Goal: Task Accomplishment & Management: Manage account settings

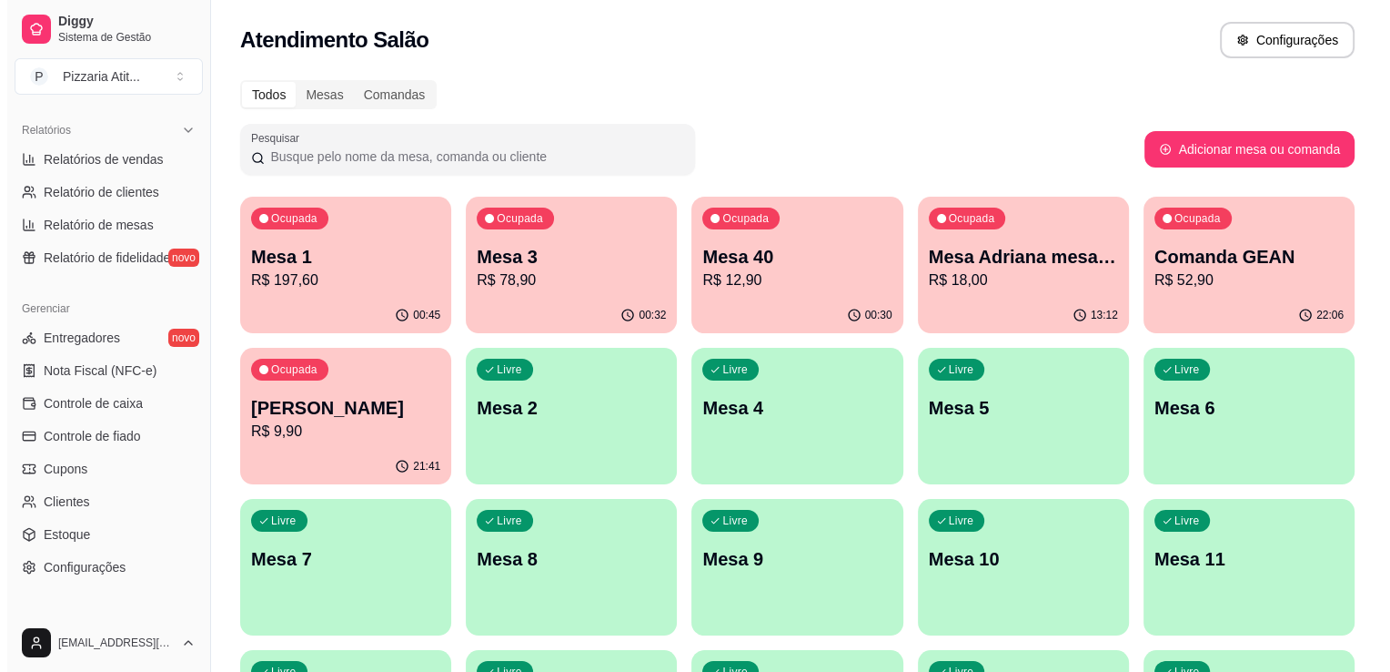
scroll to position [621, 0]
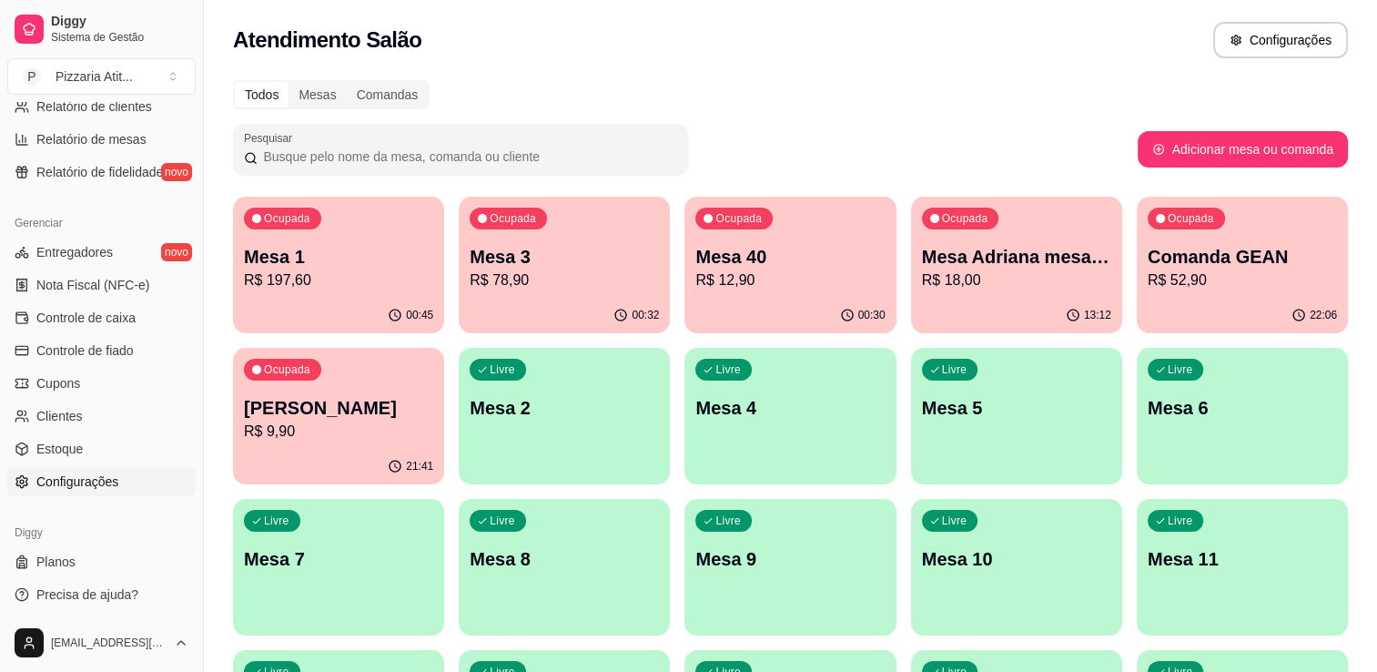
click at [64, 482] on span "Configurações" at bounding box center [77, 481] width 82 height 18
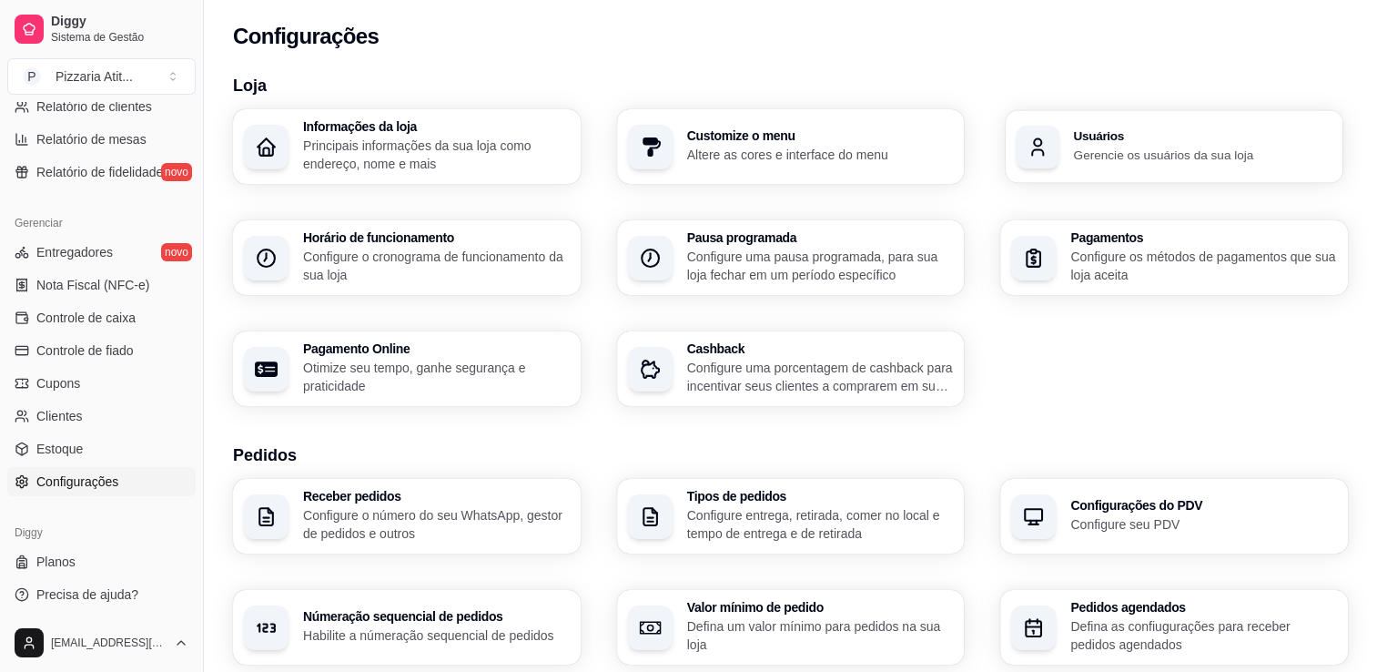
click at [1068, 162] on div "Usuários Gerencie os usuários da sua loja" at bounding box center [1173, 146] width 337 height 73
click at [1066, 295] on div "Loja Informações da loja Principais informações da sua loja como endereço, nome…" at bounding box center [790, 637] width 1115 height 1128
click at [1092, 148] on p "Gerencie os usuários da sua loja" at bounding box center [1203, 154] width 258 height 17
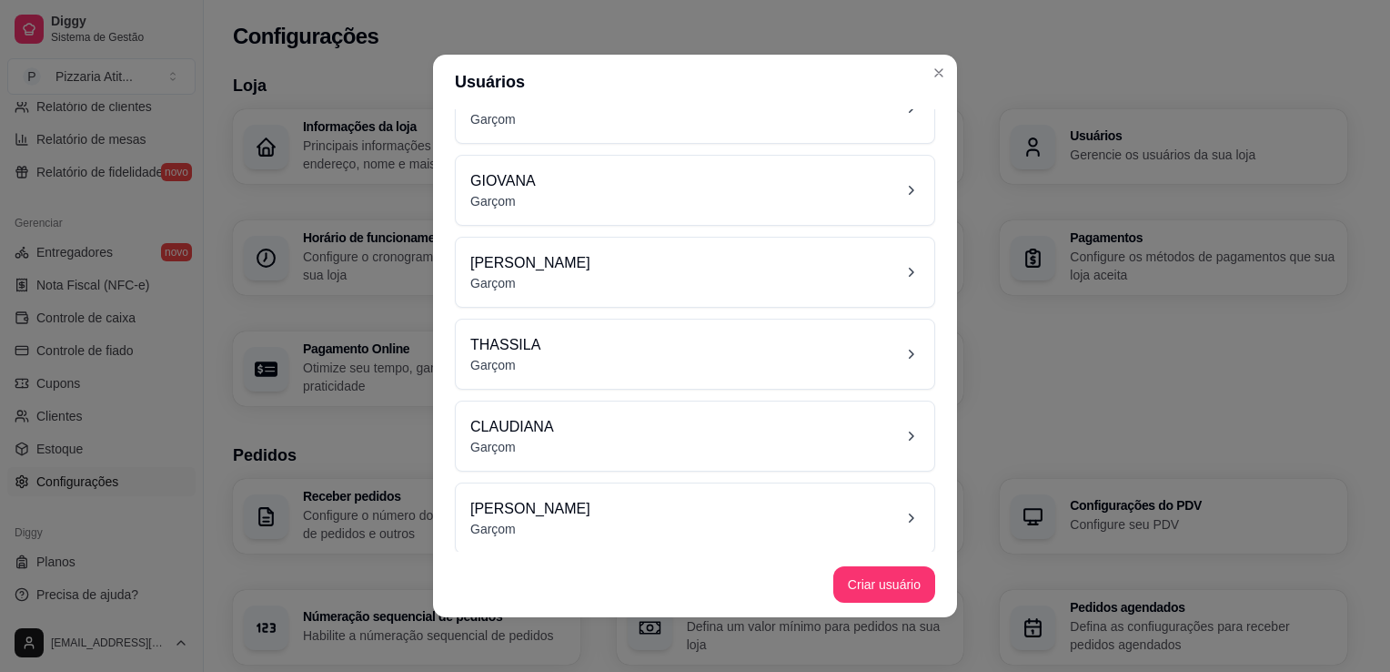
scroll to position [213, 0]
click at [642, 436] on div "[PERSON_NAME]" at bounding box center [695, 430] width 450 height 40
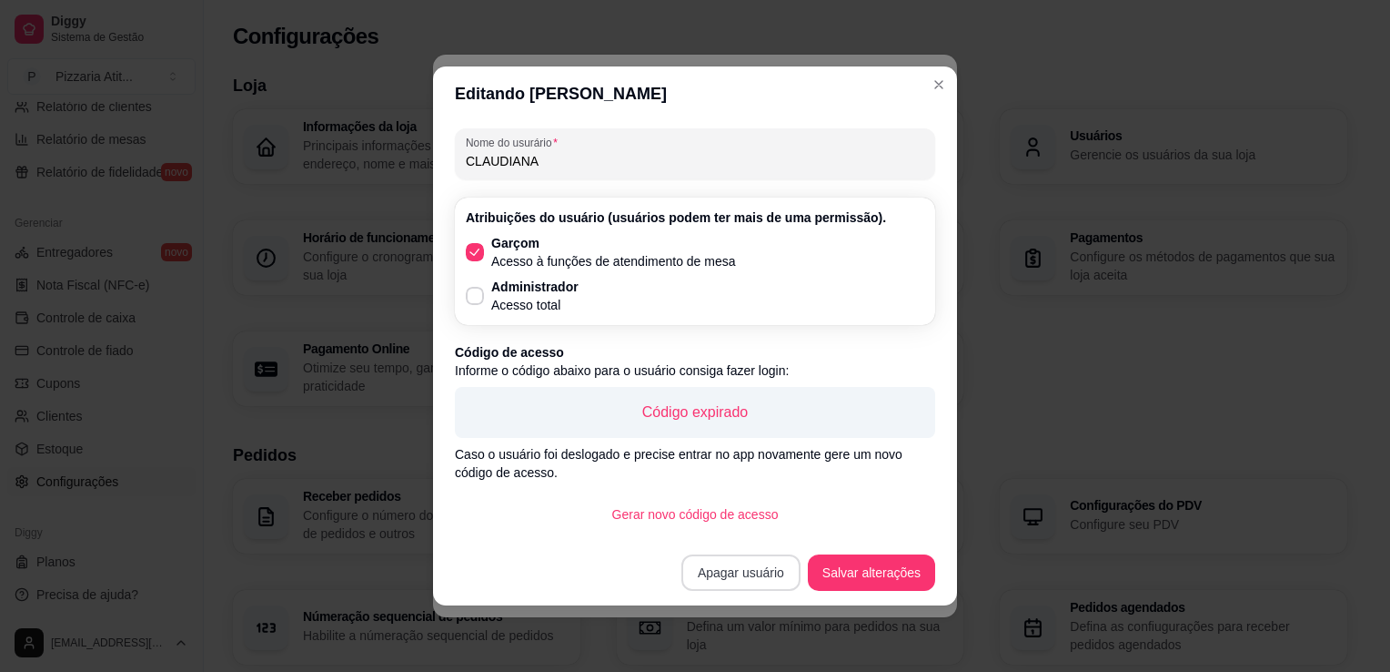
click at [736, 570] on button "Apagar usuário" at bounding box center [741, 572] width 119 height 36
click at [763, 511] on button "Confirmar" at bounding box center [750, 520] width 65 height 27
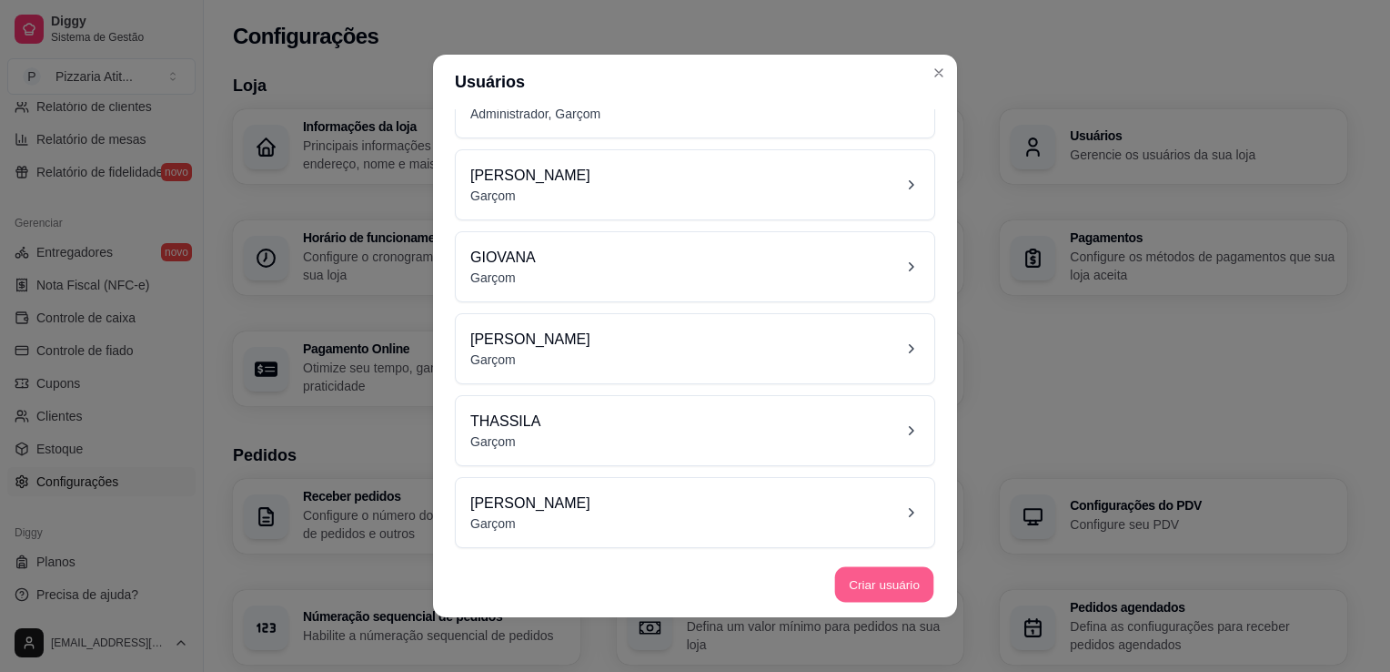
click at [857, 589] on button "Criar usuário" at bounding box center [884, 584] width 99 height 35
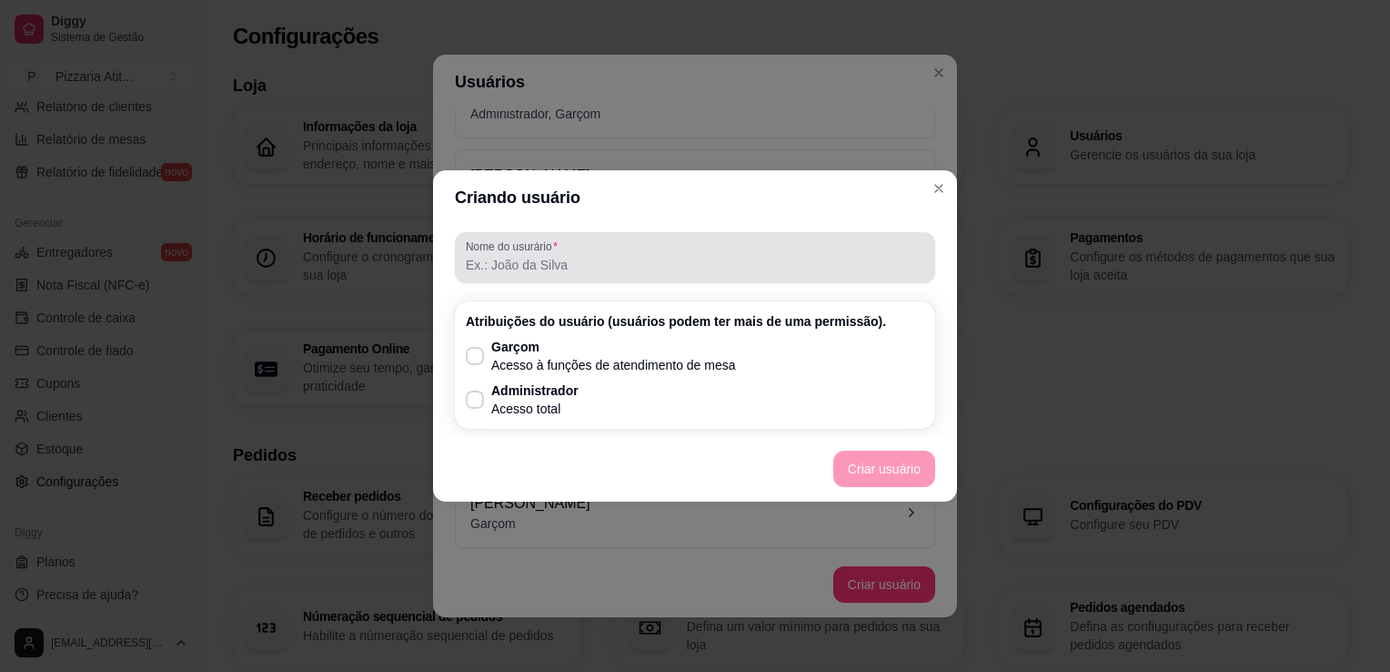
click at [516, 276] on div "Nome do usurário" at bounding box center [695, 257] width 480 height 51
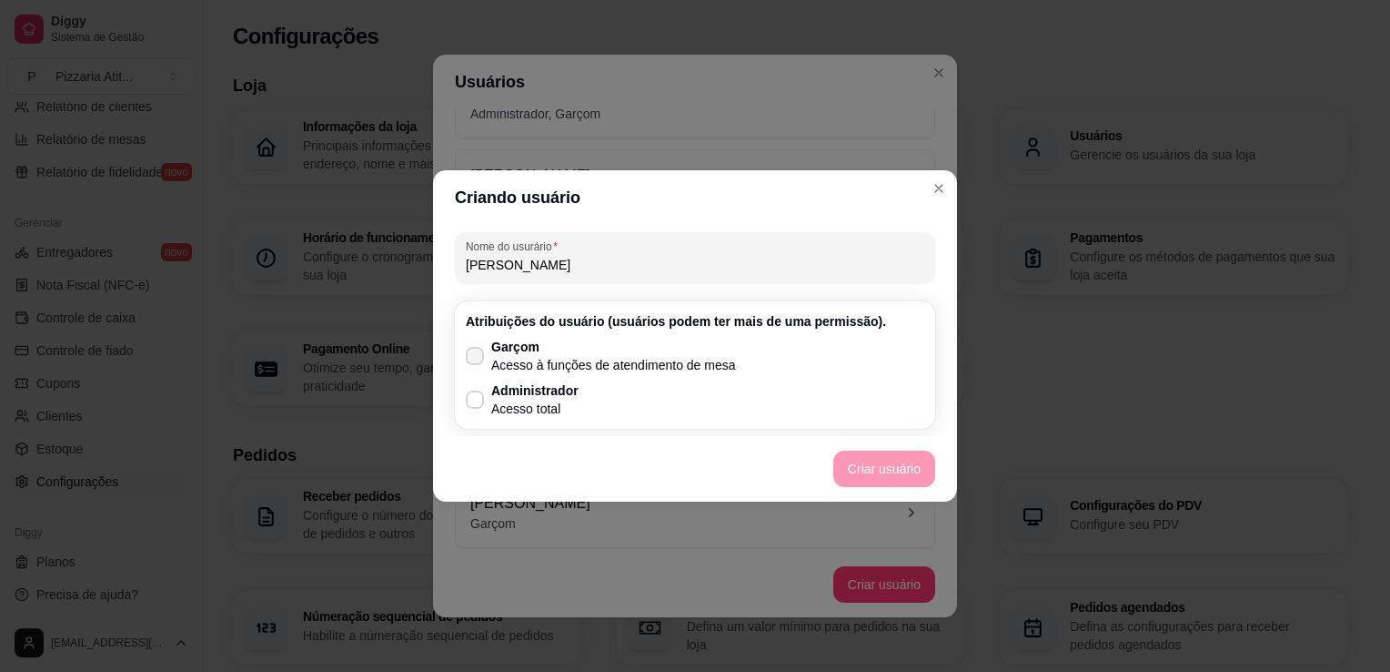
type input "[PERSON_NAME]"
click at [473, 349] on span at bounding box center [475, 356] width 17 height 17
click at [473, 359] on input "Garçom Acesso à funções de atendimento de mesa" at bounding box center [471, 365] width 12 height 12
checkbox input "true"
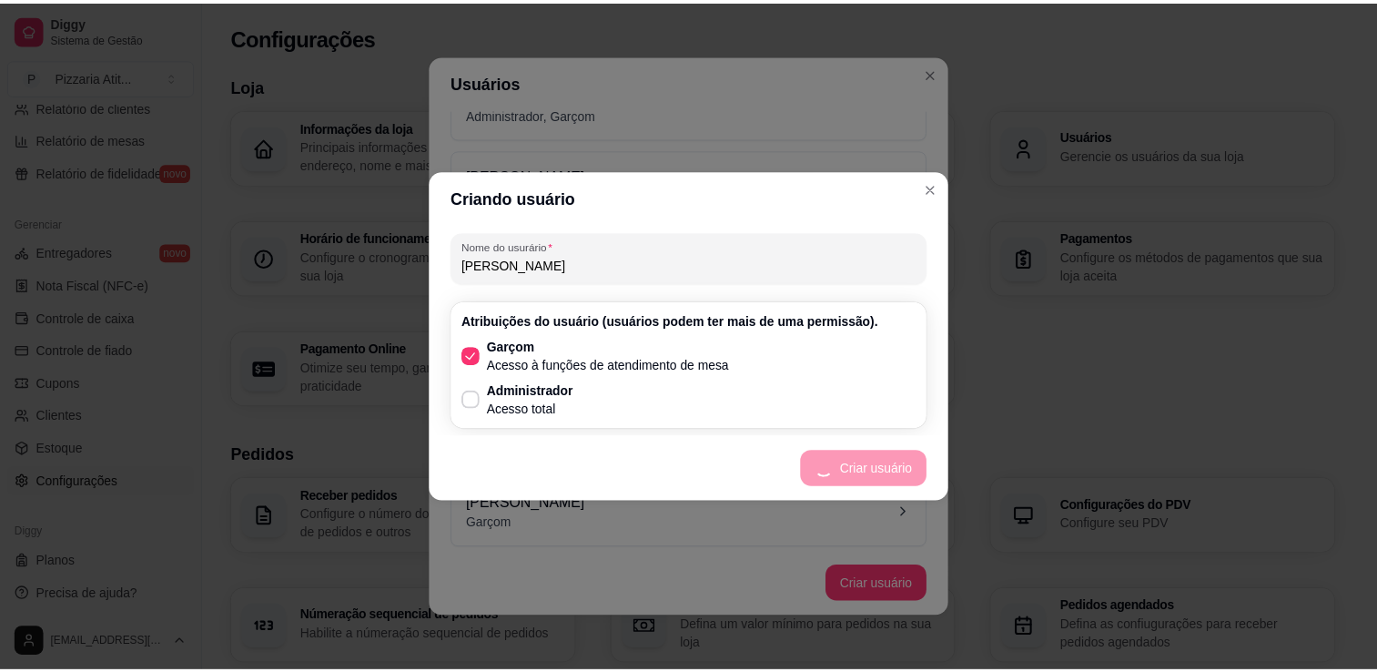
scroll to position [213, 0]
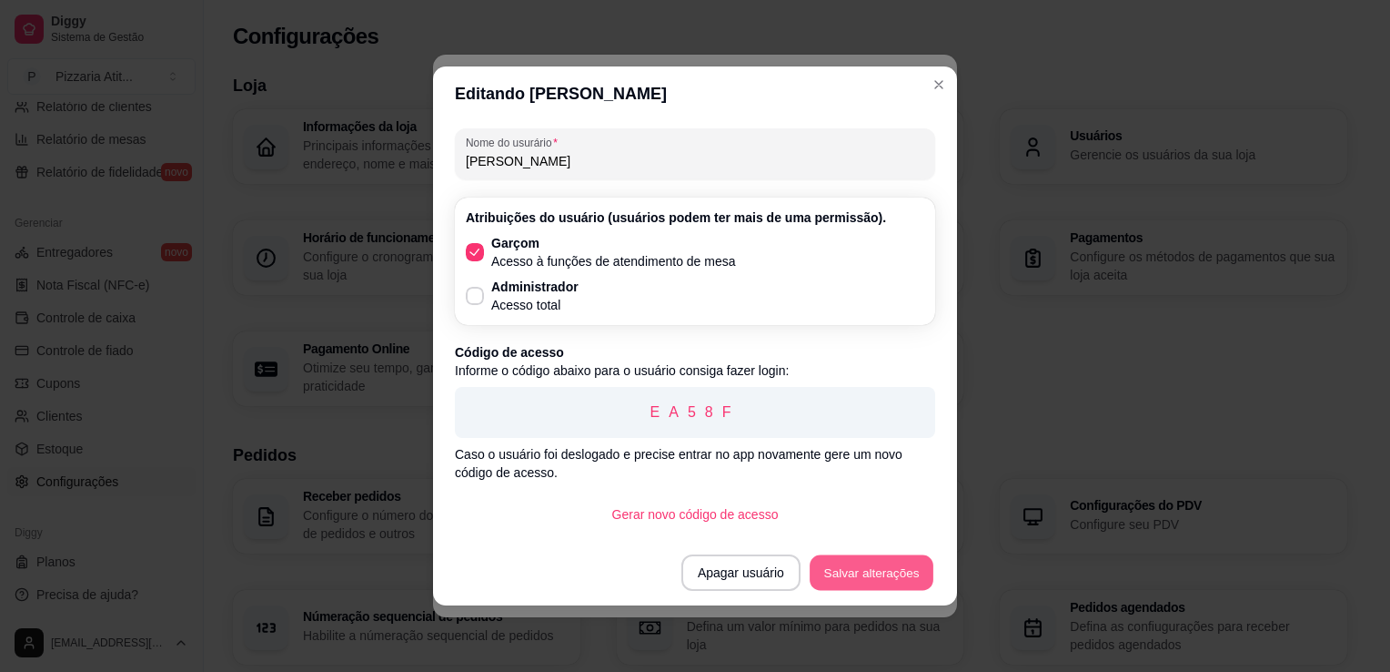
click at [881, 571] on button "Salvar alterações" at bounding box center [872, 572] width 124 height 35
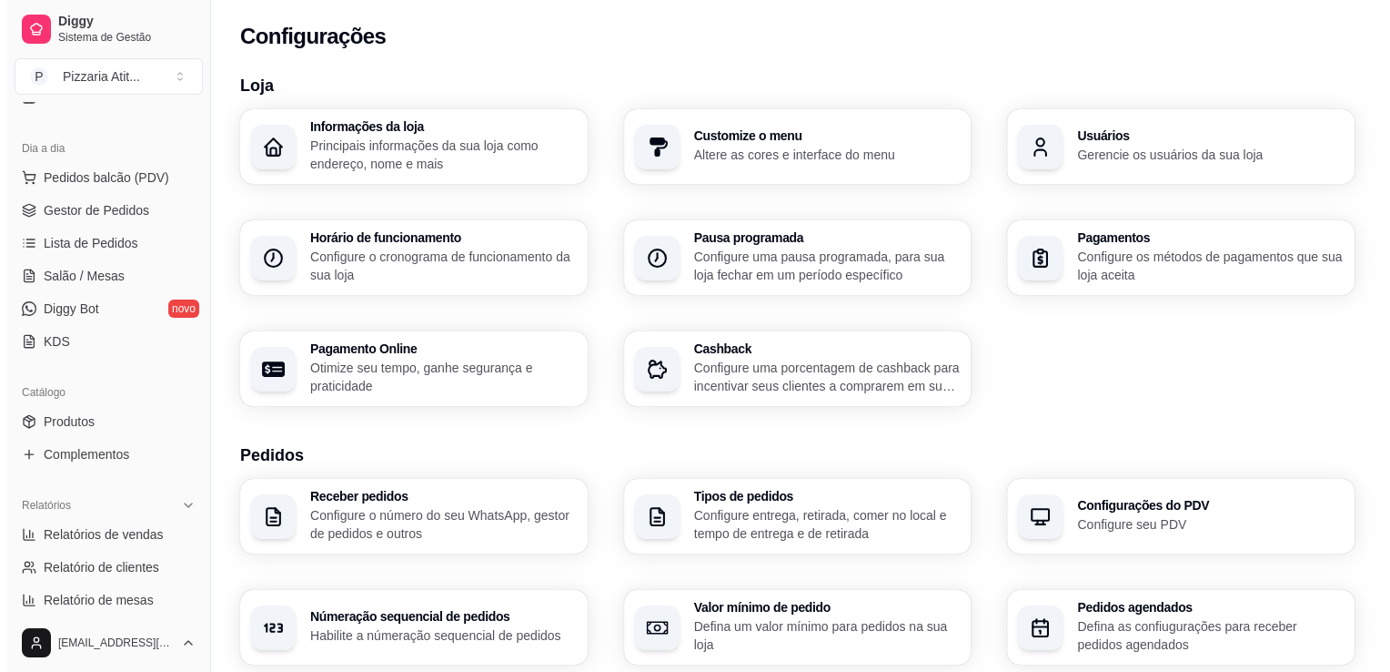
scroll to position [124, 0]
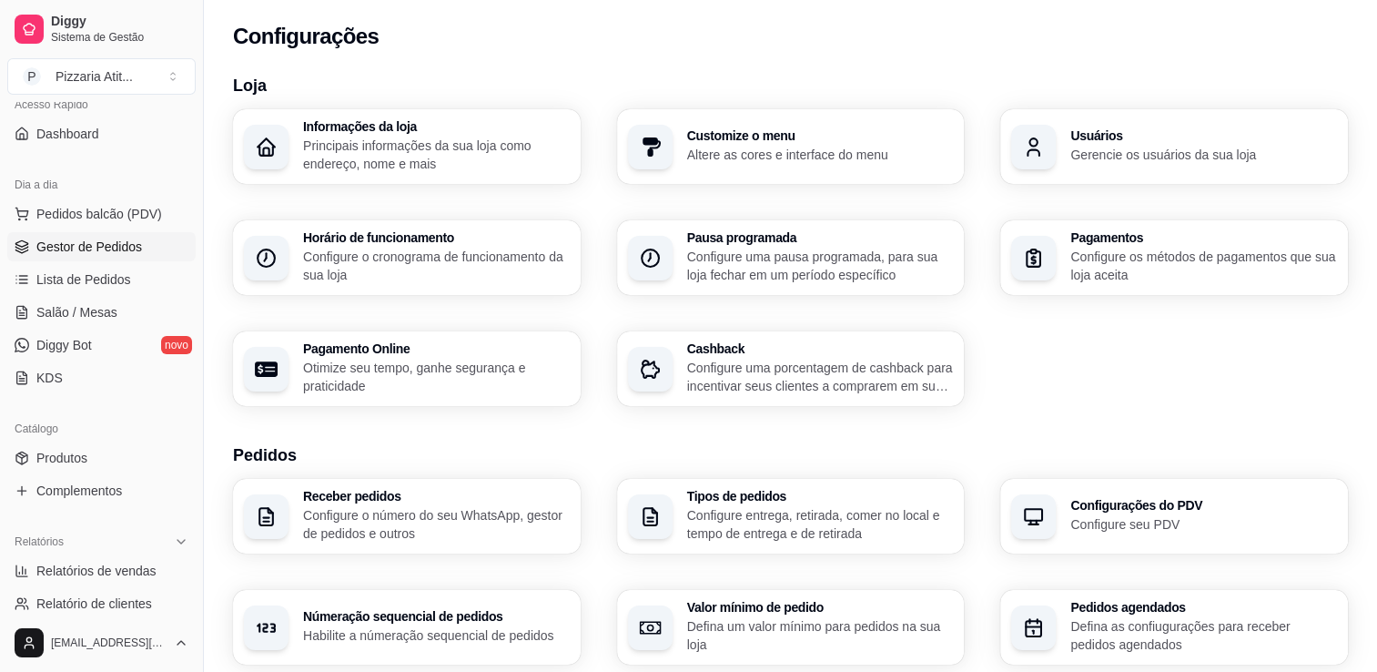
click at [76, 253] on span "Gestor de Pedidos" at bounding box center [89, 246] width 106 height 18
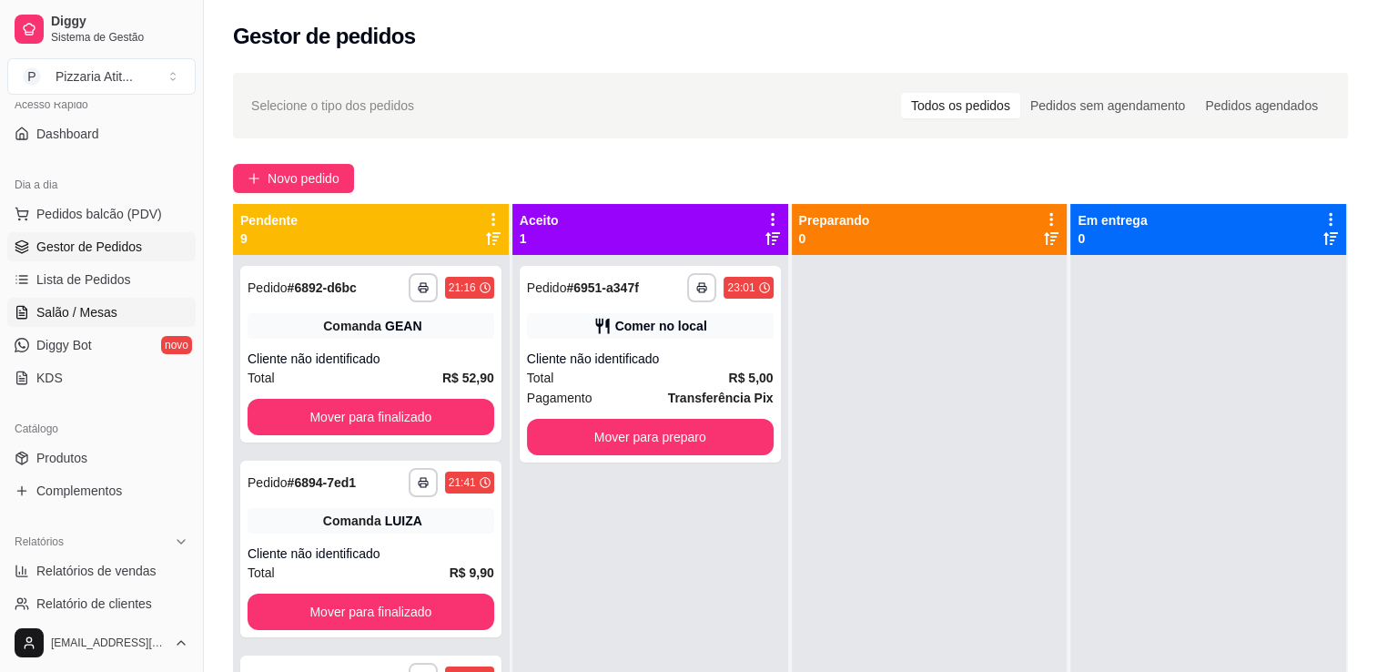
click at [78, 304] on span "Salão / Mesas" at bounding box center [76, 312] width 81 height 18
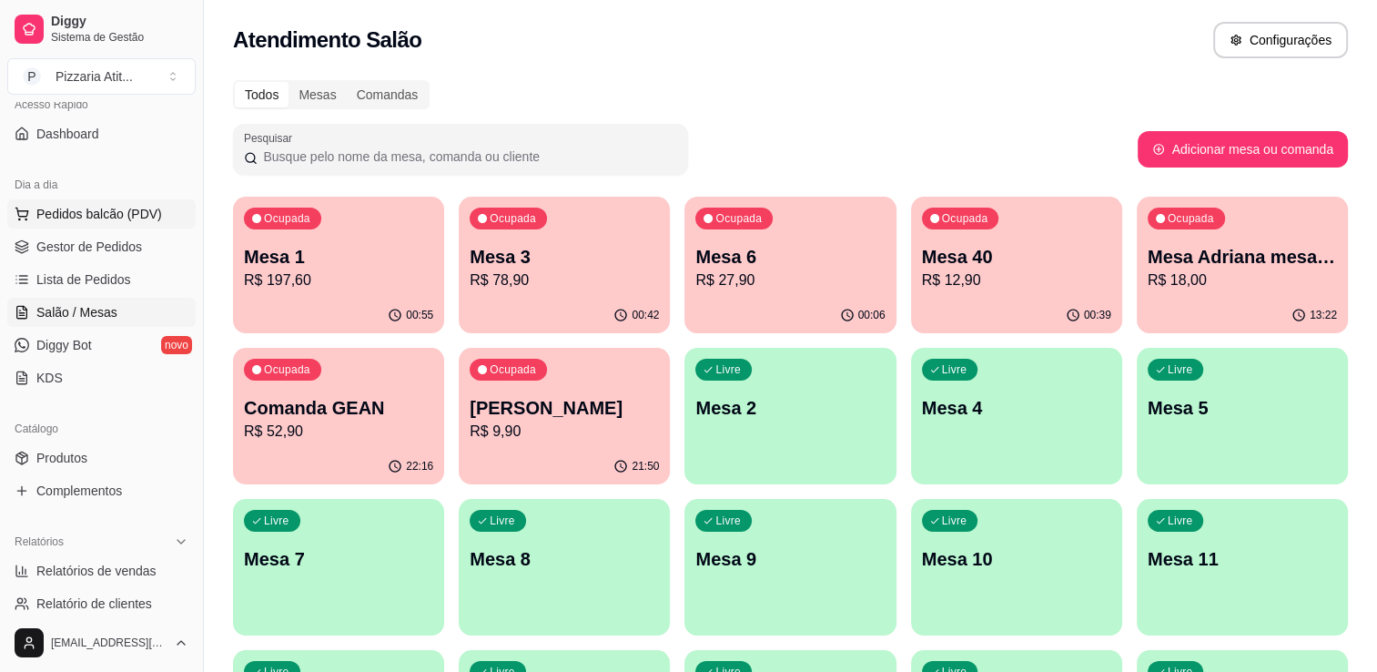
click at [127, 213] on span "Pedidos balcão (PDV)" at bounding box center [99, 214] width 126 height 18
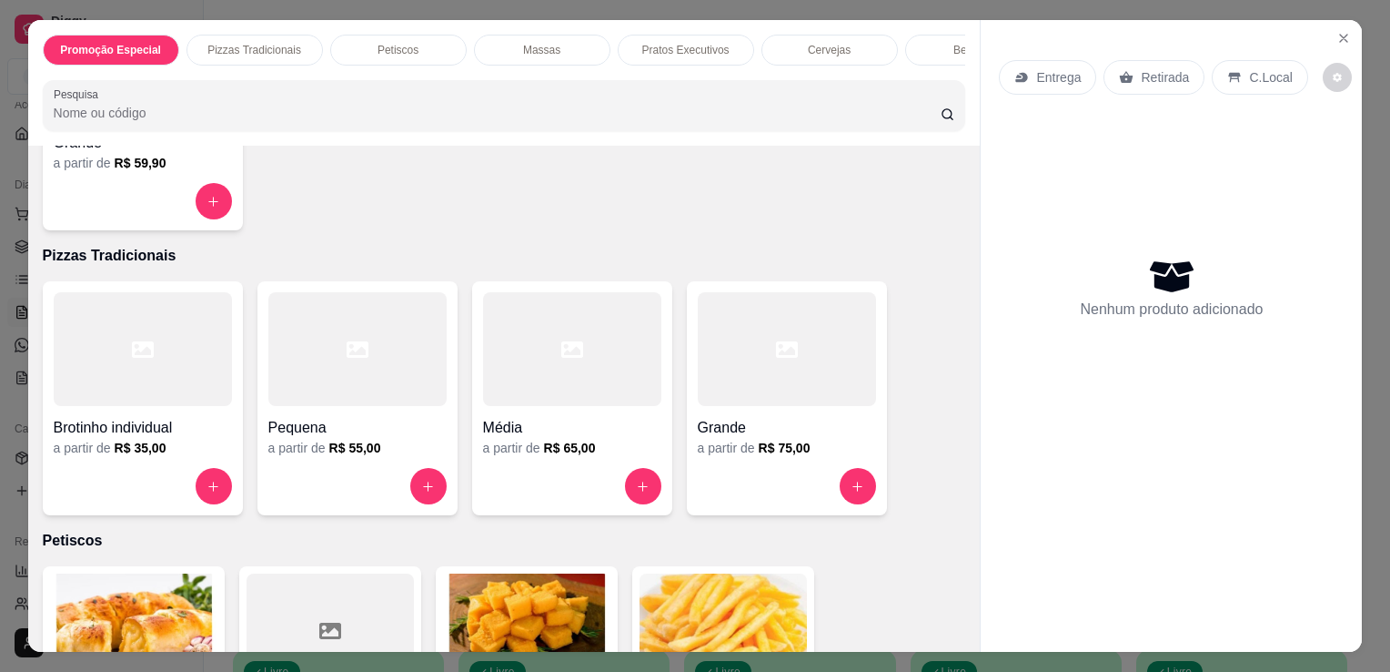
scroll to position [268, 0]
click at [840, 483] on button "increase-product-quantity" at bounding box center [858, 485] width 36 height 36
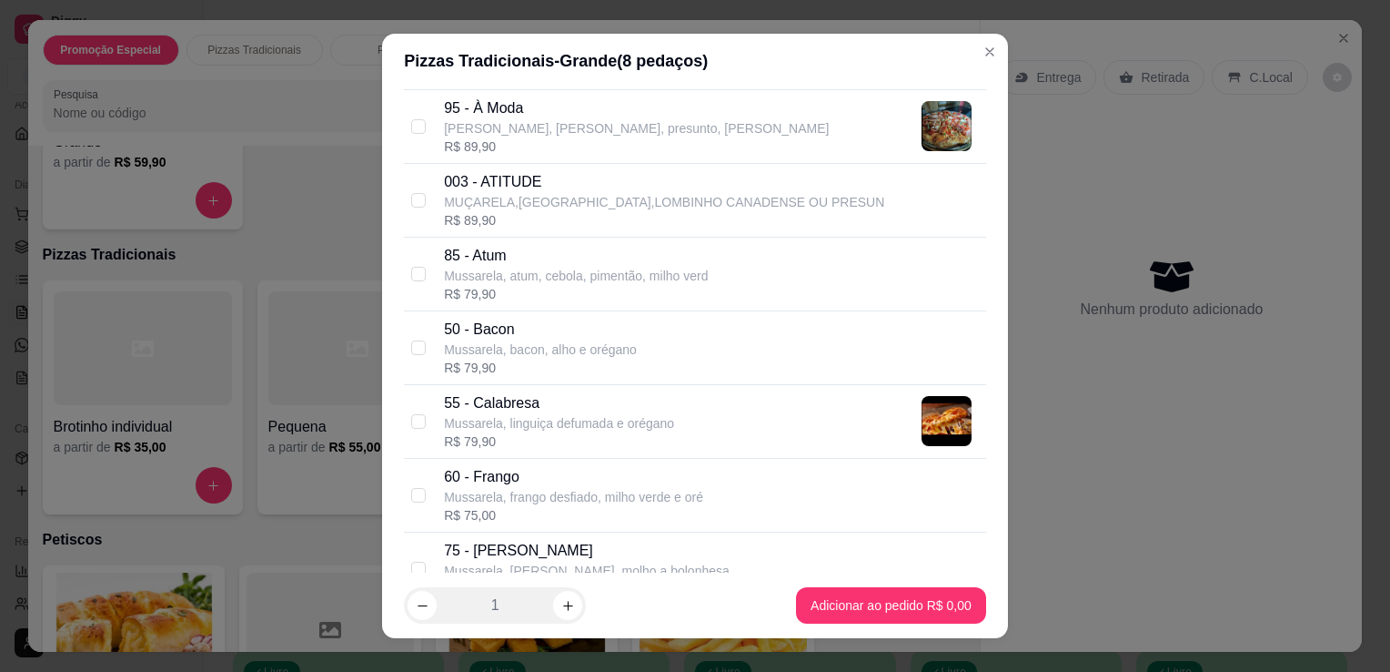
scroll to position [207, 0]
click at [411, 417] on input "checkbox" at bounding box center [418, 420] width 15 height 15
checkbox input "true"
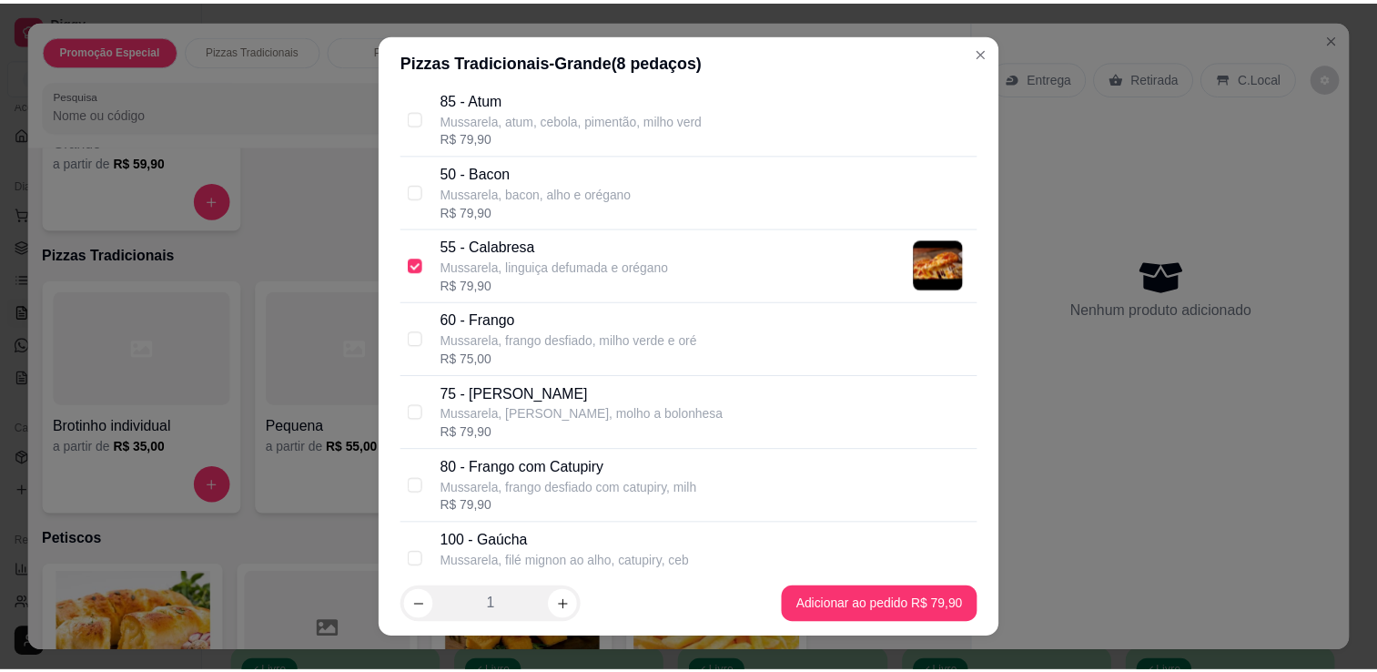
scroll to position [421, 0]
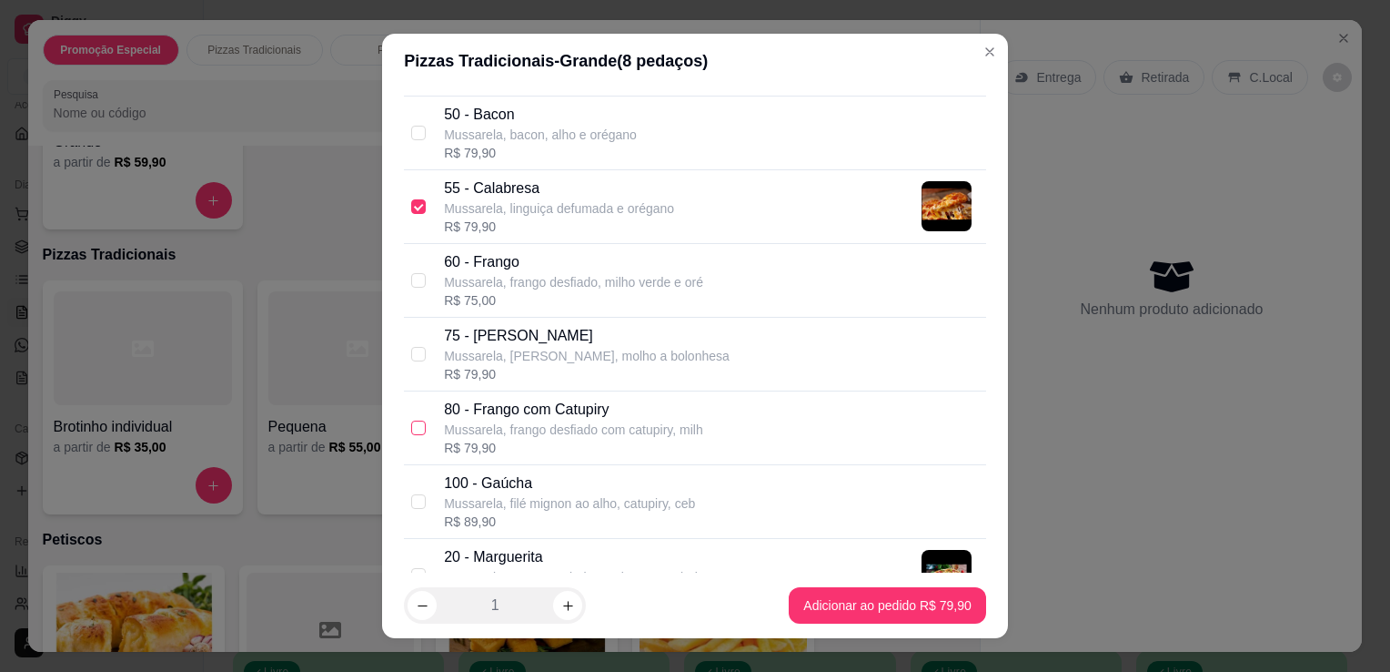
click at [413, 428] on input "checkbox" at bounding box center [418, 427] width 15 height 15
checkbox input "true"
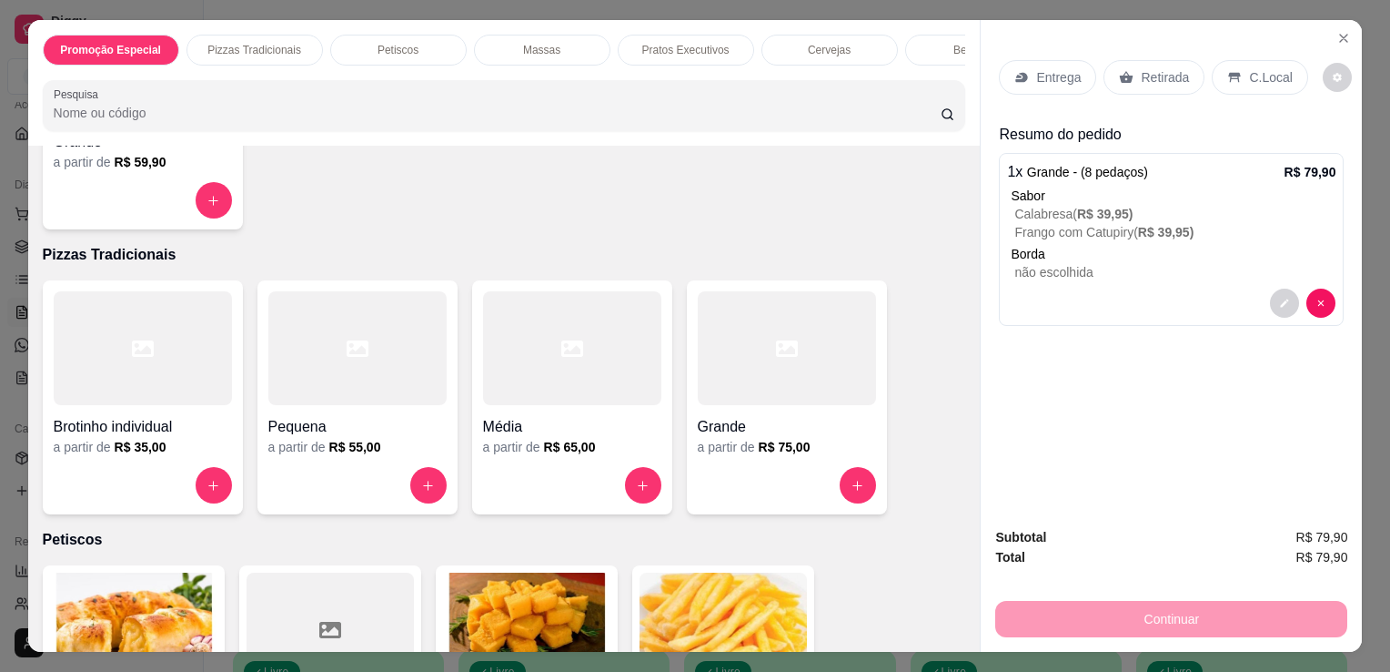
click at [1157, 76] on p "Retirada" at bounding box center [1165, 77] width 48 height 18
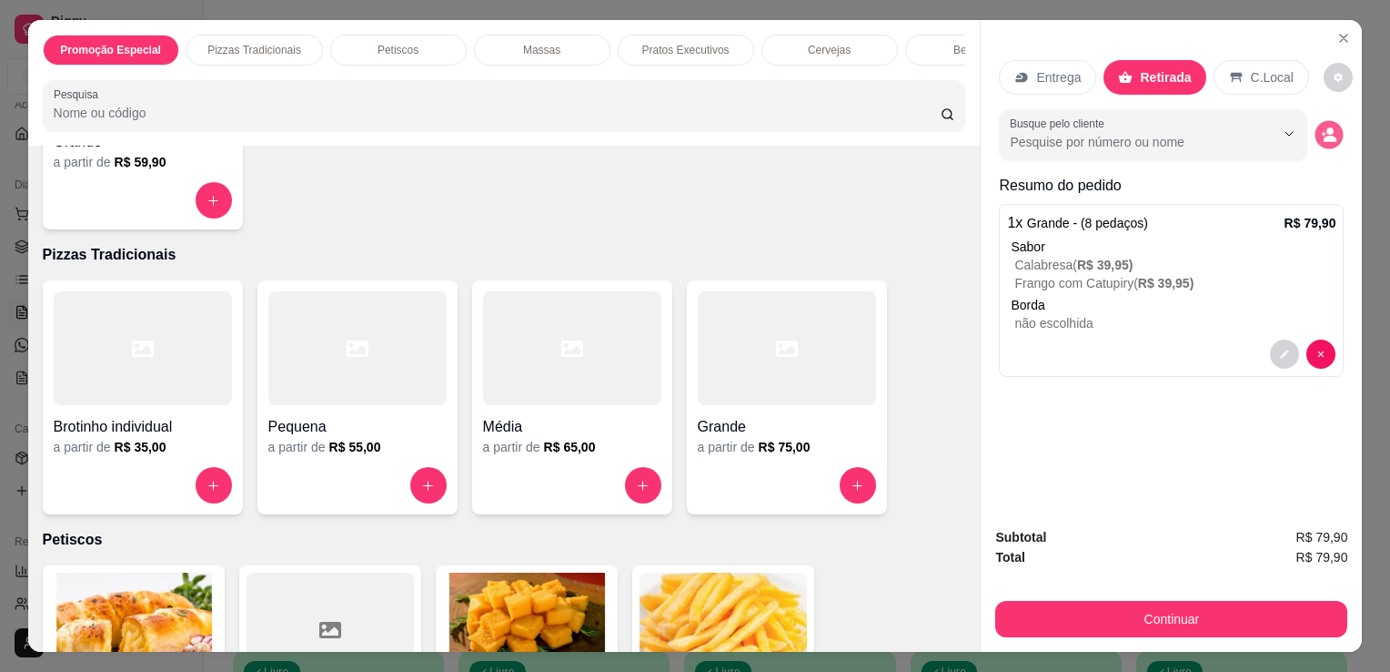
click at [1324, 136] on icon "decrease-product-quantity" at bounding box center [1330, 139] width 13 height 6
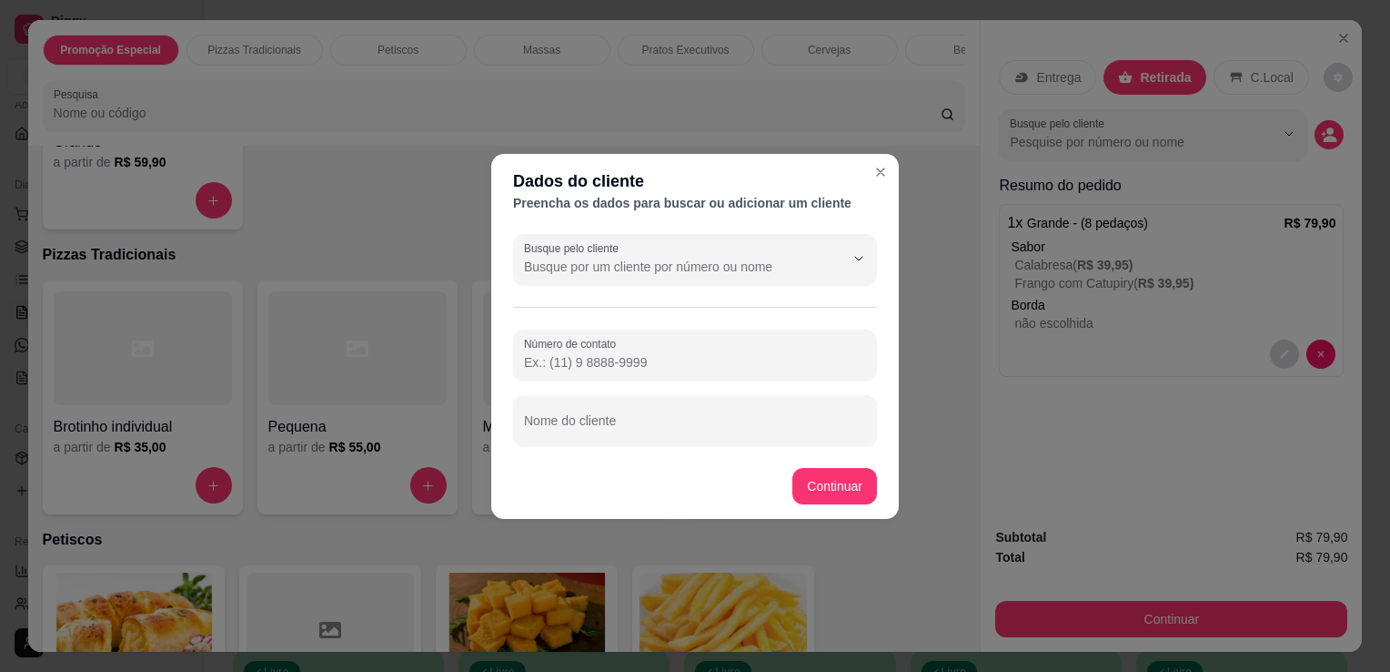
click at [668, 355] on input "Número de contato" at bounding box center [695, 362] width 342 height 18
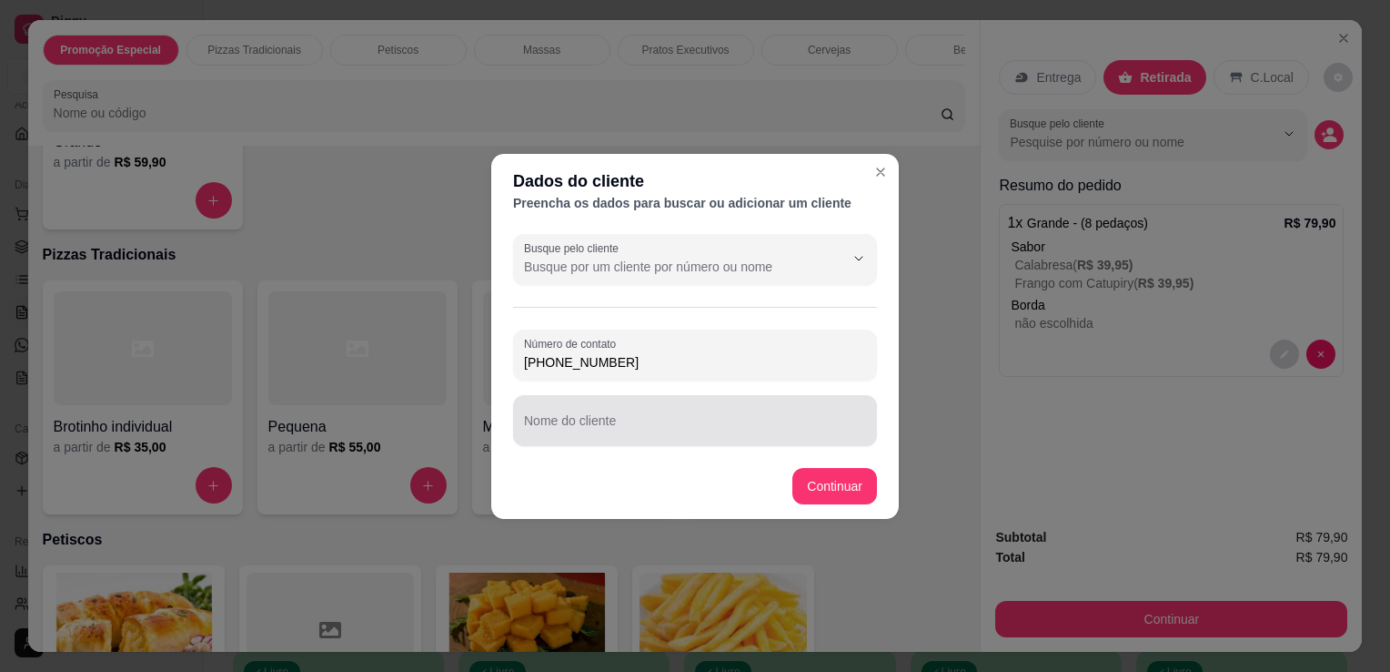
type input "[PHONE_NUMBER]"
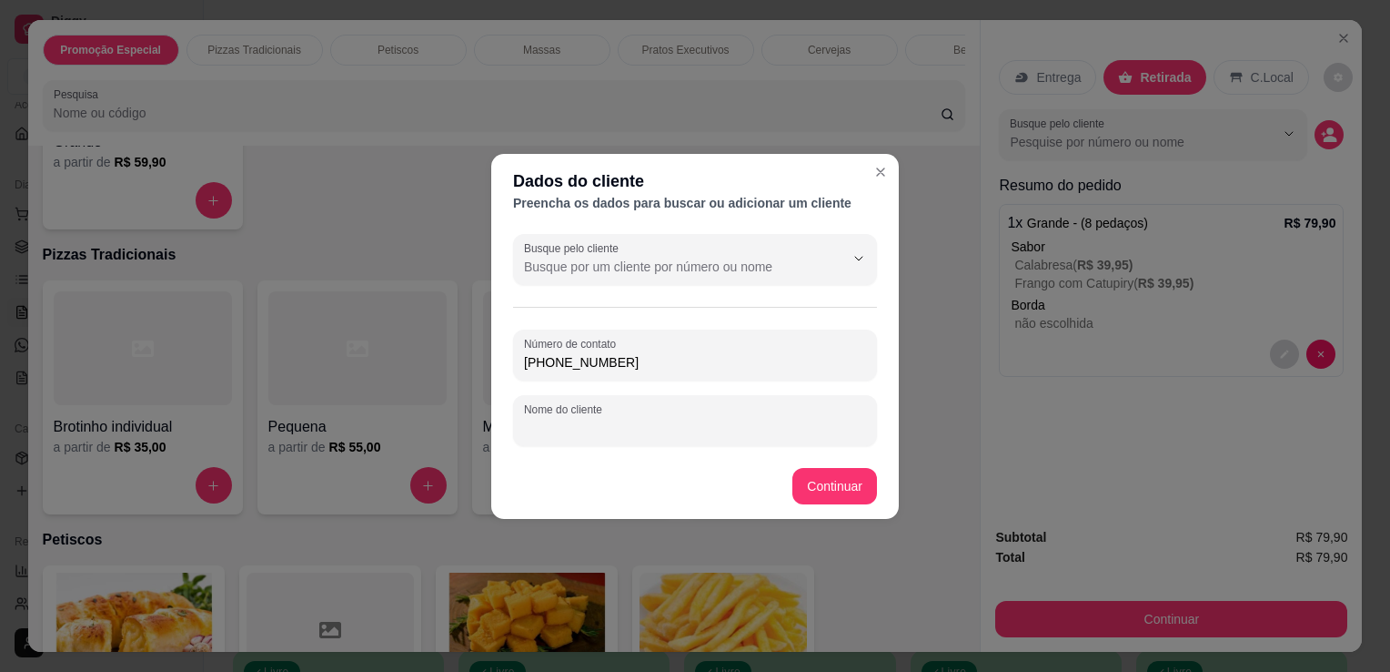
click at [638, 419] on input "Nome do cliente" at bounding box center [695, 428] width 342 height 18
type input "[PERSON_NAME]"
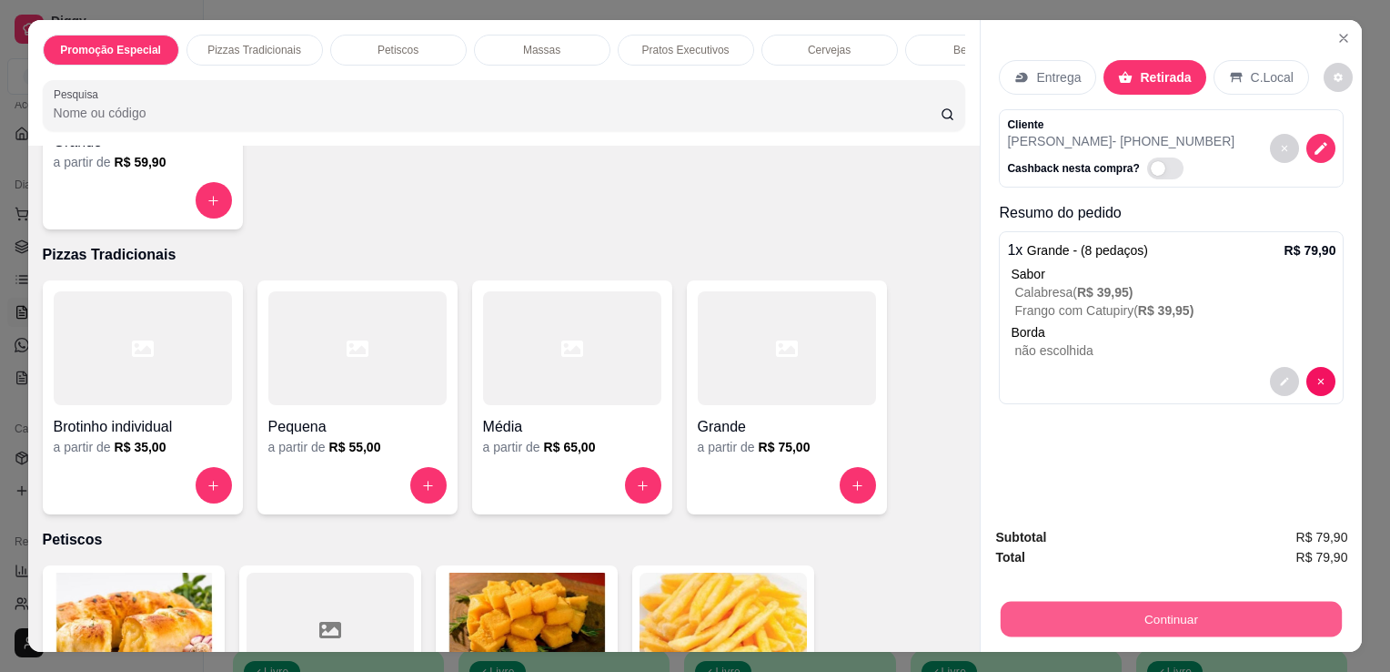
click at [1066, 617] on button "Continuar" at bounding box center [1171, 618] width 341 height 35
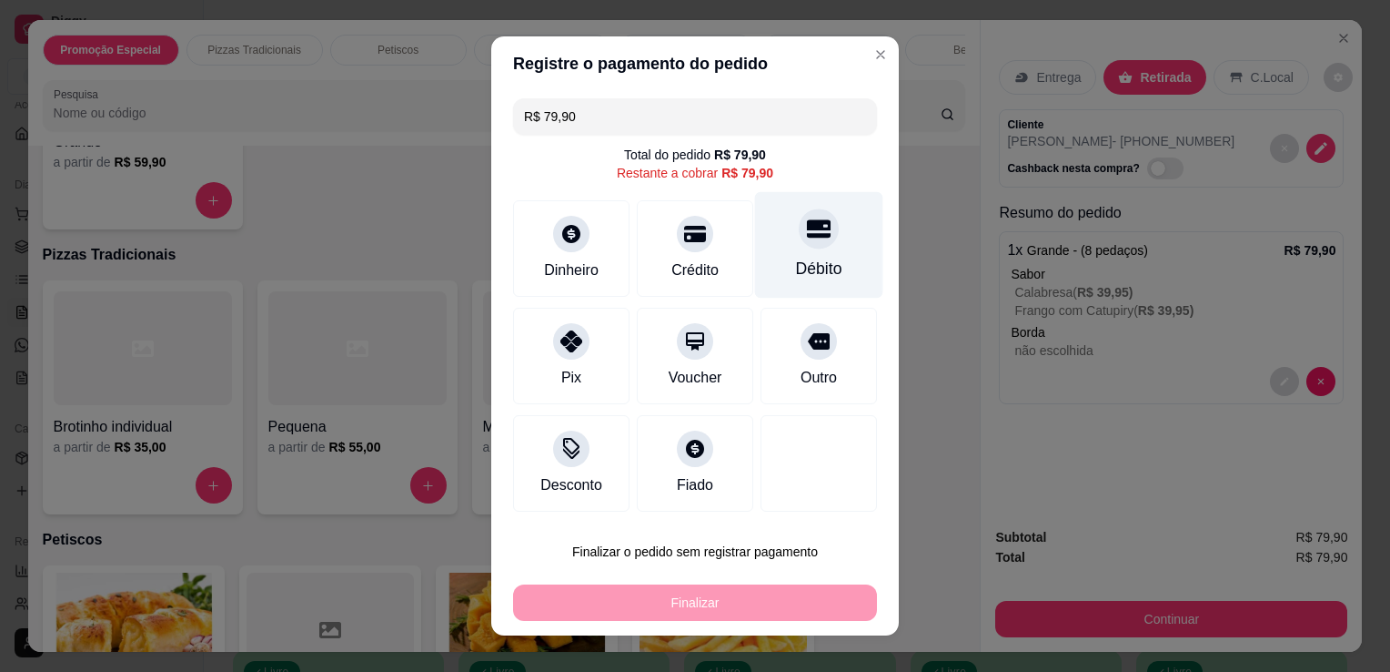
click at [795, 253] on div "Débito" at bounding box center [819, 245] width 128 height 106
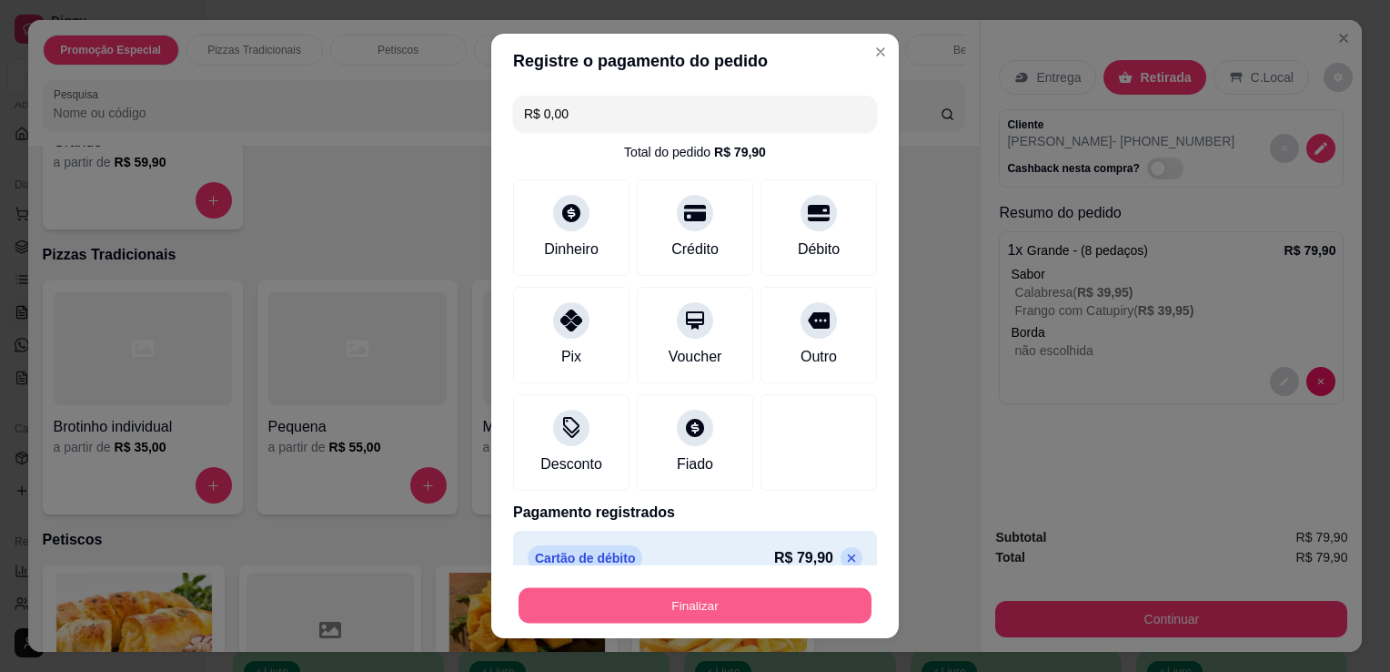
click at [705, 611] on button "Finalizar" at bounding box center [695, 605] width 353 height 35
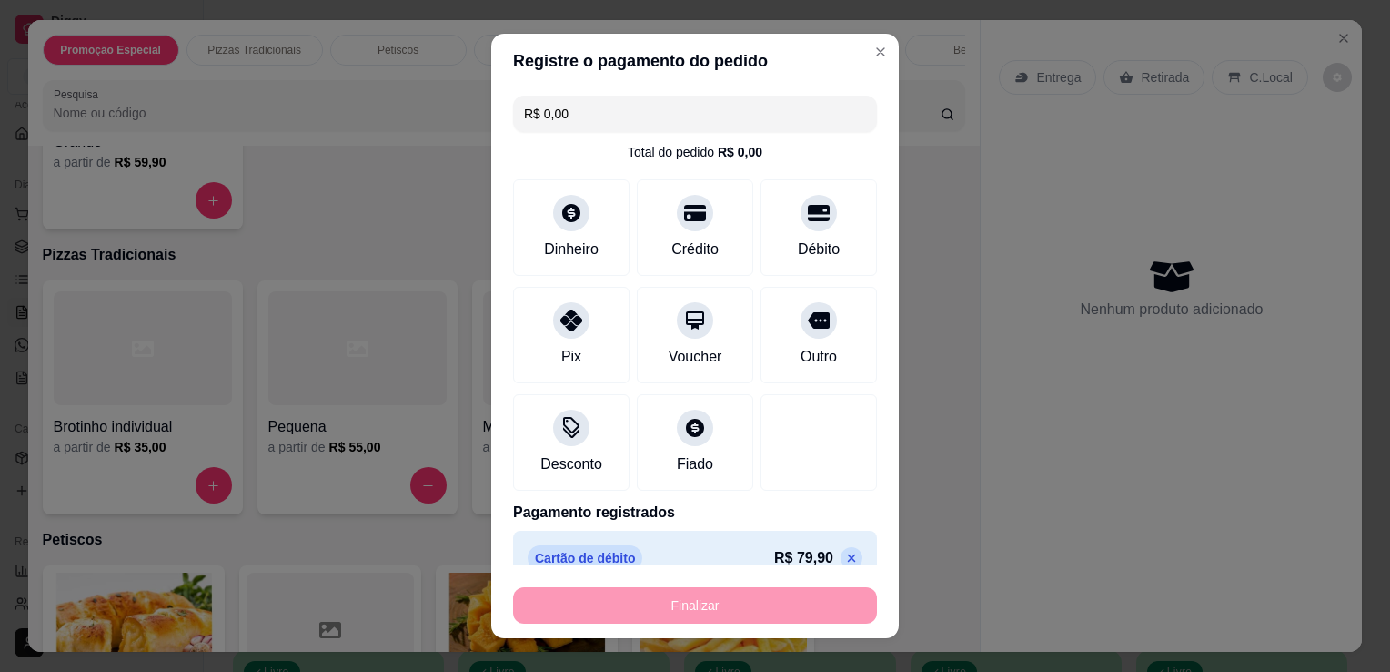
type input "-R$ 79,90"
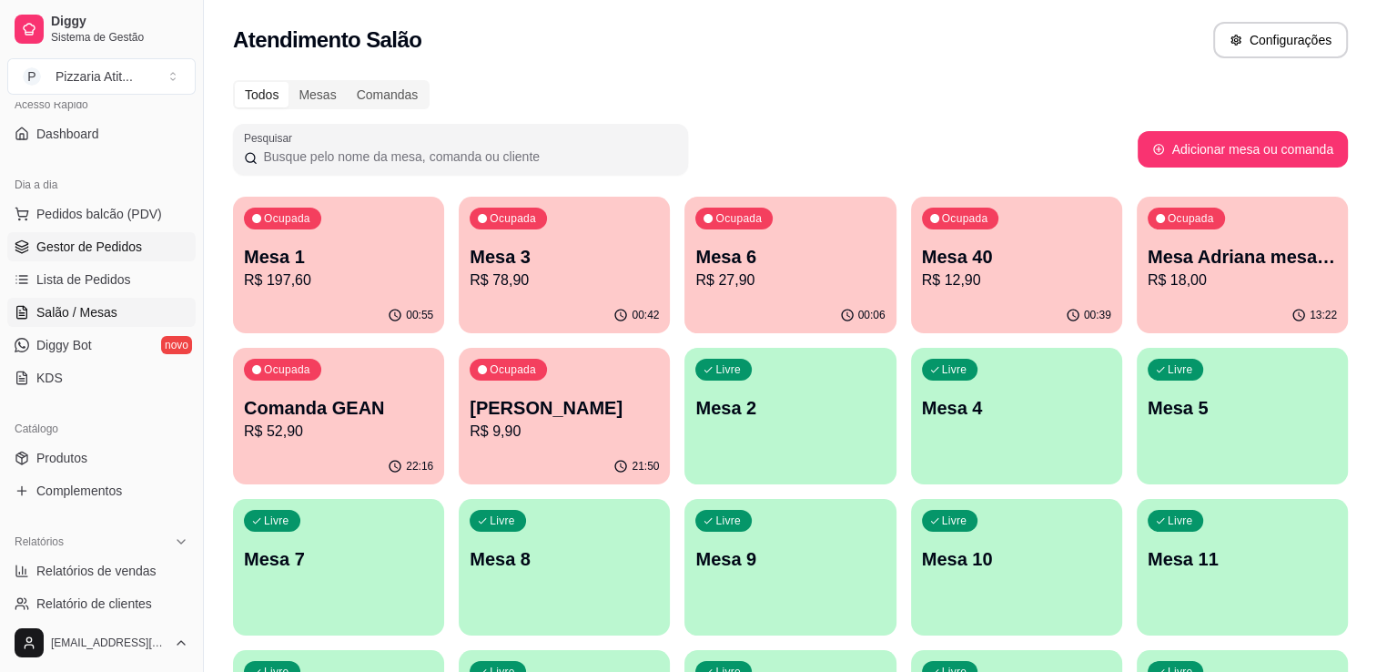
click at [126, 242] on span "Gestor de Pedidos" at bounding box center [89, 246] width 106 height 18
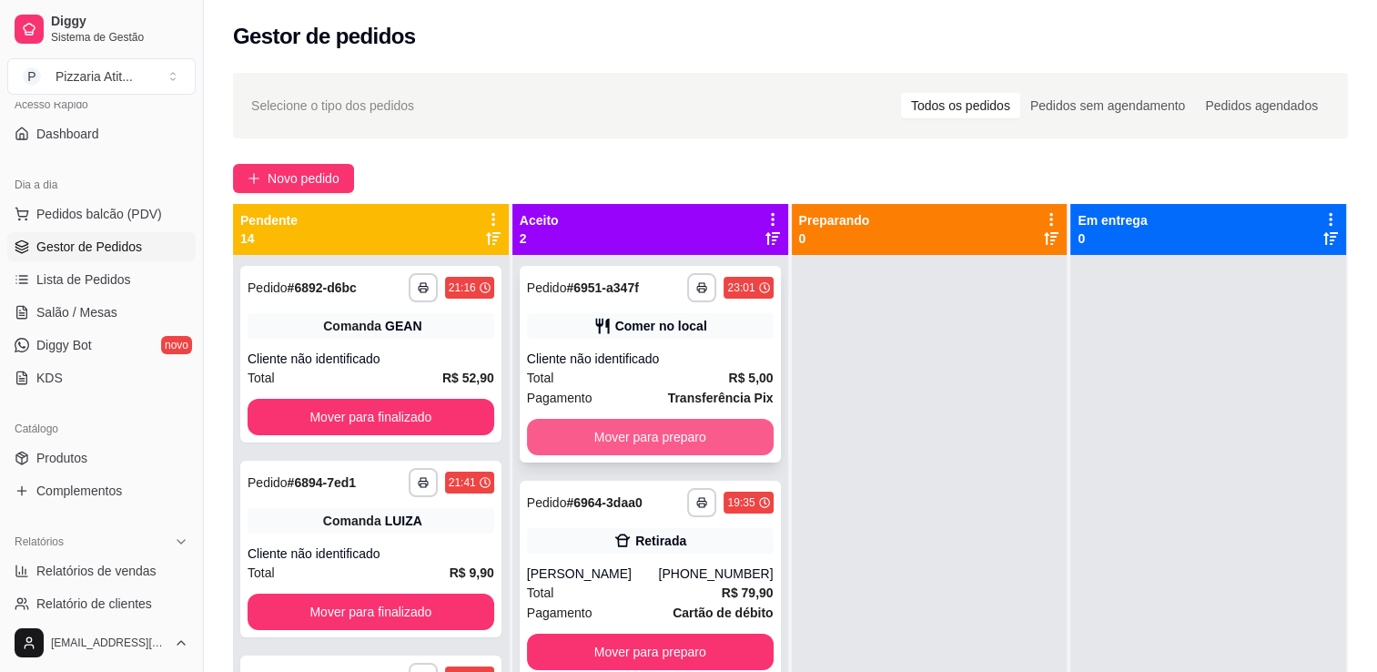
click at [561, 435] on button "Mover para preparo" at bounding box center [650, 437] width 247 height 36
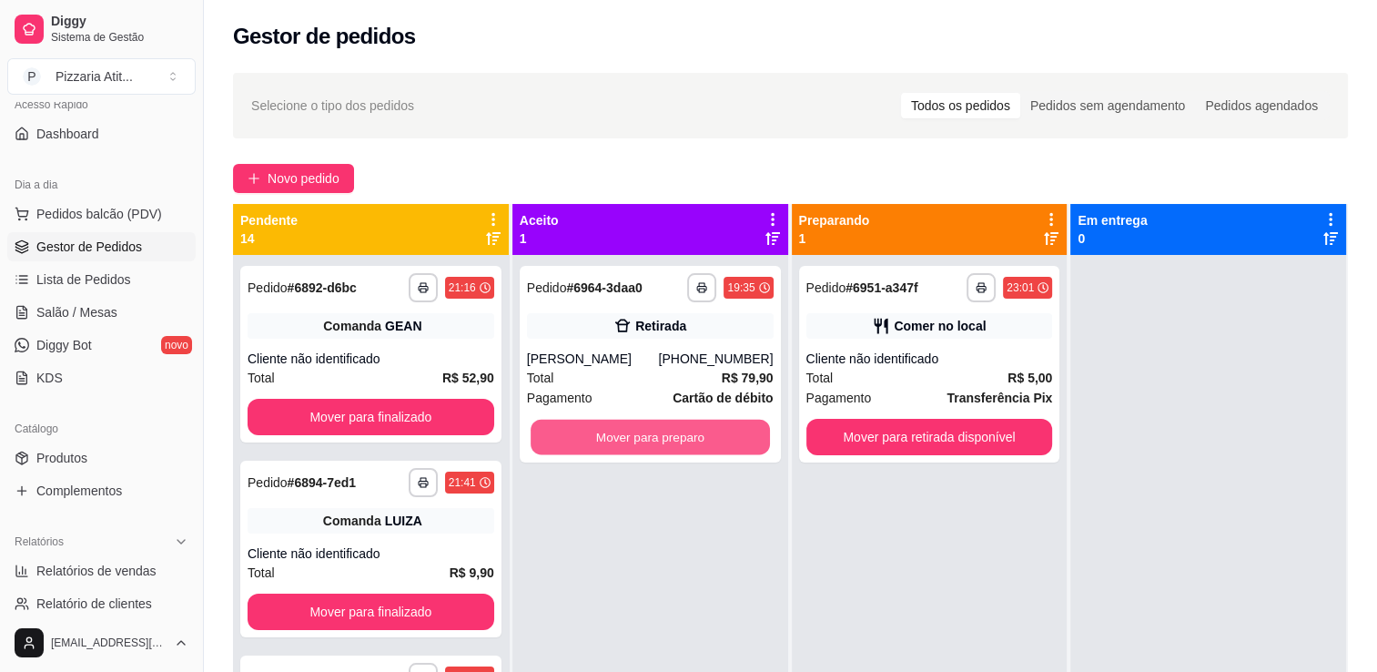
click at [561, 435] on button "Mover para preparo" at bounding box center [649, 436] width 239 height 35
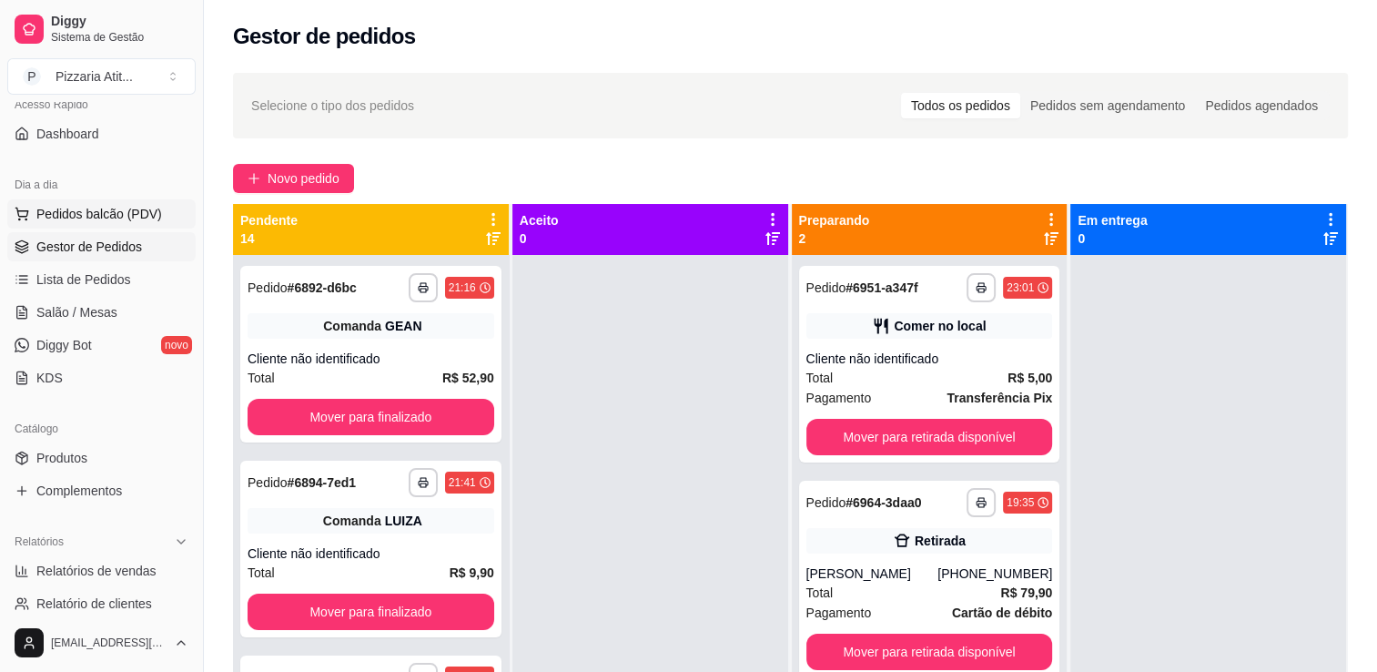
click at [91, 222] on button "Pedidos balcão (PDV)" at bounding box center [101, 213] width 188 height 29
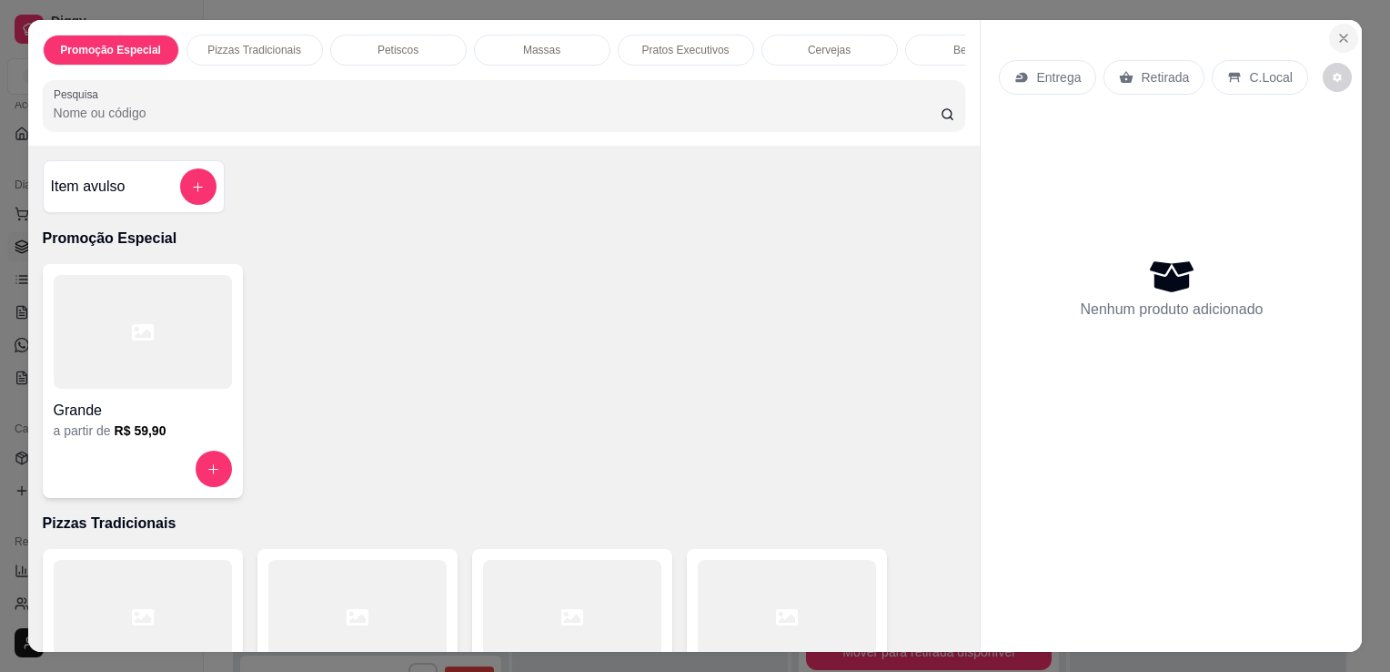
click at [1344, 31] on icon "Close" at bounding box center [1344, 38] width 15 height 15
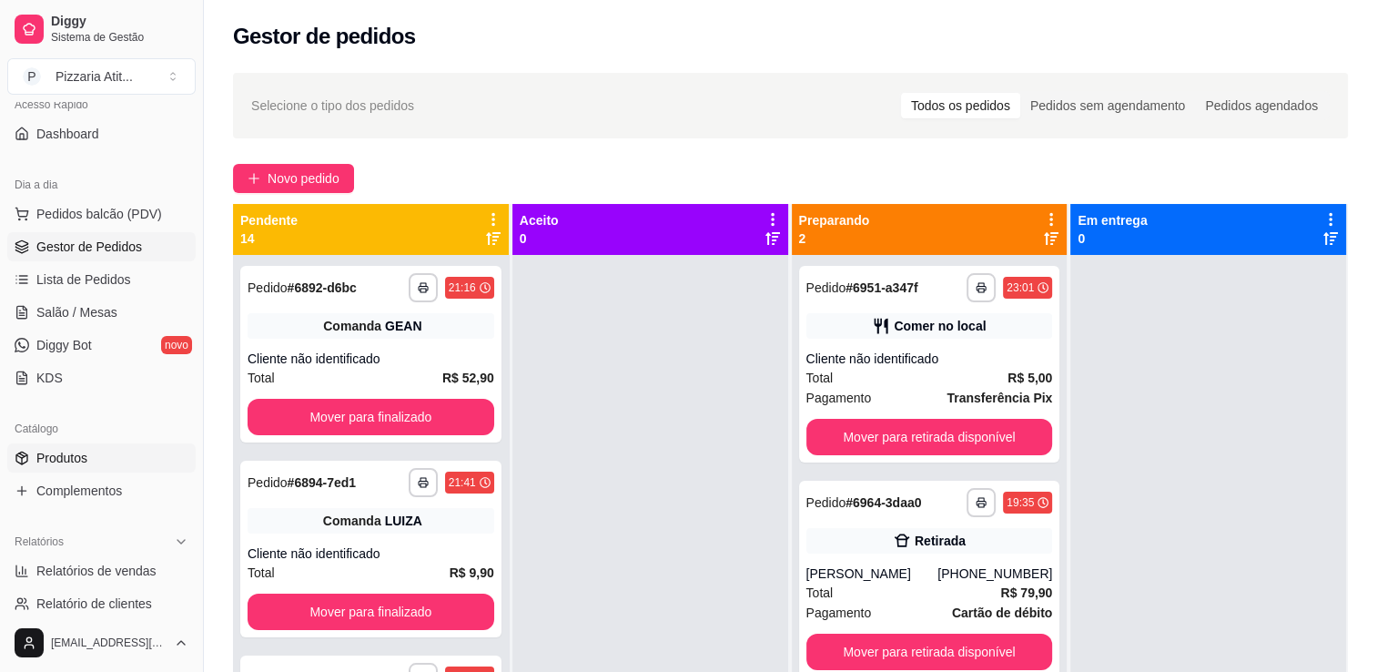
click at [73, 446] on link "Produtos" at bounding box center [101, 457] width 188 height 29
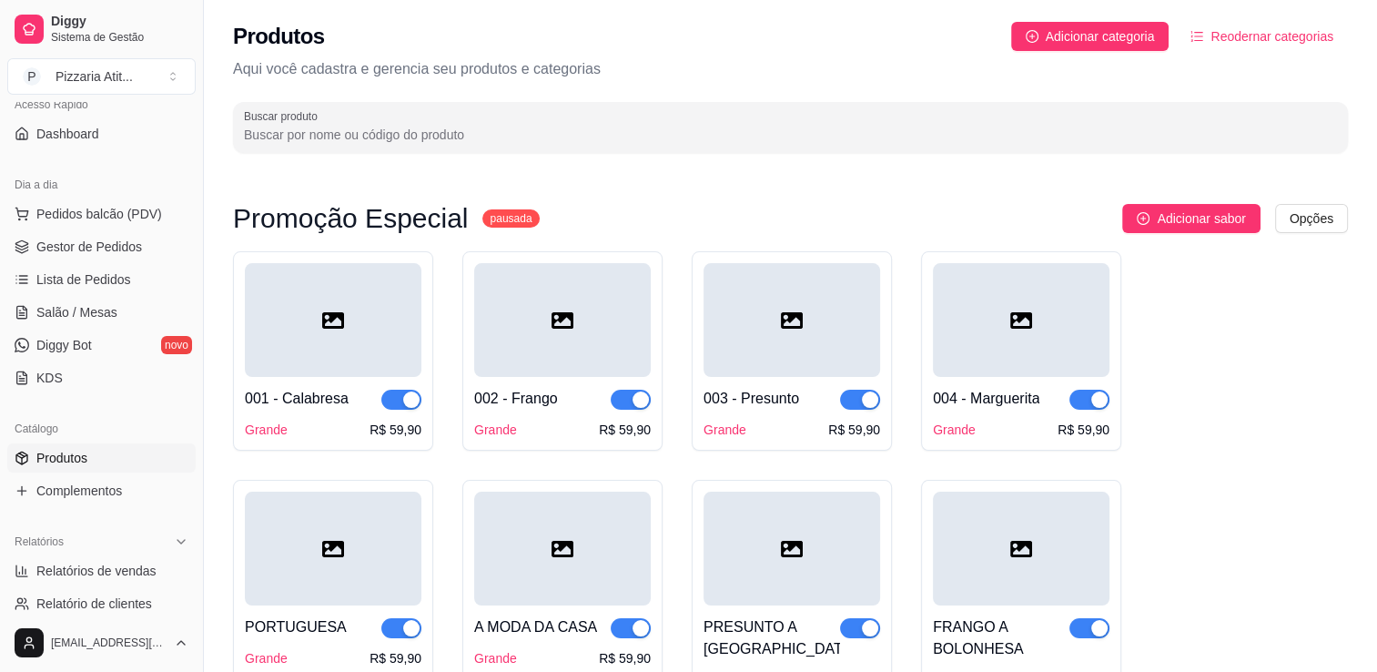
click at [400, 399] on button "button" at bounding box center [401, 399] width 40 height 20
click at [630, 399] on button "button" at bounding box center [631, 399] width 40 height 20
click at [855, 397] on span "button" at bounding box center [860, 399] width 40 height 20
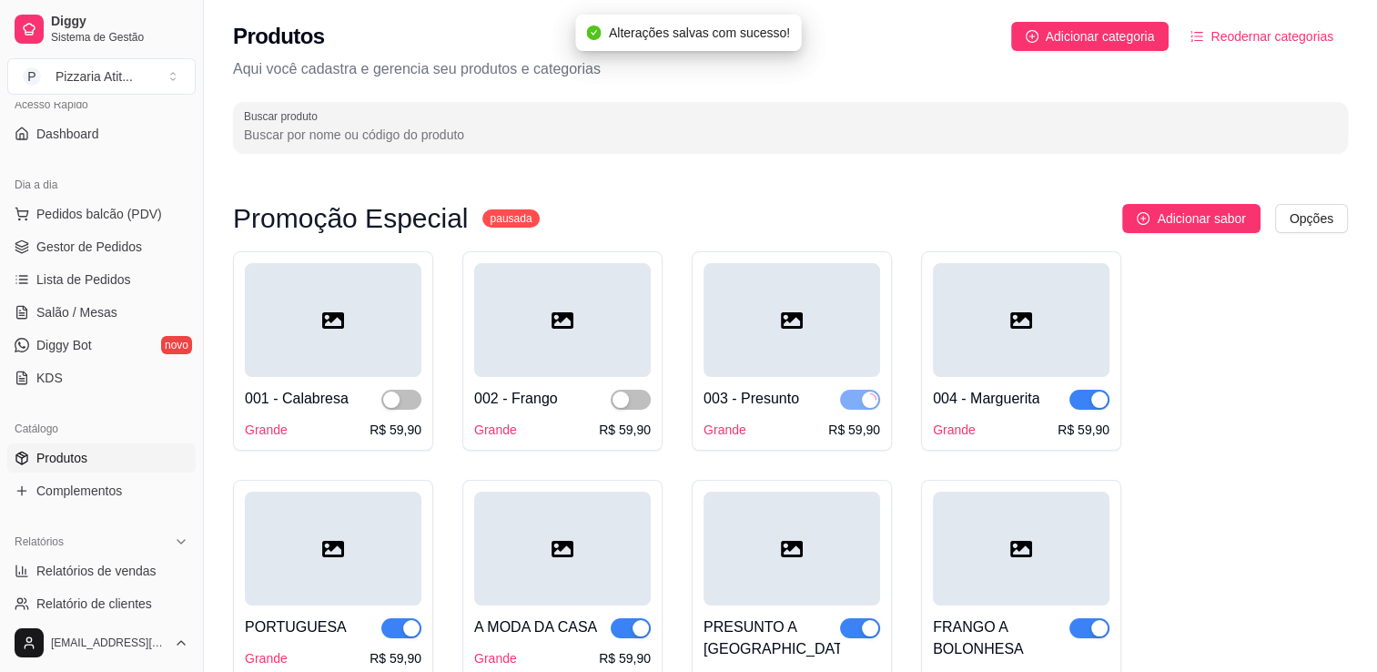
click at [1093, 402] on div "button" at bounding box center [1099, 399] width 16 height 16
click at [1097, 620] on span "button" at bounding box center [1089, 628] width 40 height 20
click at [845, 638] on span "button" at bounding box center [860, 628] width 40 height 20
click at [626, 624] on span "button" at bounding box center [631, 628] width 40 height 20
click at [414, 631] on div "button" at bounding box center [411, 628] width 16 height 16
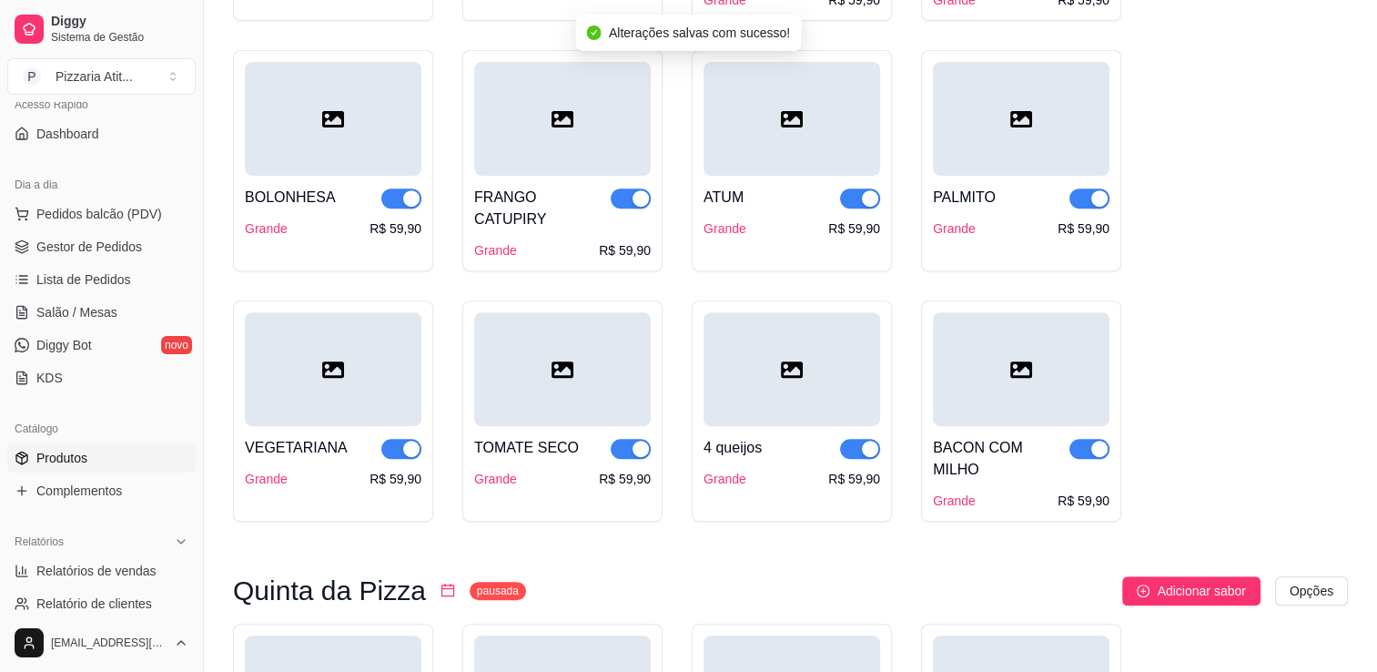
scroll to position [706, 0]
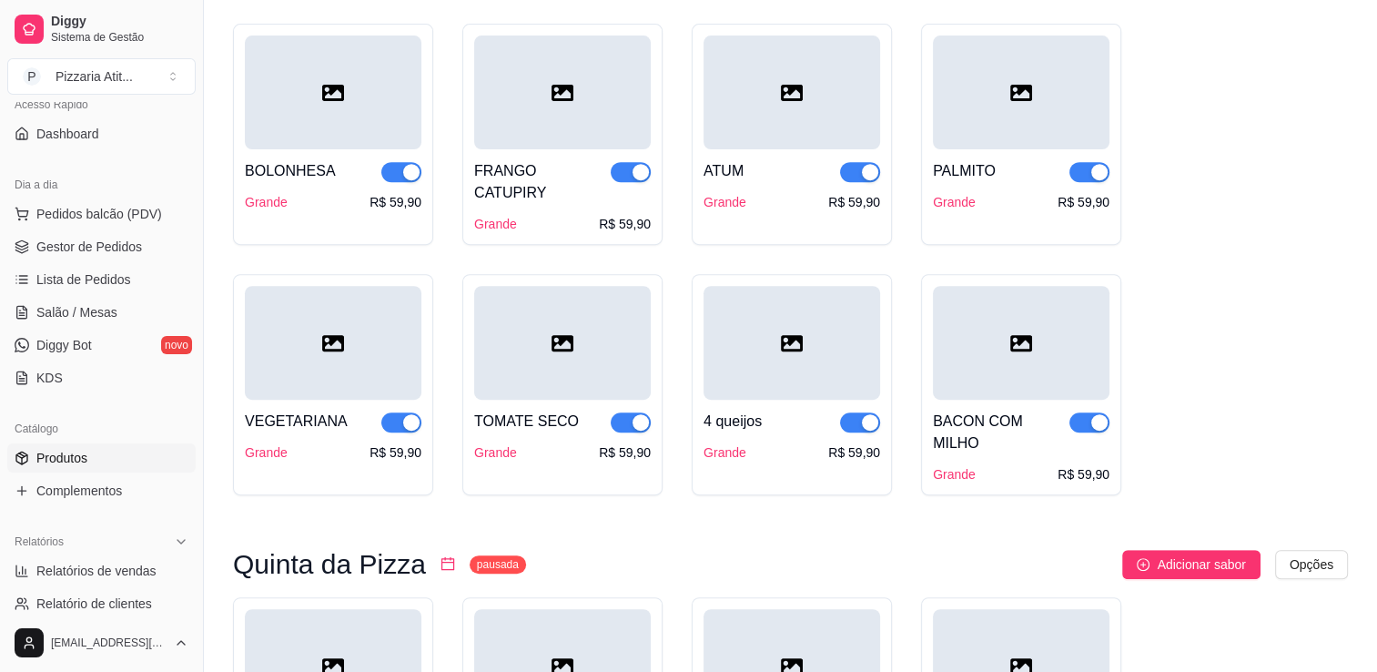
click at [1071, 164] on div at bounding box center [1089, 171] width 40 height 22
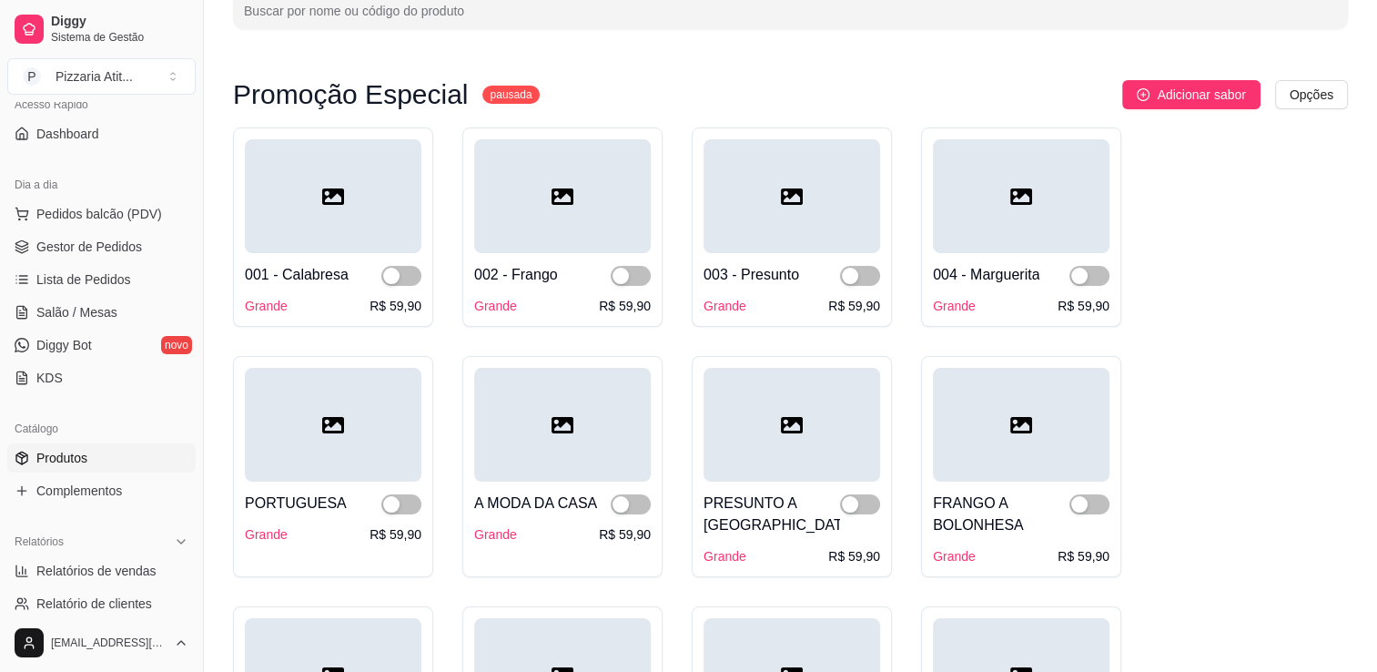
scroll to position [82, 0]
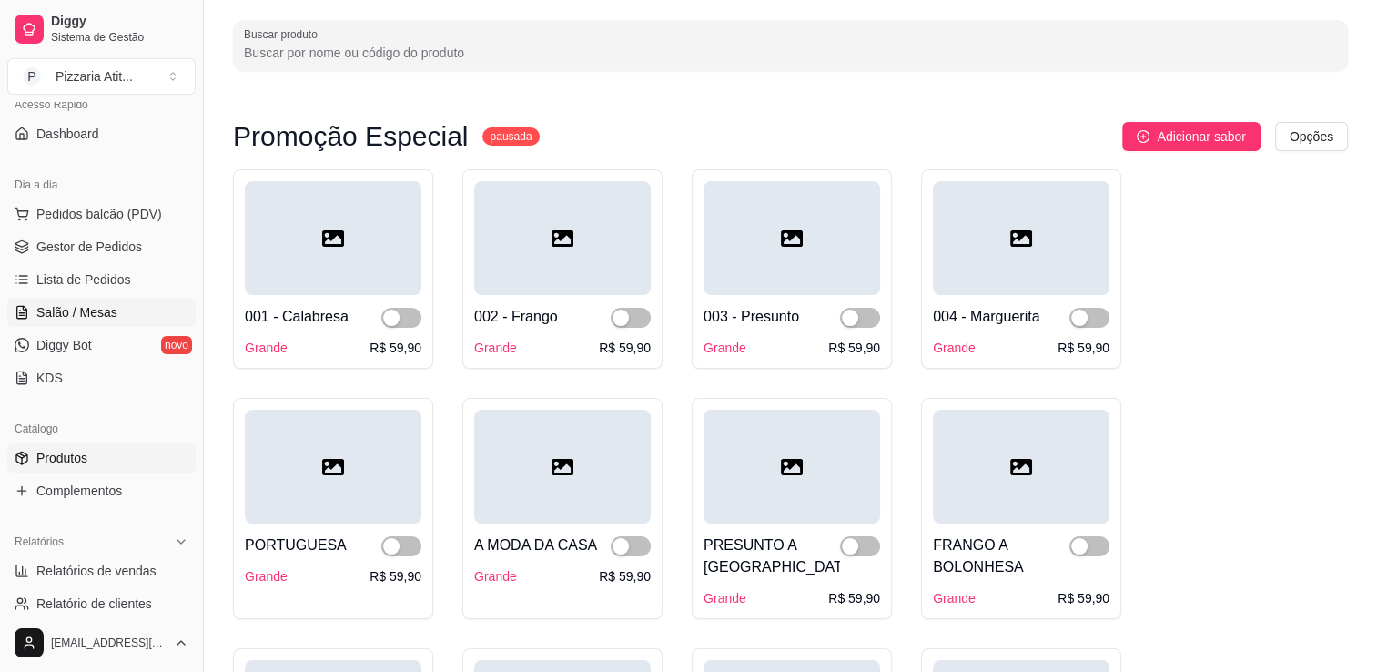
click at [119, 302] on link "Salão / Mesas" at bounding box center [101, 312] width 188 height 29
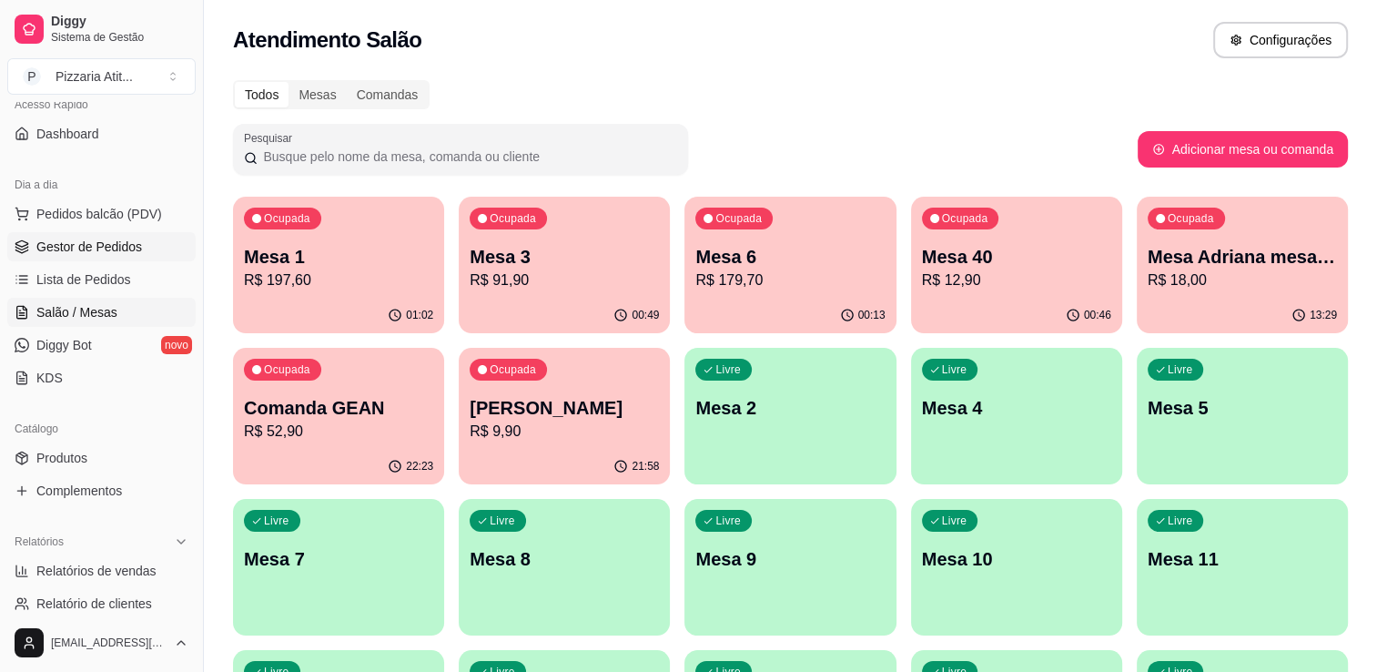
click at [97, 253] on span "Gestor de Pedidos" at bounding box center [89, 246] width 106 height 18
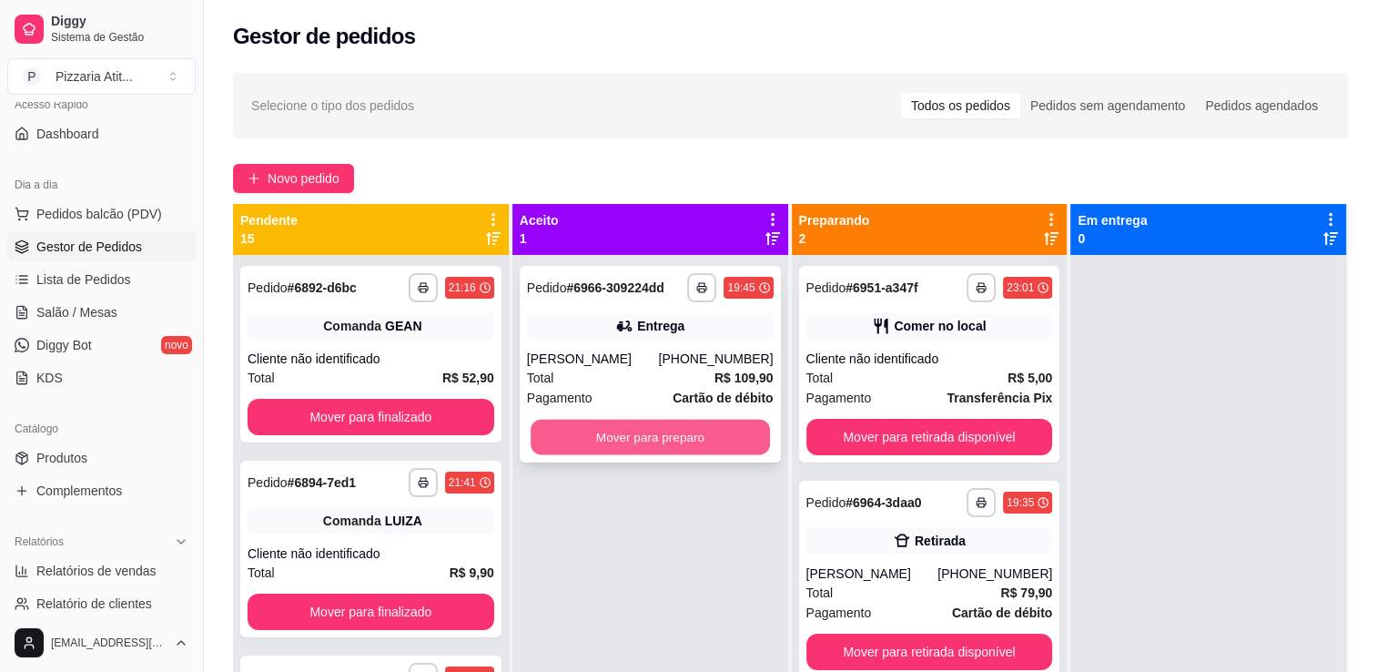
click at [624, 455] on button "Mover para preparo" at bounding box center [649, 436] width 239 height 35
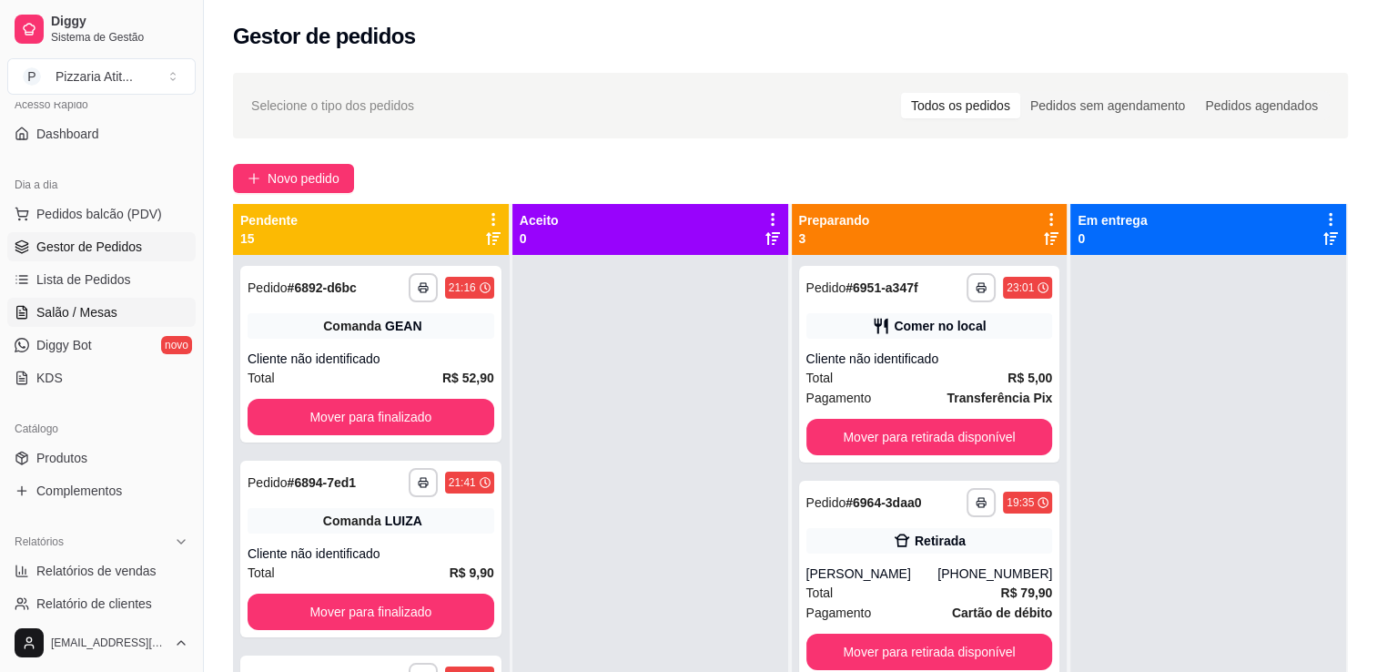
click at [102, 319] on span "Salão / Mesas" at bounding box center [76, 312] width 81 height 18
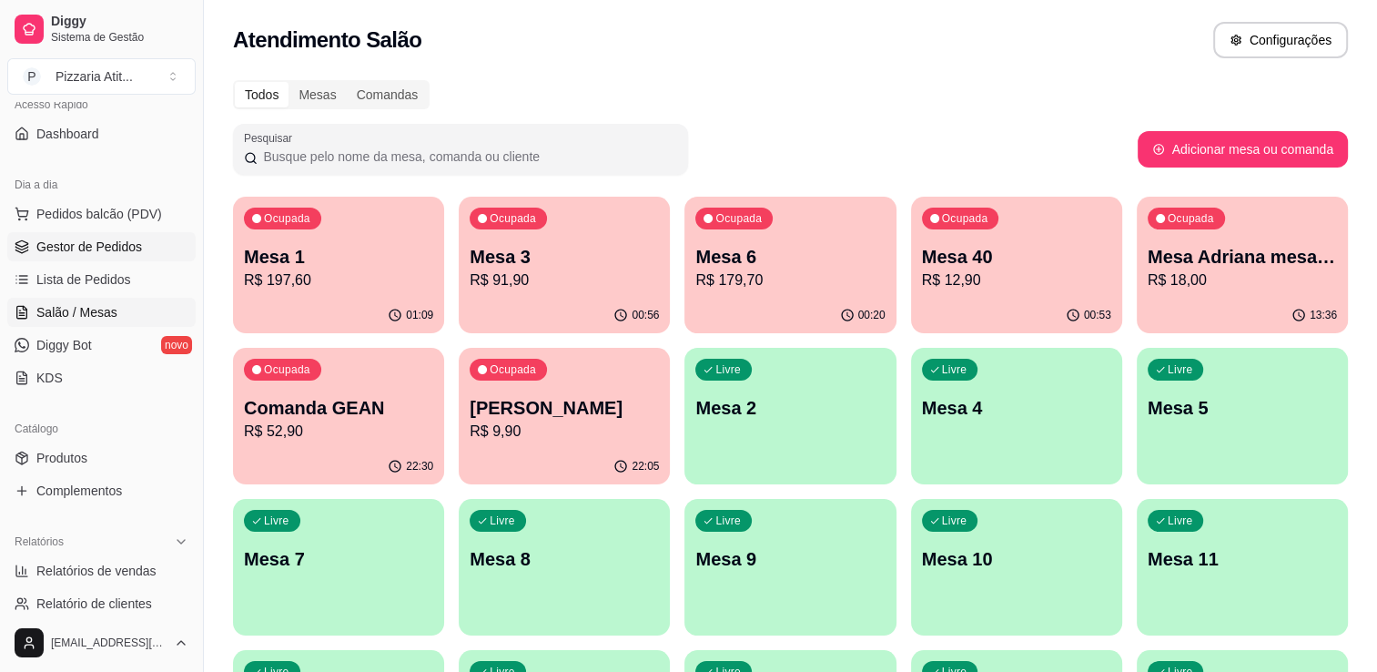
click at [130, 258] on link "Gestor de Pedidos" at bounding box center [101, 246] width 188 height 29
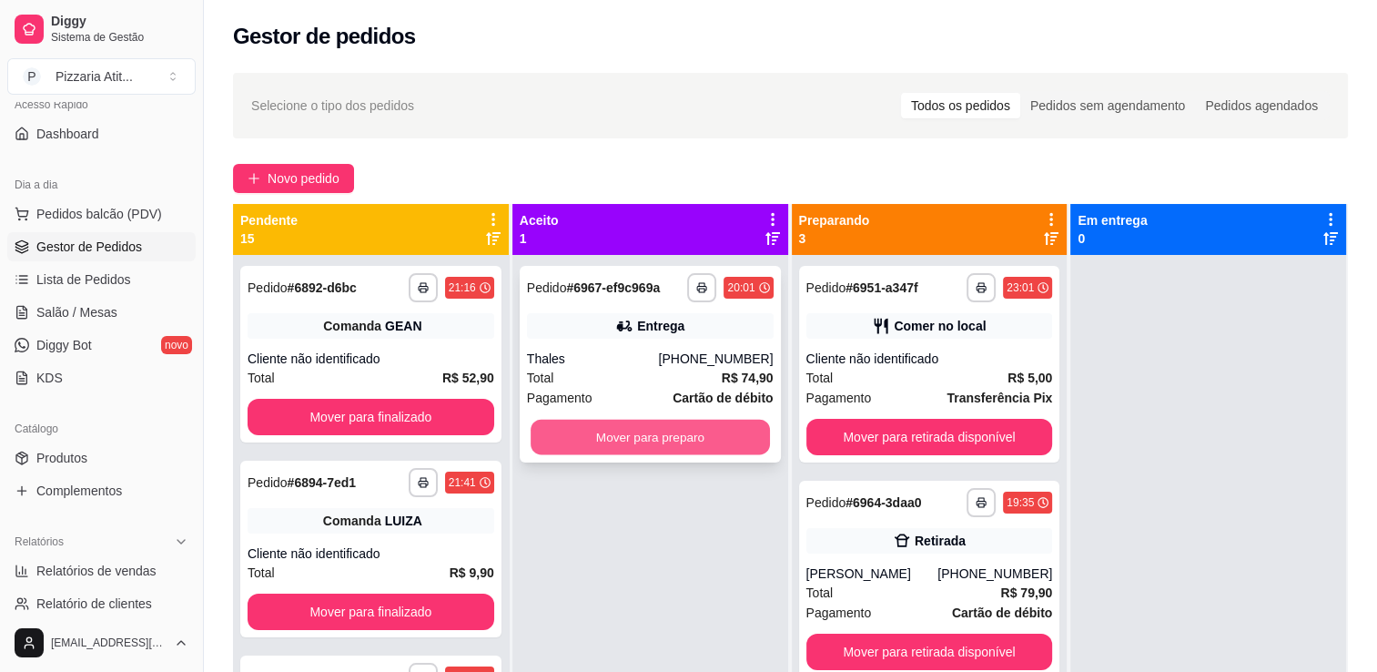
click at [654, 439] on button "Mover para preparo" at bounding box center [649, 436] width 239 height 35
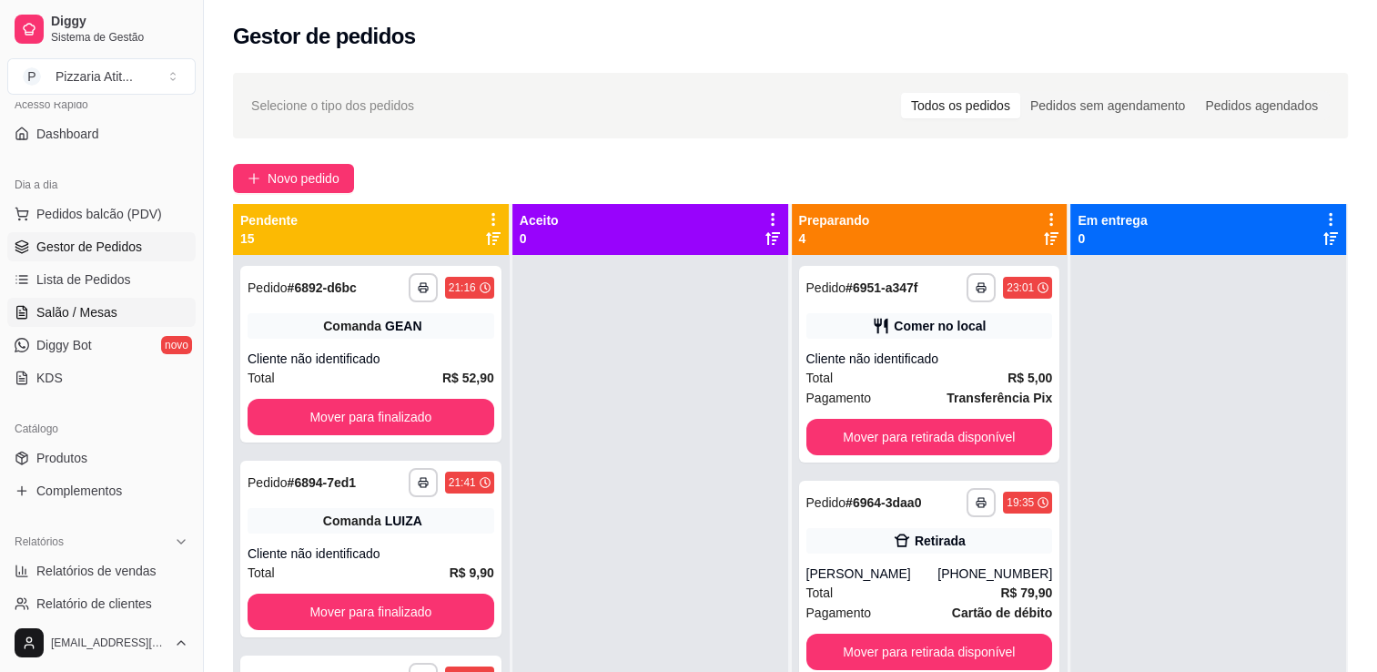
click at [111, 314] on span "Salão / Mesas" at bounding box center [76, 312] width 81 height 18
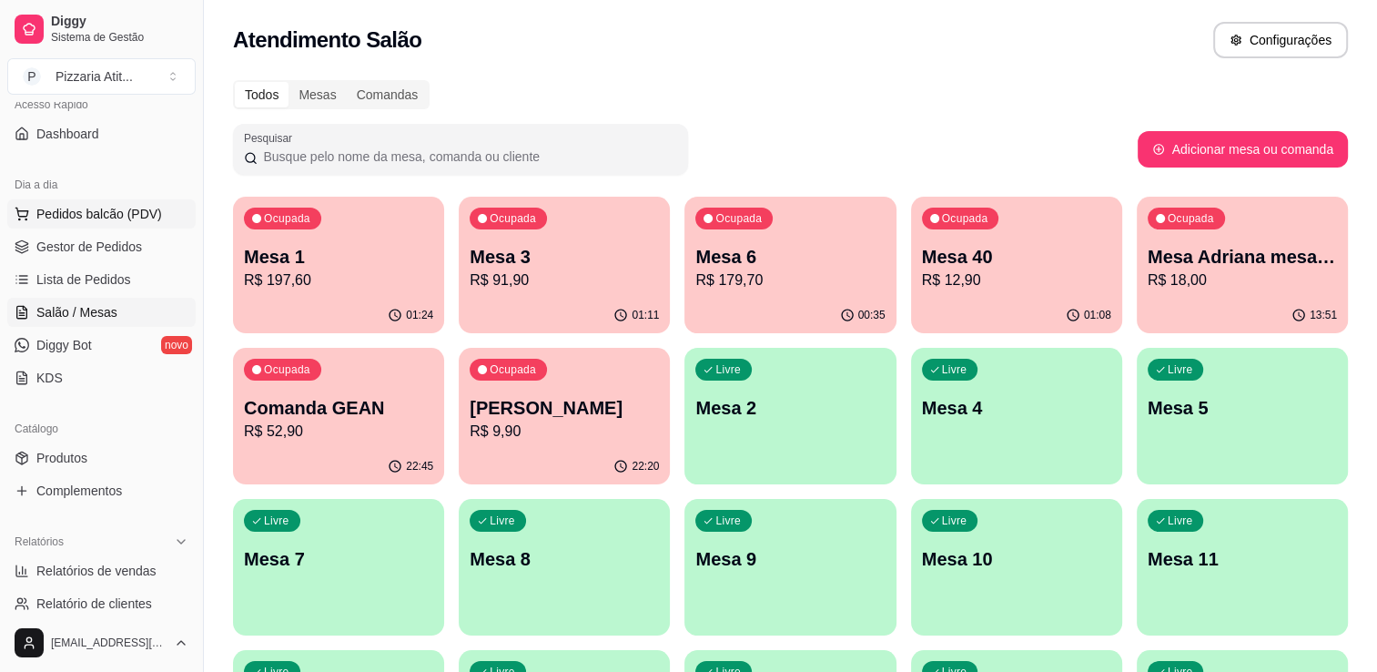
click at [117, 224] on button "Pedidos balcão (PDV)" at bounding box center [101, 213] width 188 height 29
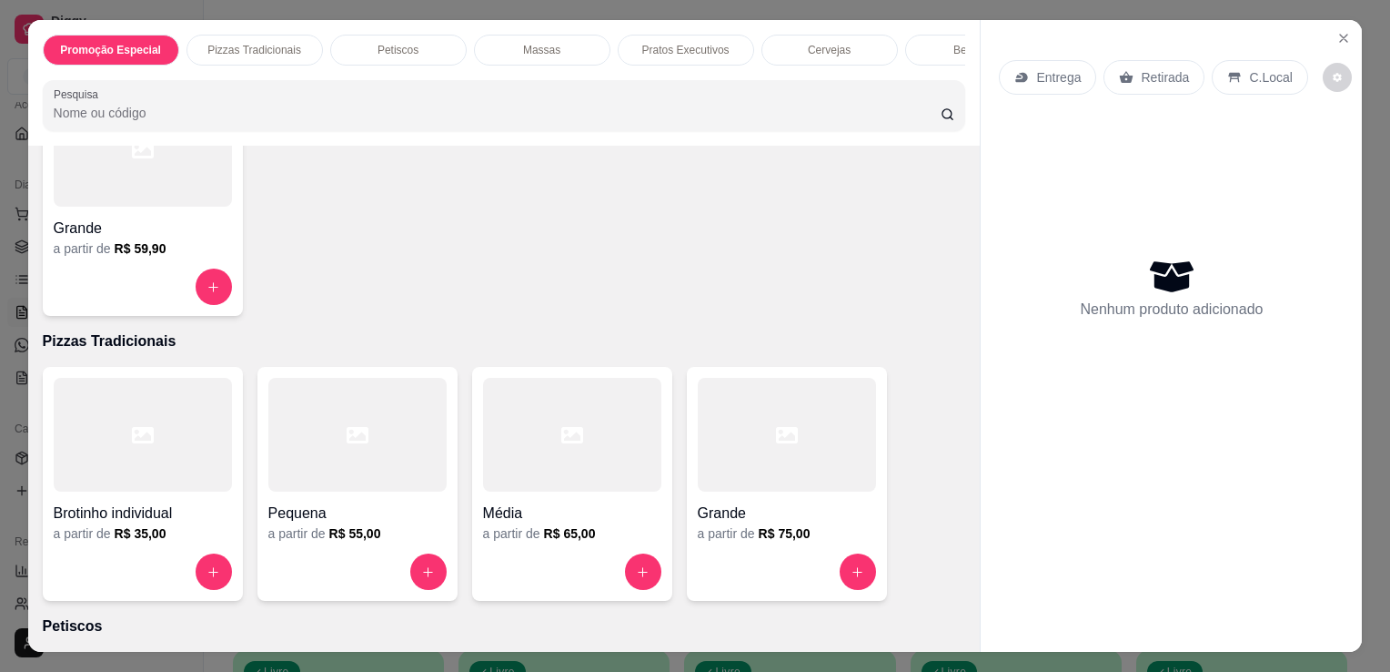
scroll to position [182, 0]
click at [851, 571] on icon "increase-product-quantity" at bounding box center [858, 572] width 14 height 14
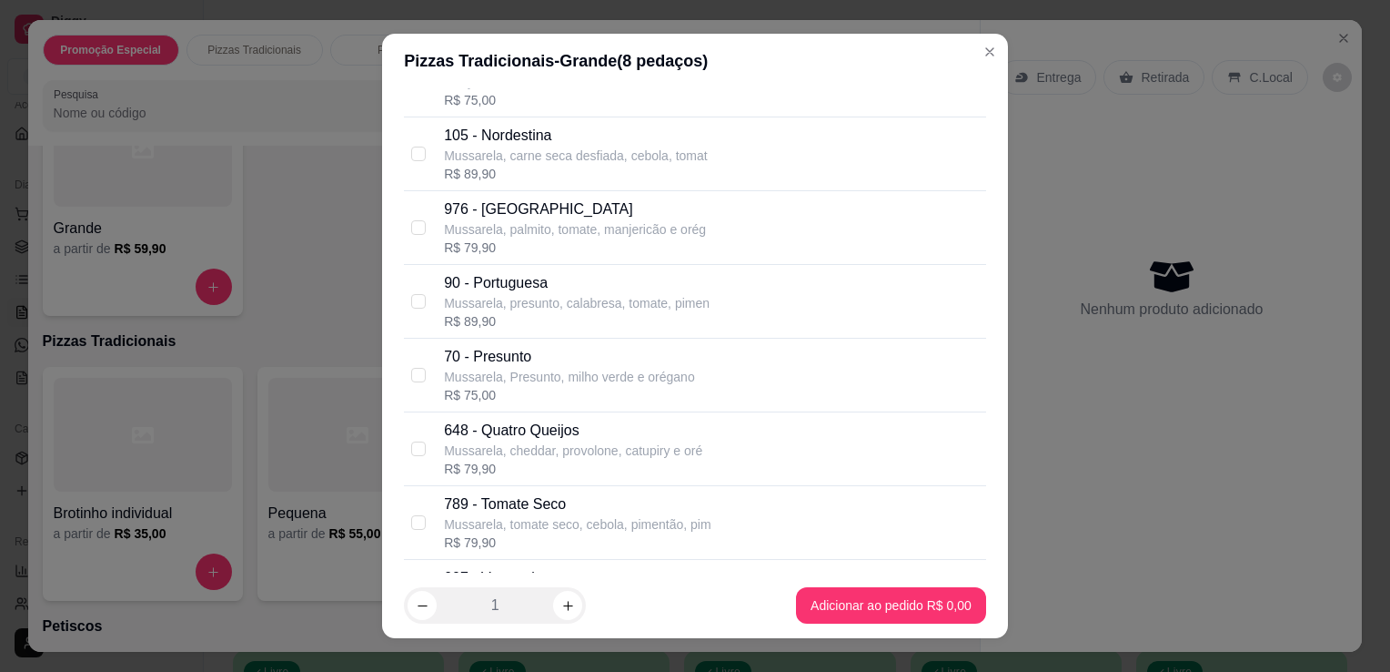
scroll to position [1017, 0]
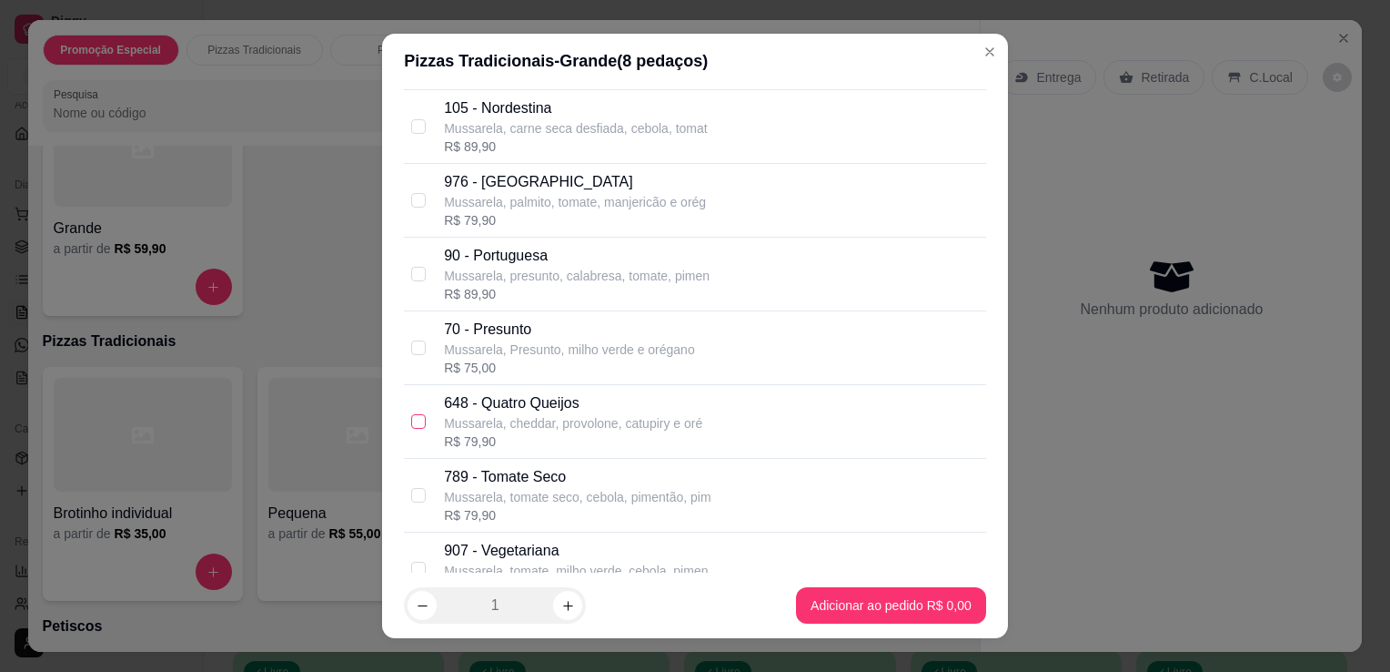
click at [415, 424] on input "checkbox" at bounding box center [418, 421] width 15 height 15
checkbox input "true"
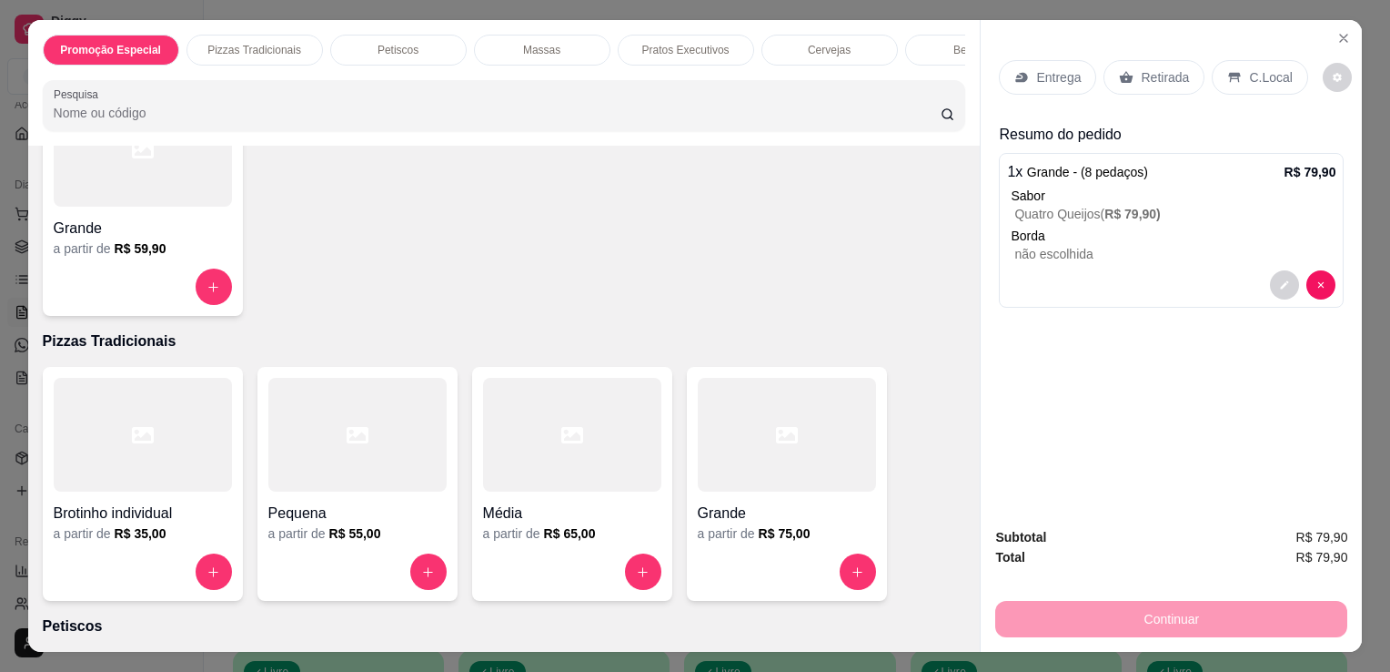
click at [1045, 75] on p "Entrega" at bounding box center [1058, 77] width 45 height 18
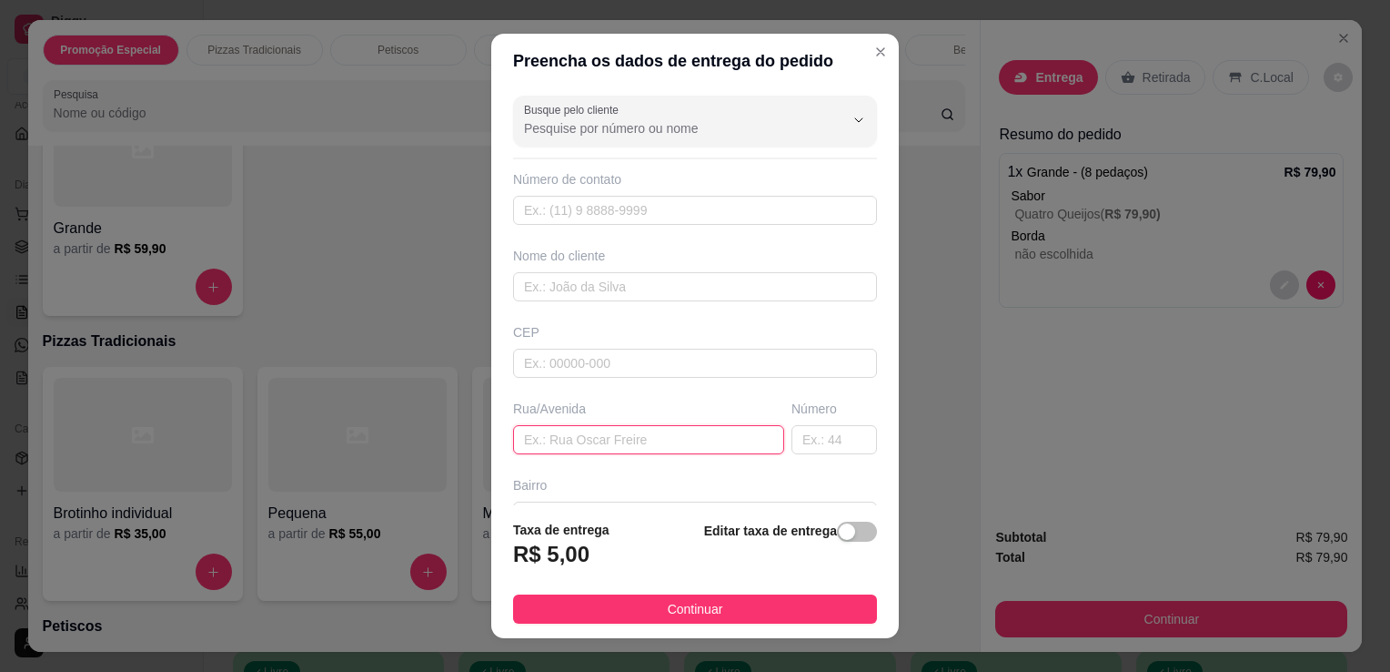
click at [615, 430] on input "text" at bounding box center [648, 439] width 271 height 29
type input "rua [PERSON_NAME]"
click at [796, 446] on input "text" at bounding box center [835, 439] width 86 height 29
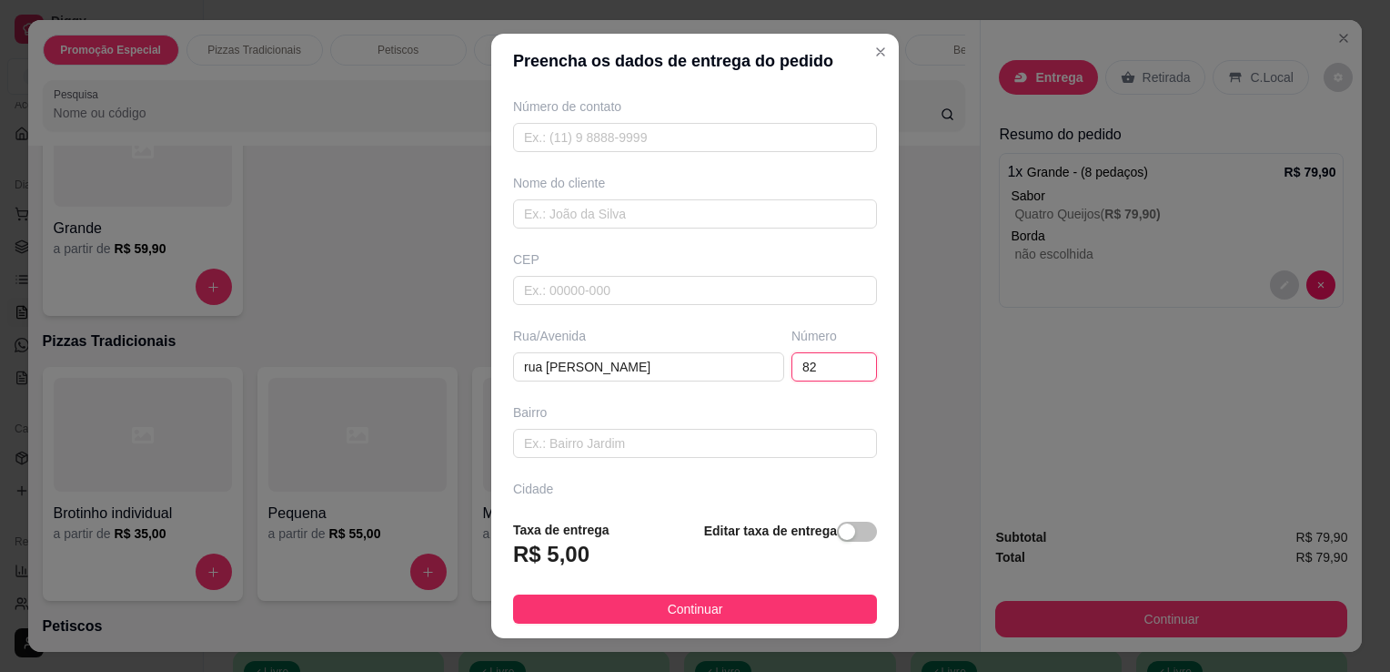
scroll to position [84, 0]
type input "82"
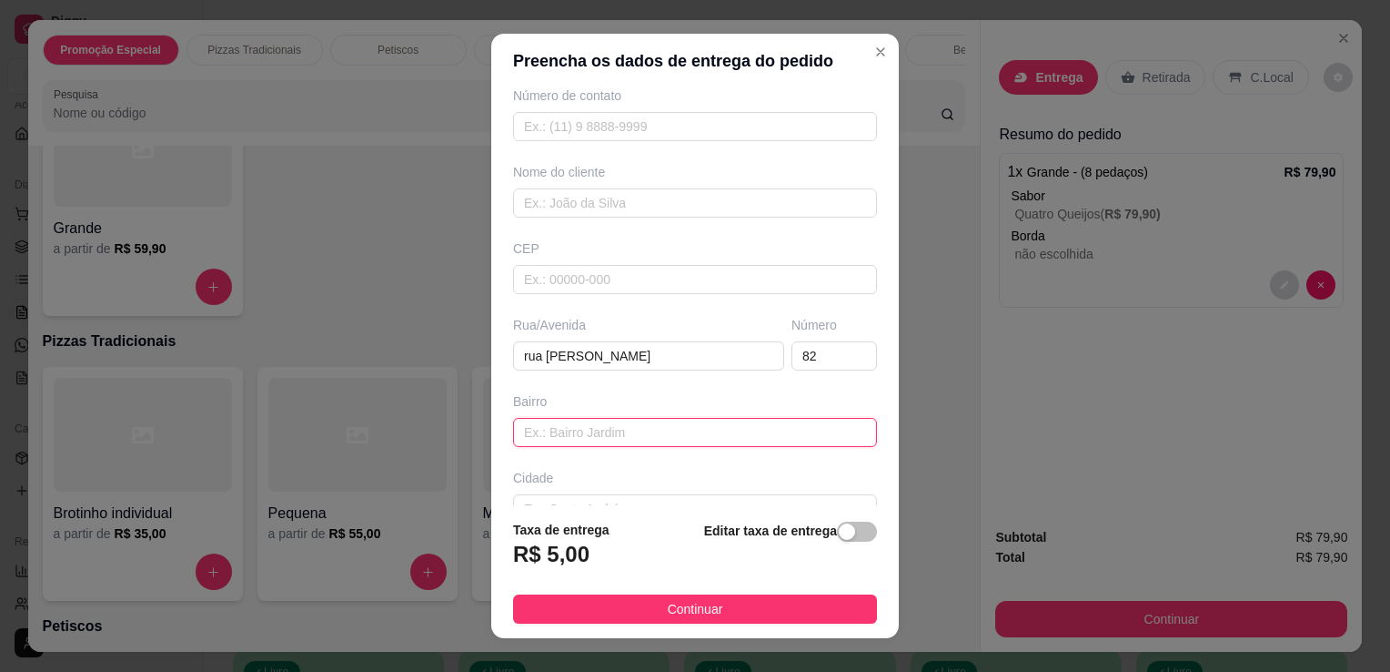
click at [747, 426] on input "text" at bounding box center [695, 432] width 364 height 29
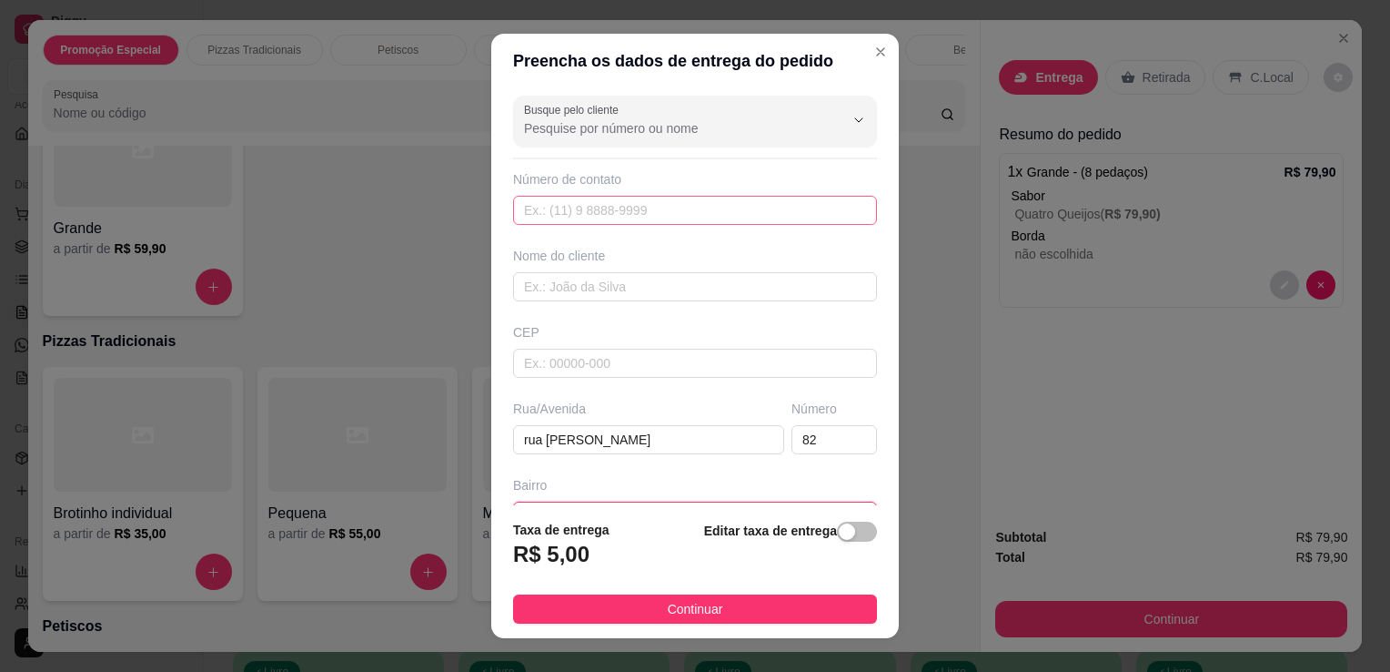
type input "[GEOGRAPHIC_DATA]"
click at [694, 204] on input "text" at bounding box center [695, 210] width 364 height 29
click at [652, 285] on input "text" at bounding box center [695, 286] width 364 height 29
type input "rodiana"
click at [683, 210] on input "text" at bounding box center [695, 210] width 364 height 29
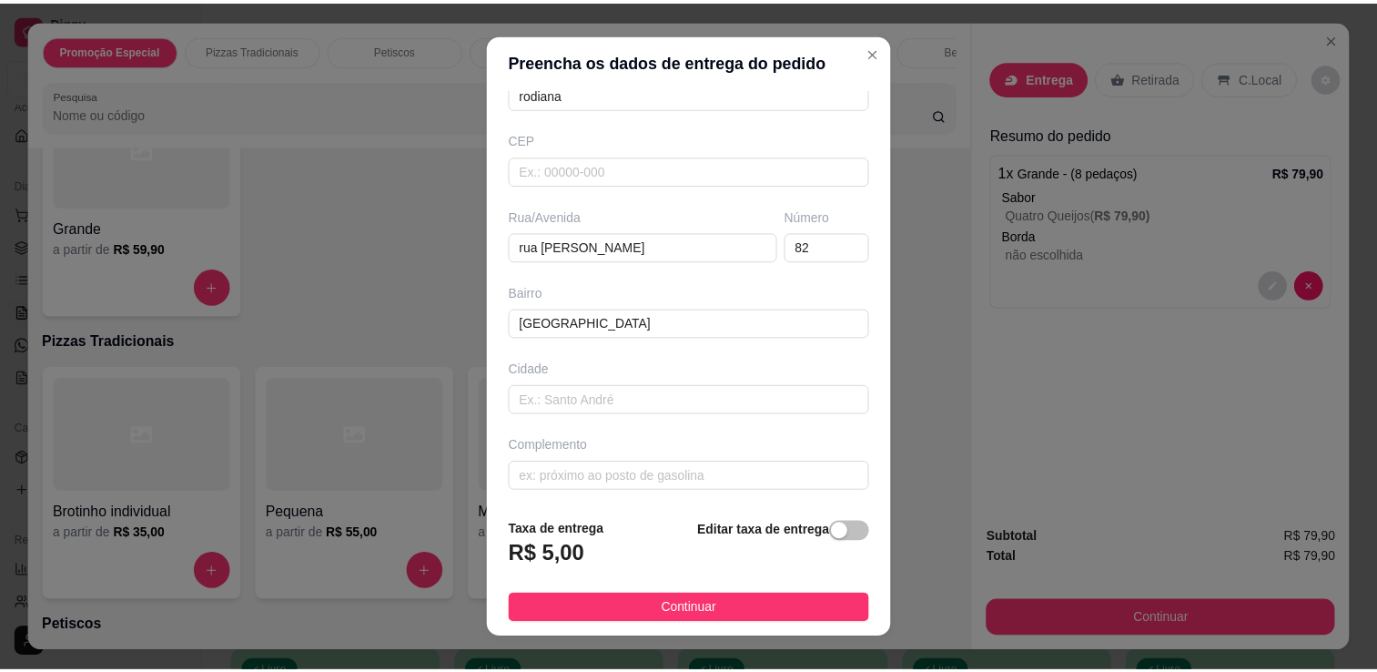
scroll to position [25, 0]
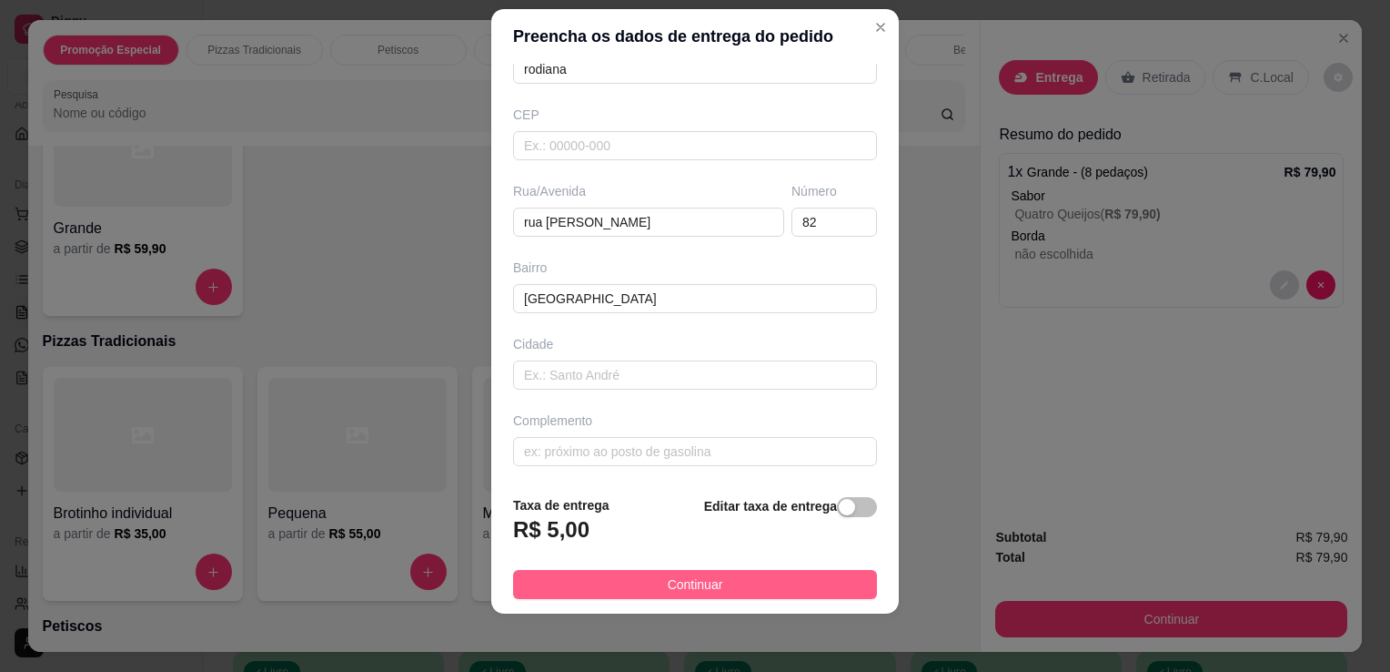
type input "[PHONE_NUMBER]"
click at [697, 581] on span "Continuar" at bounding box center [696, 584] width 56 height 20
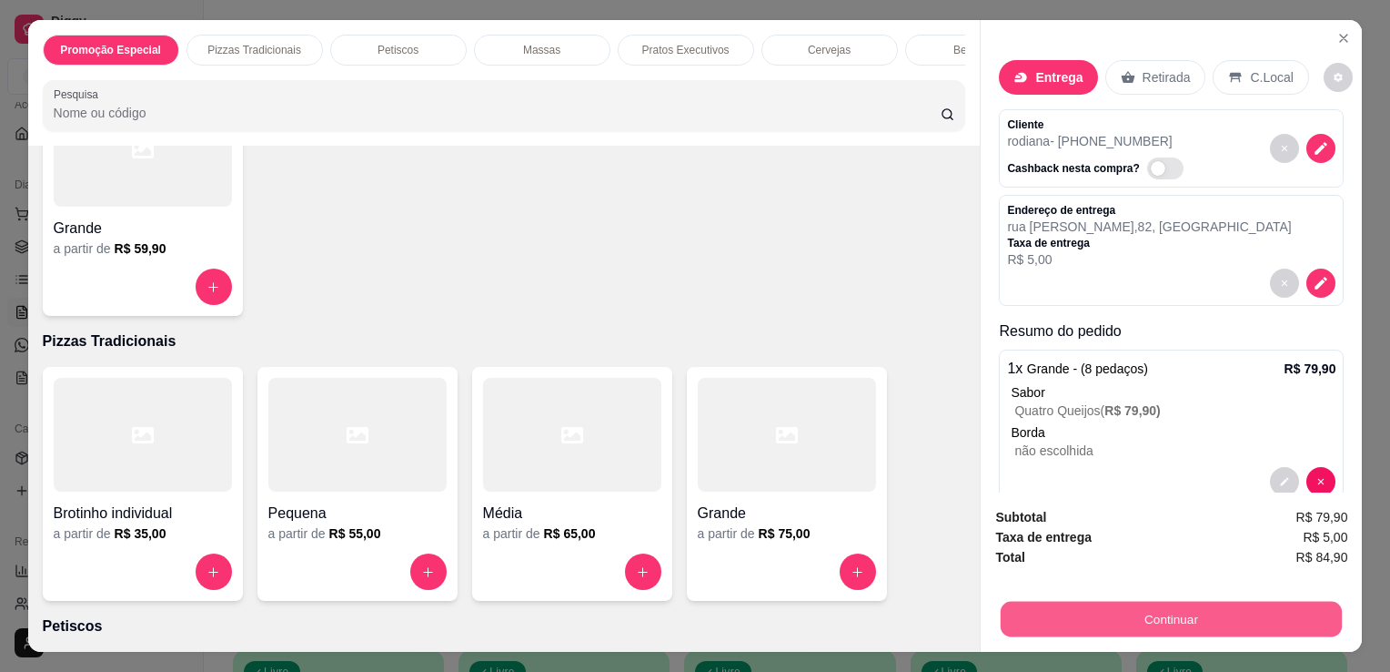
click at [1108, 610] on button "Continuar" at bounding box center [1171, 618] width 341 height 35
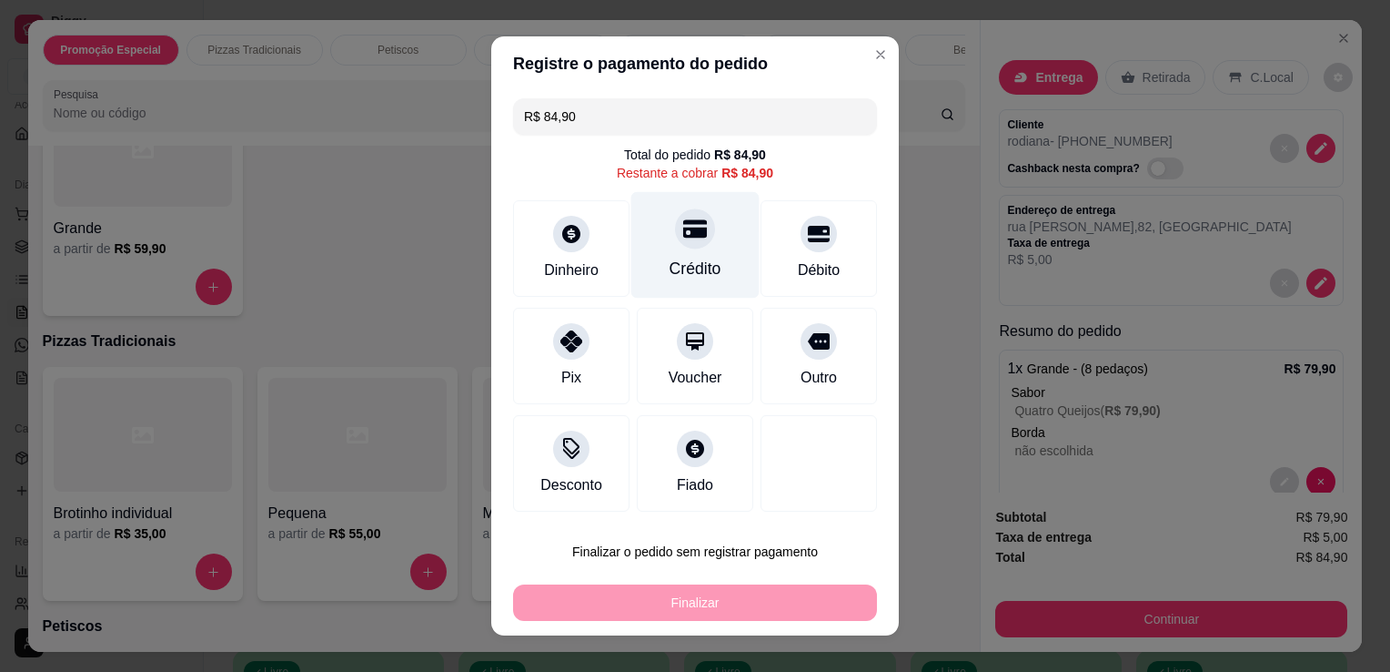
click at [687, 246] on div at bounding box center [695, 228] width 40 height 40
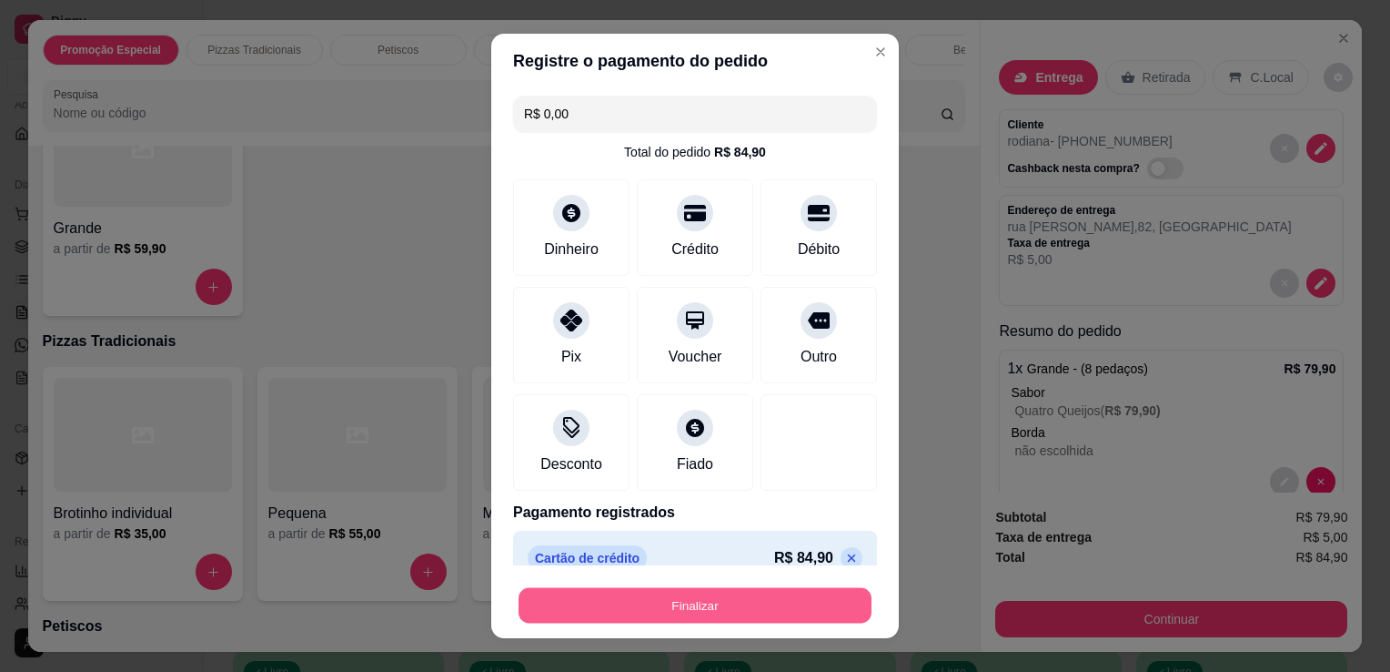
click at [687, 610] on button "Finalizar" at bounding box center [695, 605] width 353 height 35
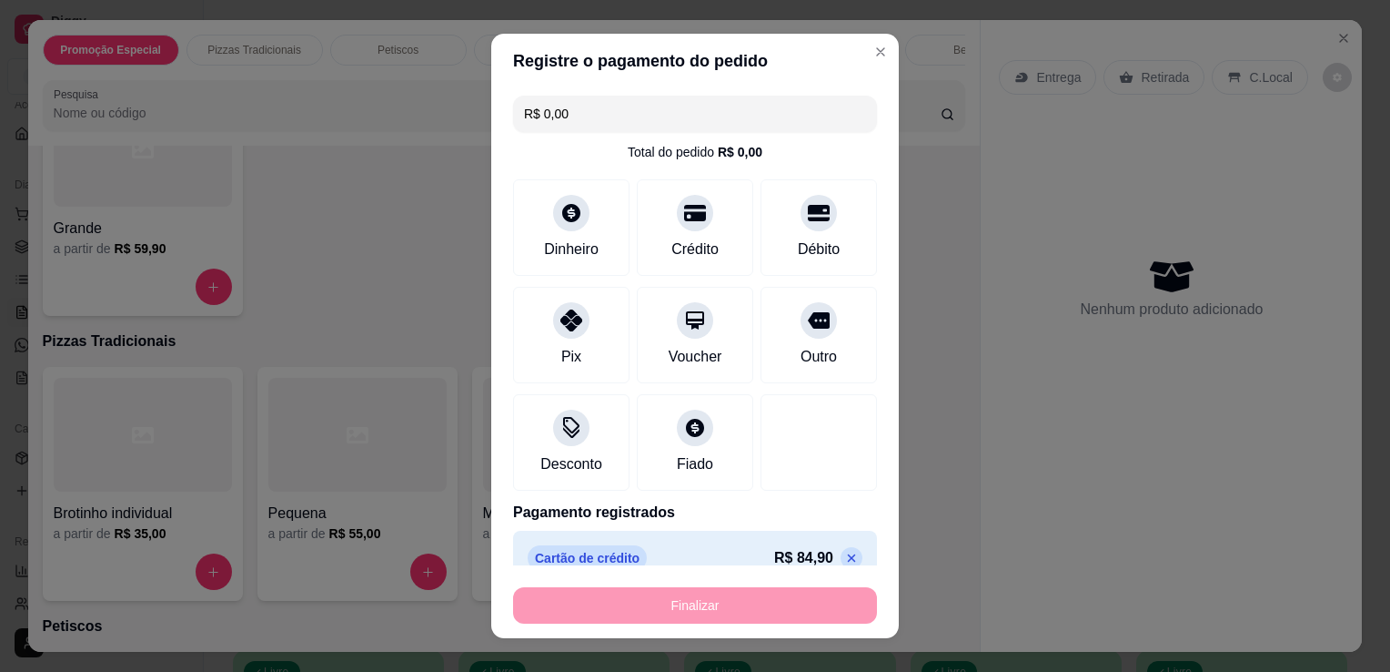
type input "-R$ 84,90"
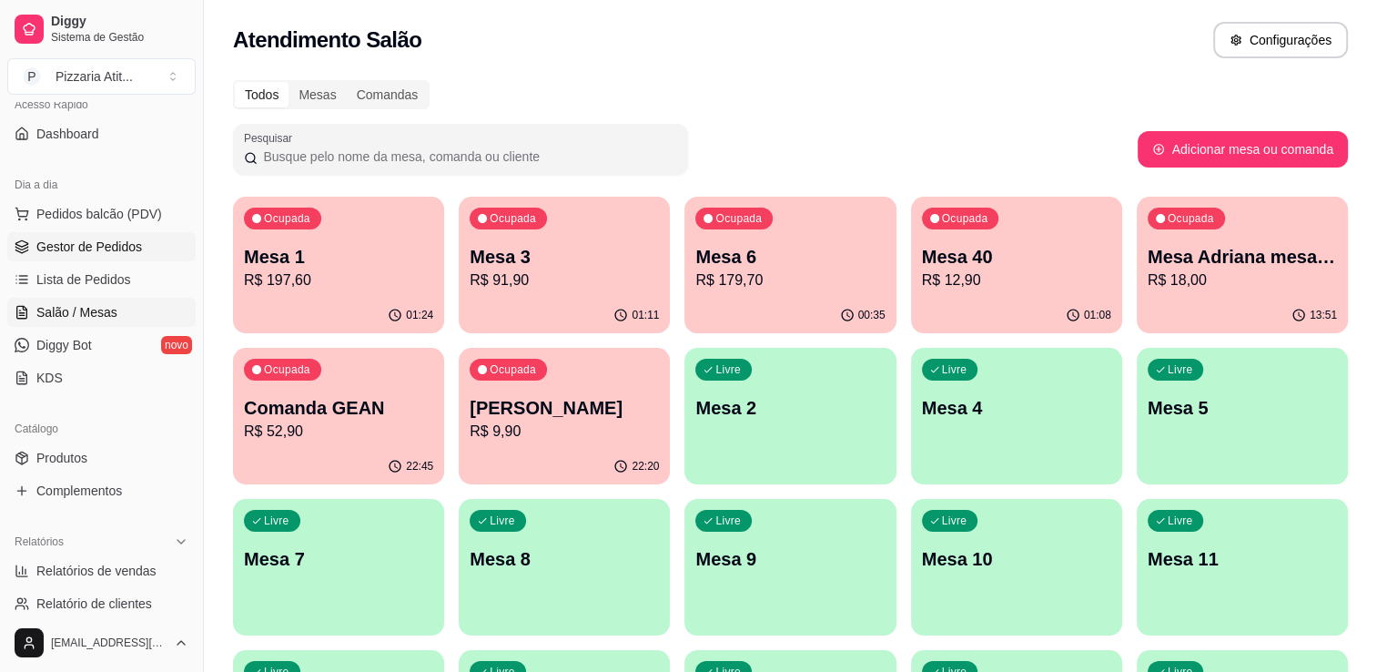
click at [98, 237] on span "Gestor de Pedidos" at bounding box center [89, 246] width 106 height 18
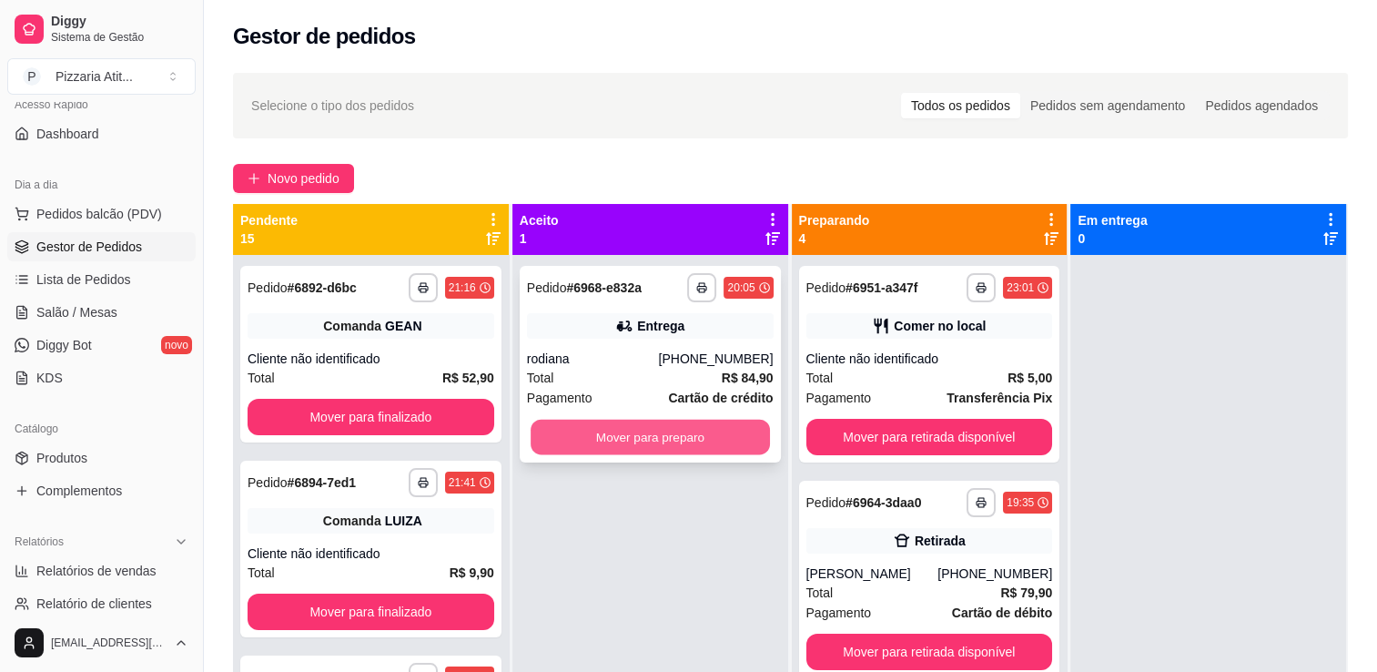
click at [731, 432] on button "Mover para preparo" at bounding box center [649, 436] width 239 height 35
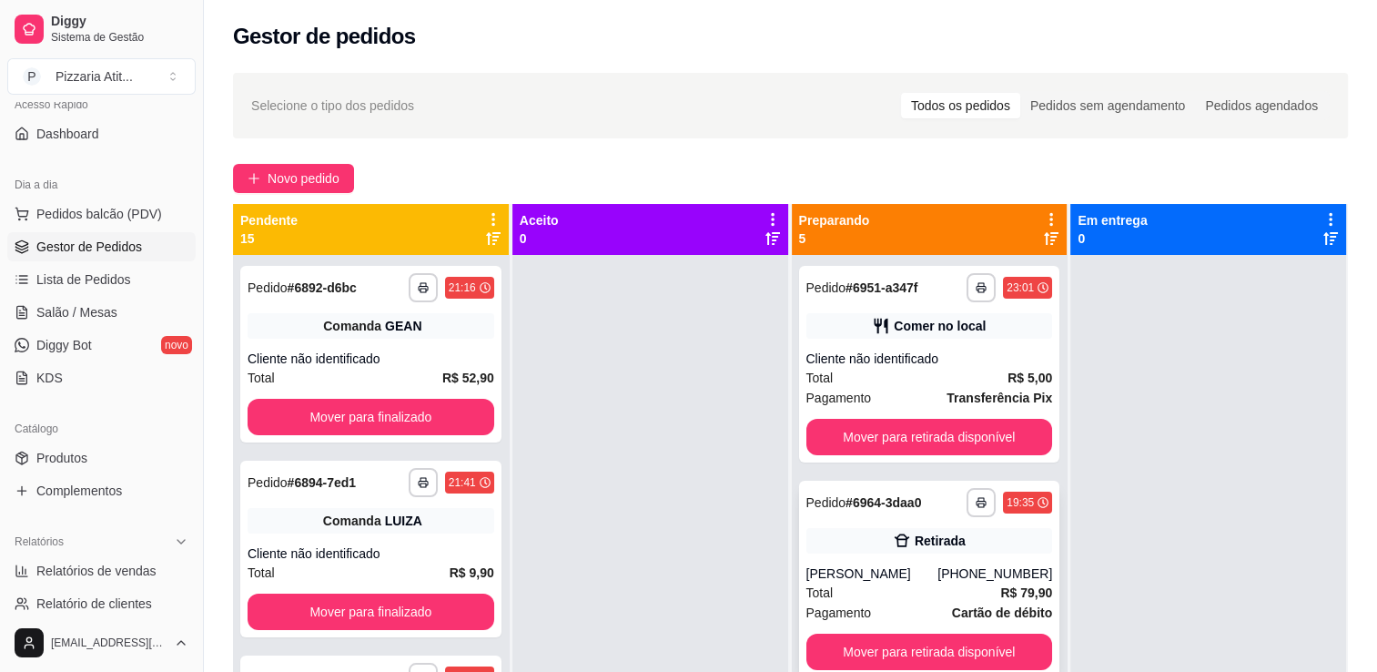
click at [893, 580] on div "[PERSON_NAME]" at bounding box center [872, 573] width 132 height 18
click at [121, 313] on link "Salão / Mesas" at bounding box center [101, 312] width 188 height 29
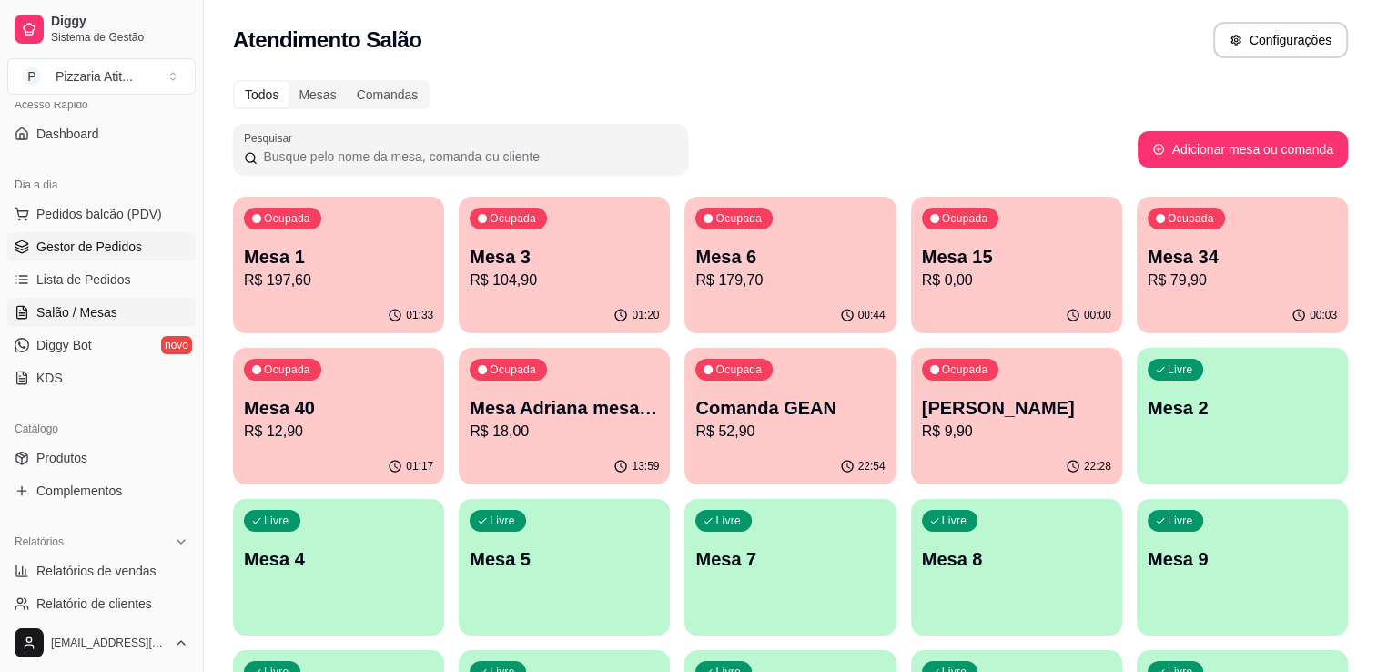
click at [104, 247] on span "Gestor de Pedidos" at bounding box center [89, 246] width 106 height 18
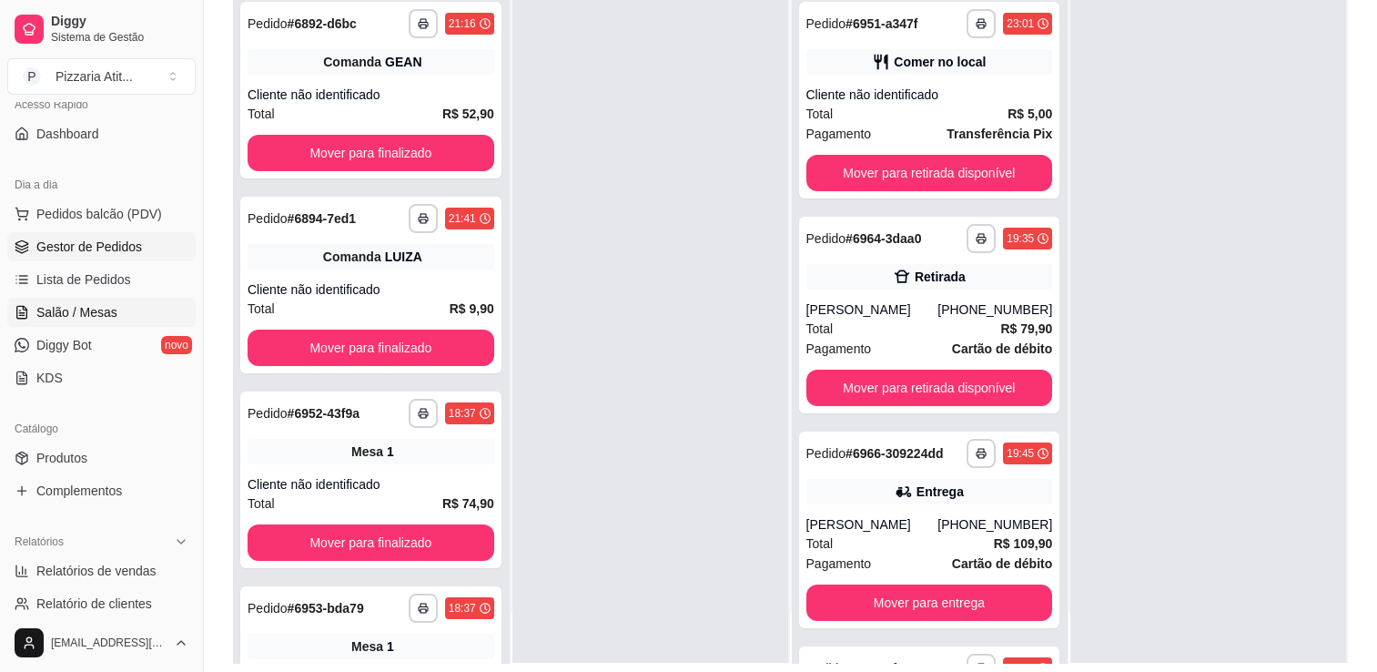
click at [56, 303] on span "Salão / Mesas" at bounding box center [76, 312] width 81 height 18
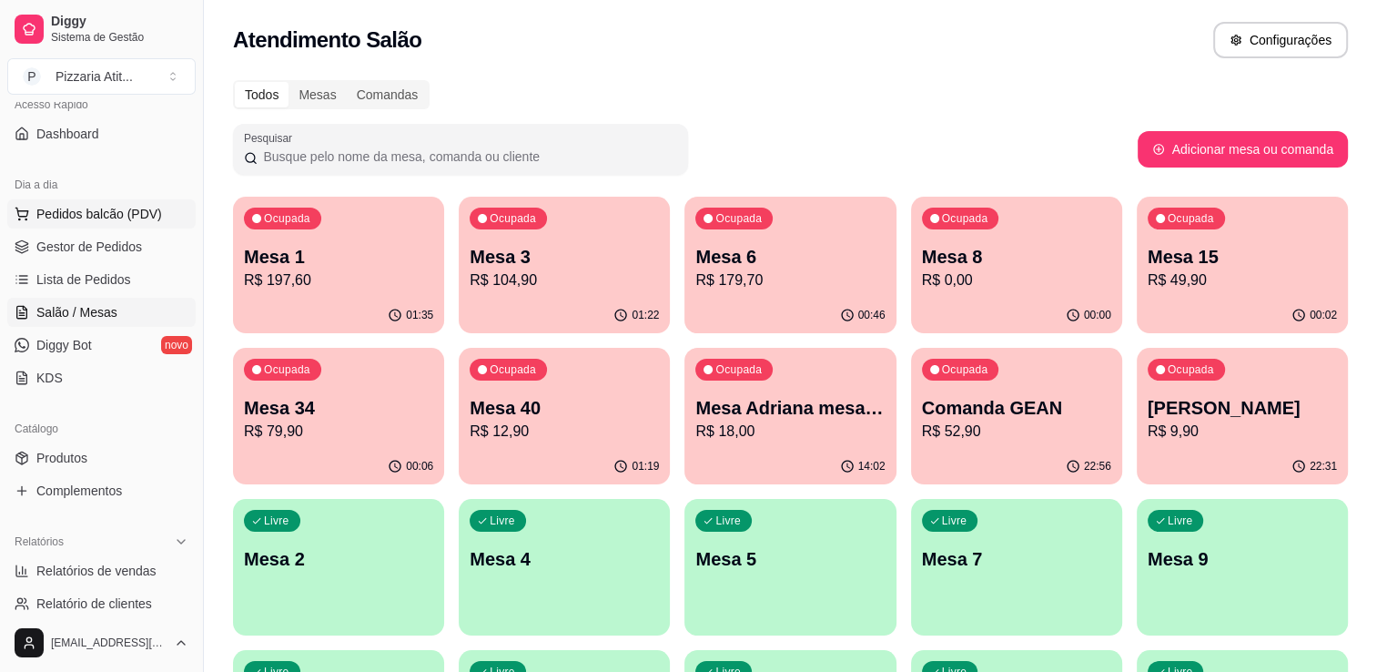
click at [96, 210] on span "Pedidos balcão (PDV)" at bounding box center [99, 214] width 126 height 18
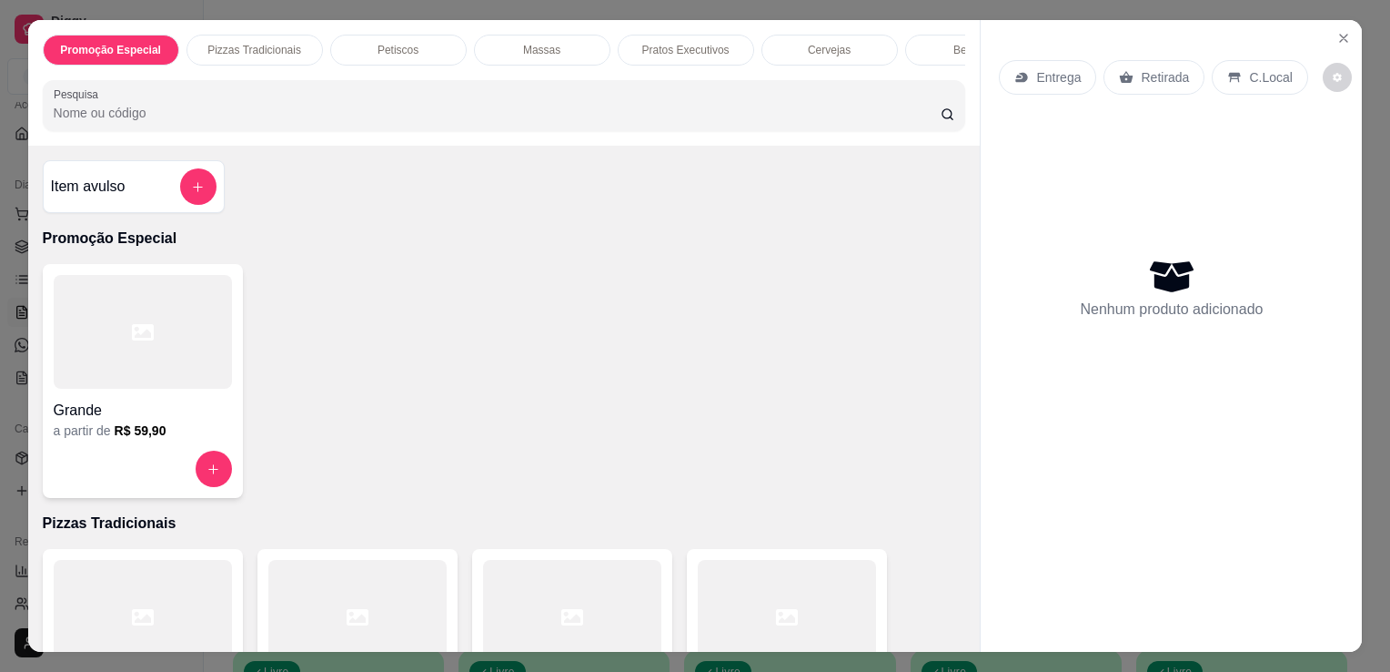
click at [342, 113] on input "Pesquisa" at bounding box center [497, 113] width 887 height 18
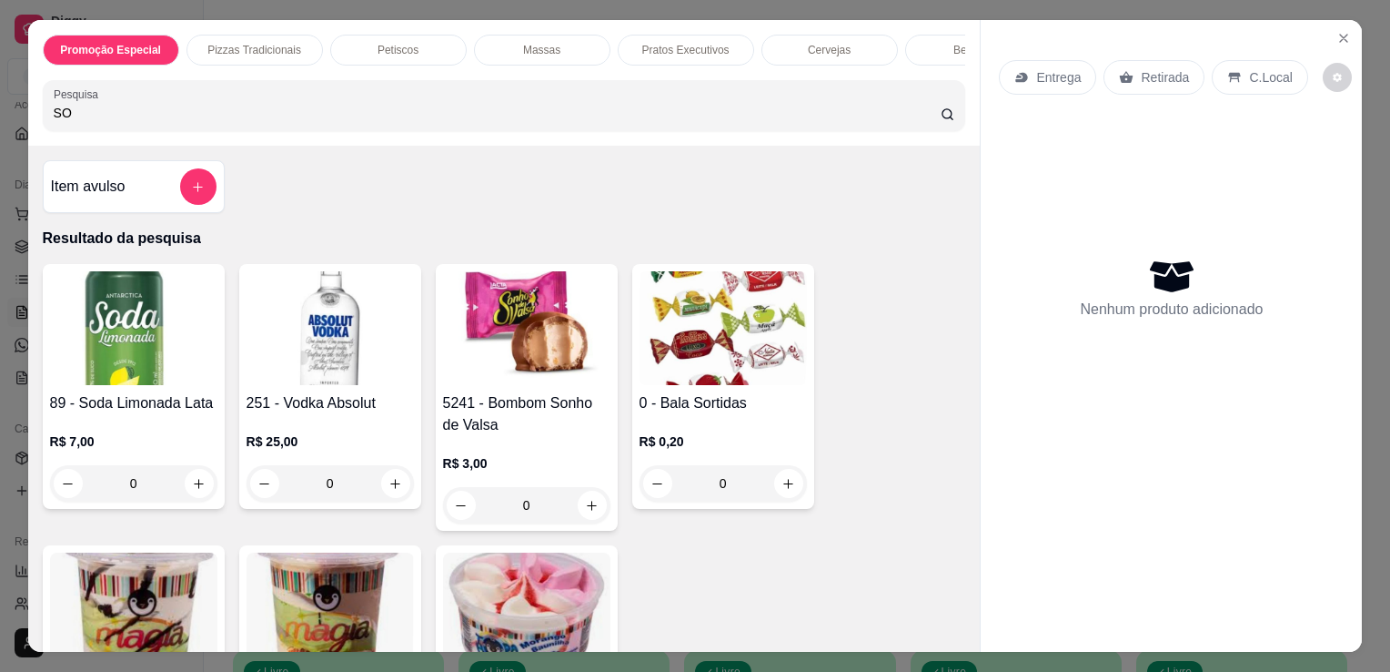
type input "SO"
click at [510, 326] on img at bounding box center [526, 328] width 167 height 114
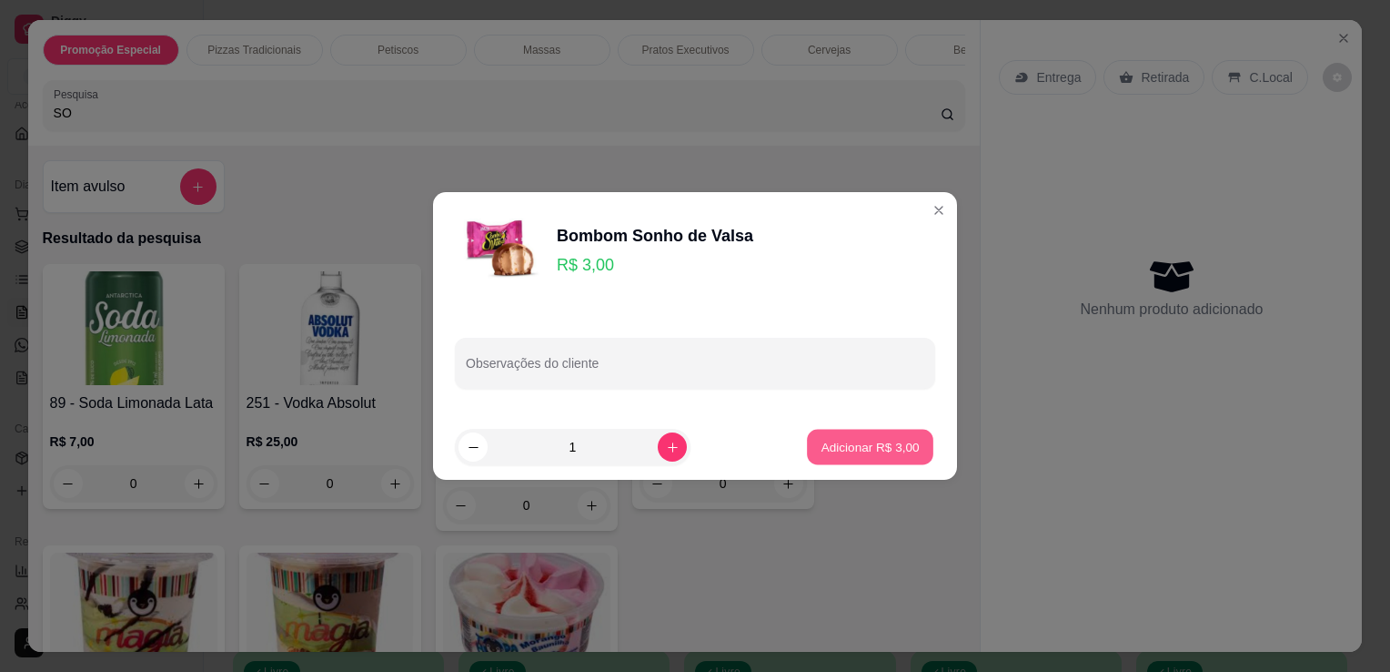
click at [910, 446] on button "Adicionar R$ 3,00" at bounding box center [870, 446] width 126 height 35
type input "1"
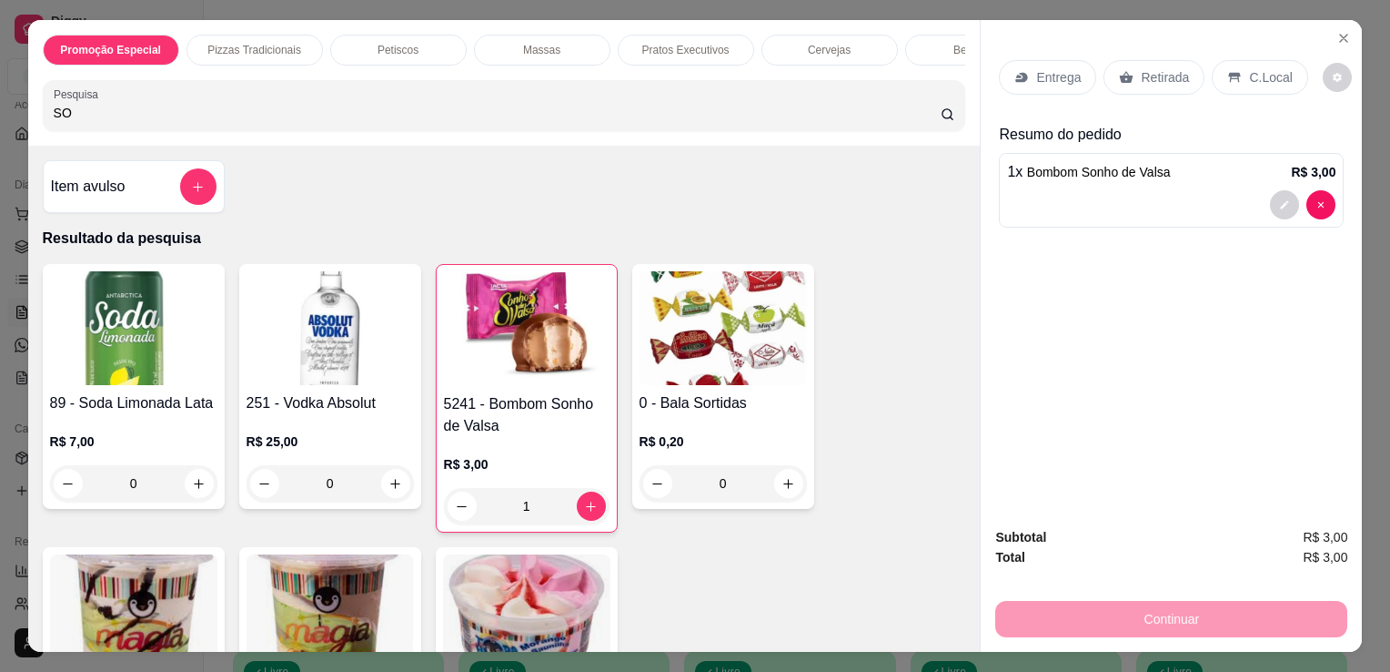
click at [1258, 75] on p "C.Local" at bounding box center [1270, 77] width 43 height 18
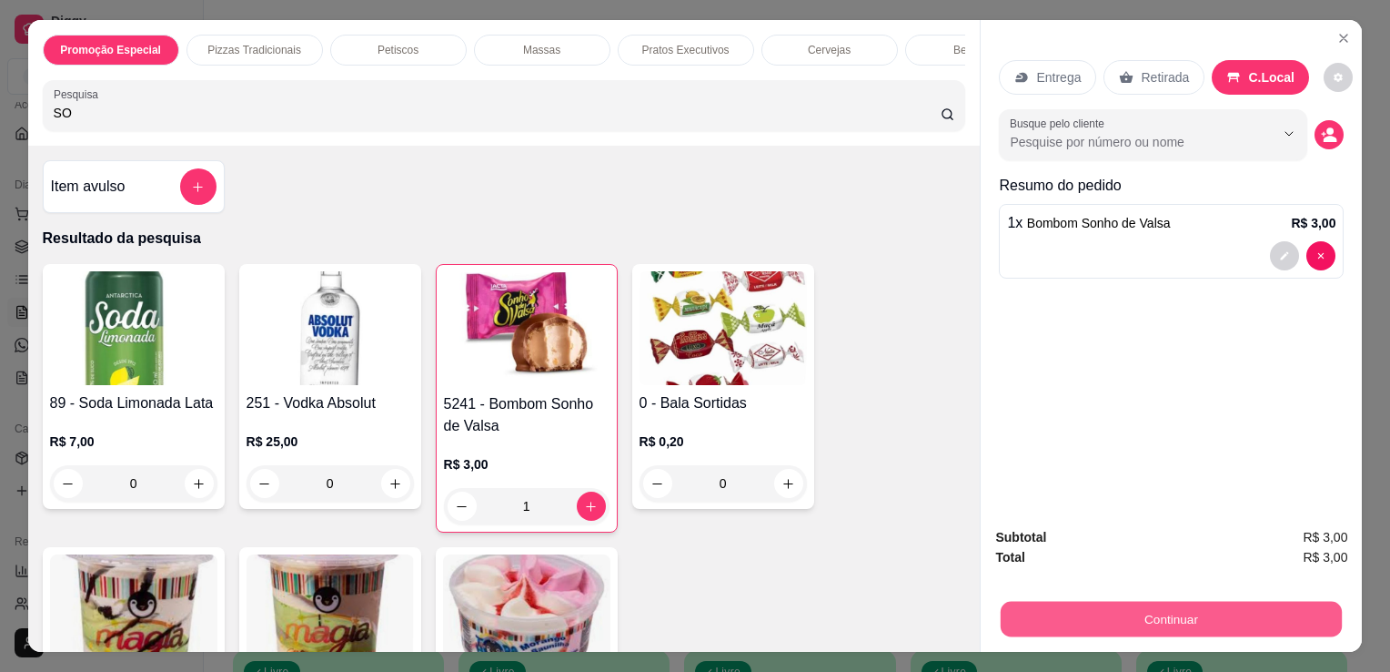
click at [1124, 615] on button "Continuar" at bounding box center [1171, 618] width 341 height 35
click at [1179, 622] on button "Continuar" at bounding box center [1171, 618] width 341 height 35
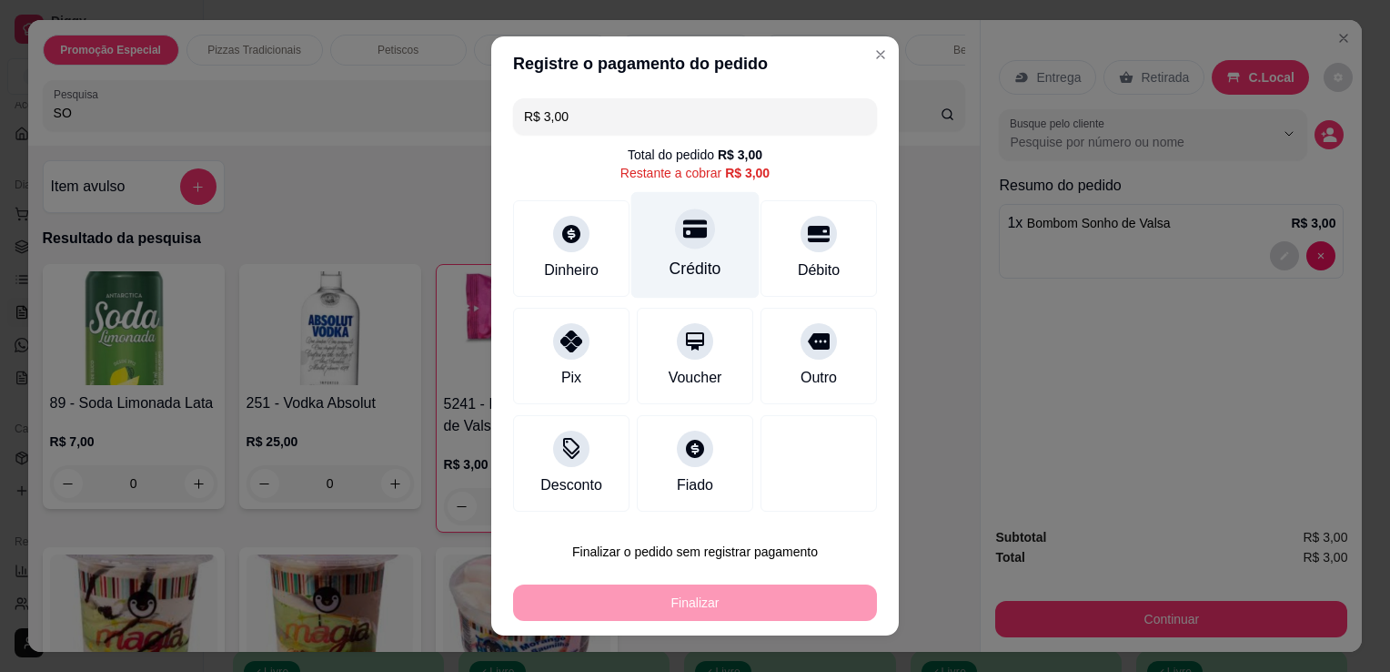
click at [675, 209] on div at bounding box center [695, 228] width 40 height 40
type input "R$ 0,00"
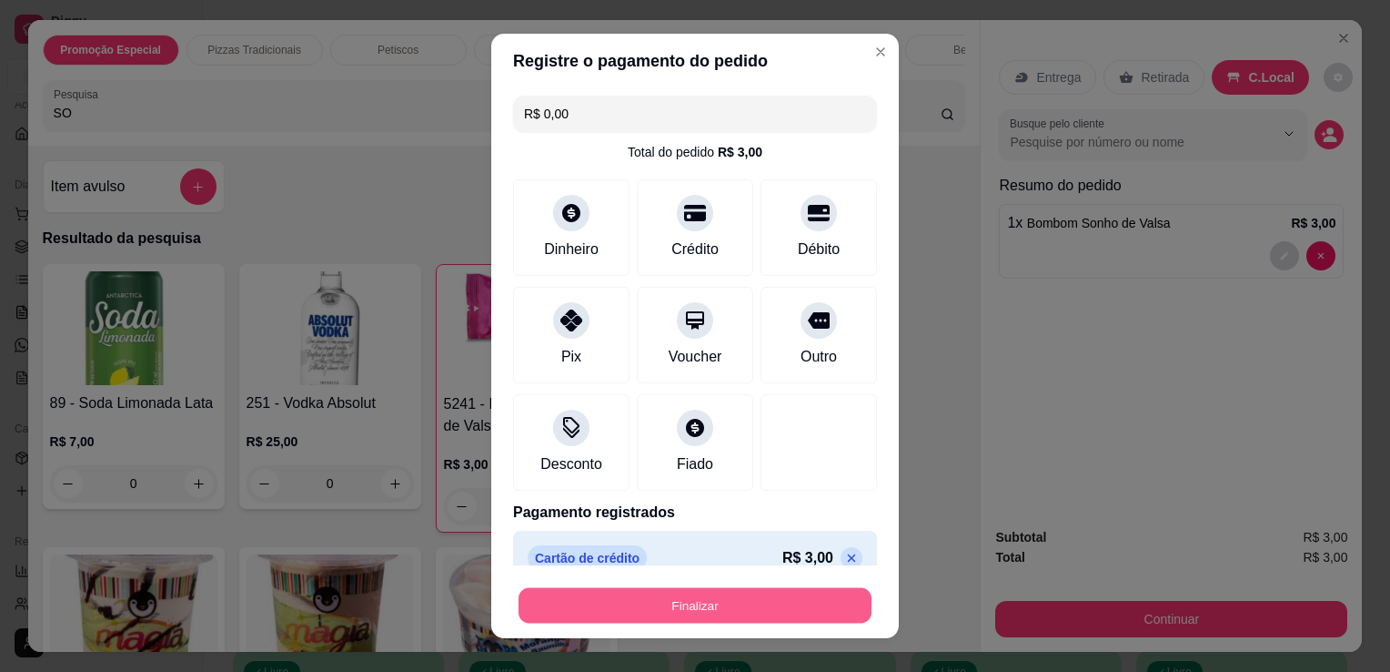
click at [772, 593] on button "Finalizar" at bounding box center [695, 605] width 353 height 35
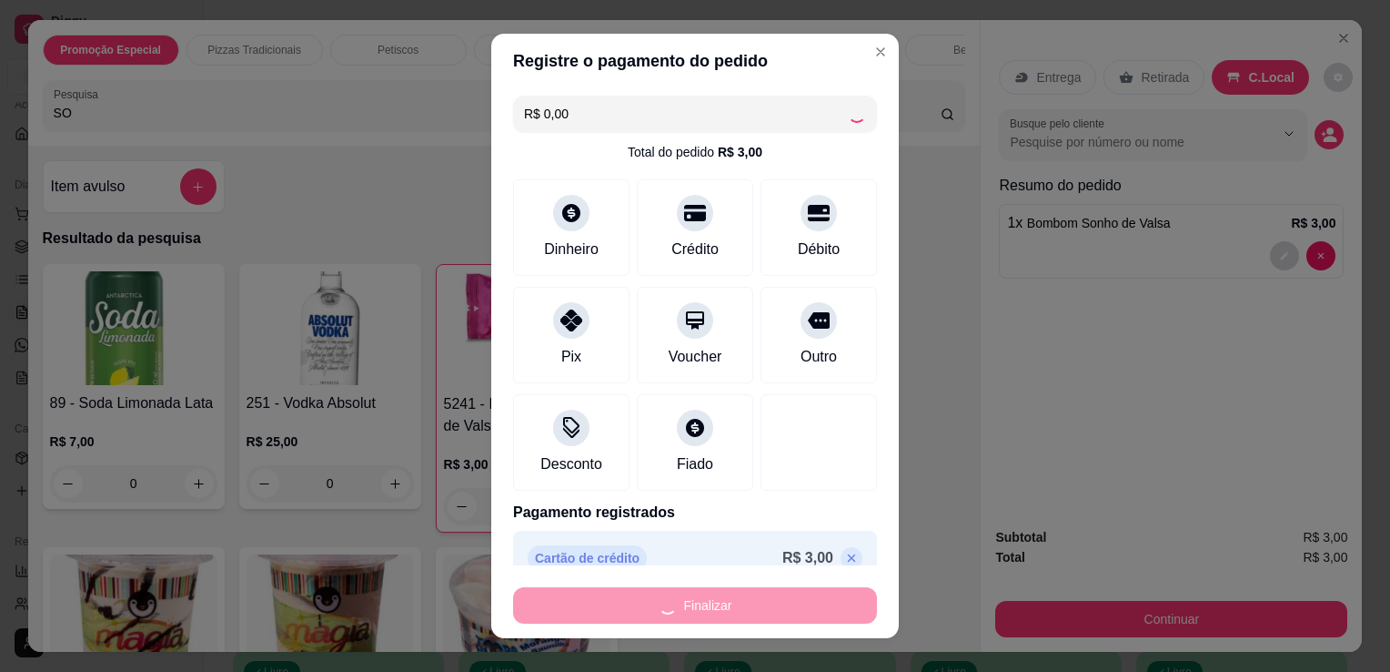
type input "0"
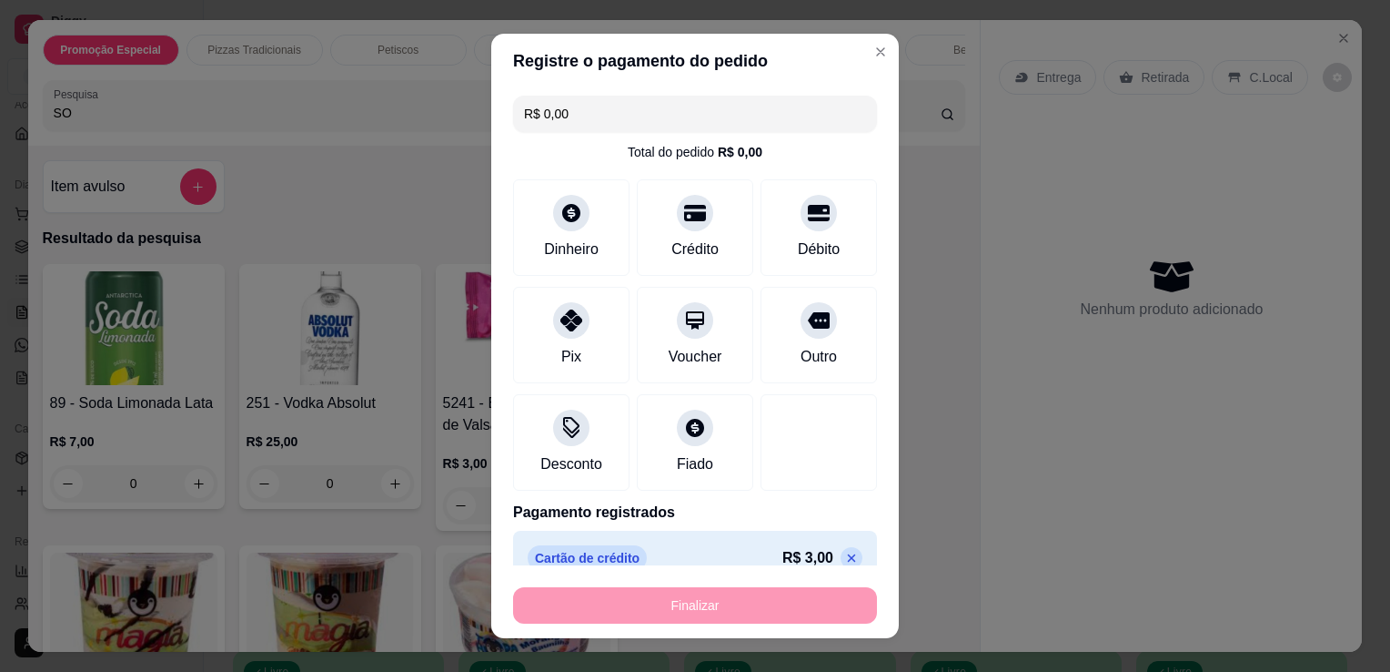
type input "-R$ 3,00"
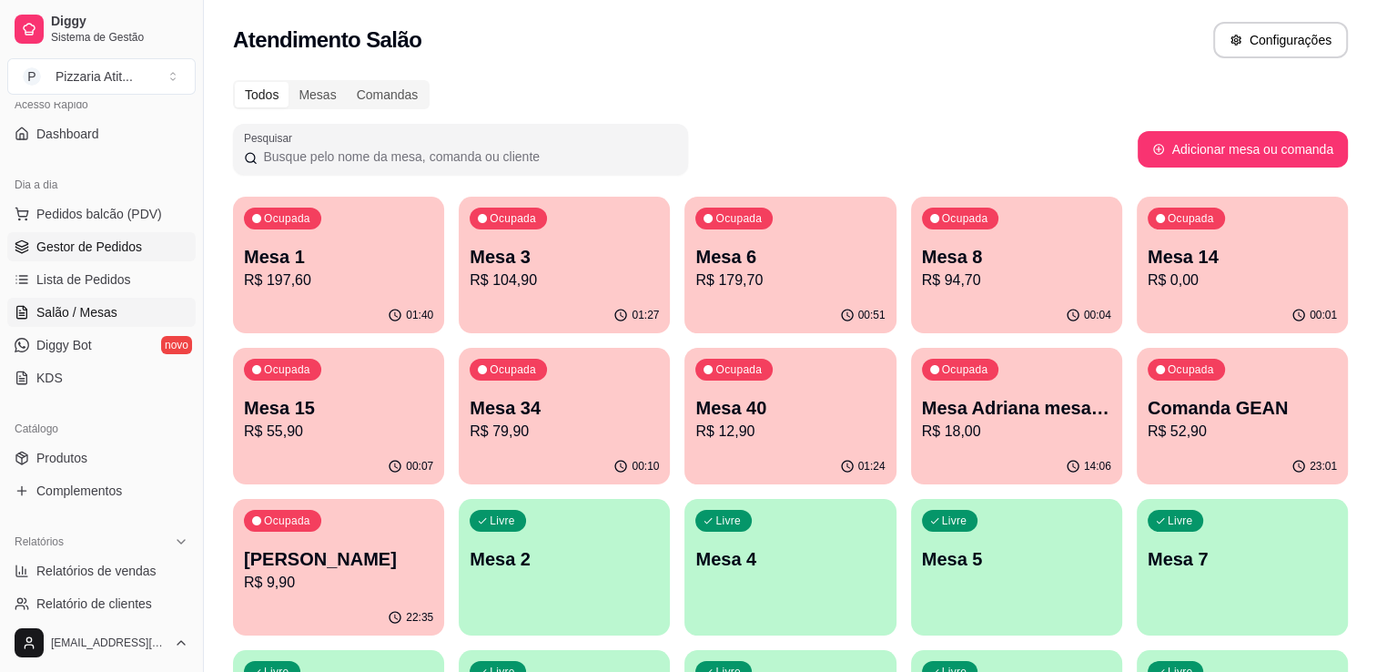
click at [109, 248] on span "Gestor de Pedidos" at bounding box center [89, 246] width 106 height 18
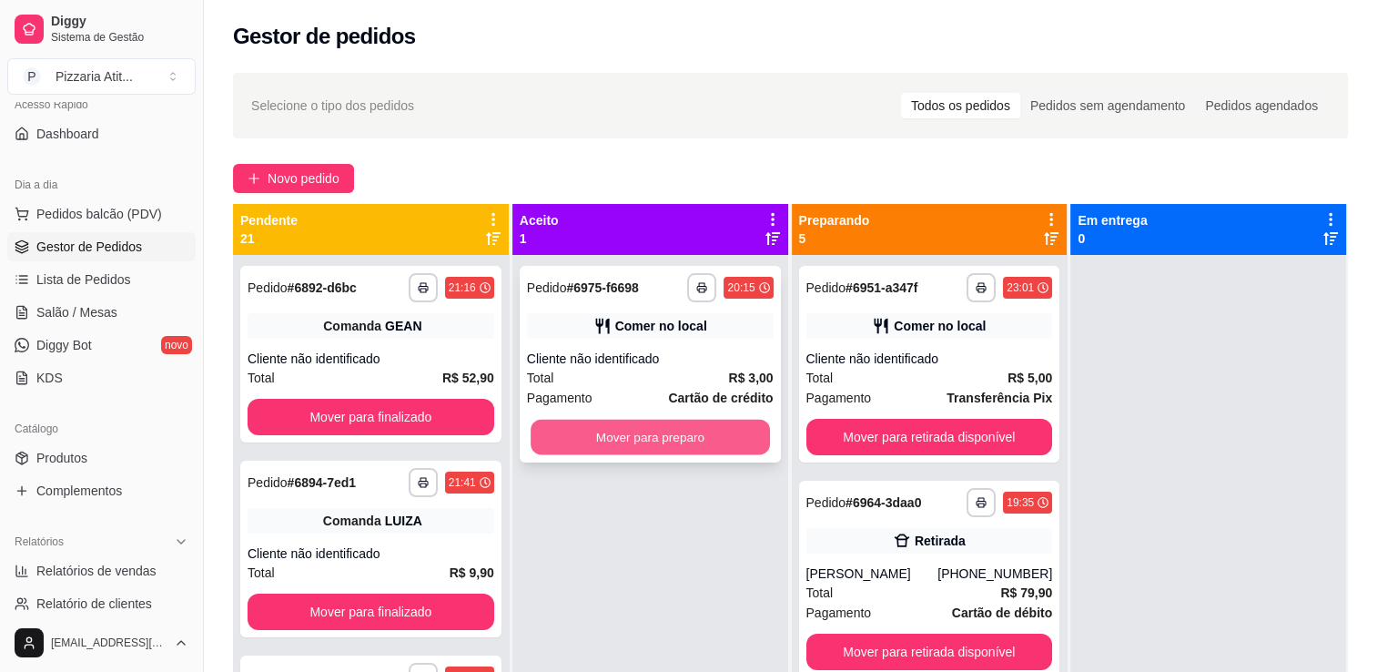
click at [677, 433] on button "Mover para preparo" at bounding box center [649, 436] width 239 height 35
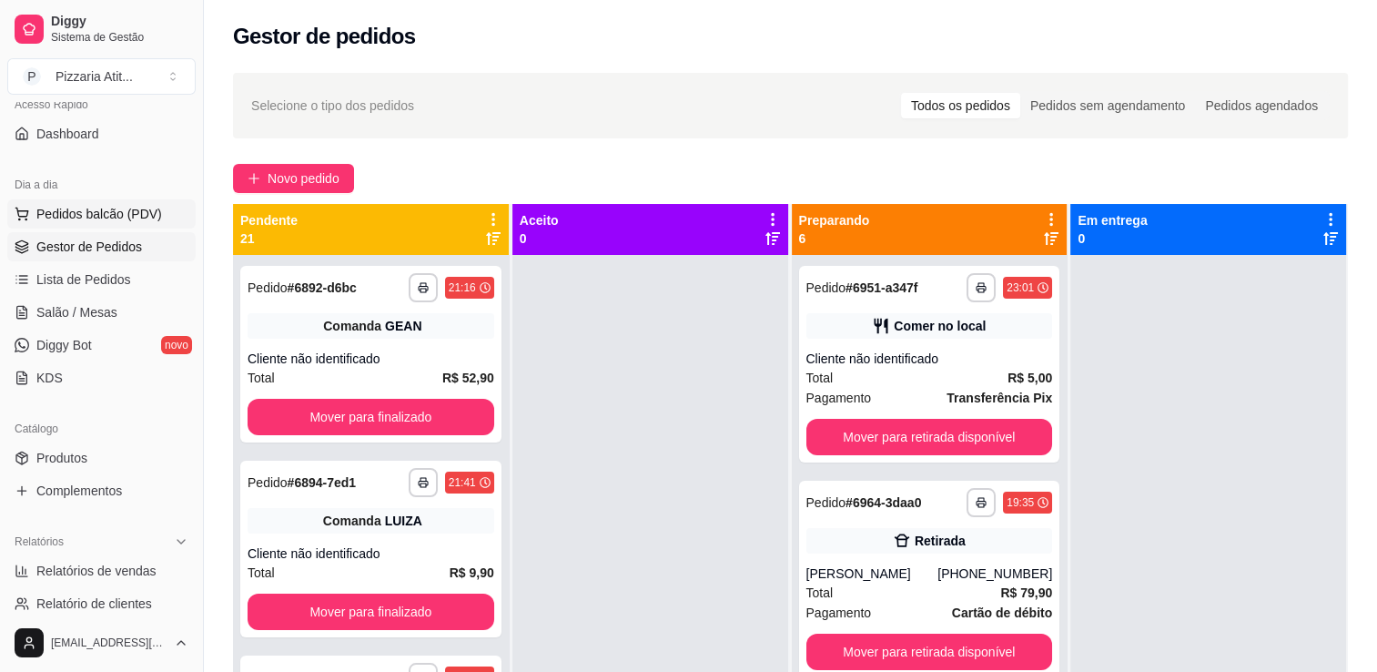
click at [135, 217] on span "Pedidos balcão (PDV)" at bounding box center [99, 214] width 126 height 18
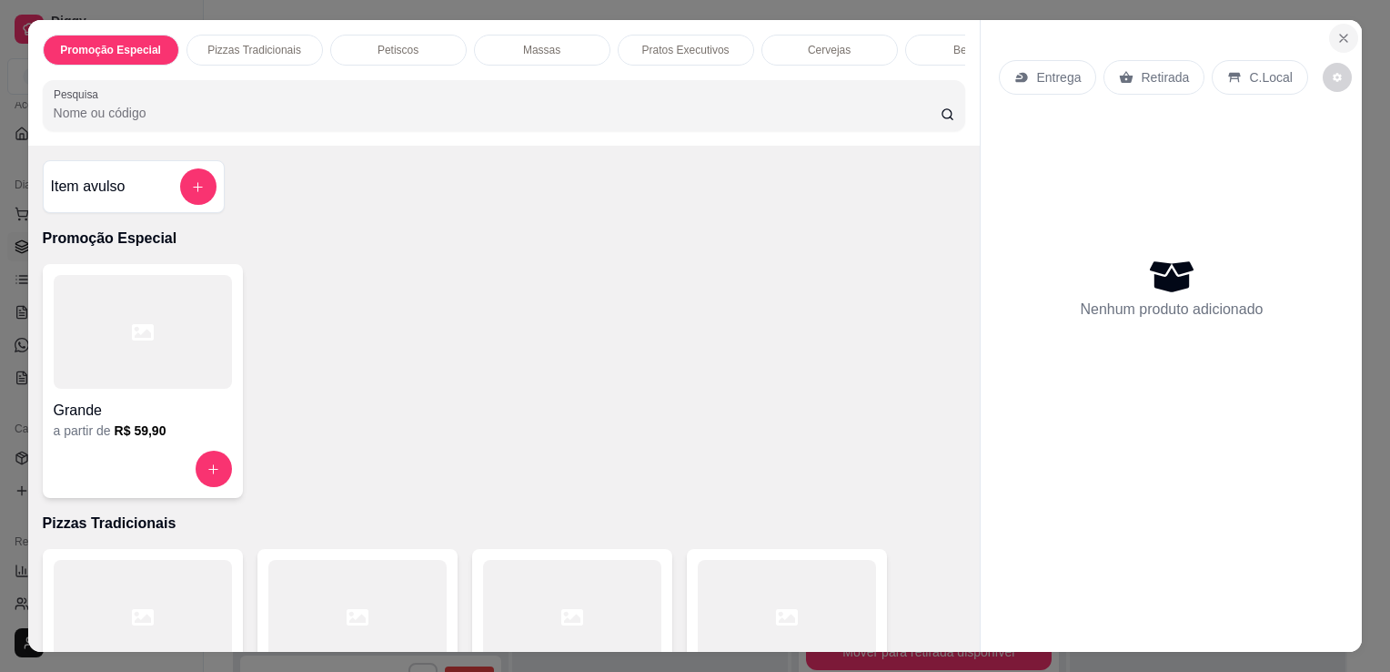
click at [1337, 31] on icon "Close" at bounding box center [1344, 38] width 15 height 15
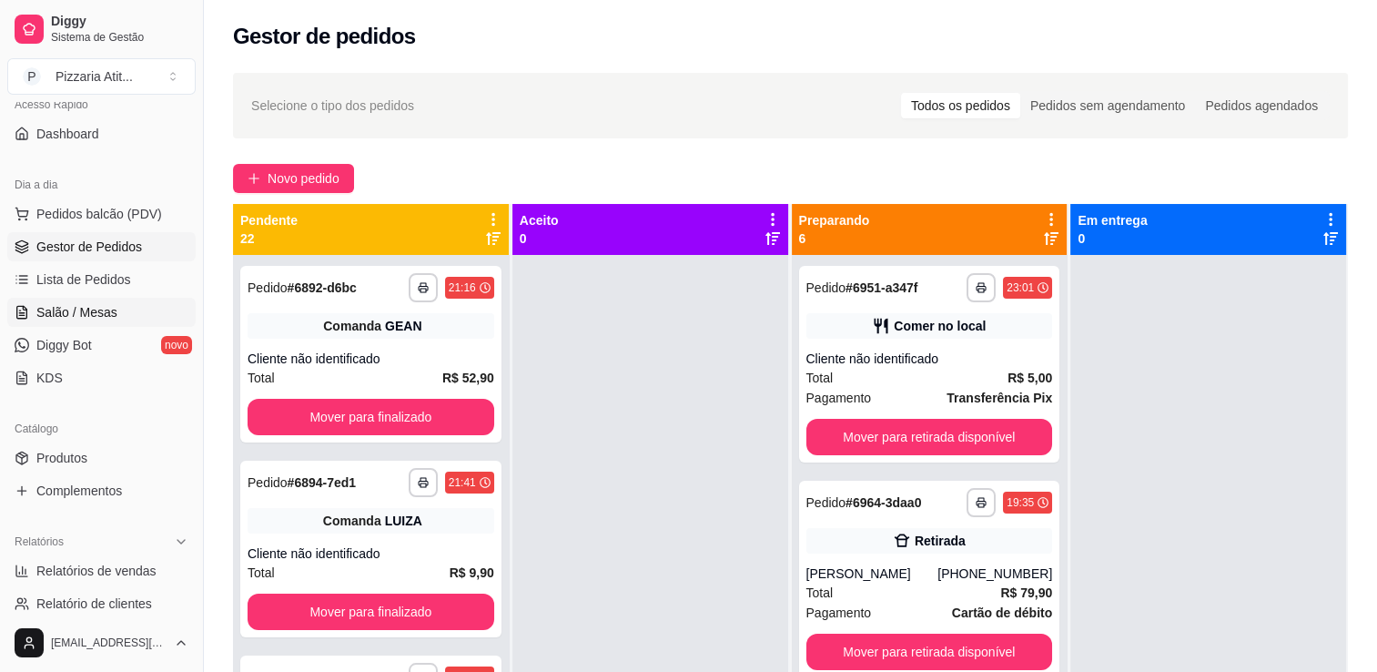
click at [39, 307] on span "Salão / Mesas" at bounding box center [76, 312] width 81 height 18
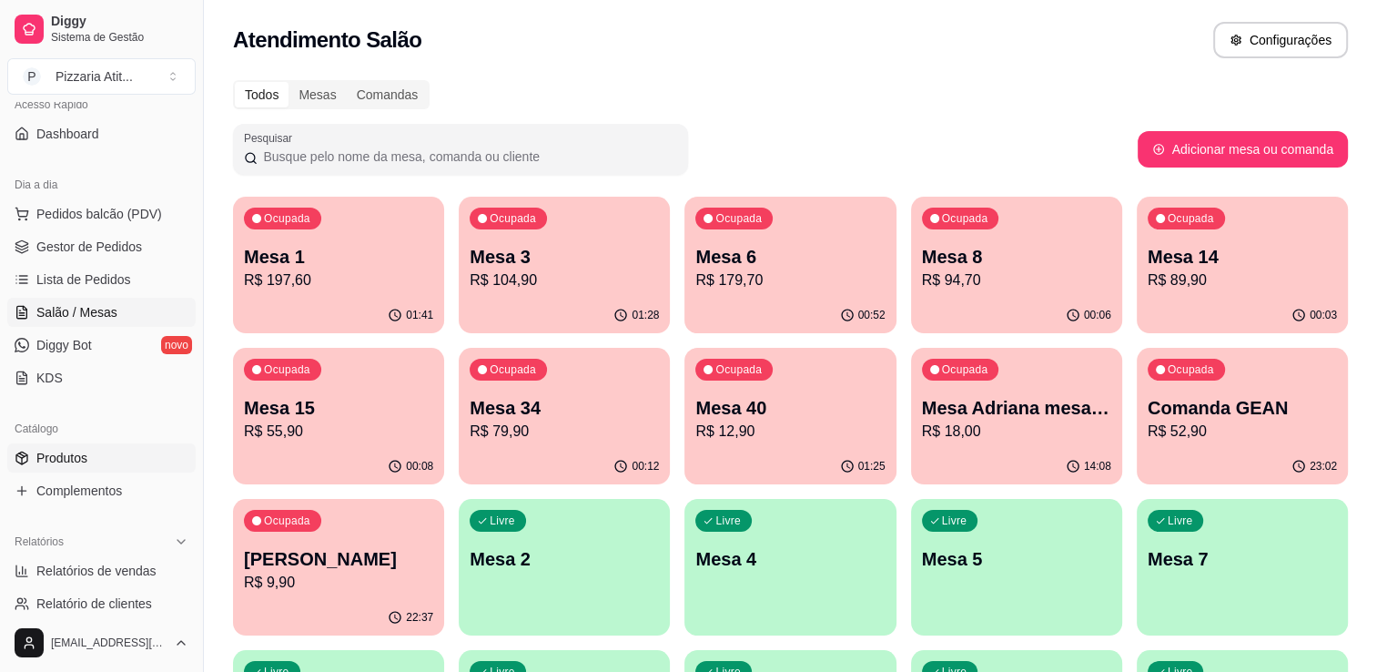
click at [105, 456] on link "Produtos" at bounding box center [101, 457] width 188 height 29
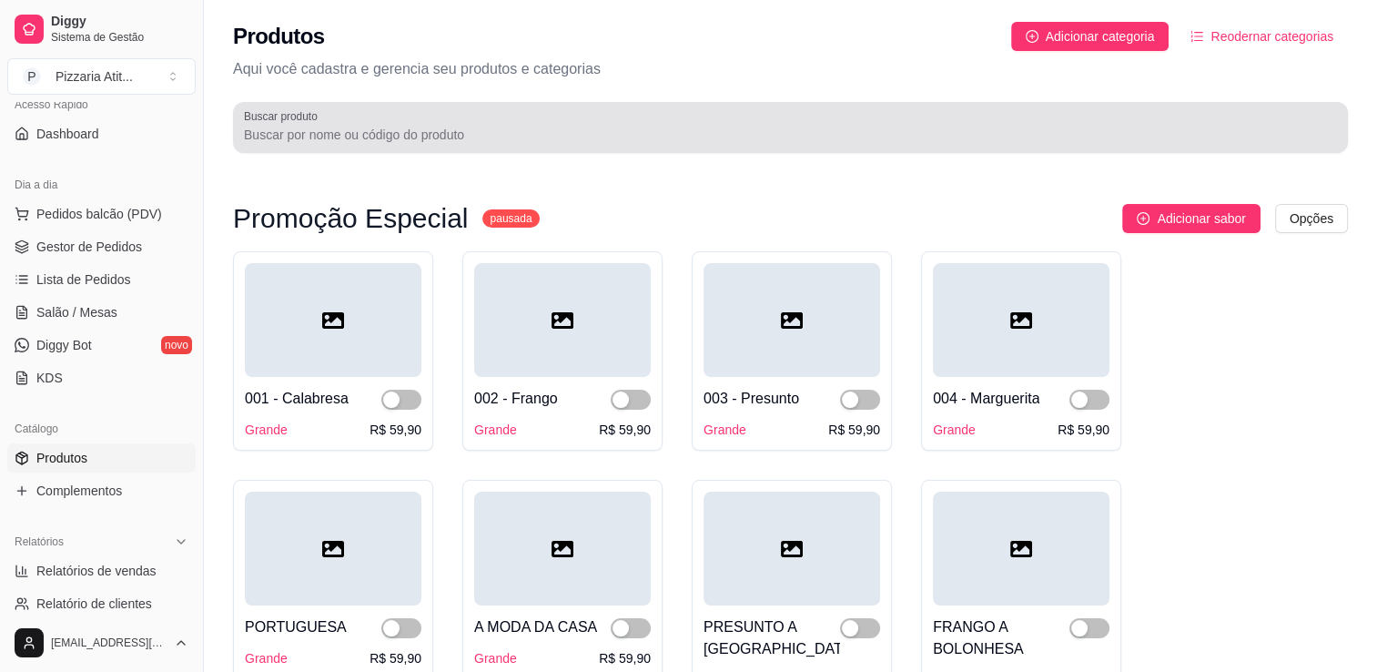
click at [558, 111] on div at bounding box center [790, 127] width 1093 height 36
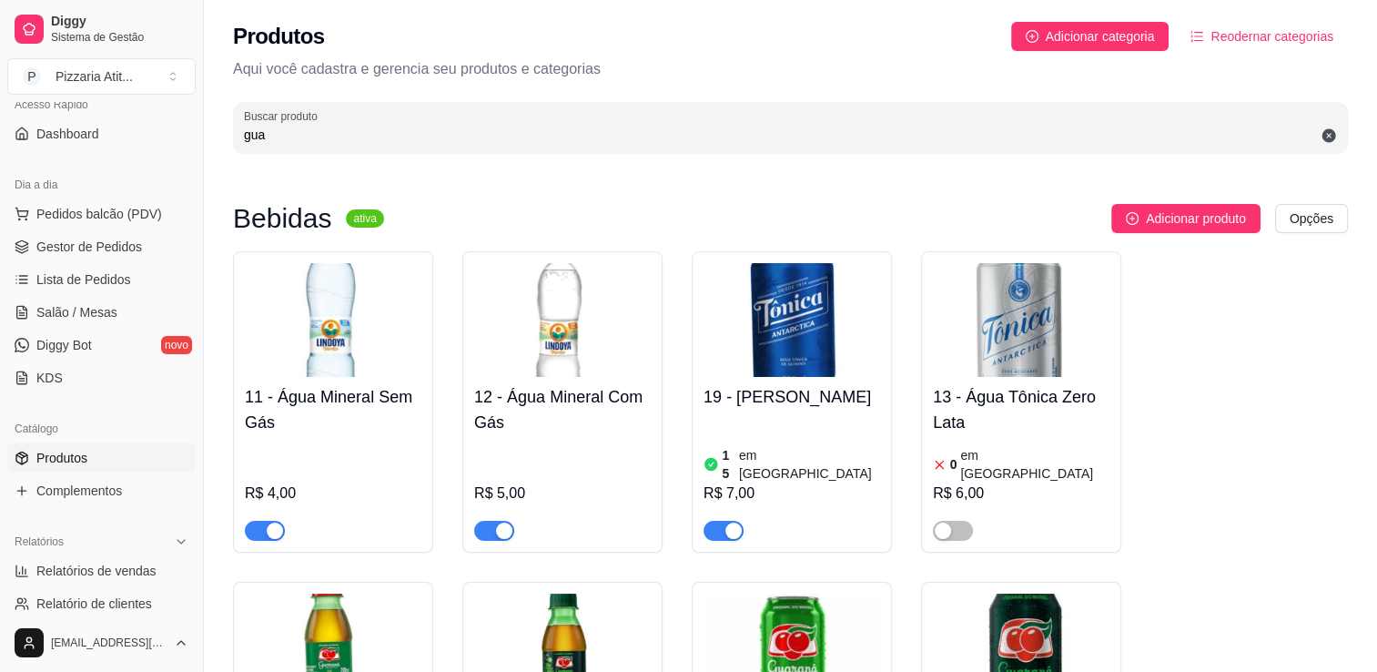
type input "gua"
click at [1022, 631] on img at bounding box center [1021, 650] width 177 height 114
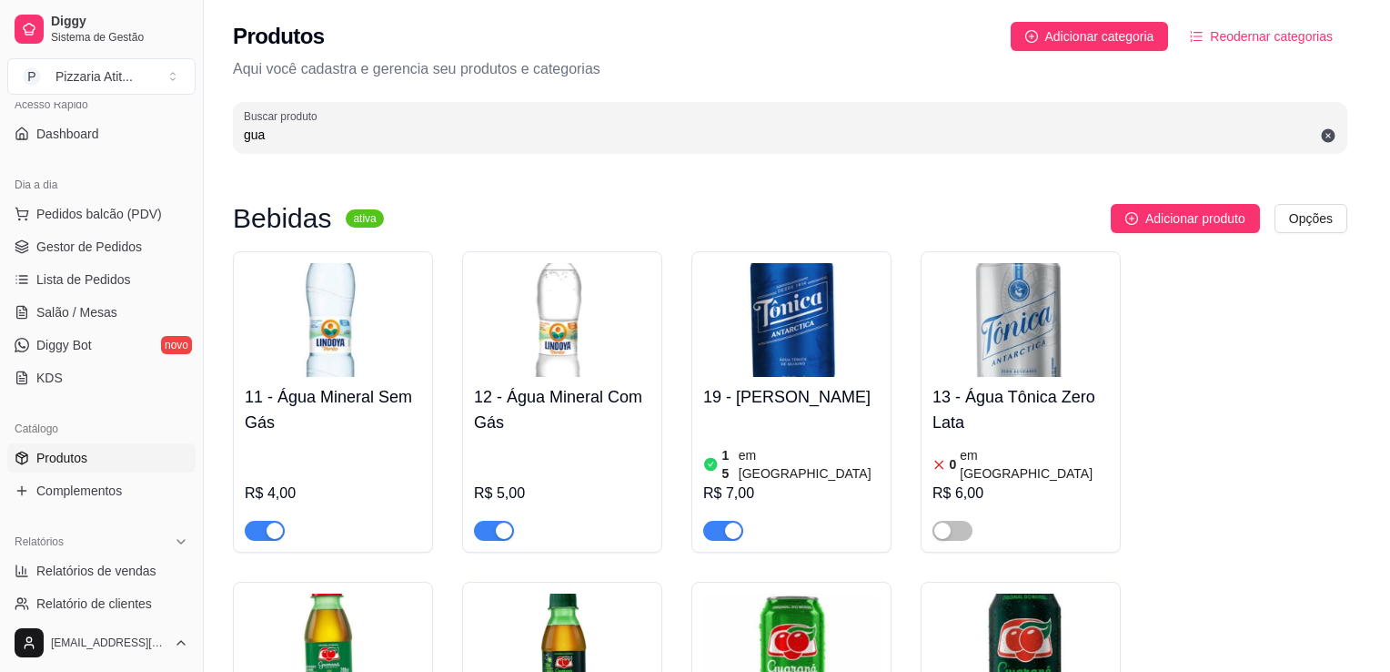
type input "350 ml"
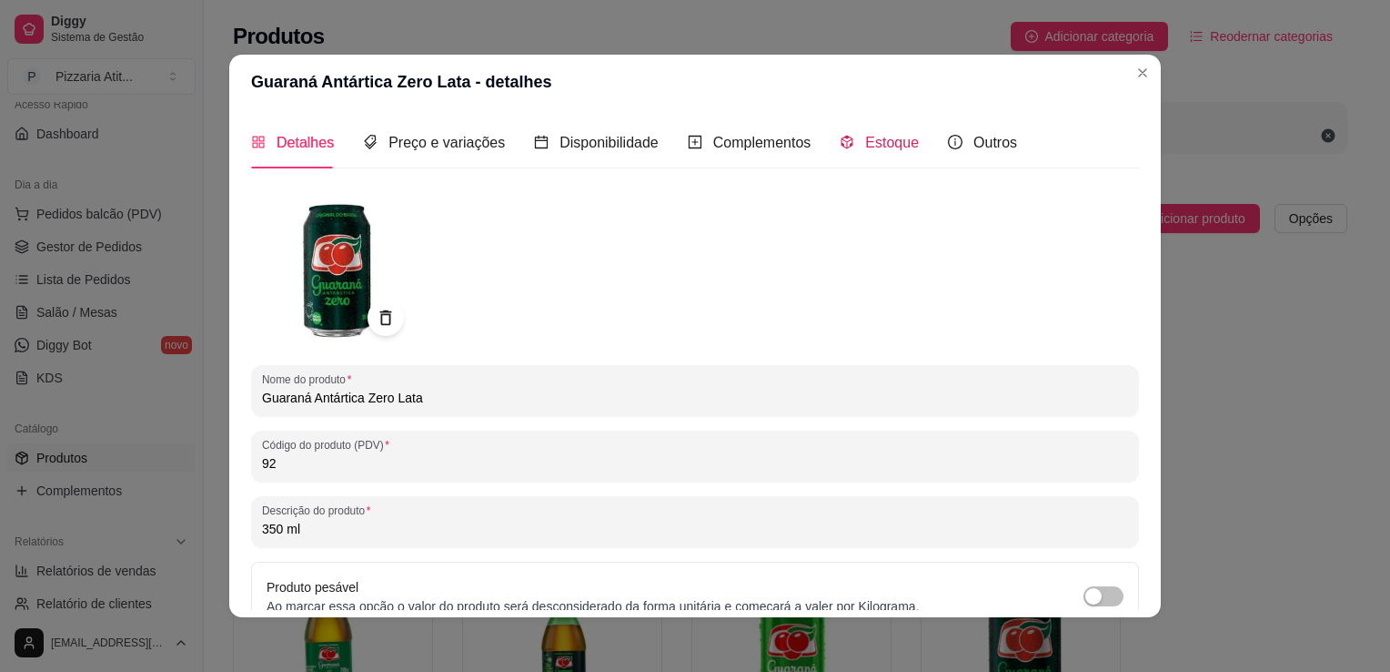
click at [861, 152] on div "Estoque" at bounding box center [879, 142] width 79 height 23
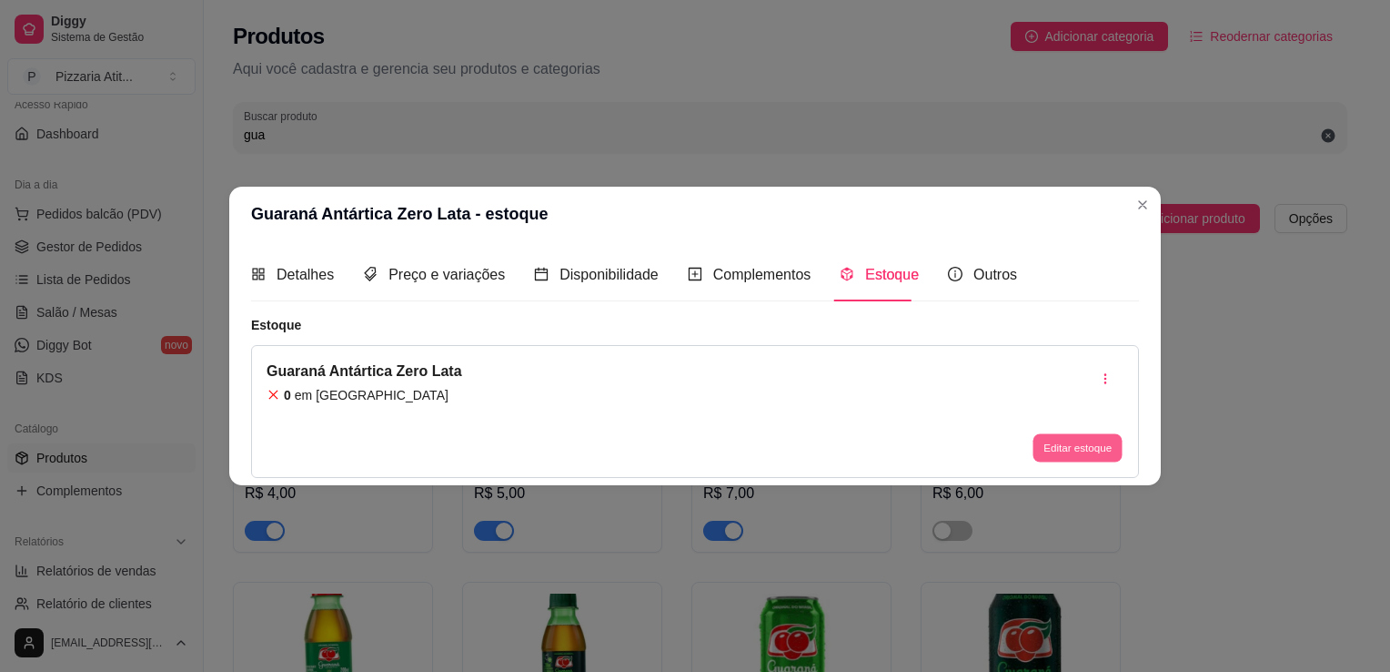
click at [1056, 455] on button "Editar estoque" at bounding box center [1077, 447] width 89 height 28
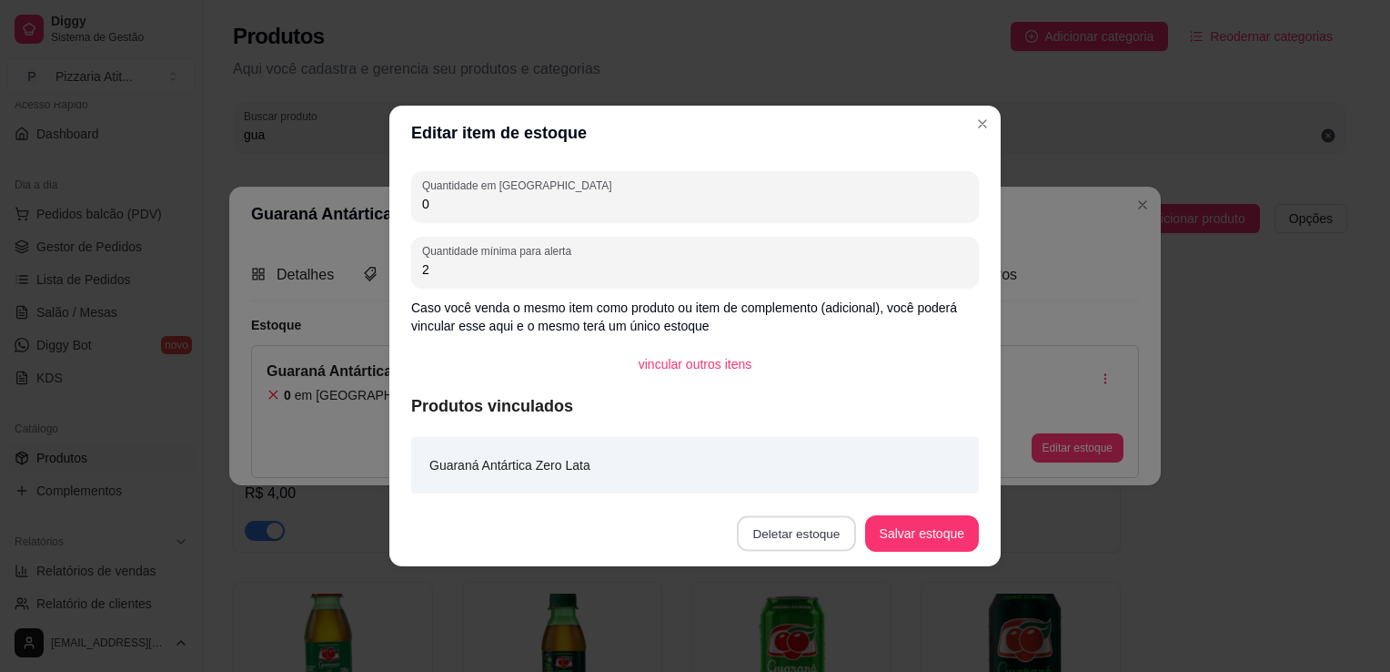
click at [822, 531] on button "Deletar estoque" at bounding box center [796, 533] width 119 height 35
click at [809, 476] on button "Confirmar" at bounding box center [805, 481] width 65 height 27
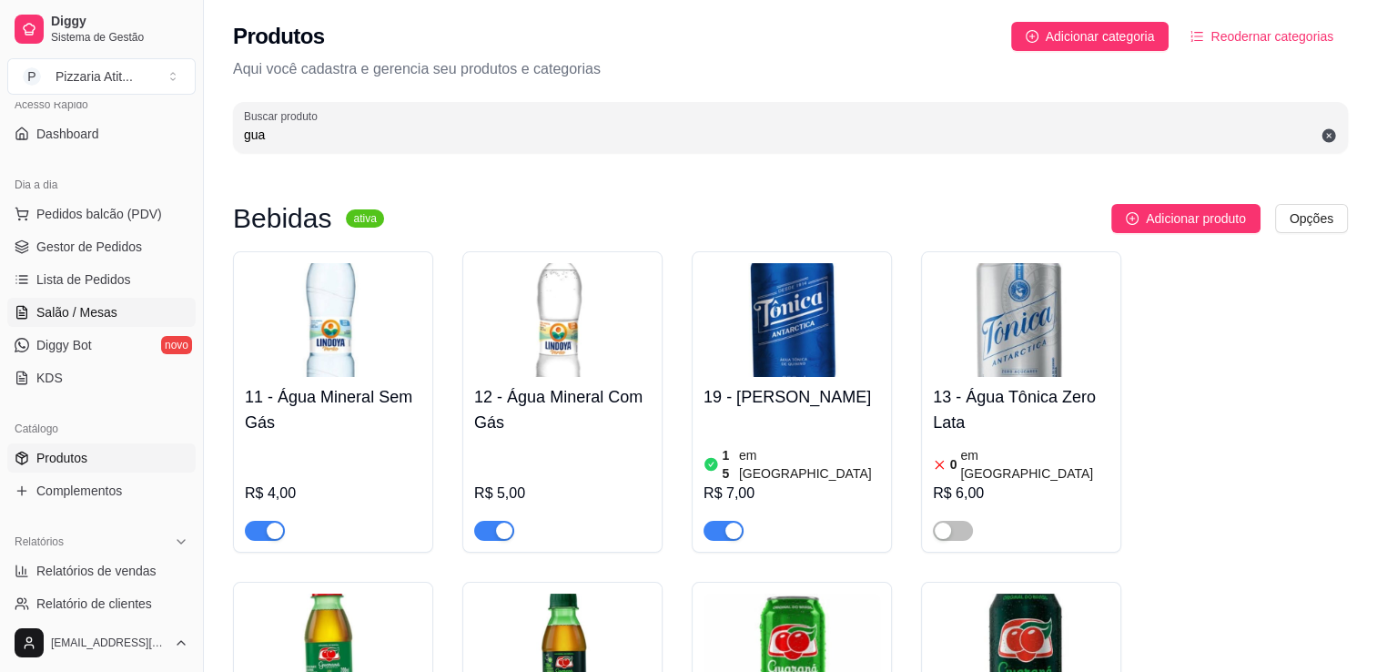
click at [56, 322] on link "Salão / Mesas" at bounding box center [101, 312] width 188 height 29
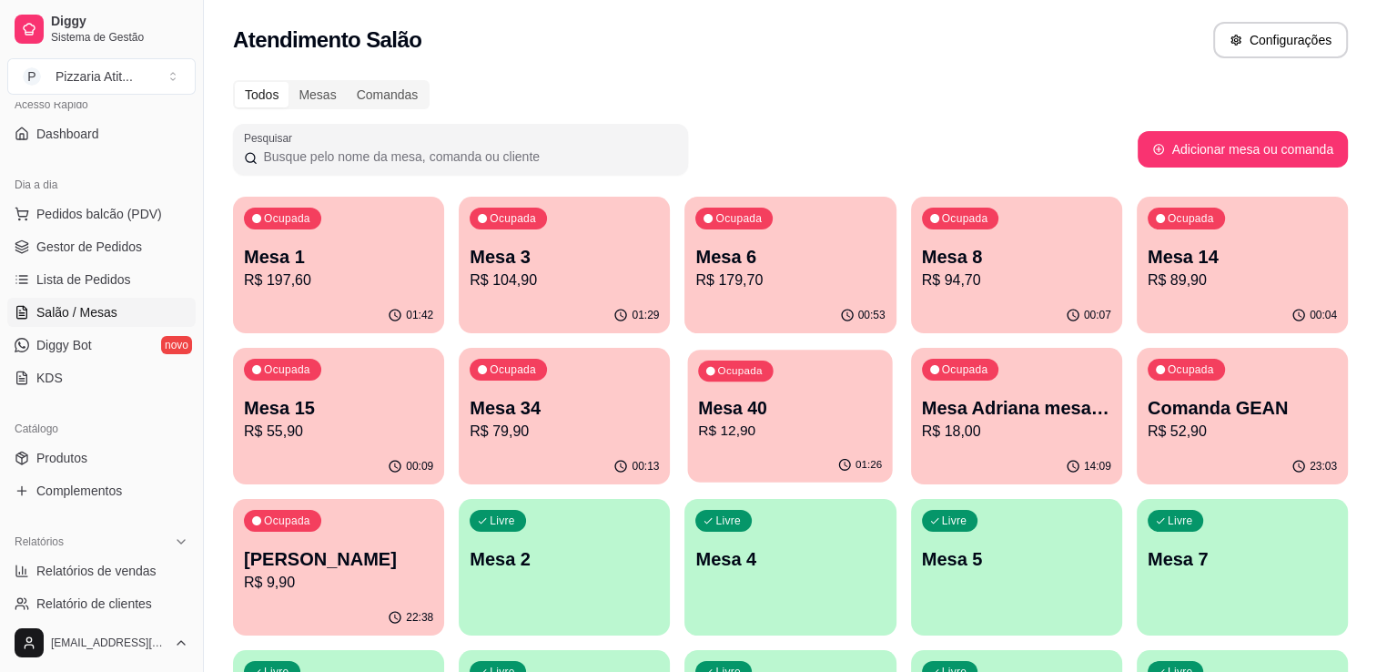
click at [791, 431] on p "R$ 12,90" at bounding box center [791, 430] width 184 height 21
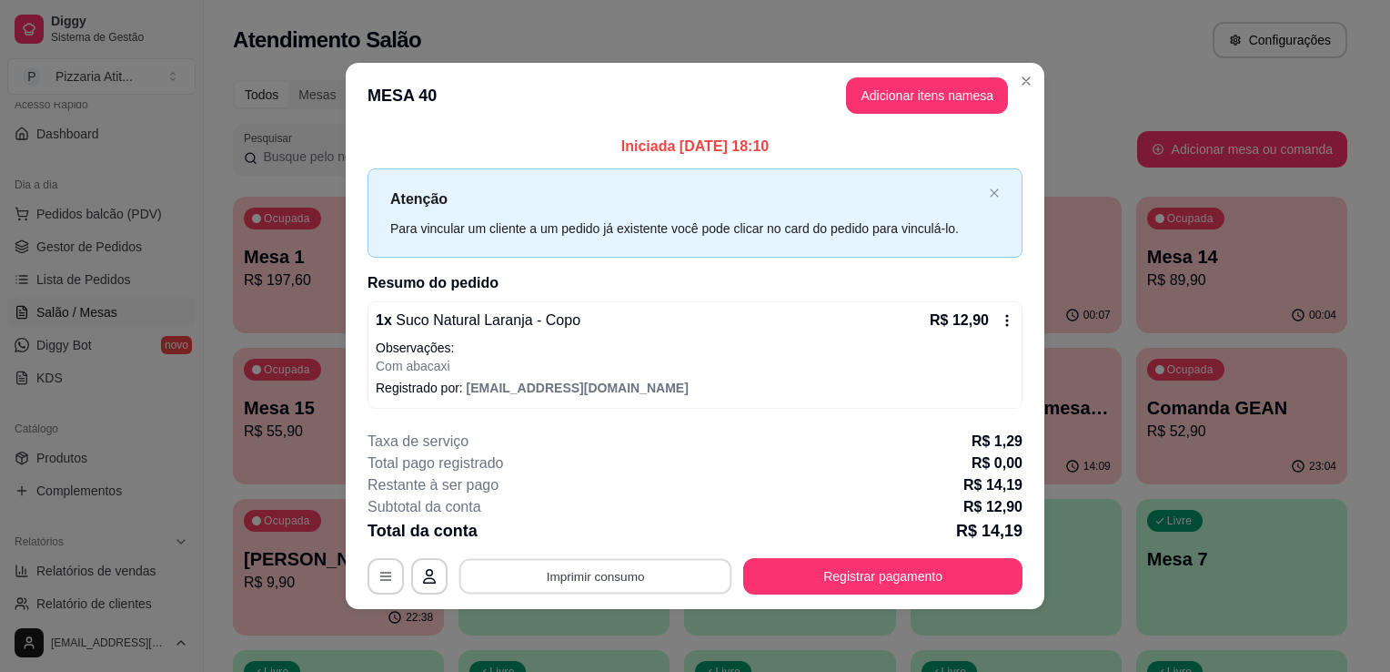
click at [614, 580] on button "Imprimir consumo" at bounding box center [596, 575] width 273 height 35
click at [612, 542] on button "IMPRESSORA" at bounding box center [601, 533] width 127 height 28
click at [892, 94] on button "Adicionar itens na mesa" at bounding box center [927, 95] width 157 height 35
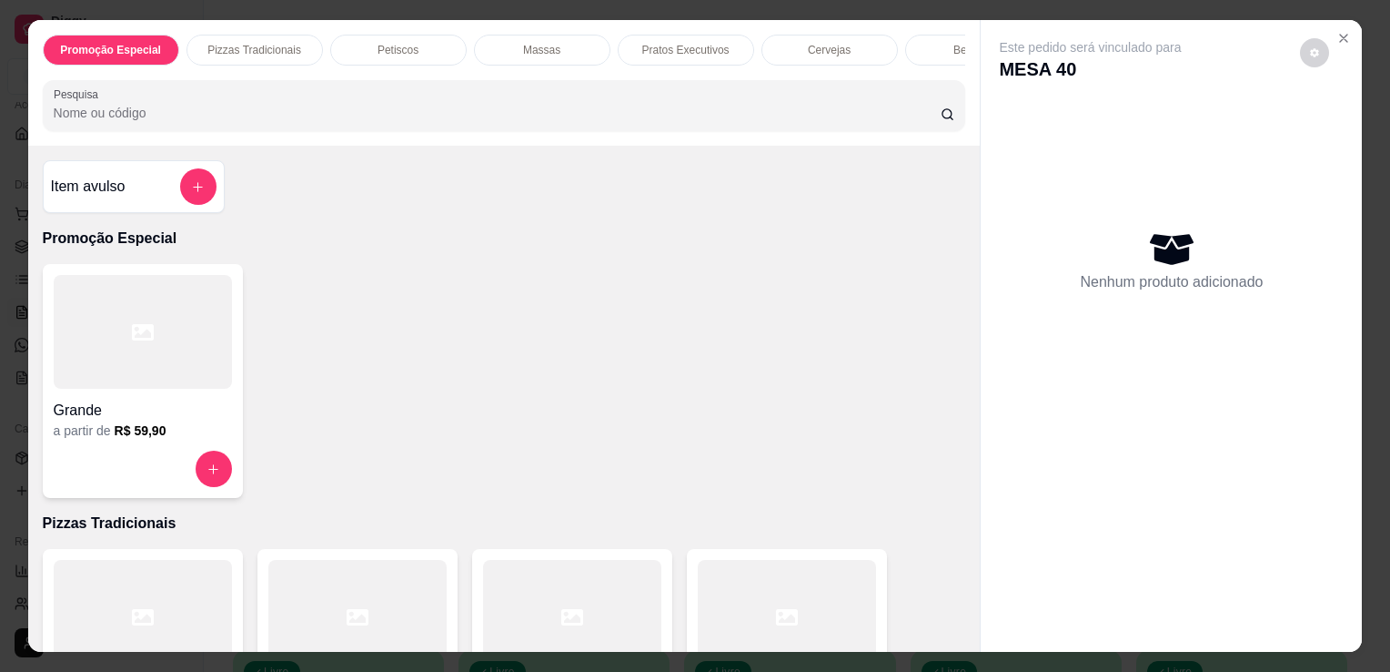
click at [702, 122] on input "Pesquisa" at bounding box center [497, 113] width 887 height 18
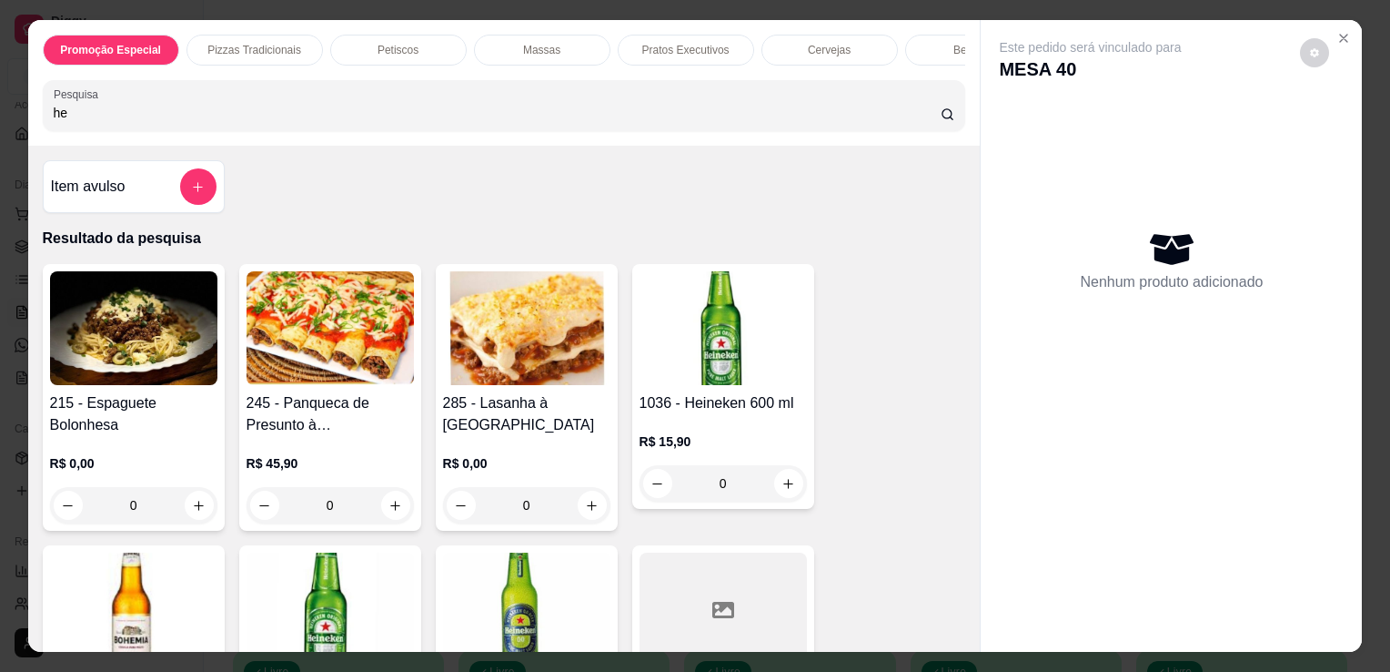
type input "he"
click at [357, 573] on img at bounding box center [330, 609] width 167 height 114
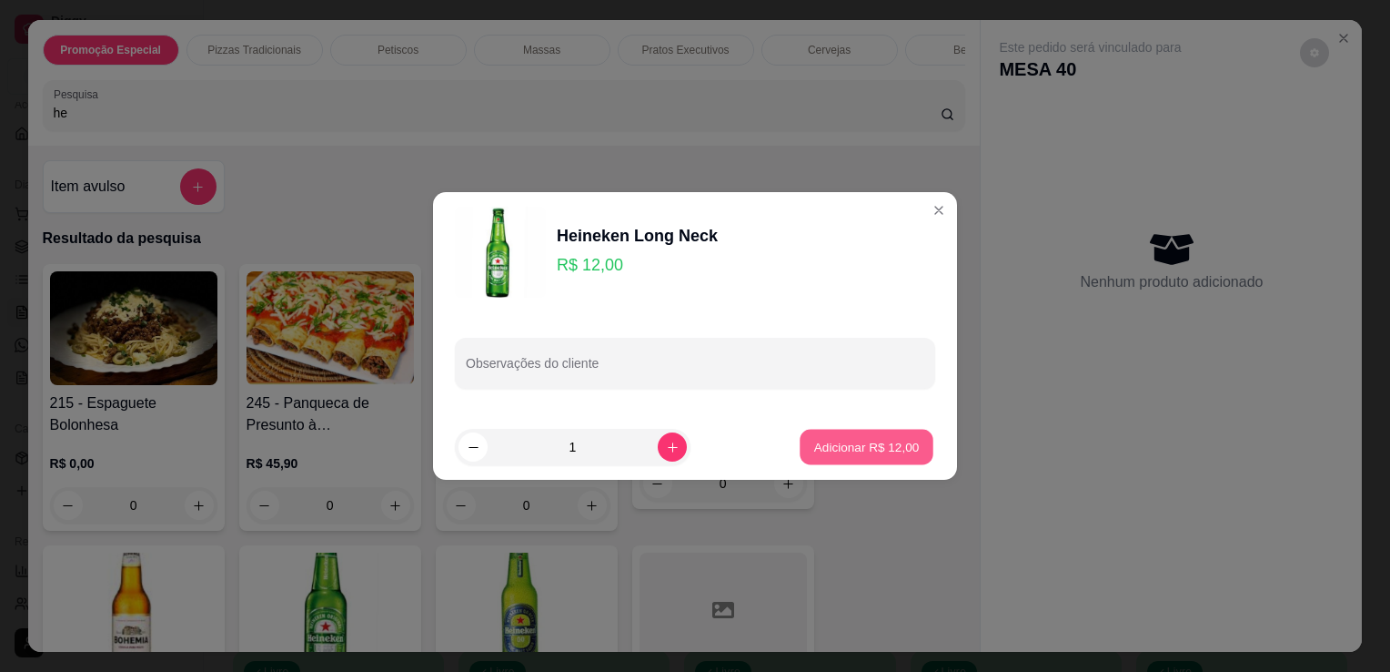
click at [814, 451] on p "Adicionar R$ 12,00" at bounding box center [867, 446] width 106 height 17
type input "1"
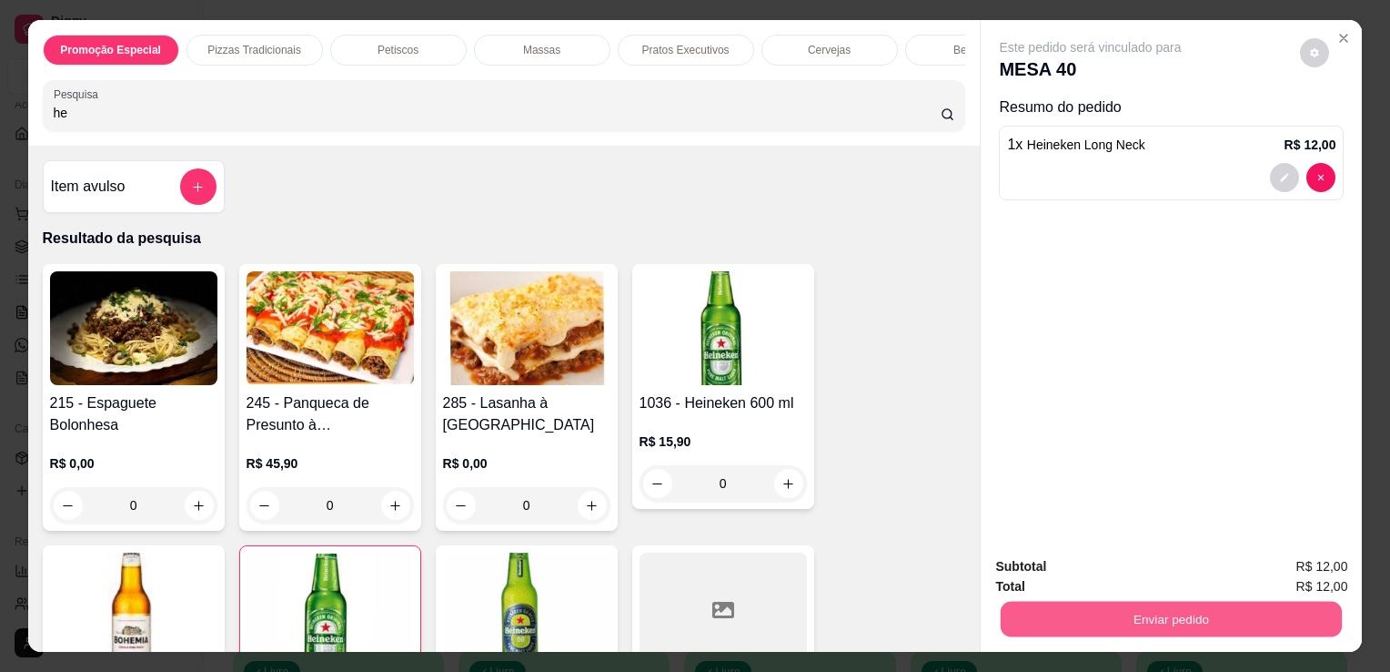
click at [1085, 610] on button "Enviar pedido" at bounding box center [1171, 618] width 341 height 35
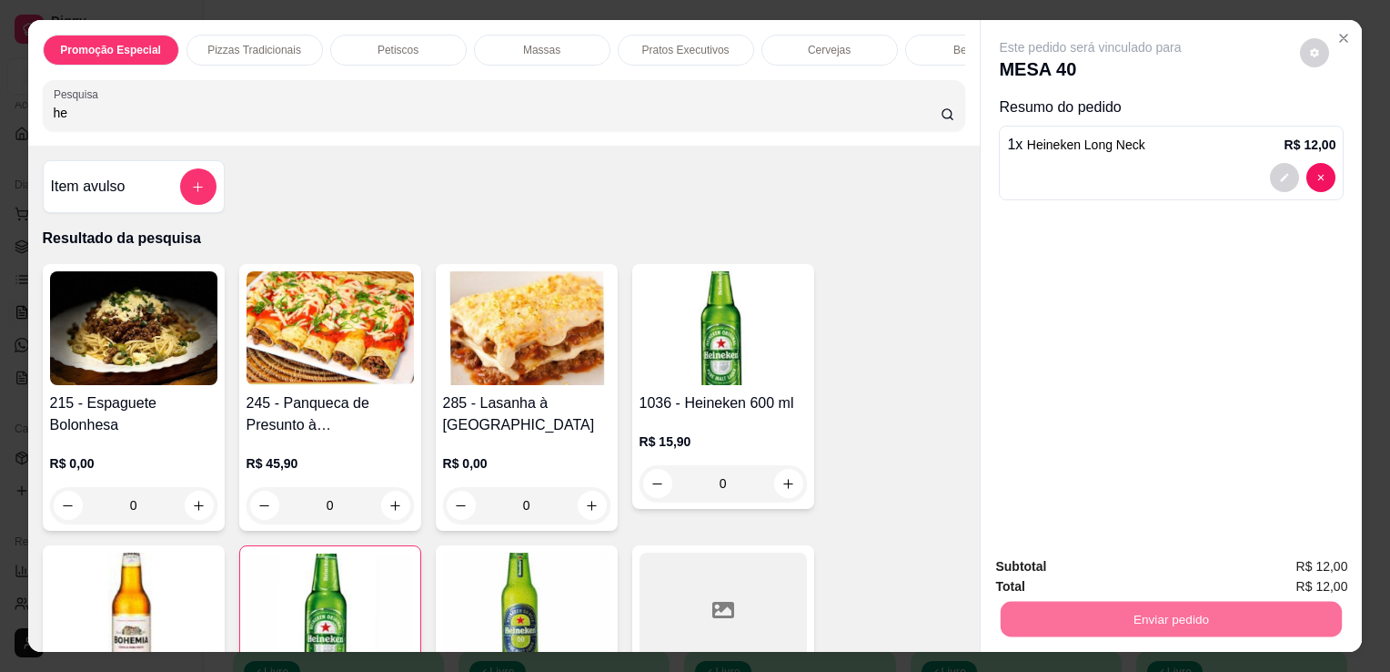
click at [1192, 561] on button "Registrar cliente" at bounding box center [1179, 568] width 116 height 34
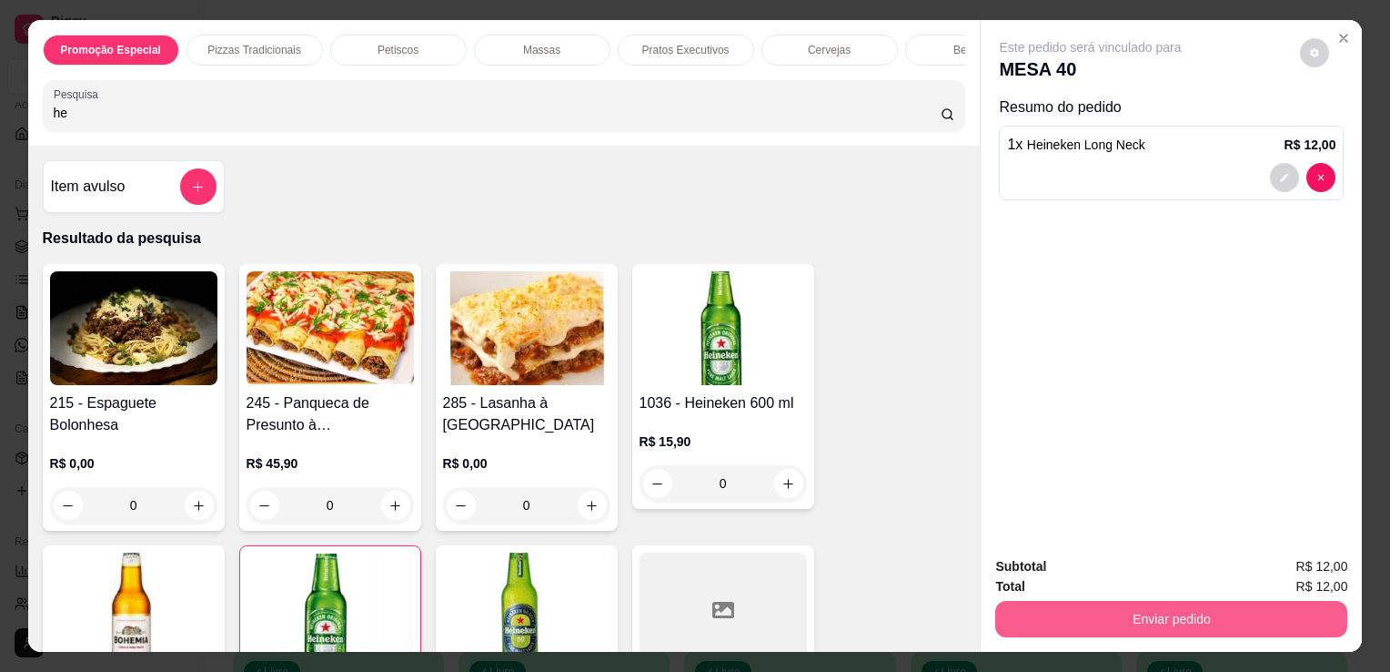
click at [1165, 621] on button "Enviar pedido" at bounding box center [1171, 619] width 352 height 36
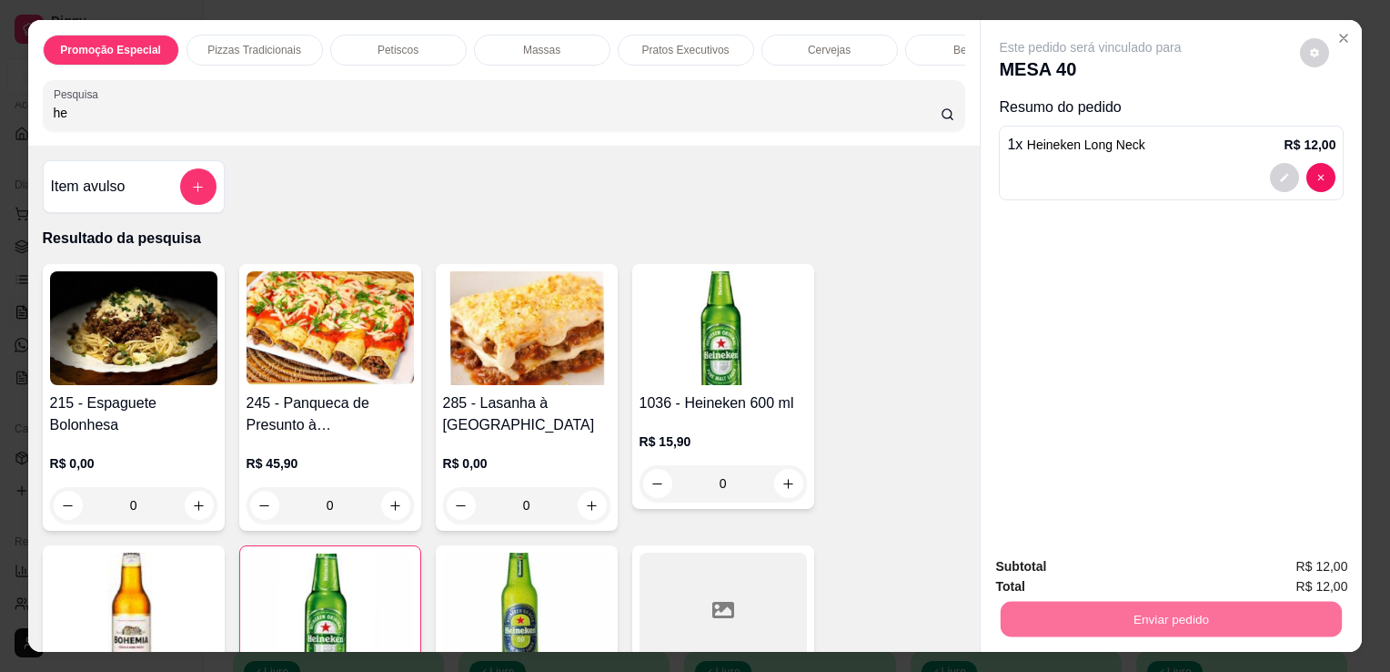
click at [1288, 563] on button "Enviar pedido" at bounding box center [1300, 568] width 100 height 34
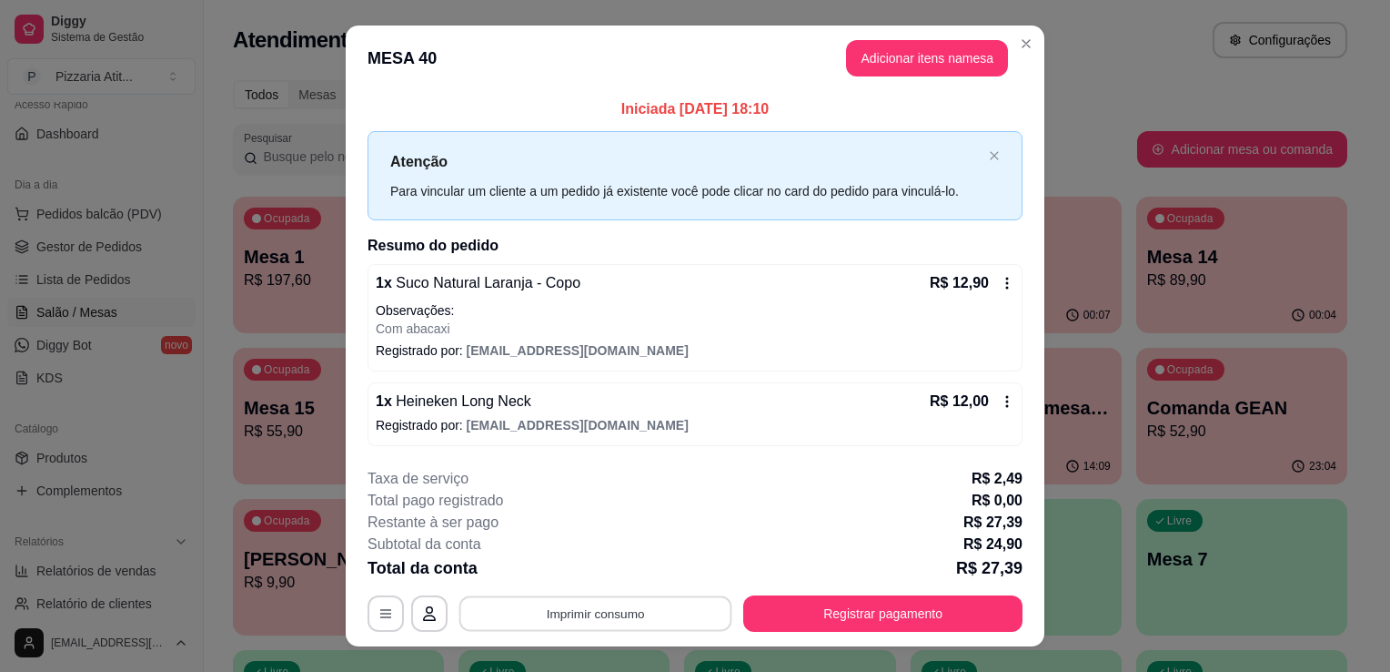
click at [621, 605] on button "Imprimir consumo" at bounding box center [596, 612] width 273 height 35
click at [593, 576] on button "IMPRESSORA" at bounding box center [593, 570] width 127 height 28
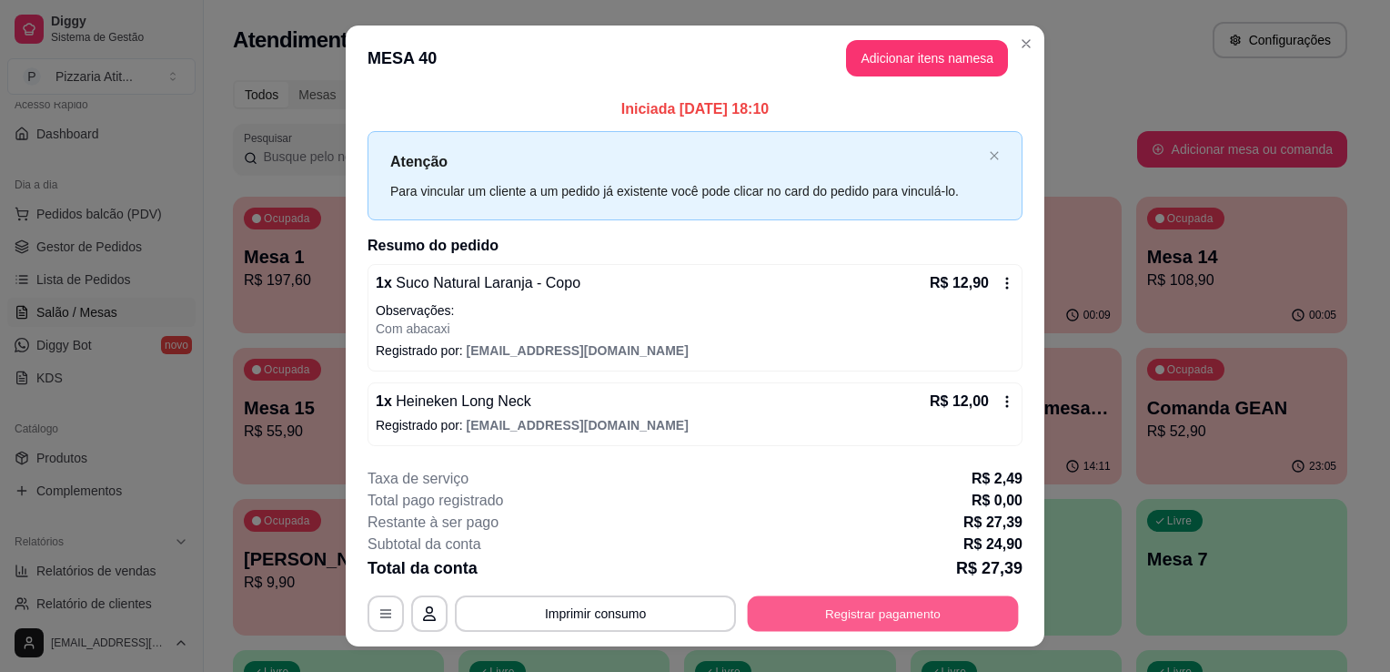
click at [860, 609] on button "Registrar pagamento" at bounding box center [883, 612] width 271 height 35
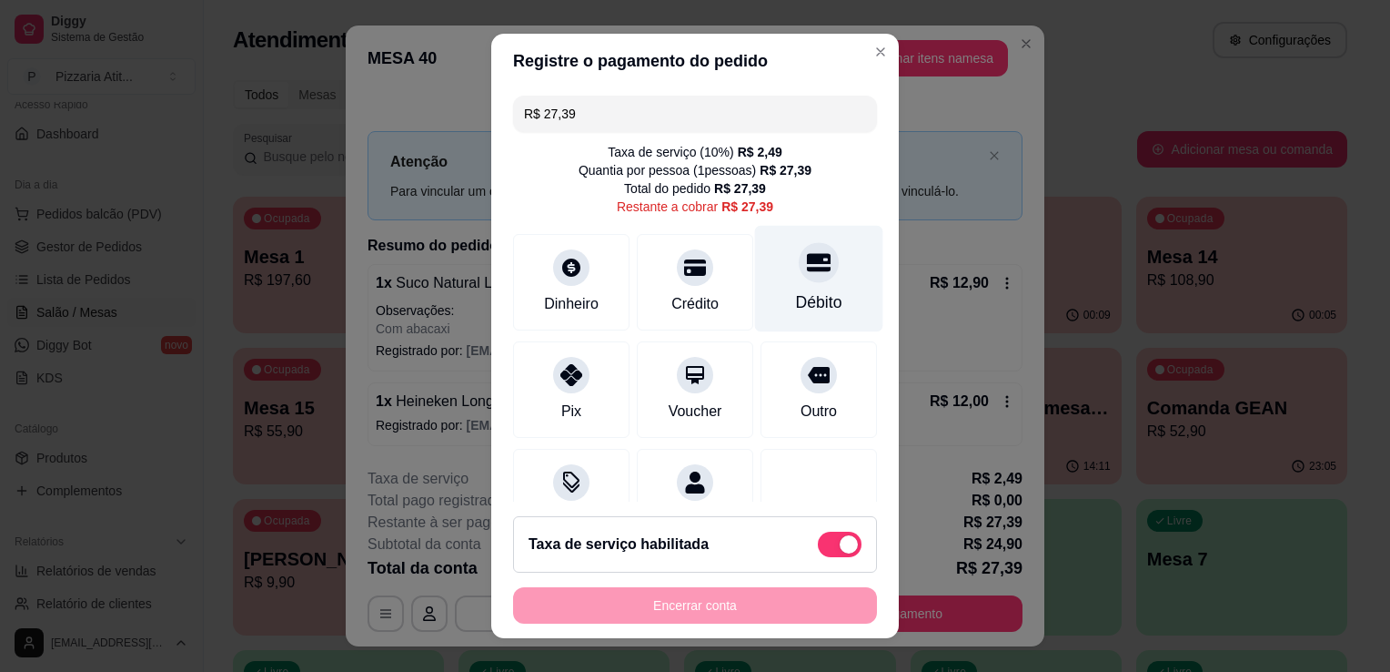
click at [803, 282] on div "Débito" at bounding box center [819, 279] width 128 height 106
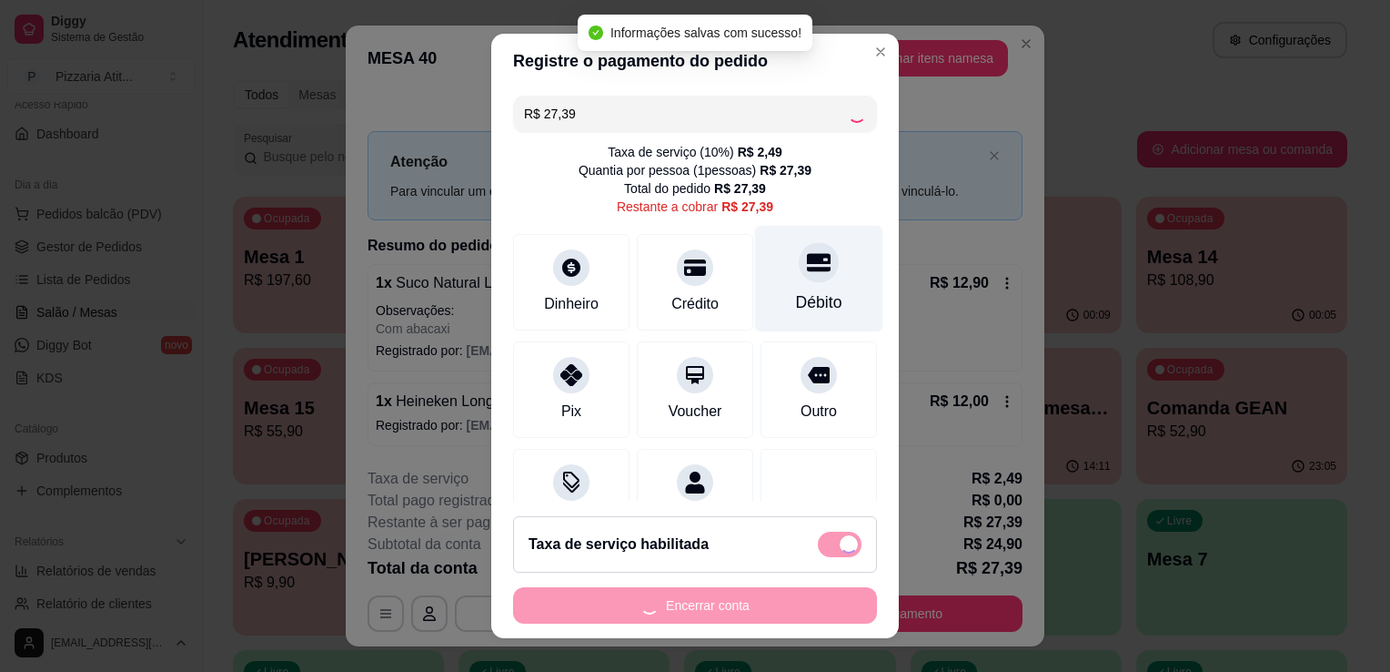
type input "R$ 0,00"
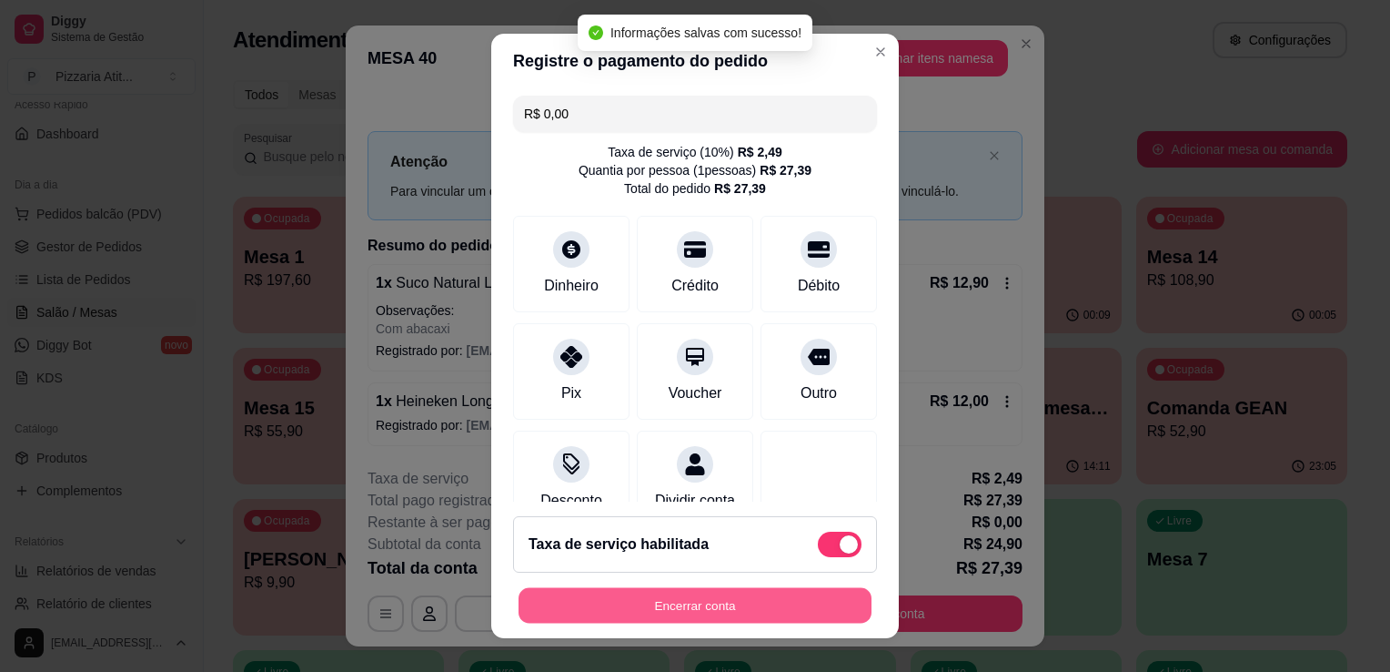
click at [721, 616] on button "Encerrar conta" at bounding box center [695, 605] width 353 height 35
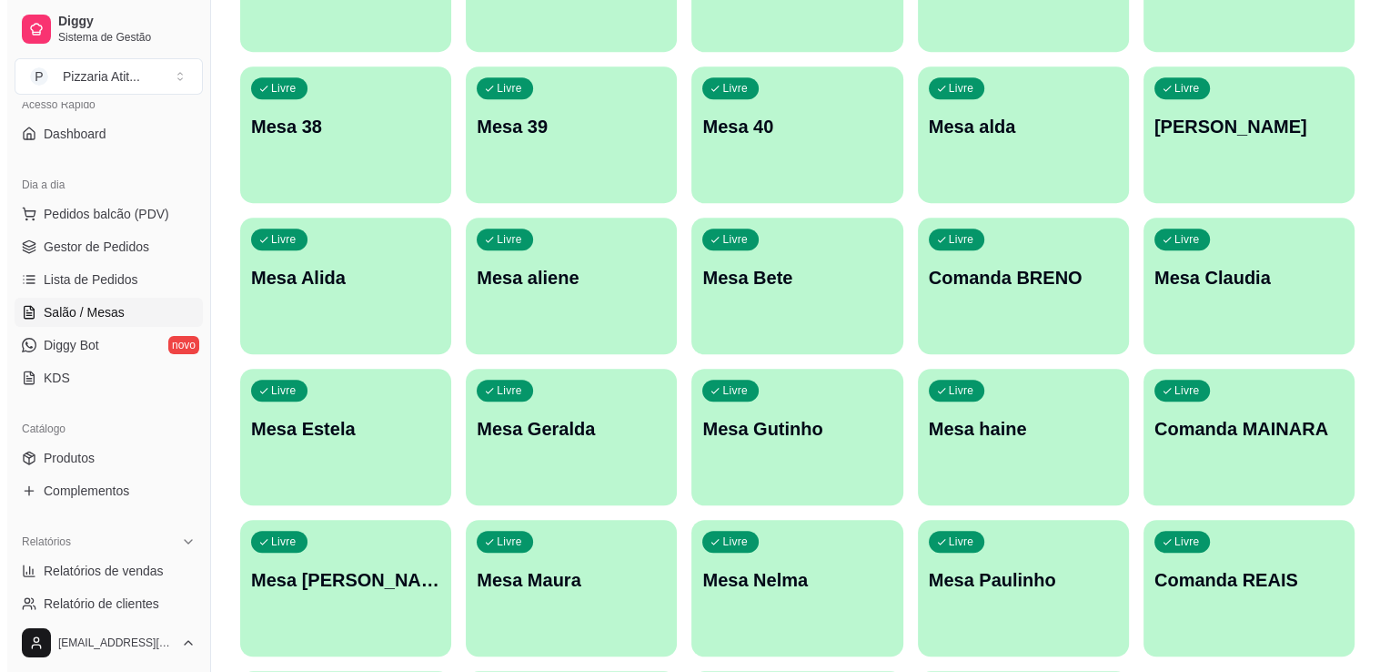
scroll to position [1459, 0]
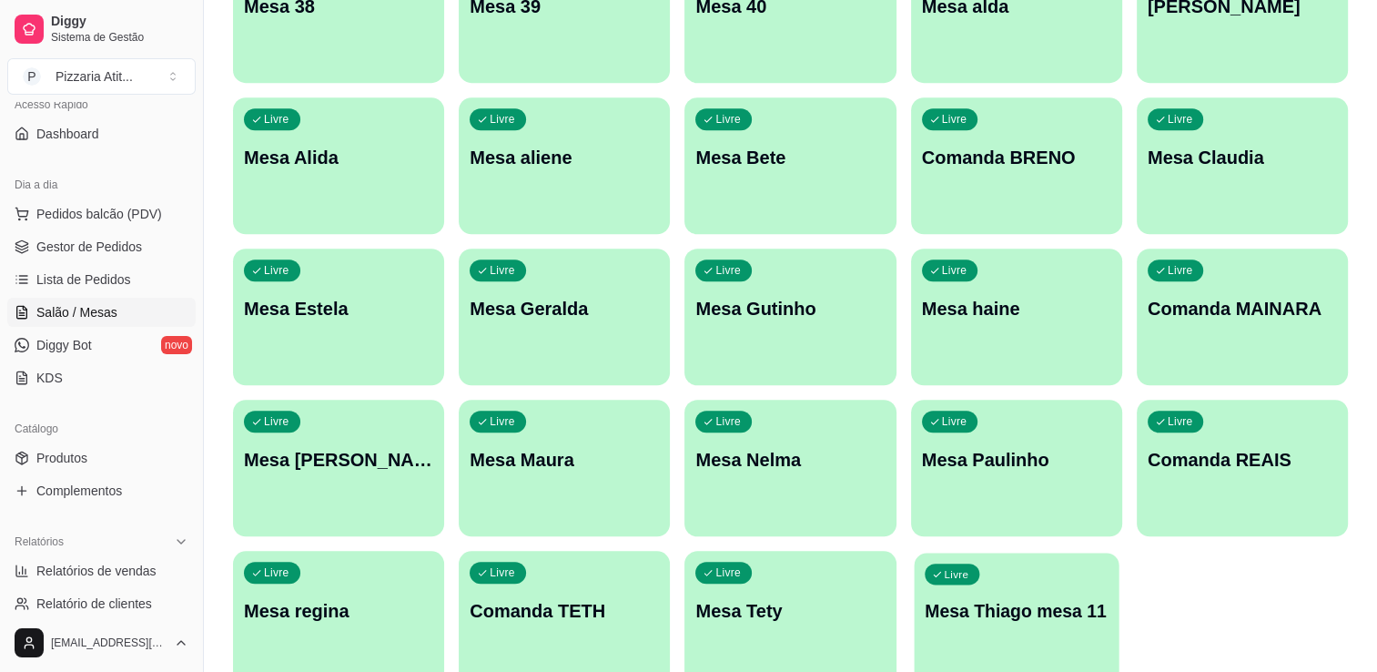
click at [1072, 592] on div "Livre Mesa Thiago mesa 11" at bounding box center [1016, 607] width 205 height 111
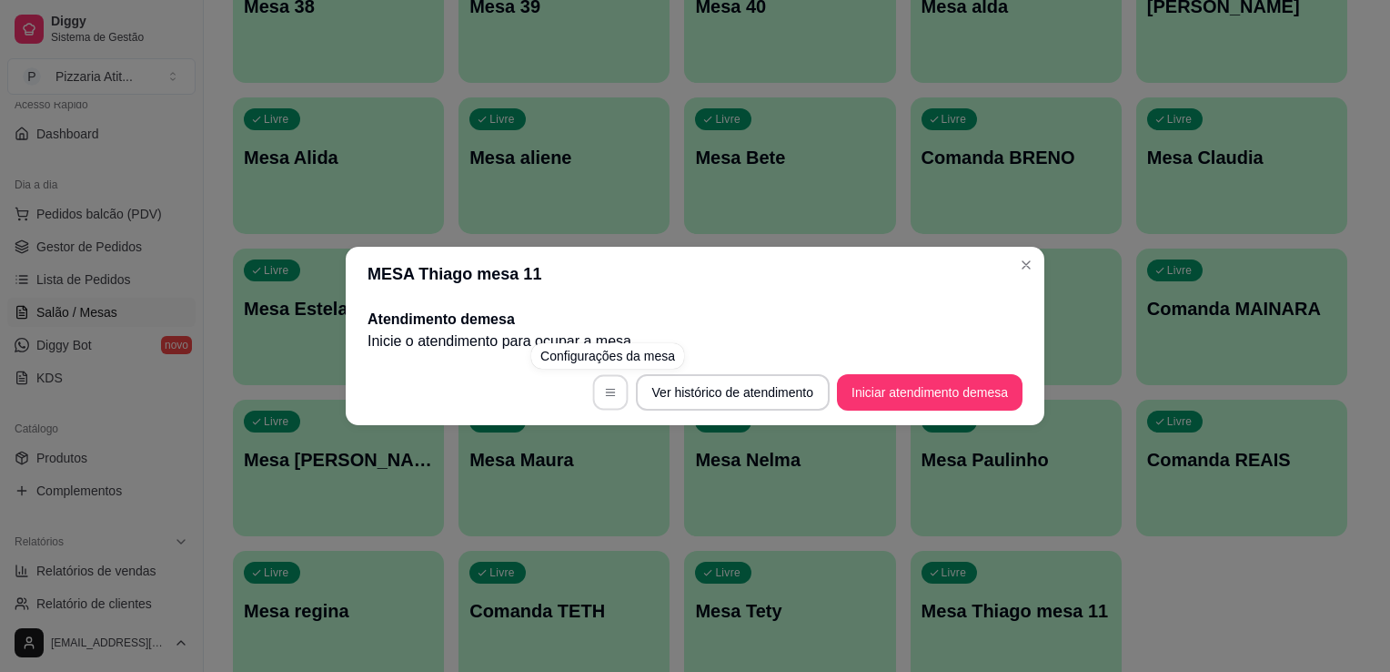
click at [592, 387] on button "button" at bounding box center [609, 392] width 35 height 35
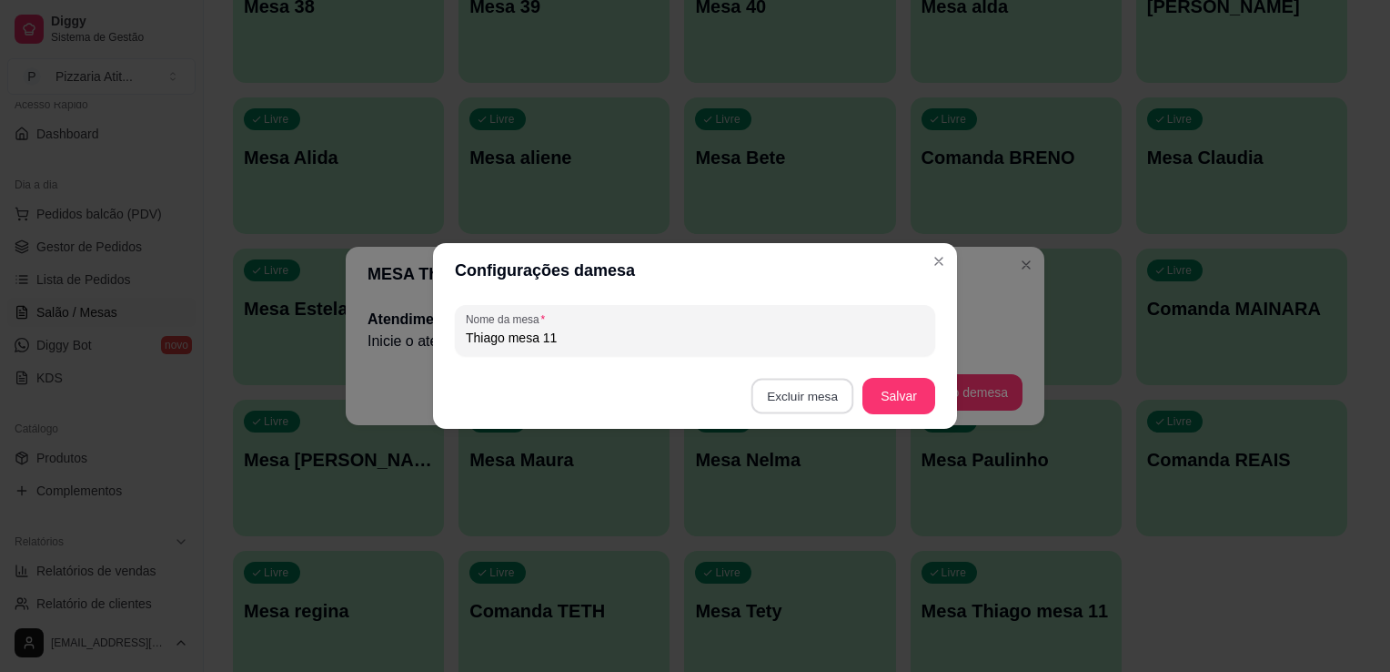
click at [801, 398] on button "Excluir mesa" at bounding box center [803, 396] width 103 height 35
click at [826, 501] on button "Confirmar" at bounding box center [805, 510] width 65 height 27
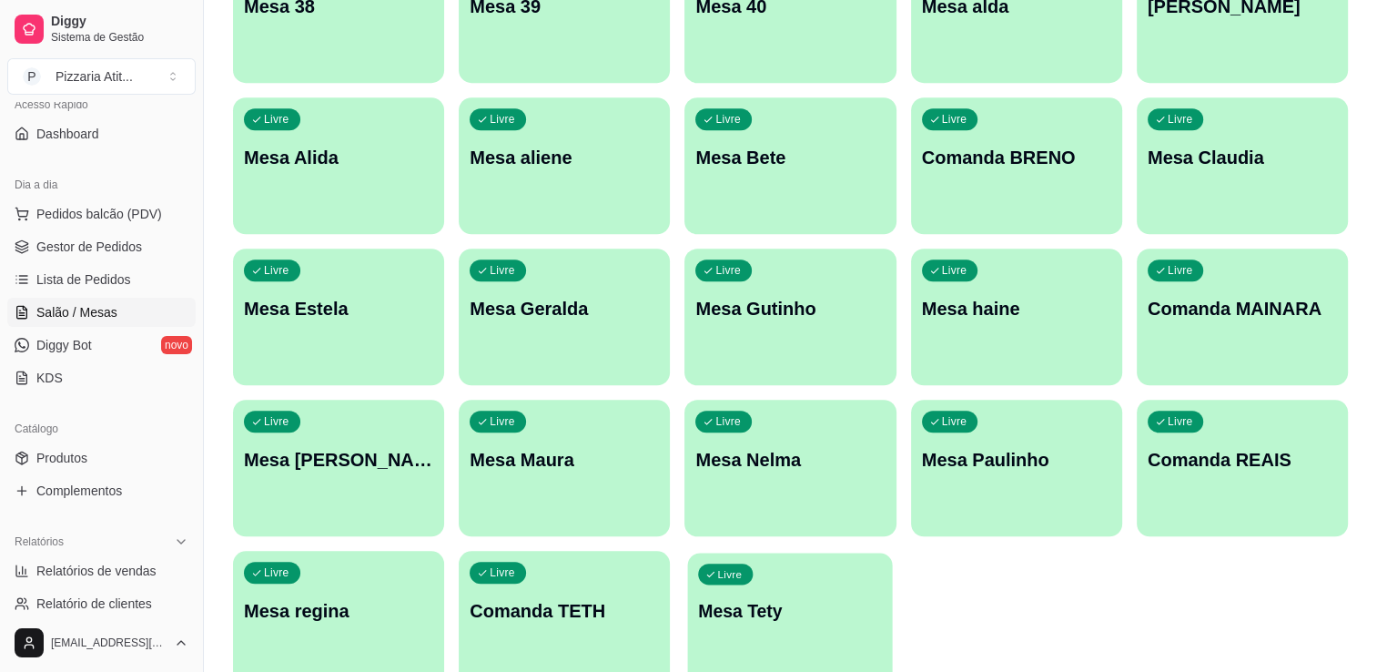
click at [845, 610] on p "Mesa Tety" at bounding box center [791, 611] width 184 height 25
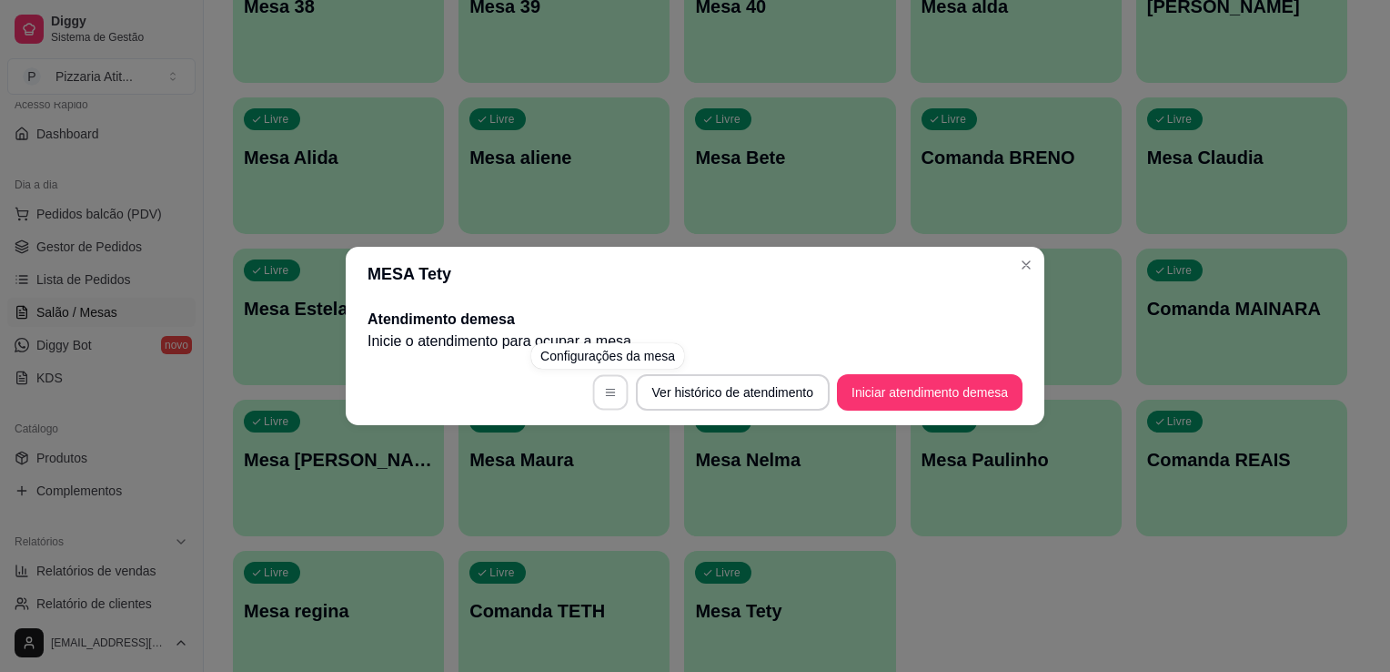
click at [615, 396] on button "button" at bounding box center [609, 392] width 35 height 35
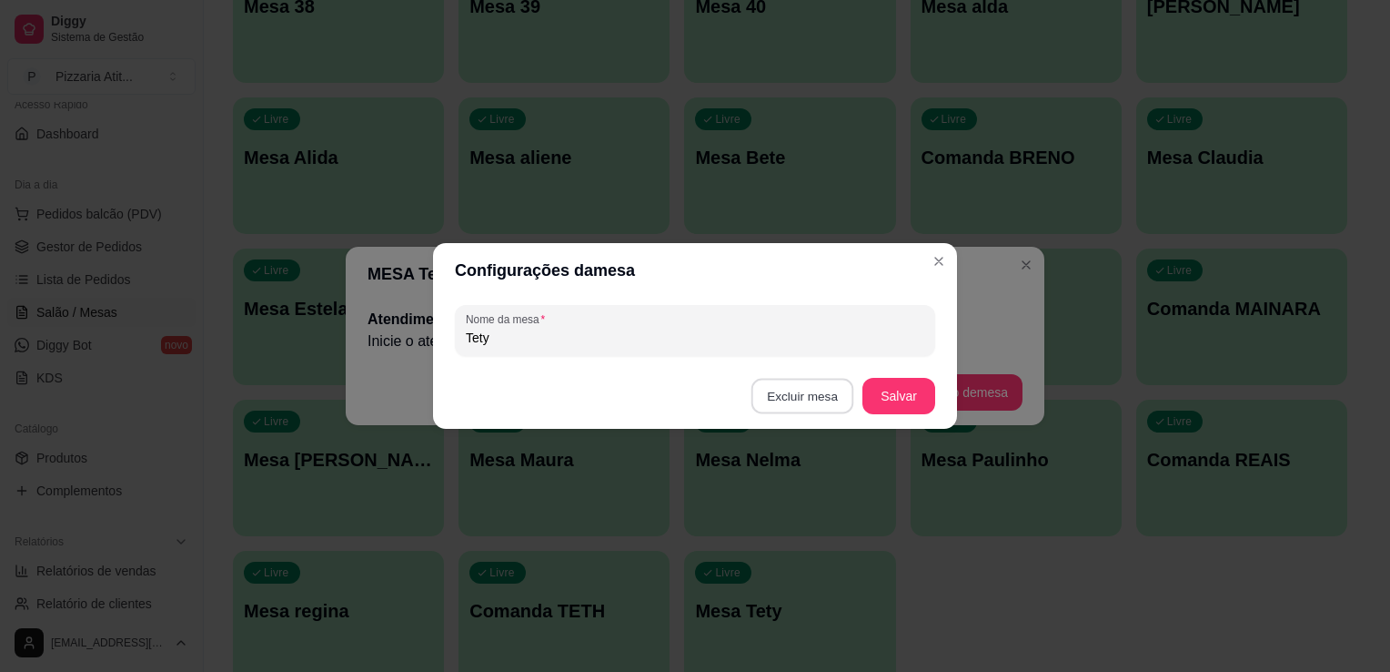
click at [813, 393] on button "Excluir mesa" at bounding box center [803, 396] width 103 height 35
click at [804, 504] on button "Confirmar" at bounding box center [805, 510] width 65 height 27
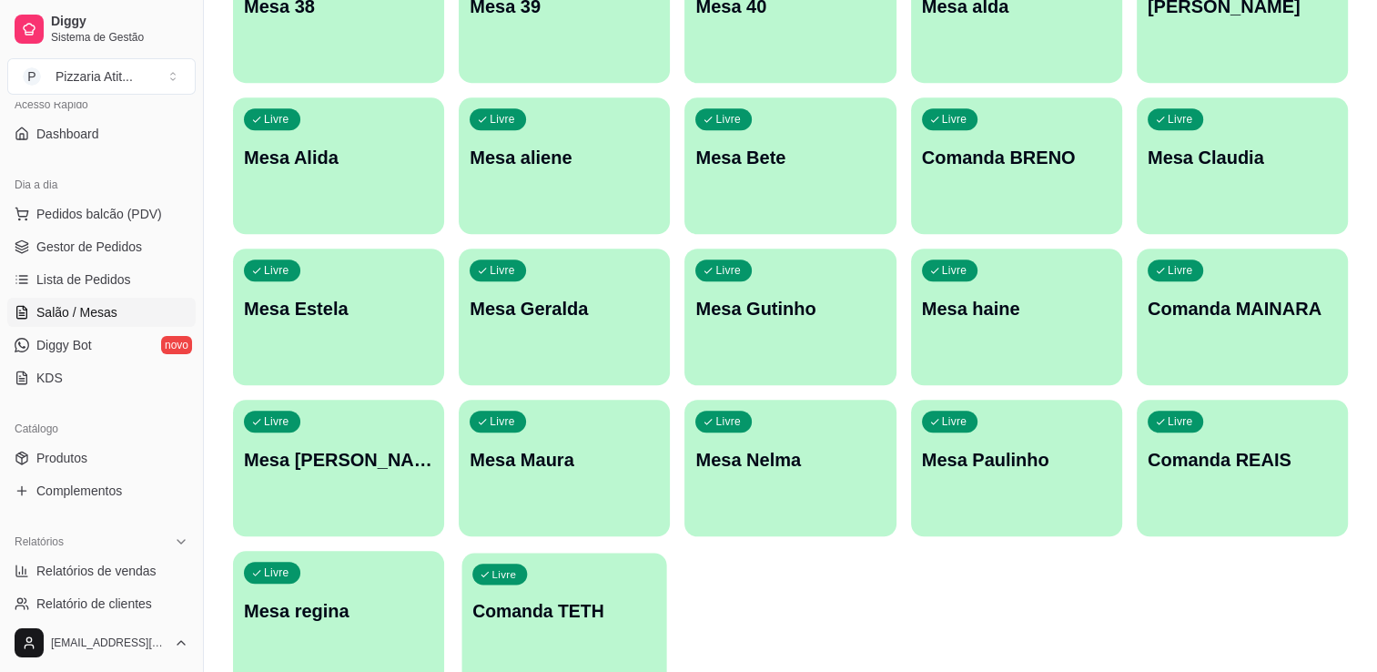
click at [549, 612] on p "Comanda TETH" at bounding box center [564, 611] width 184 height 25
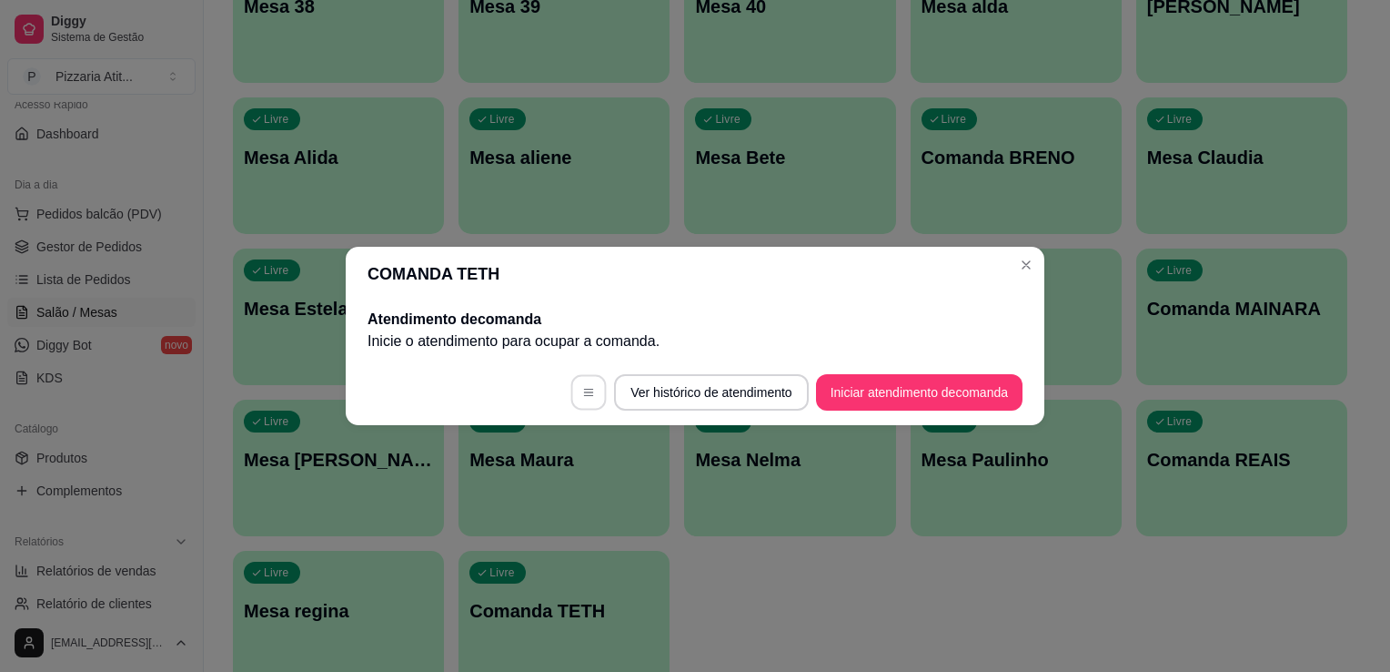
click at [601, 389] on button "button" at bounding box center [588, 392] width 35 height 35
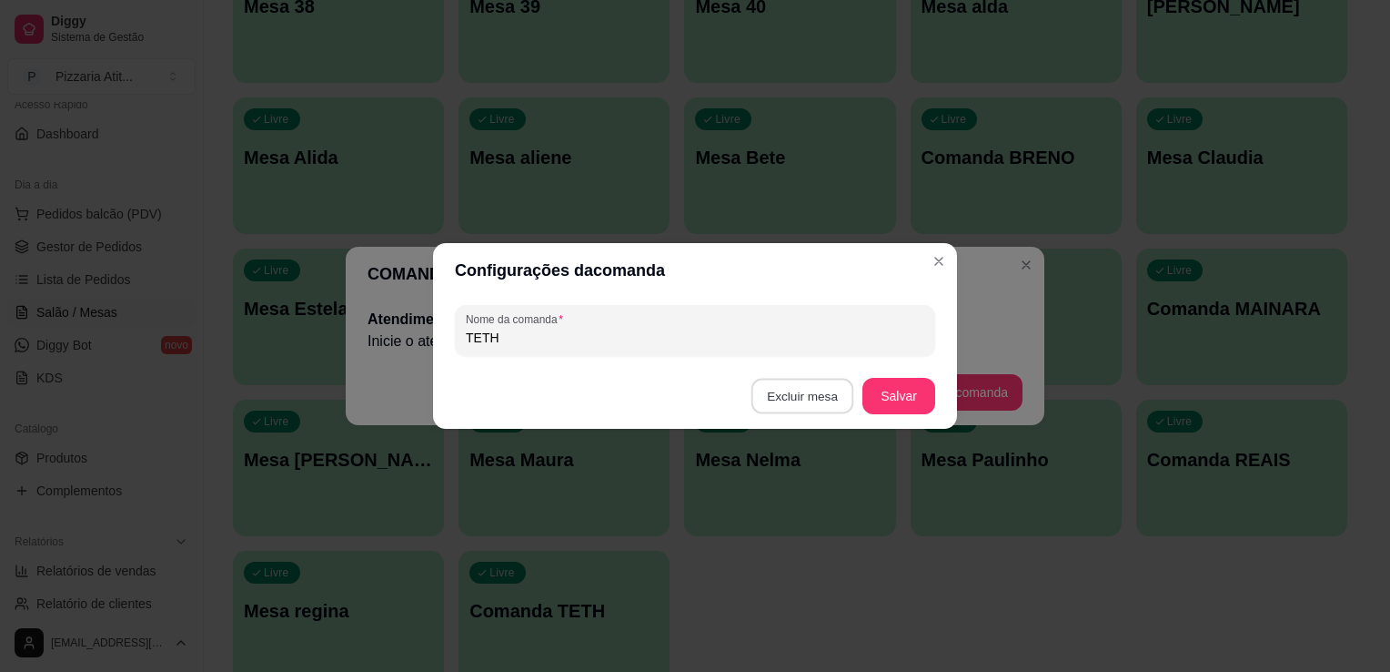
click at [808, 385] on button "Excluir mesa" at bounding box center [803, 396] width 103 height 35
click at [796, 507] on button "Confirmar" at bounding box center [805, 510] width 65 height 27
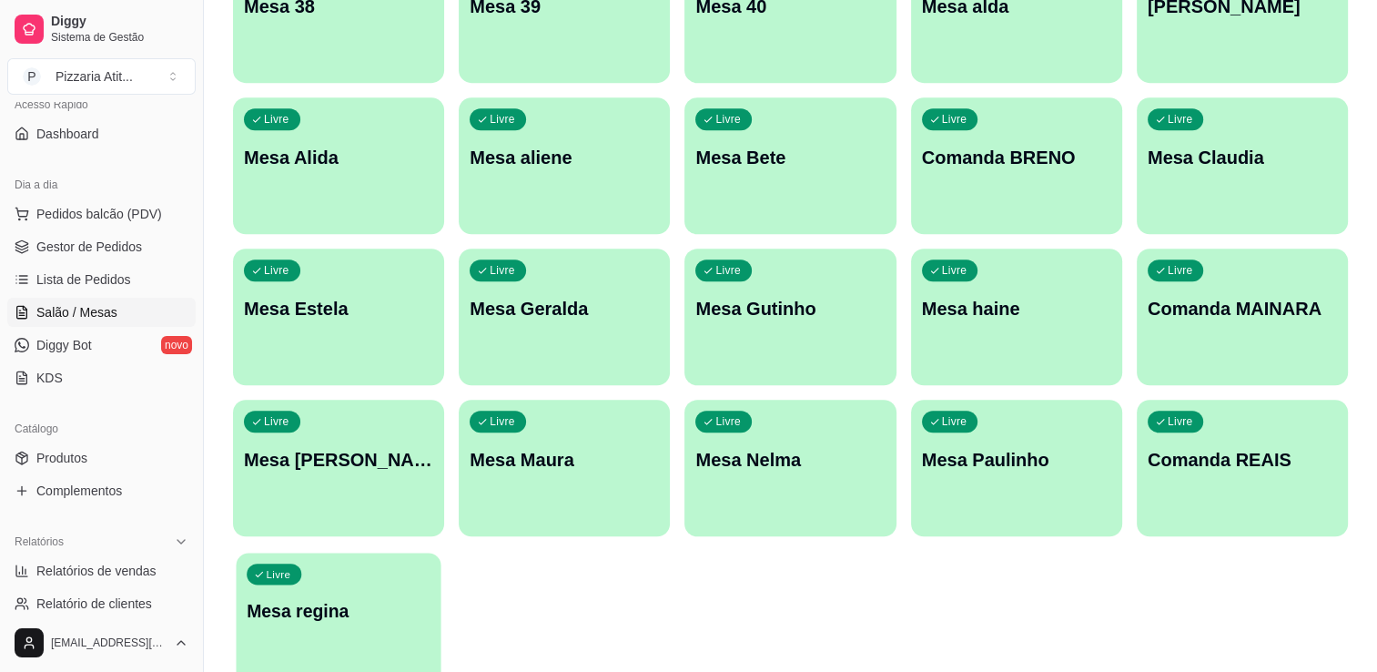
click at [306, 626] on div "Livre Mesa regina" at bounding box center [338, 607] width 205 height 111
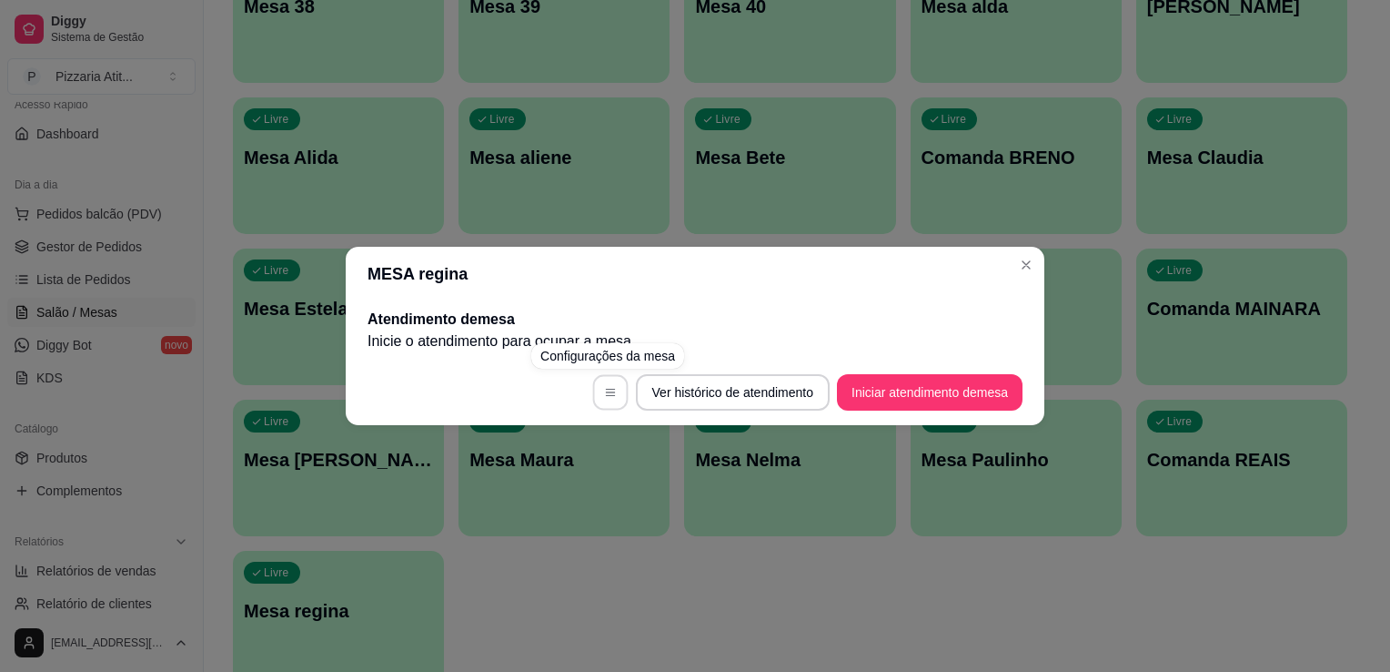
click at [604, 388] on icon "button" at bounding box center [610, 392] width 13 height 13
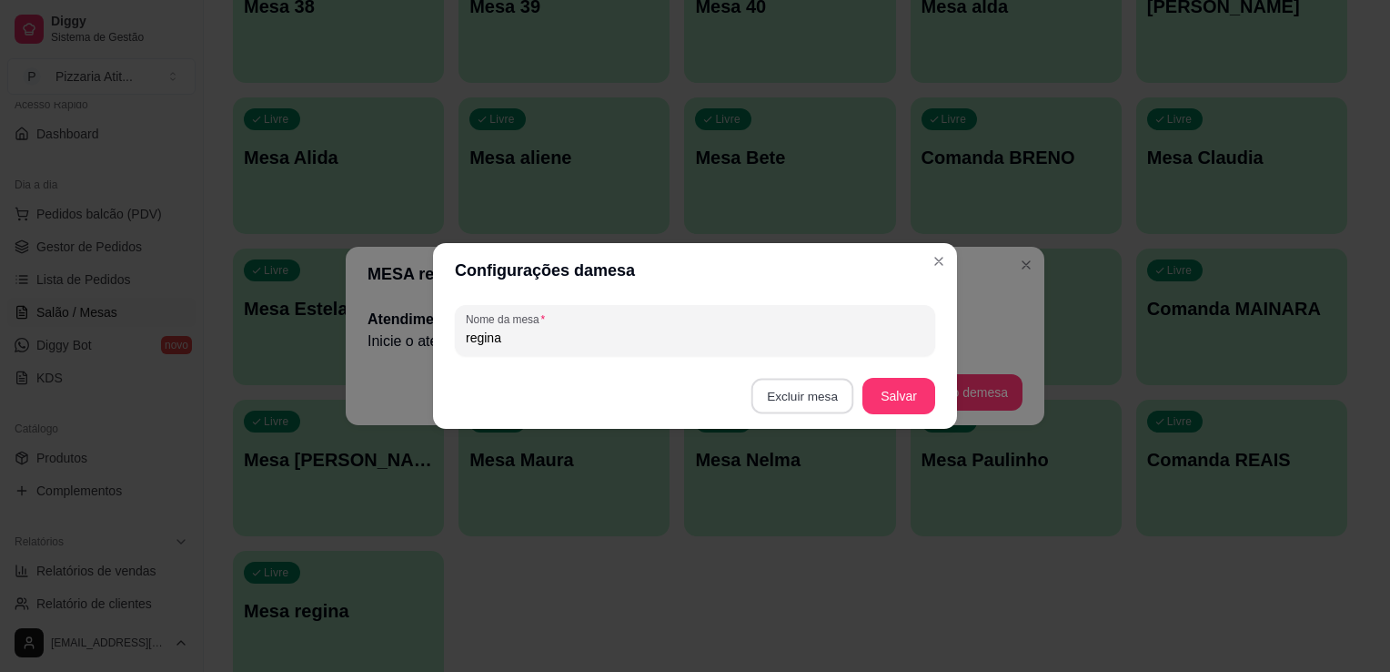
click at [803, 407] on button "Excluir mesa" at bounding box center [803, 396] width 103 height 35
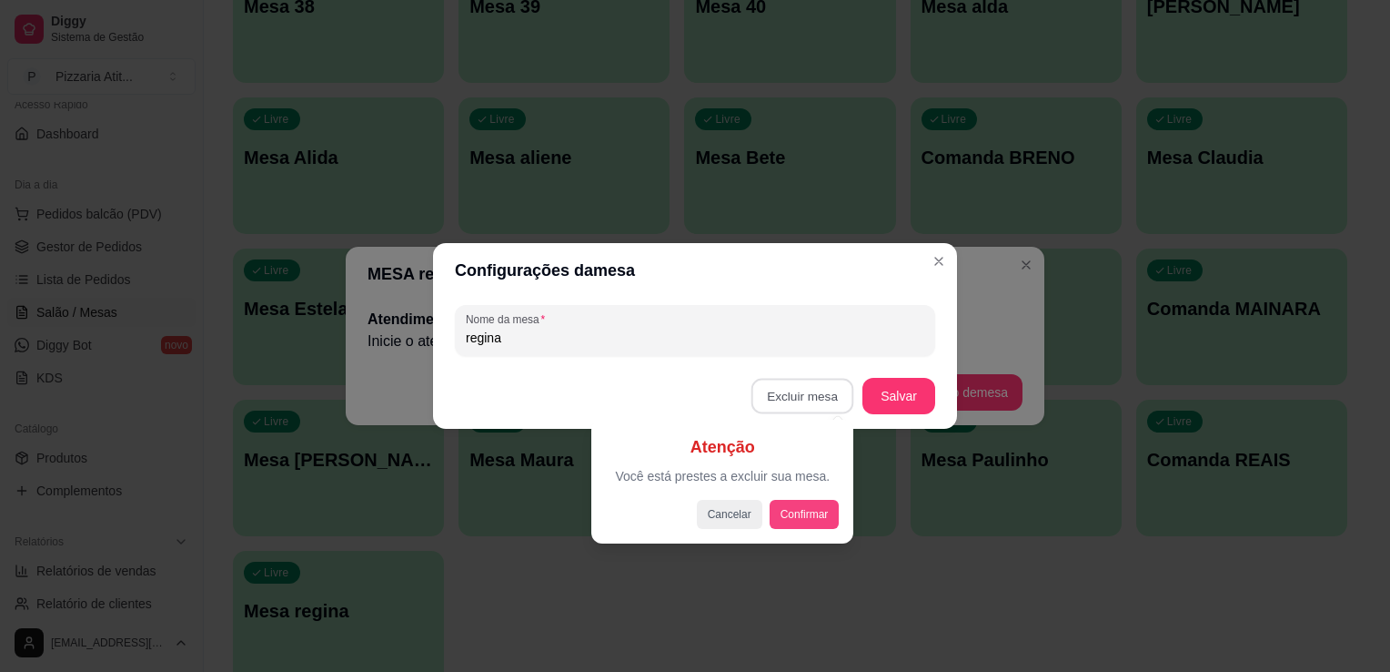
click at [811, 500] on button "Confirmar" at bounding box center [805, 514] width 70 height 29
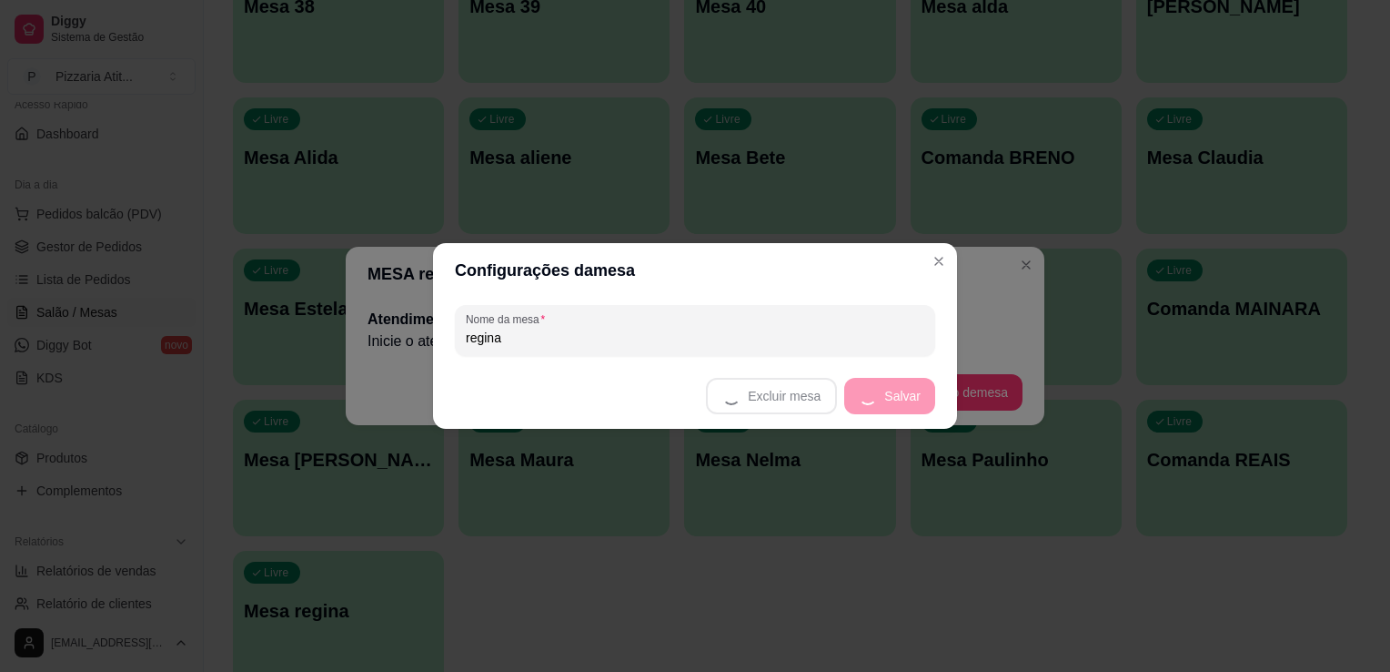
scroll to position [1396, 0]
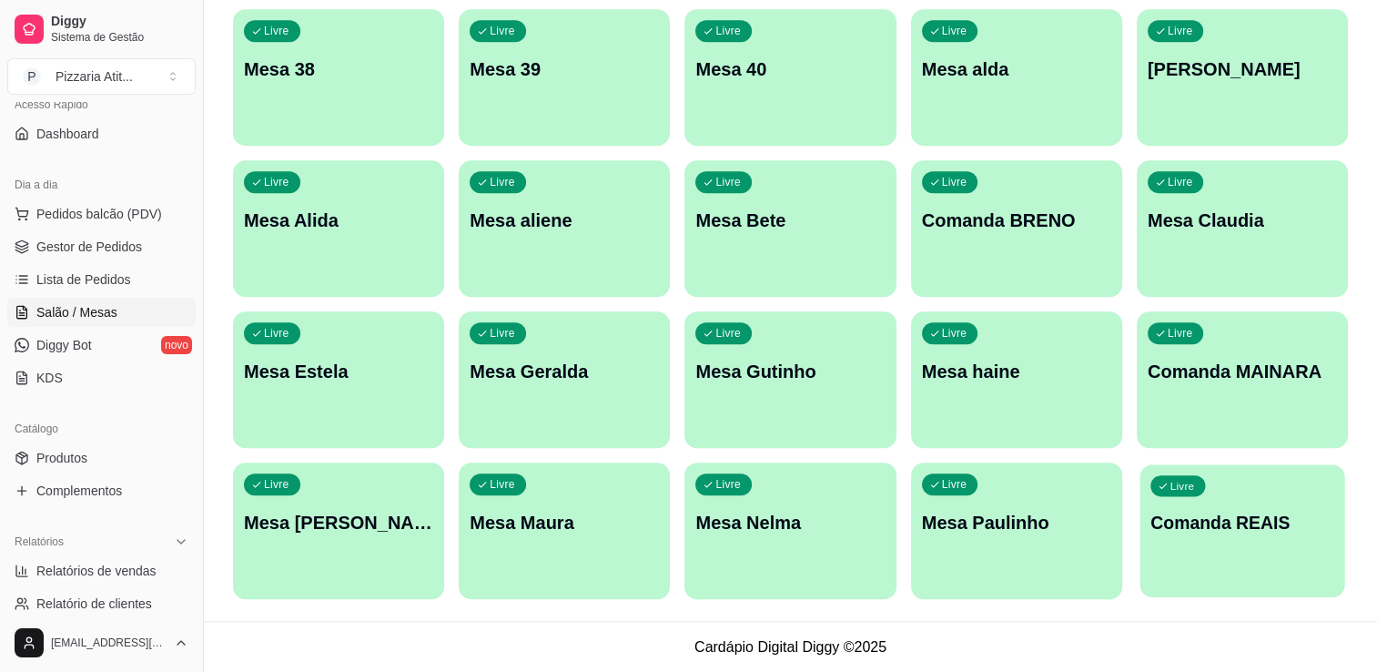
click at [1313, 504] on div "Livre Comanda REAIS" at bounding box center [1241, 519] width 205 height 111
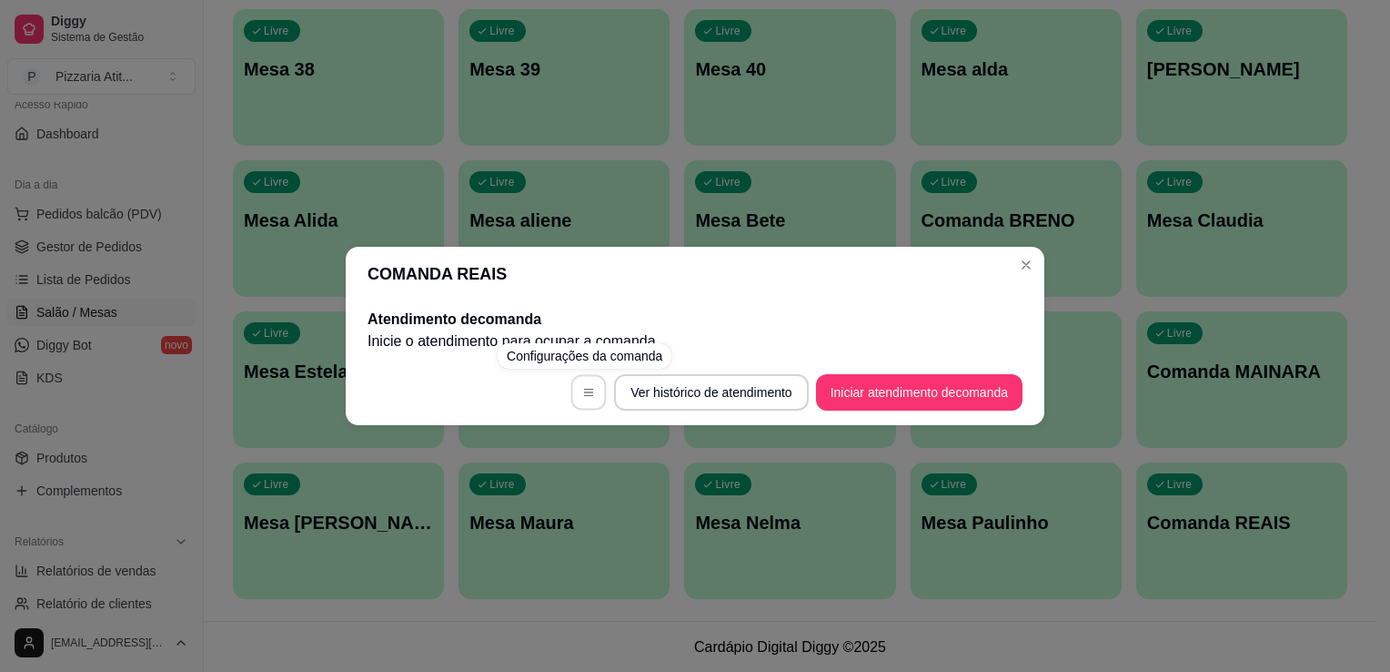
click at [579, 377] on button "button" at bounding box center [588, 392] width 35 height 35
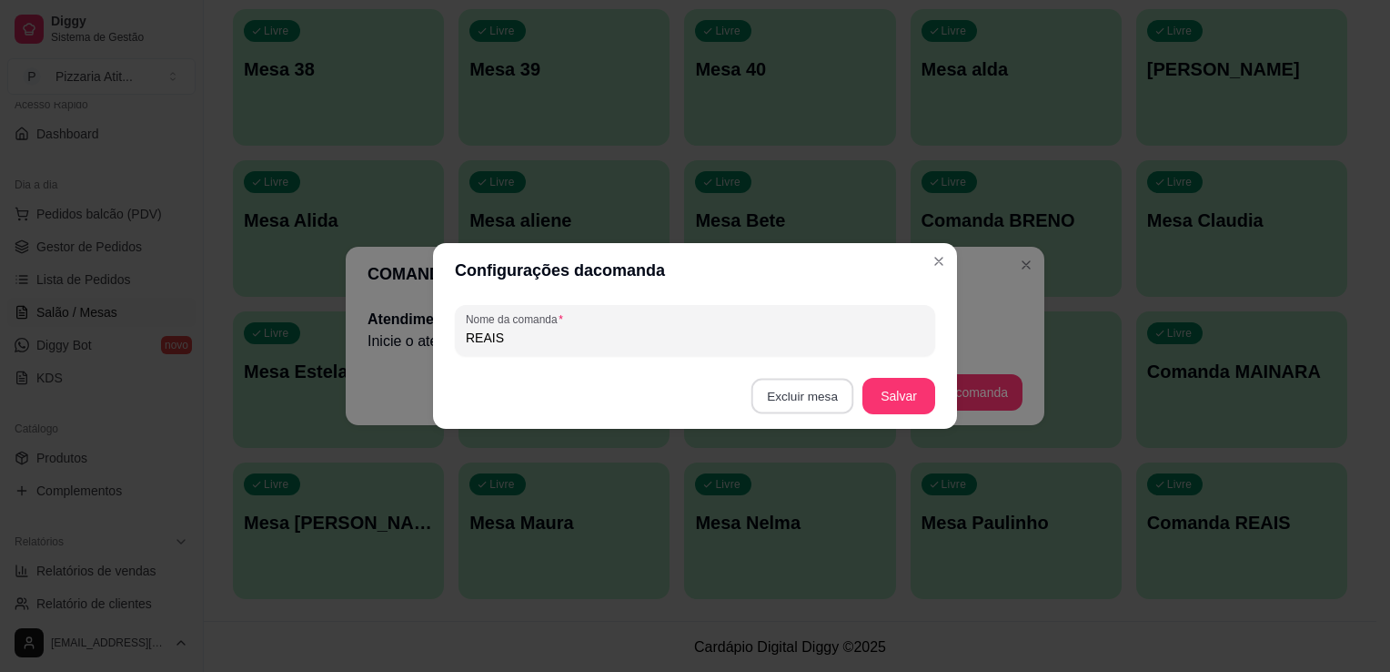
click at [793, 393] on button "Excluir mesa" at bounding box center [803, 396] width 103 height 35
click at [811, 516] on button "Confirmar" at bounding box center [805, 511] width 65 height 27
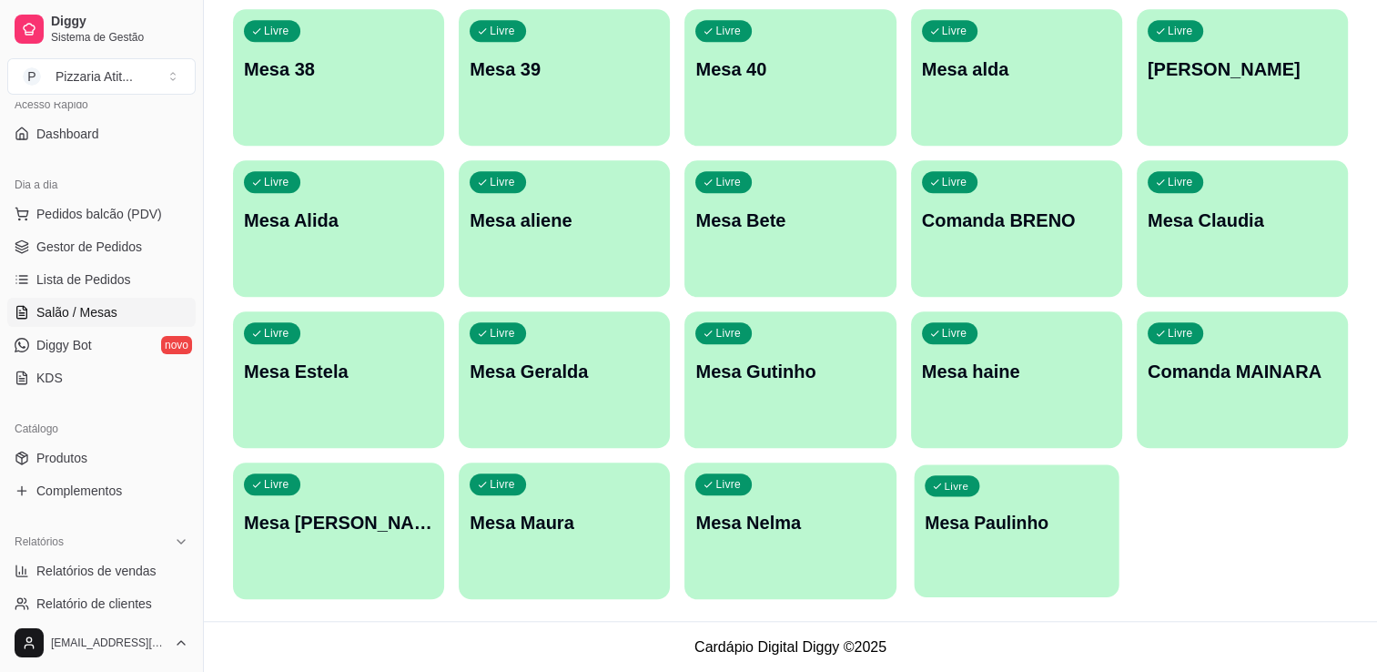
click at [1008, 559] on div "Livre Mesa Paulinho" at bounding box center [1016, 519] width 205 height 111
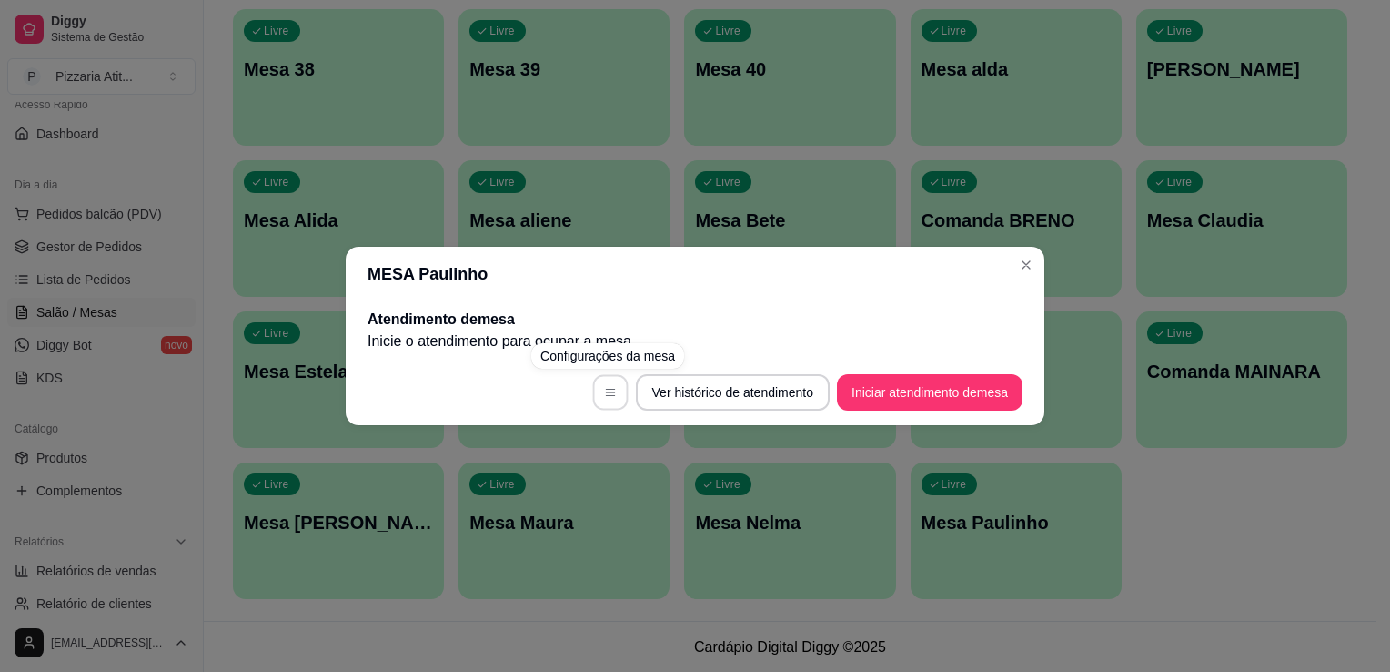
click at [604, 387] on icon "button" at bounding box center [610, 392] width 13 height 13
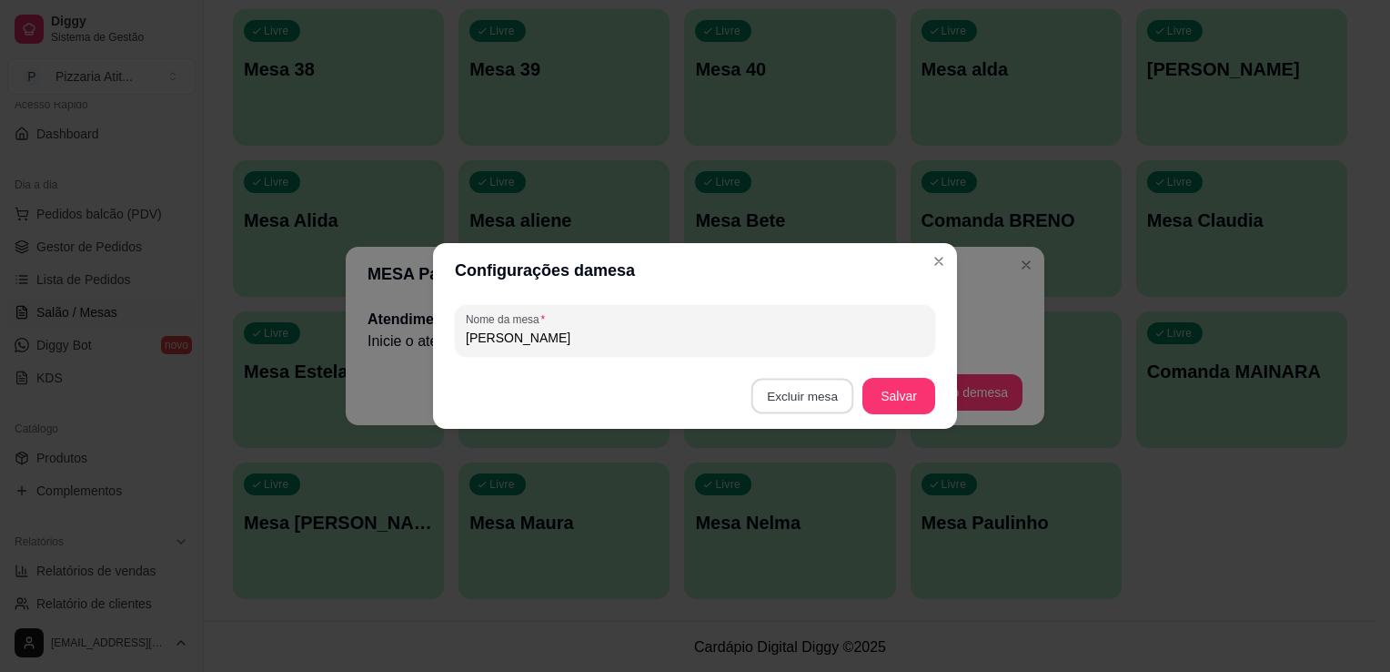
click at [835, 391] on button "Excluir mesa" at bounding box center [803, 396] width 103 height 35
click at [791, 511] on button "Confirmar" at bounding box center [805, 511] width 65 height 27
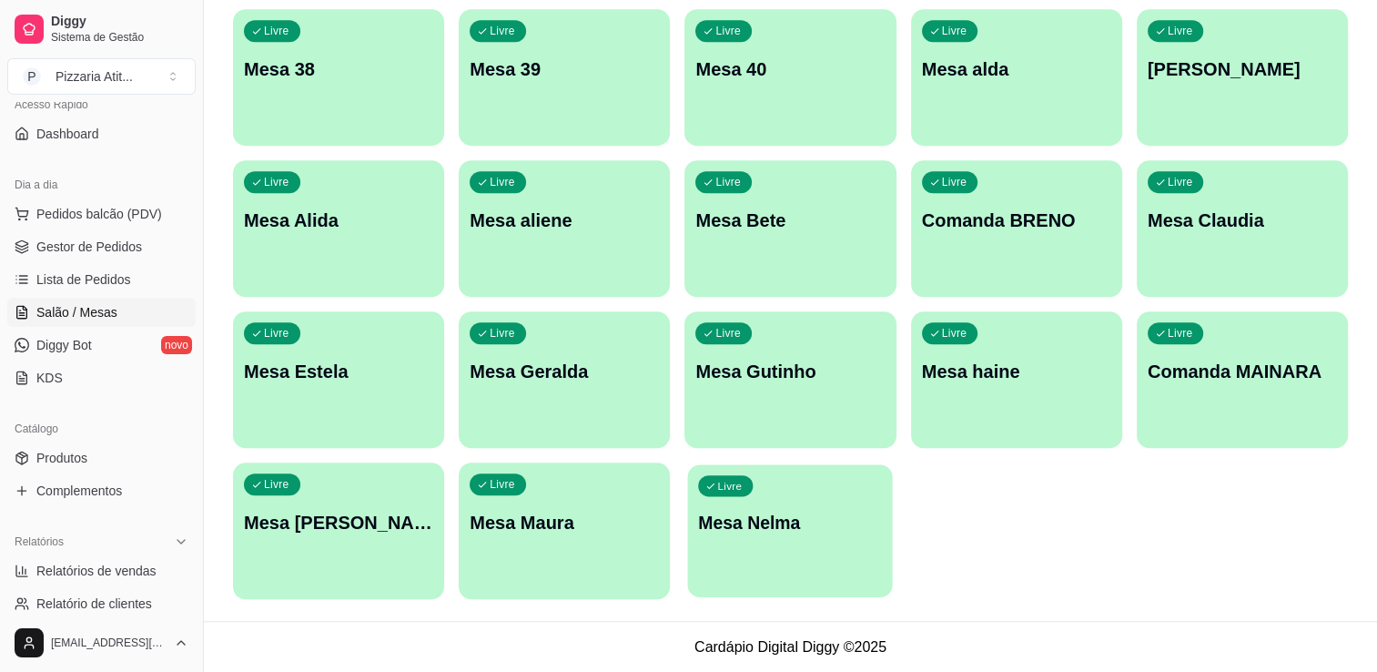
click at [791, 511] on p "Mesa Nelma" at bounding box center [791, 522] width 184 height 25
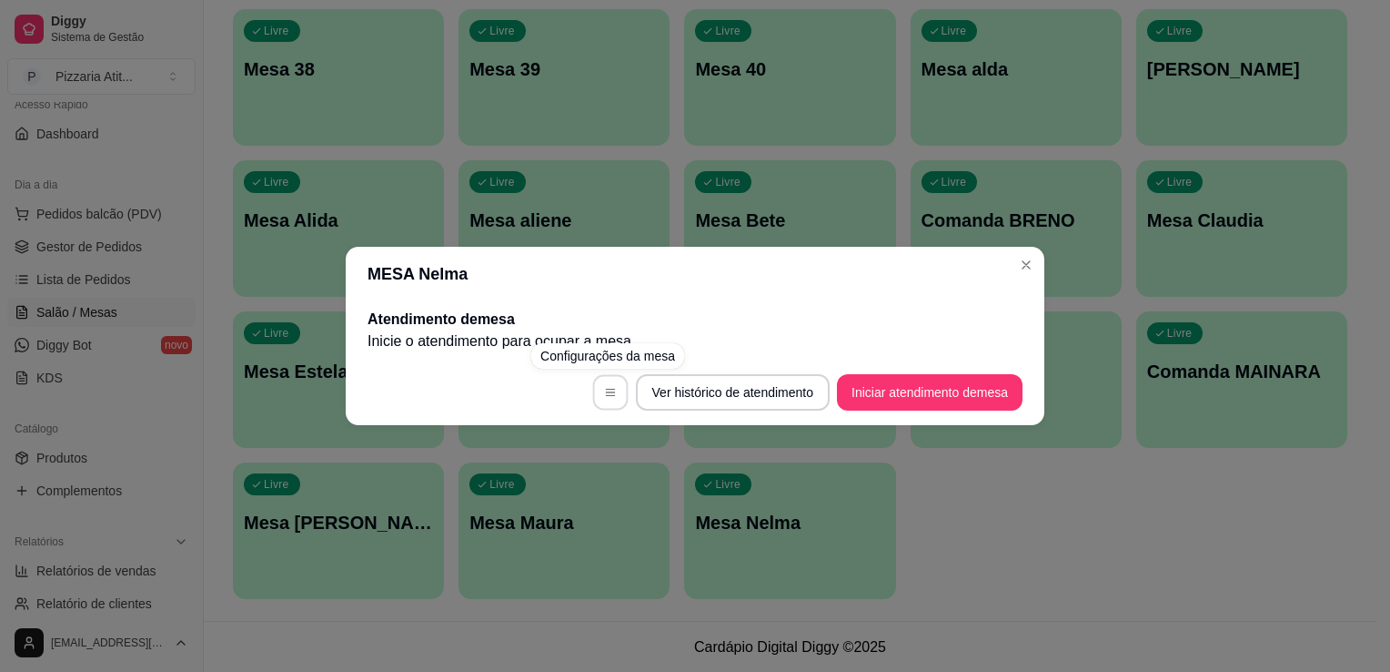
click at [599, 396] on button "button" at bounding box center [609, 392] width 35 height 35
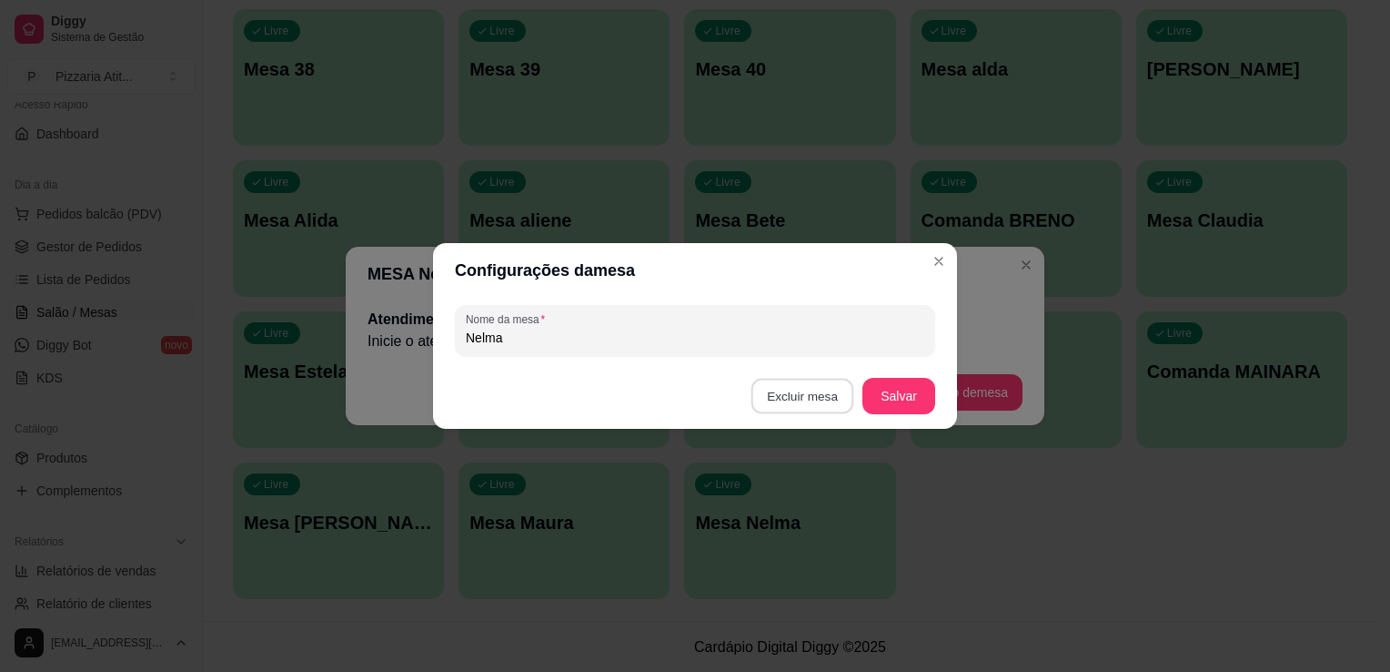
click at [802, 398] on button "Excluir mesa" at bounding box center [803, 396] width 103 height 35
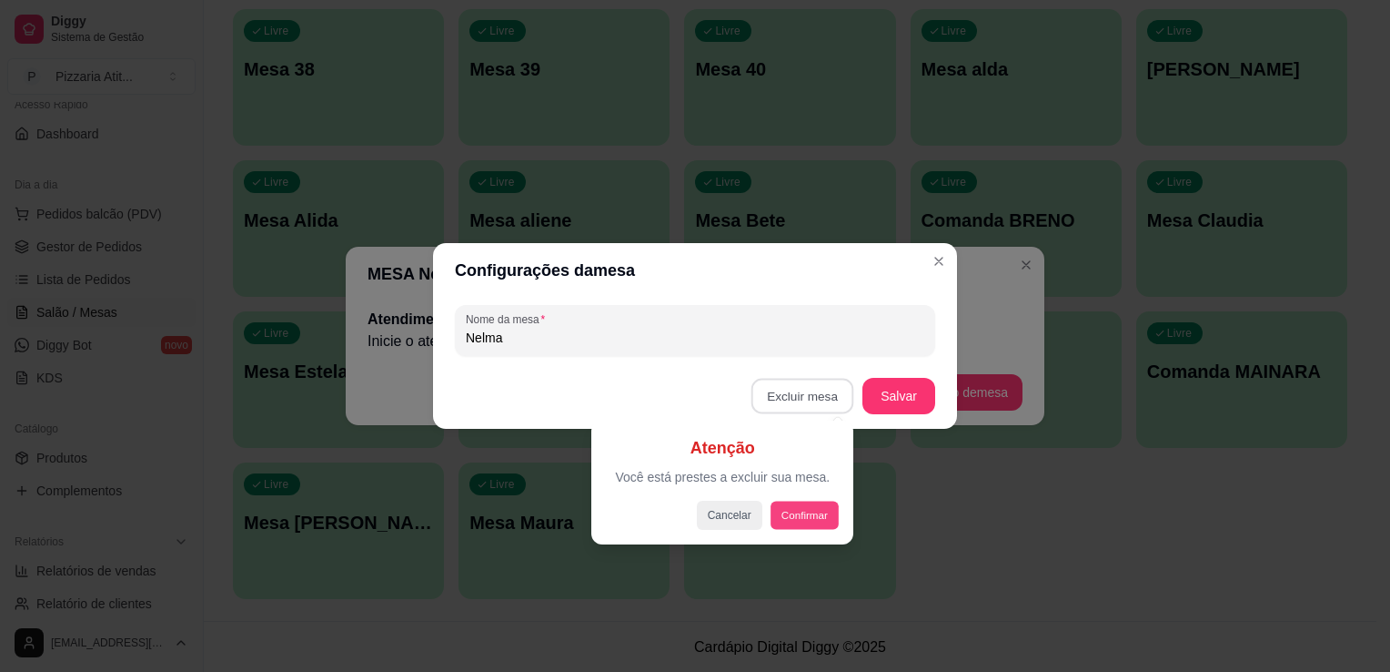
click at [813, 515] on button "Confirmar" at bounding box center [804, 514] width 67 height 28
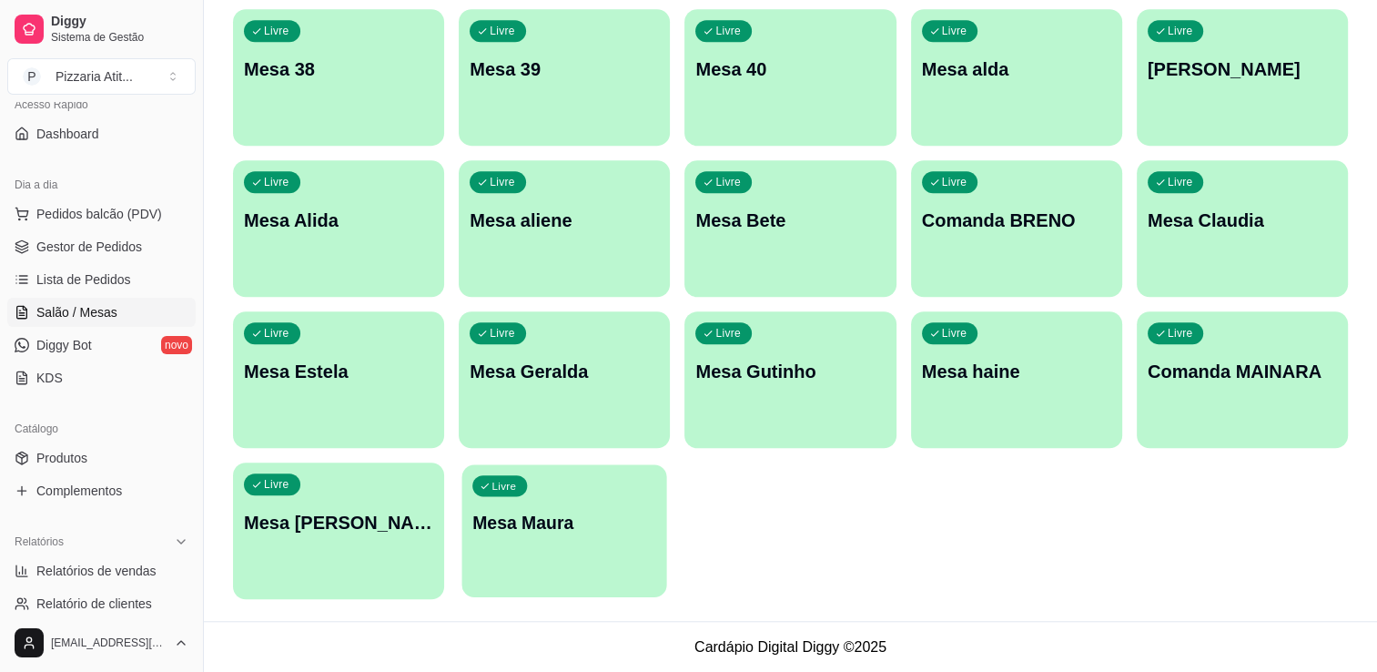
click at [609, 515] on p "Mesa Maura" at bounding box center [564, 522] width 184 height 25
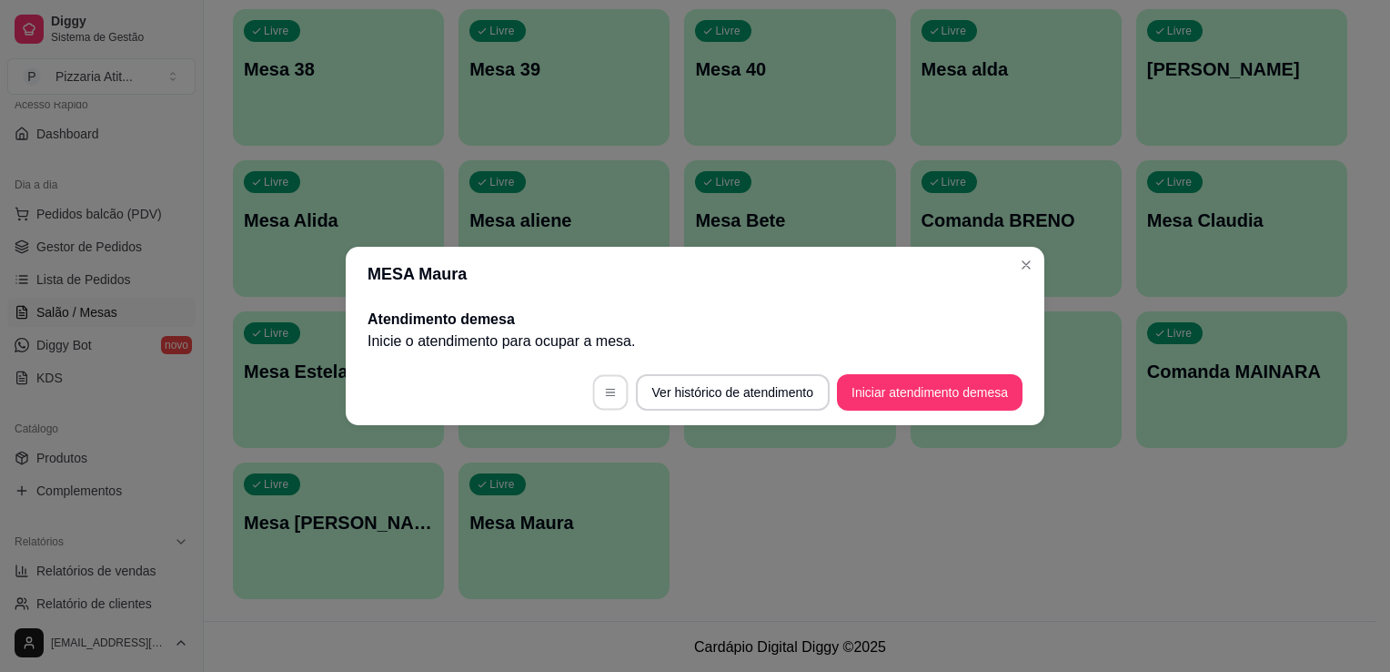
click at [609, 386] on icon "button" at bounding box center [610, 392] width 13 height 13
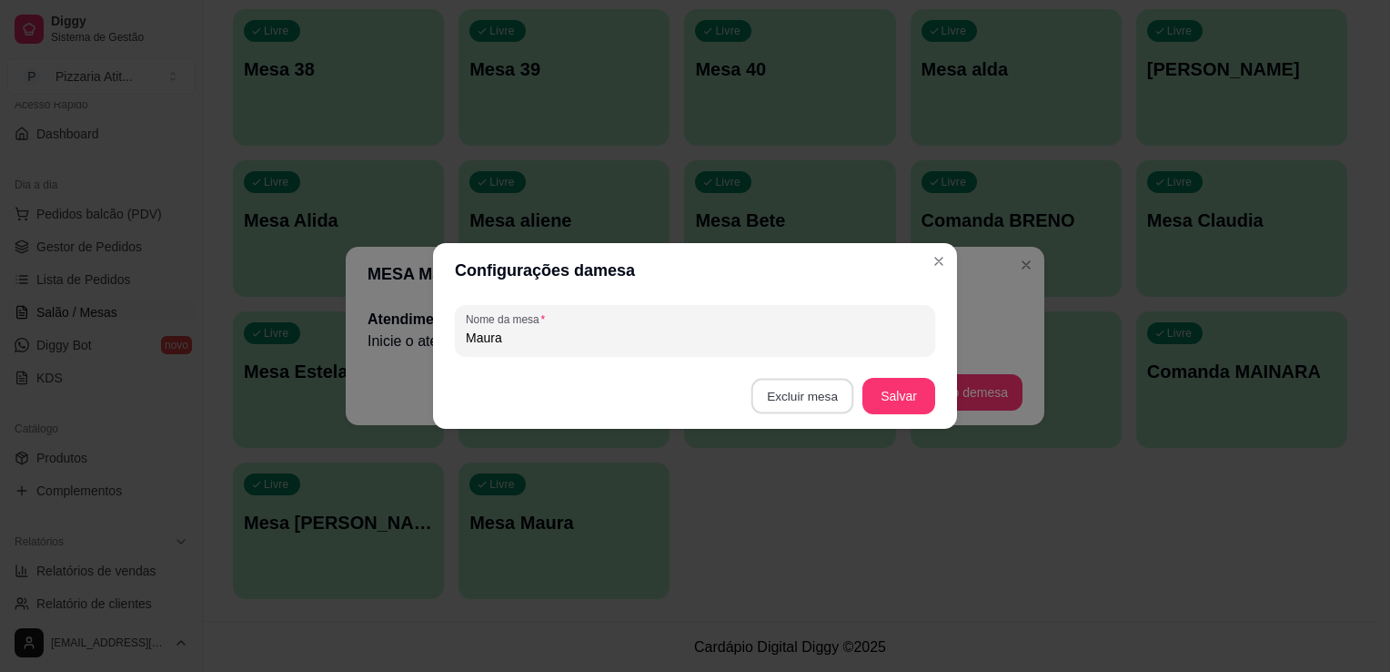
click at [823, 395] on button "Excluir mesa" at bounding box center [803, 396] width 103 height 35
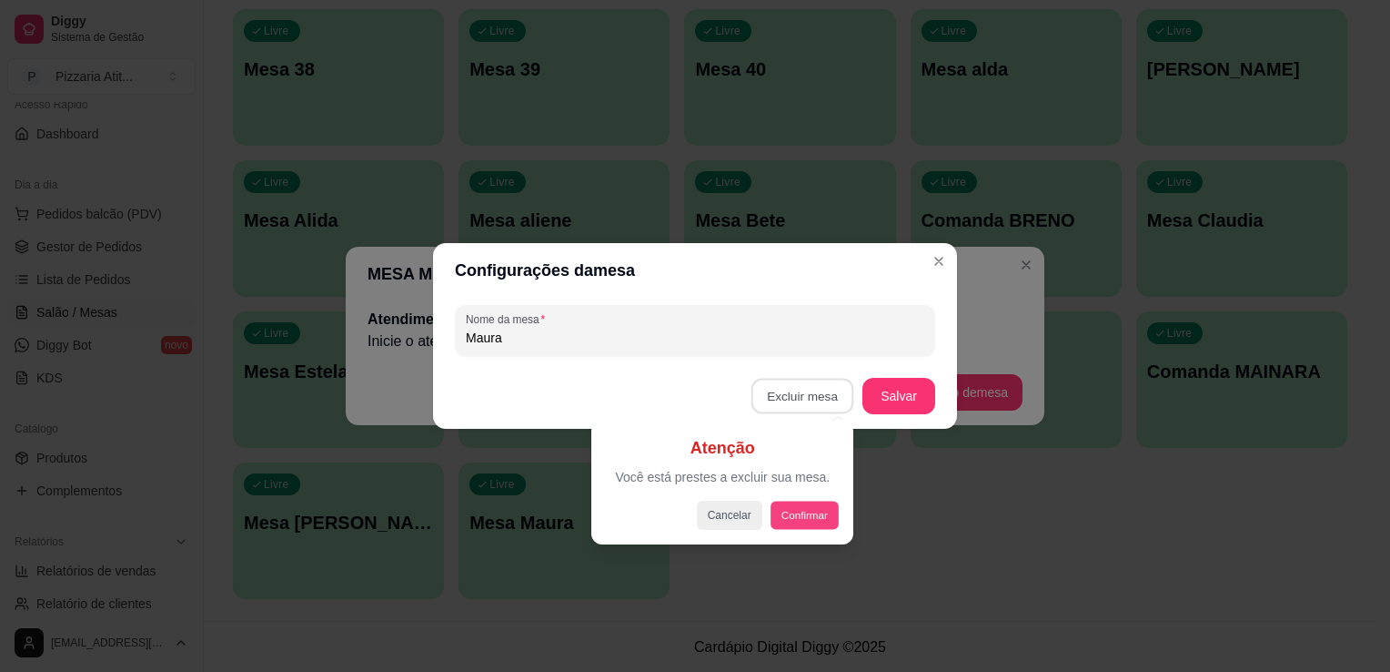
click at [817, 514] on button "Confirmar" at bounding box center [804, 514] width 67 height 28
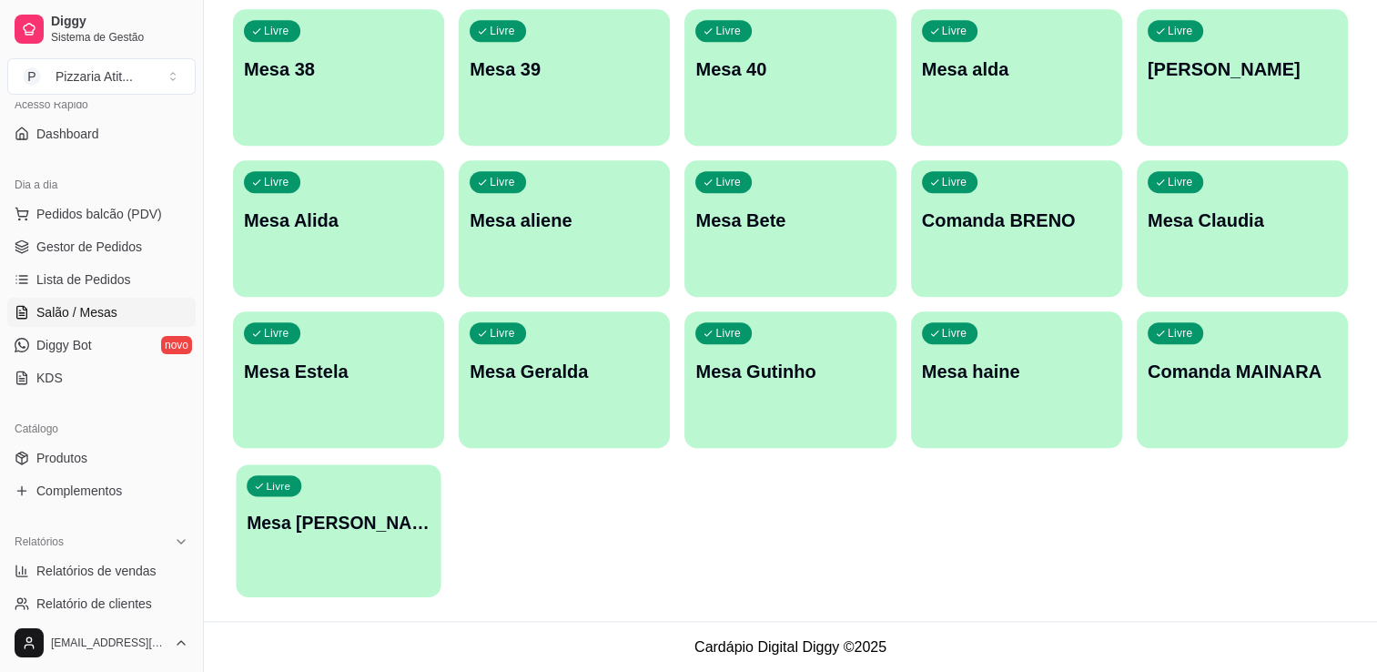
click at [302, 490] on div "Livre Mesa [PERSON_NAME]" at bounding box center [338, 519] width 205 height 111
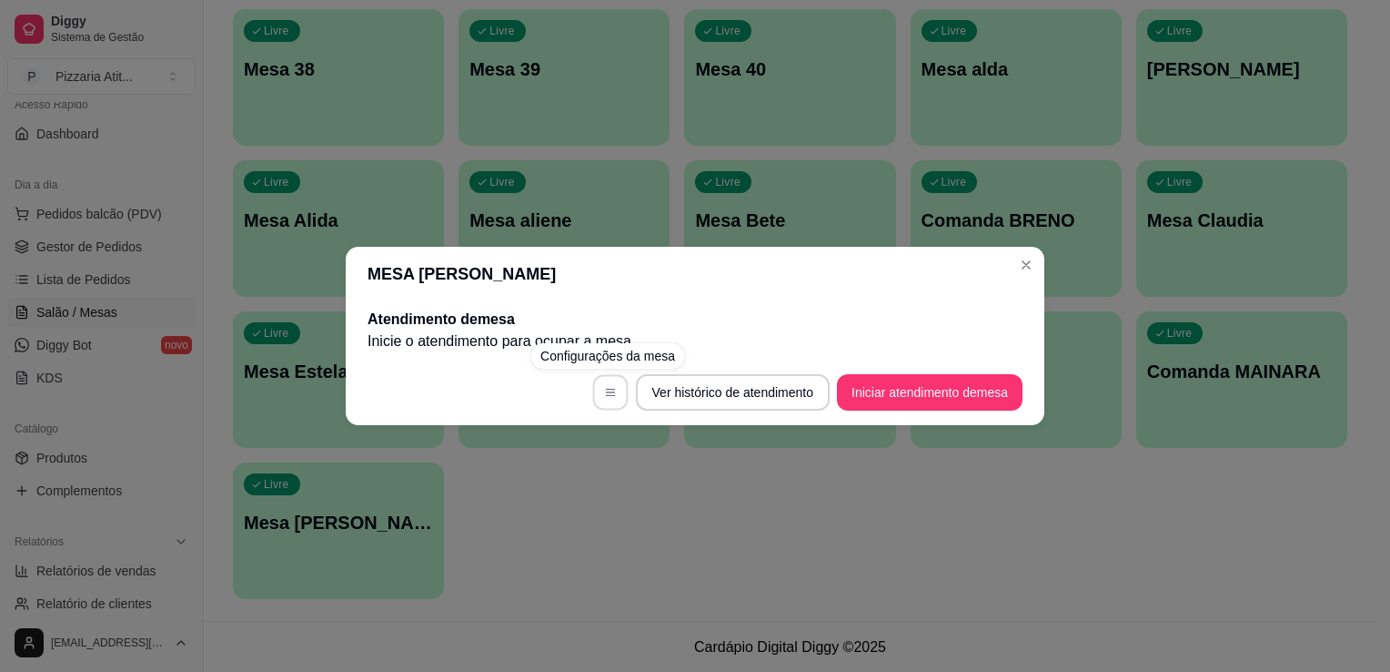
click at [611, 386] on icon "button" at bounding box center [610, 392] width 13 height 13
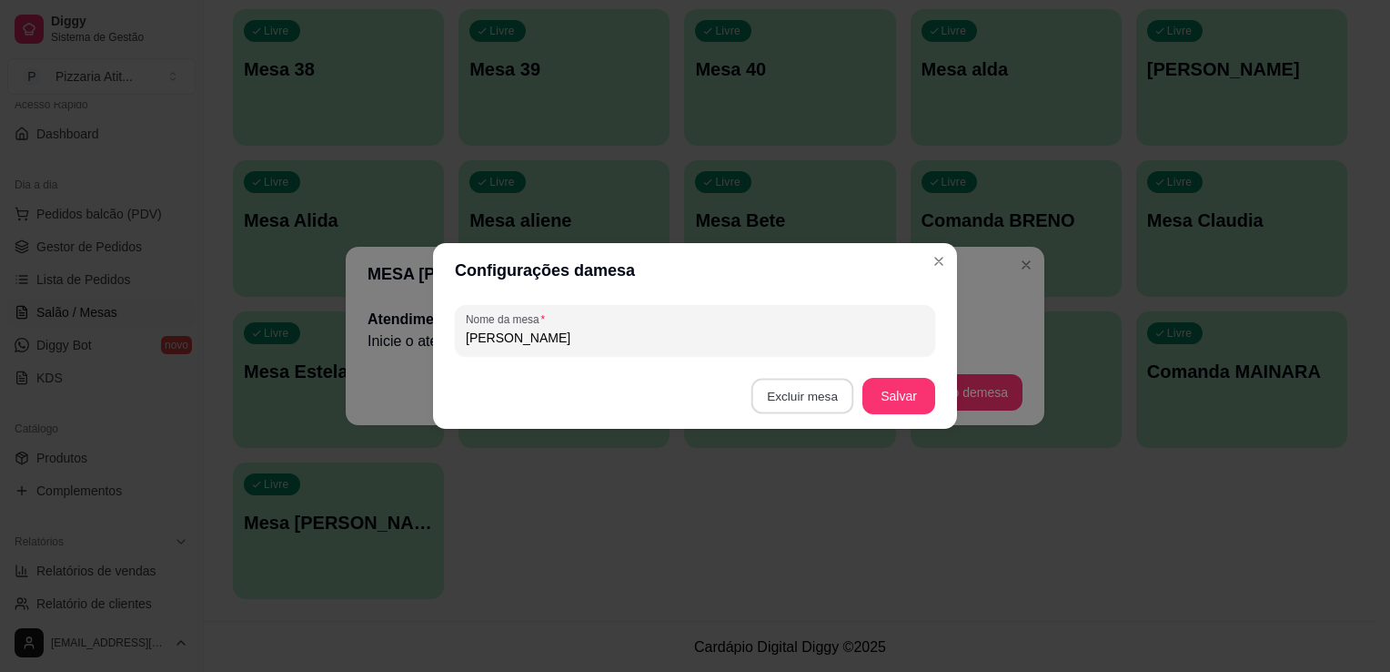
click at [817, 390] on button "Excluir mesa" at bounding box center [803, 396] width 103 height 35
click at [813, 515] on button "Confirmar" at bounding box center [805, 511] width 65 height 27
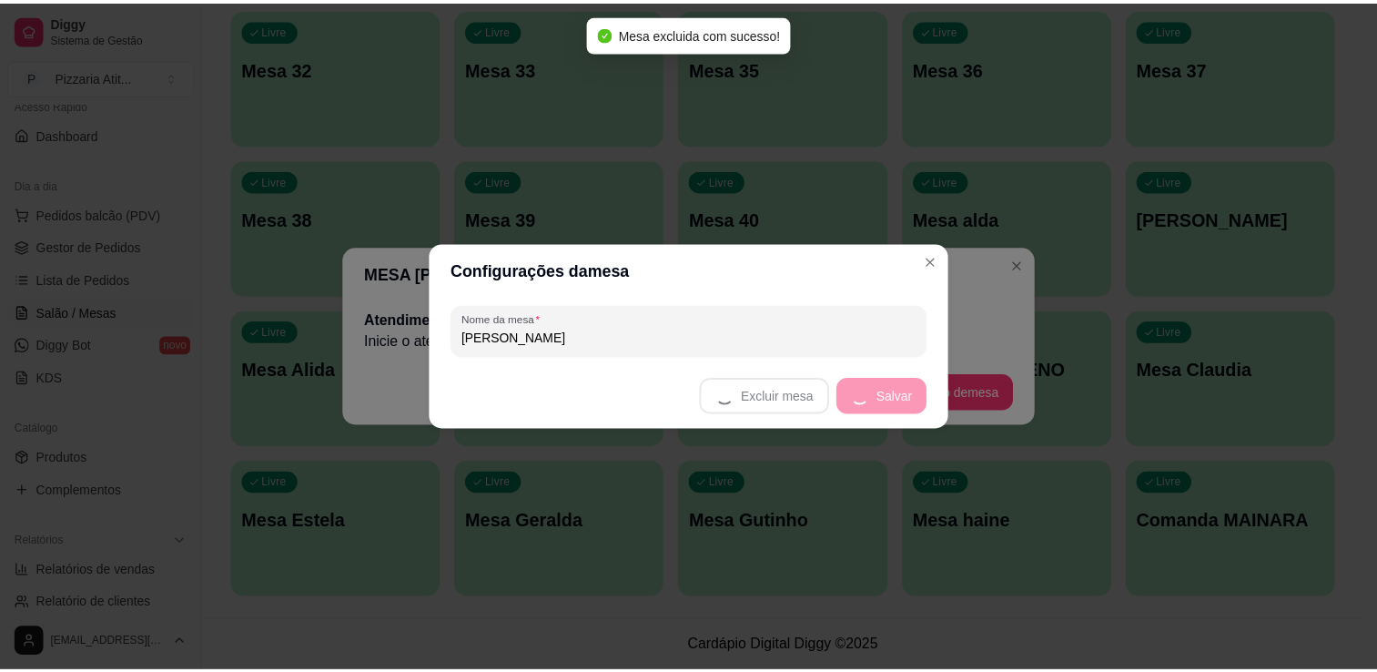
scroll to position [1245, 0]
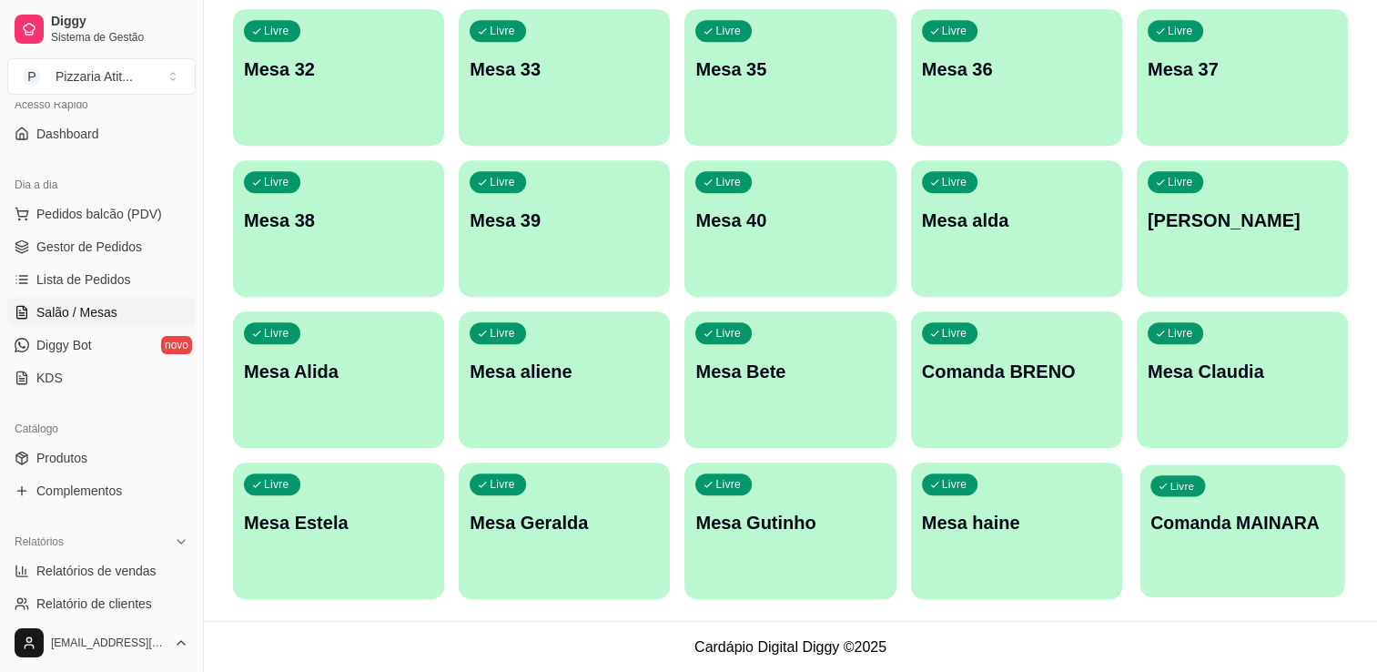
click at [1242, 511] on p "Comanda MAINARA" at bounding box center [1242, 522] width 184 height 25
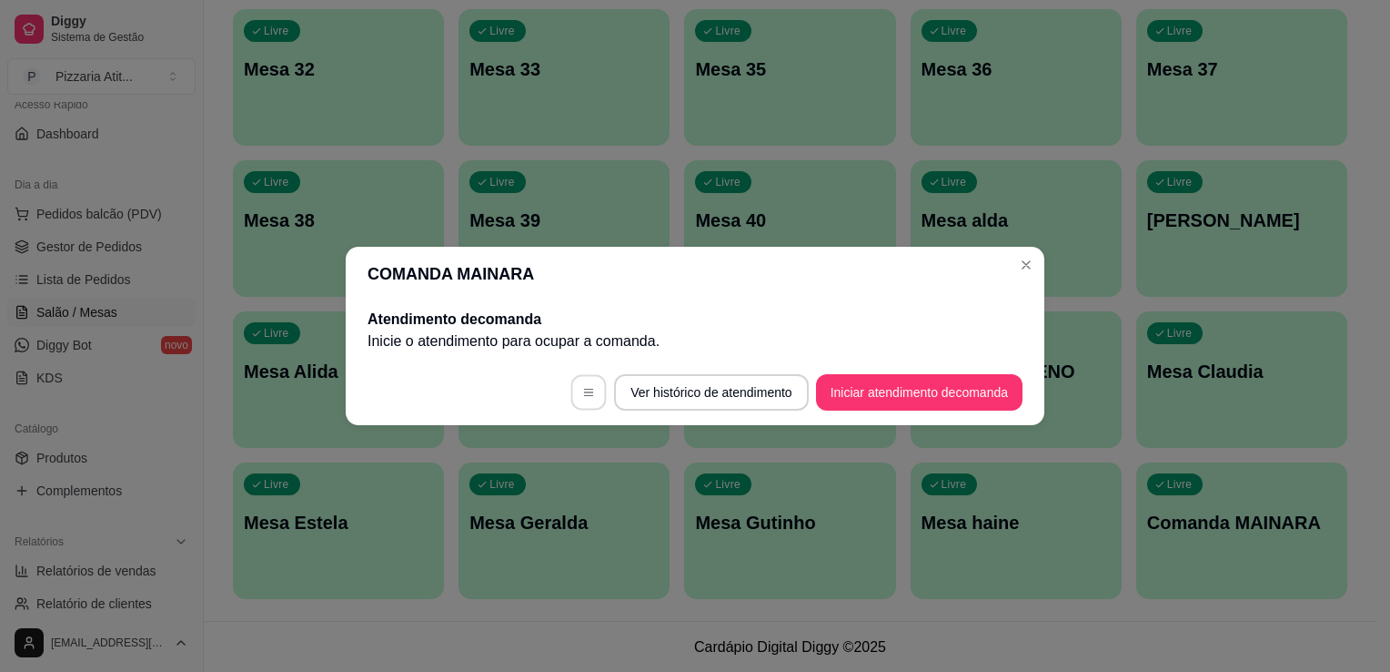
click at [587, 381] on button "button" at bounding box center [588, 392] width 35 height 35
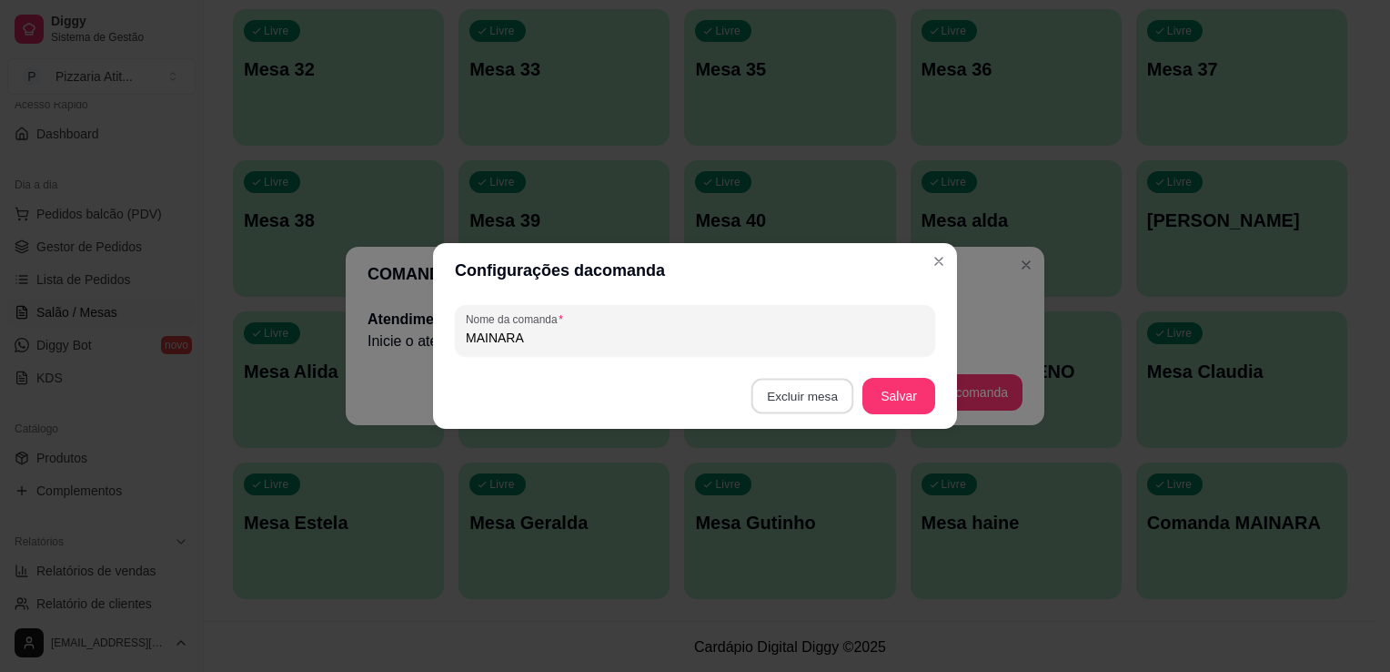
click at [824, 393] on button "Excluir mesa" at bounding box center [803, 396] width 103 height 35
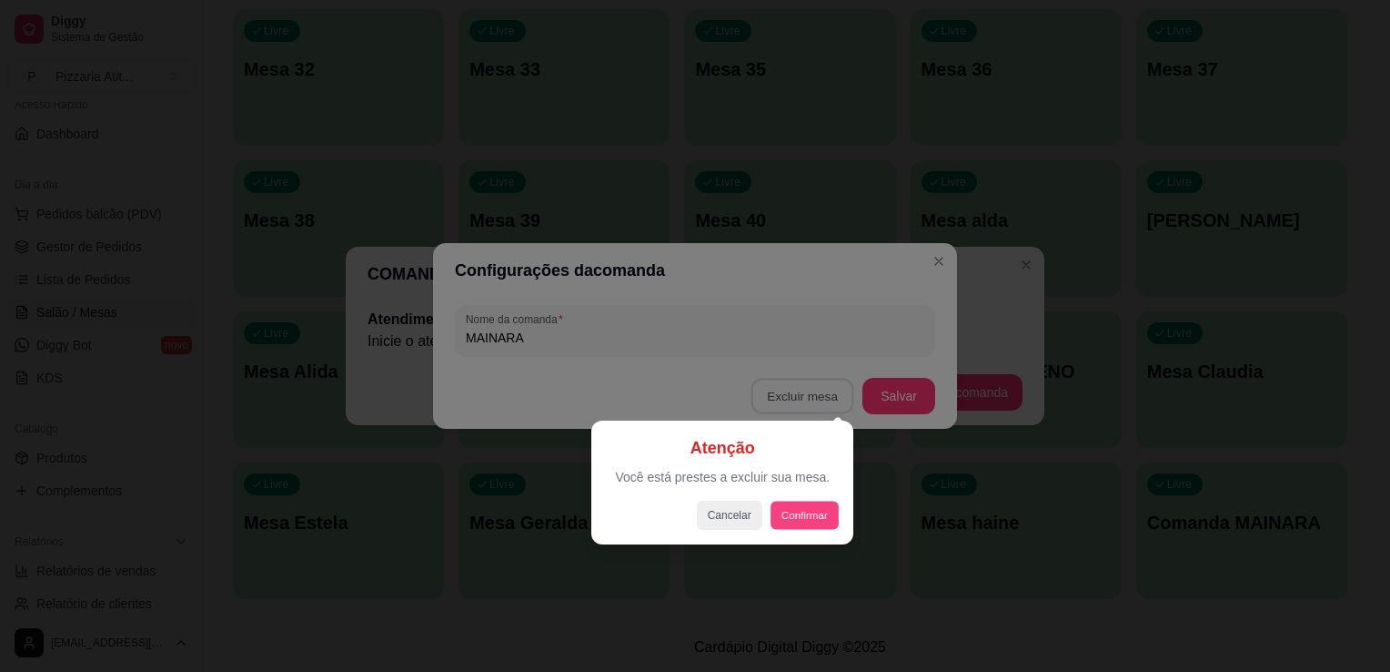
click at [796, 520] on button "Confirmar" at bounding box center [804, 514] width 67 height 28
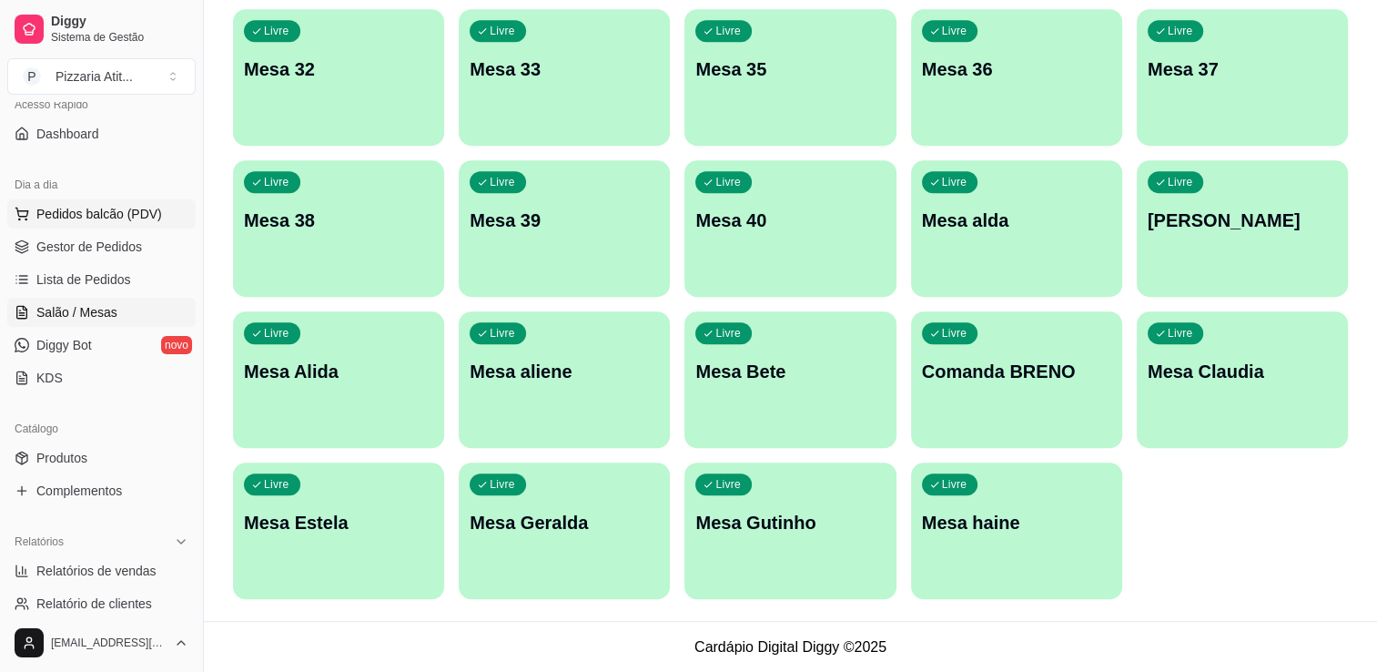
click at [86, 208] on span "Pedidos balcão (PDV)" at bounding box center [99, 214] width 126 height 18
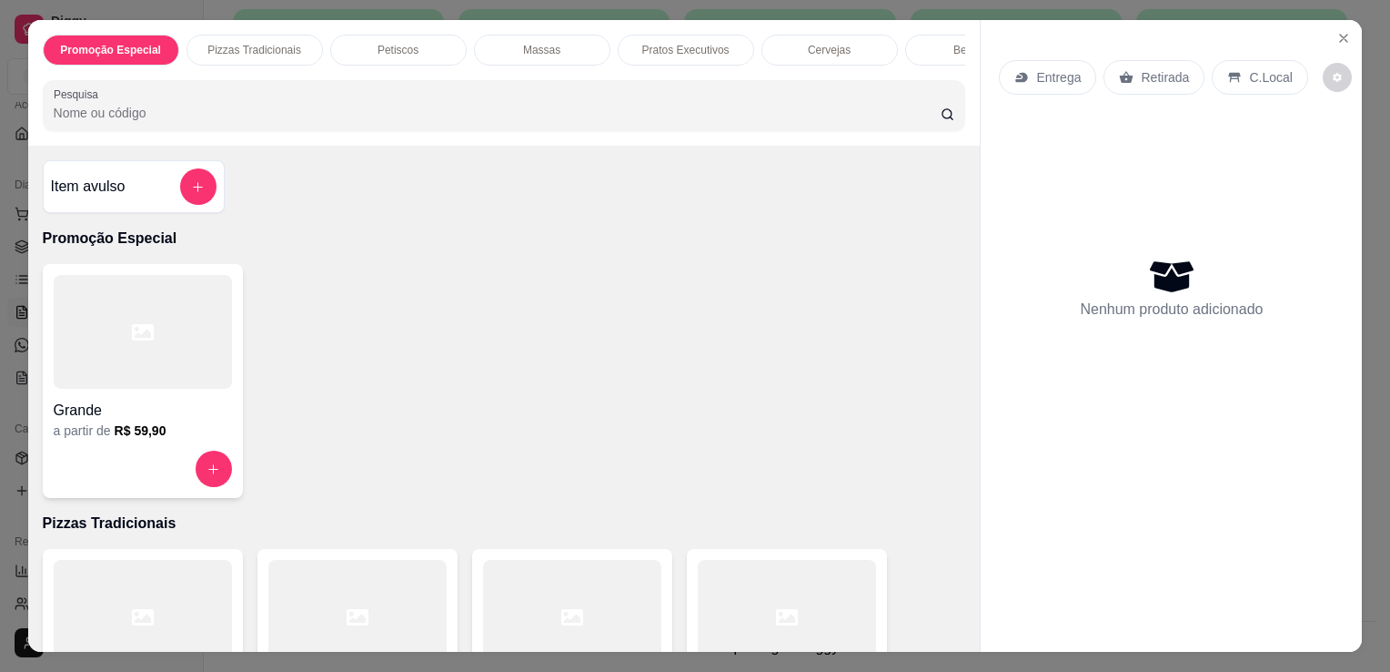
click at [374, 122] on input "Pesquisa" at bounding box center [497, 113] width 887 height 18
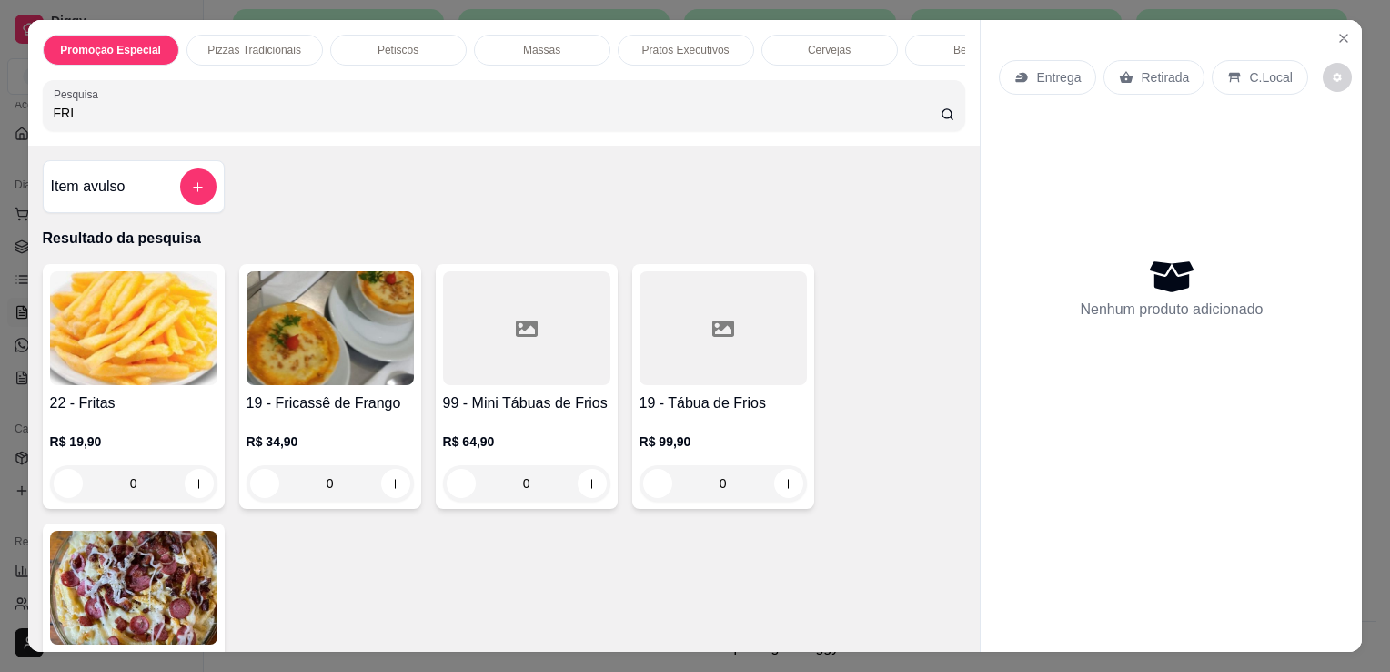
type input "FRI"
click at [126, 347] on img at bounding box center [133, 328] width 167 height 114
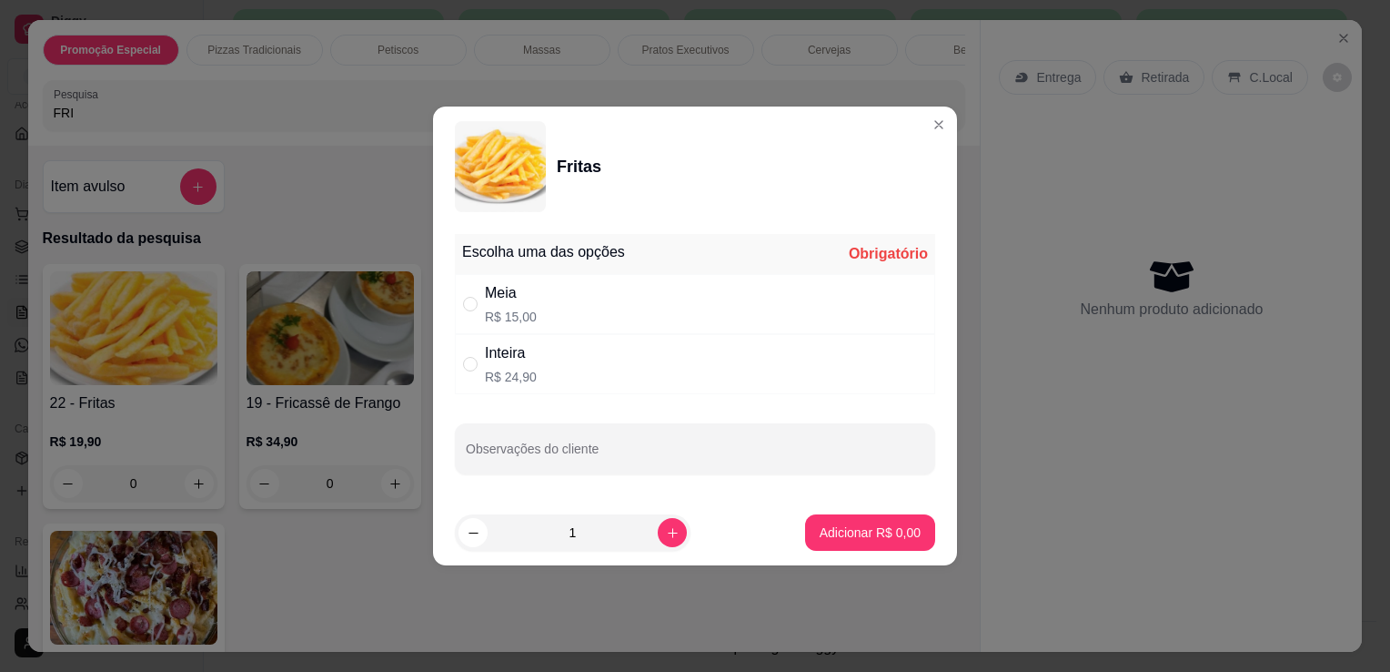
click at [542, 352] on div "Inteira R$ 24,90" at bounding box center [695, 364] width 480 height 60
radio input "true"
click at [901, 531] on p "Adicionar R$ 24,90" at bounding box center [867, 531] width 106 height 17
type input "1"
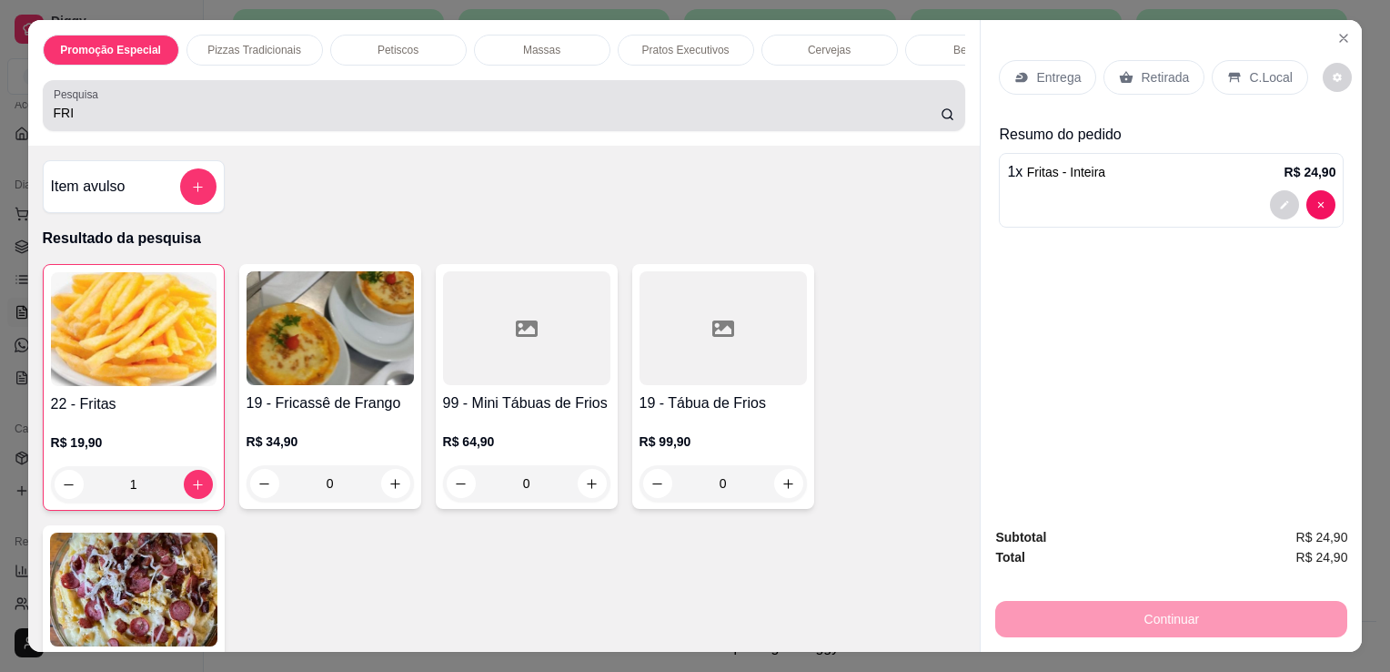
click at [465, 101] on div "FRI" at bounding box center [505, 105] width 902 height 36
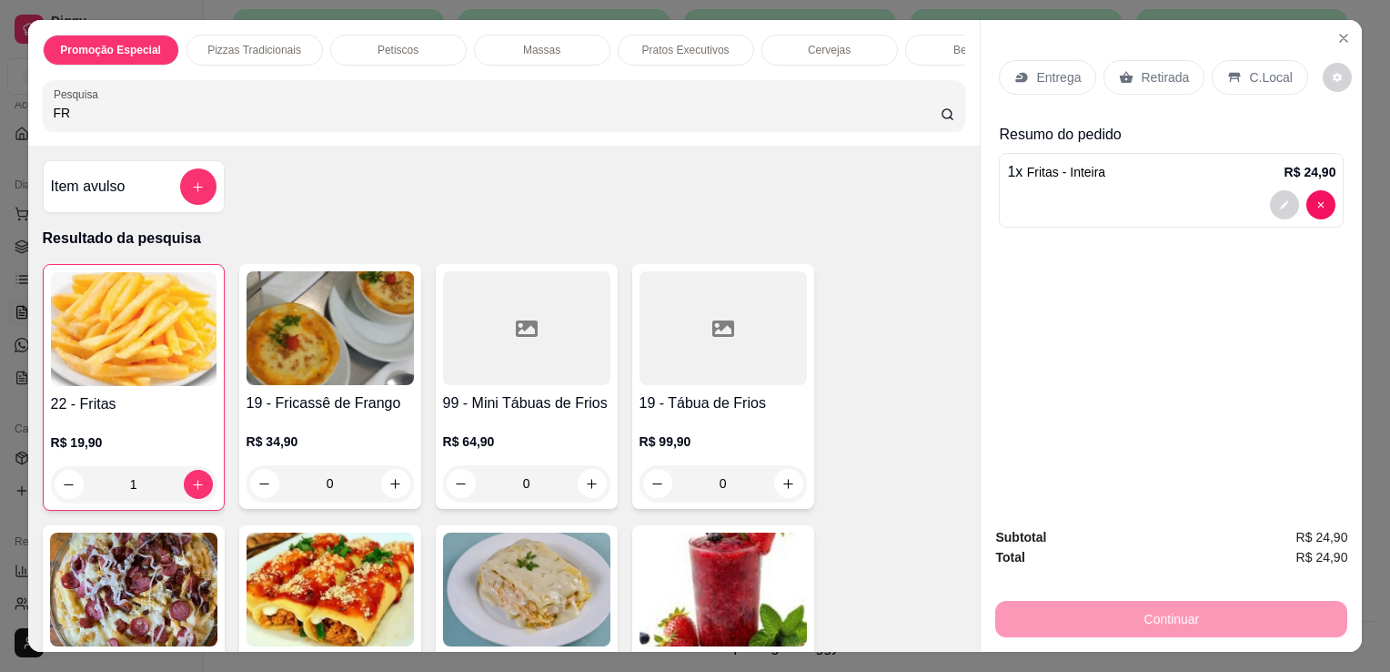
type input "F"
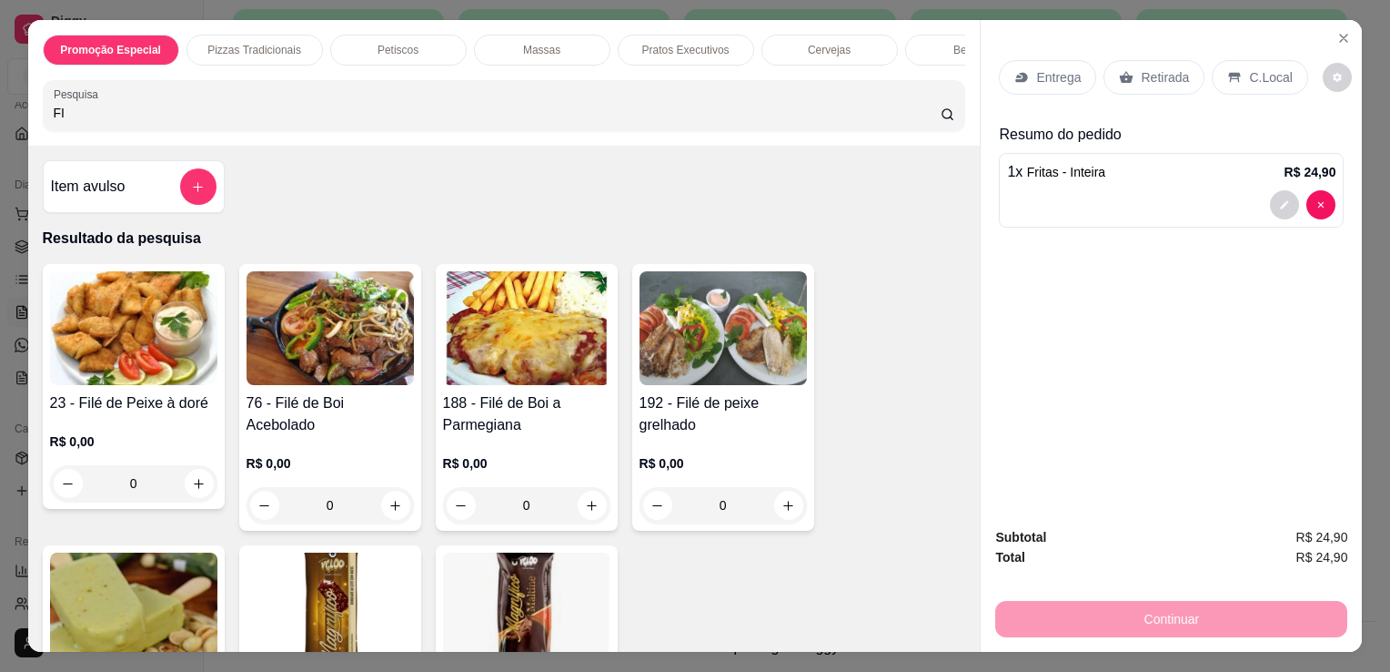
type input "FI"
click at [110, 350] on img at bounding box center [133, 328] width 167 height 114
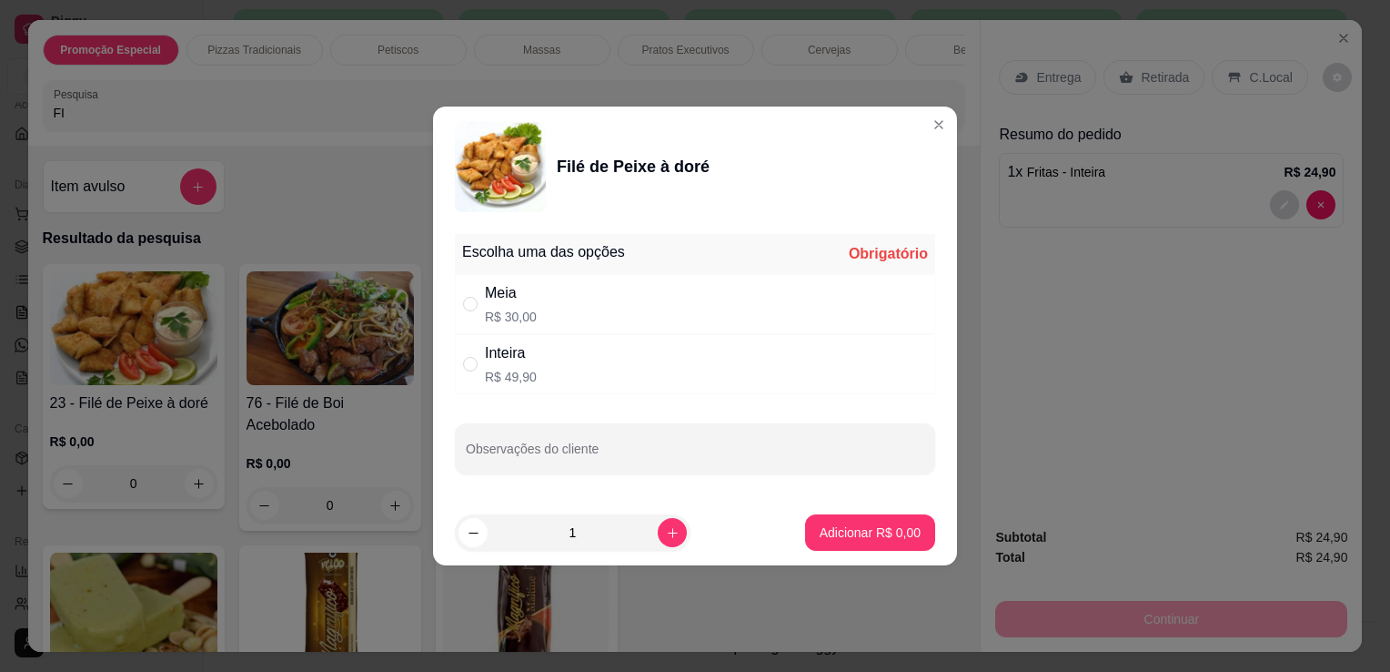
click at [548, 365] on div "Inteira R$ 49,90" at bounding box center [695, 364] width 480 height 60
radio input "true"
drag, startPoint x: 548, startPoint y: 365, endPoint x: 812, endPoint y: 521, distance: 306.8
click at [812, 521] on section "Filé de Peixe à doré Escolha uma das opções Completo Meia R$ 30,00 Inteira R$ 4…" at bounding box center [695, 335] width 524 height 459
click at [812, 521] on button "Adicionar R$ 49,90" at bounding box center [867, 532] width 134 height 35
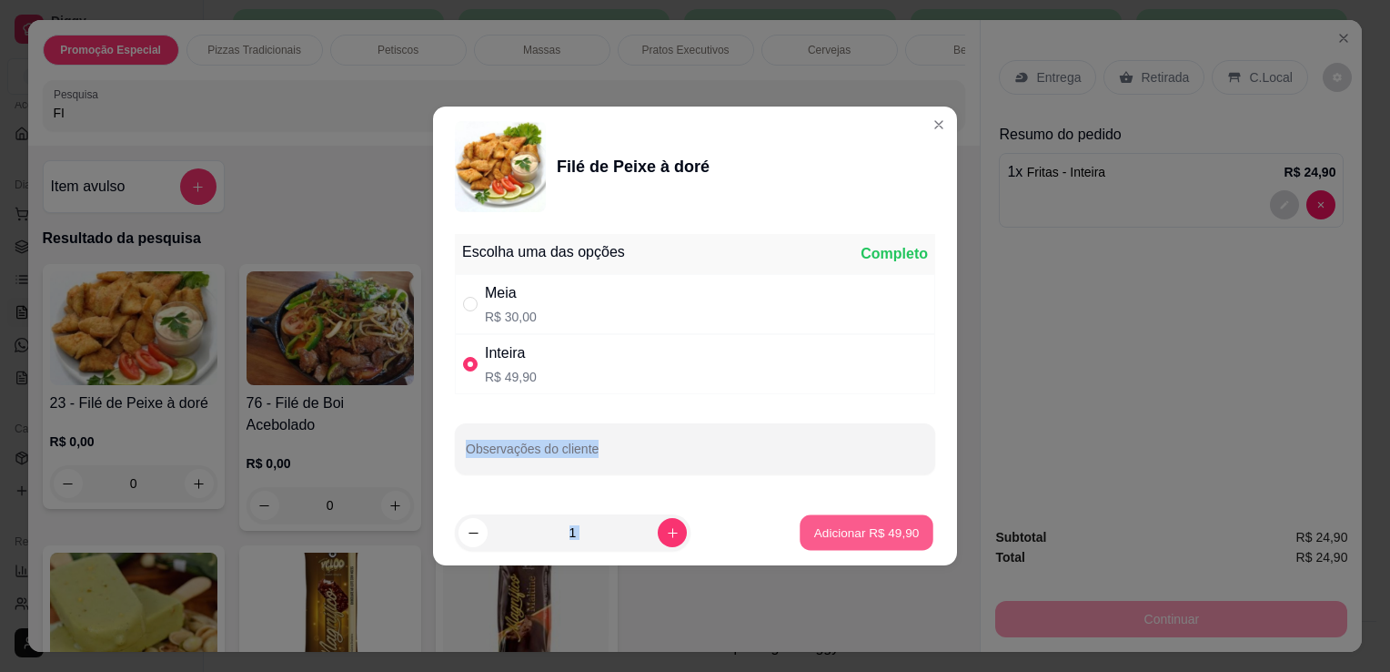
type input "1"
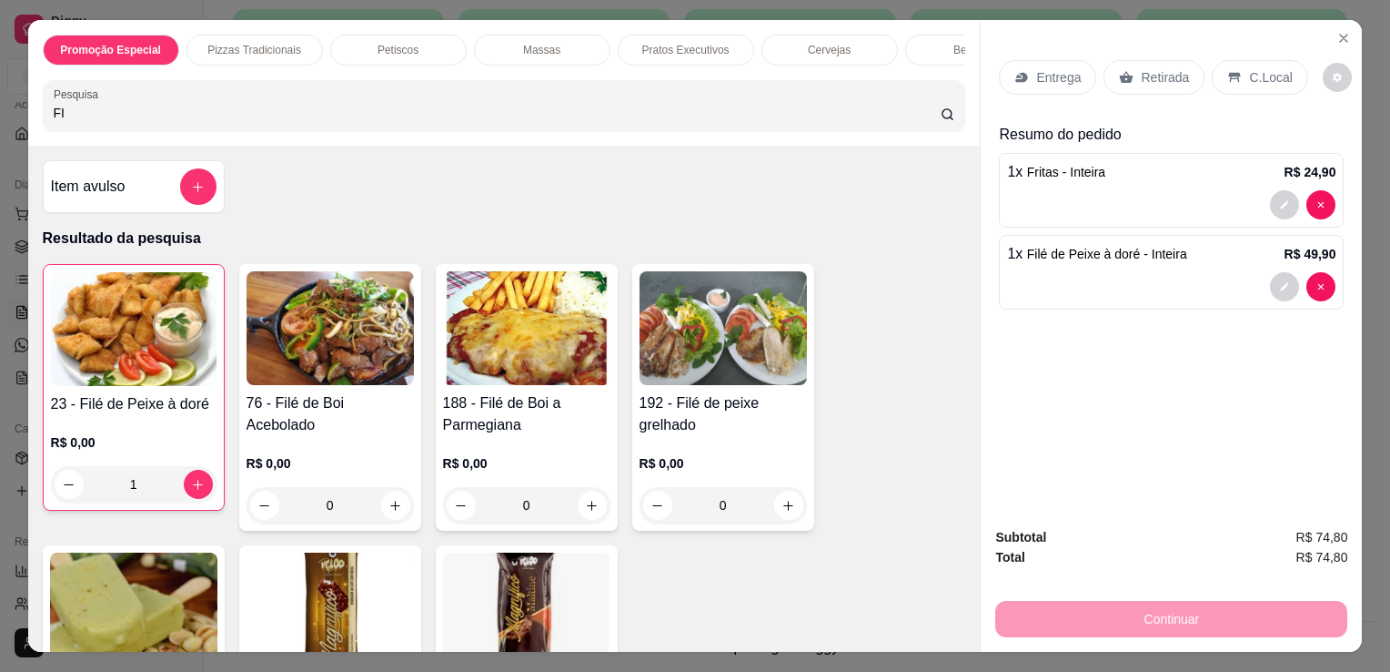
click at [1026, 61] on div "Entrega" at bounding box center [1047, 77] width 97 height 35
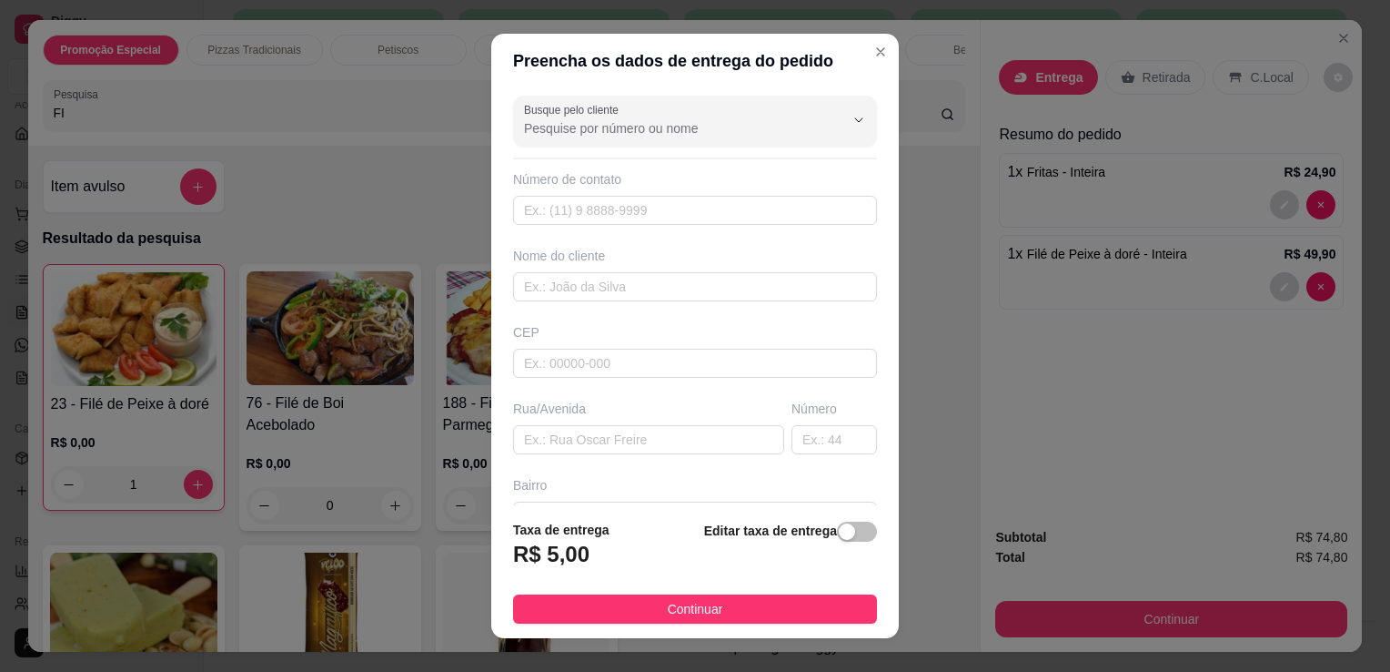
click at [793, 189] on div "Número de contato" at bounding box center [695, 197] width 364 height 55
click at [795, 198] on input "text" at bounding box center [695, 210] width 364 height 29
type input "[PHONE_NUMBER]"
click at [712, 268] on div "Nome do cliente" at bounding box center [695, 274] width 371 height 55
click at [715, 286] on input "text" at bounding box center [695, 286] width 364 height 29
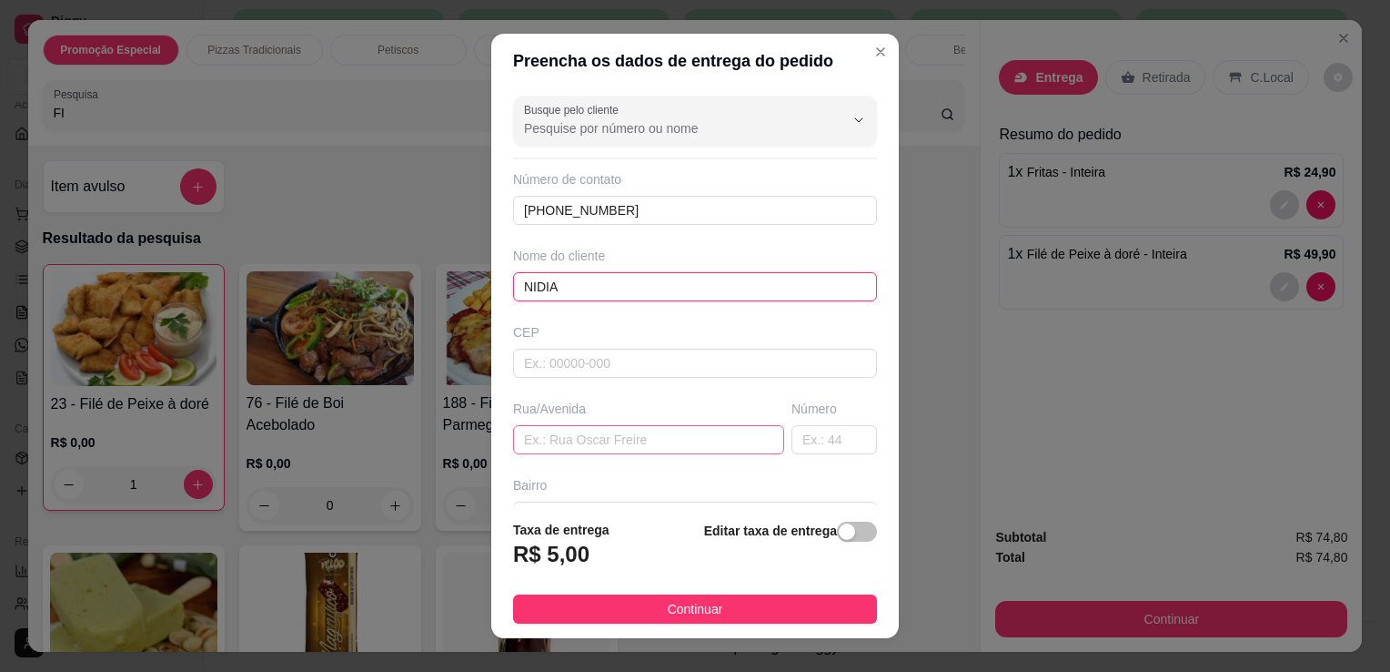
type input "NIDIA"
click at [670, 437] on input "text" at bounding box center [648, 439] width 271 height 29
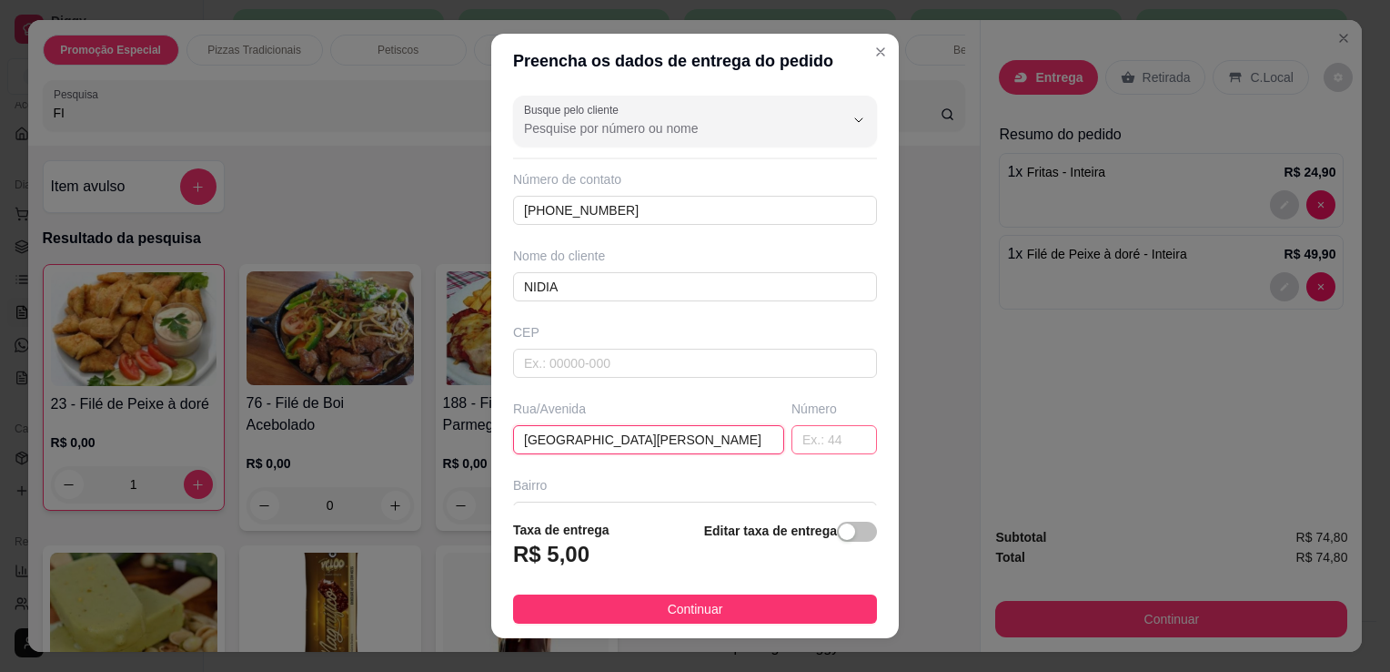
type input "[GEOGRAPHIC_DATA][PERSON_NAME]"
click at [792, 431] on input "text" at bounding box center [835, 439] width 86 height 29
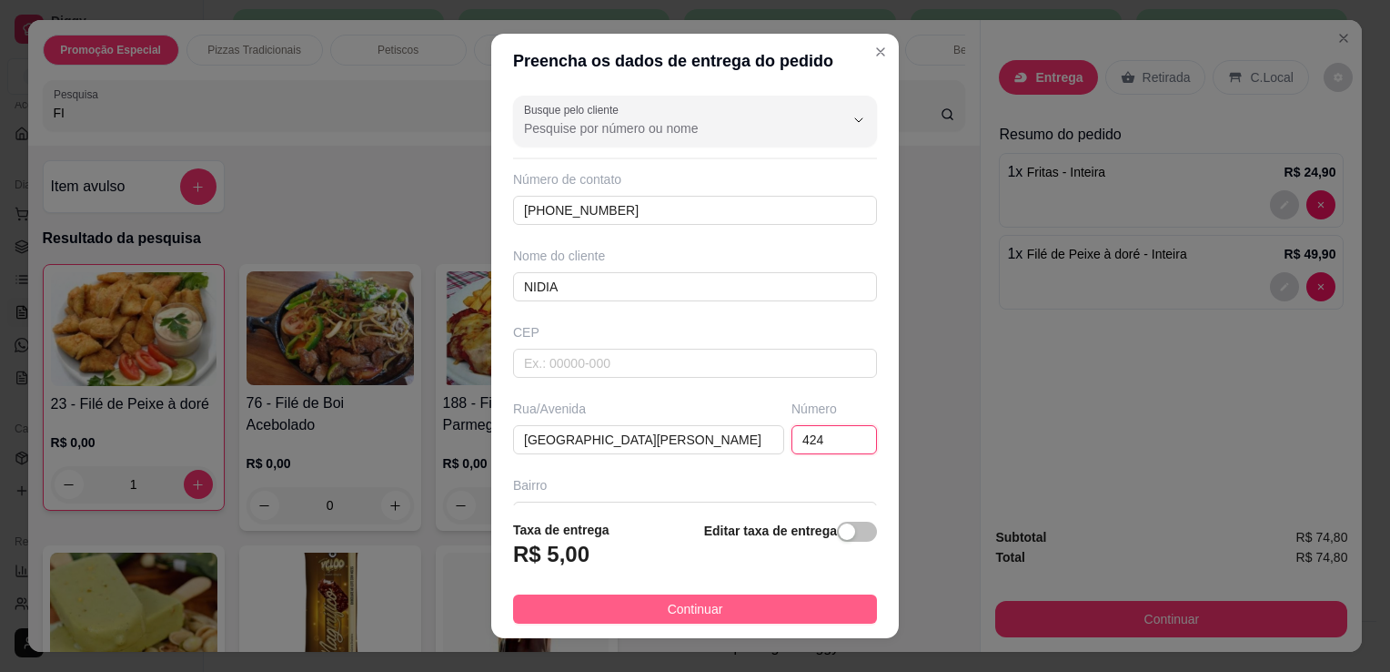
type input "424"
click at [795, 610] on button "Continuar" at bounding box center [695, 608] width 364 height 29
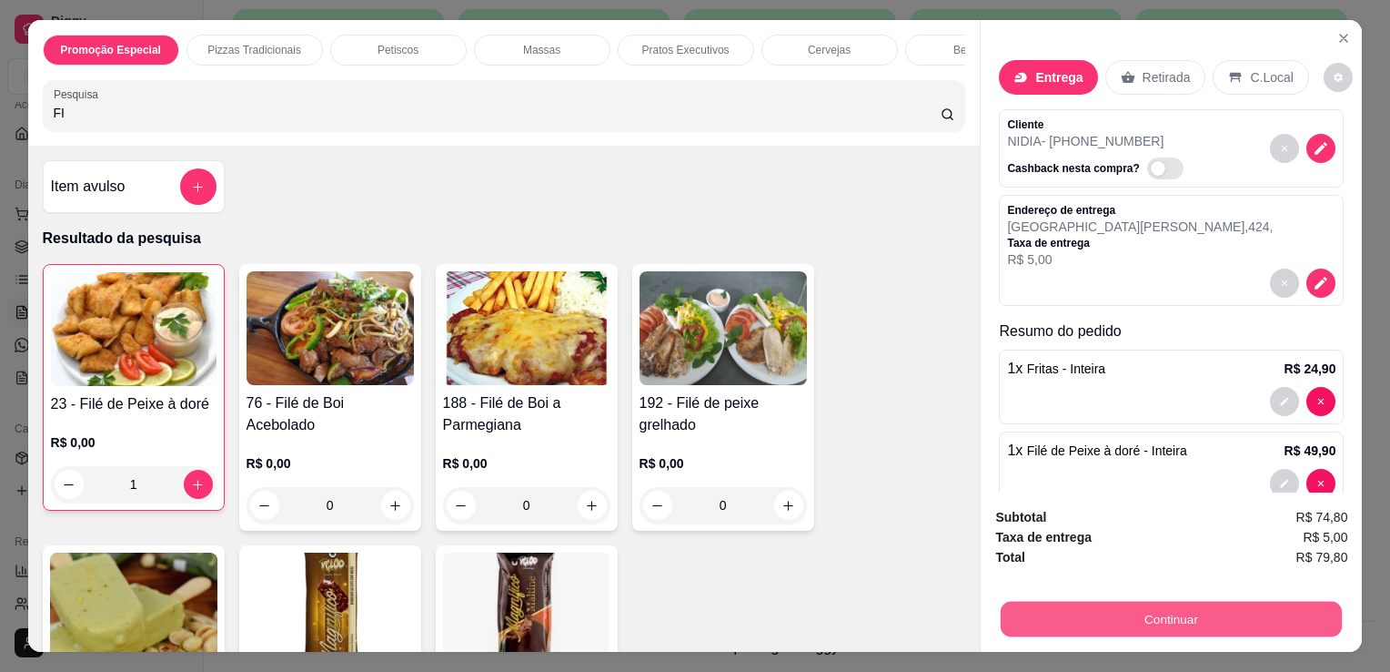
click at [1165, 608] on button "Continuar" at bounding box center [1171, 618] width 341 height 35
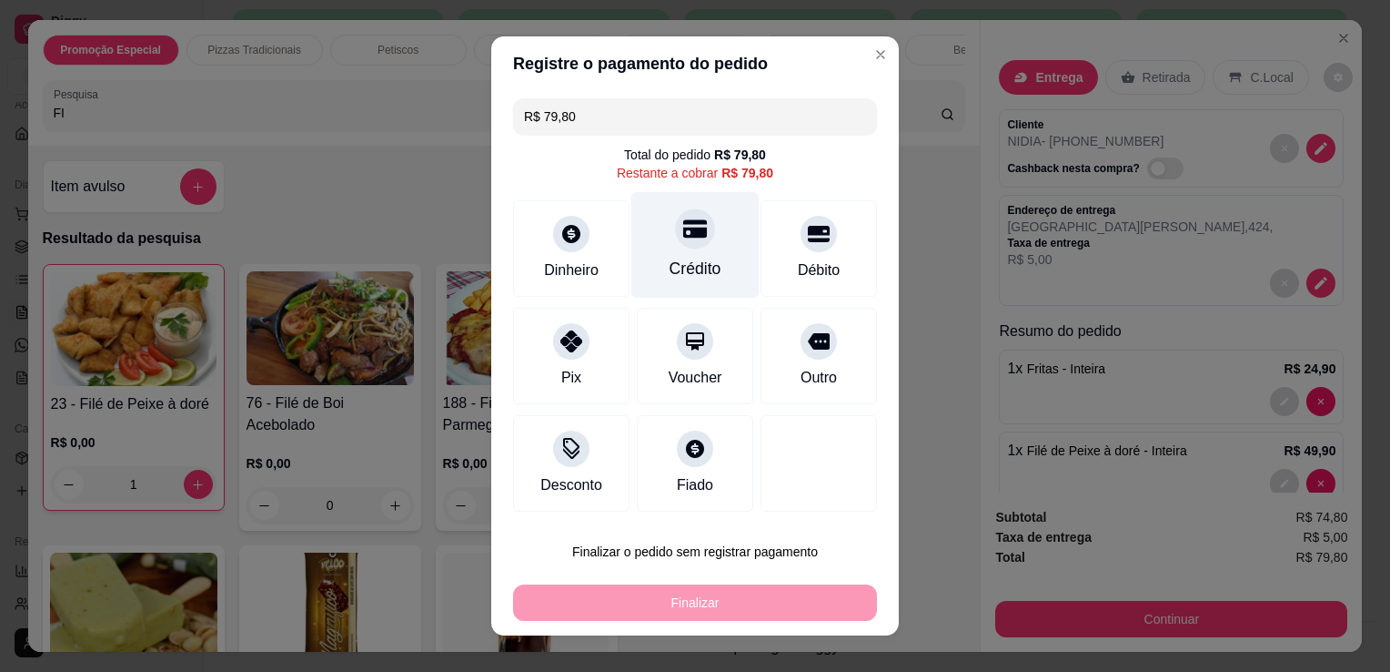
click at [670, 272] on div "Crédito" at bounding box center [696, 269] width 52 height 24
type input "R$ 0,00"
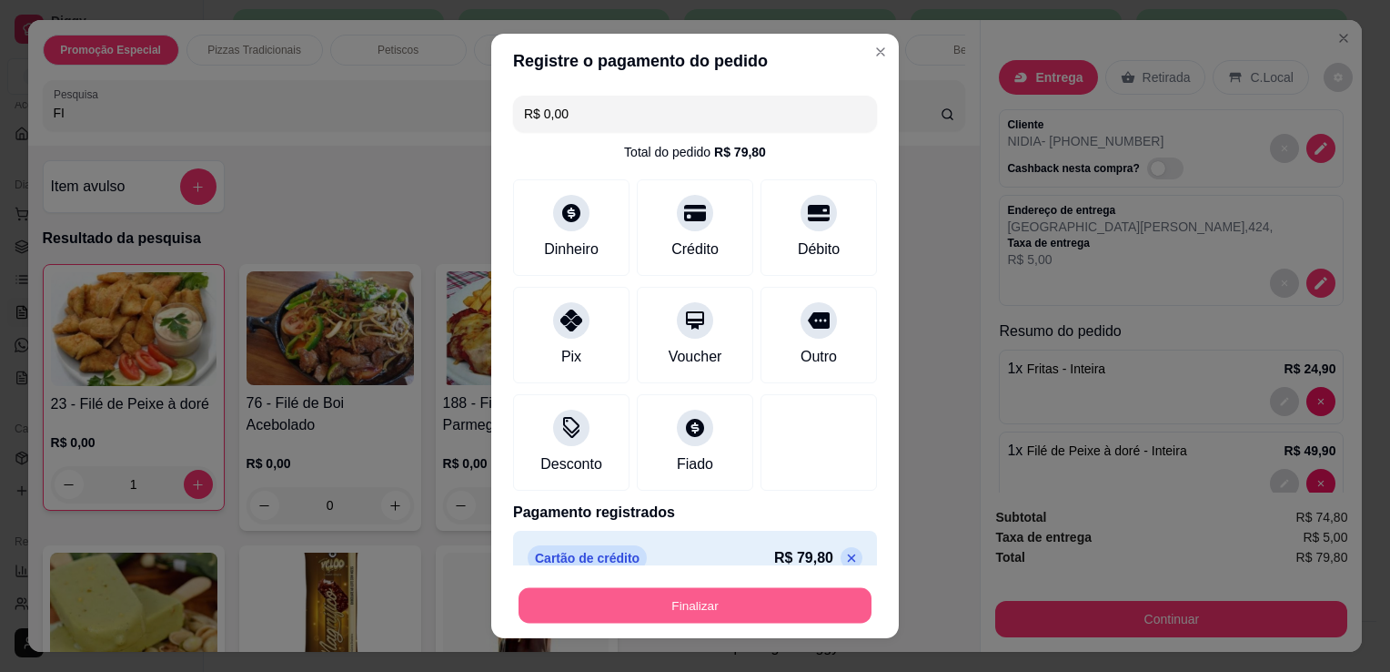
click at [742, 613] on button "Finalizar" at bounding box center [695, 605] width 353 height 35
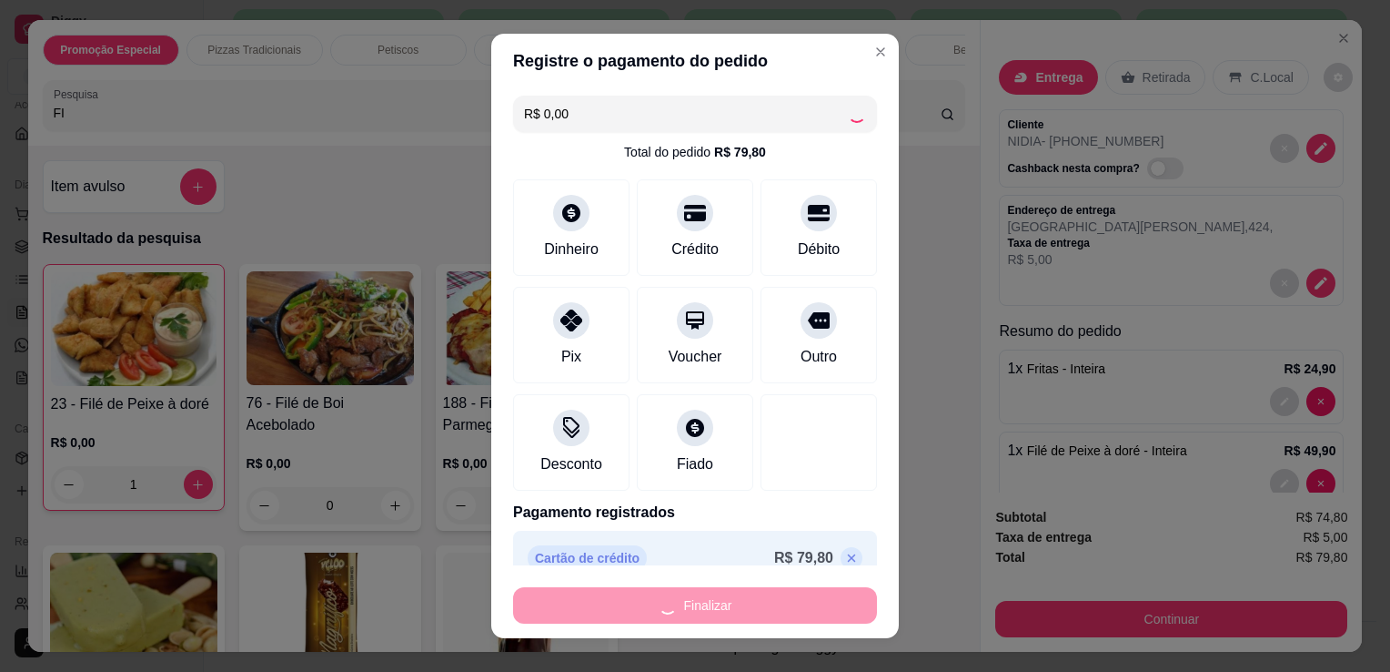
type input "0"
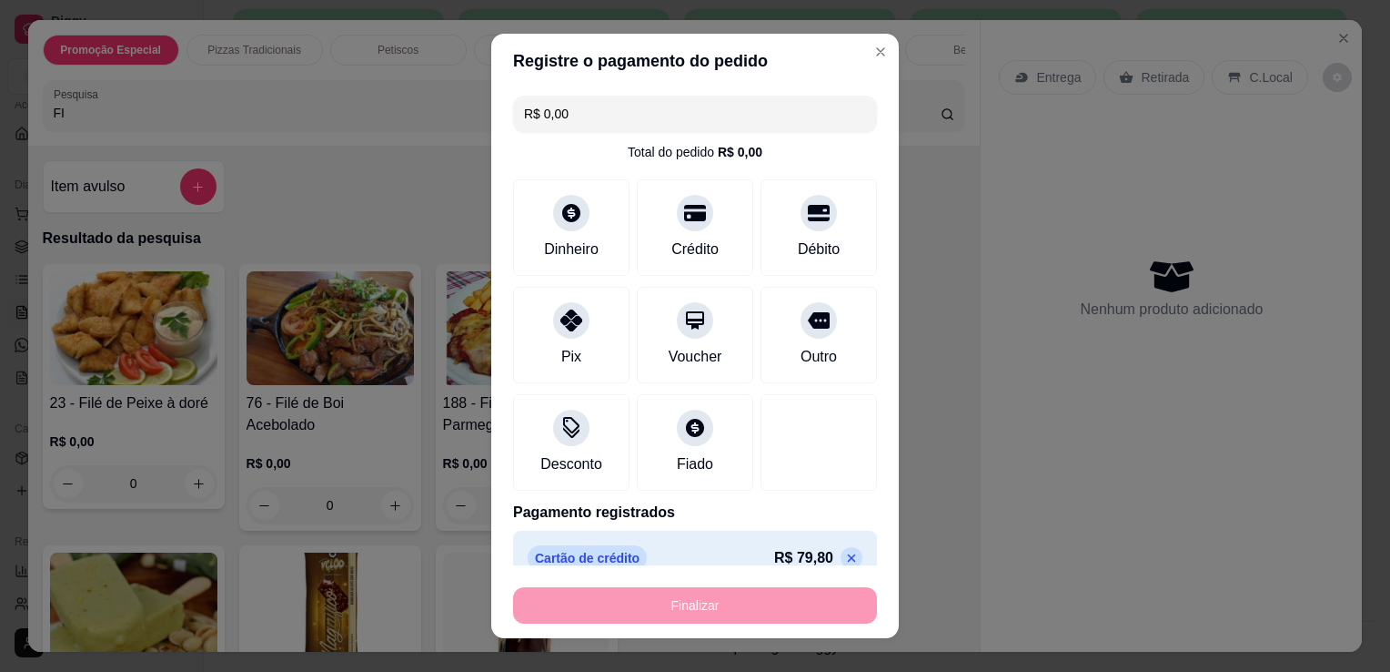
type input "-R$ 79,80"
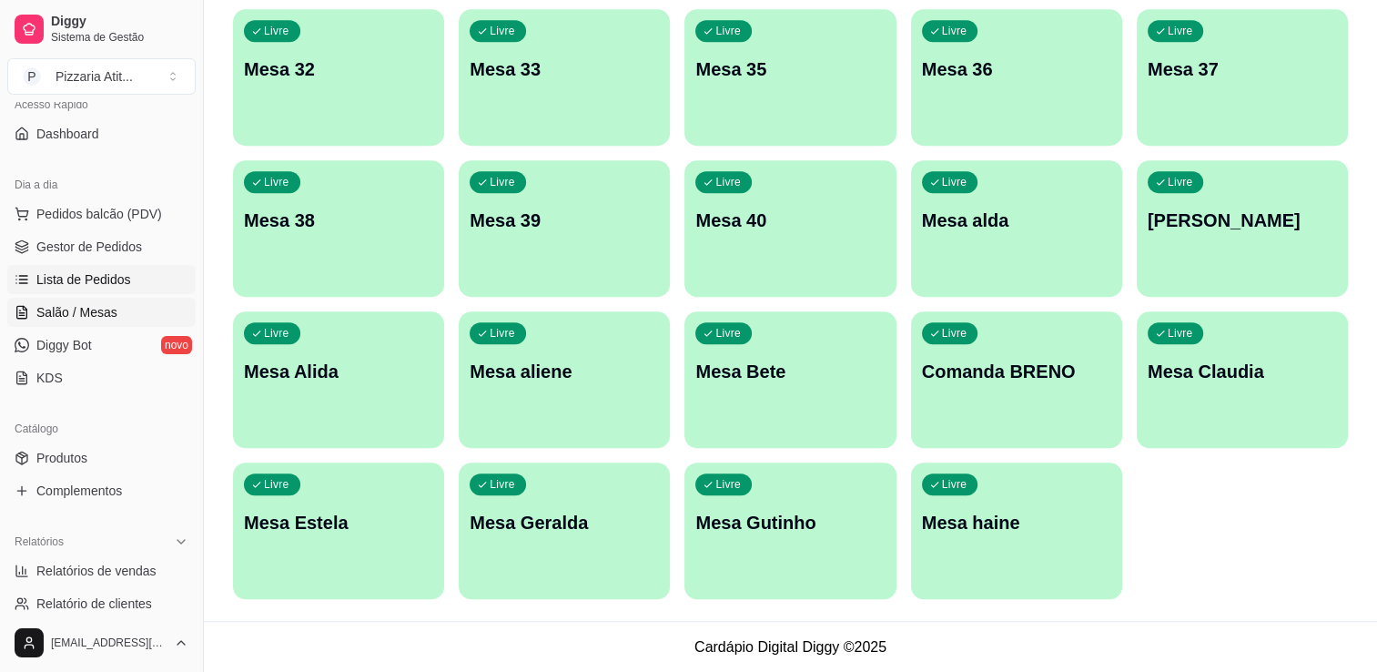
click at [104, 278] on span "Lista de Pedidos" at bounding box center [83, 279] width 95 height 18
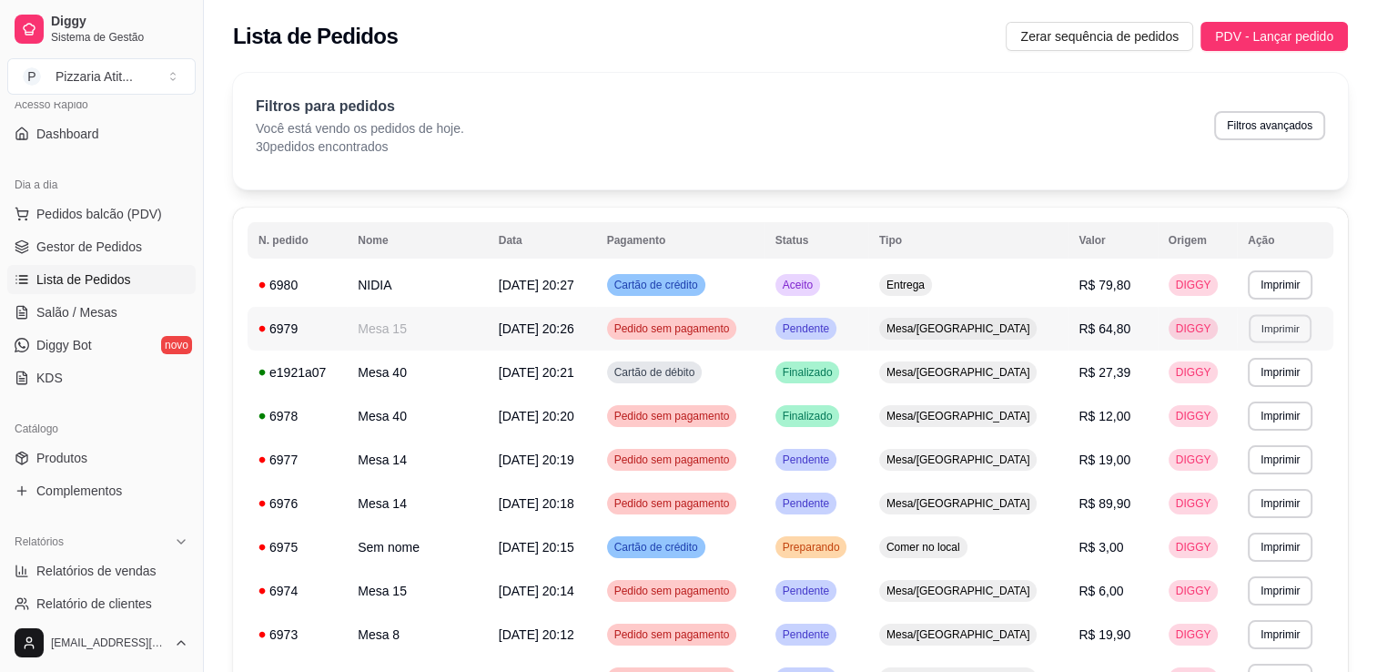
click at [1260, 325] on button "Imprimir" at bounding box center [1279, 328] width 63 height 28
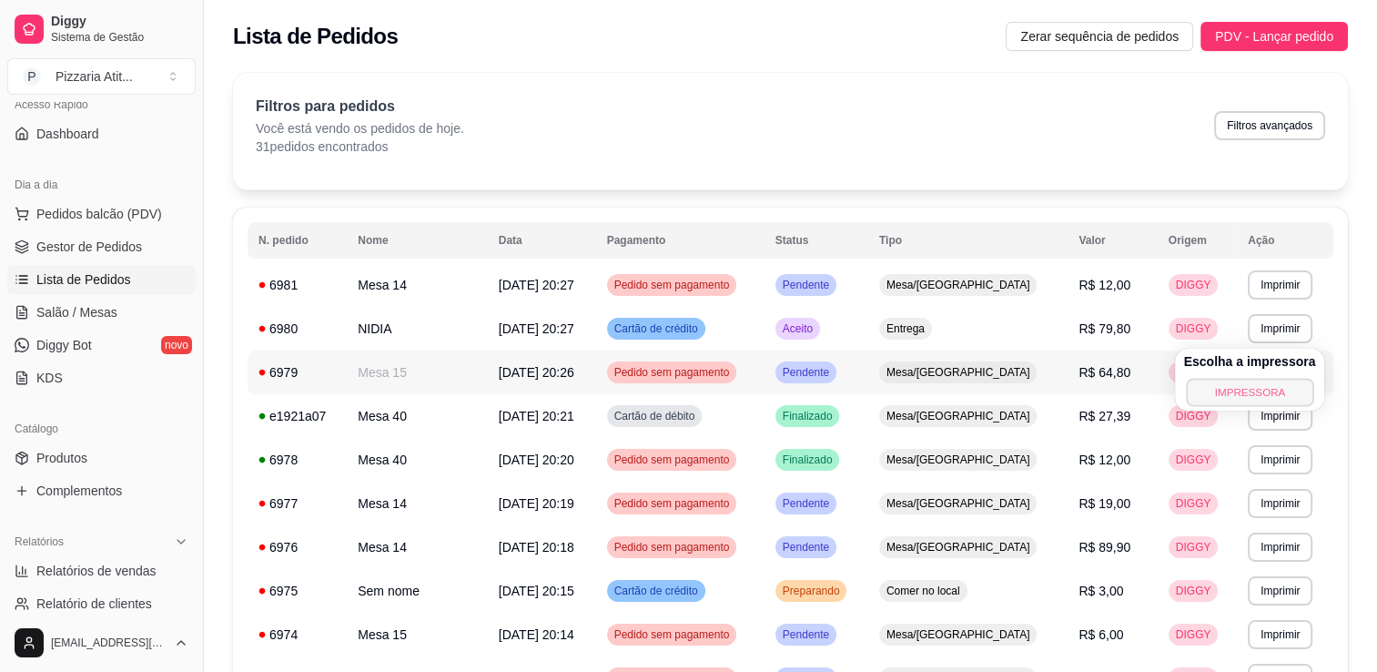
click at [1217, 387] on button "IMPRESSORA" at bounding box center [1249, 392] width 127 height 28
click at [1217, 387] on td "DIGGY" at bounding box center [1196, 372] width 79 height 44
click at [94, 308] on span "Salão / Mesas" at bounding box center [76, 312] width 81 height 18
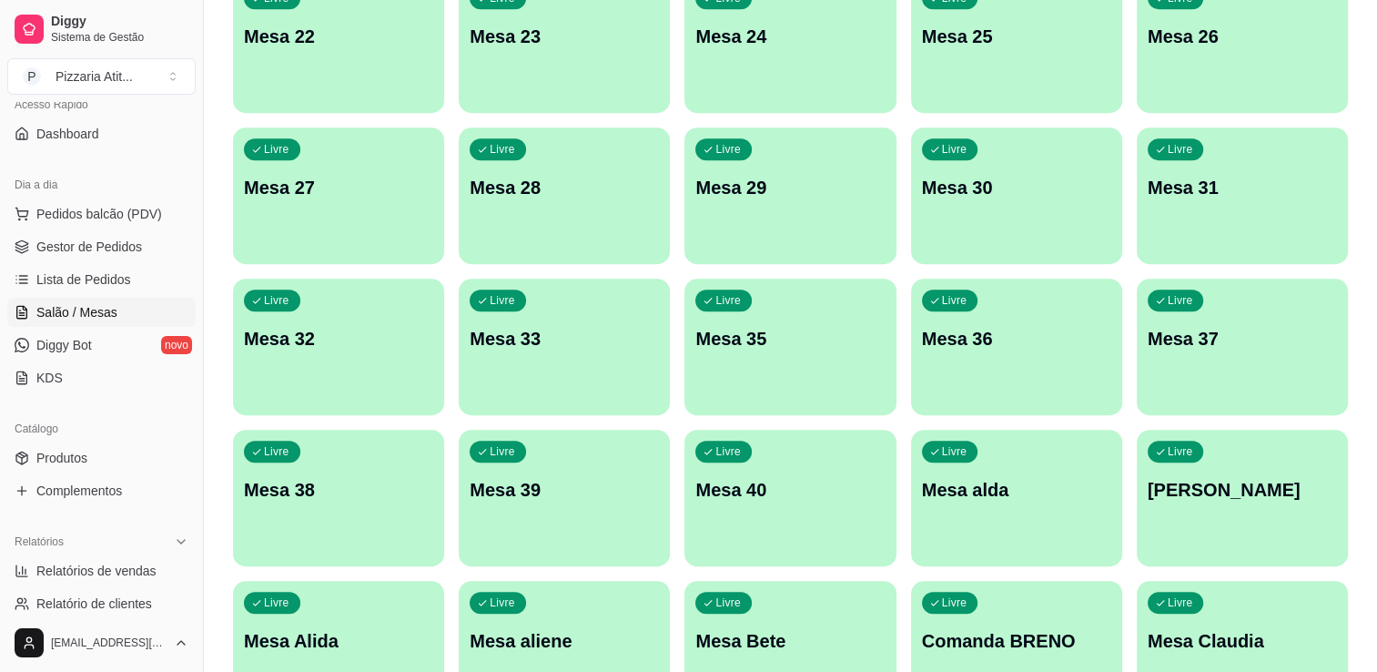
scroll to position [1060, 0]
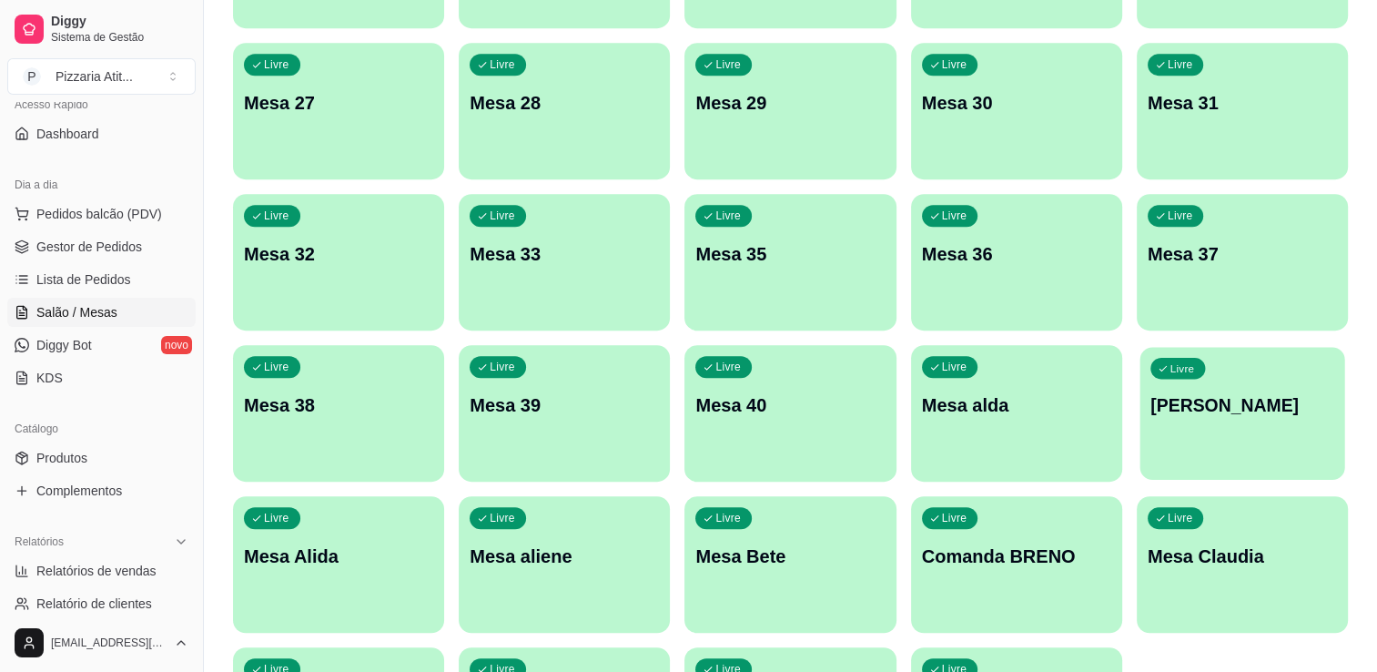
click at [1250, 471] on div "button" at bounding box center [1241, 468] width 205 height 21
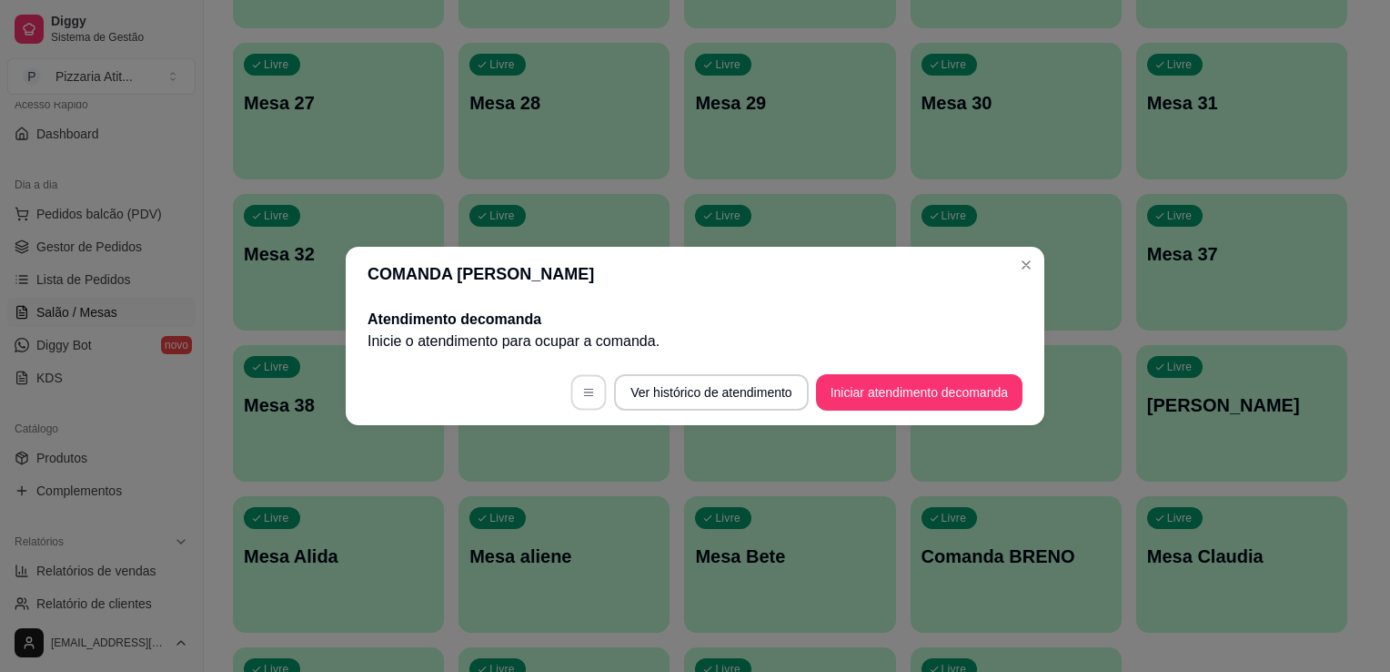
click at [588, 390] on icon "button" at bounding box center [588, 392] width 13 height 13
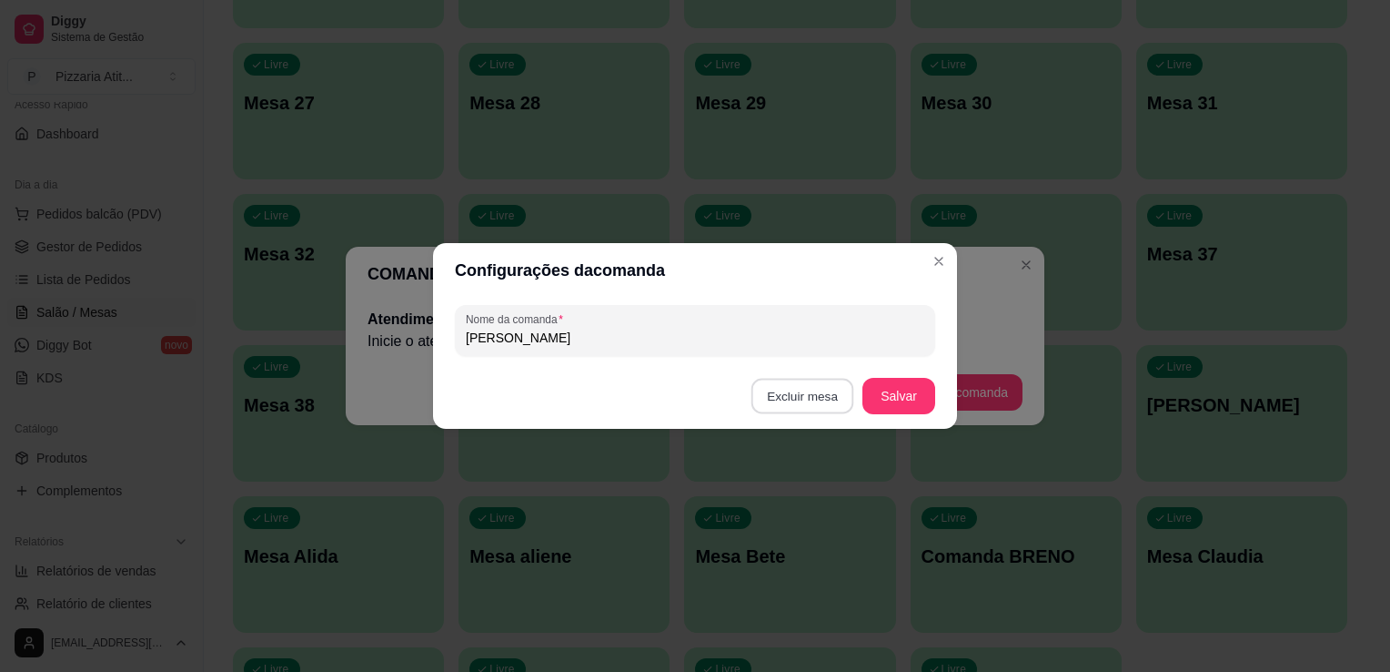
click at [834, 394] on button "Excluir mesa" at bounding box center [803, 396] width 103 height 35
click at [830, 522] on button "Confirmar" at bounding box center [805, 511] width 65 height 27
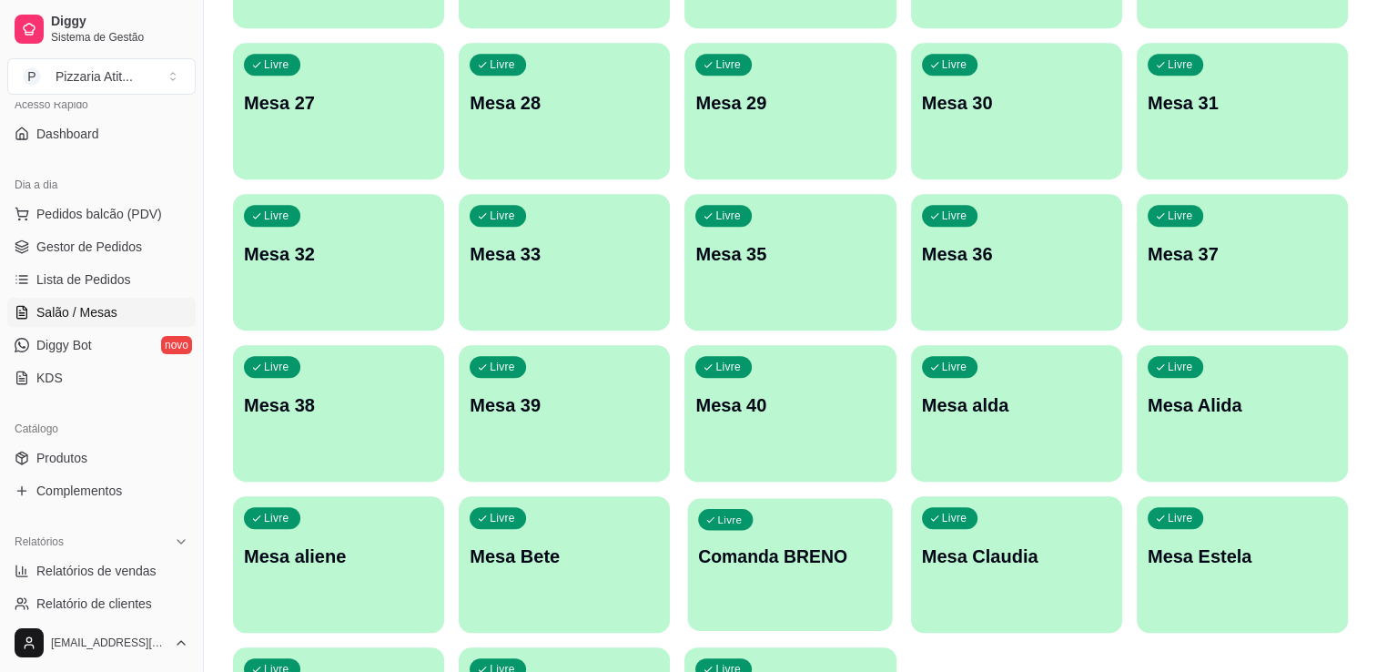
click at [769, 570] on div "Livre Comanda BRENO" at bounding box center [790, 553] width 205 height 111
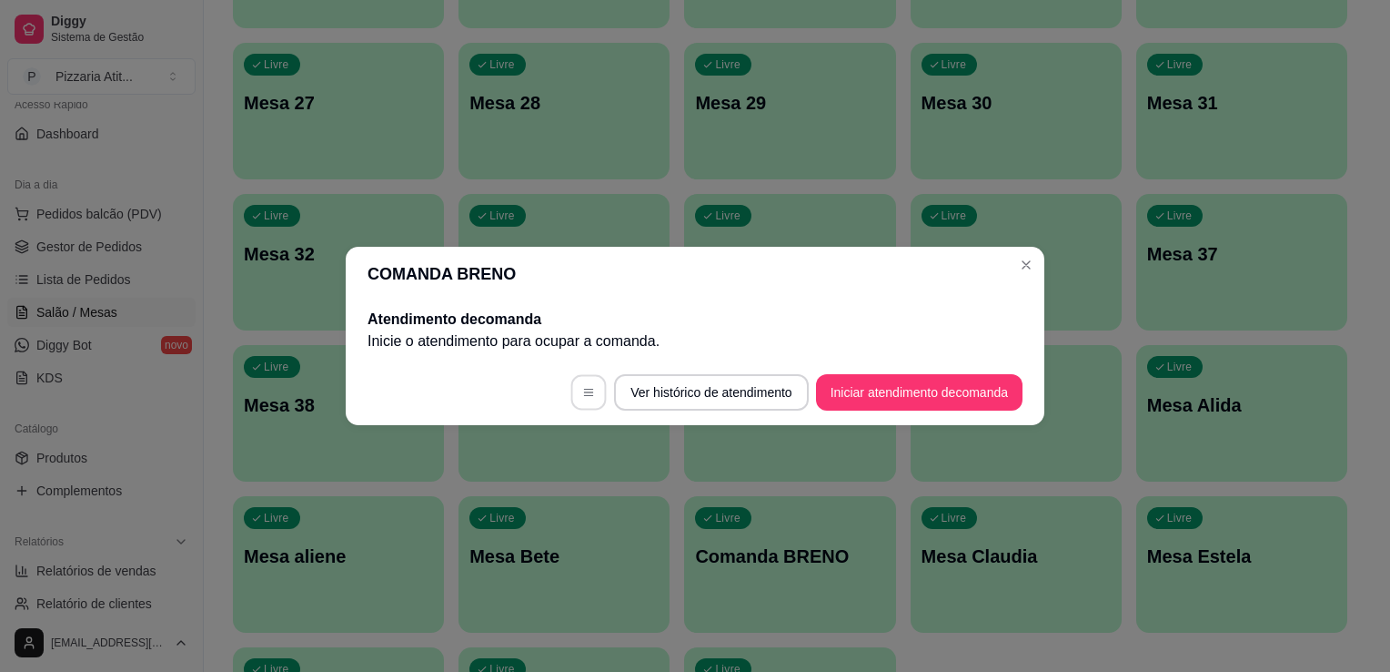
click at [591, 375] on button "button" at bounding box center [588, 392] width 35 height 35
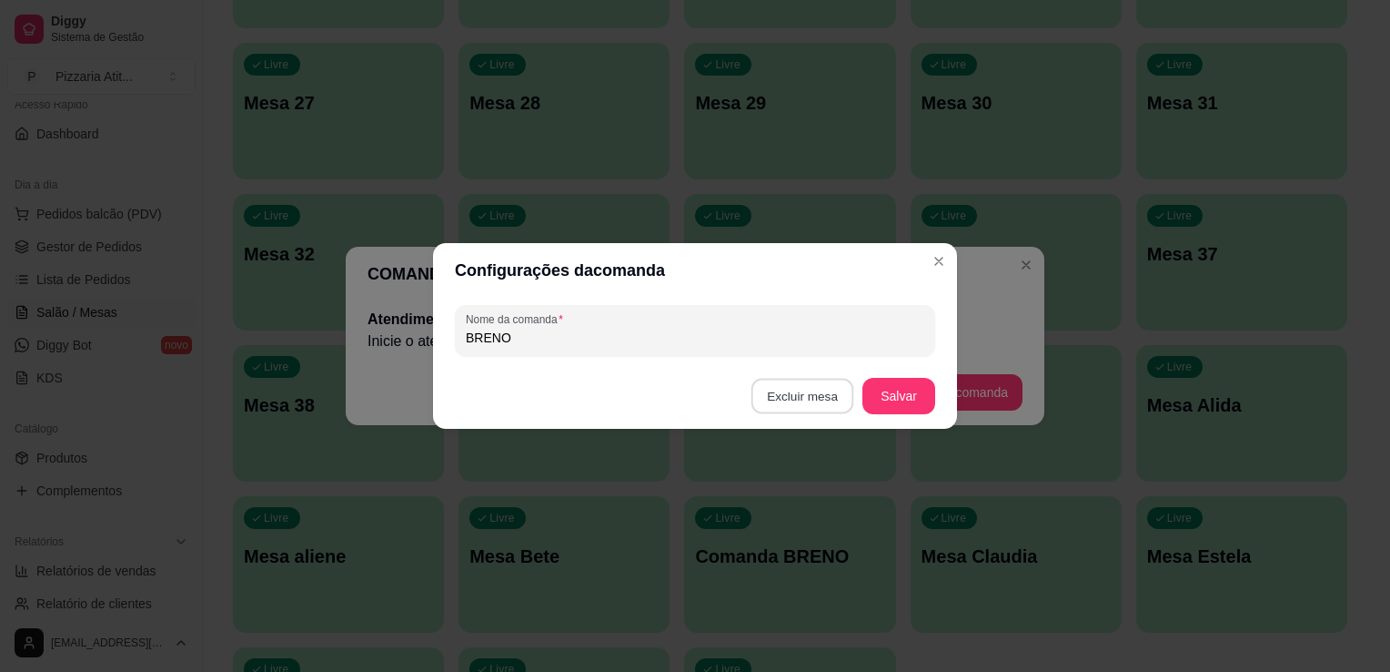
click at [810, 379] on button "Excluir mesa" at bounding box center [803, 396] width 103 height 35
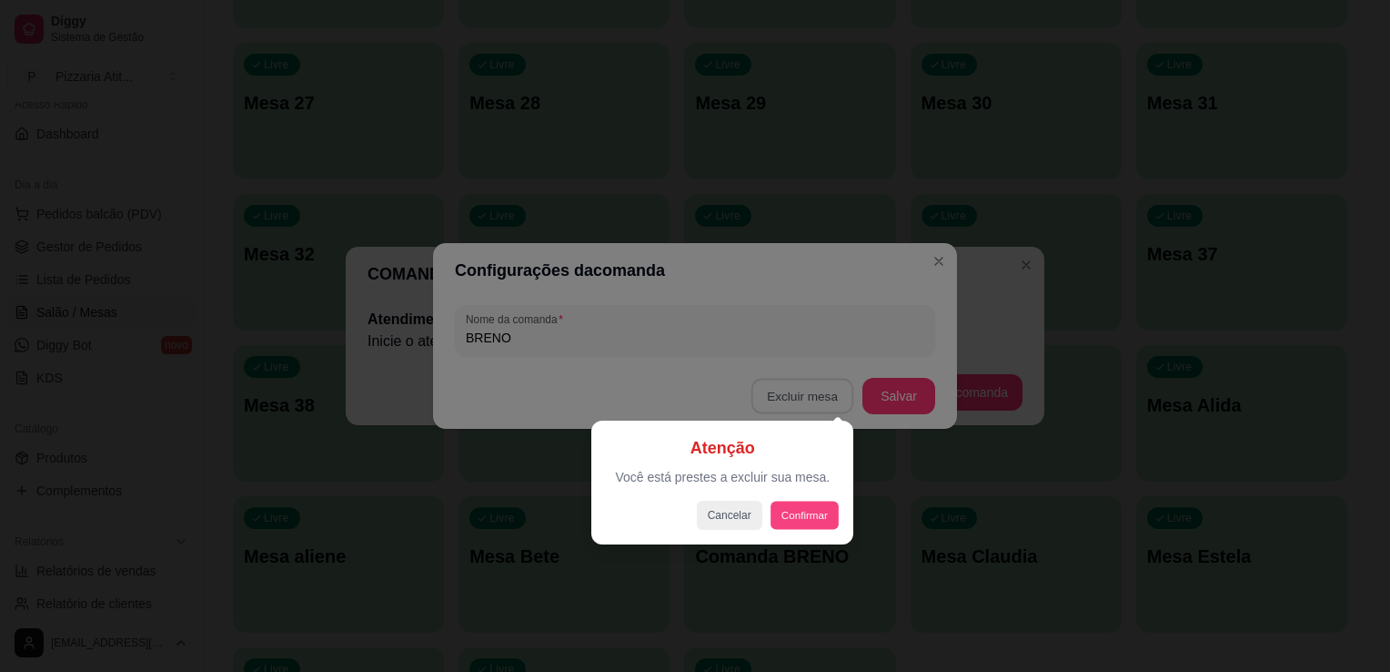
click at [815, 519] on button "Confirmar" at bounding box center [804, 514] width 67 height 28
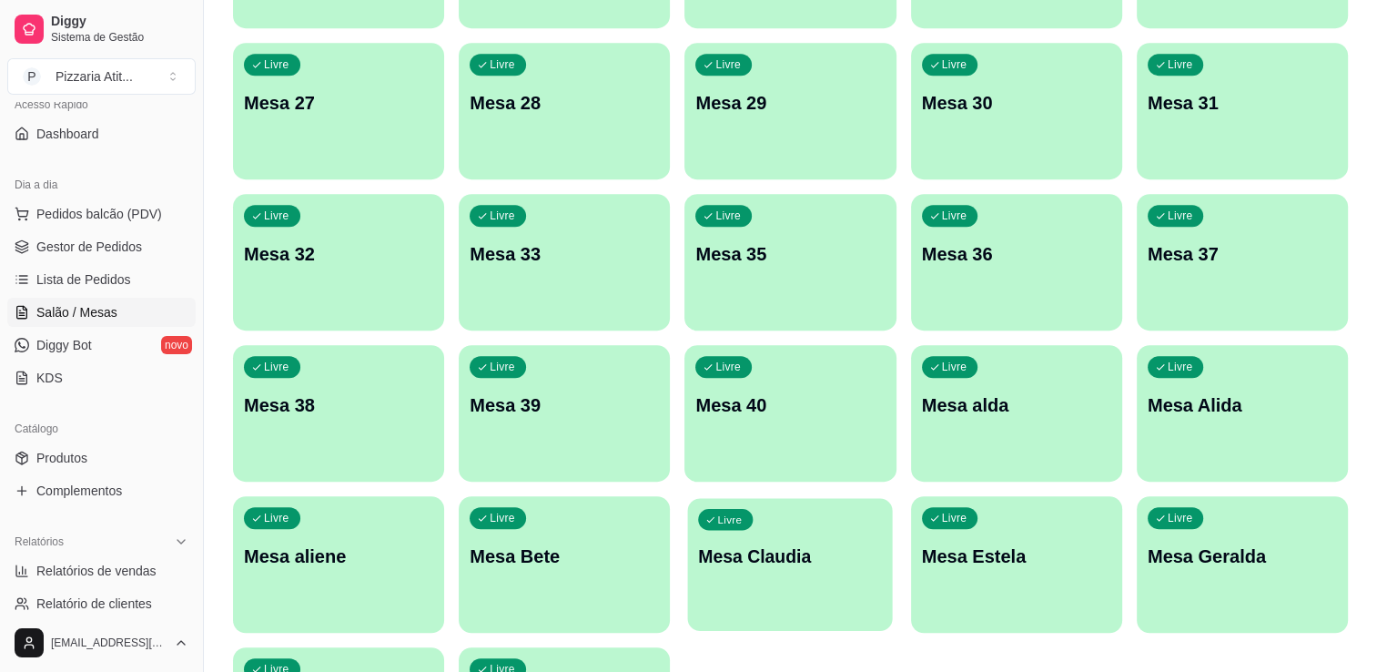
click at [823, 537] on div "Livre Mesa Claudia" at bounding box center [790, 553] width 205 height 111
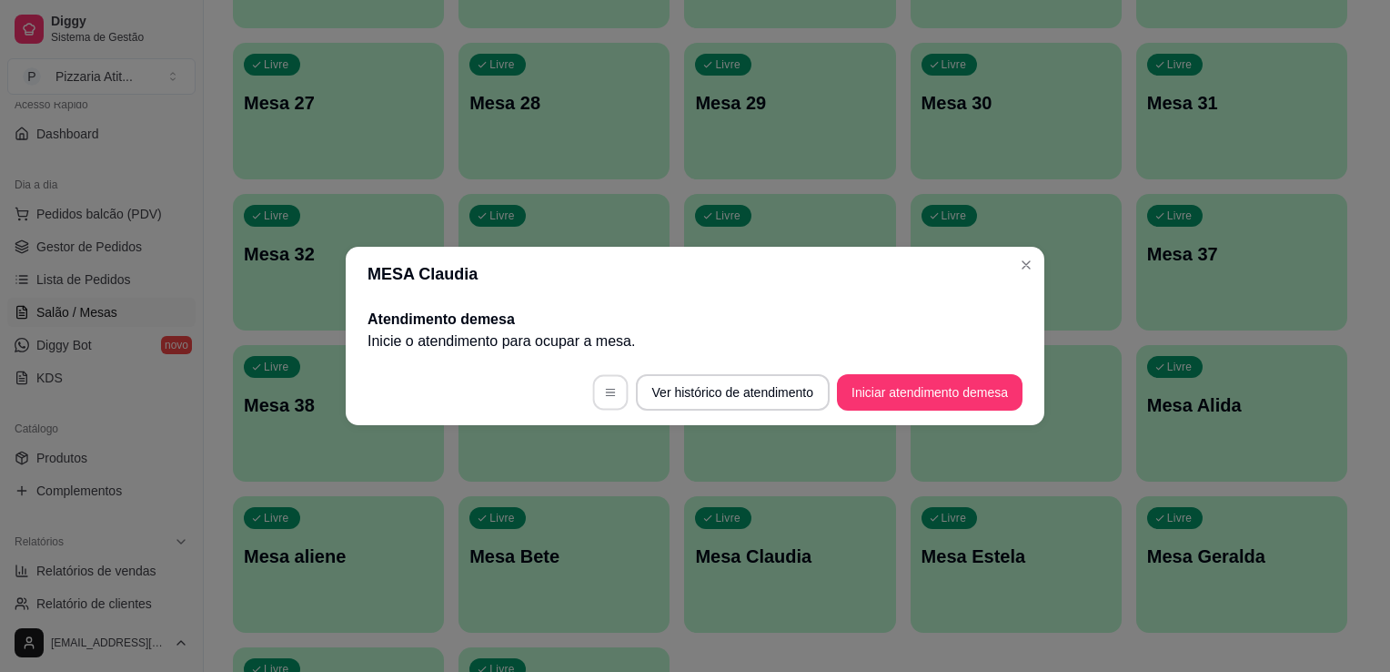
click at [597, 394] on button "button" at bounding box center [609, 392] width 35 height 35
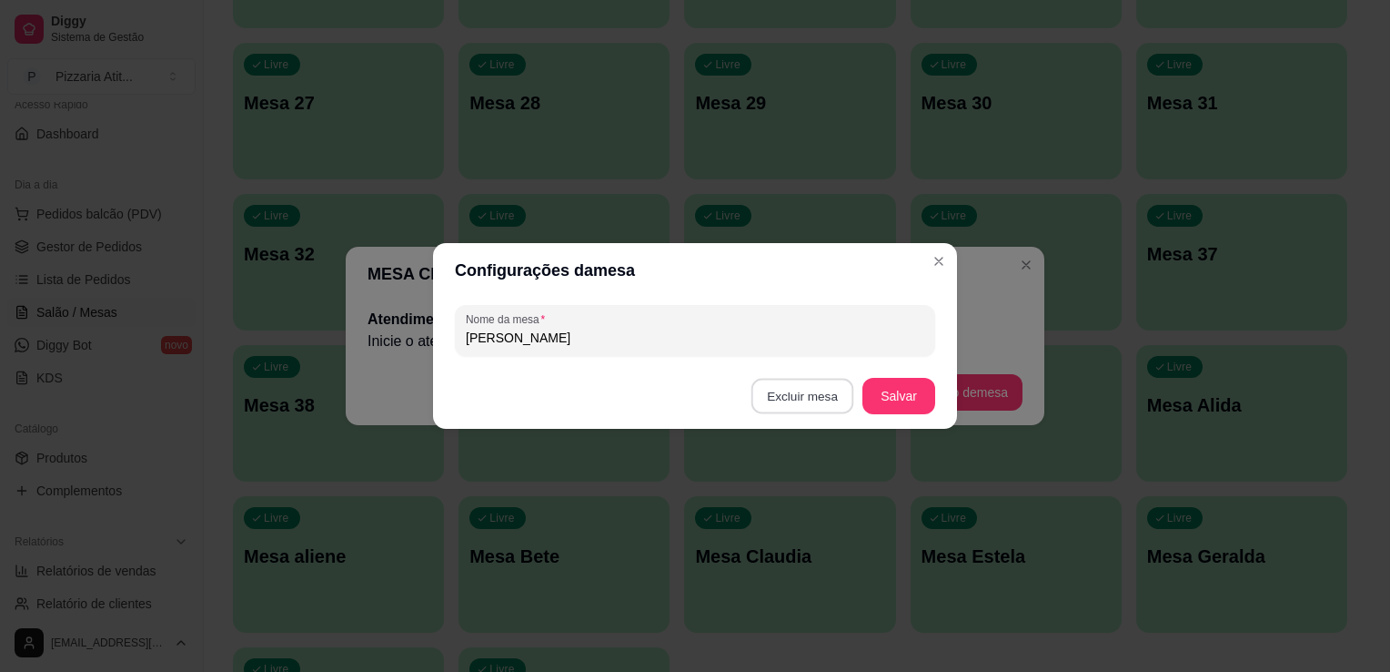
click at [802, 387] on button "Excluir mesa" at bounding box center [803, 396] width 103 height 35
click at [813, 511] on button "Confirmar" at bounding box center [805, 511] width 65 height 27
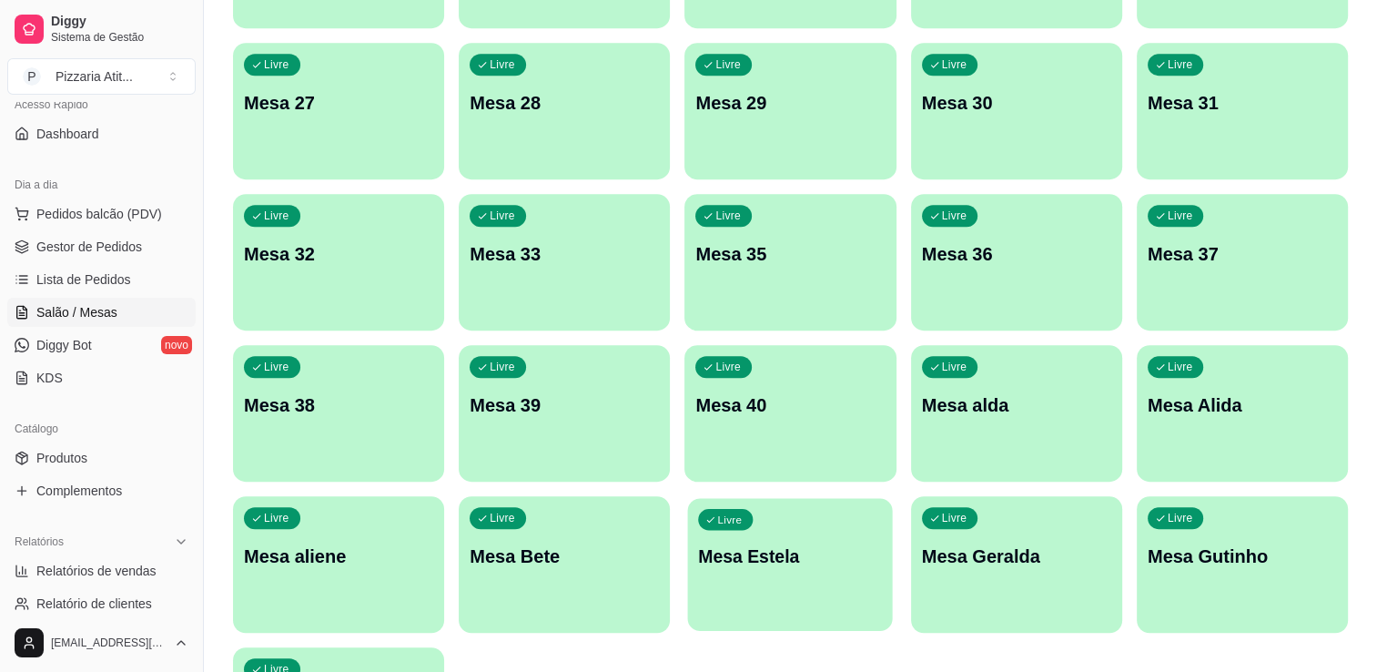
click at [772, 590] on div "Livre Mesa Estela" at bounding box center [790, 553] width 205 height 111
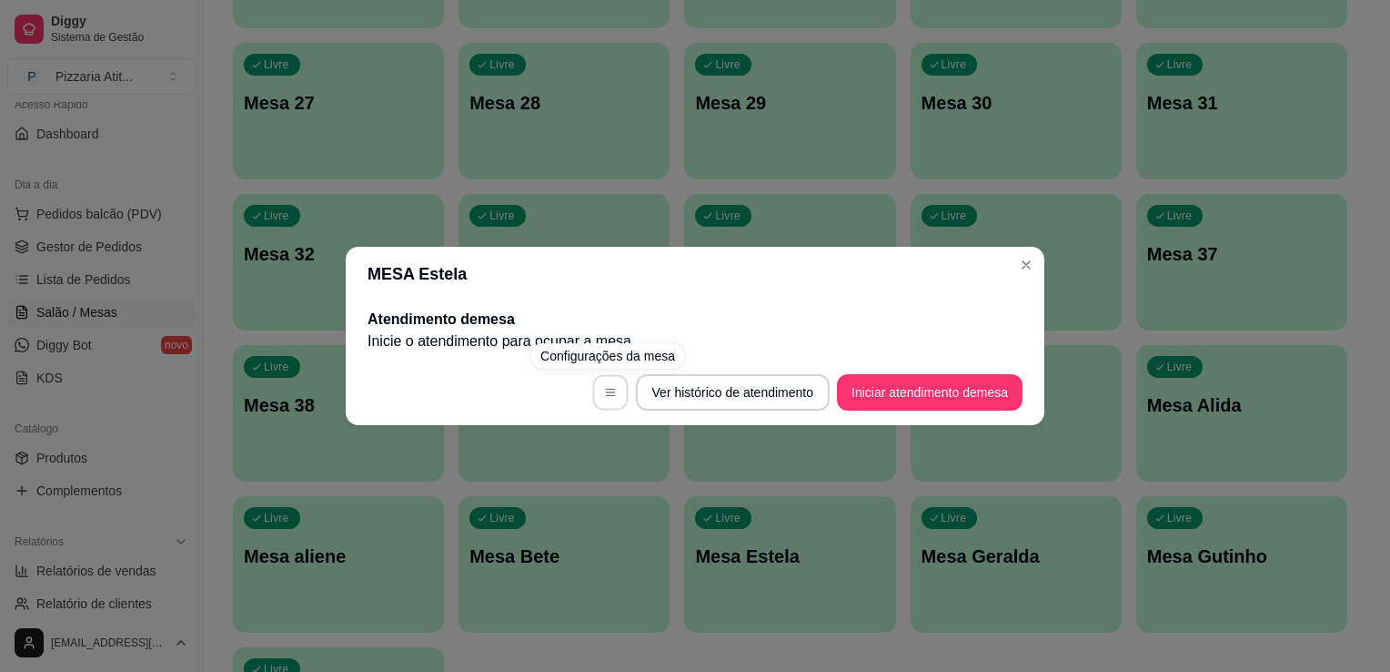
click at [609, 399] on button "button" at bounding box center [609, 392] width 35 height 35
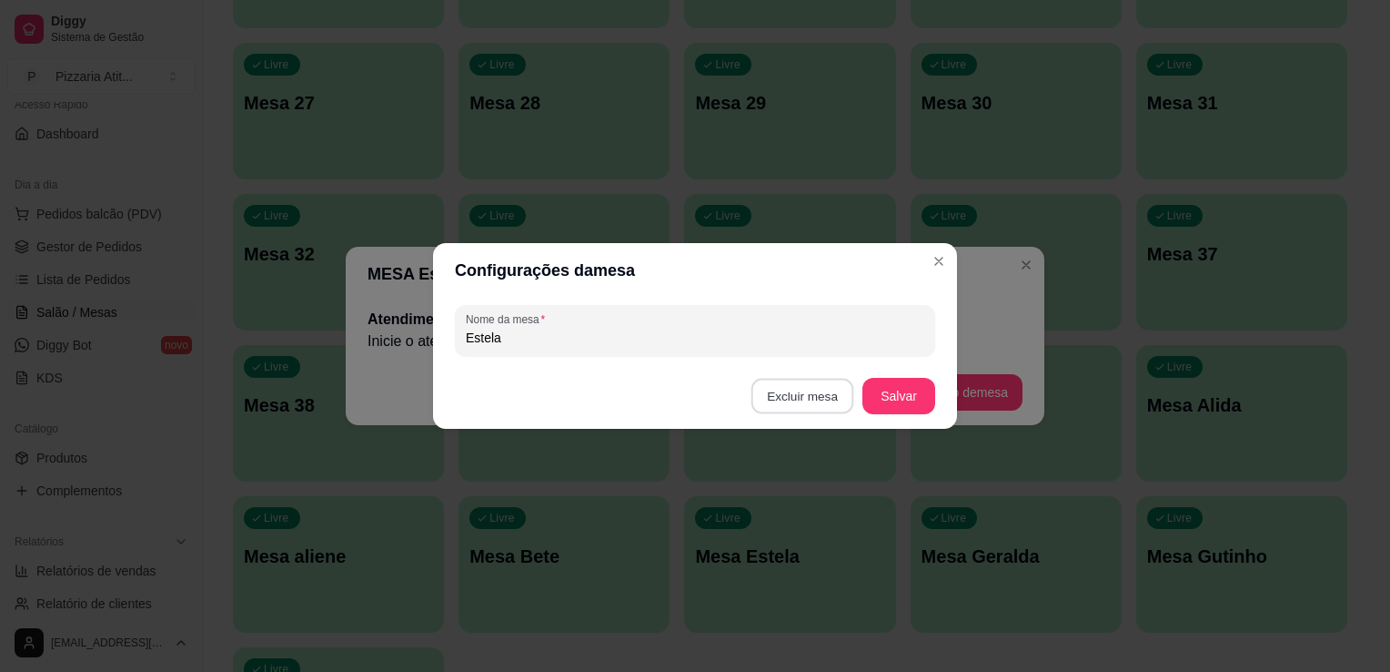
click at [806, 383] on button "Excluir mesa" at bounding box center [803, 396] width 103 height 35
click at [807, 516] on button "Confirmar" at bounding box center [805, 511] width 65 height 27
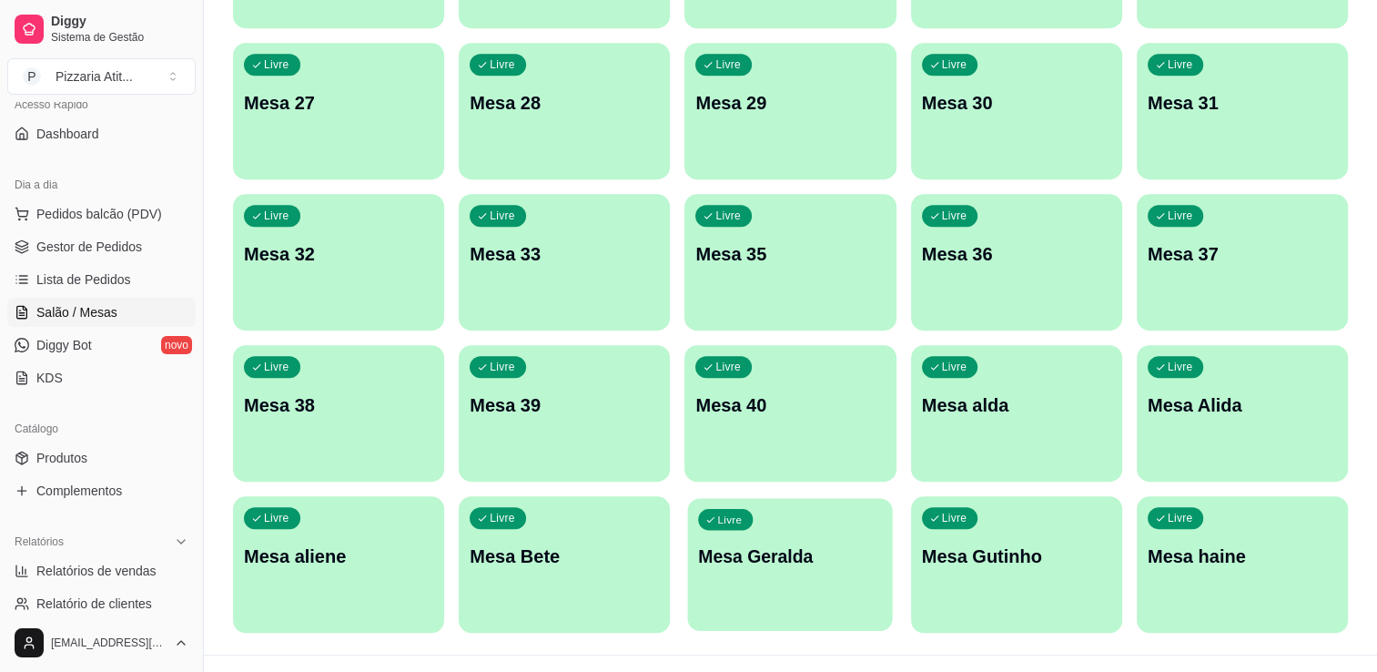
click at [774, 555] on p "Mesa Geralda" at bounding box center [791, 556] width 184 height 25
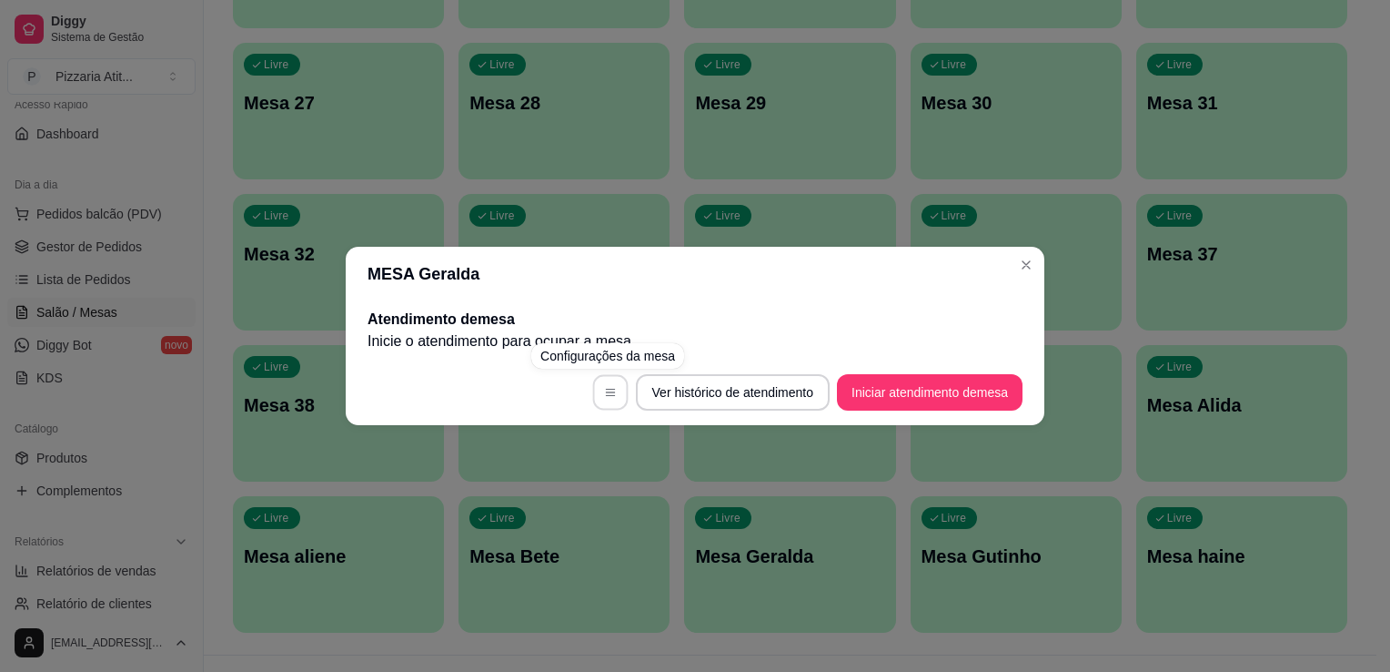
click at [610, 384] on button "button" at bounding box center [609, 392] width 35 height 35
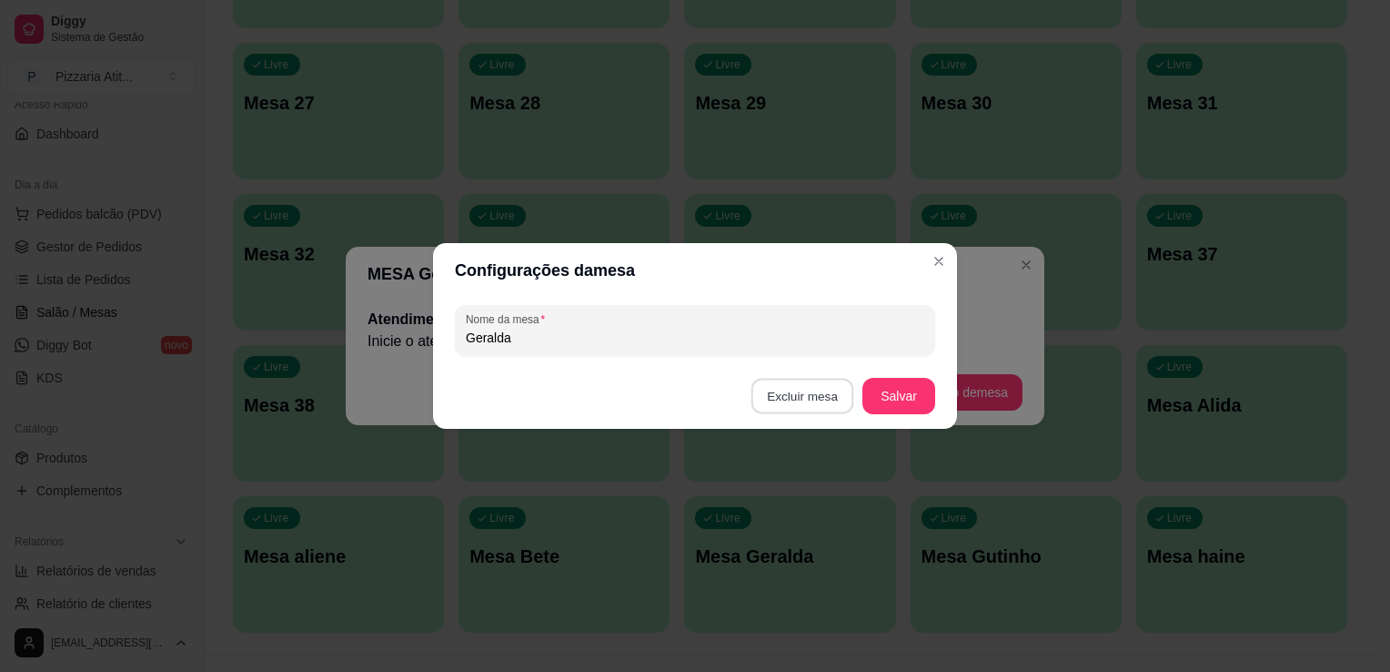
click at [834, 404] on button "Excluir mesa" at bounding box center [803, 396] width 103 height 35
click at [814, 511] on button "Confirmar" at bounding box center [805, 511] width 65 height 27
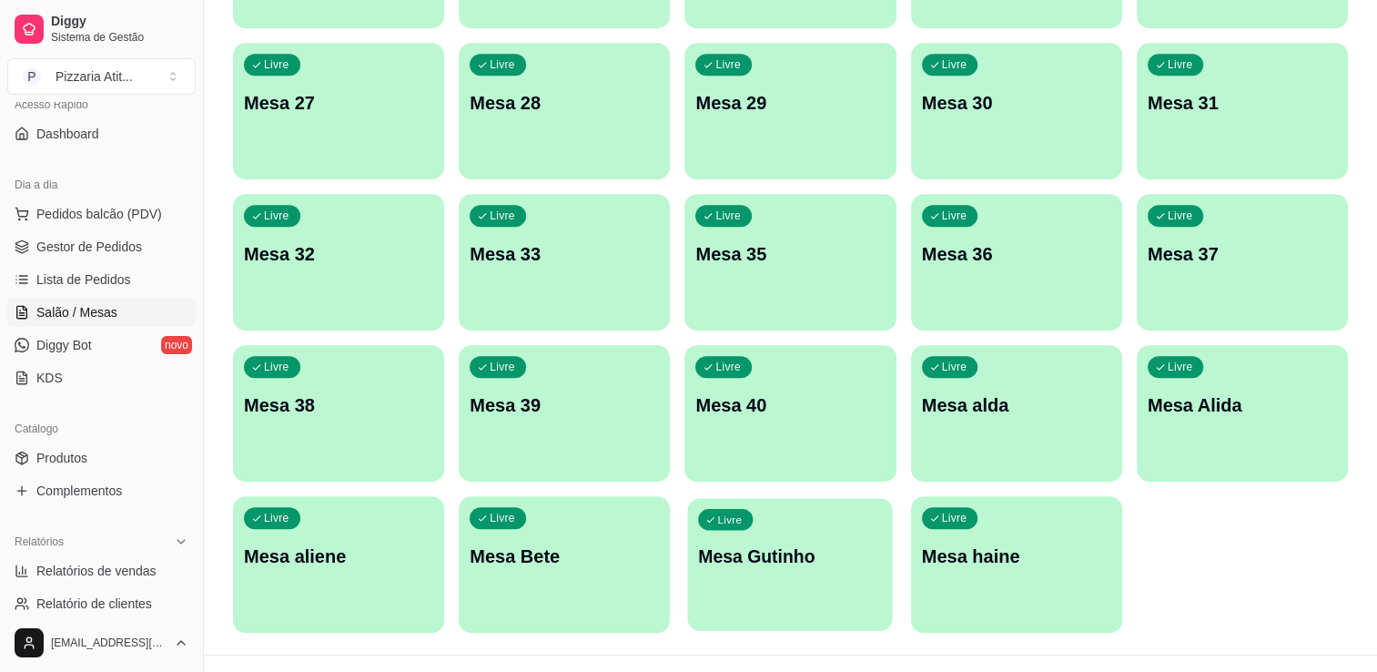
click at [817, 542] on div "Livre Mesa Gutinho" at bounding box center [790, 553] width 205 height 111
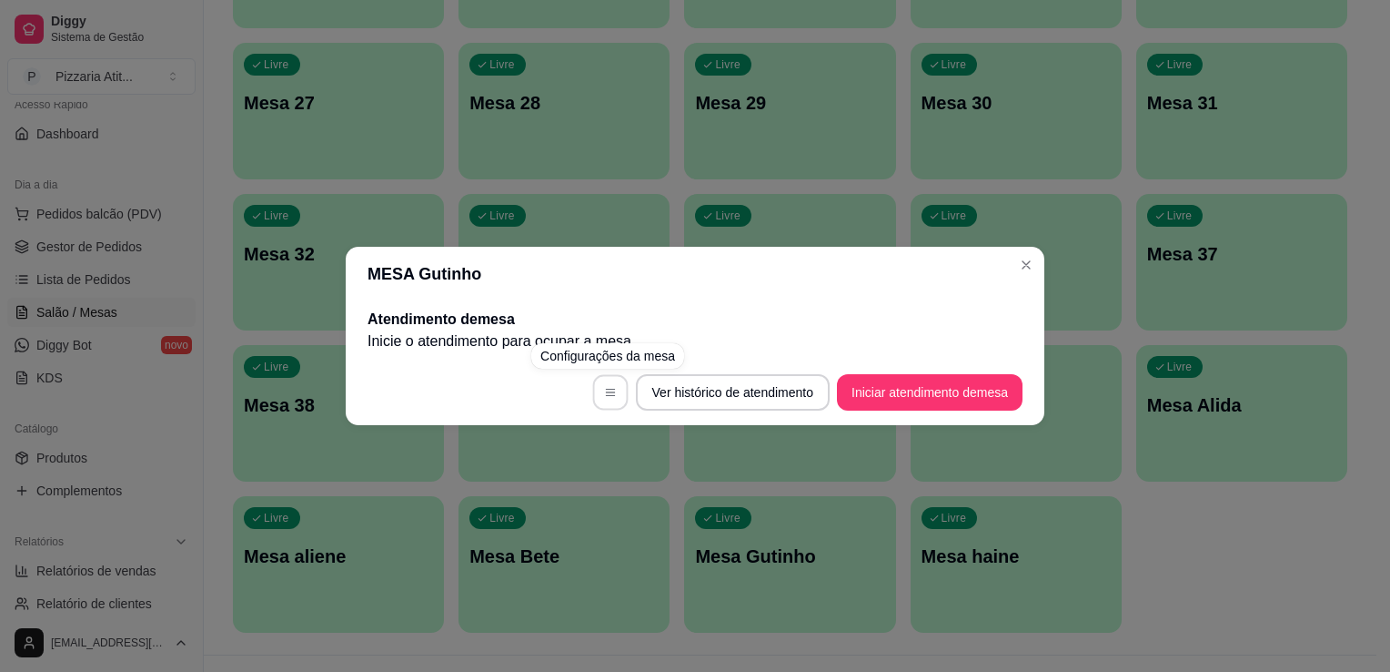
click at [619, 388] on button "button" at bounding box center [609, 392] width 35 height 35
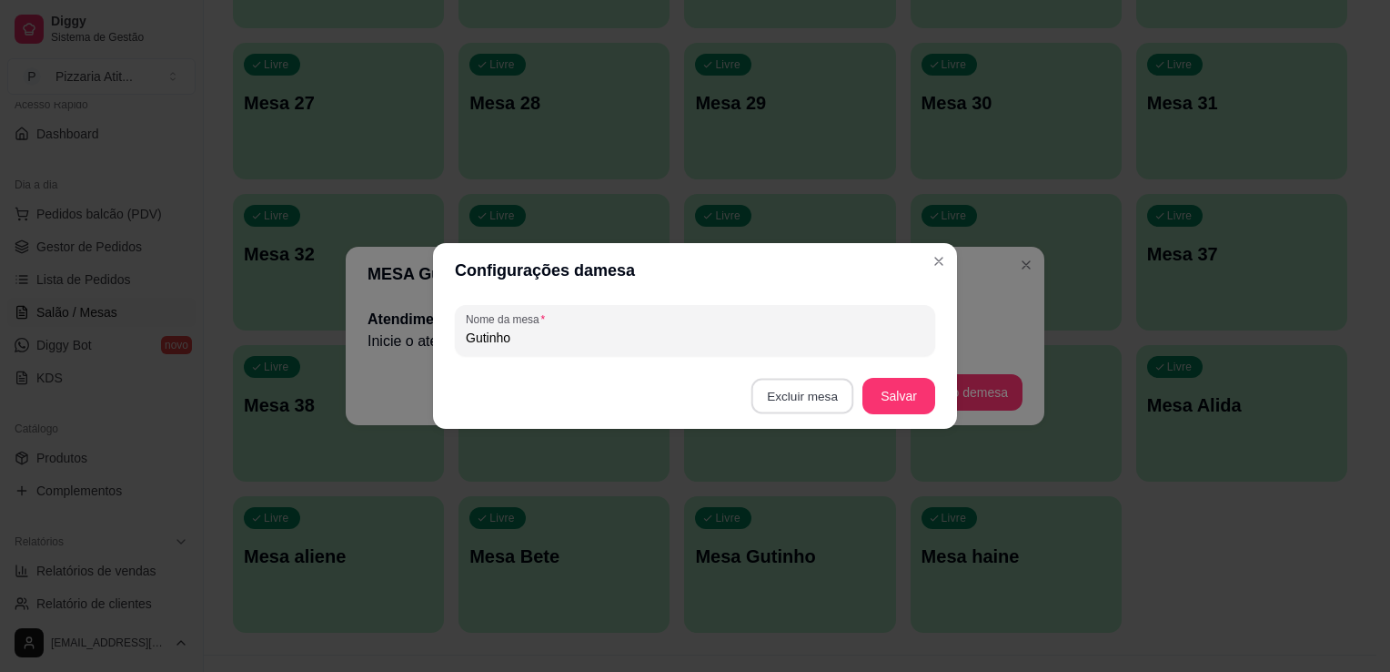
click at [797, 397] on button "Excluir mesa" at bounding box center [803, 396] width 103 height 35
click at [784, 520] on button "Confirmar" at bounding box center [805, 511] width 65 height 27
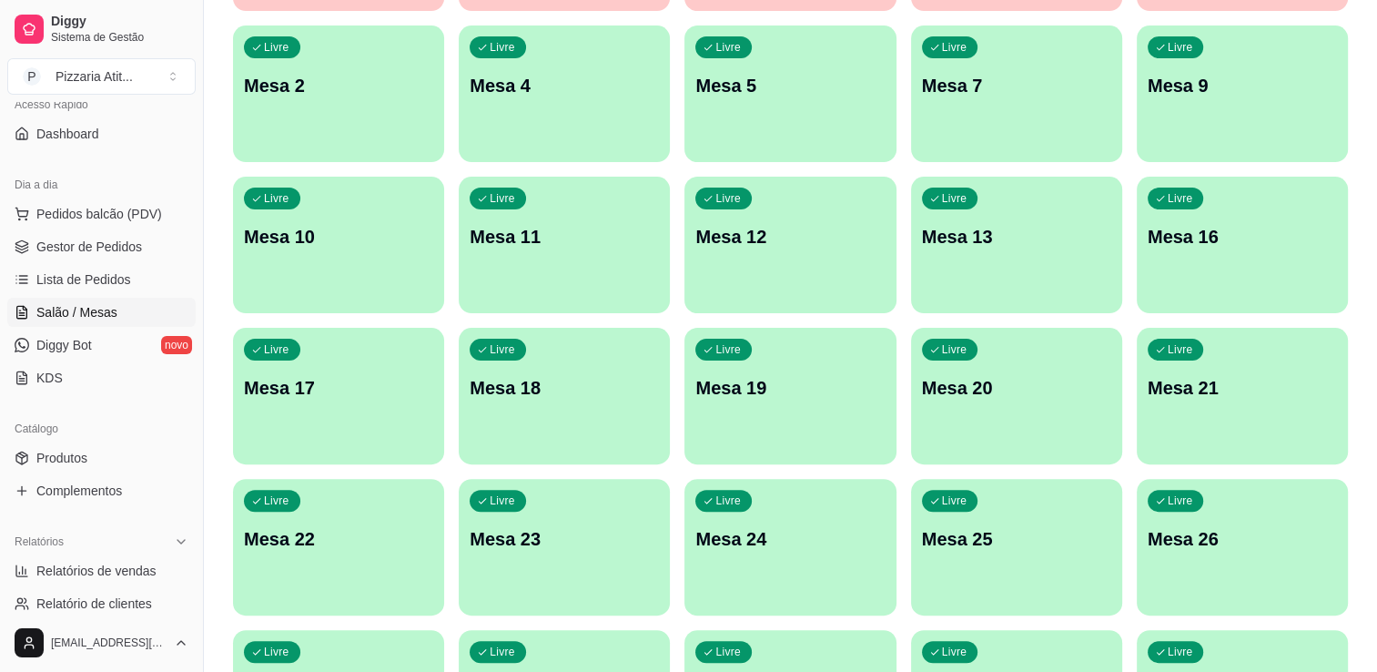
scroll to position [0, 0]
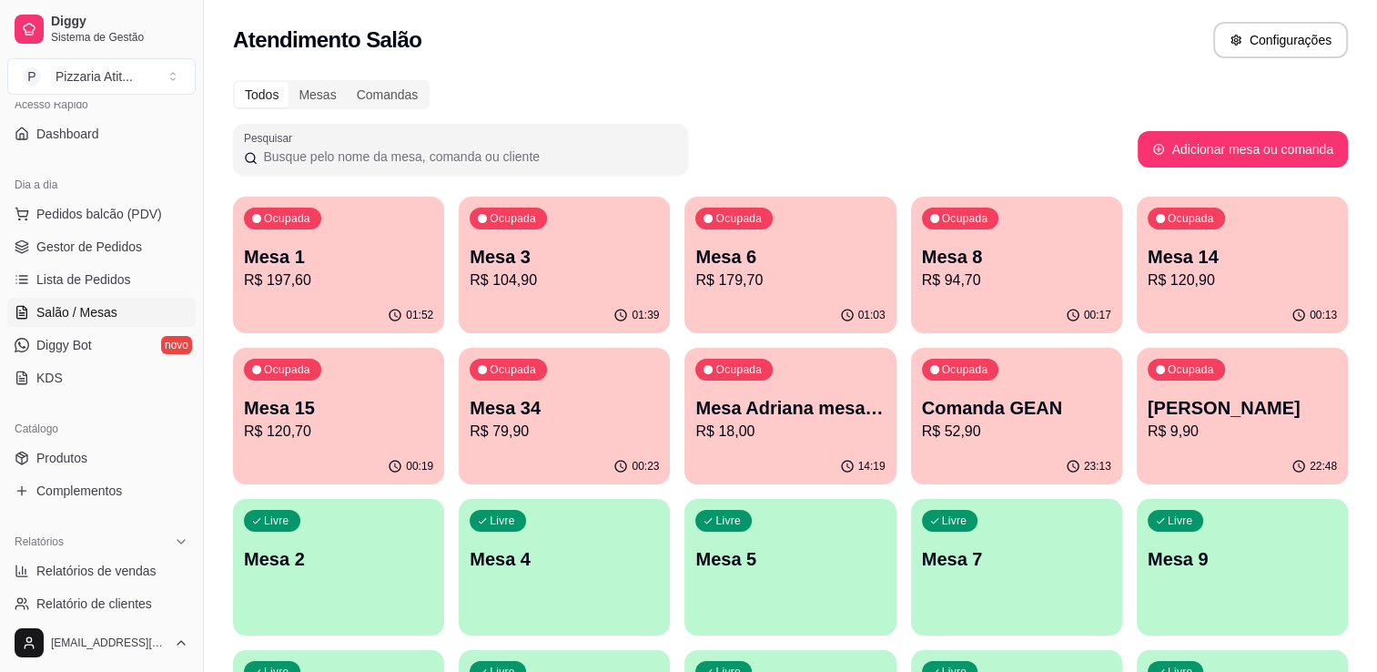
click at [623, 245] on p "Mesa 3" at bounding box center [564, 256] width 189 height 25
click at [598, 275] on p "R$ 104,90" at bounding box center [564, 279] width 184 height 21
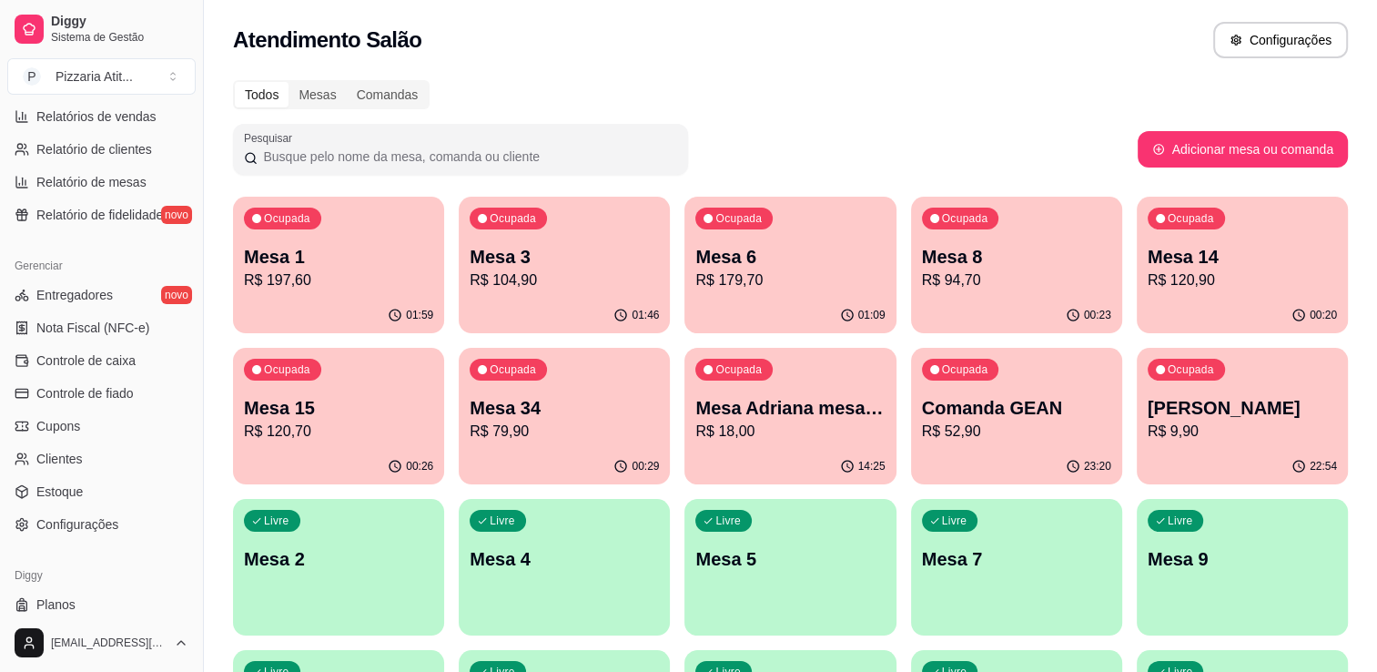
scroll to position [622, 0]
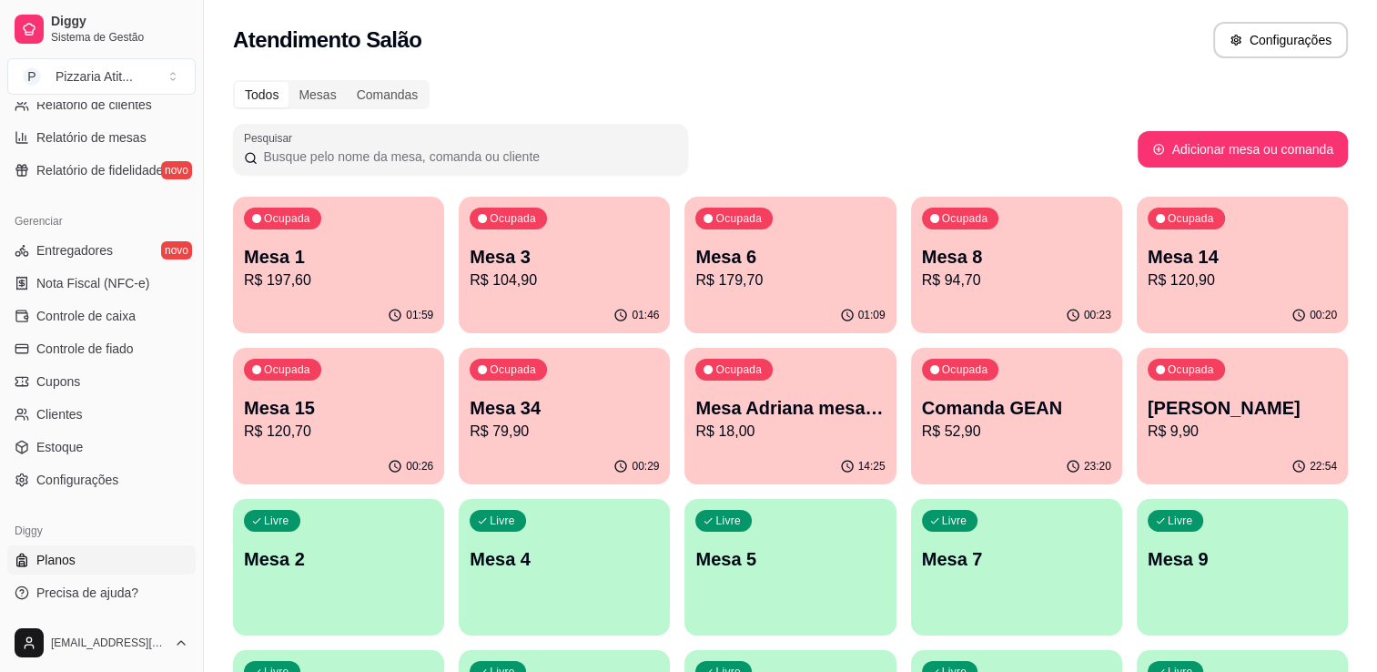
click at [125, 558] on link "Planos" at bounding box center [101, 559] width 188 height 29
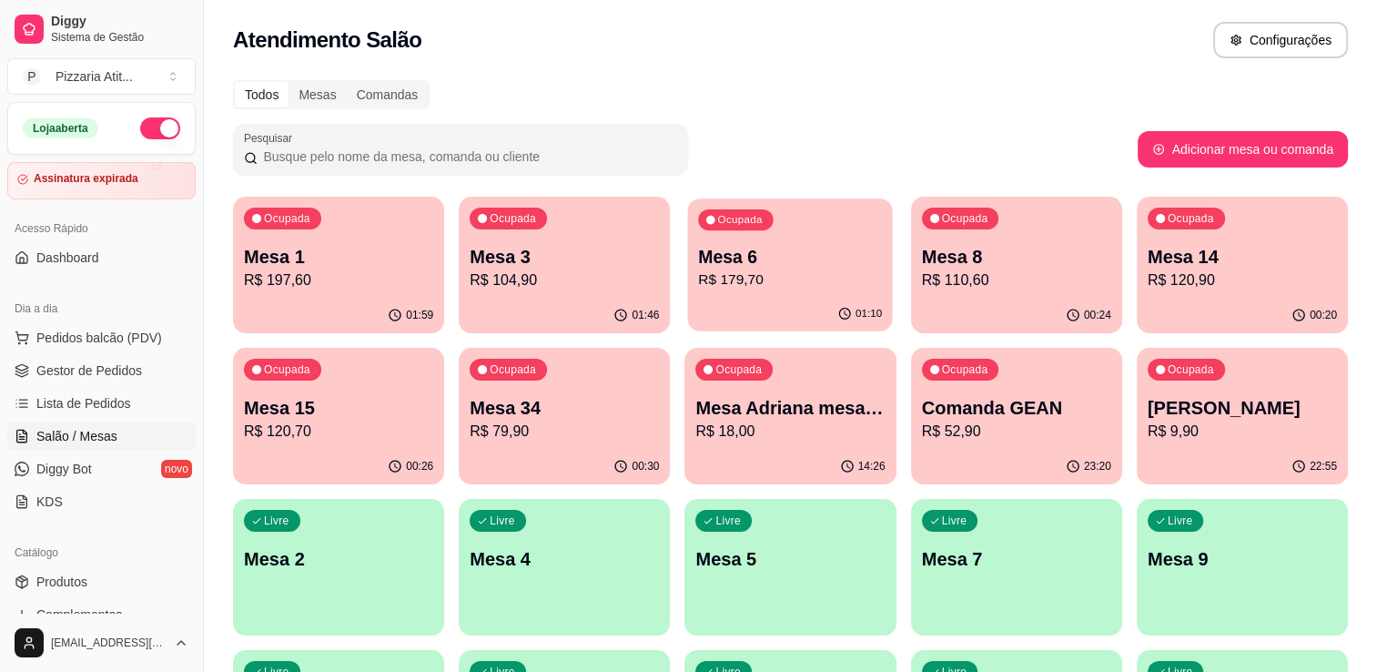
click at [827, 279] on p "R$ 179,70" at bounding box center [791, 279] width 184 height 21
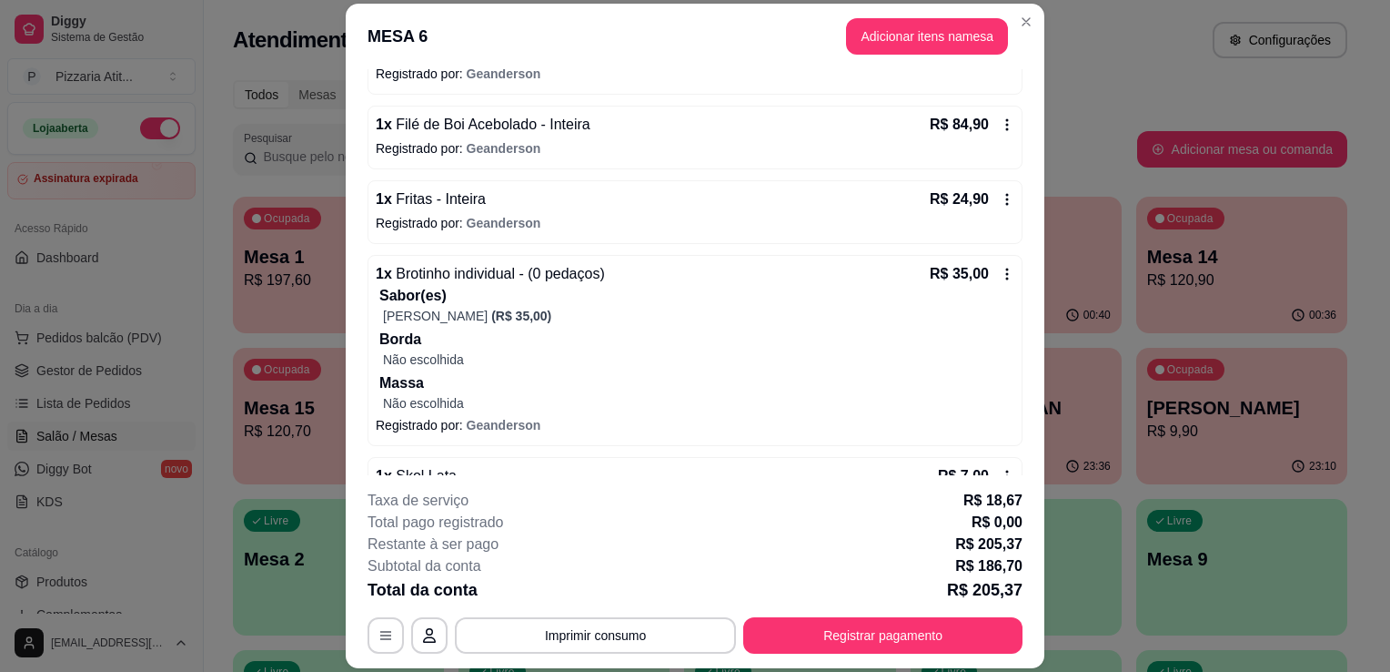
scroll to position [365, 0]
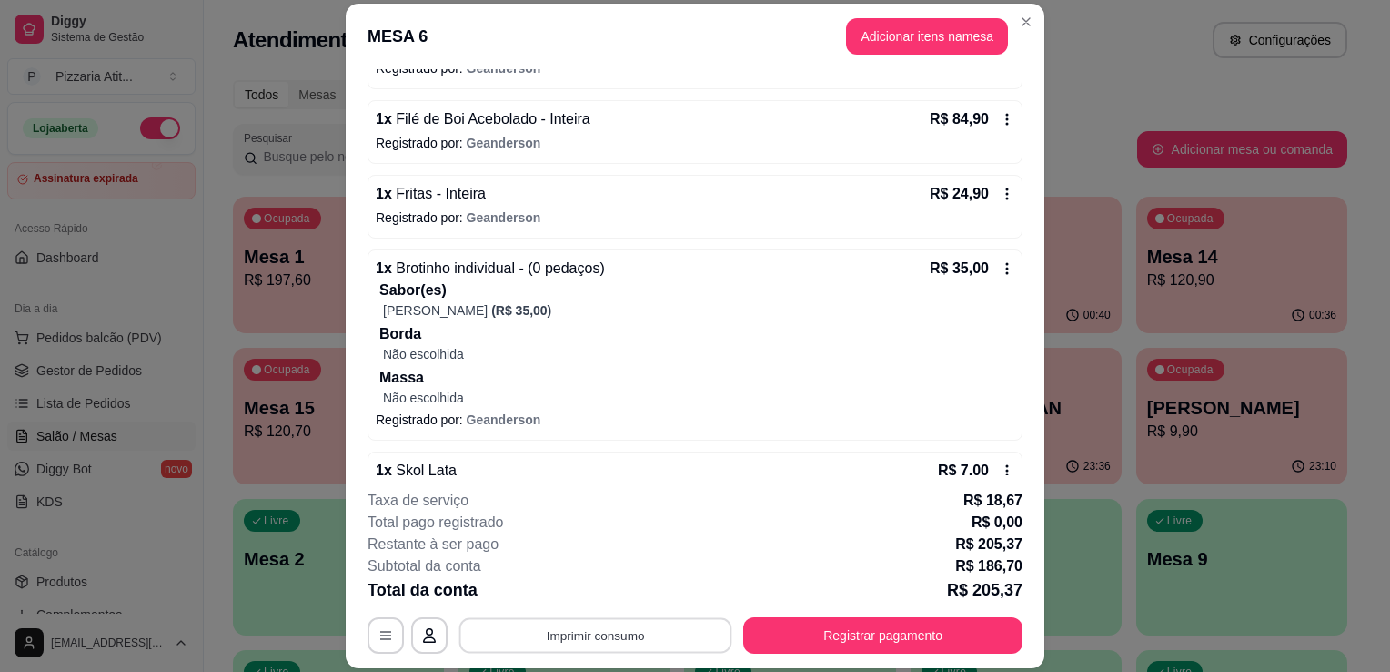
click at [543, 635] on button "Imprimir consumo" at bounding box center [596, 635] width 273 height 35
click at [581, 591] on button "IMPRESSORA" at bounding box center [593, 594] width 127 height 28
click at [806, 634] on button "Registrar pagamento" at bounding box center [883, 635] width 271 height 35
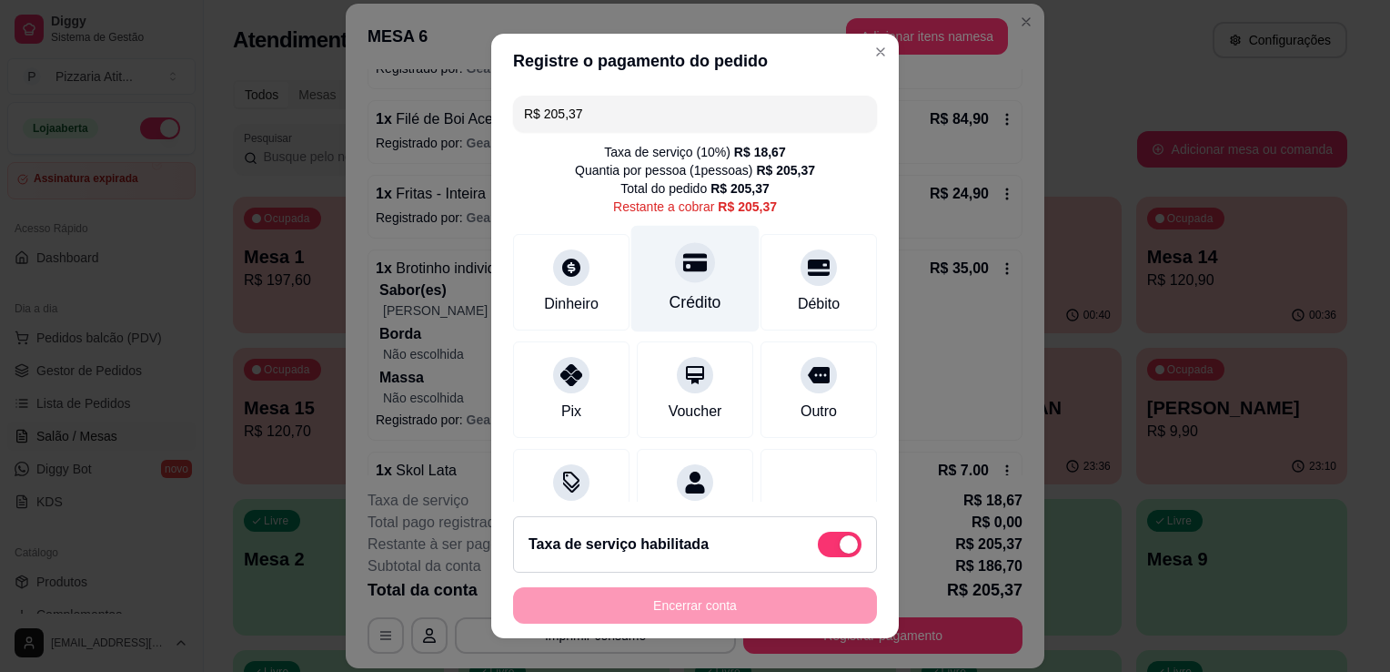
click at [685, 295] on div "Crédito" at bounding box center [696, 302] width 52 height 24
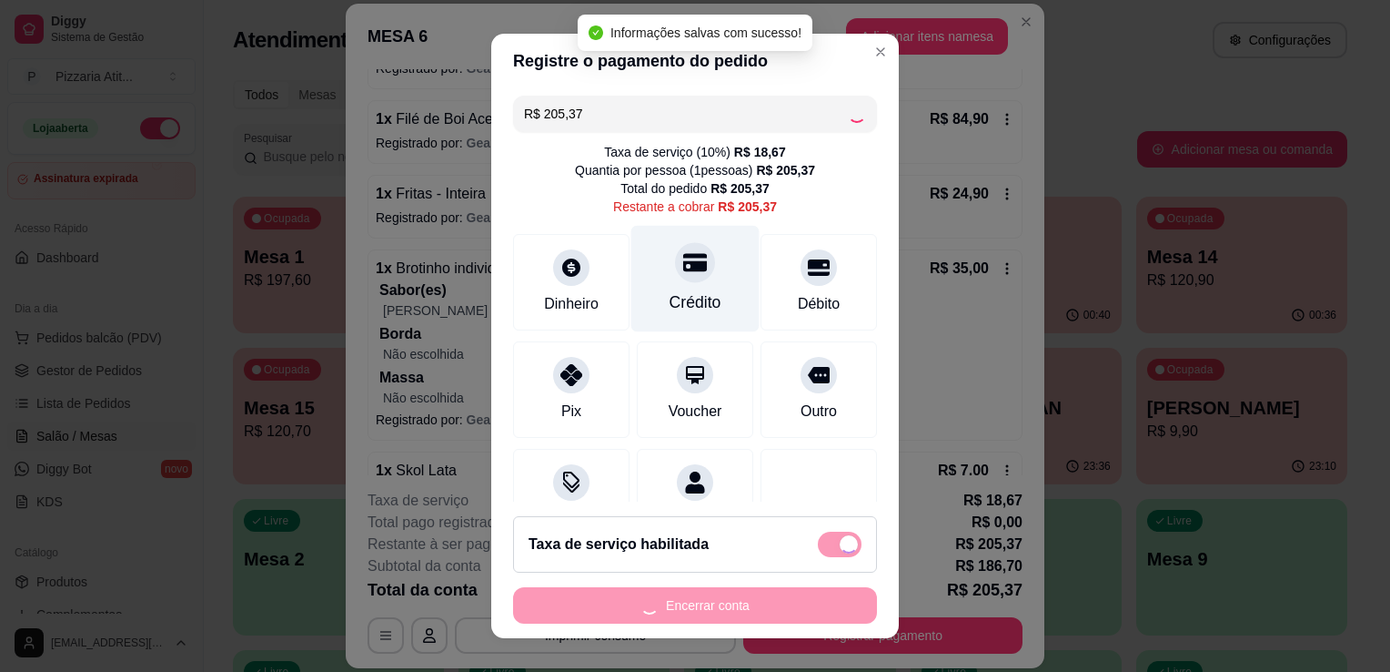
type input "R$ 0,00"
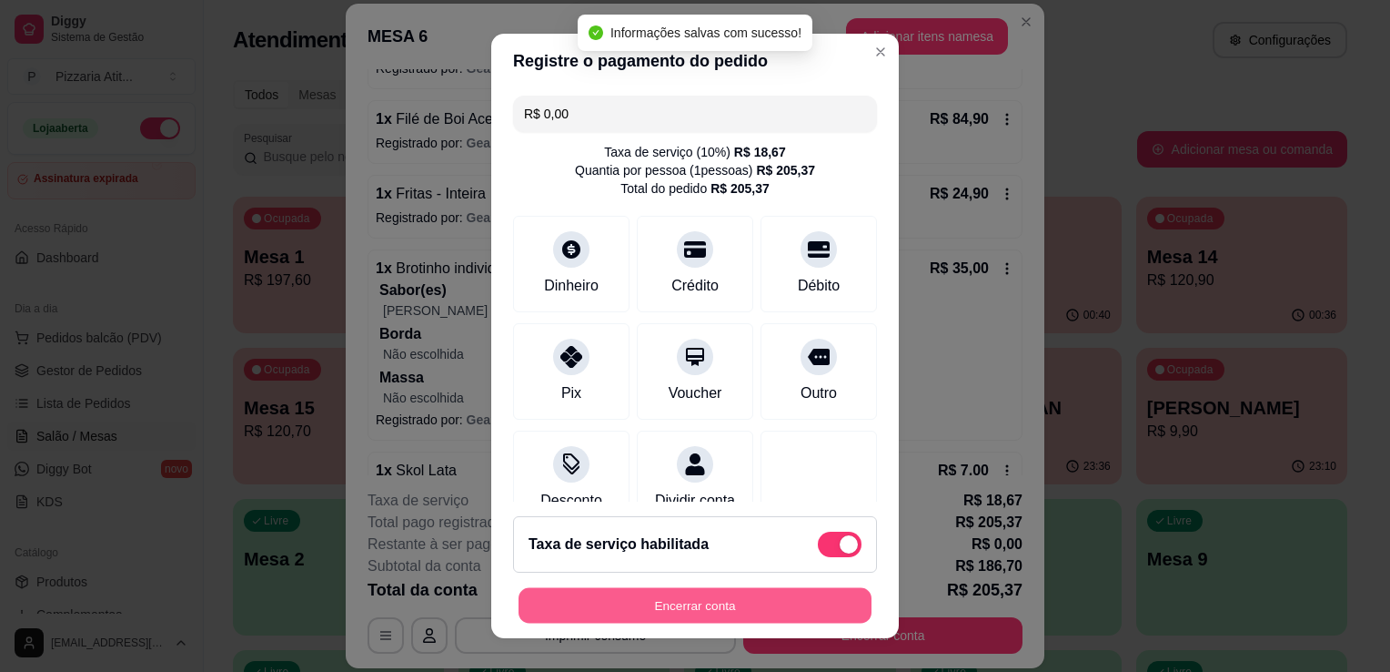
click at [692, 598] on button "Encerrar conta" at bounding box center [695, 605] width 353 height 35
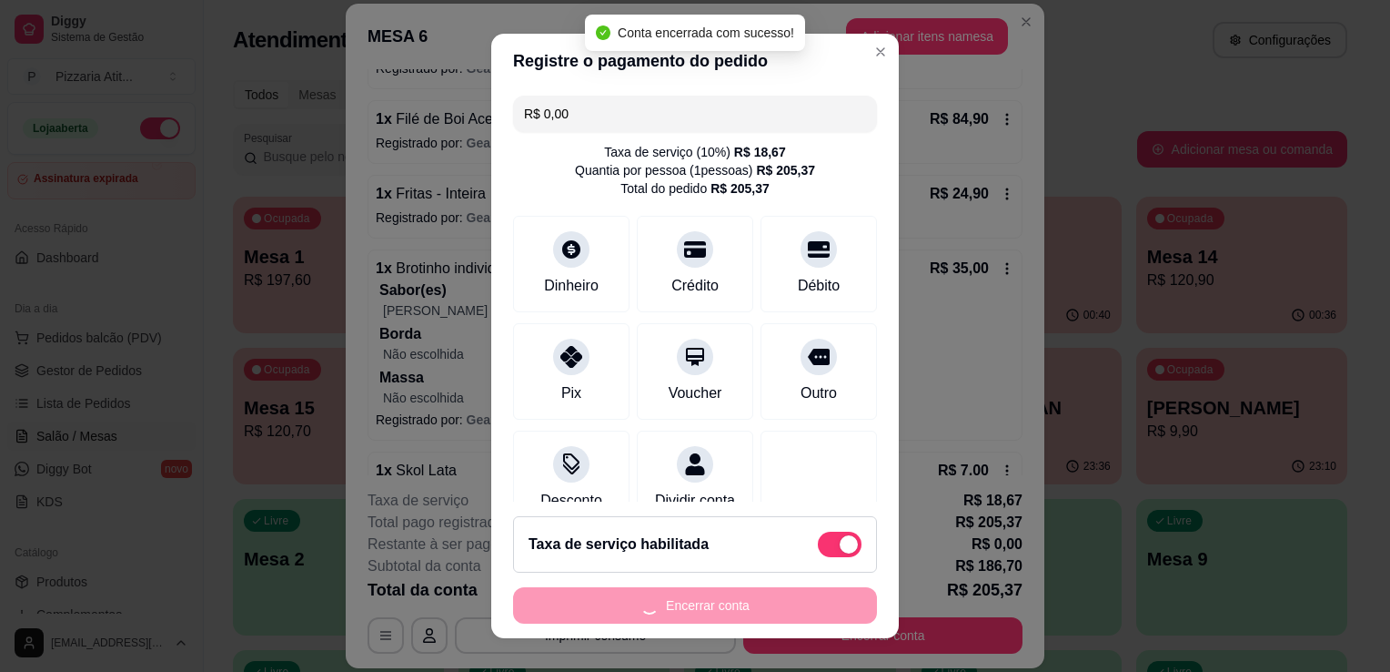
scroll to position [0, 0]
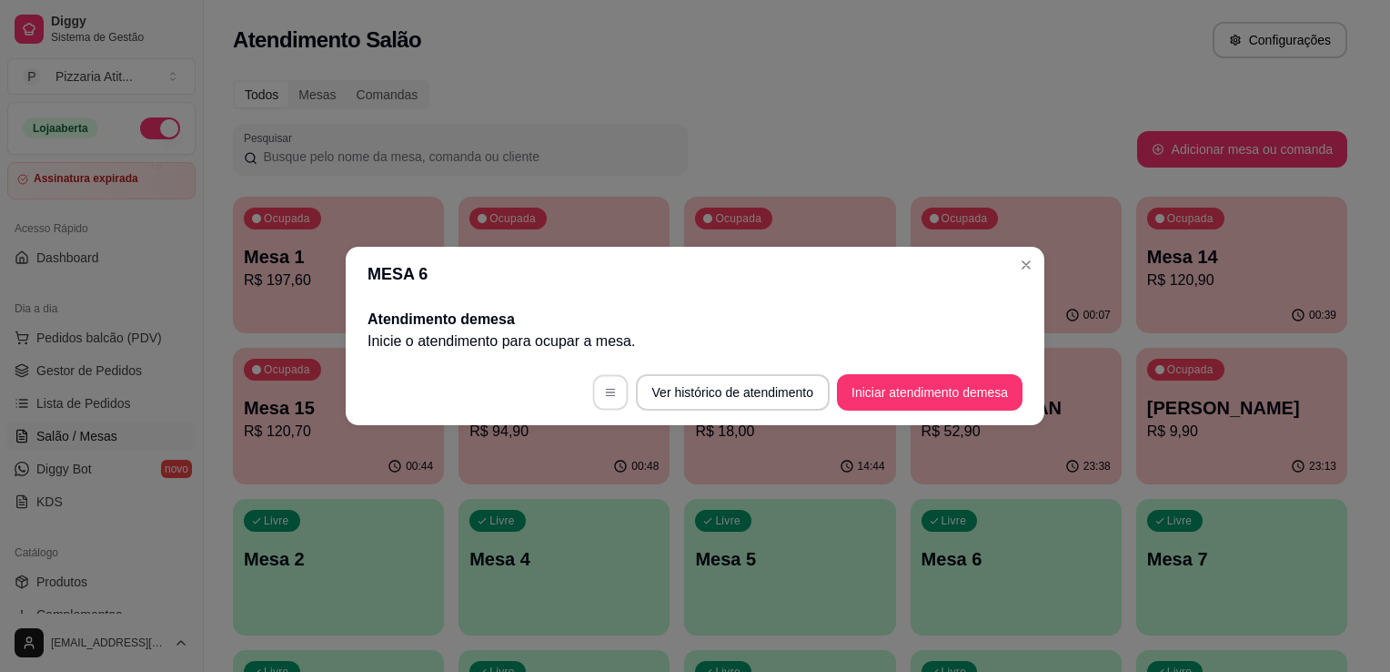
click at [604, 394] on icon "button" at bounding box center [610, 392] width 13 height 13
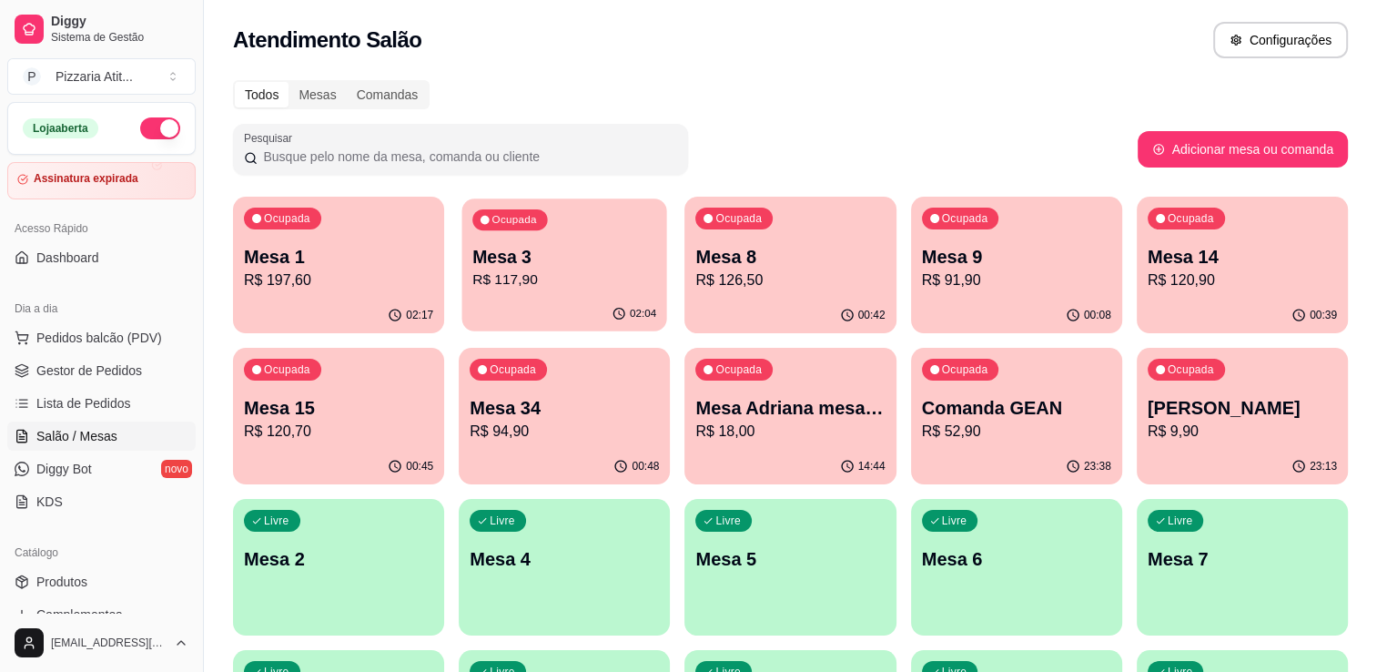
click at [616, 256] on p "Mesa 3" at bounding box center [564, 257] width 184 height 25
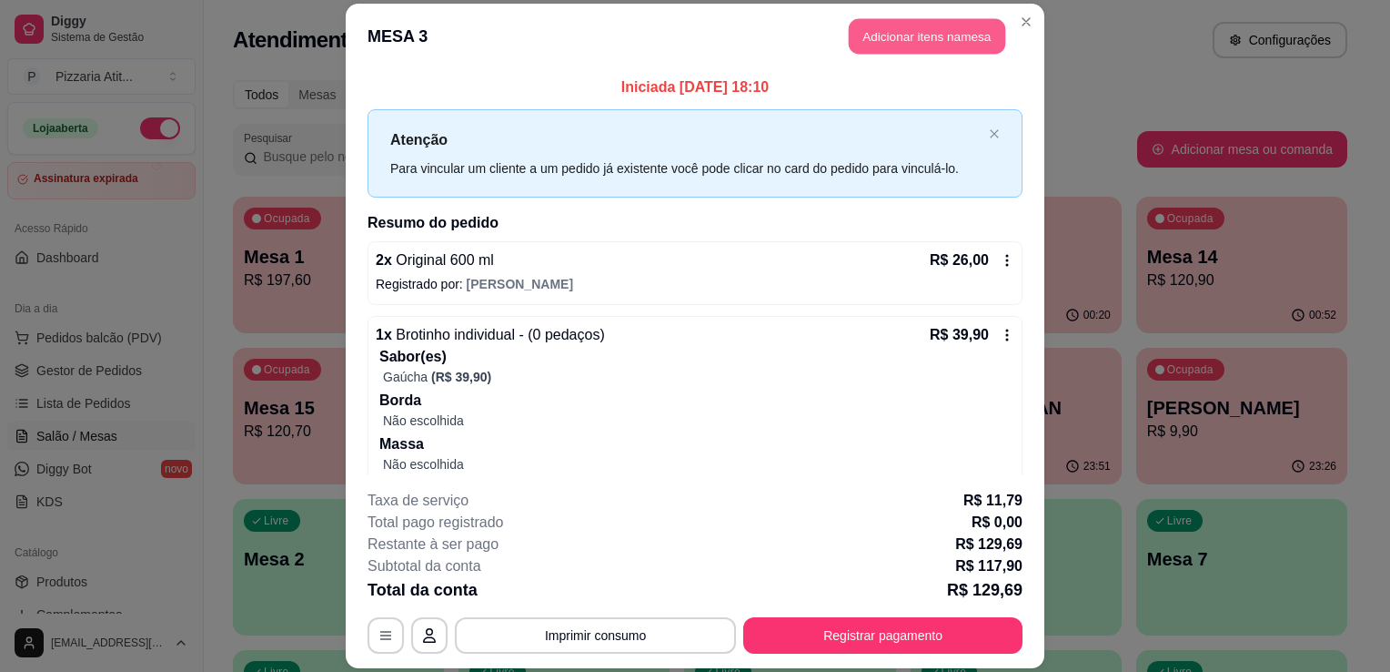
click at [895, 35] on button "Adicionar itens na mesa" at bounding box center [927, 35] width 157 height 35
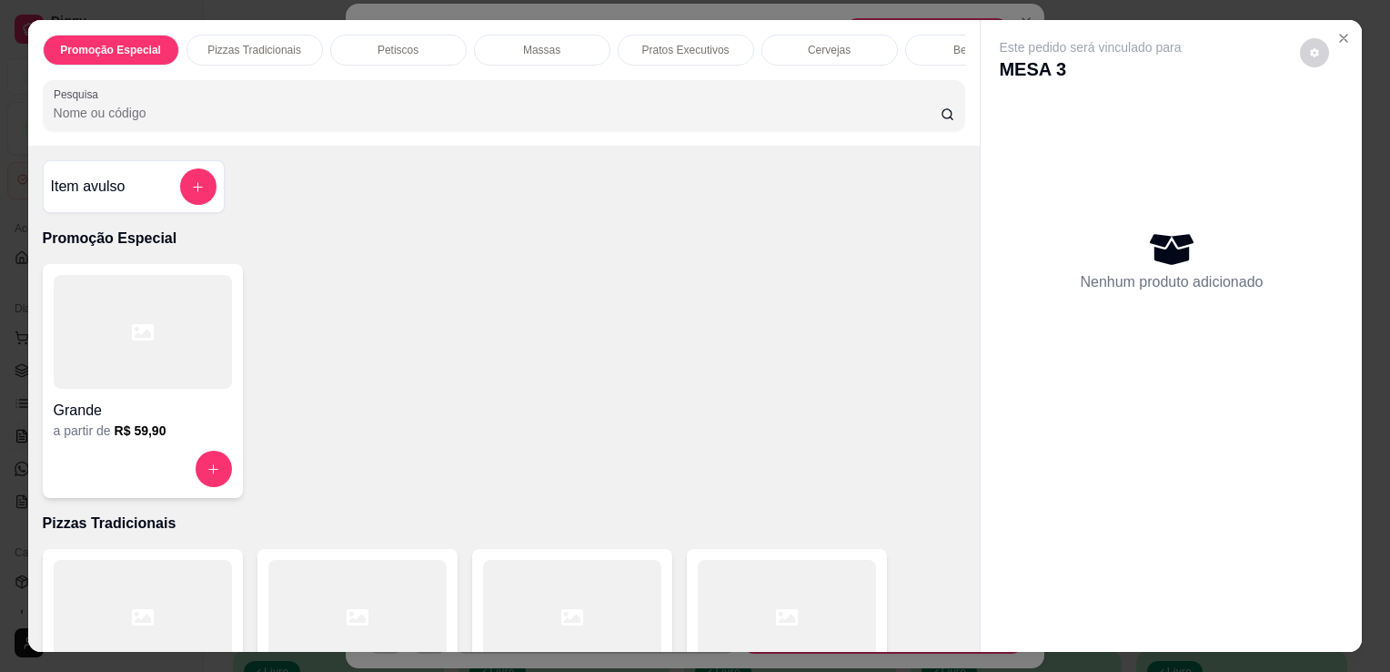
click at [835, 49] on p "Cervejas" at bounding box center [829, 50] width 43 height 15
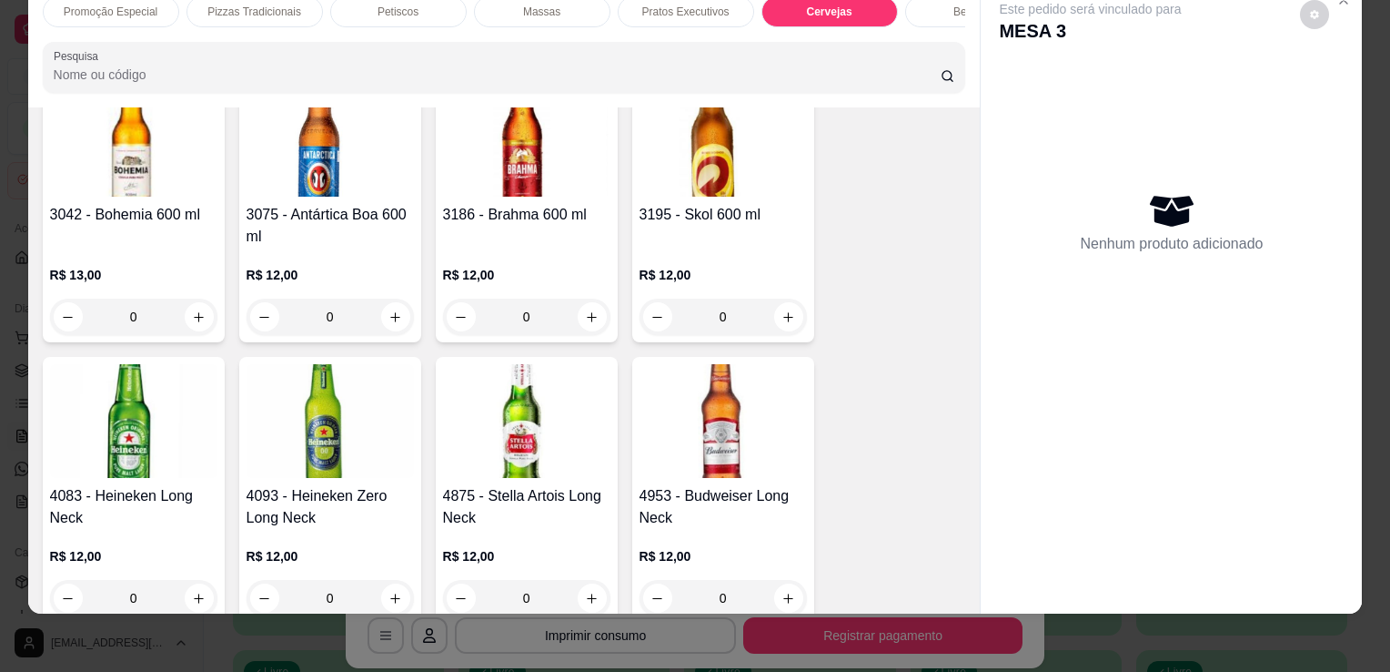
scroll to position [3420, 0]
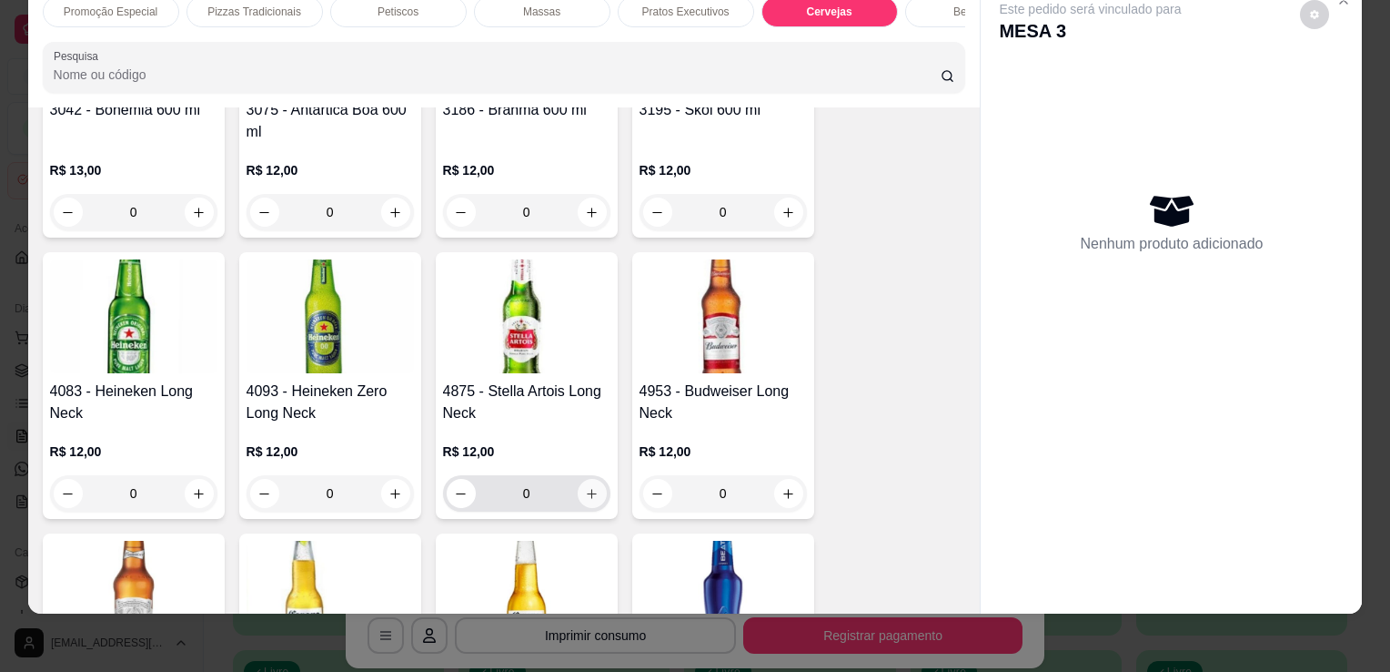
click at [586, 479] on button "increase-product-quantity" at bounding box center [592, 493] width 29 height 29
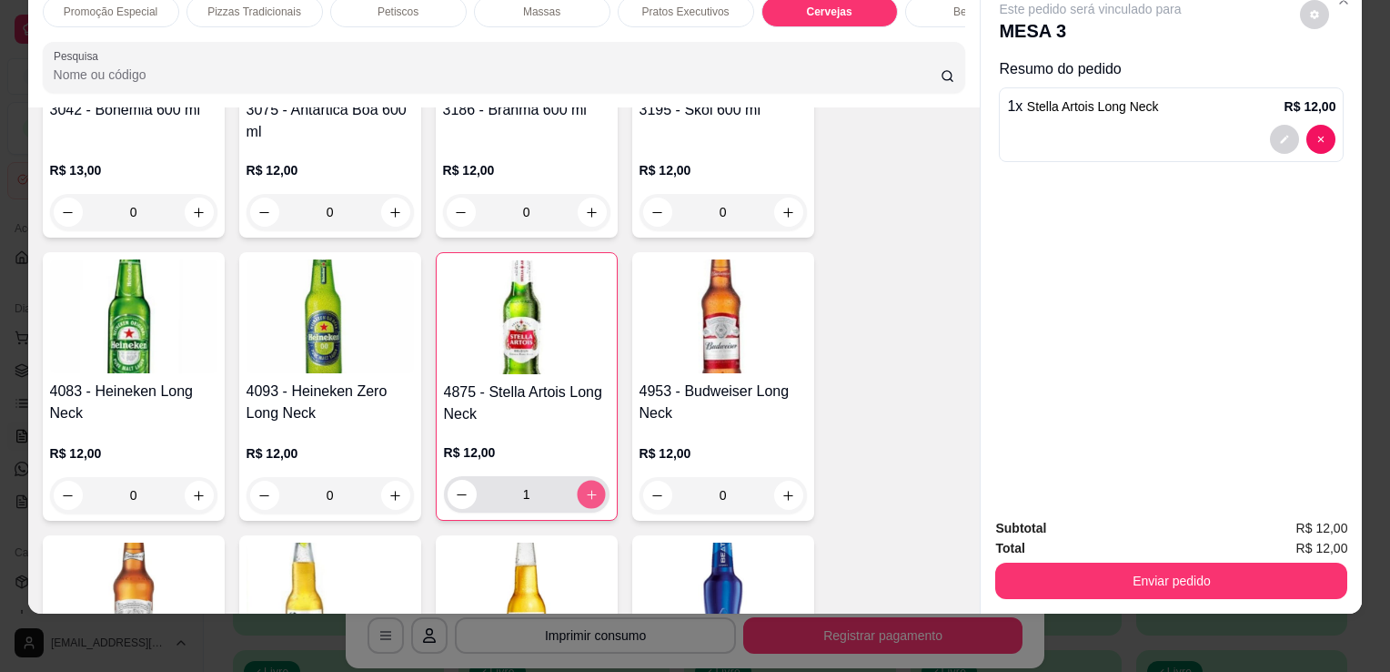
click at [586, 480] on button "increase-product-quantity" at bounding box center [591, 494] width 28 height 28
type input "2"
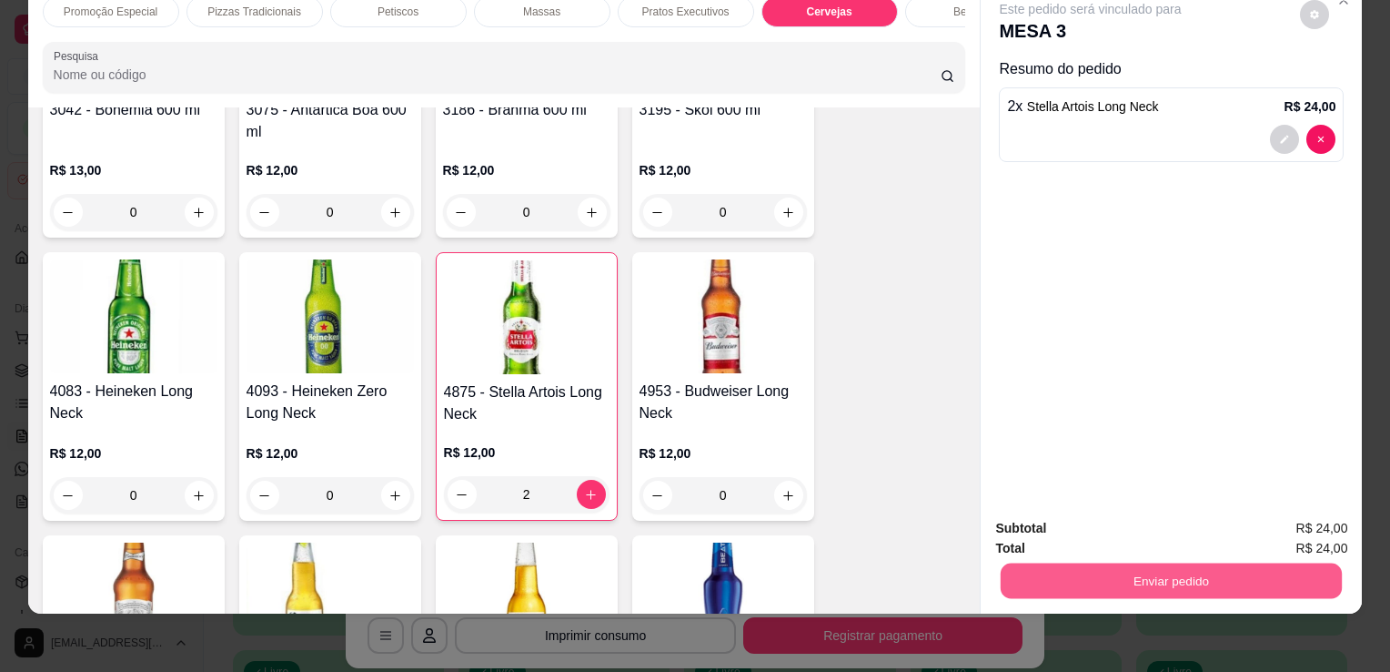
click at [1177, 567] on button "Enviar pedido" at bounding box center [1171, 579] width 341 height 35
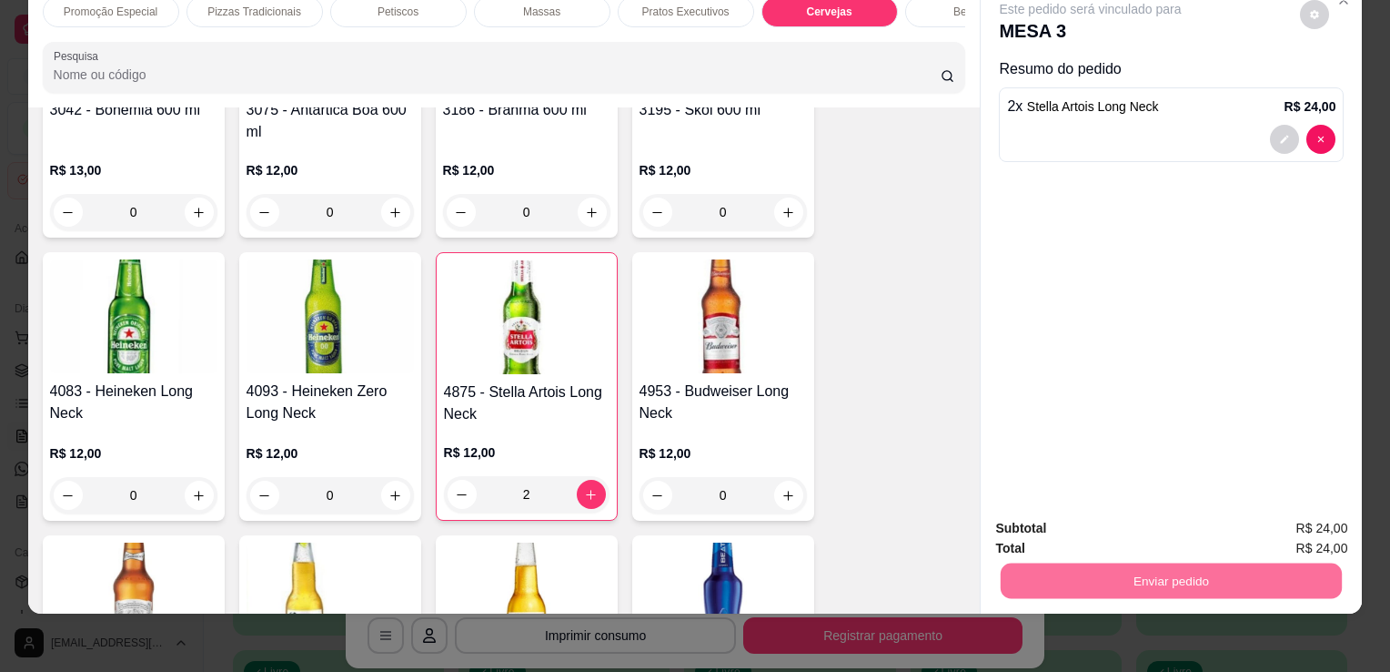
click at [1319, 526] on button "Enviar pedido" at bounding box center [1300, 522] width 100 height 34
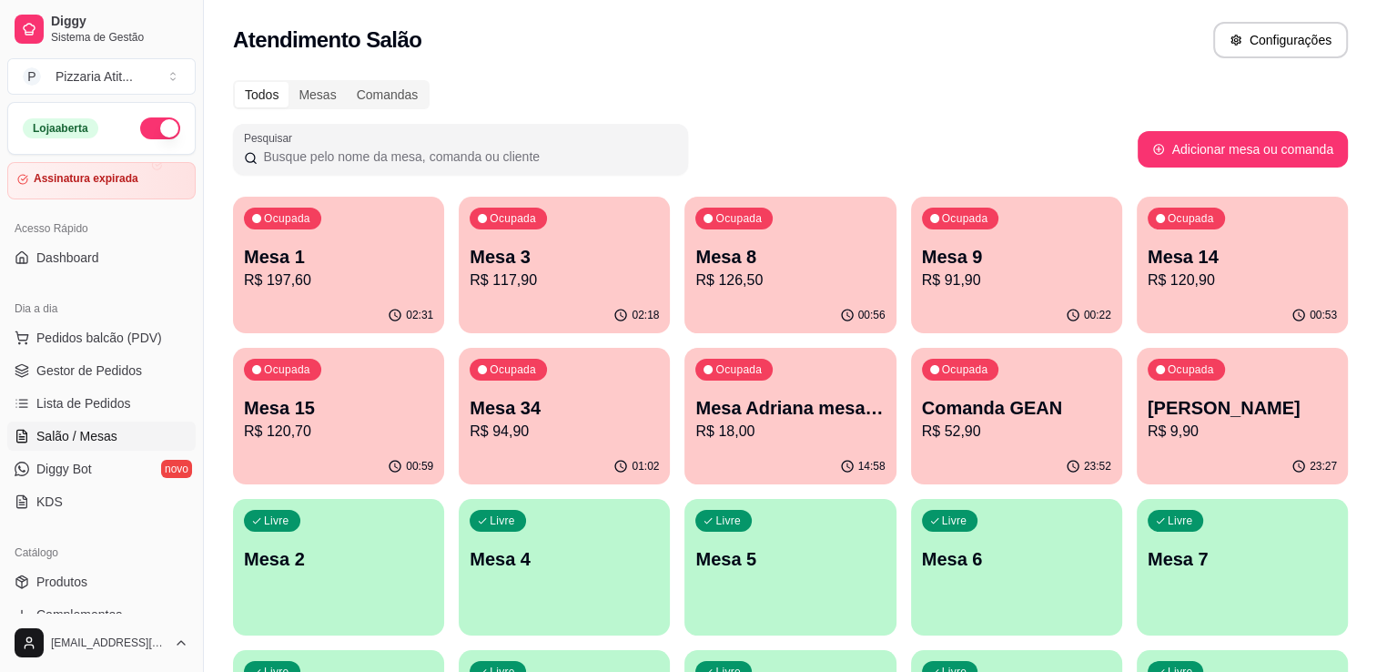
click at [611, 283] on p "R$ 117,90" at bounding box center [564, 280] width 189 height 22
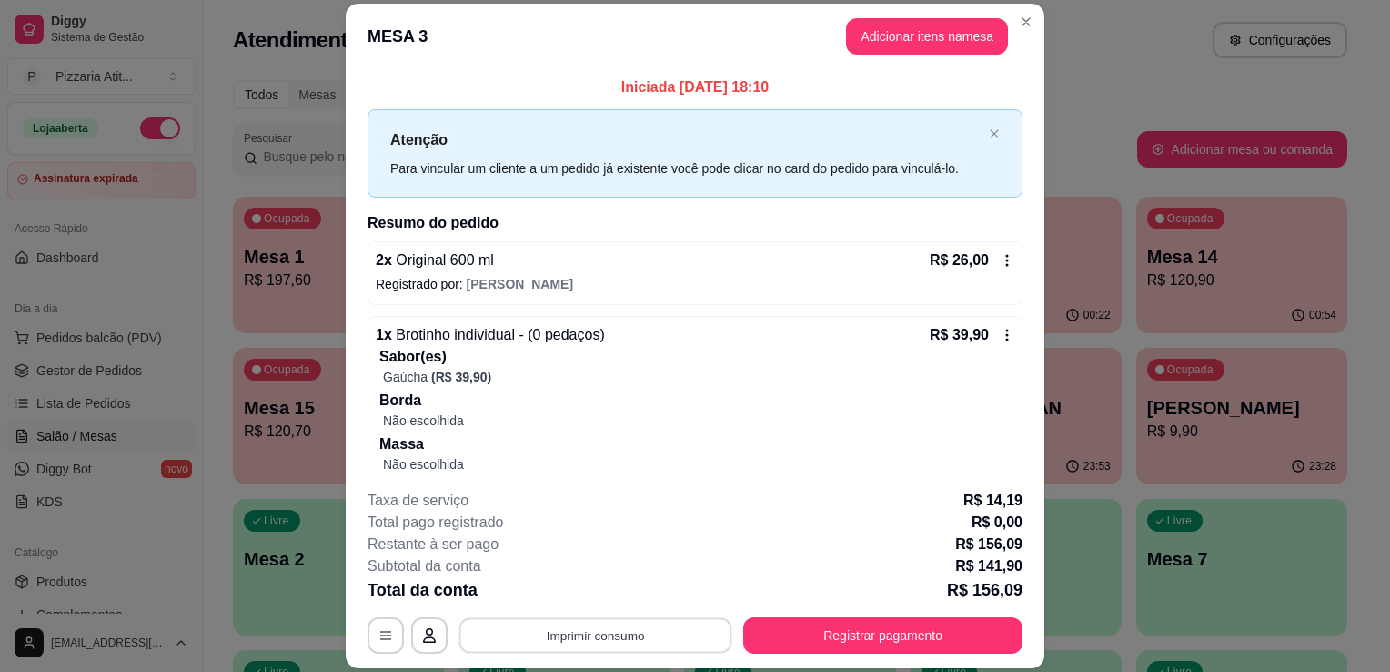
click at [567, 636] on button "Imprimir consumo" at bounding box center [596, 635] width 273 height 35
click at [582, 600] on button "IMPRESSORA" at bounding box center [593, 594] width 127 height 28
click at [937, 628] on button "Registrar pagamento" at bounding box center [883, 635] width 271 height 35
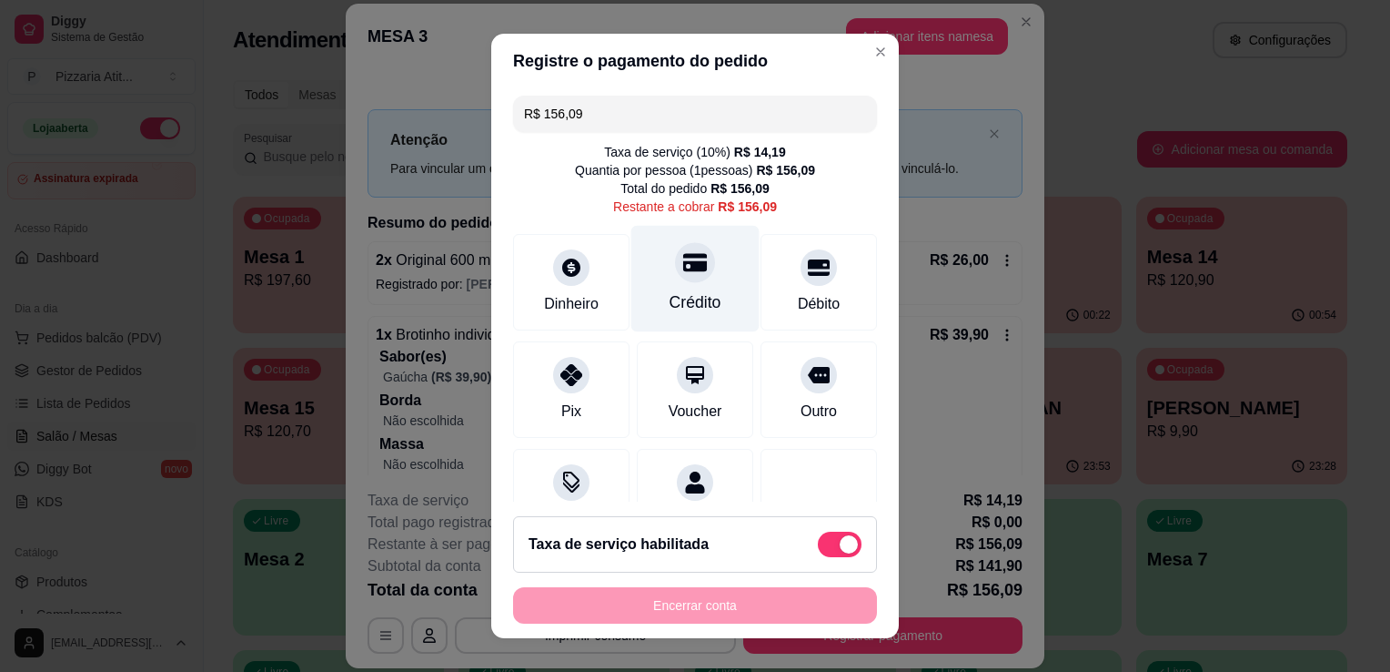
click at [683, 288] on div "Crédito" at bounding box center [695, 279] width 128 height 106
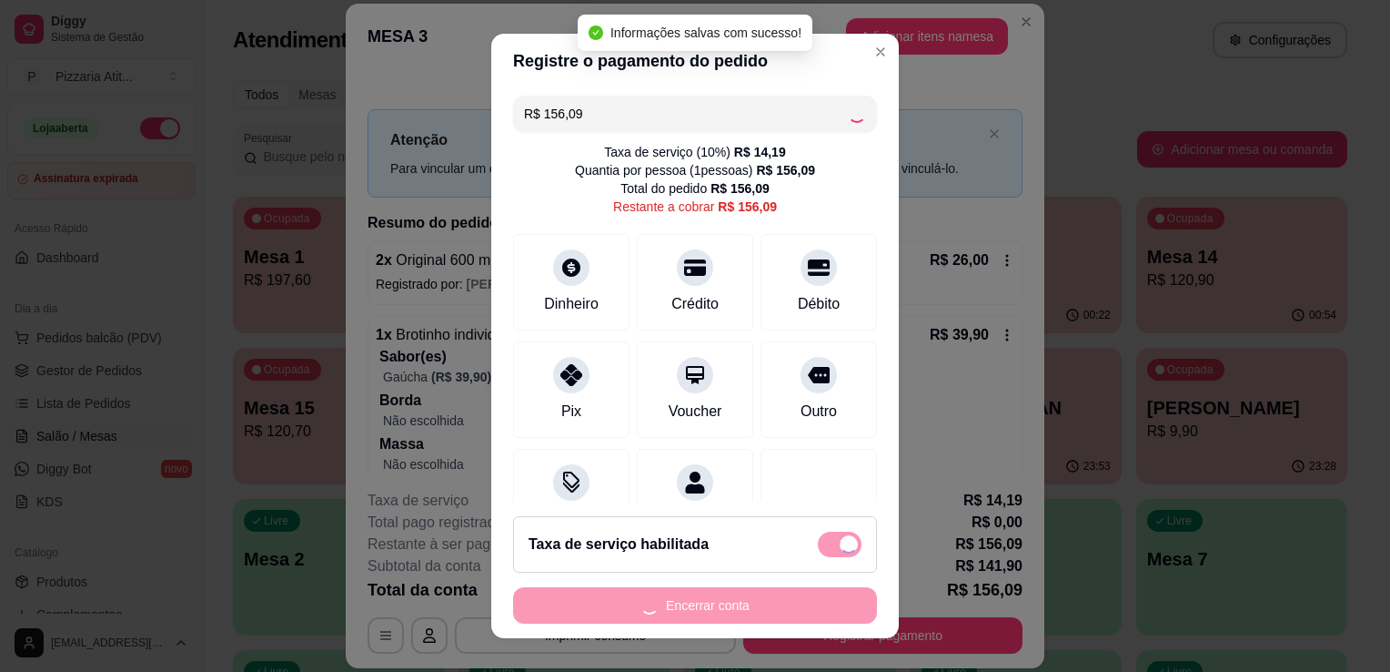
type input "R$ 0,00"
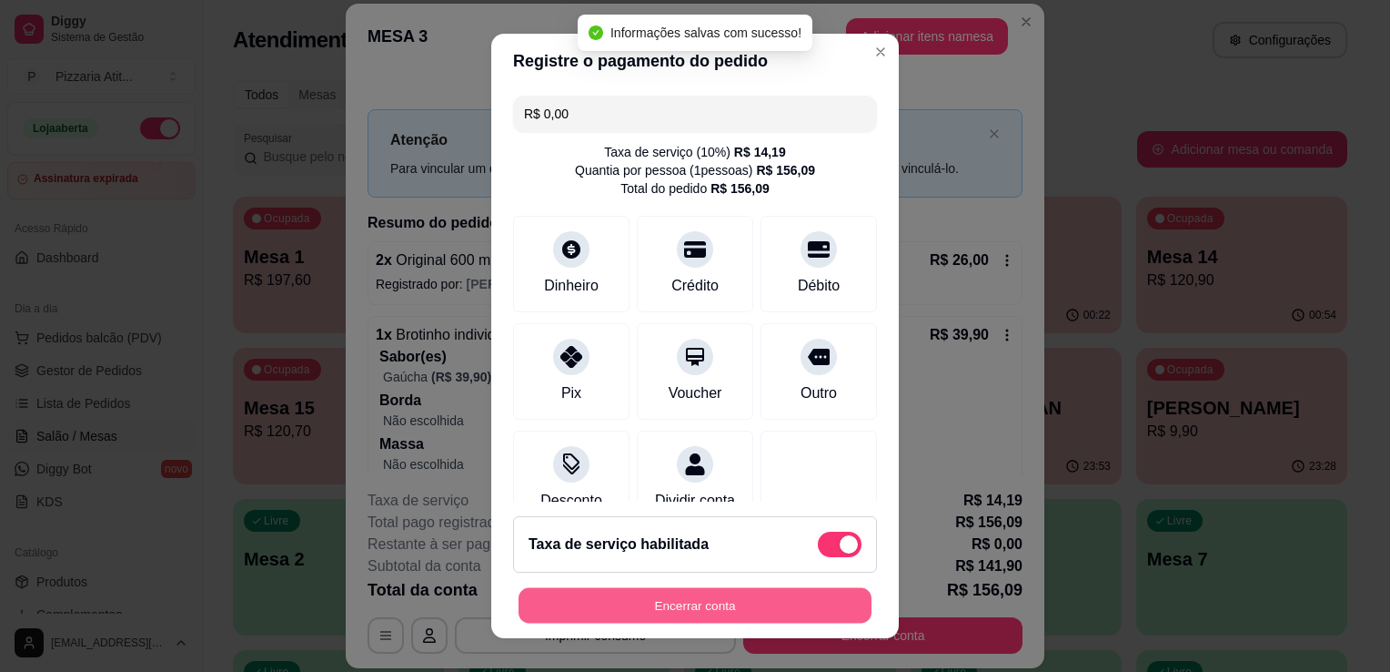
click at [768, 610] on button "Encerrar conta" at bounding box center [695, 605] width 353 height 35
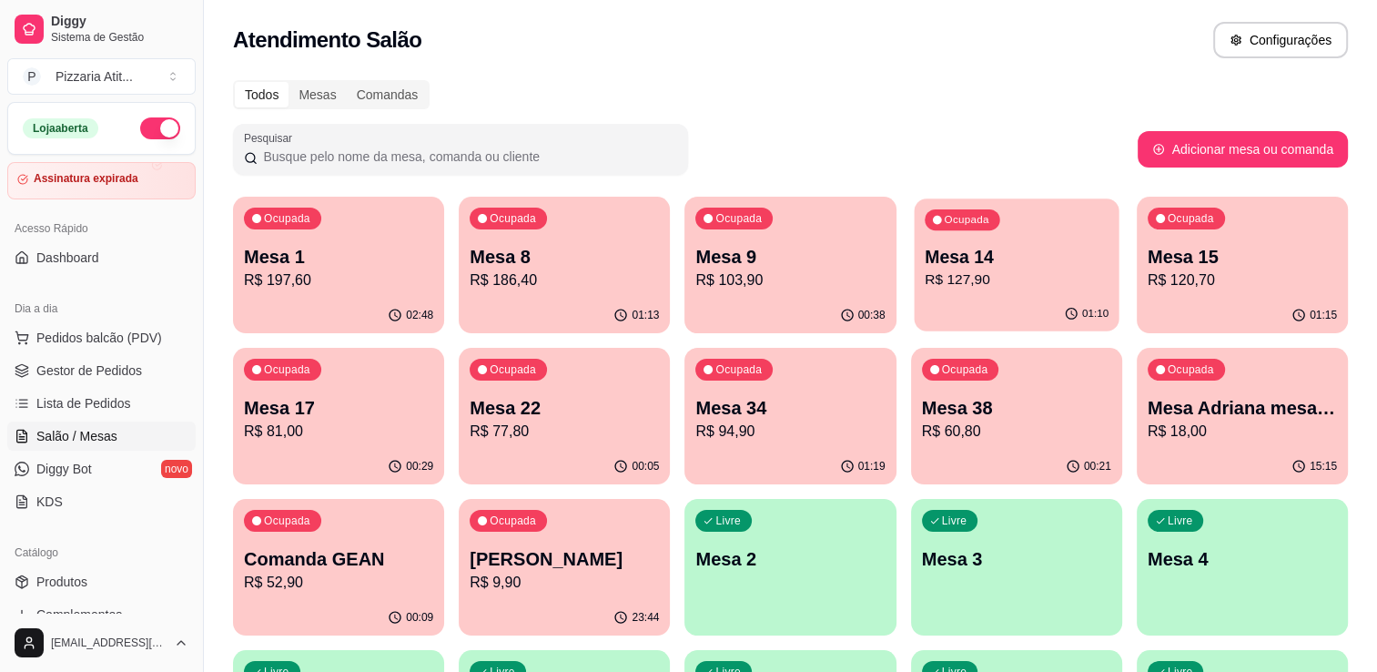
click at [1023, 264] on p "Mesa 14" at bounding box center [1016, 257] width 184 height 25
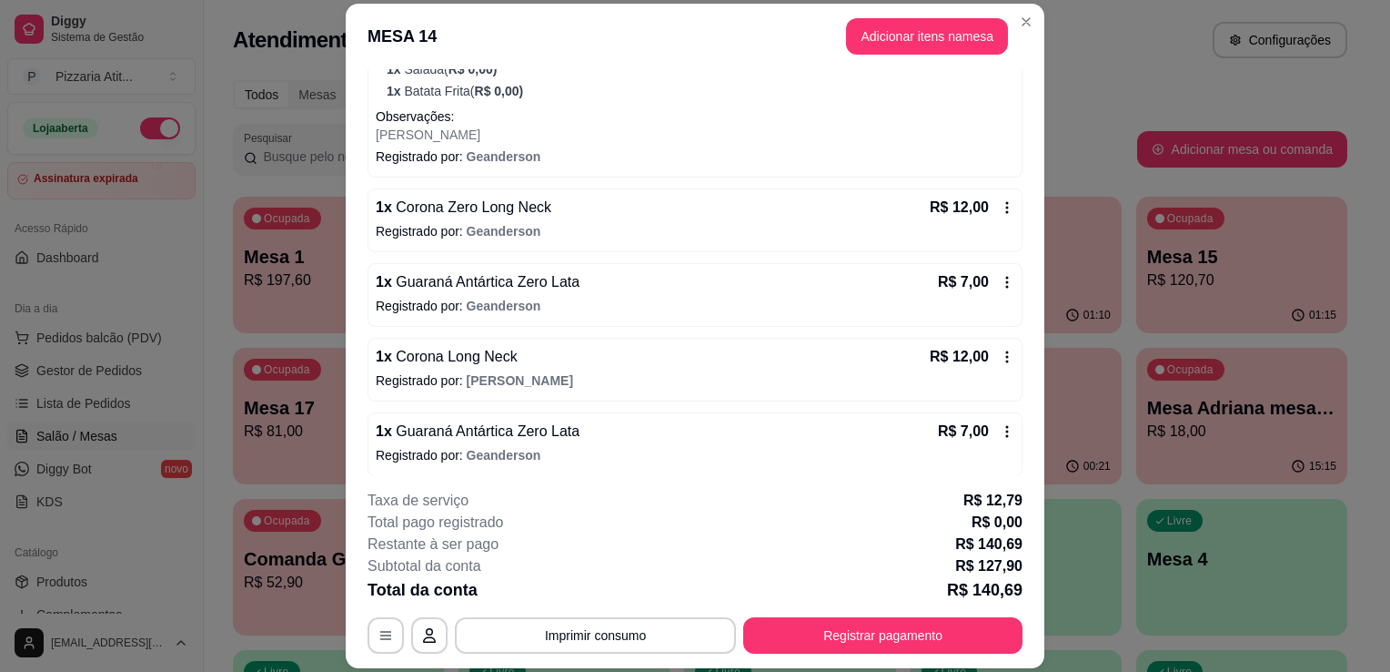
scroll to position [300, 0]
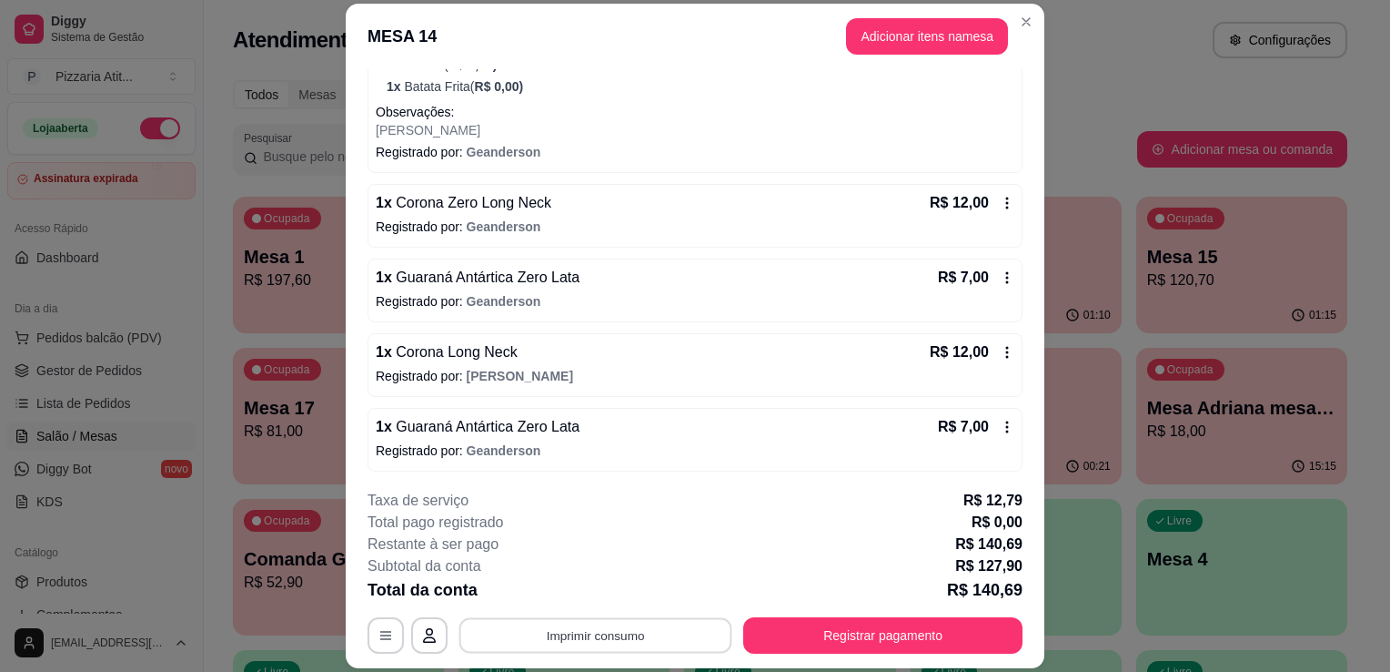
click at [633, 628] on button "Imprimir consumo" at bounding box center [596, 635] width 273 height 35
click at [610, 599] on button "IMPRESSORA" at bounding box center [593, 594] width 127 height 28
click at [776, 628] on button "Registrar pagamento" at bounding box center [883, 635] width 271 height 35
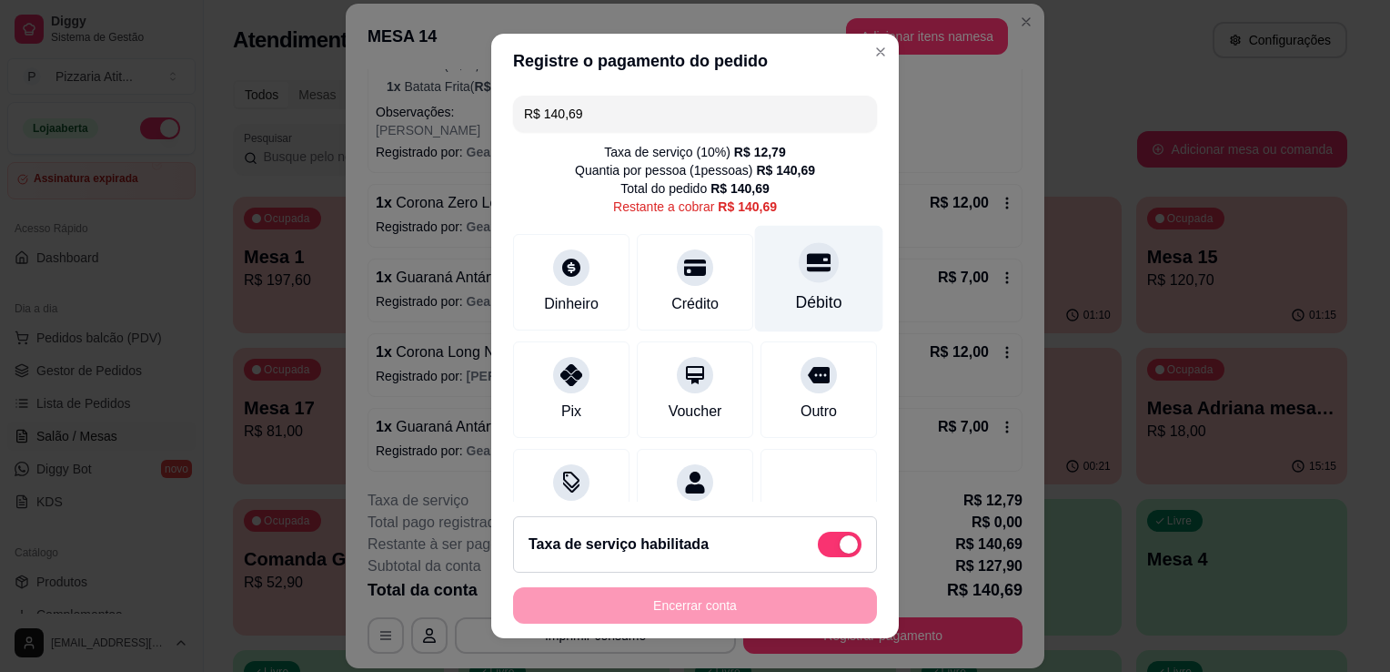
click at [796, 292] on div "Débito" at bounding box center [819, 302] width 46 height 24
type input "R$ 0,00"
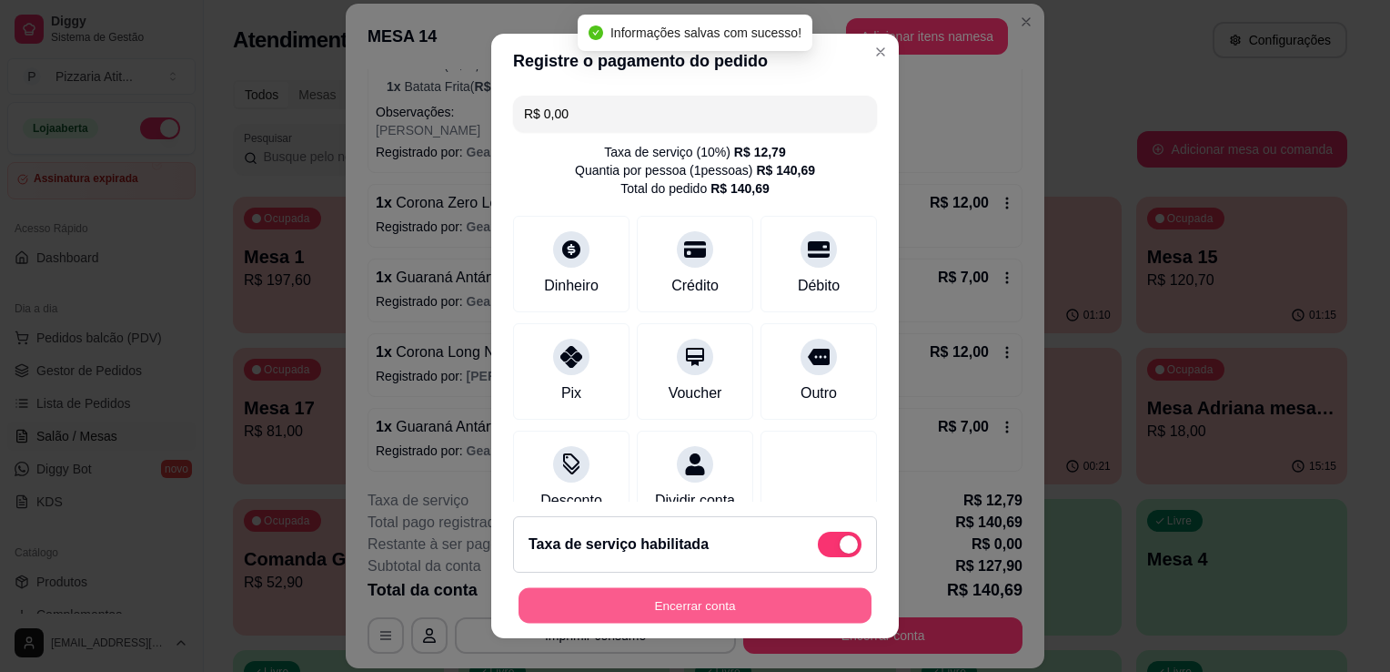
click at [786, 617] on button "Encerrar conta" at bounding box center [695, 605] width 353 height 35
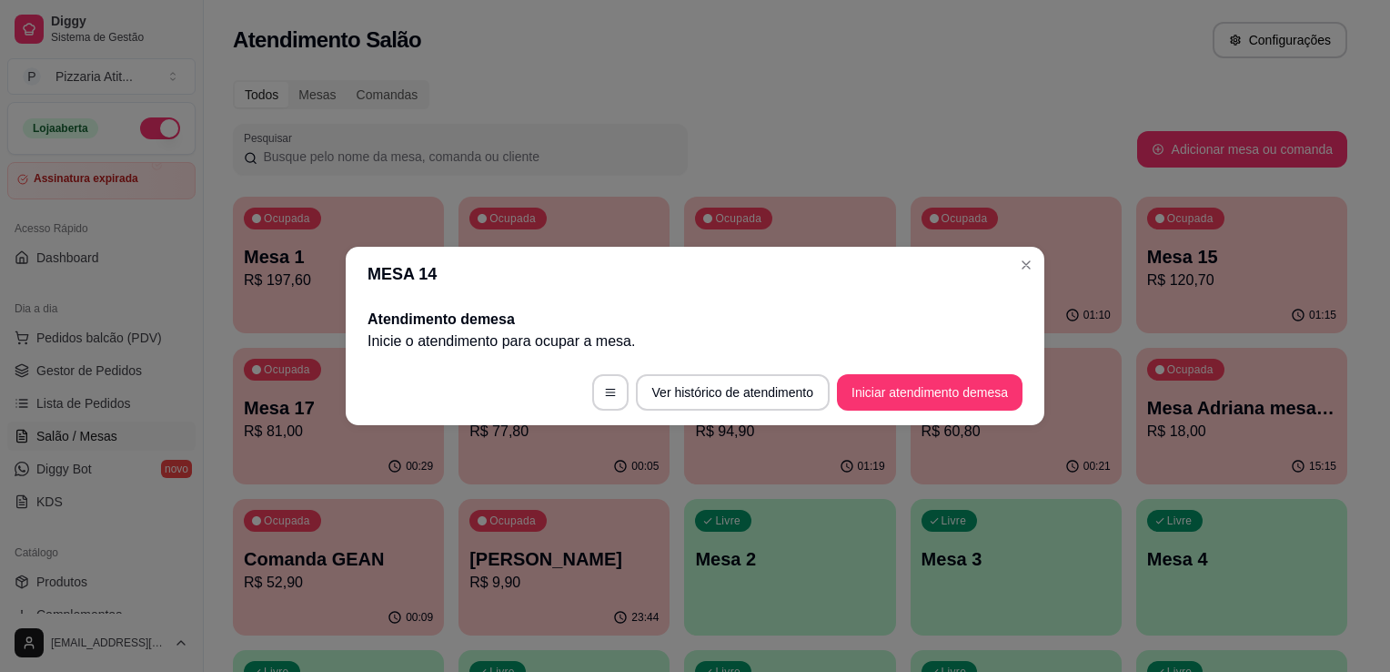
scroll to position [0, 0]
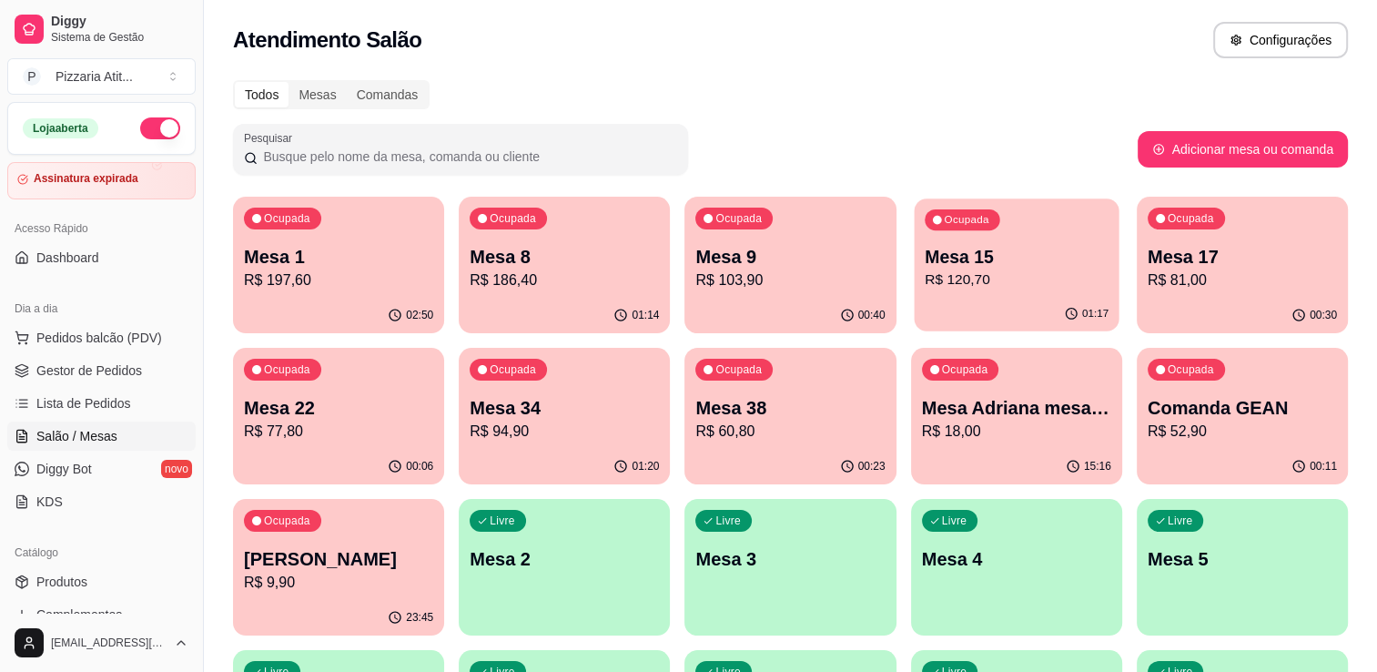
click at [1041, 280] on p "R$ 120,70" at bounding box center [1016, 279] width 184 height 21
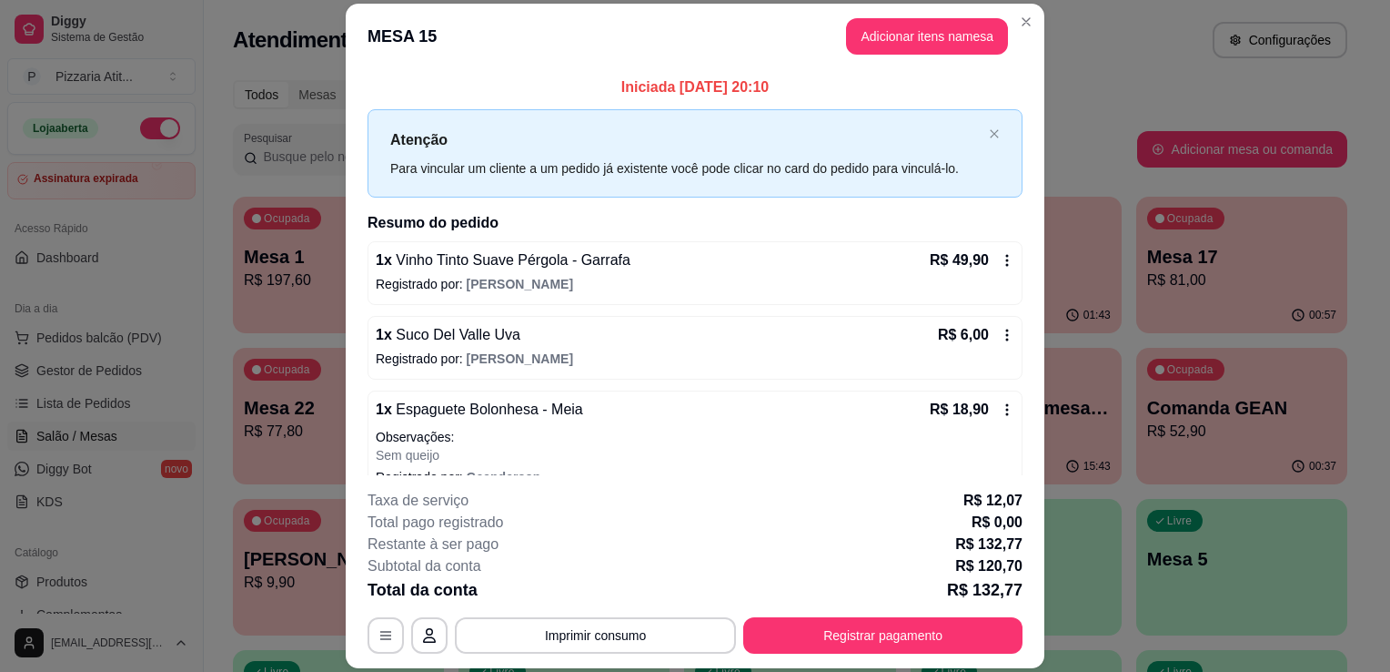
scroll to position [102, 0]
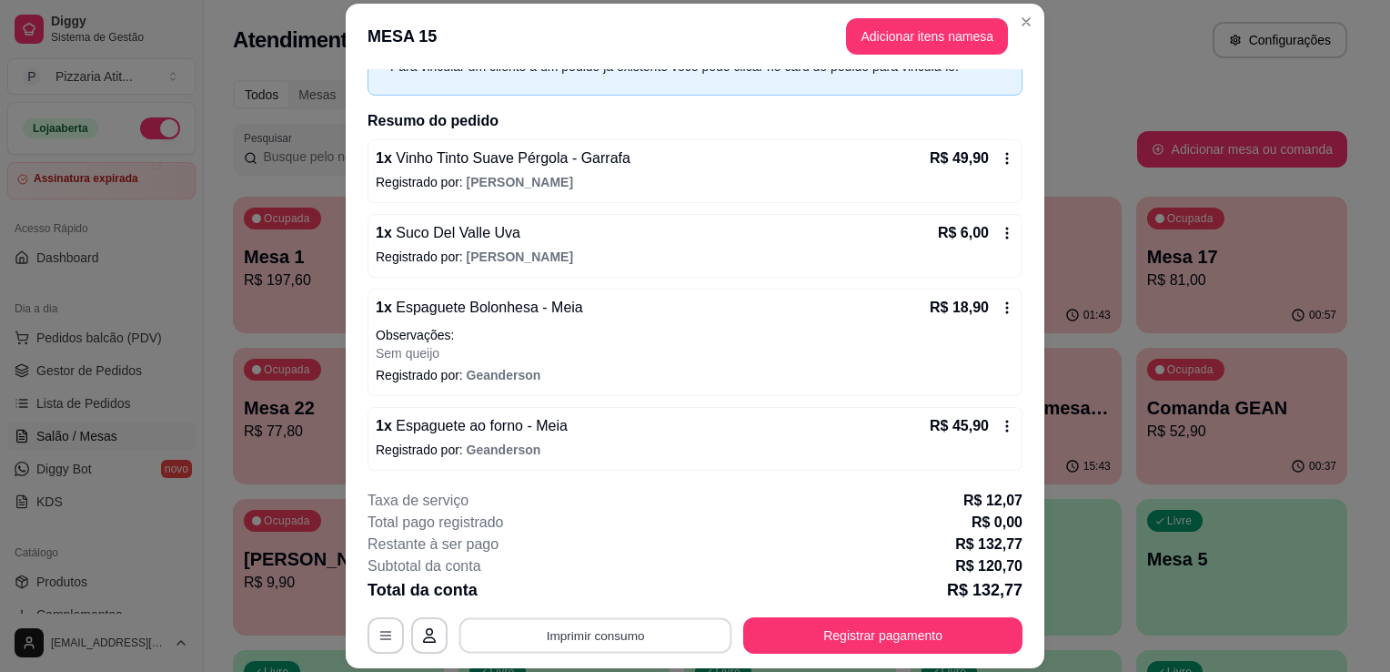
click at [598, 643] on button "Imprimir consumo" at bounding box center [596, 635] width 273 height 35
click at [593, 595] on button "IMPRESSORA" at bounding box center [593, 594] width 127 height 28
click at [839, 628] on button "Registrar pagamento" at bounding box center [882, 635] width 279 height 36
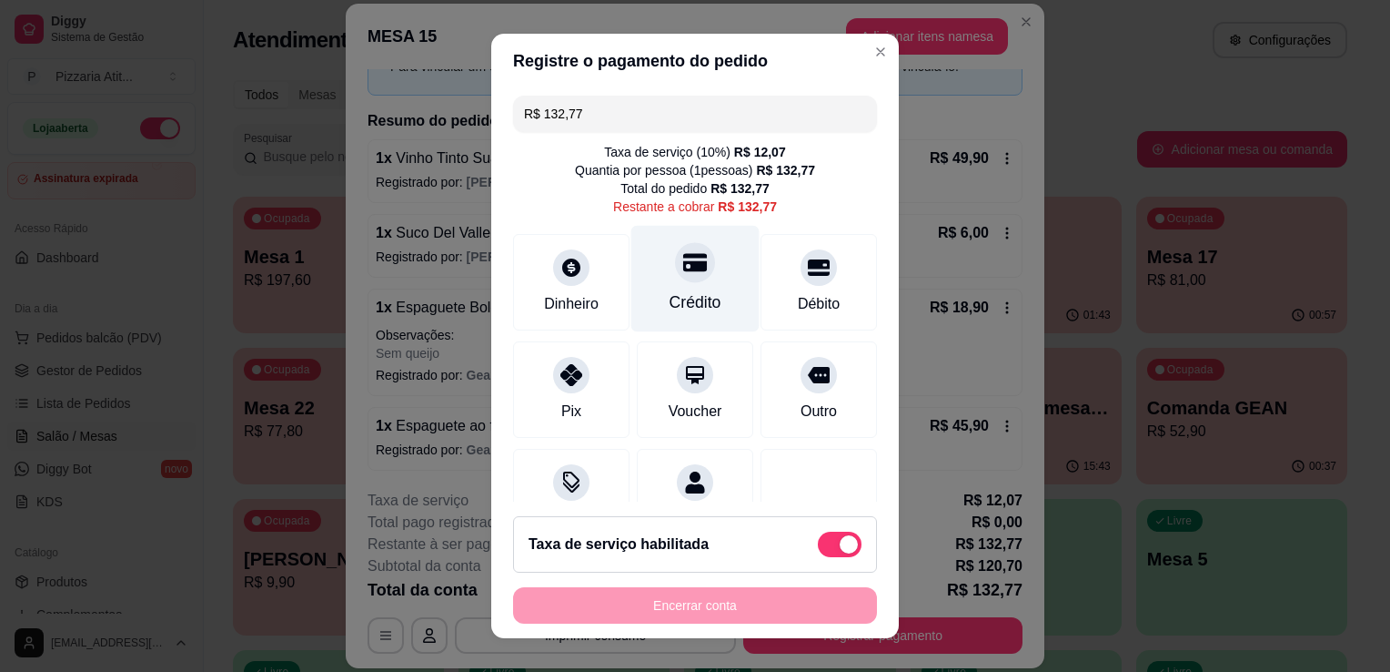
click at [690, 288] on div "Crédito" at bounding box center [695, 279] width 128 height 106
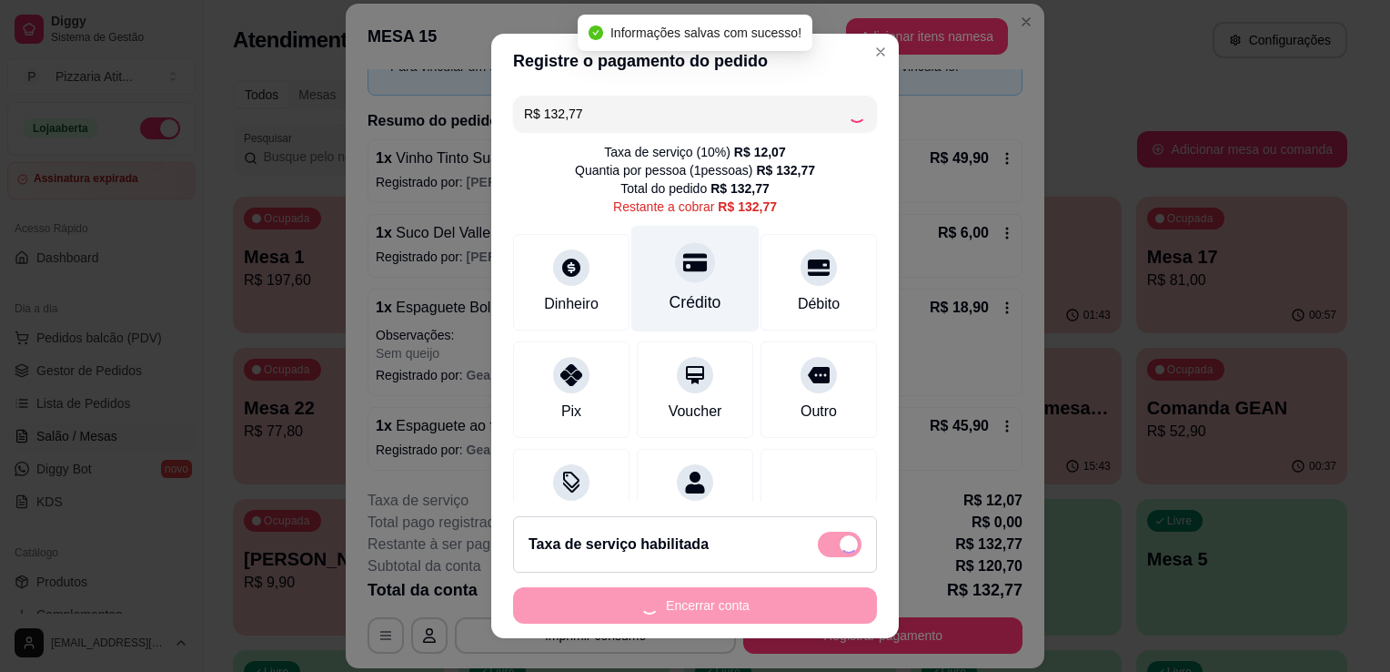
type input "R$ 0,00"
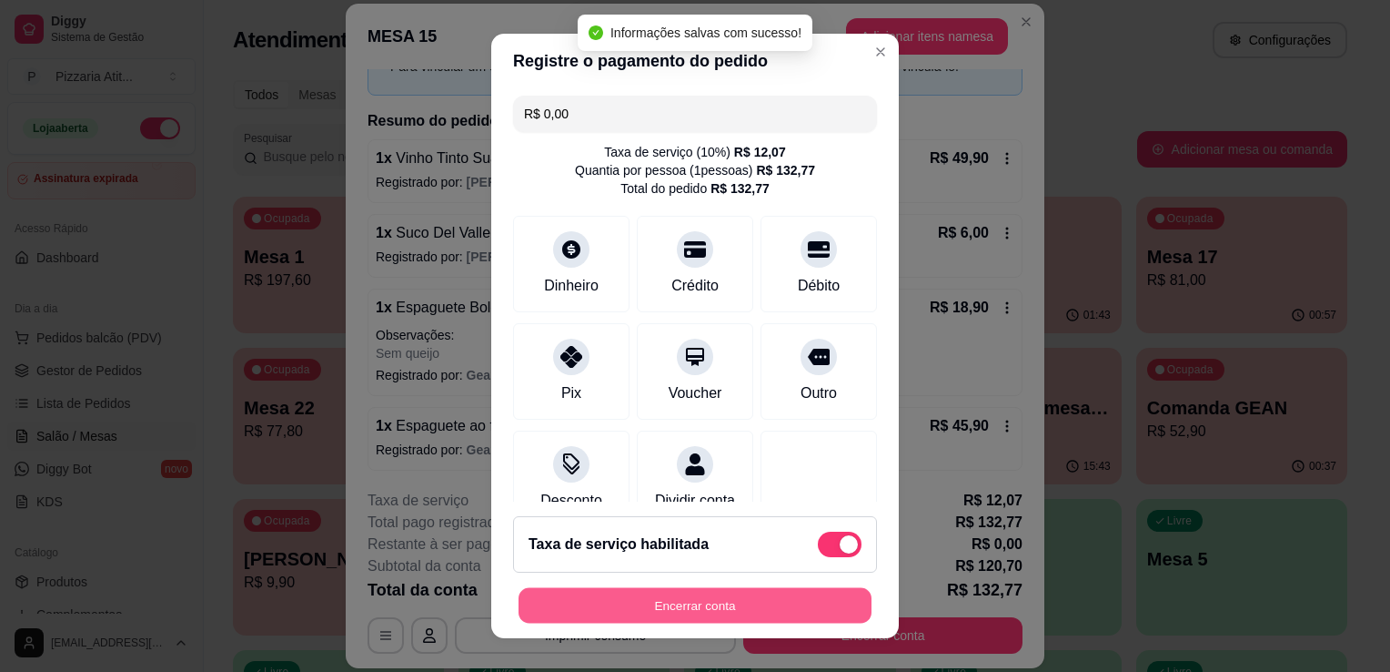
click at [689, 603] on button "Encerrar conta" at bounding box center [695, 605] width 353 height 35
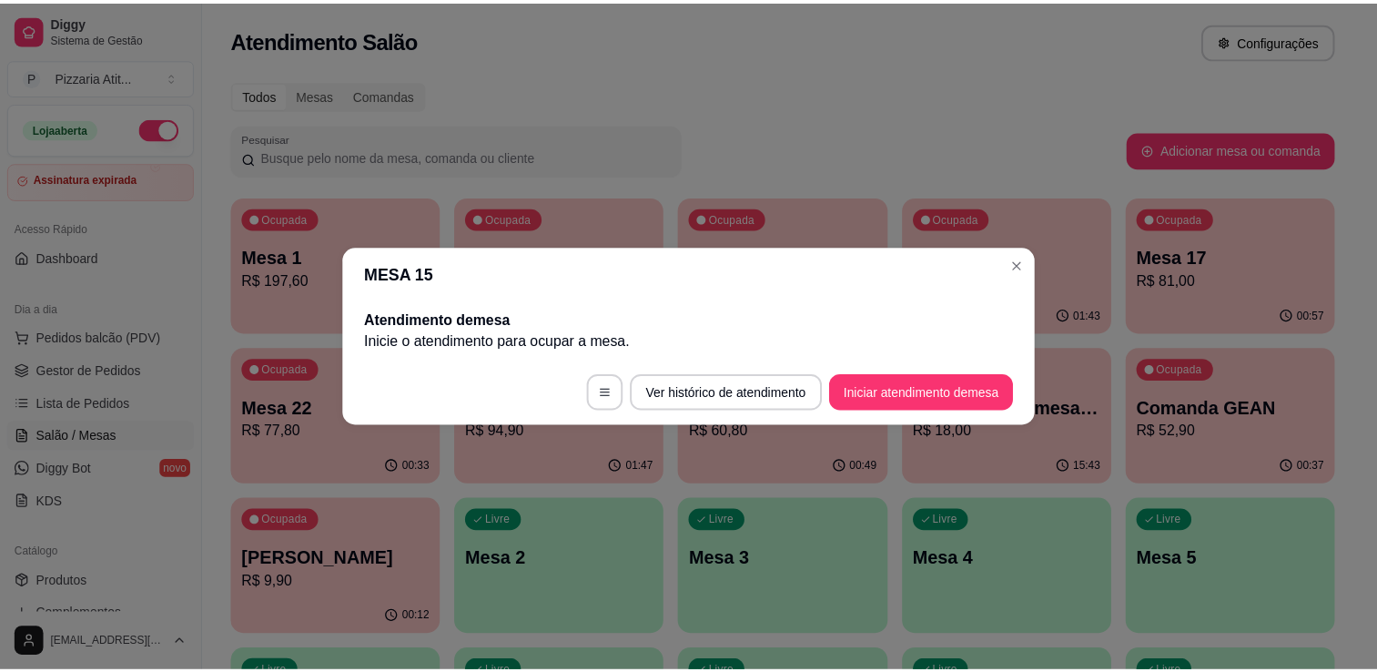
scroll to position [0, 0]
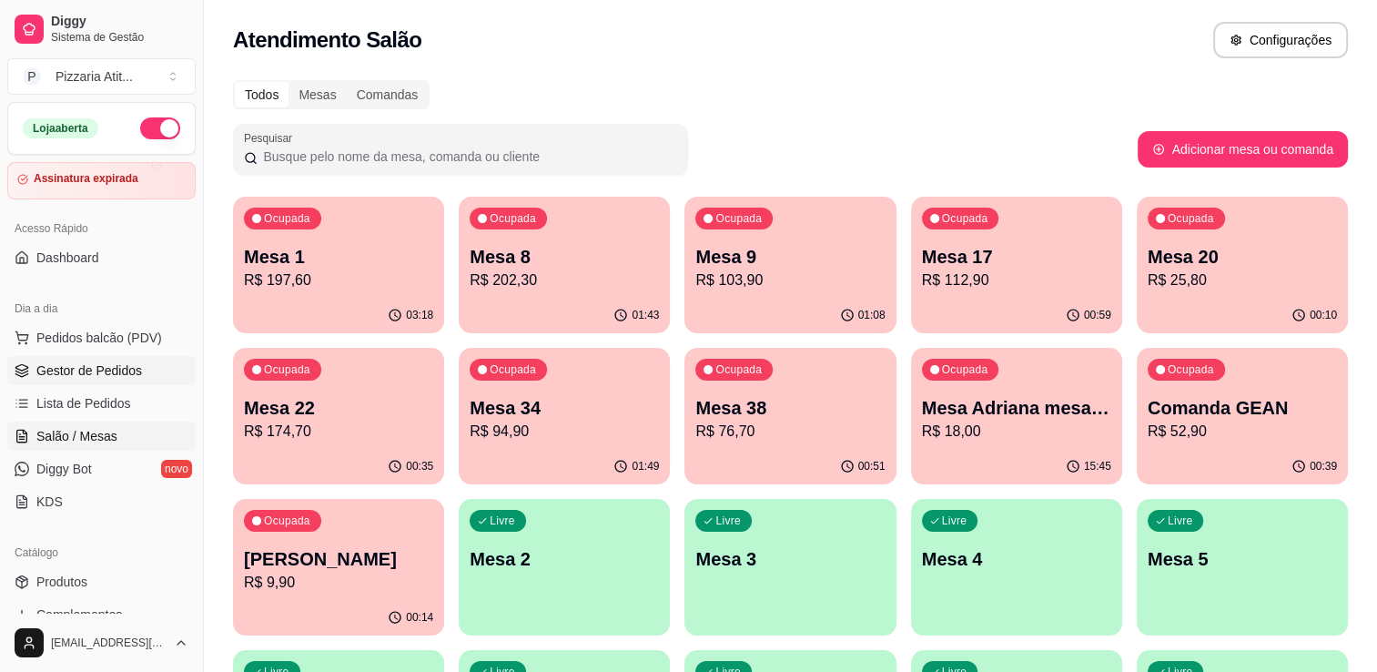
click at [102, 367] on span "Gestor de Pedidos" at bounding box center [89, 370] width 106 height 18
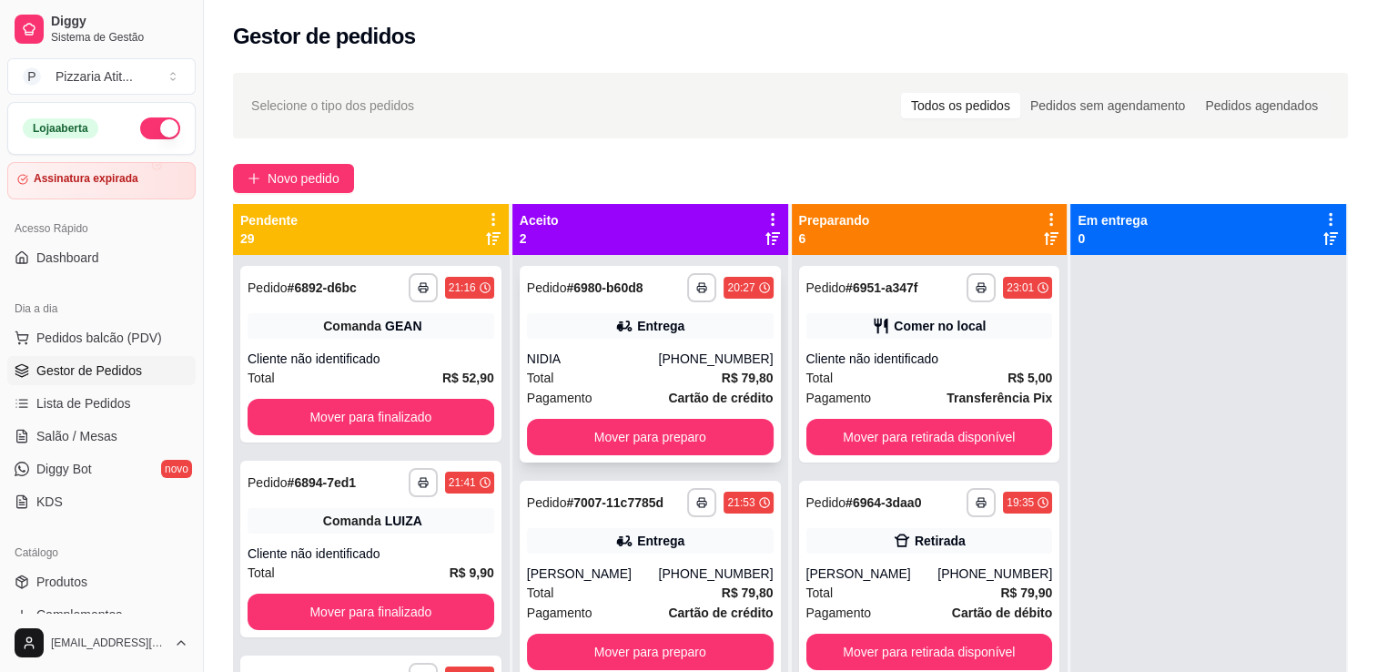
scroll to position [51, 0]
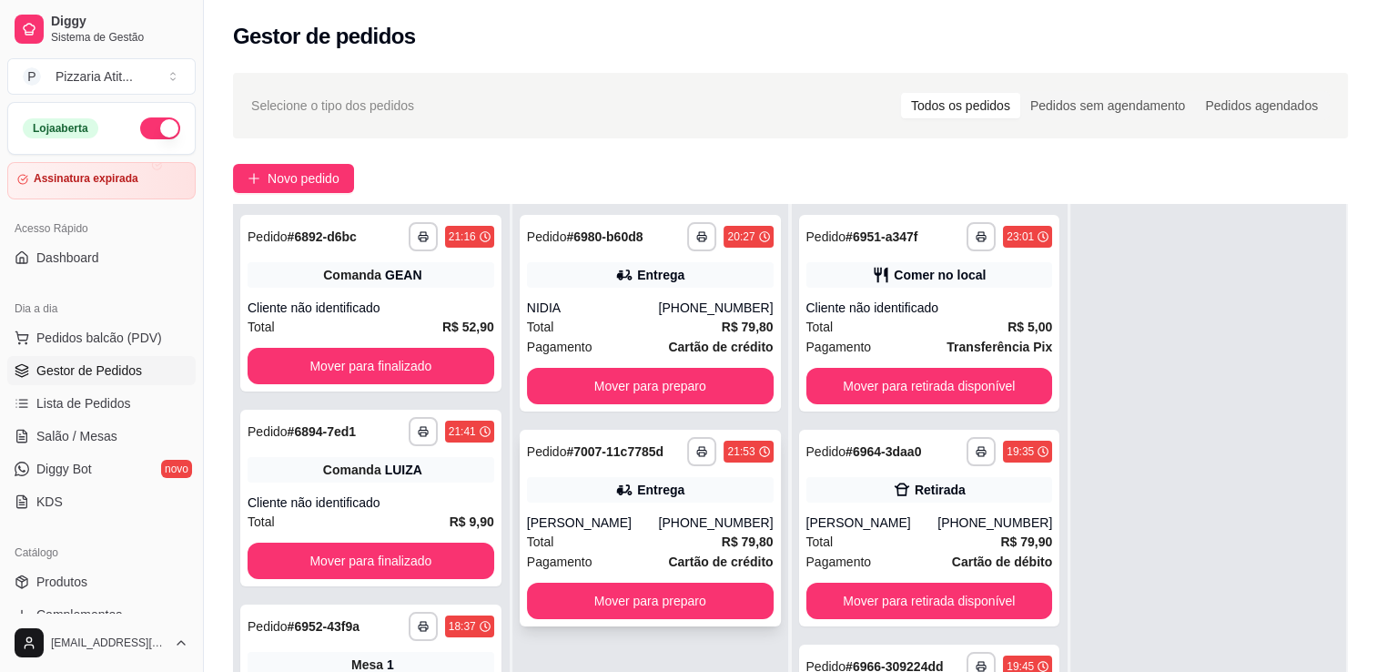
click at [624, 523] on div "[PERSON_NAME]" at bounding box center [593, 522] width 132 height 18
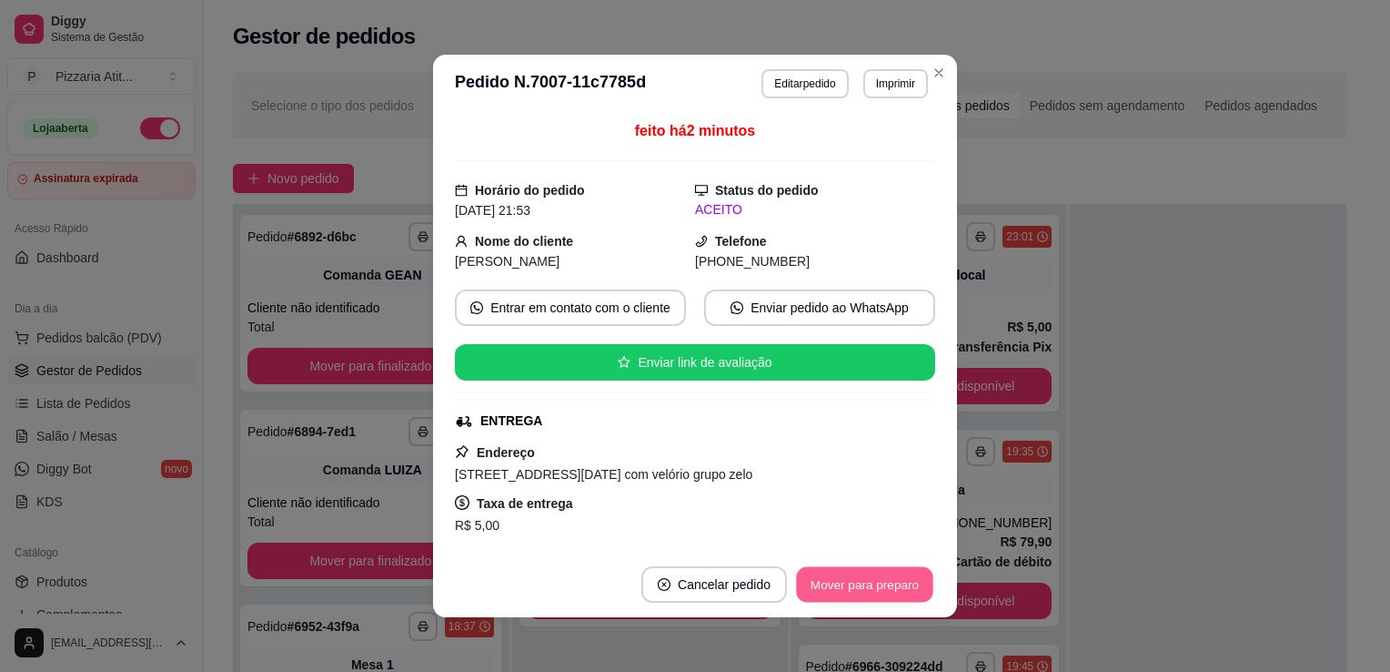
click at [891, 584] on button "Mover para preparo" at bounding box center [864, 584] width 136 height 35
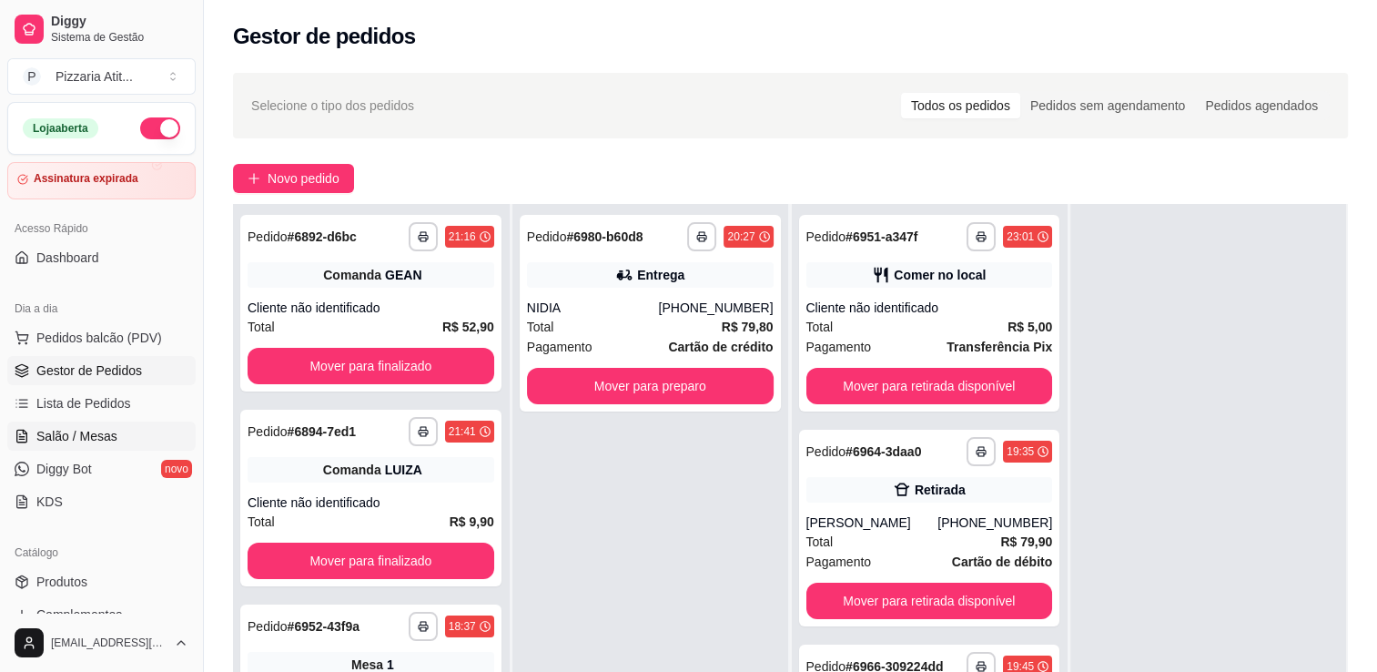
click at [102, 437] on span "Salão / Mesas" at bounding box center [76, 436] width 81 height 18
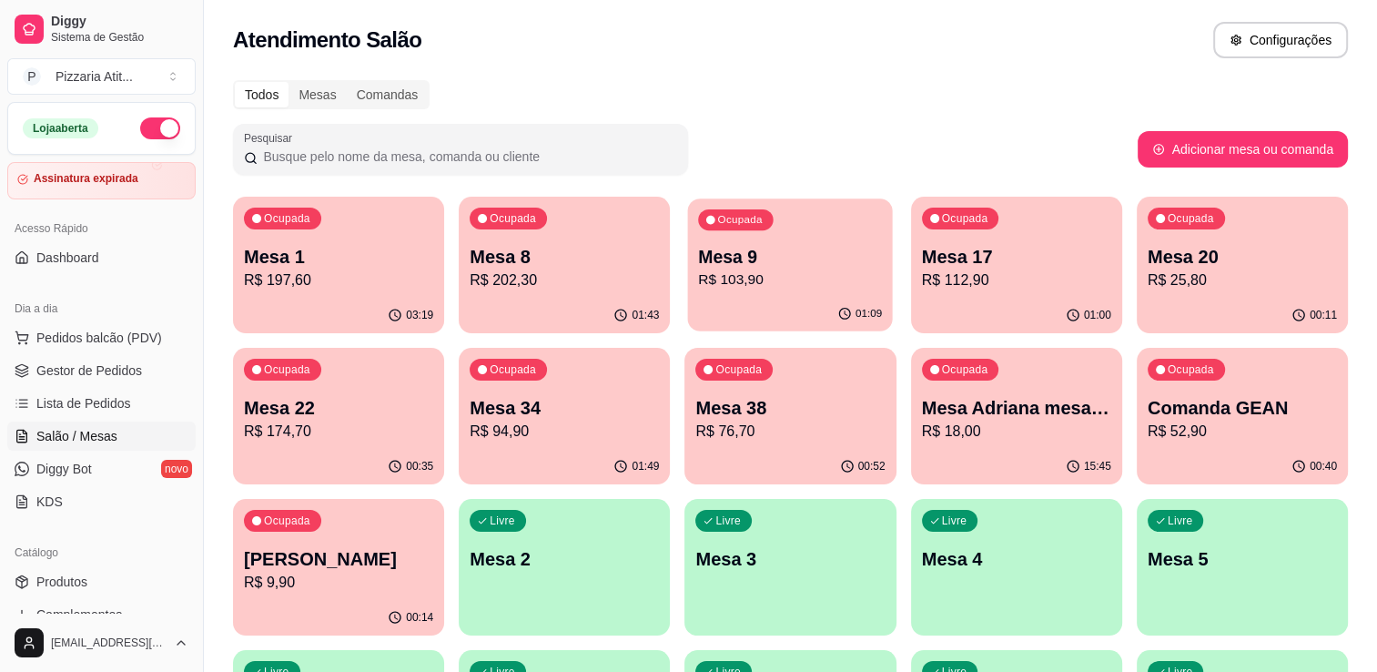
click at [843, 290] on div "Ocupada Mesa 9 R$ 103,90" at bounding box center [790, 247] width 205 height 98
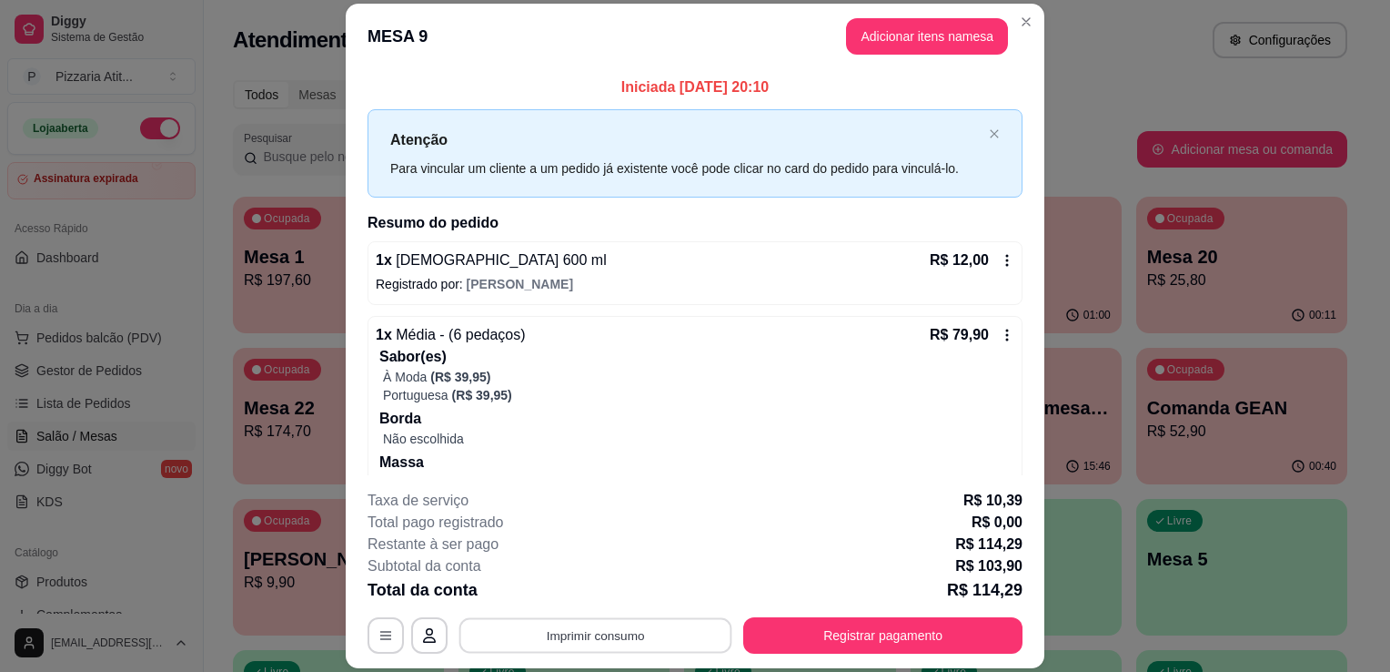
click at [619, 645] on button "Imprimir consumo" at bounding box center [596, 635] width 273 height 35
click at [604, 595] on button "IMPRESSORA" at bounding box center [593, 594] width 127 height 28
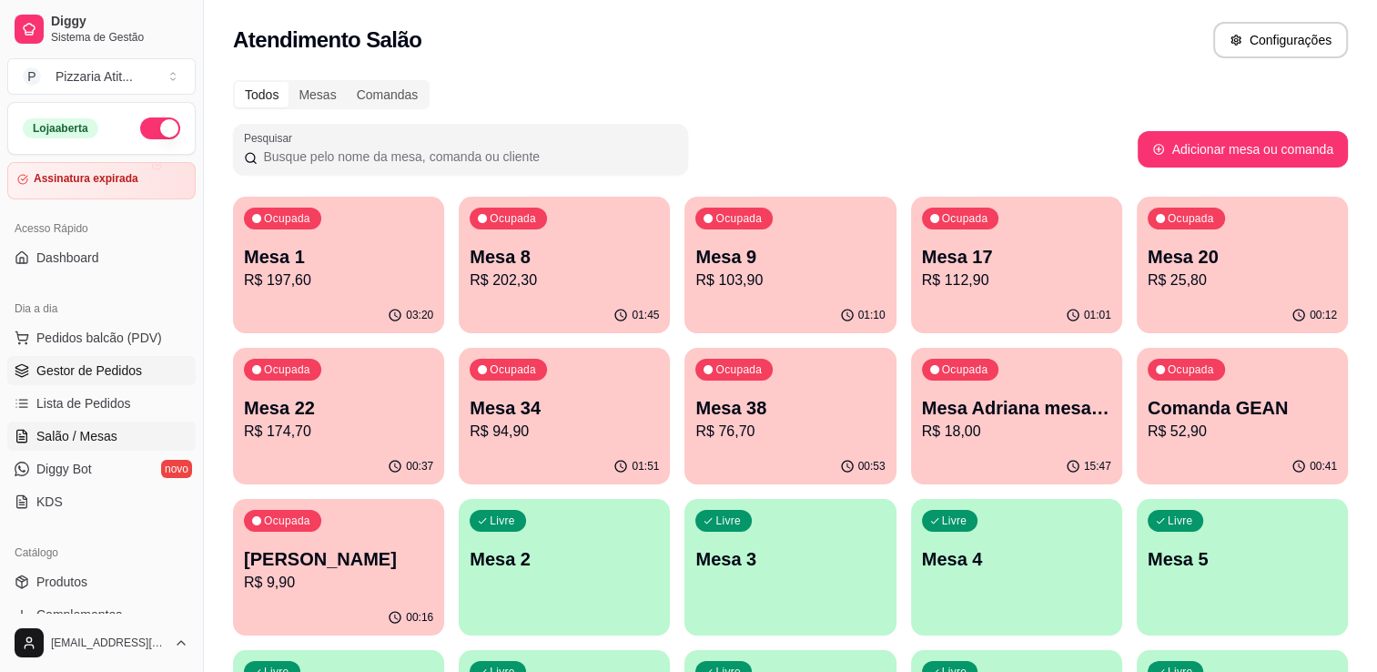
click at [69, 377] on span "Gestor de Pedidos" at bounding box center [89, 370] width 106 height 18
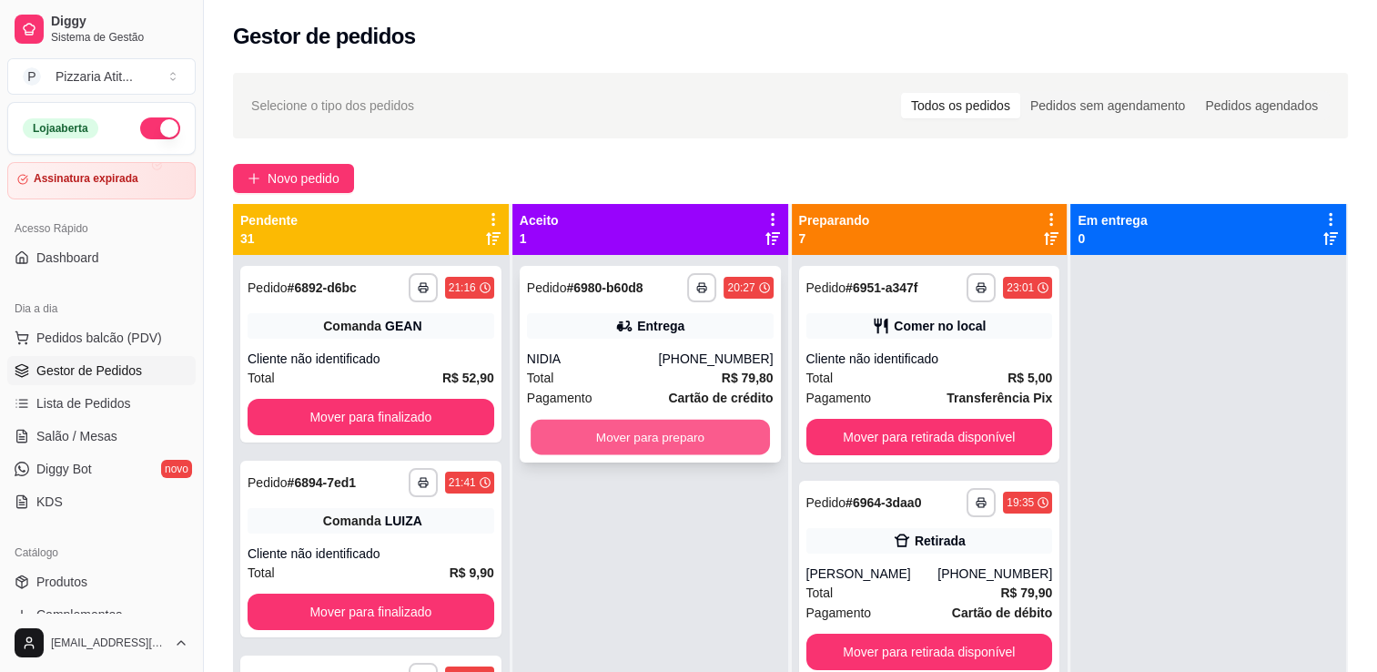
click at [662, 430] on button "Mover para preparo" at bounding box center [649, 436] width 239 height 35
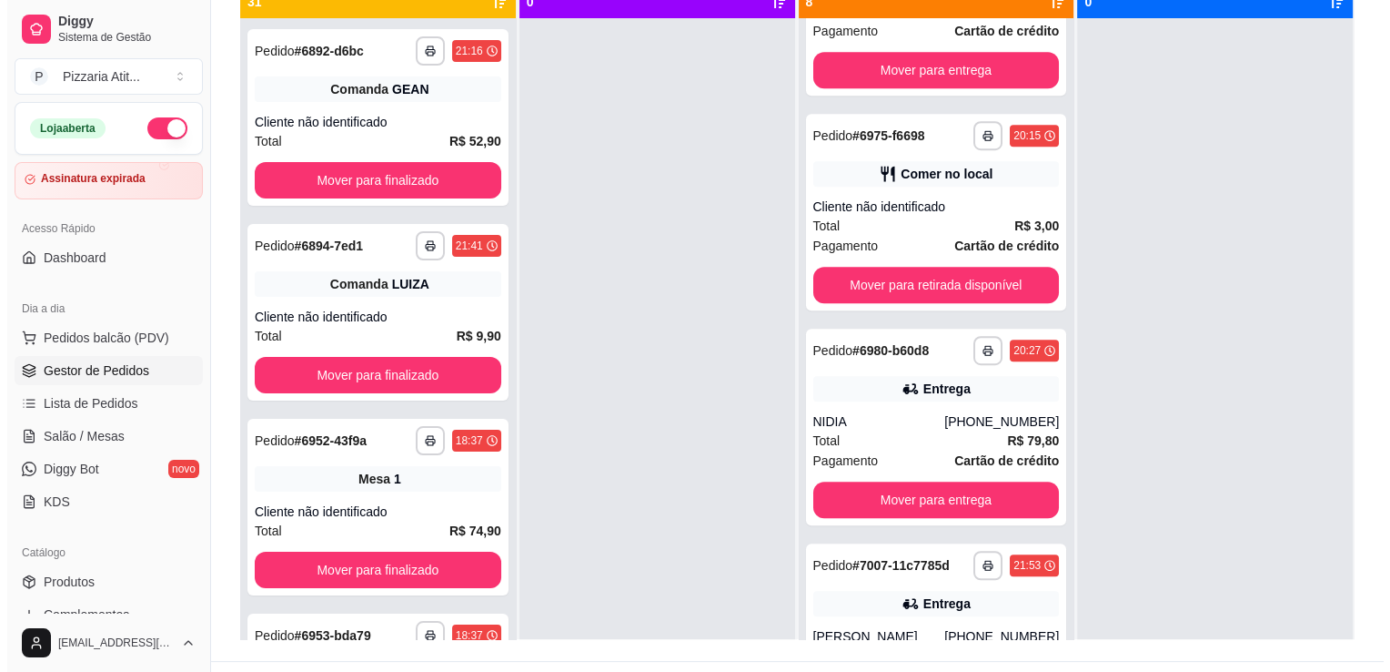
scroll to position [1082, 0]
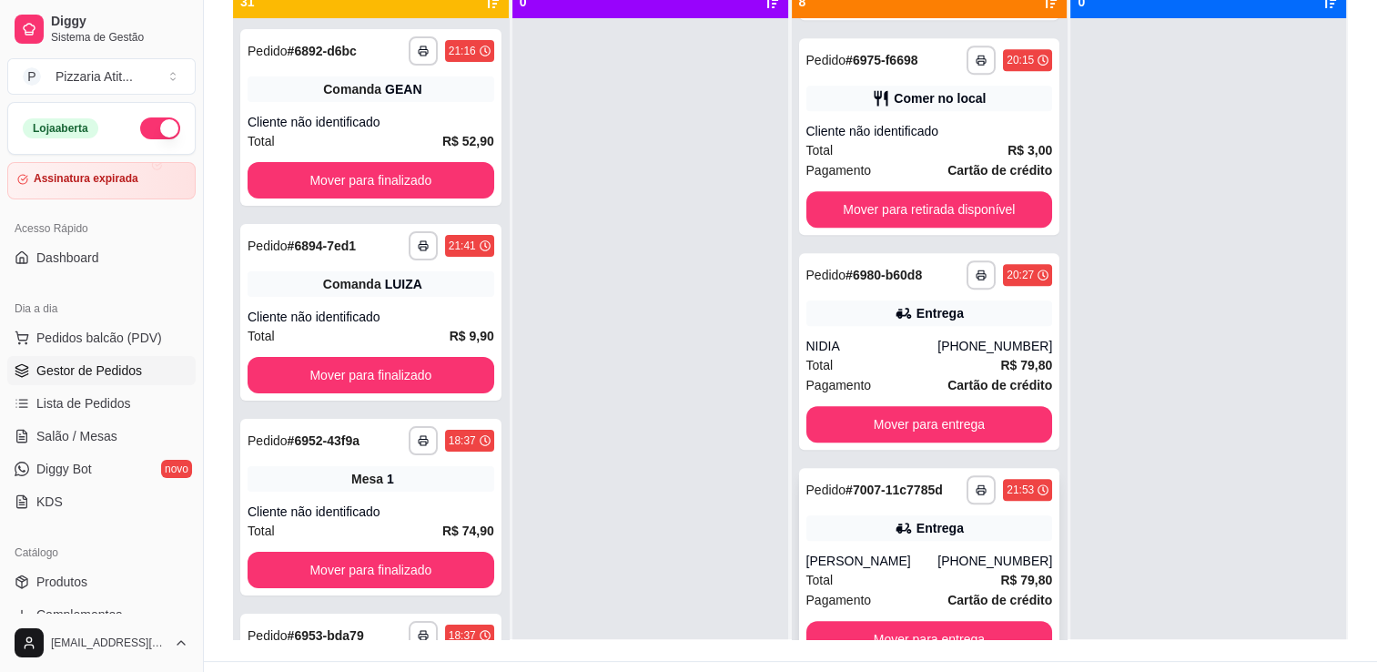
click at [919, 570] on div "Total R$ 79,80" at bounding box center [929, 580] width 247 height 20
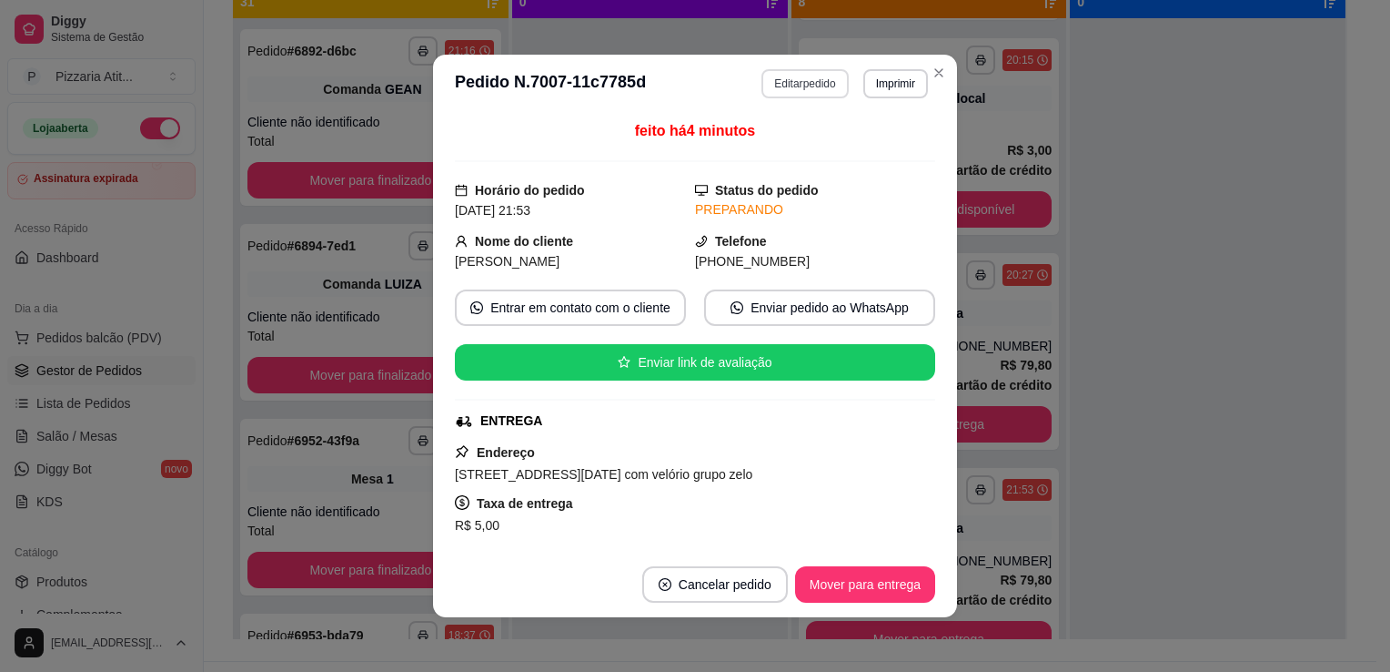
click at [818, 78] on button "Editar pedido" at bounding box center [805, 83] width 86 height 29
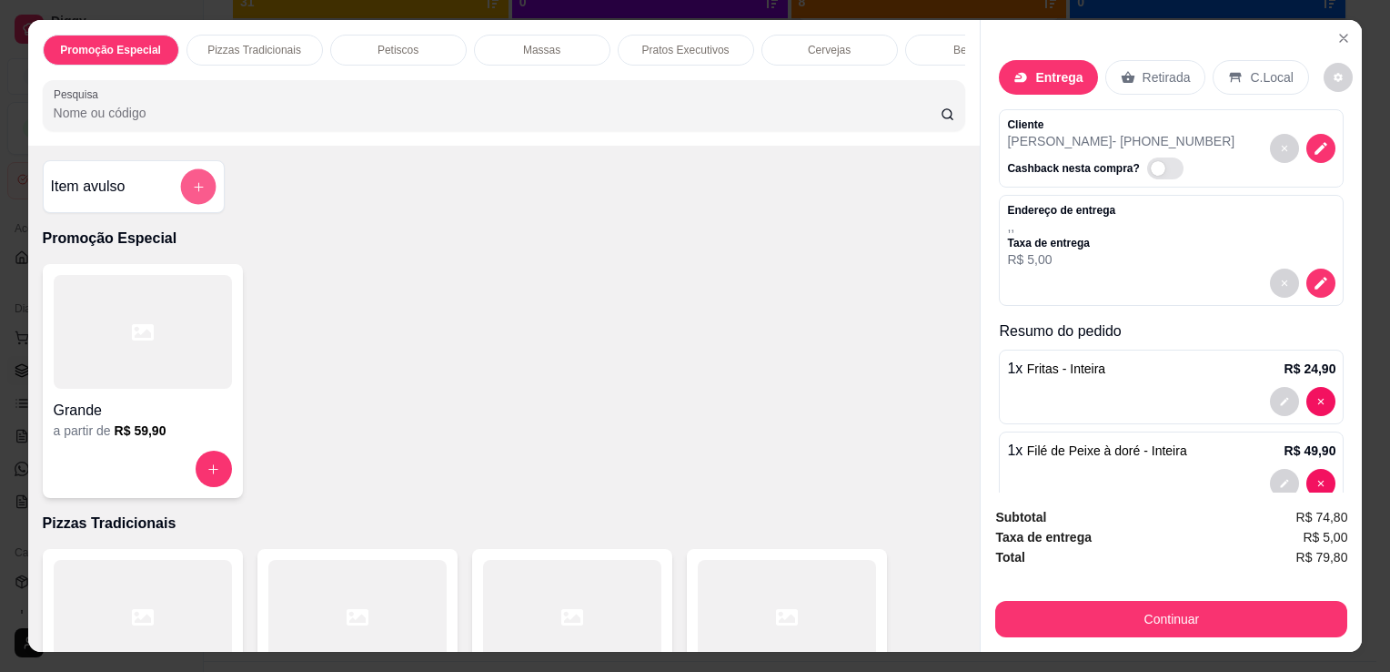
click at [200, 192] on button "add-separate-item" at bounding box center [197, 186] width 35 height 35
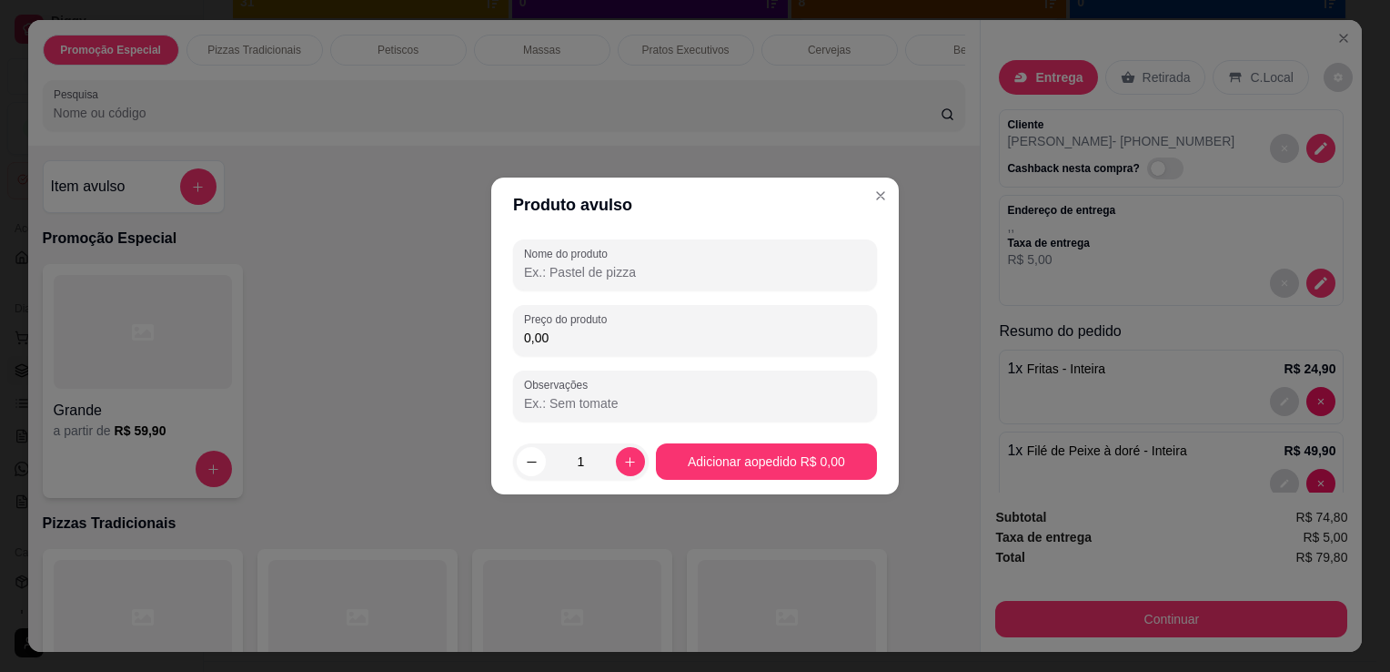
click at [596, 273] on input "Nome do produto" at bounding box center [695, 272] width 342 height 18
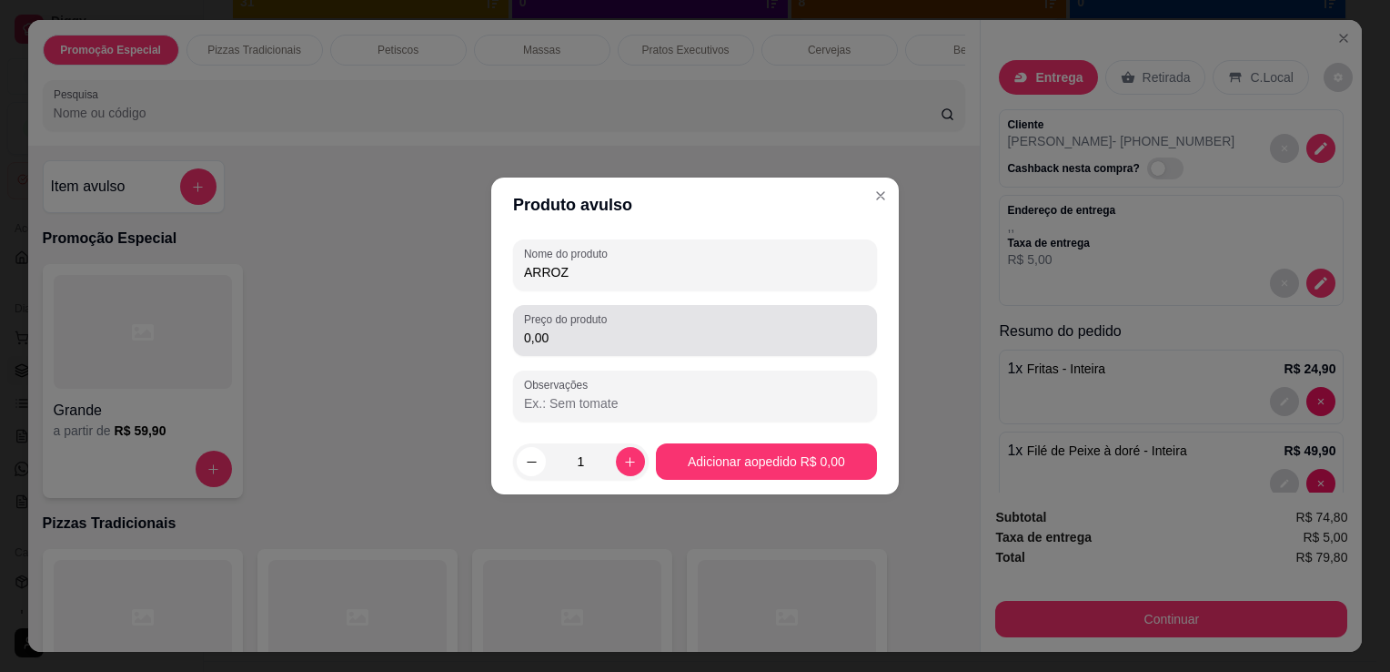
type input "ARROZ"
click at [598, 327] on div "0,00" at bounding box center [695, 330] width 342 height 36
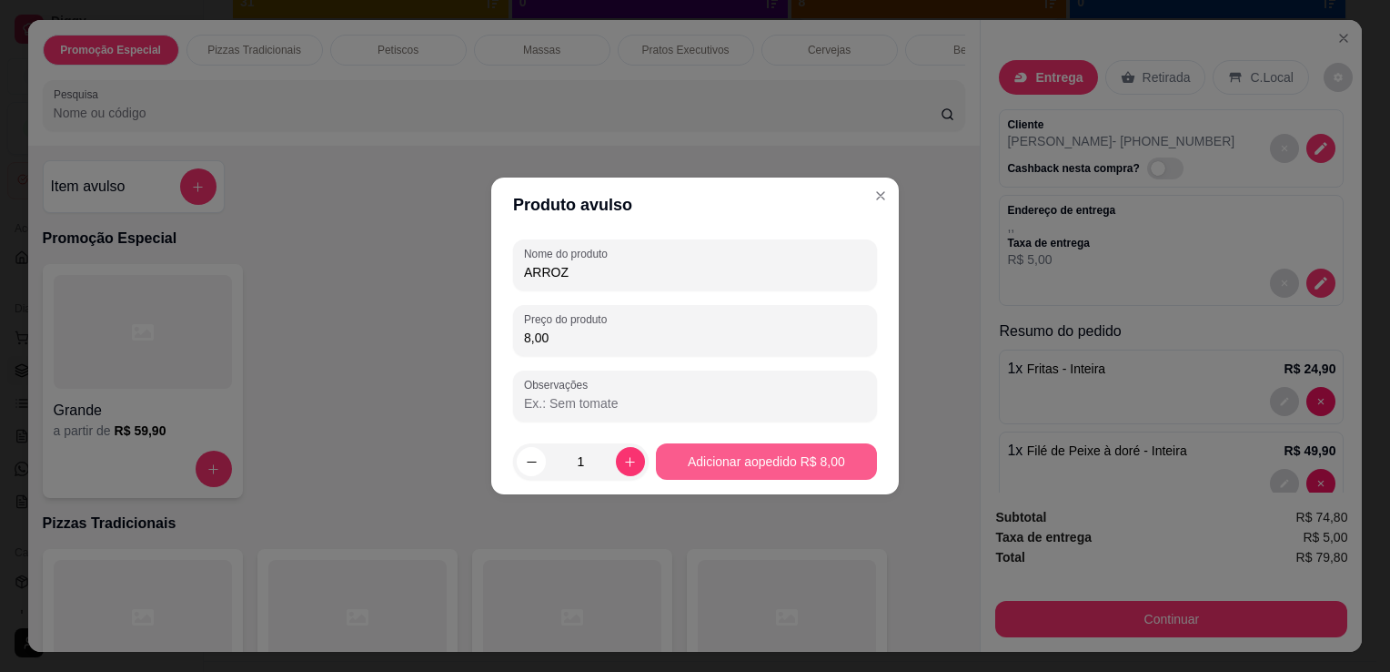
type input "8,00"
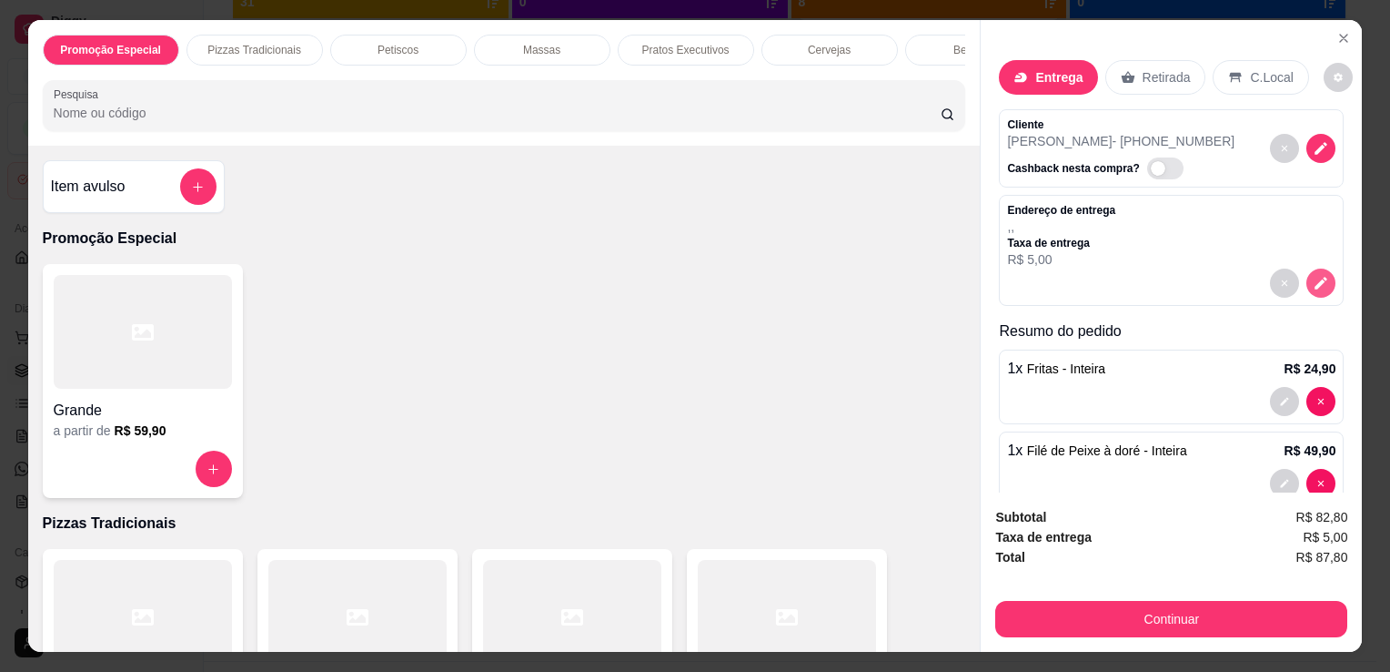
click at [1308, 274] on button "decrease-product-quantity" at bounding box center [1321, 282] width 29 height 29
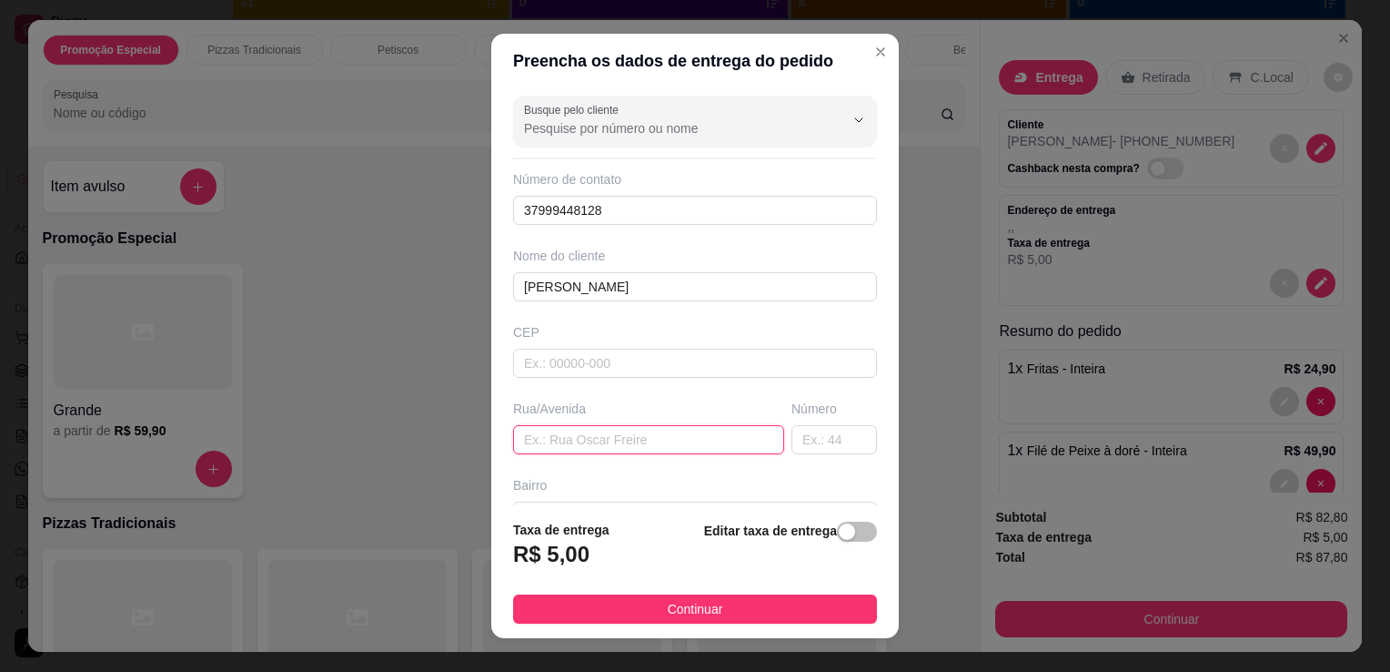
click at [654, 442] on input "text" at bounding box center [648, 439] width 271 height 29
type input "RUA [DATE]"
click at [820, 425] on input "text" at bounding box center [835, 439] width 86 height 29
type input "275"
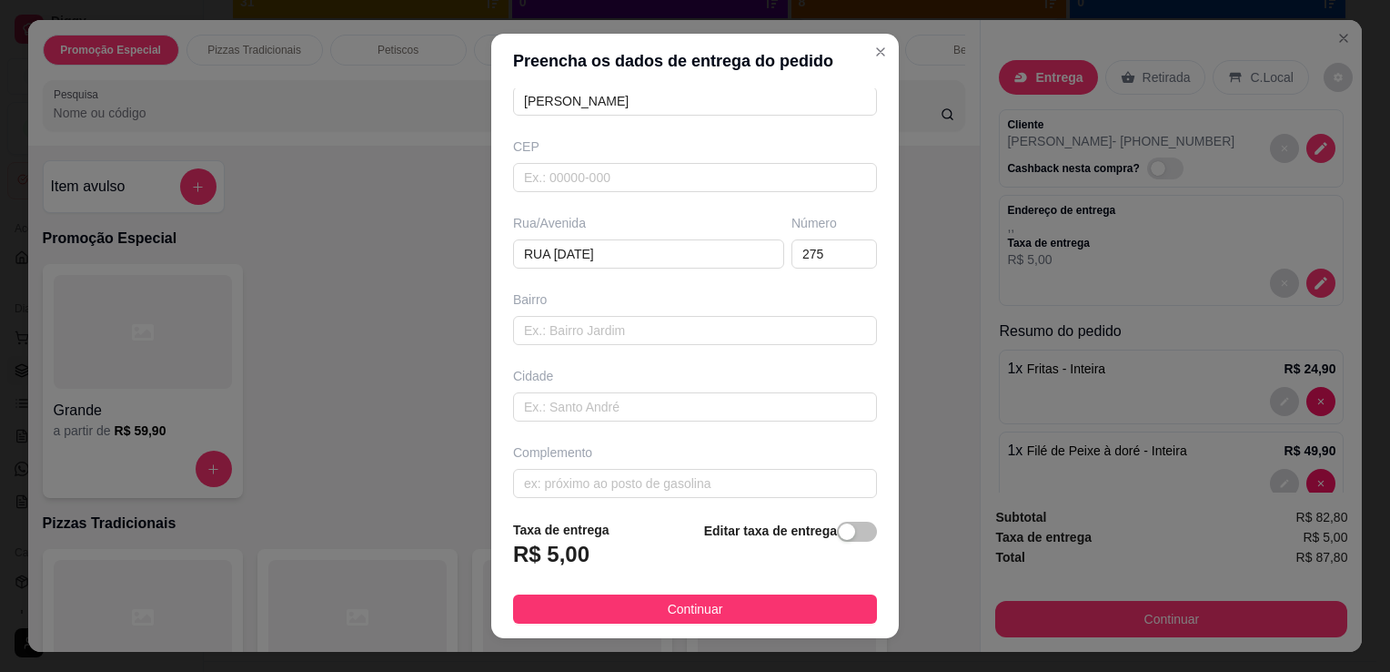
scroll to position [193, 0]
click at [776, 470] on input "text" at bounding box center [695, 475] width 364 height 29
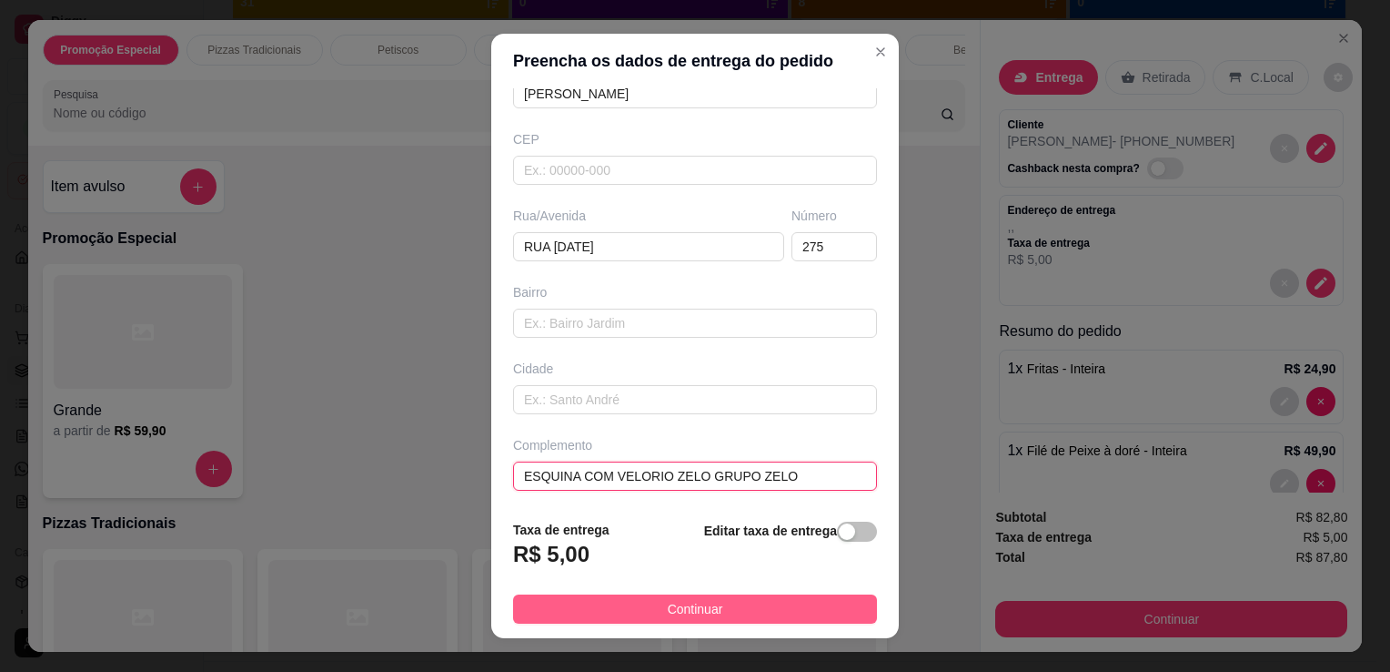
type input "ESQUINA COM VELORIO ZELO GRUPO ZELO"
click at [734, 602] on button "Continuar" at bounding box center [695, 608] width 364 height 29
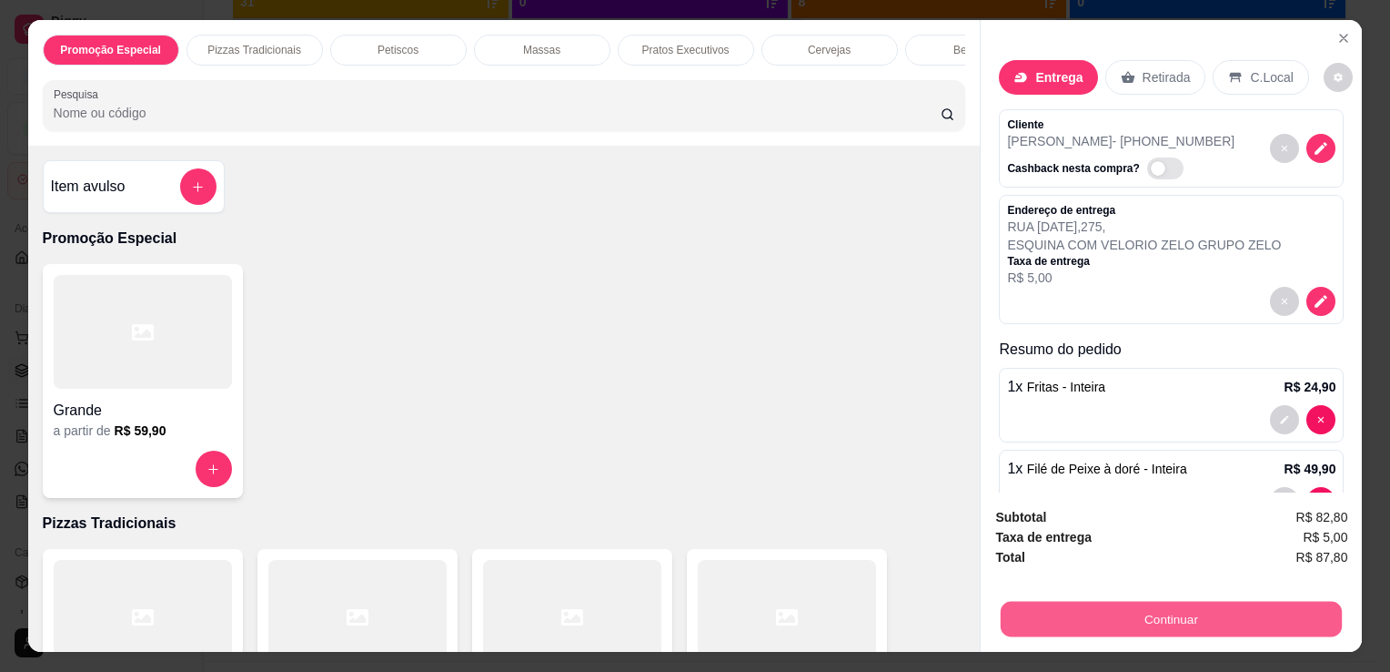
click at [1108, 622] on button "Continuar" at bounding box center [1171, 618] width 341 height 35
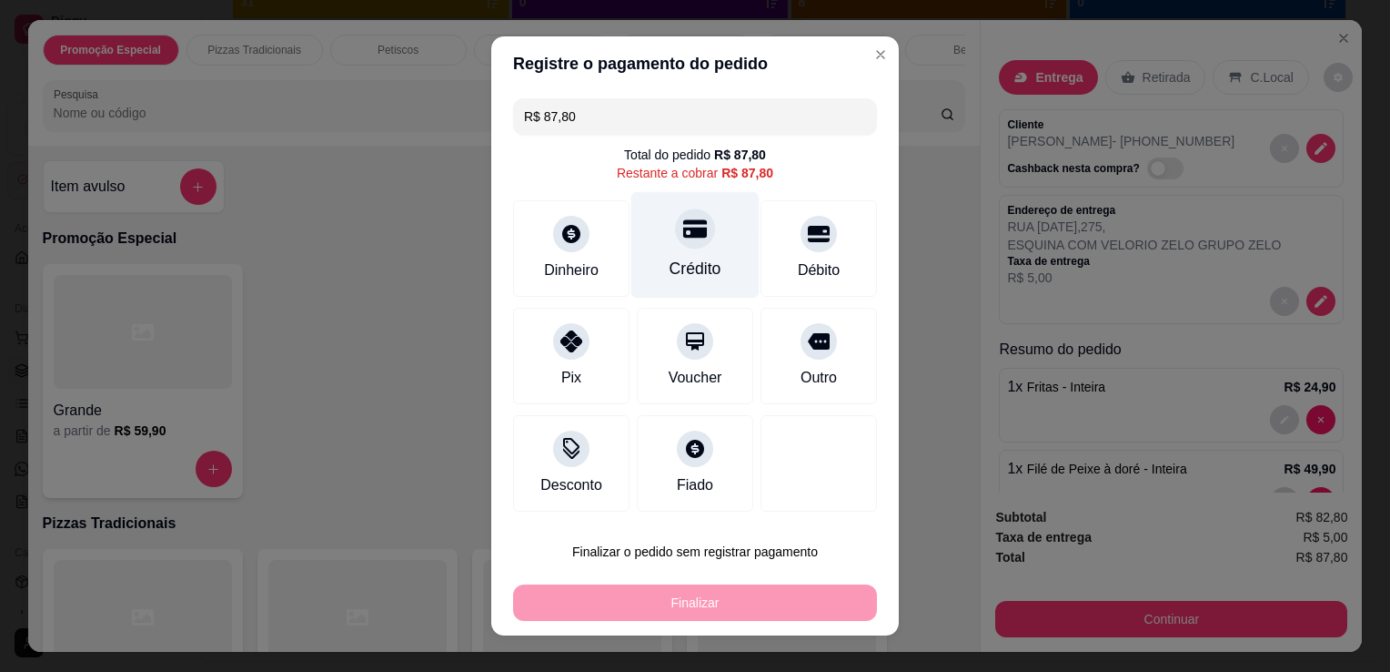
click at [694, 236] on div at bounding box center [695, 228] width 40 height 40
type input "R$ 0,00"
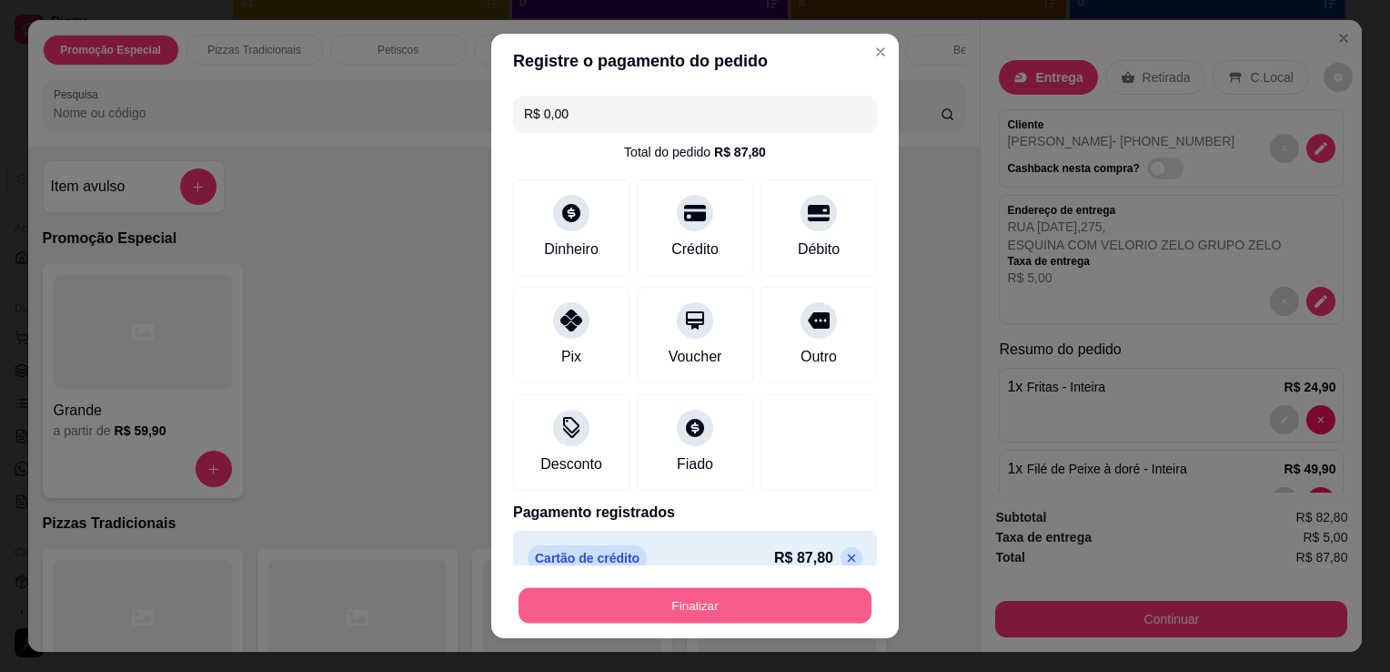
click at [676, 593] on button "Finalizar" at bounding box center [695, 605] width 353 height 35
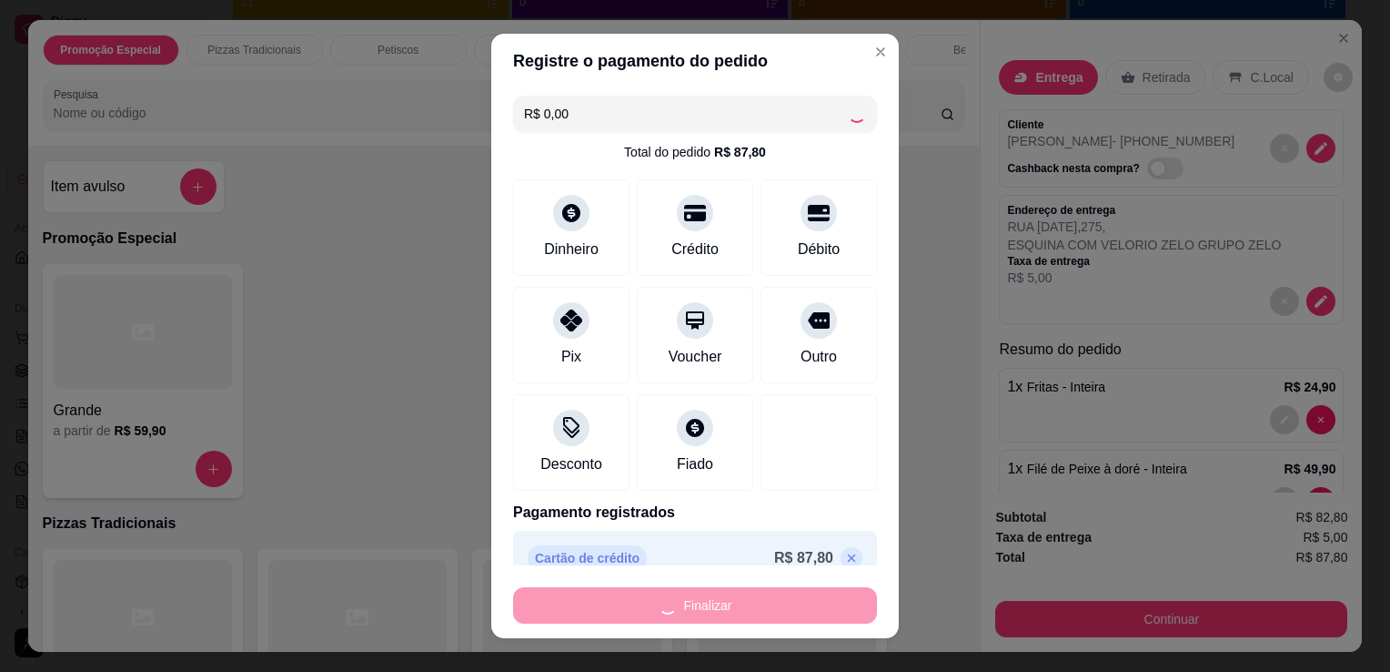
type input "0"
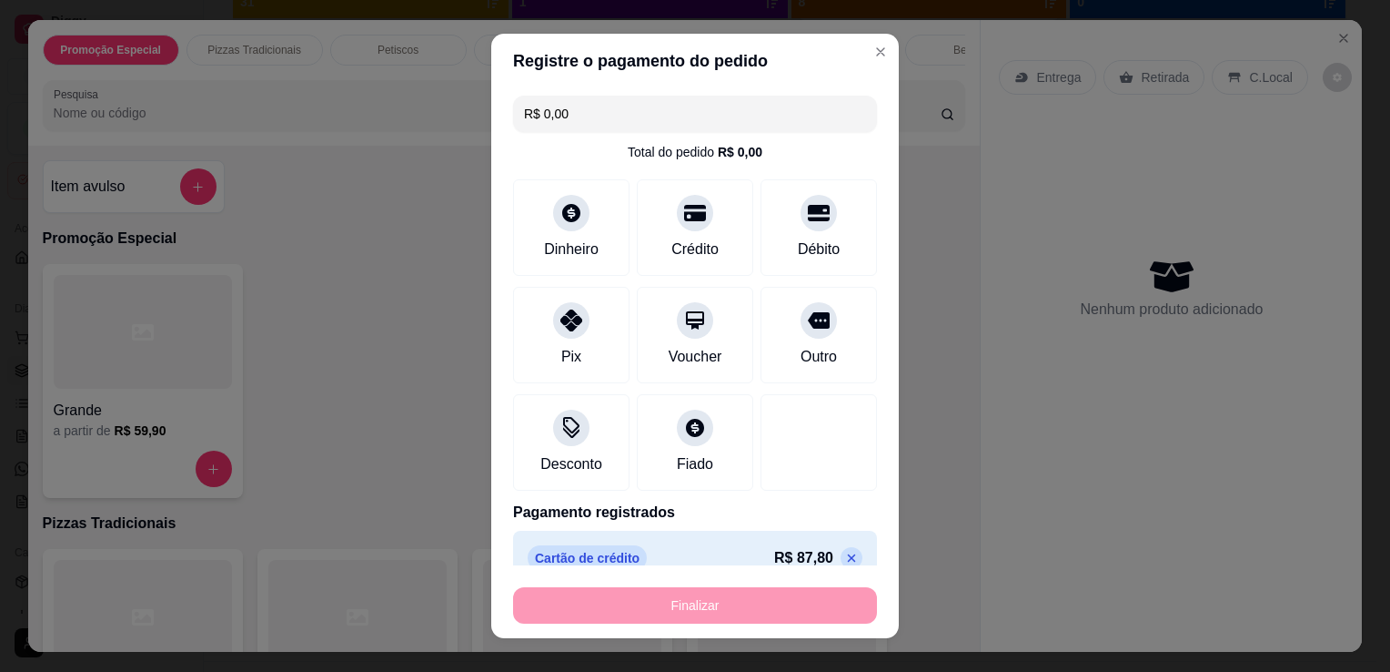
type input "-R$ 87,80"
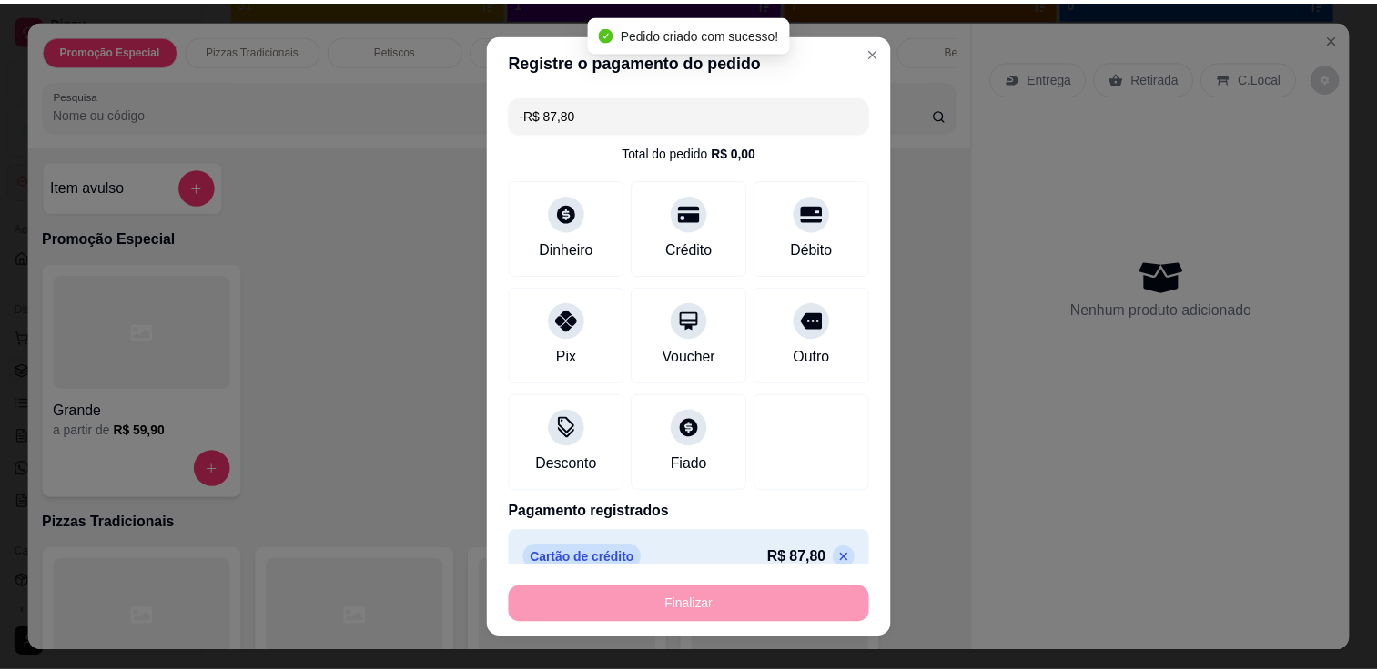
scroll to position [867, 0]
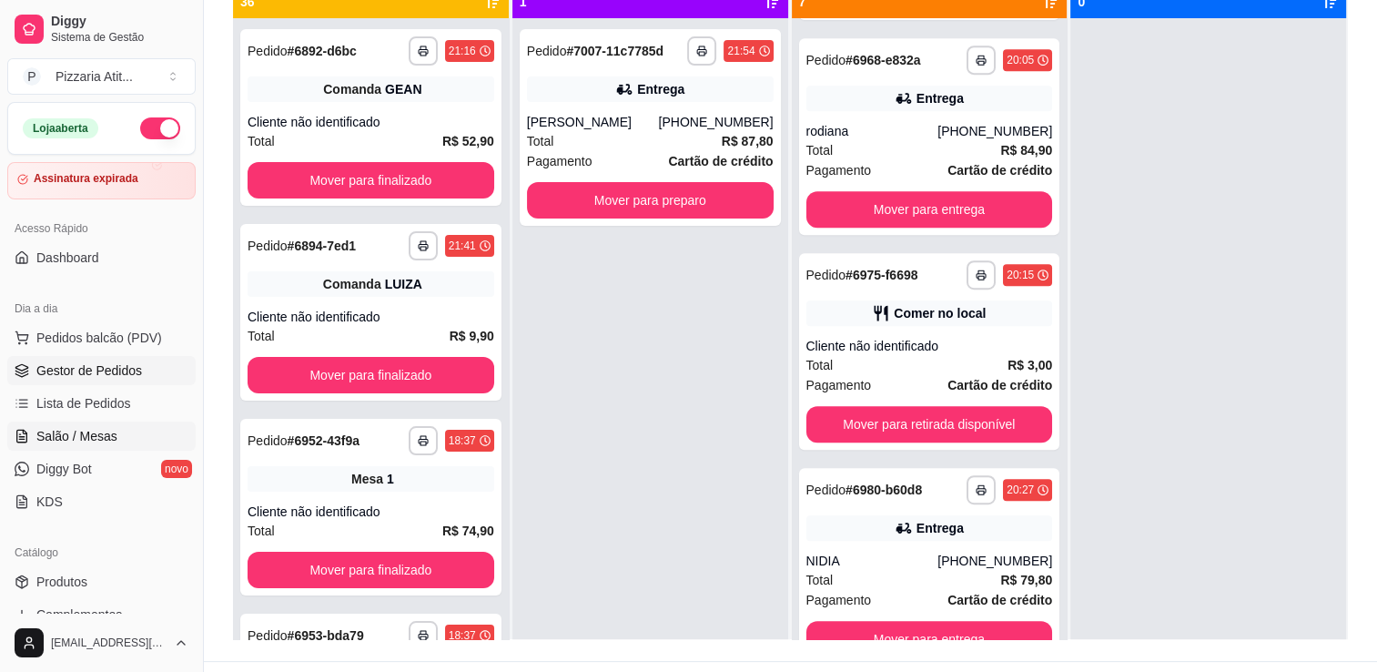
click at [122, 438] on link "Salão / Mesas" at bounding box center [101, 435] width 188 height 29
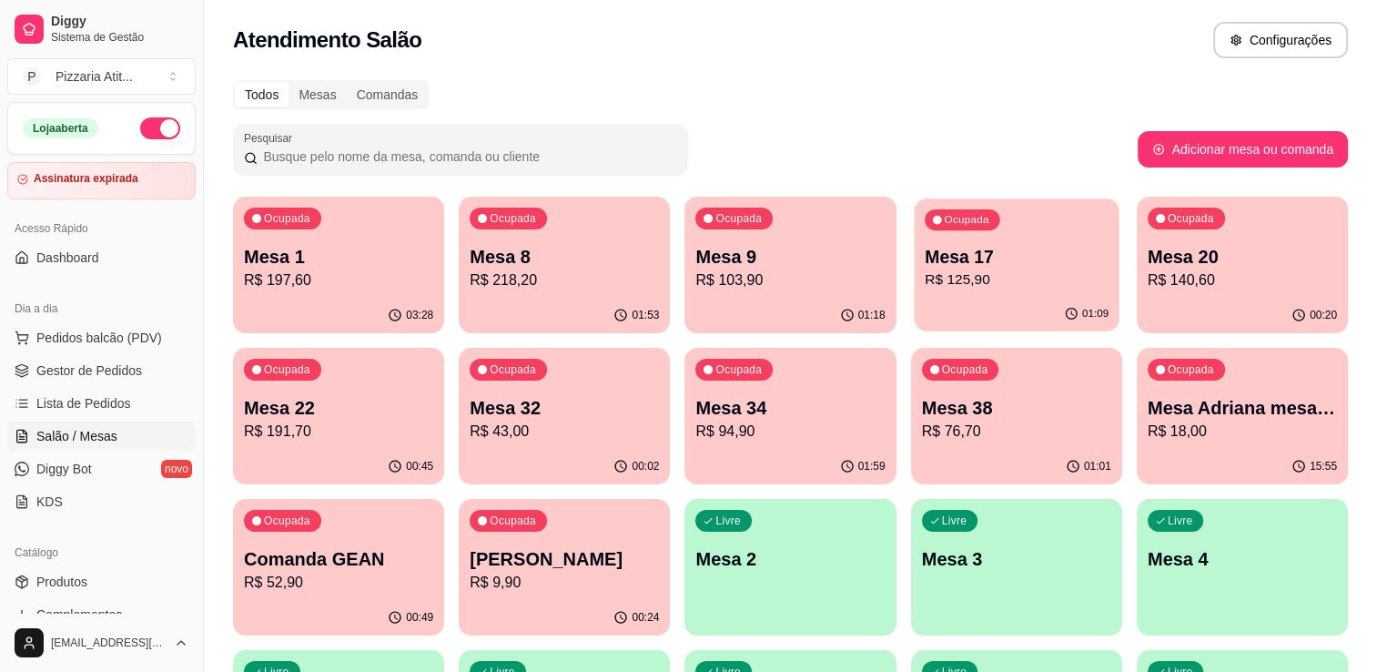
click at [1046, 268] on p "Mesa 17" at bounding box center [1016, 257] width 184 height 25
click at [1256, 298] on div "00:20" at bounding box center [1241, 314] width 205 height 35
click at [379, 442] on div "Ocupada Mesa 22 R$ 191,70" at bounding box center [338, 398] width 205 height 98
click at [601, 409] on p "Mesa 32" at bounding box center [564, 407] width 189 height 25
click at [1042, 413] on p "Mesa 38" at bounding box center [1016, 408] width 184 height 25
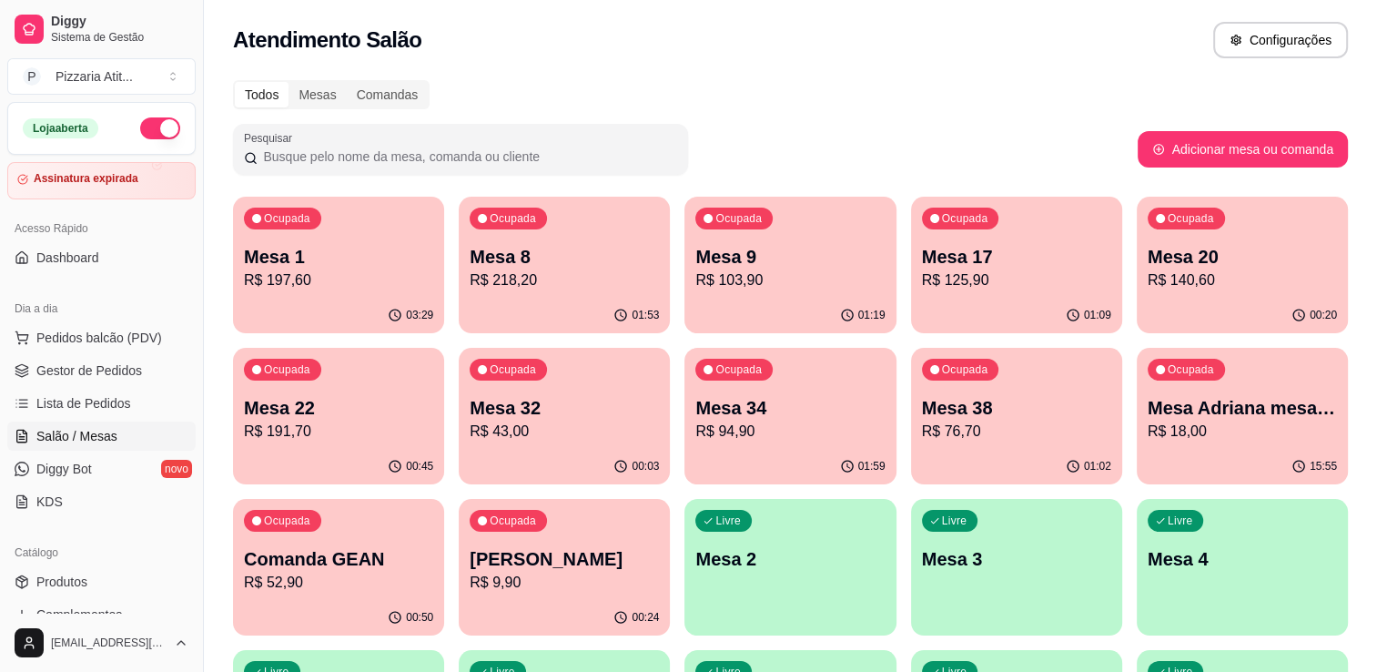
click at [790, 391] on div "Ocupada Mesa 34 R$ 94,90" at bounding box center [789, 398] width 211 height 101
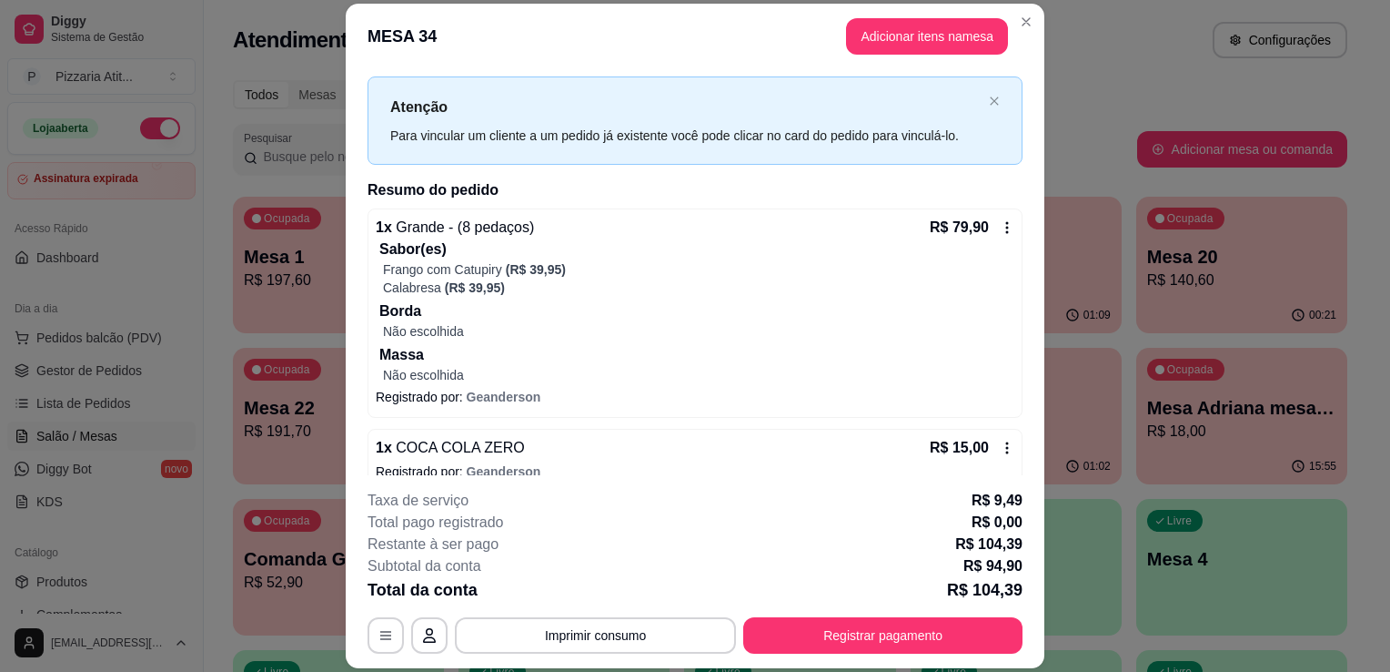
scroll to position [55, 0]
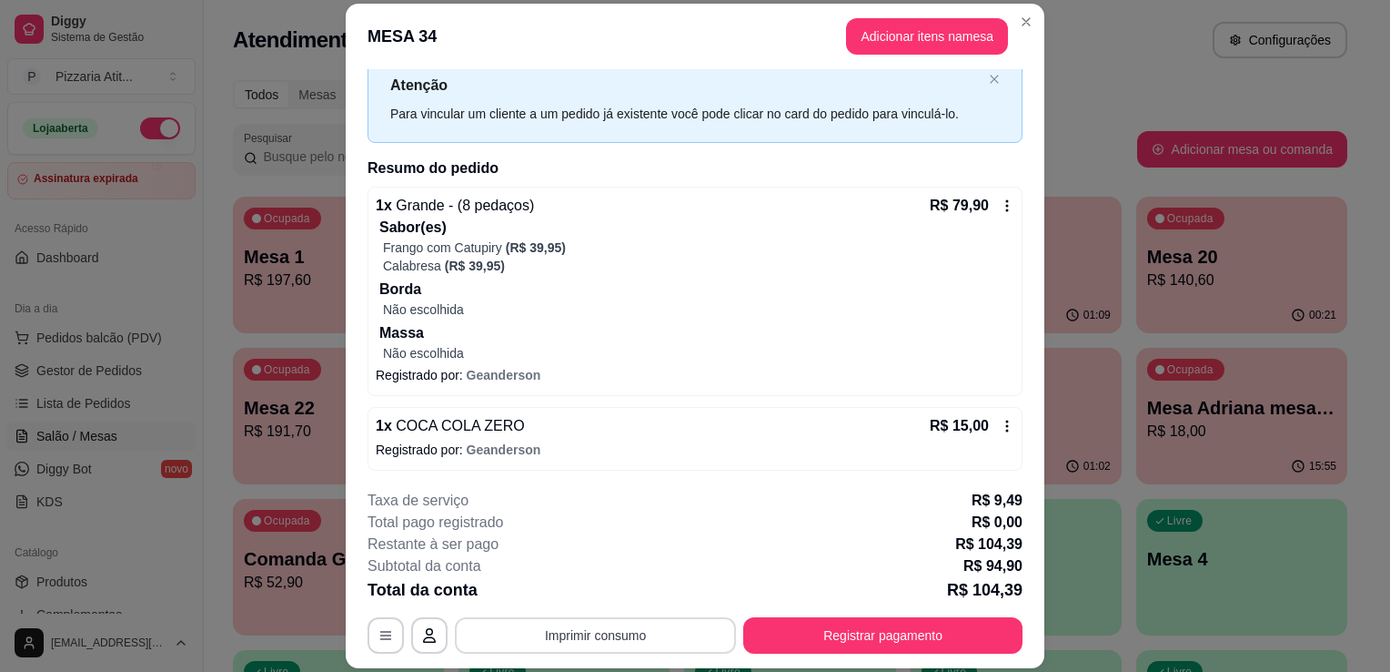
click at [590, 629] on button "Imprimir consumo" at bounding box center [595, 635] width 281 height 36
click at [601, 595] on button "IMPRESSORA" at bounding box center [593, 594] width 127 height 28
click at [914, 639] on button "Registrar pagamento" at bounding box center [883, 635] width 271 height 35
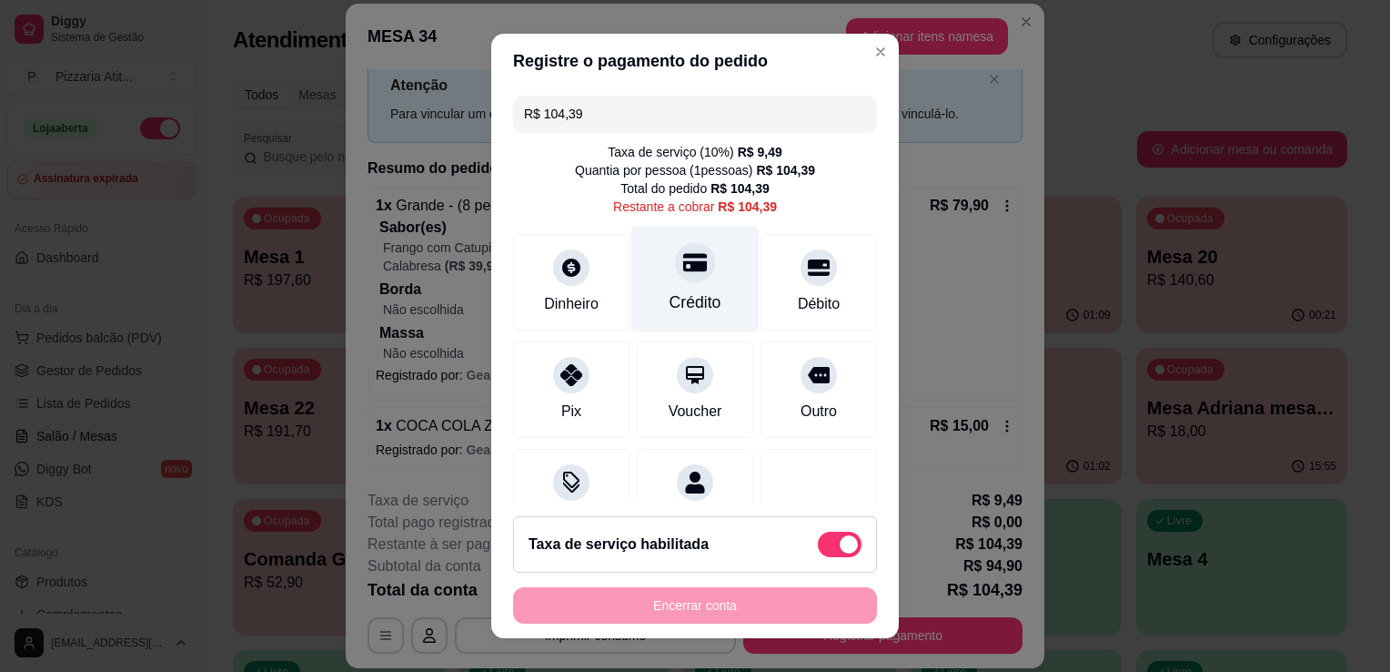
click at [683, 268] on icon at bounding box center [695, 262] width 24 height 18
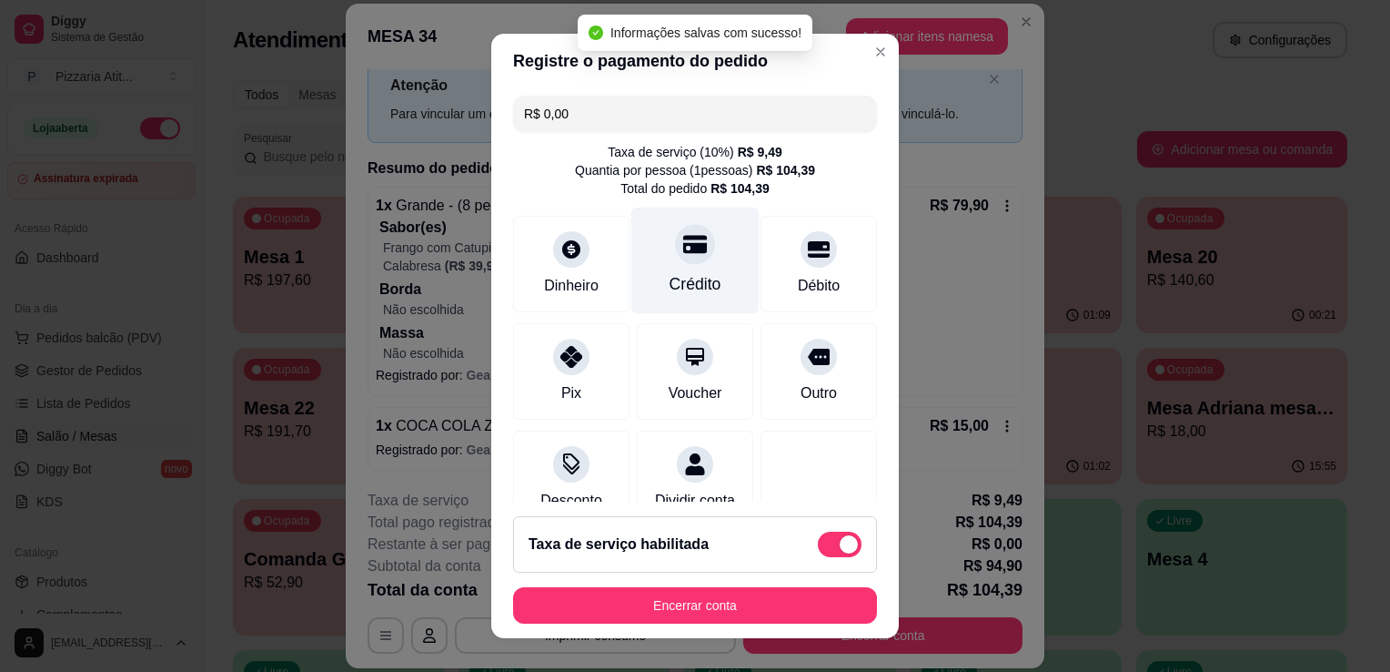
type input "R$ 0,00"
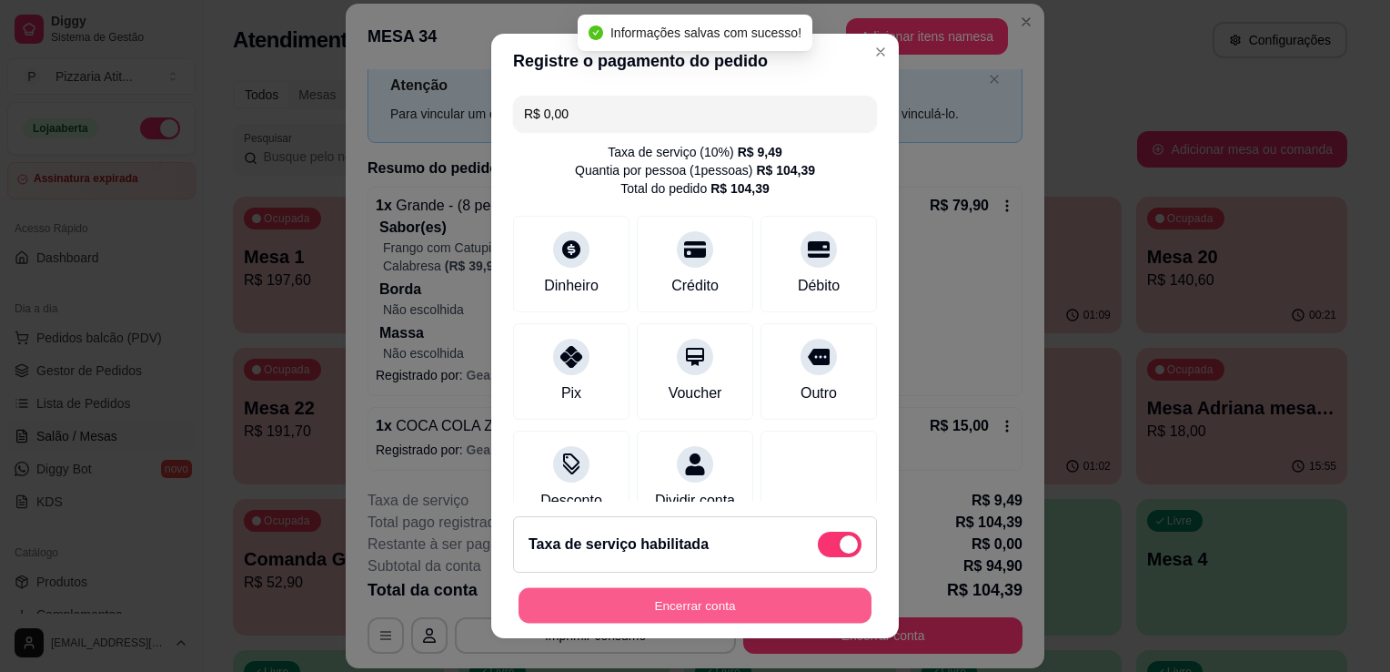
click at [746, 613] on button "Encerrar conta" at bounding box center [695, 605] width 353 height 35
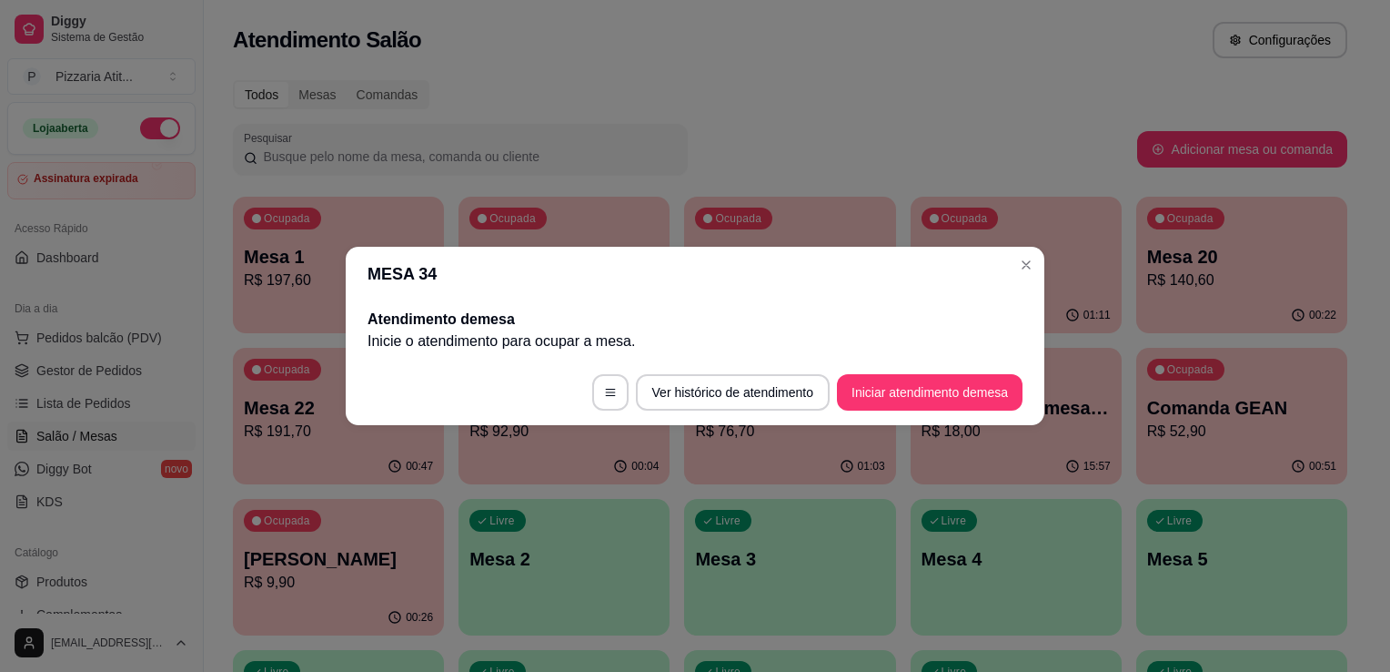
scroll to position [0, 0]
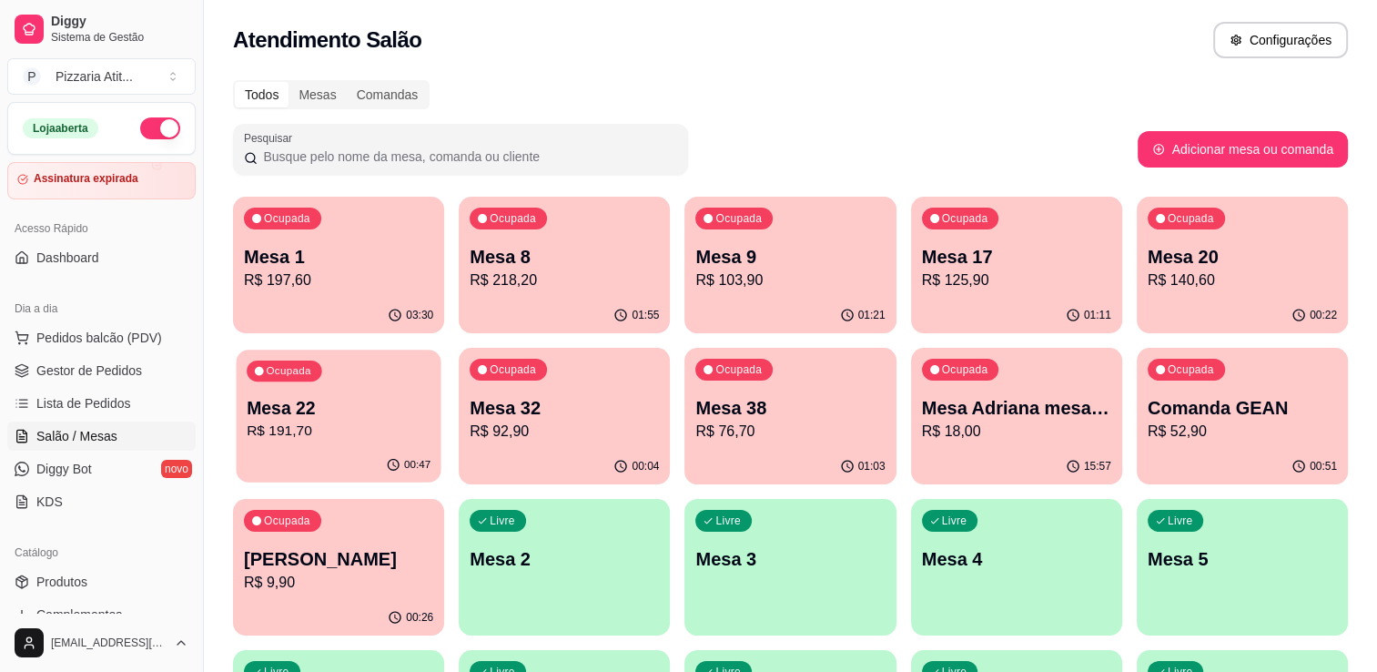
click at [386, 401] on p "Mesa 22" at bounding box center [339, 408] width 184 height 25
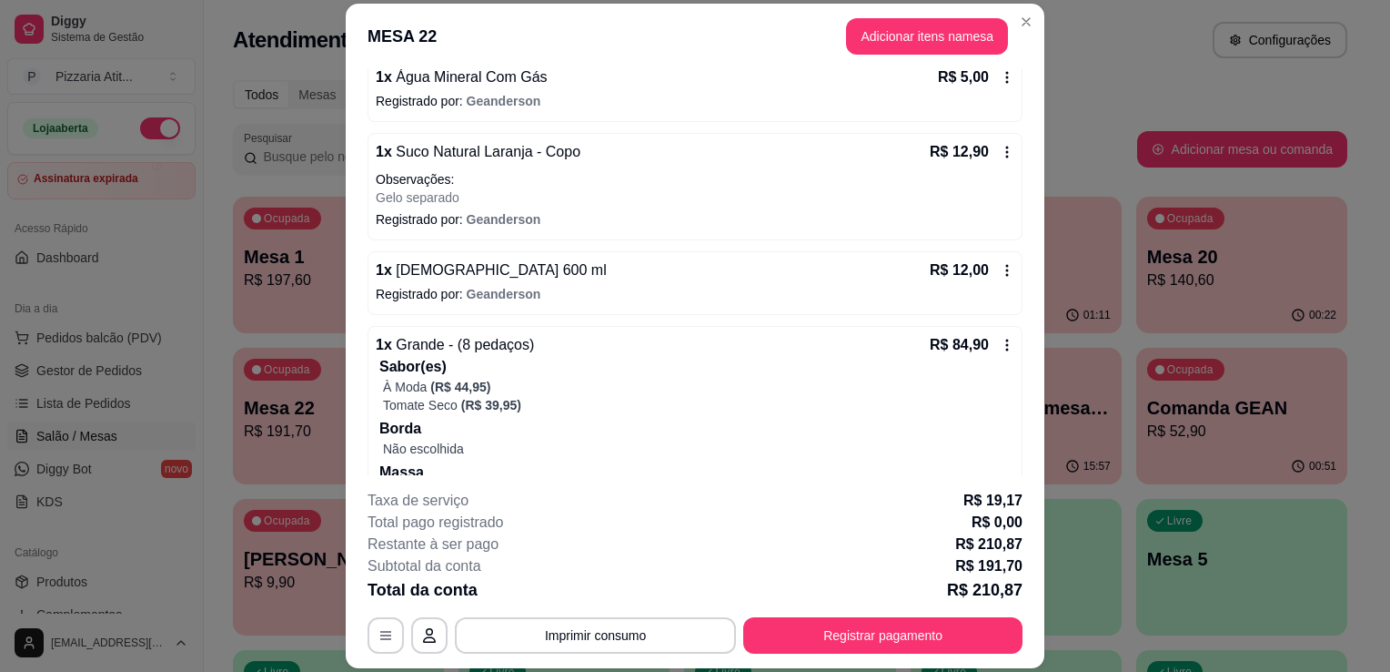
scroll to position [258, 0]
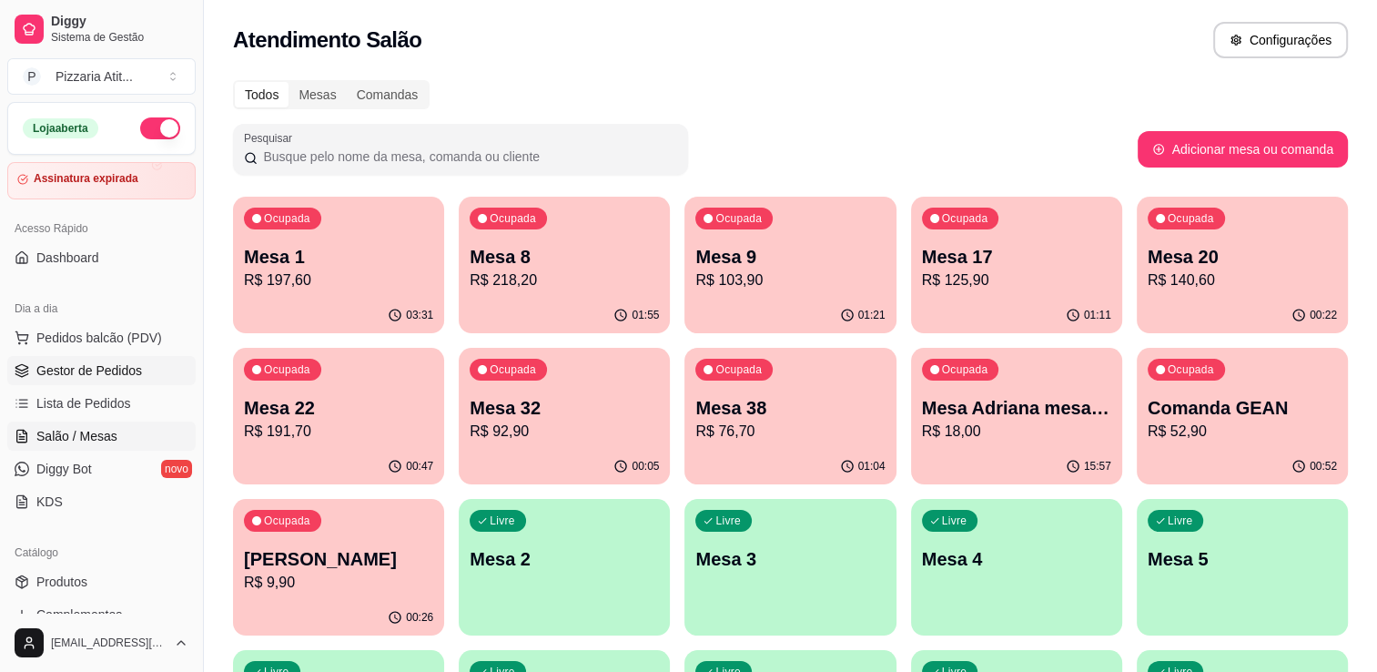
click at [101, 367] on span "Gestor de Pedidos" at bounding box center [89, 370] width 106 height 18
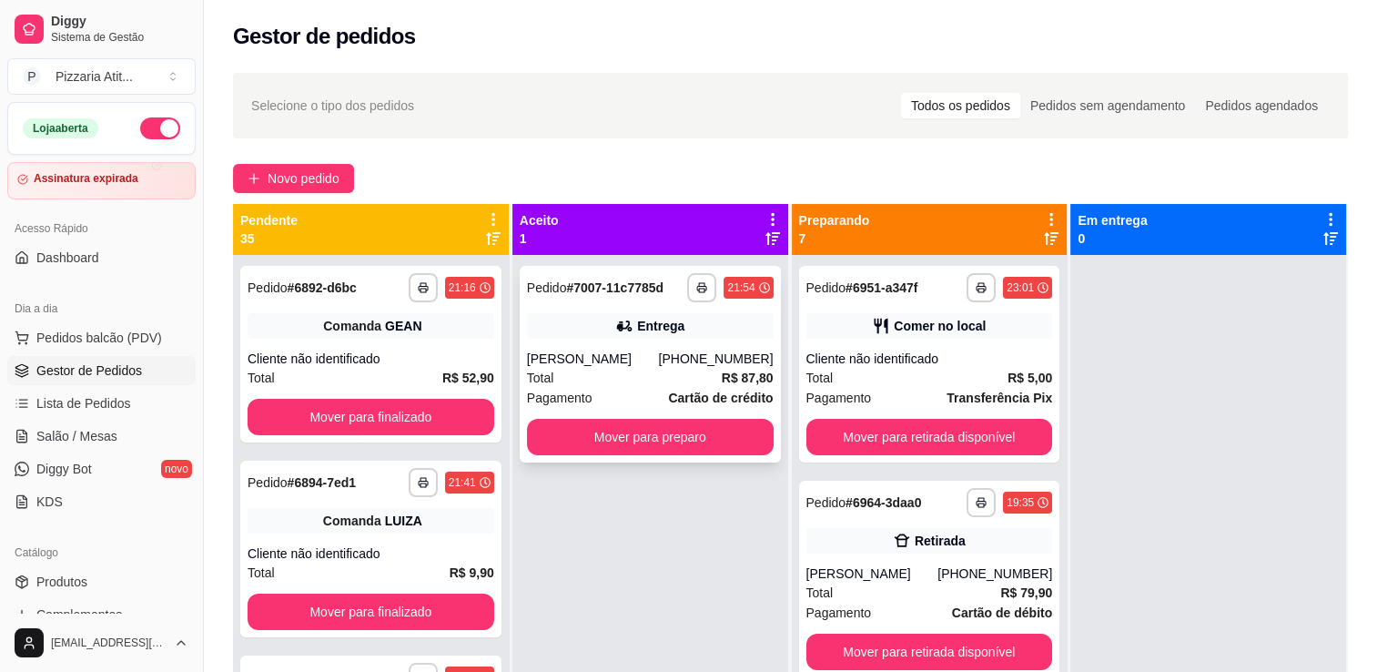
click at [636, 373] on div "Total R$ 87,80" at bounding box center [650, 378] width 247 height 20
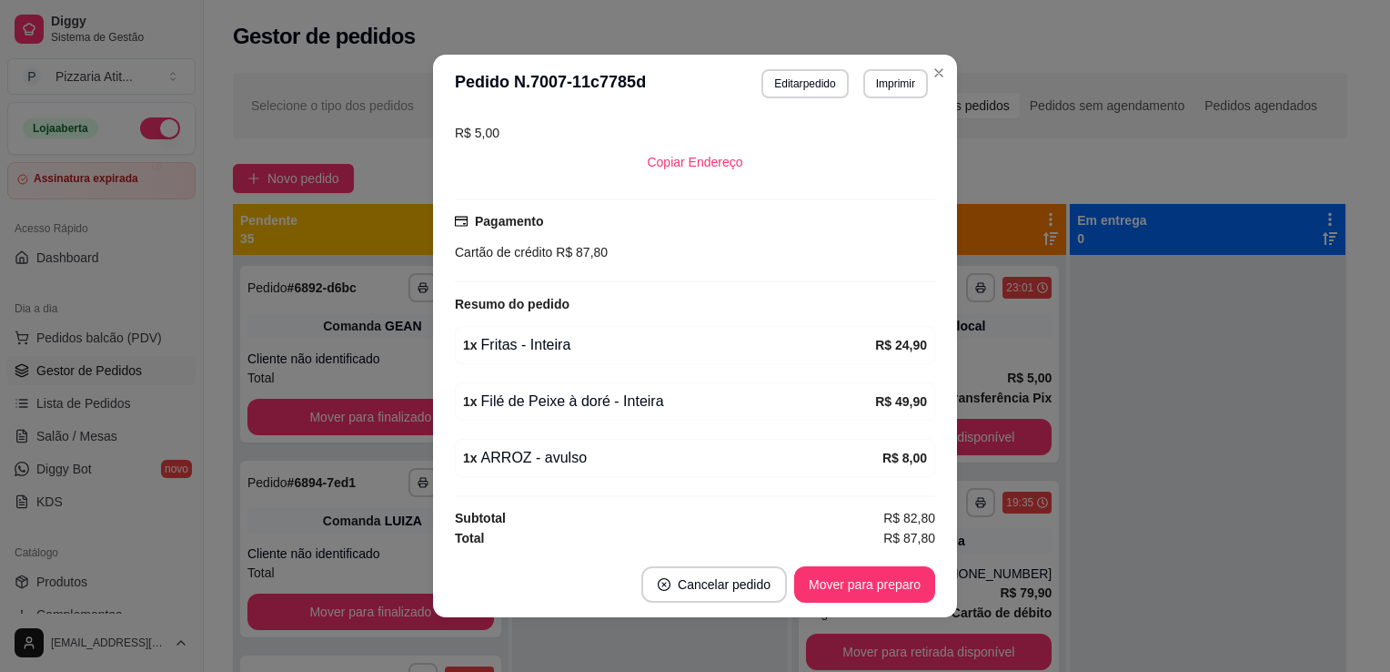
scroll to position [4, 0]
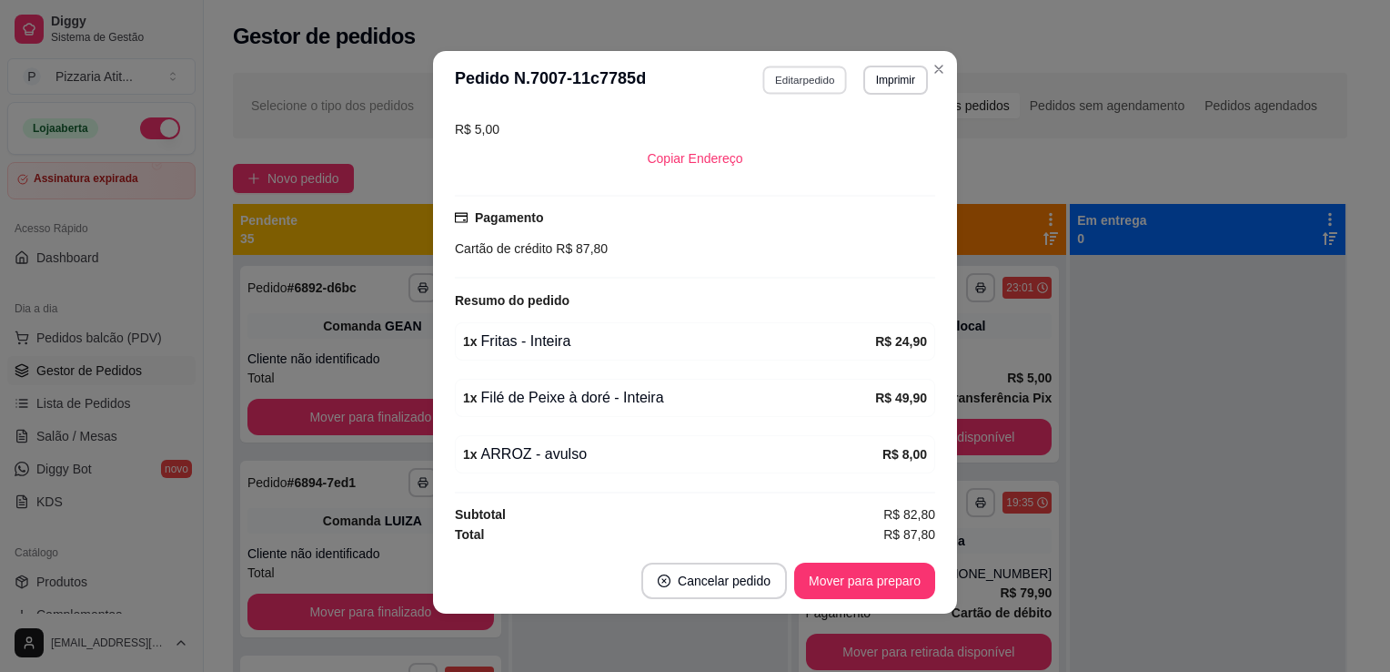
click at [820, 72] on button "Editar pedido" at bounding box center [805, 80] width 85 height 28
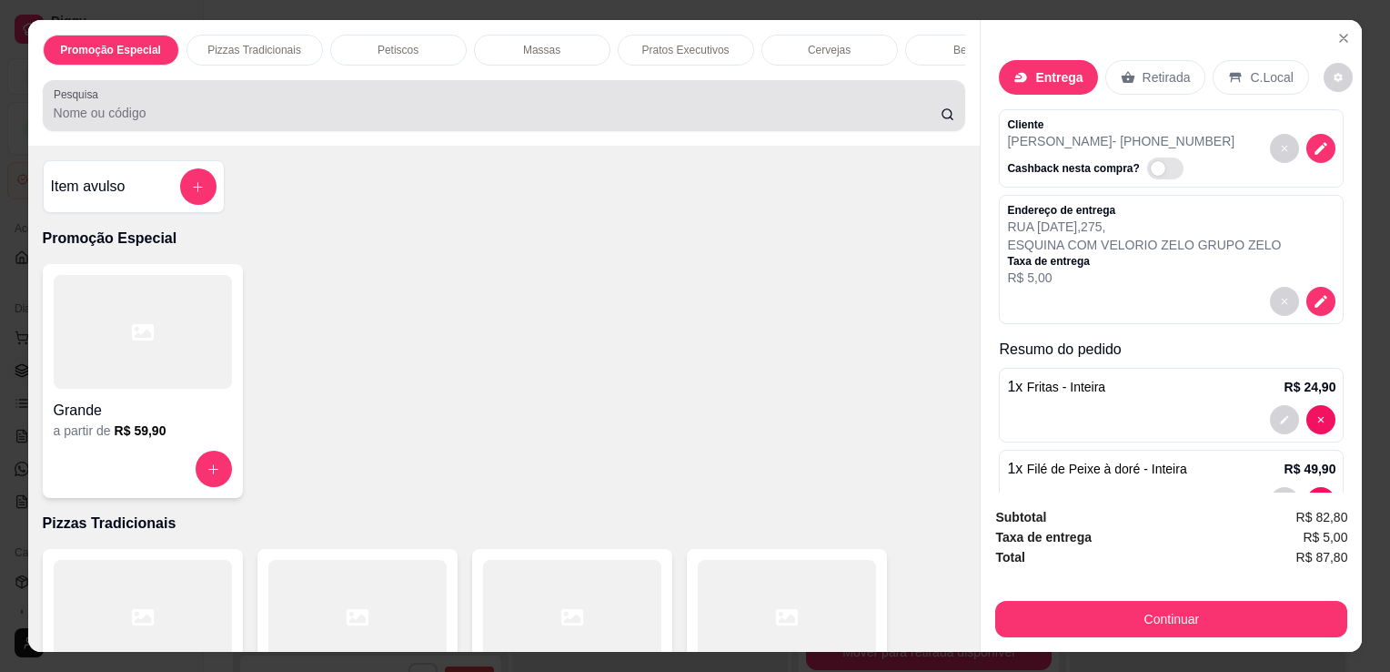
click at [531, 100] on div at bounding box center [505, 105] width 902 height 36
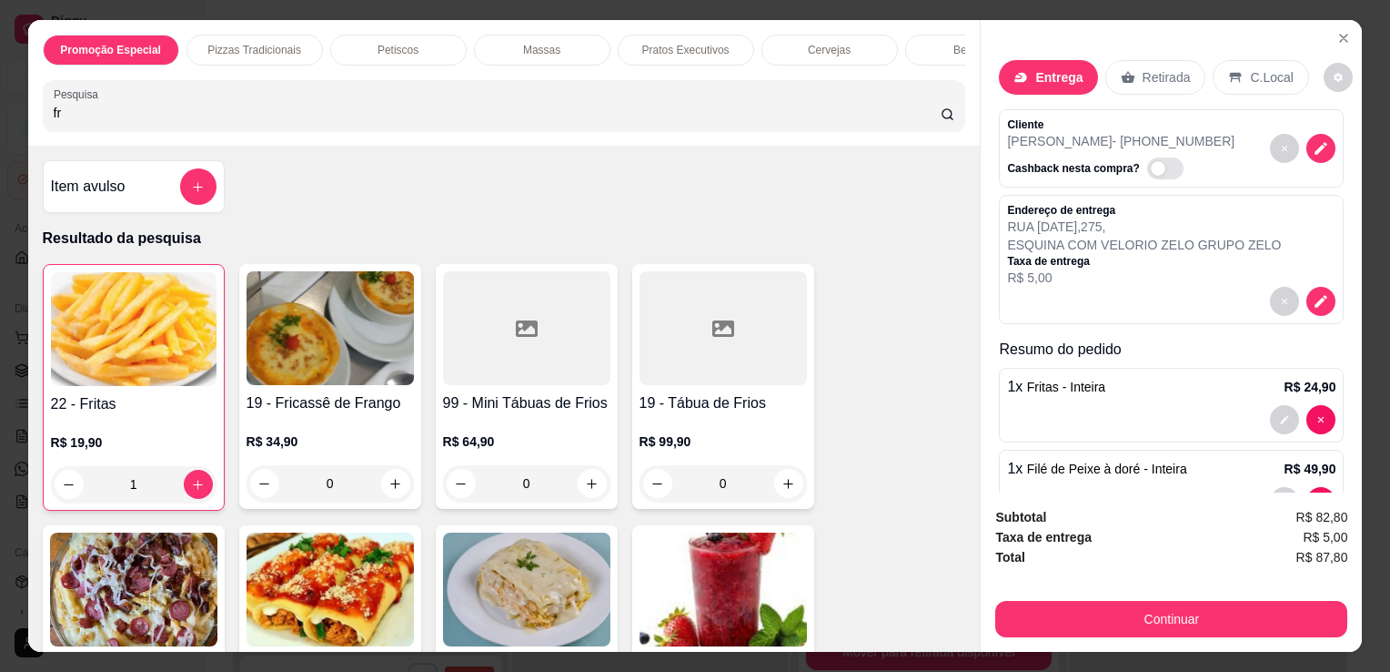
type input "fr"
click at [193, 490] on div "1" at bounding box center [134, 484] width 166 height 36
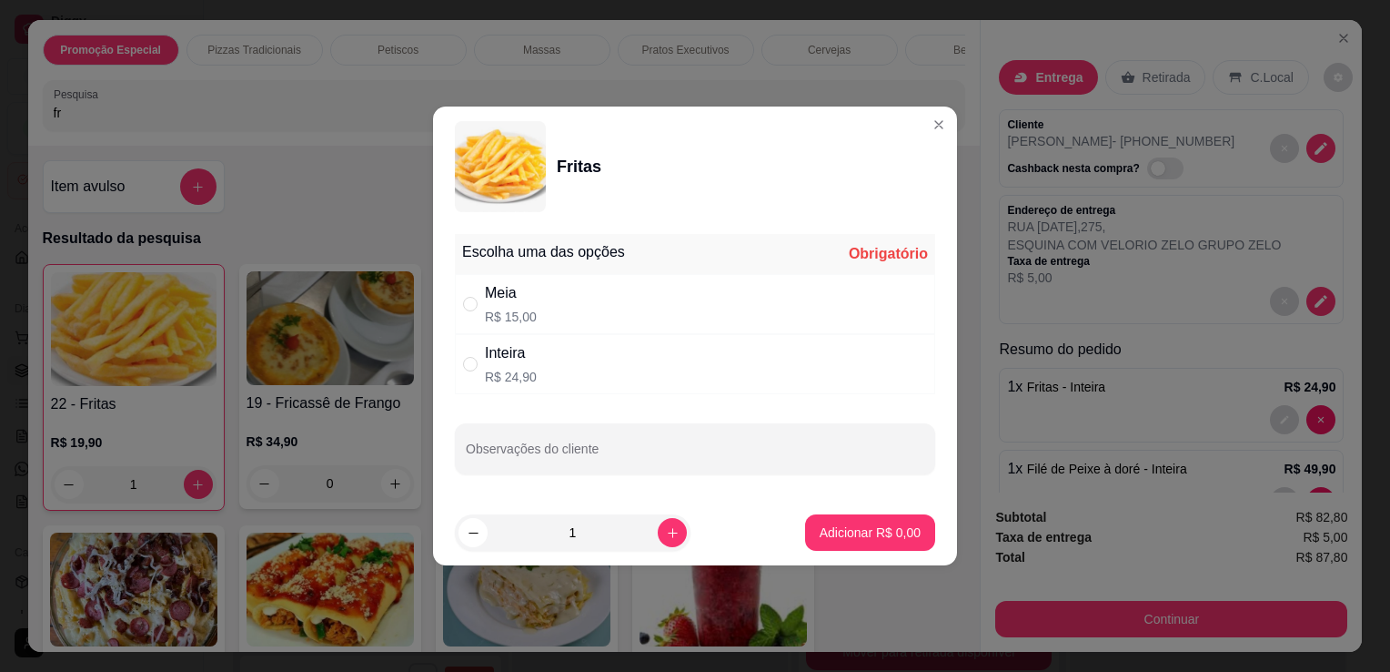
click at [561, 359] on div "Inteira R$ 24,90" at bounding box center [695, 364] width 480 height 60
radio input "true"
click at [829, 545] on button "Adicionar R$ 24,90" at bounding box center [867, 532] width 134 height 35
type input "2"
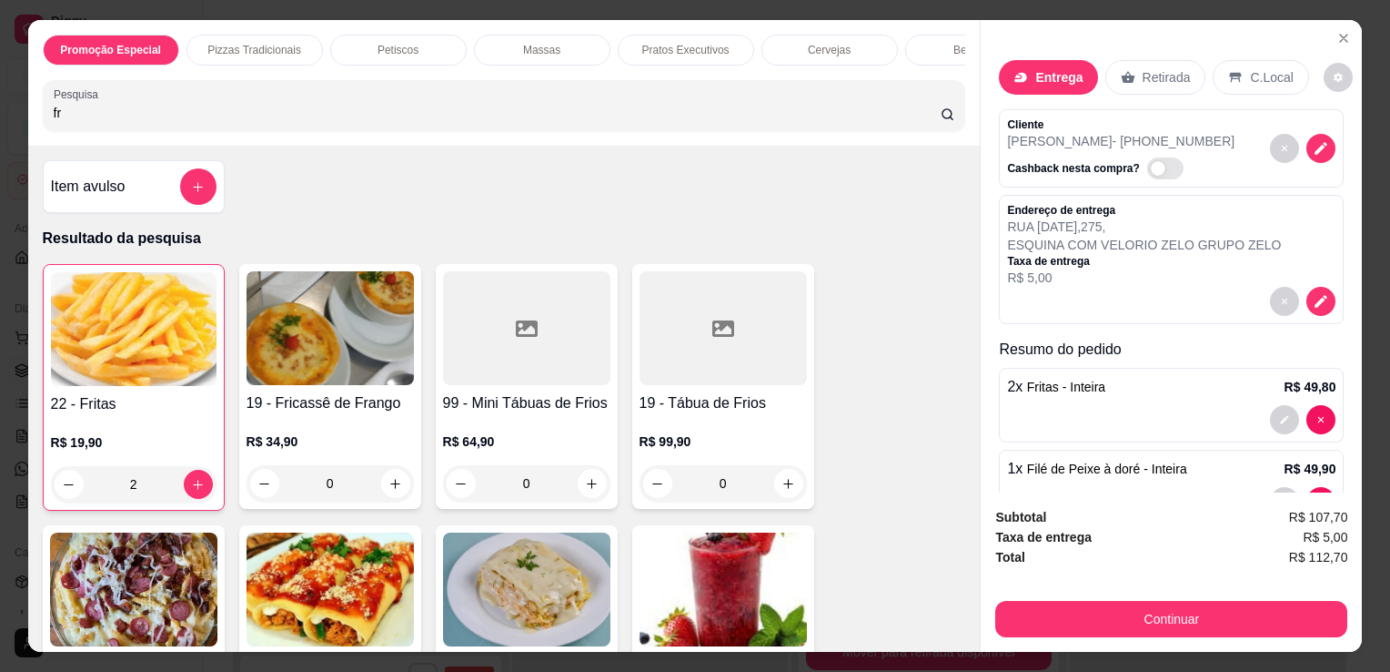
click at [575, 122] on input "fr" at bounding box center [497, 113] width 887 height 18
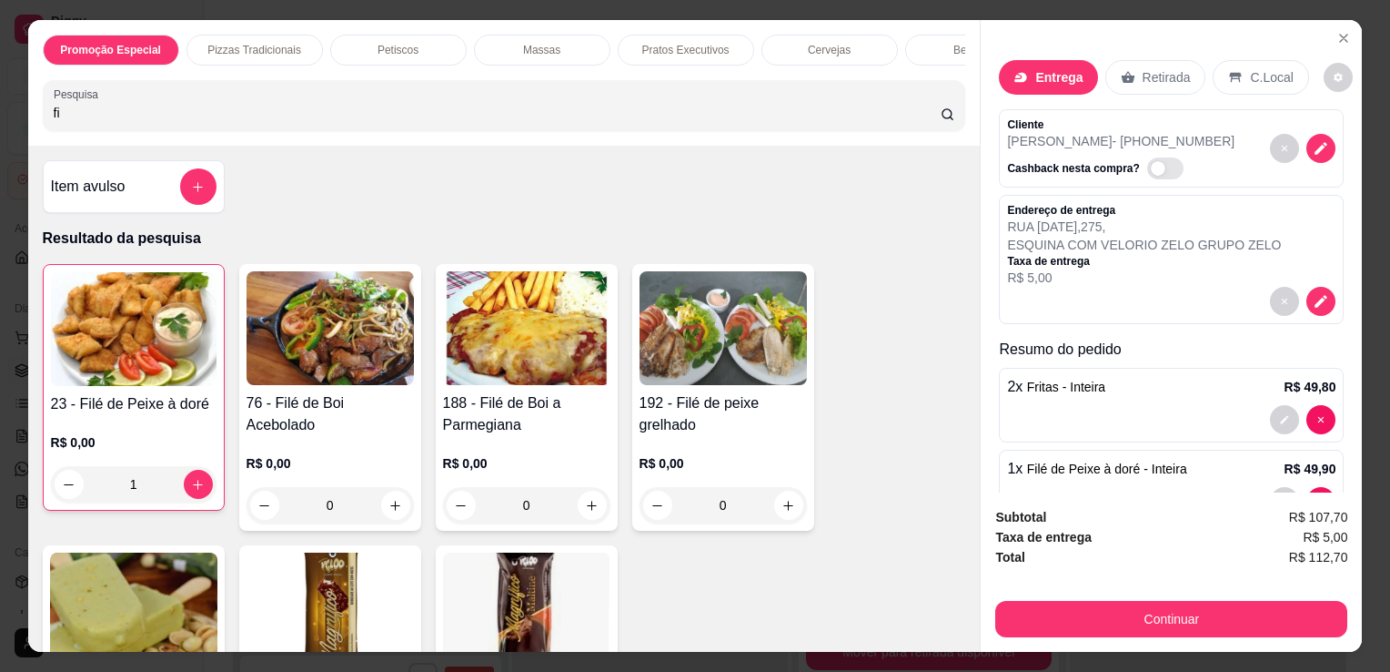
type input "fi"
click at [138, 359] on img at bounding box center [134, 329] width 166 height 114
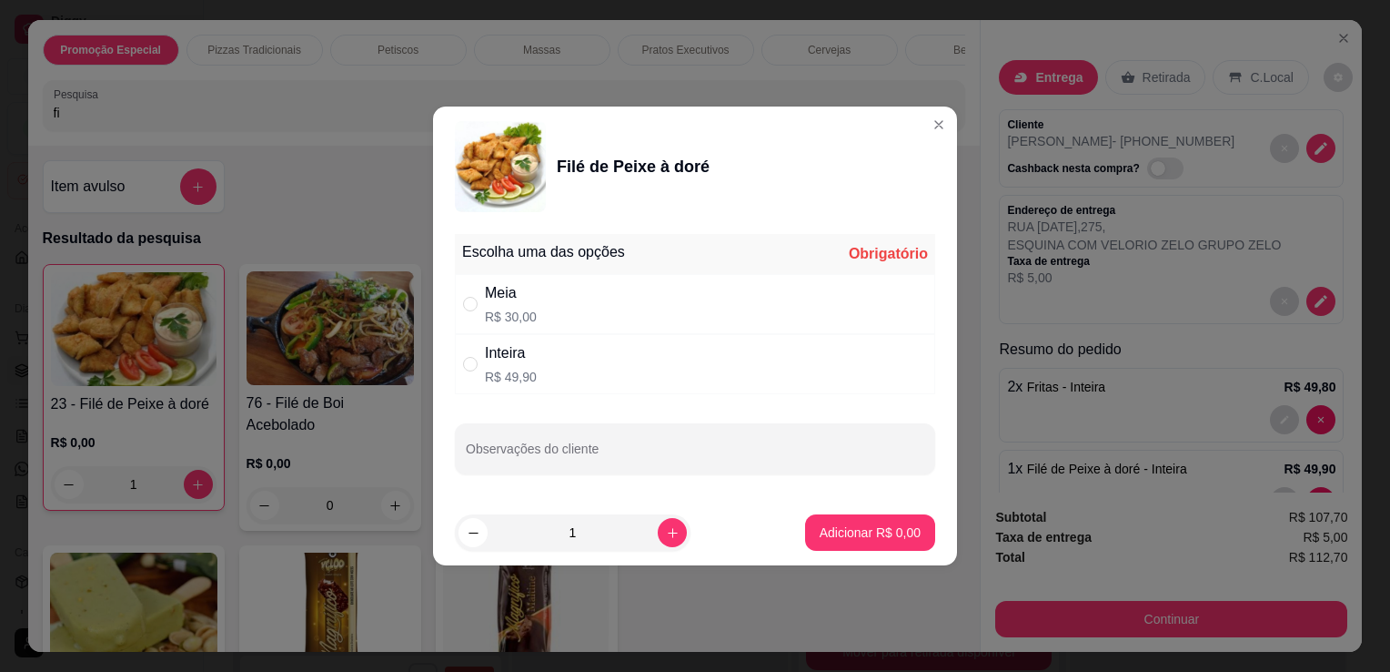
click at [641, 360] on div "Inteira R$ 49,90" at bounding box center [695, 364] width 480 height 60
radio input "true"
click at [666, 526] on button "increase-product-quantity" at bounding box center [672, 532] width 28 height 28
type input "2"
click at [837, 531] on p "Adicionar R$ 99,80" at bounding box center [867, 531] width 106 height 17
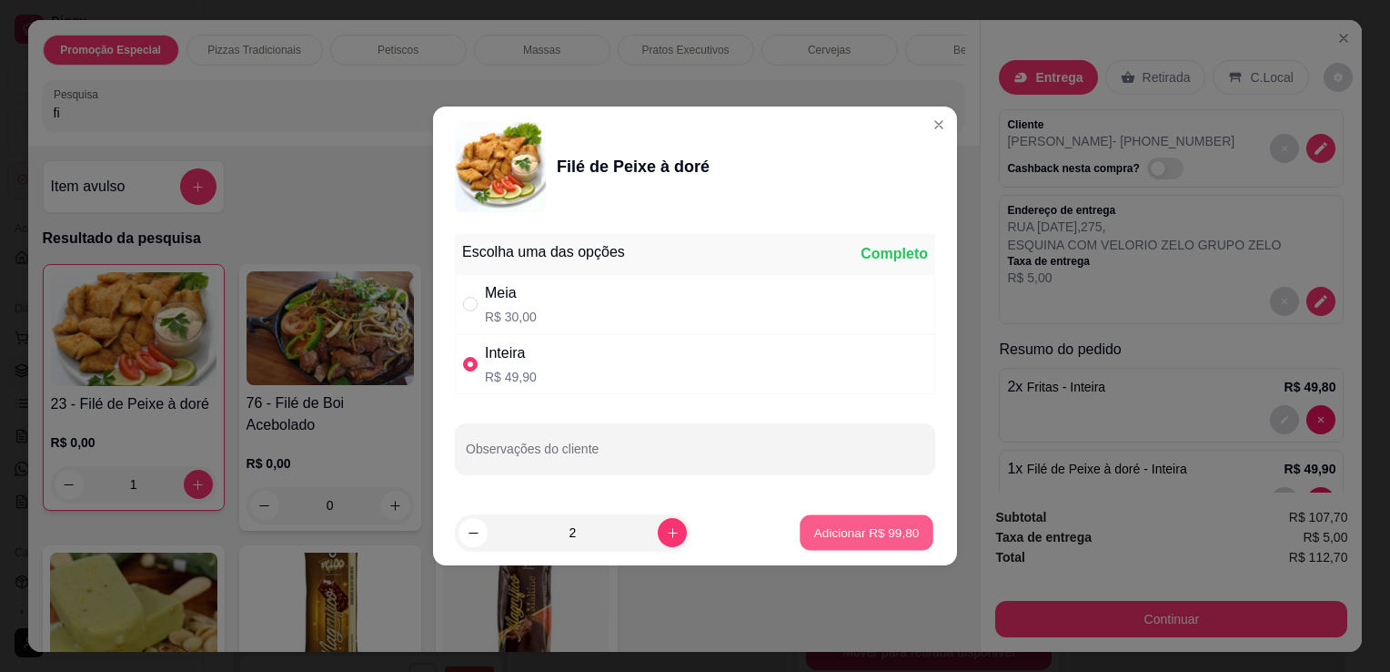
type input "3"
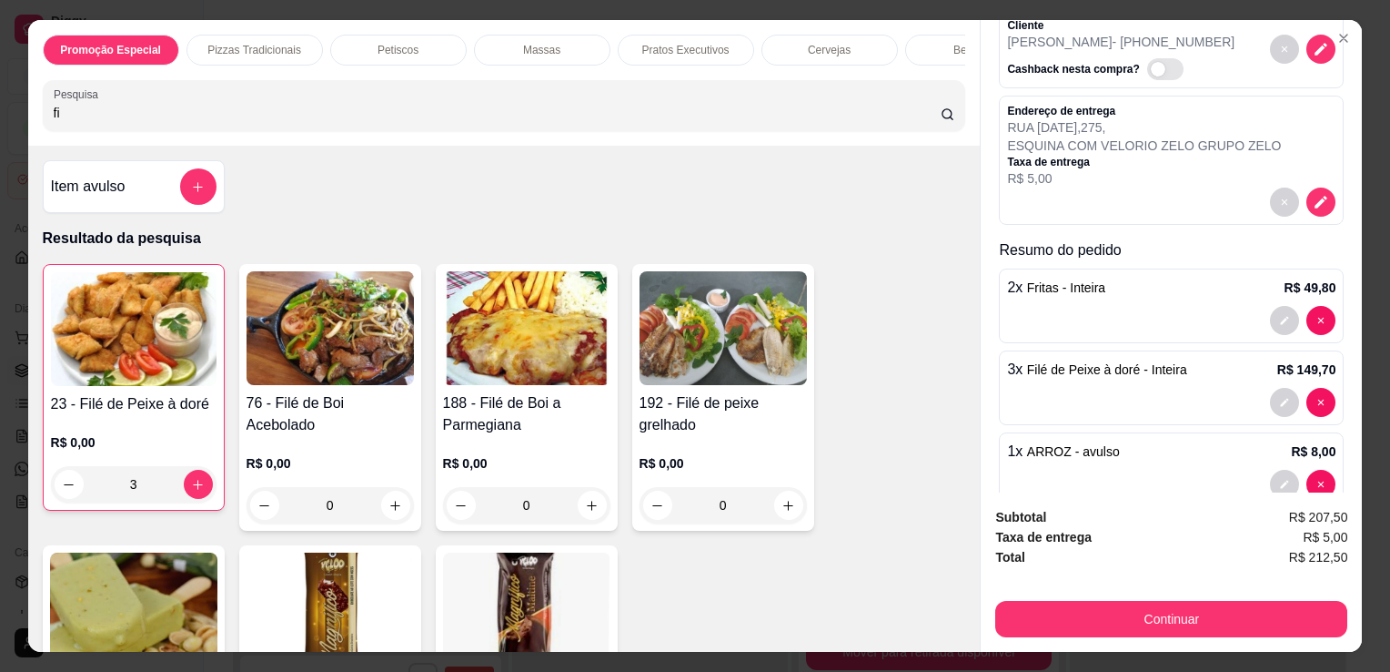
scroll to position [106, 0]
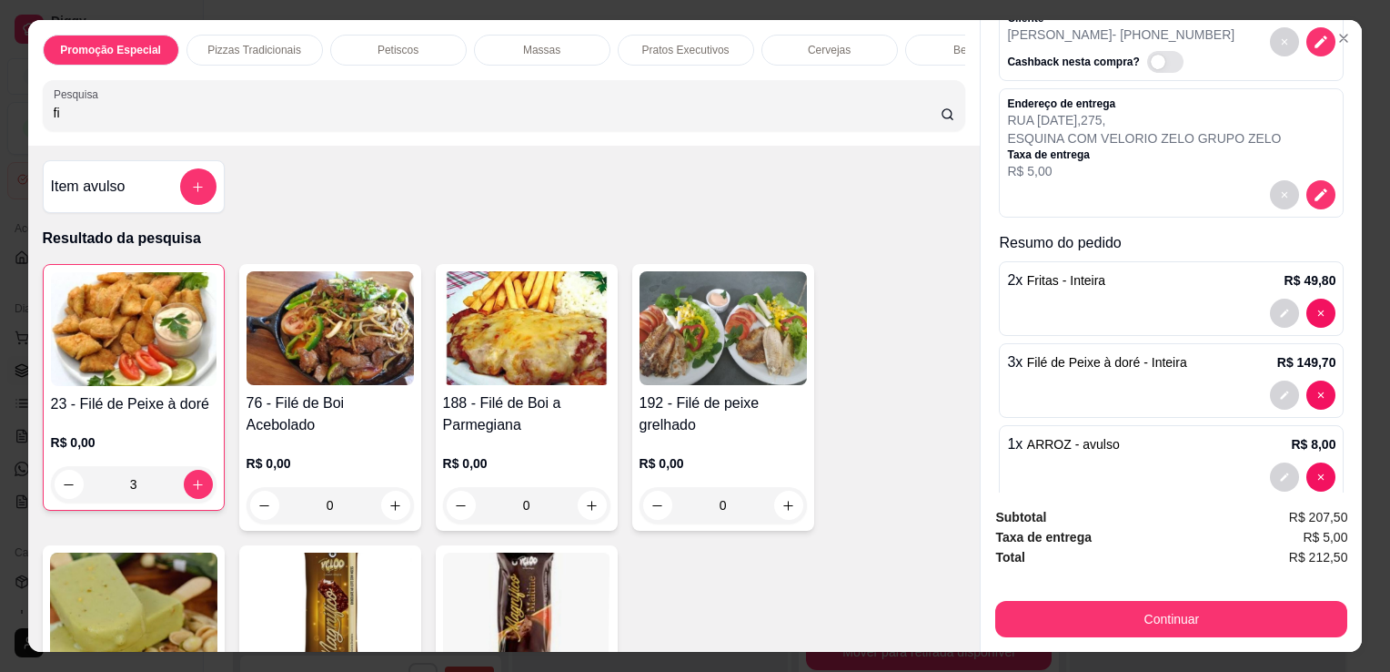
click at [1215, 380] on div at bounding box center [1171, 394] width 328 height 29
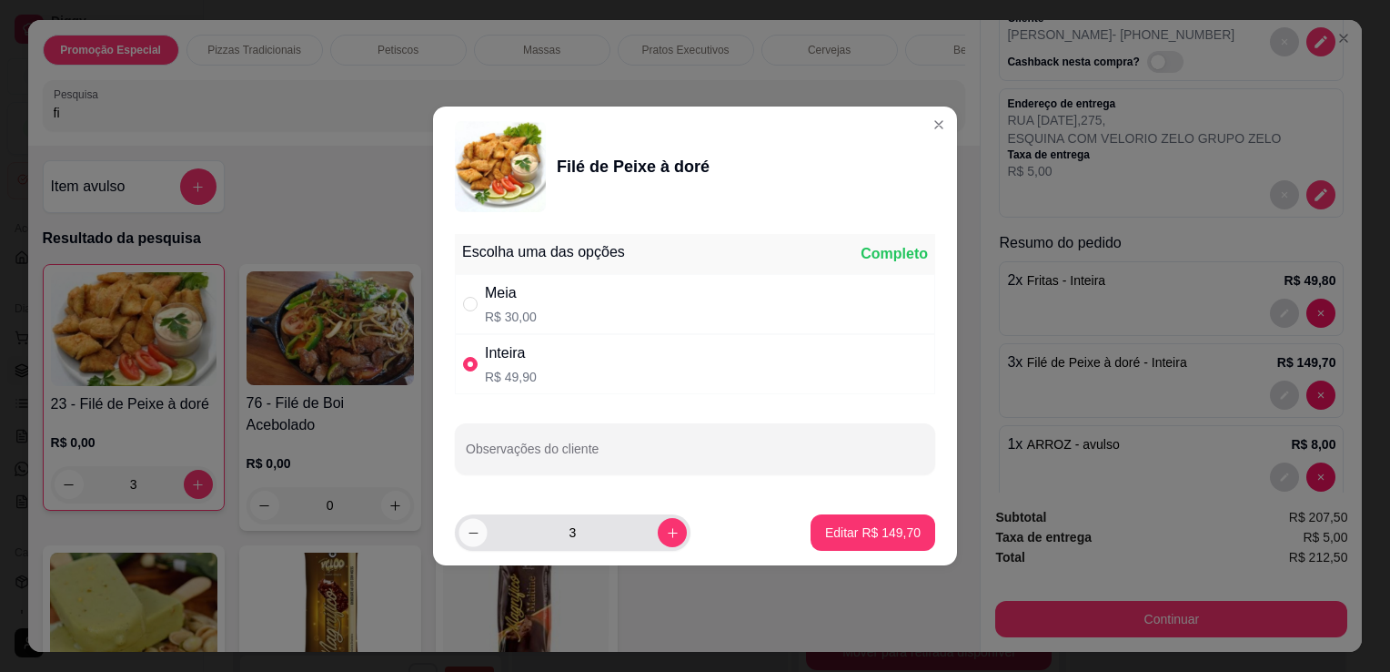
click at [473, 522] on button "decrease-product-quantity" at bounding box center [473, 532] width 28 height 28
type input "2"
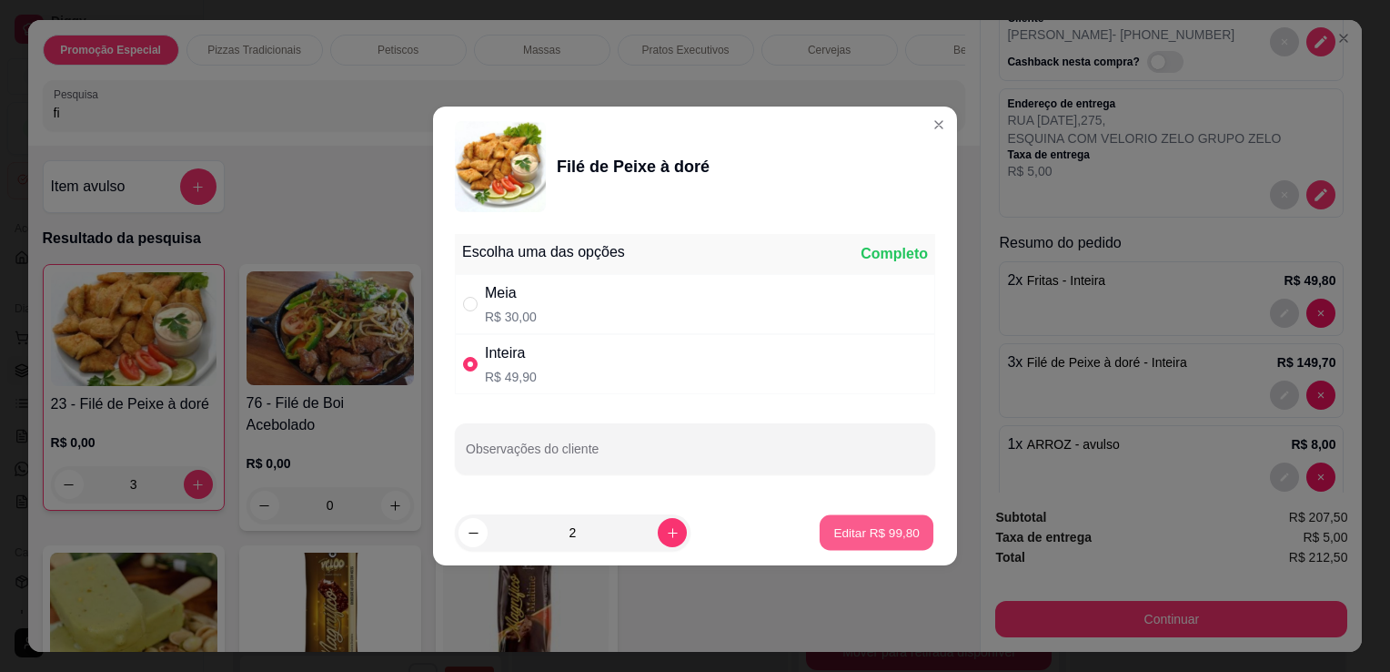
click at [888, 523] on p "Editar R$ 99,80" at bounding box center [877, 531] width 86 height 17
type input "2"
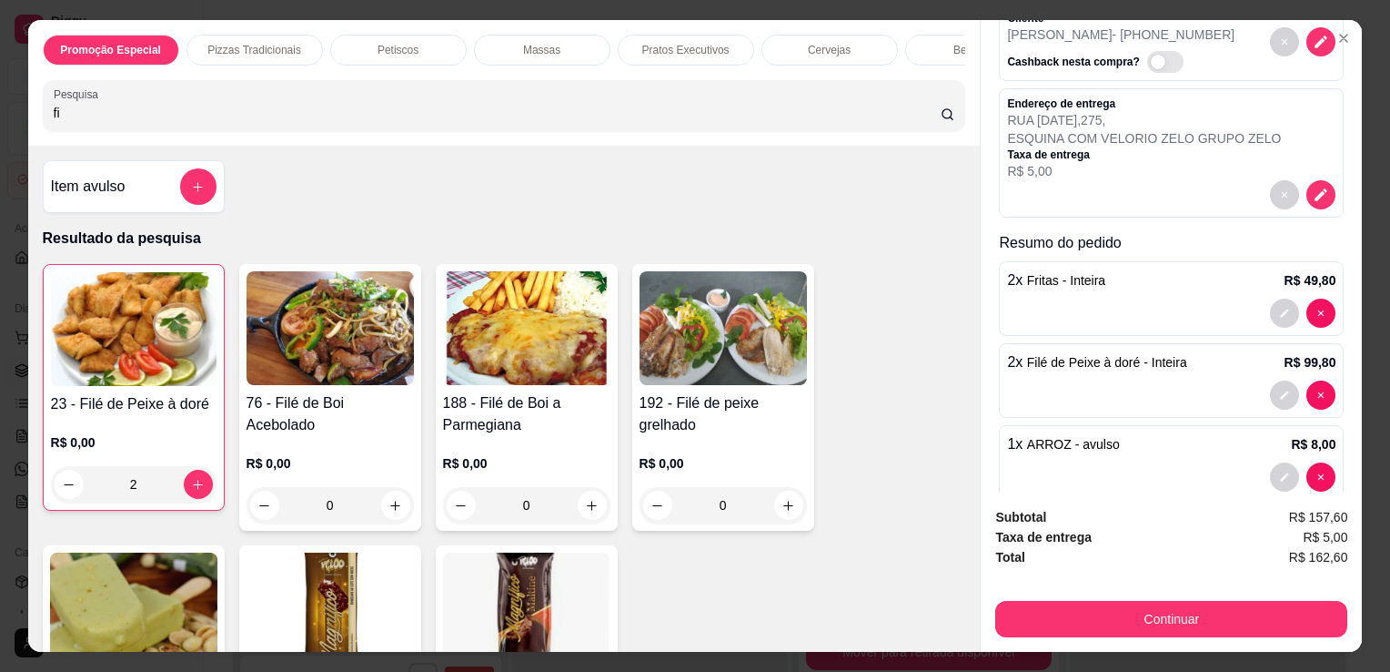
click at [1234, 462] on div at bounding box center [1171, 476] width 328 height 29
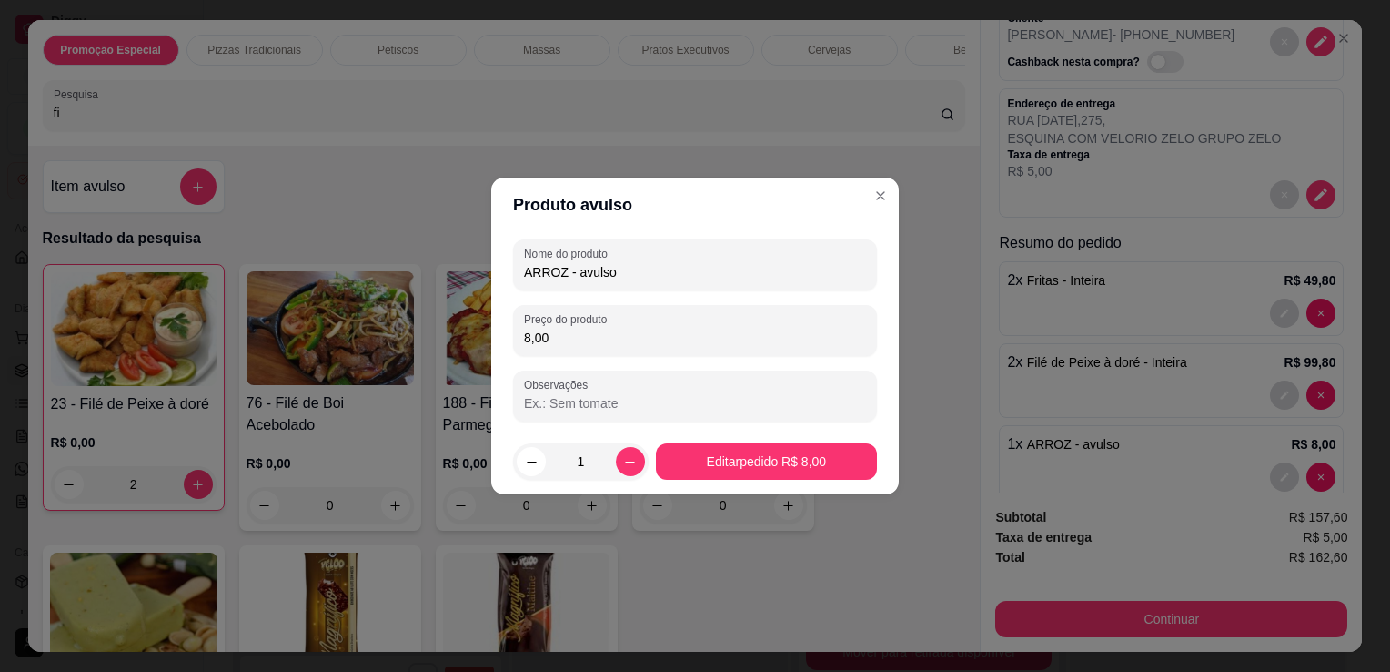
click at [664, 273] on input "ARROZ - avulso" at bounding box center [695, 272] width 342 height 18
click at [663, 330] on input "8,00" at bounding box center [695, 337] width 342 height 18
type input "40,00"
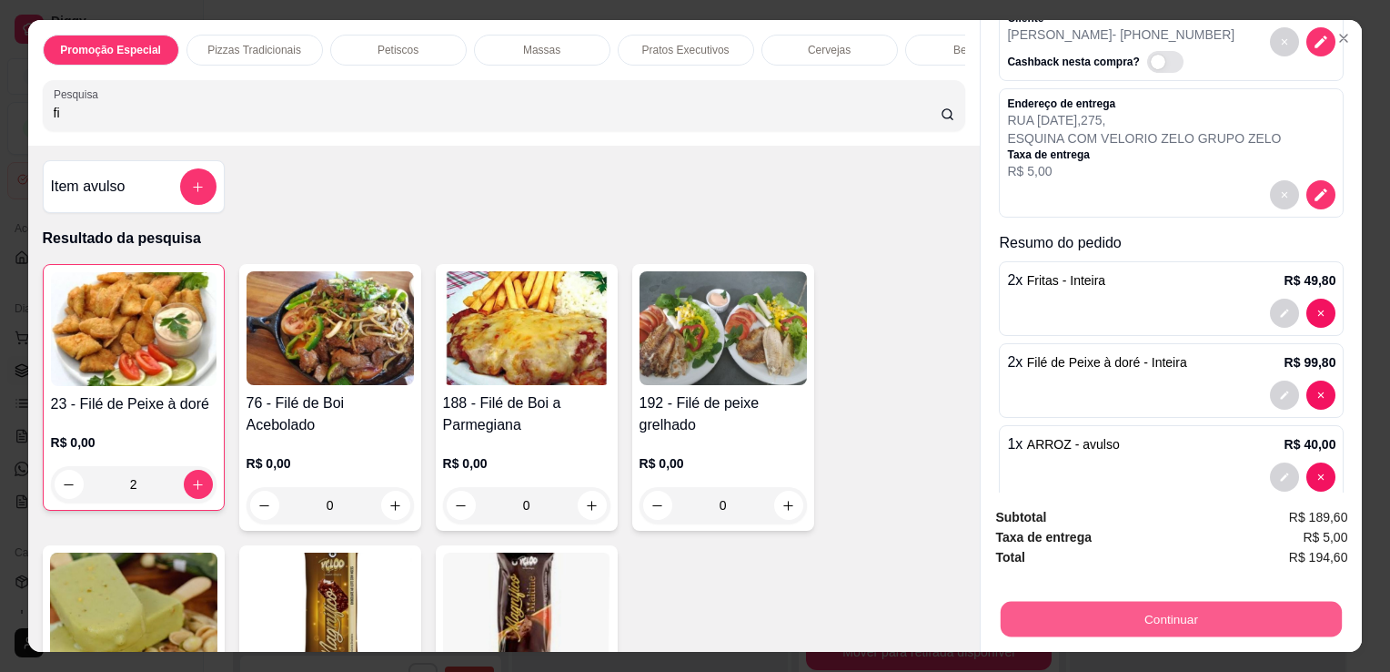
click at [1145, 608] on button "Continuar" at bounding box center [1171, 618] width 341 height 35
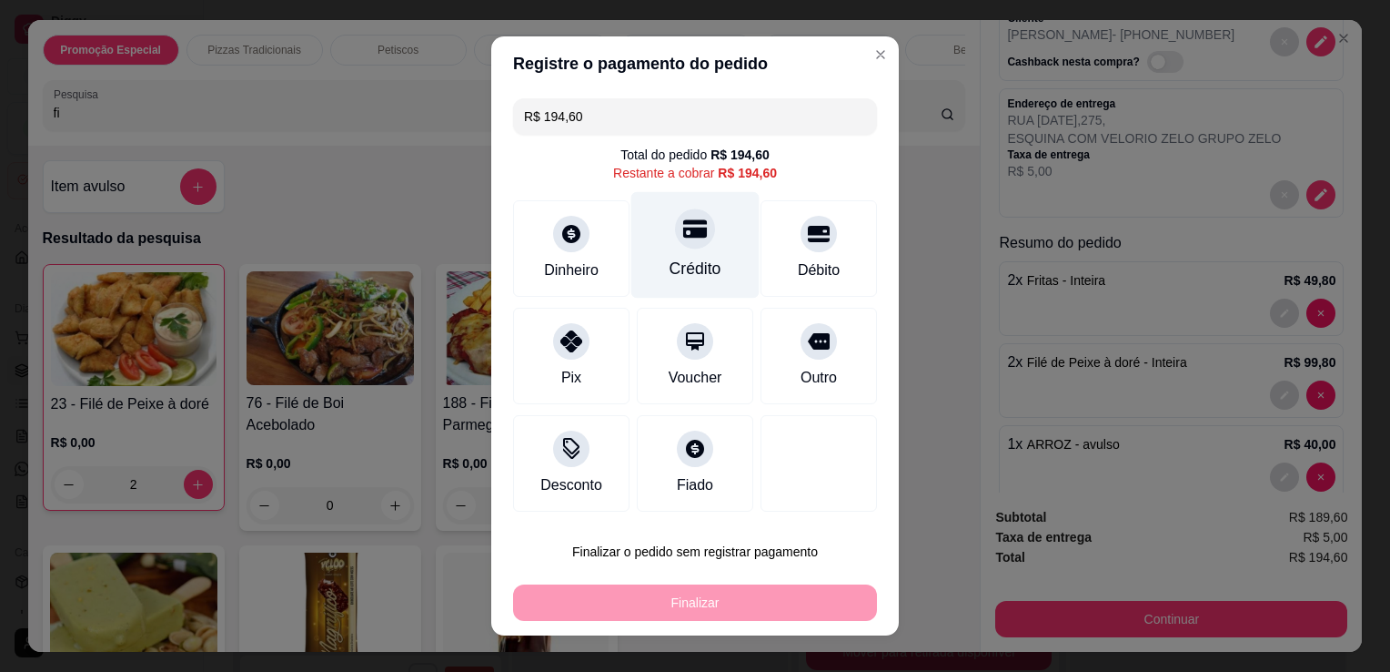
click at [708, 265] on div "Crédito" at bounding box center [695, 245] width 128 height 106
type input "R$ 0,00"
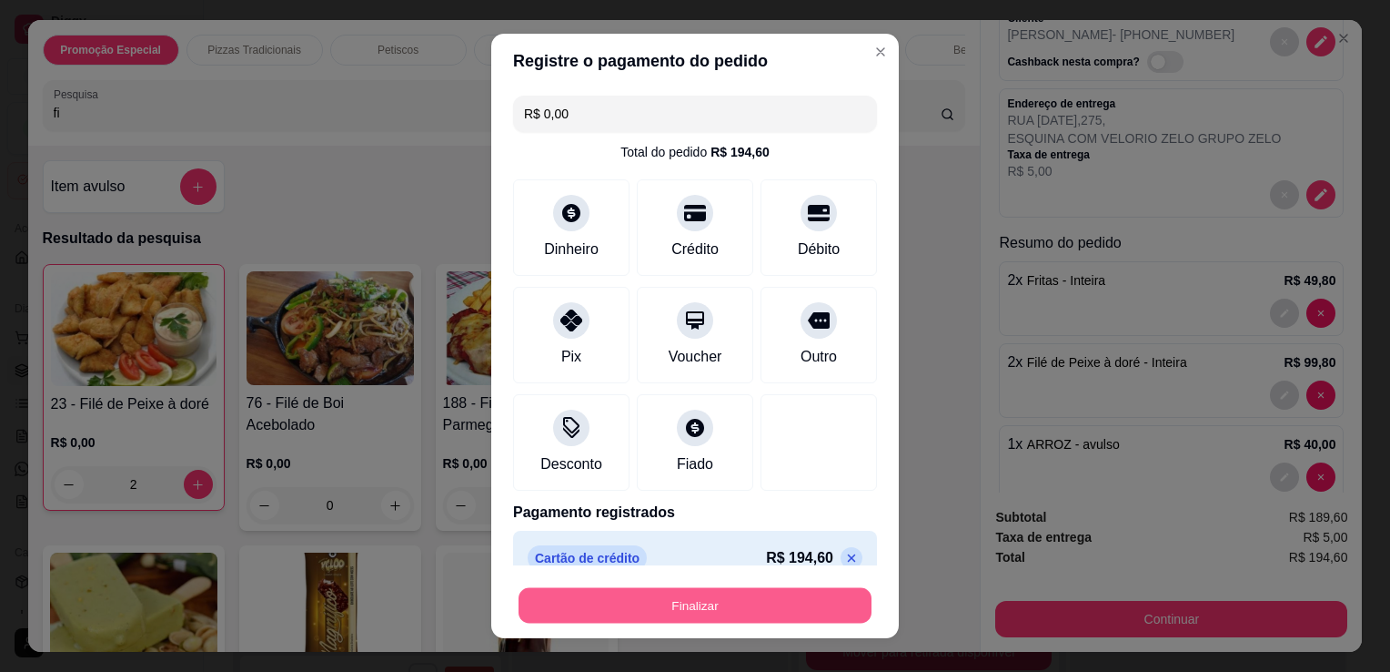
click at [727, 599] on button "Finalizar" at bounding box center [695, 605] width 353 height 35
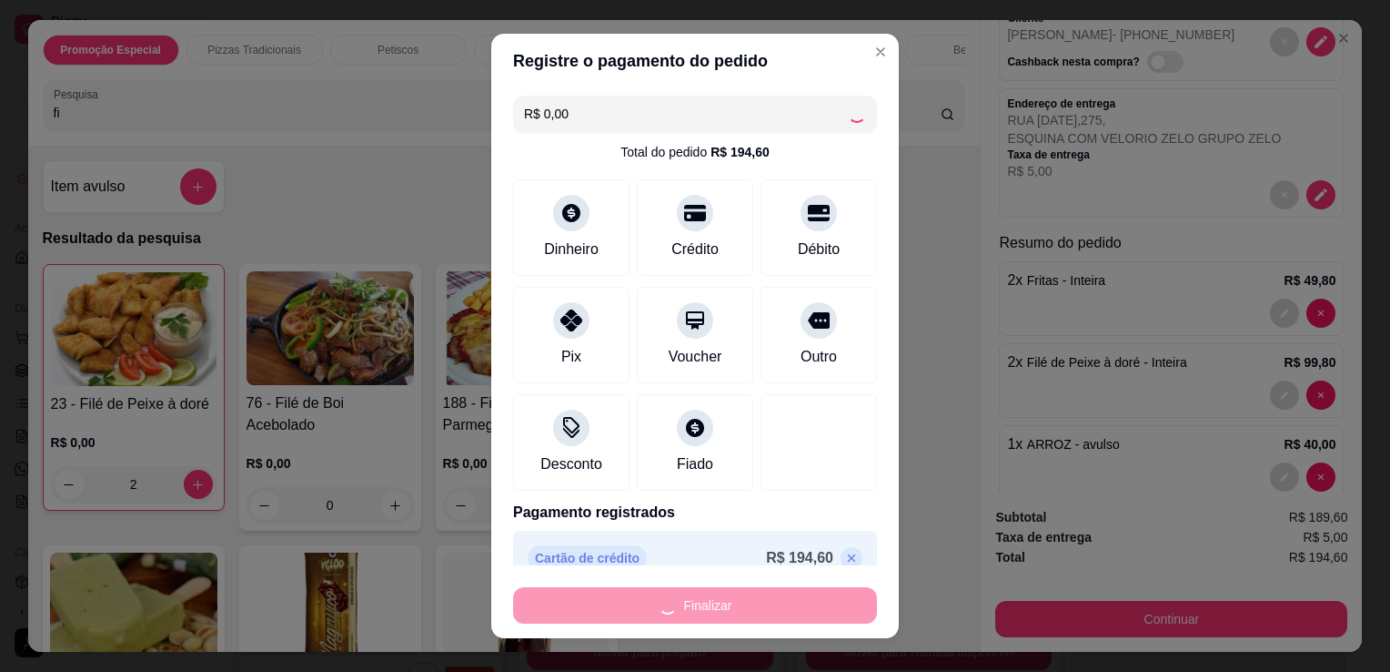
type input "0"
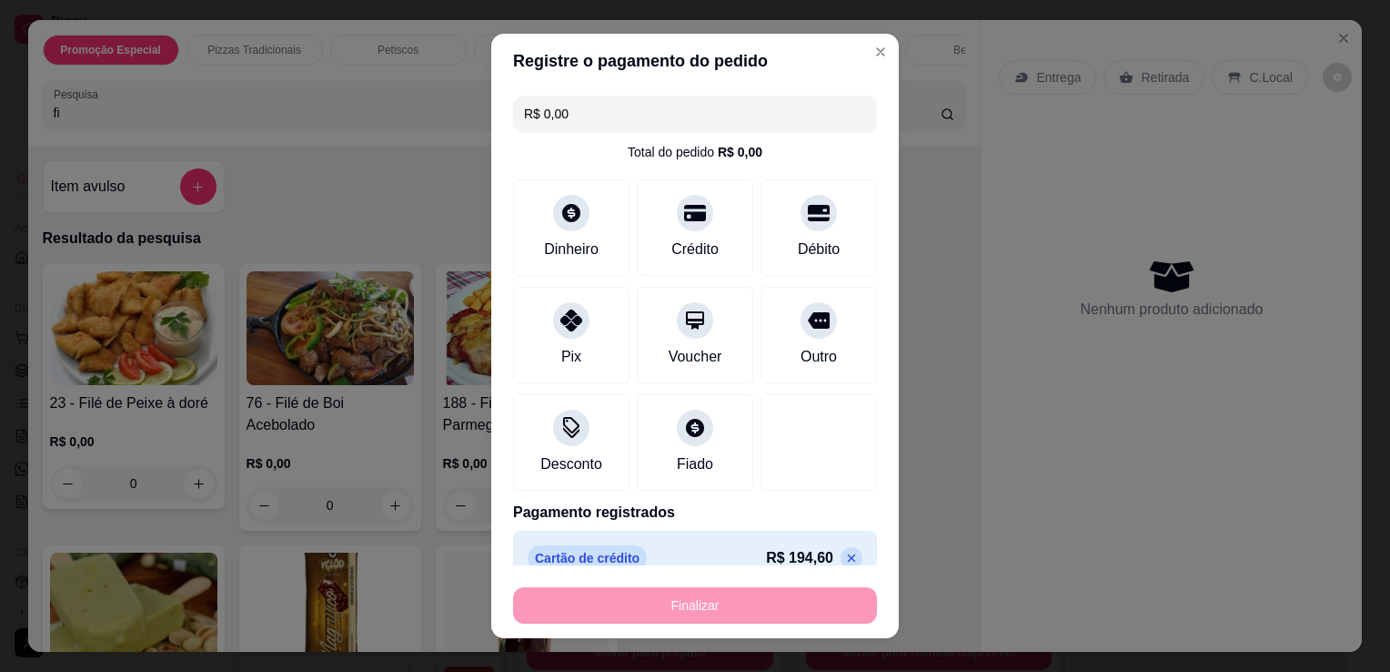
type input "-R$ 194,60"
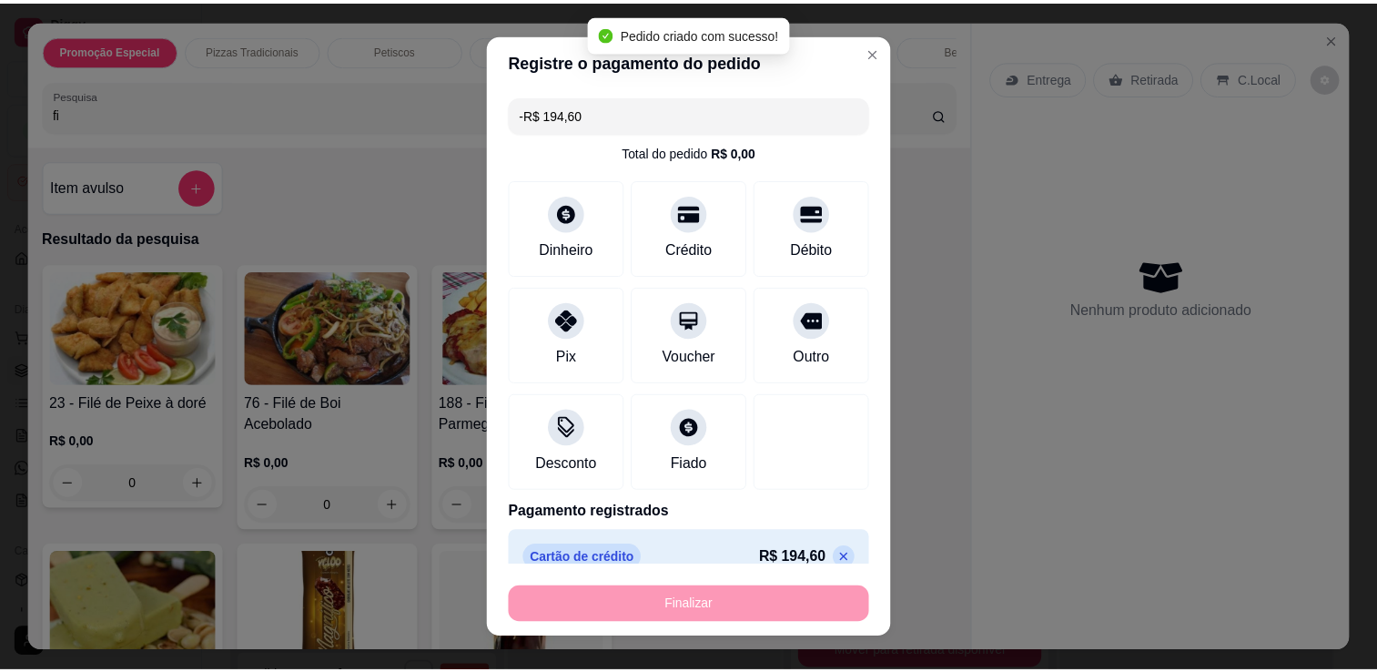
scroll to position [0, 0]
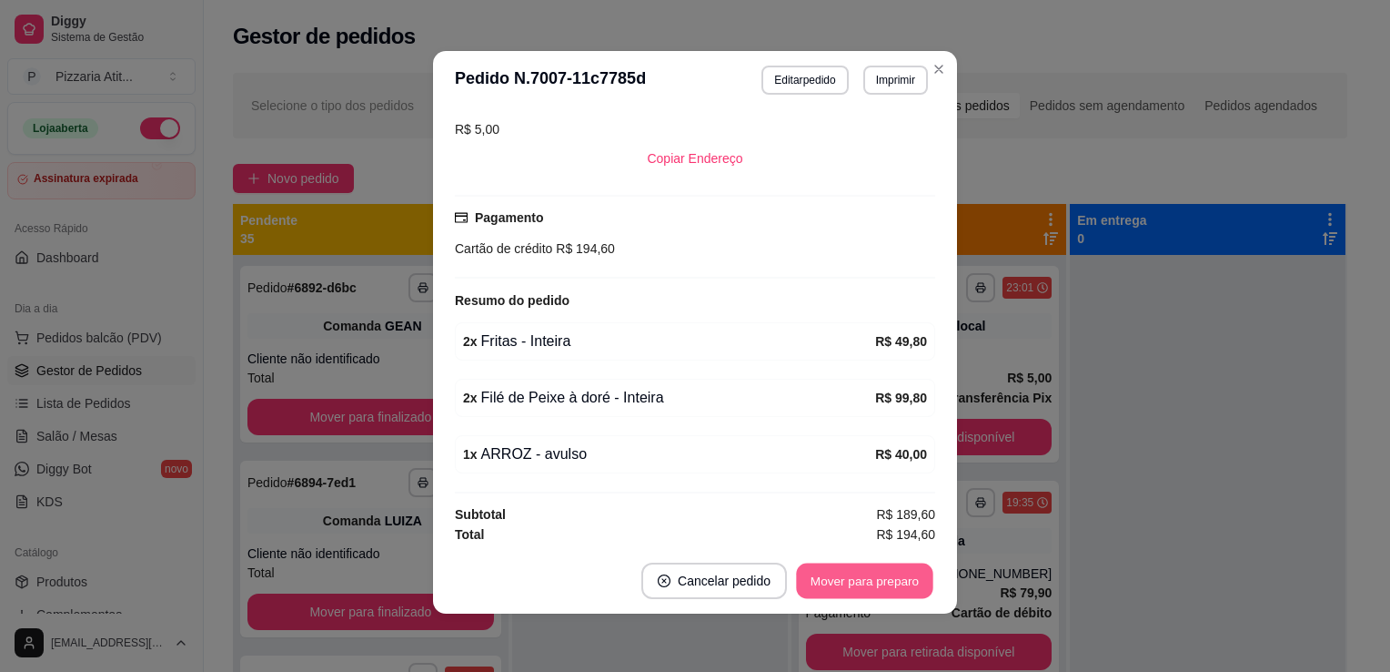
click at [879, 584] on button "Mover para preparo" at bounding box center [864, 580] width 136 height 35
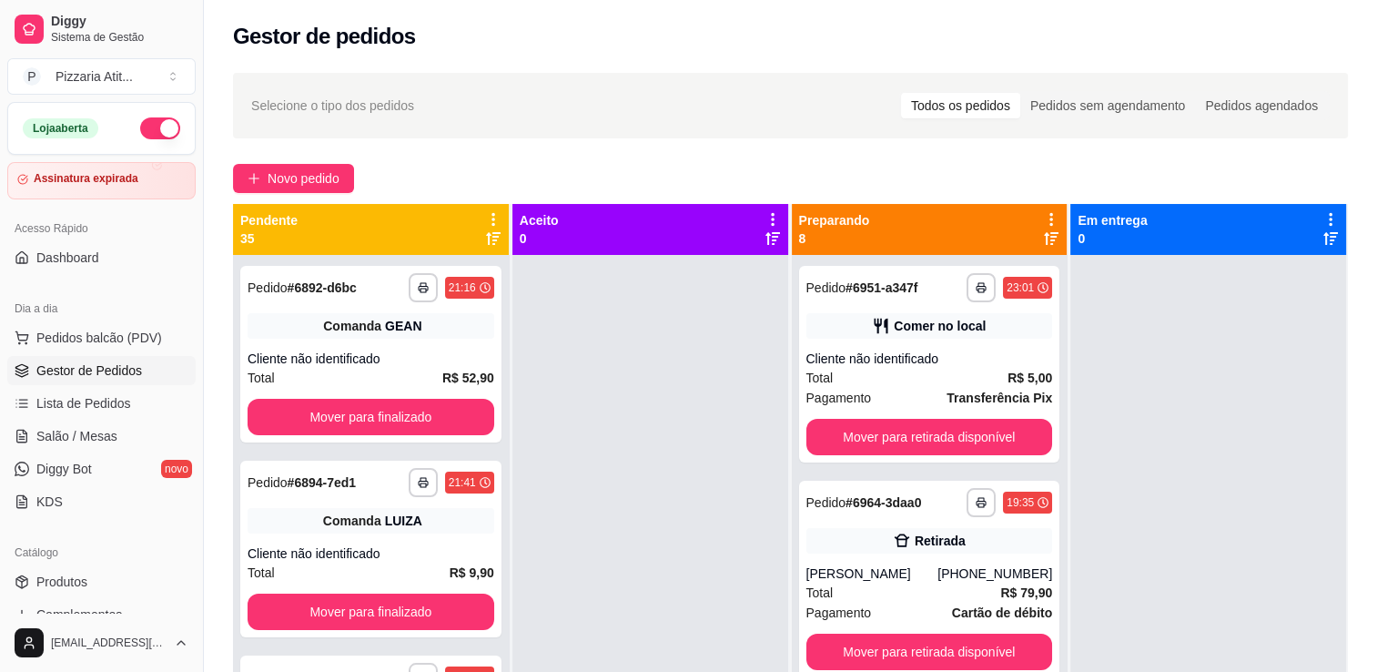
scroll to position [51, 0]
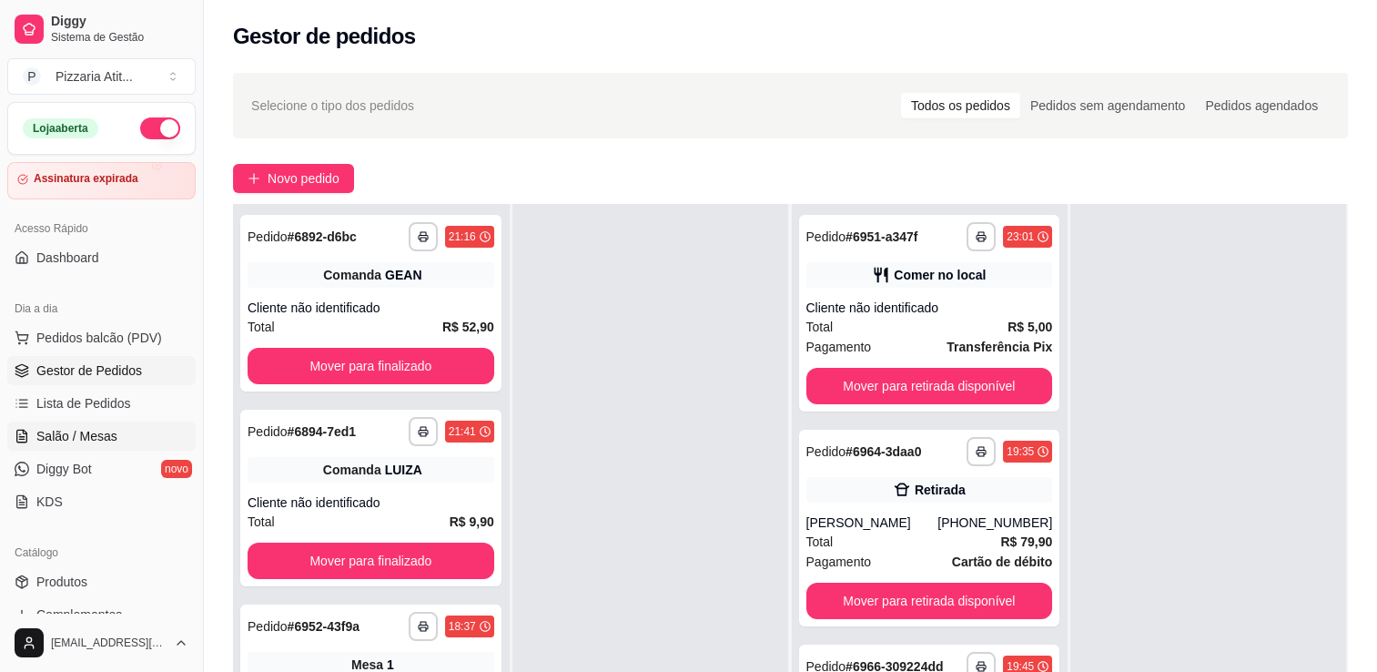
click at [109, 429] on span "Salão / Mesas" at bounding box center [76, 436] width 81 height 18
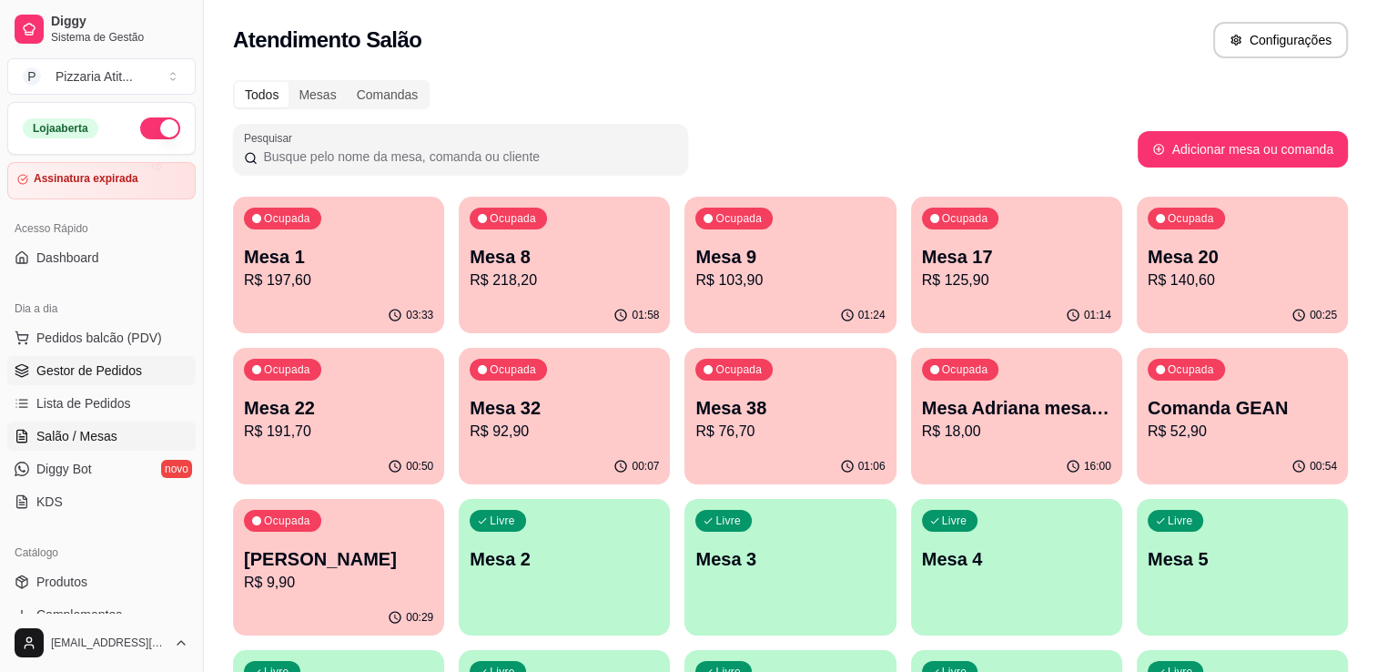
click at [113, 379] on link "Gestor de Pedidos" at bounding box center [101, 370] width 188 height 29
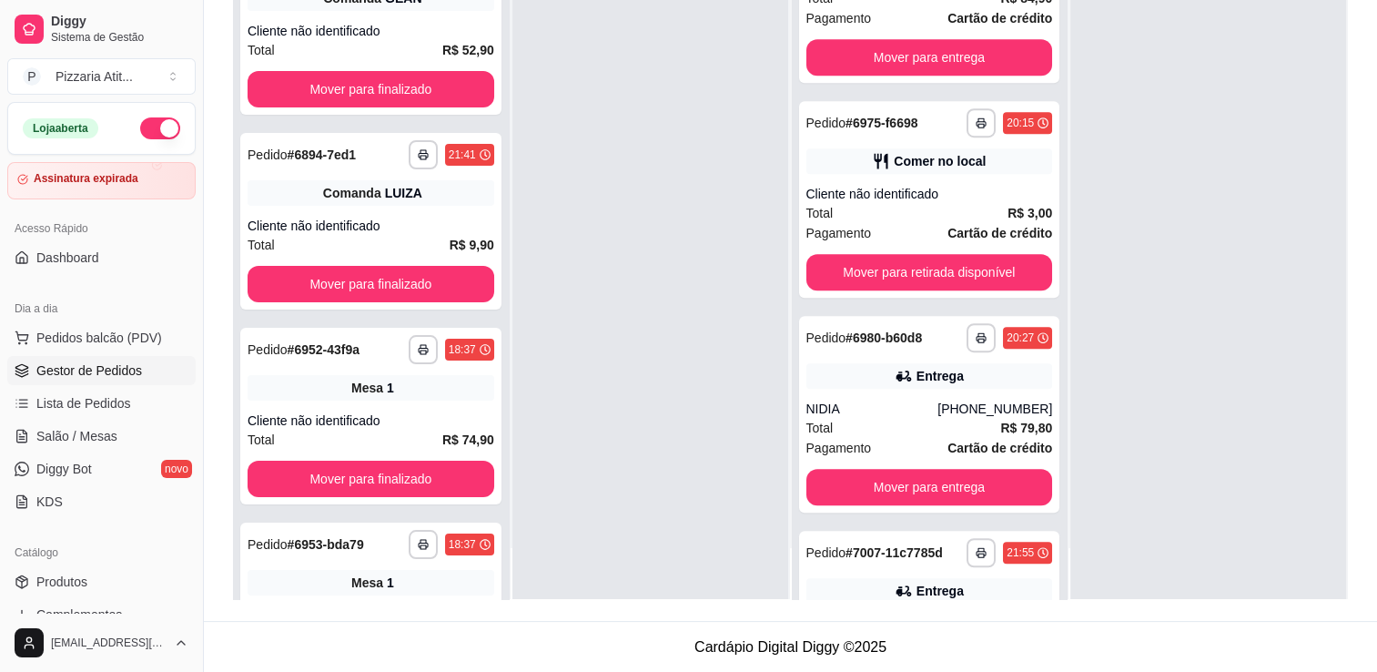
scroll to position [1082, 0]
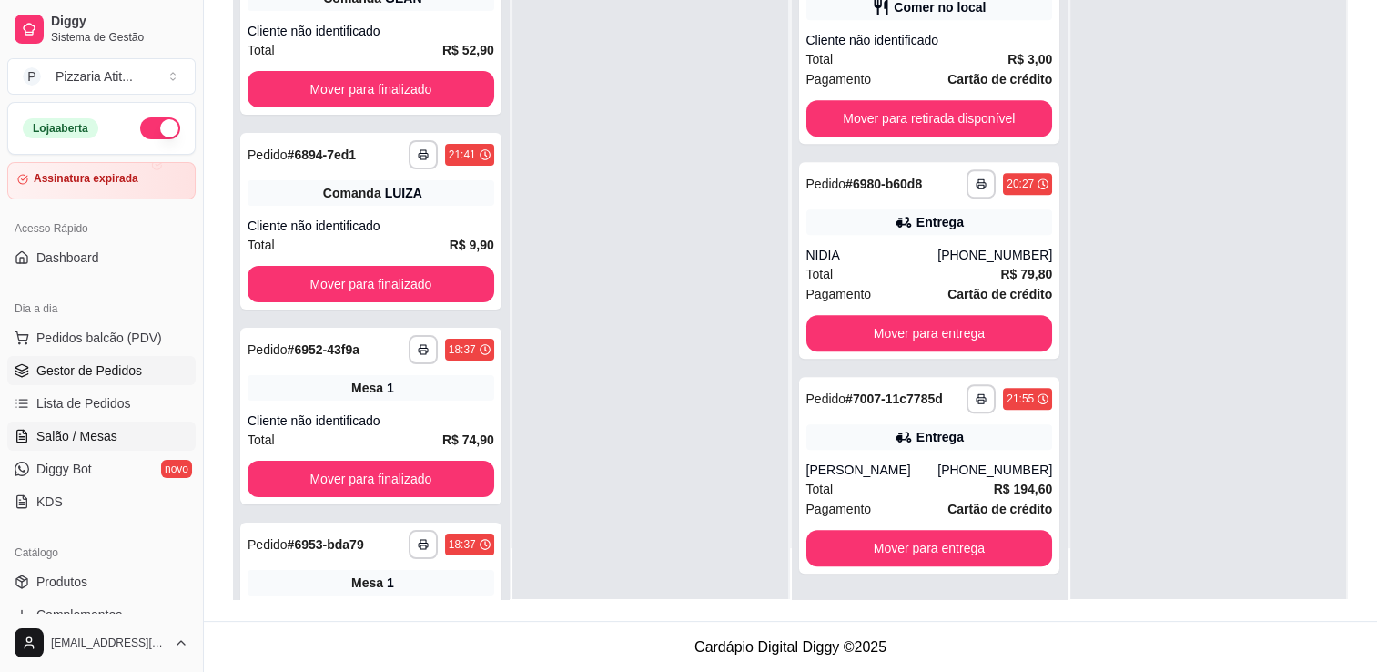
click at [111, 438] on span "Salão / Mesas" at bounding box center [76, 436] width 81 height 18
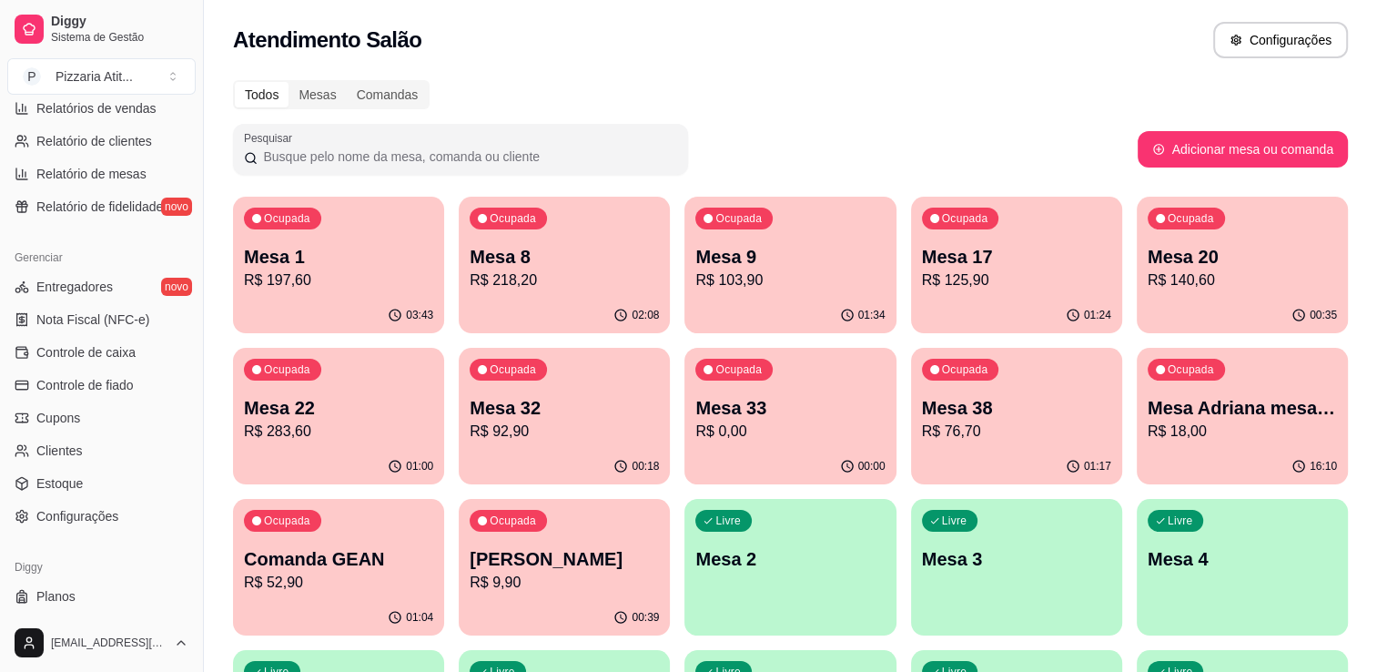
scroll to position [622, 0]
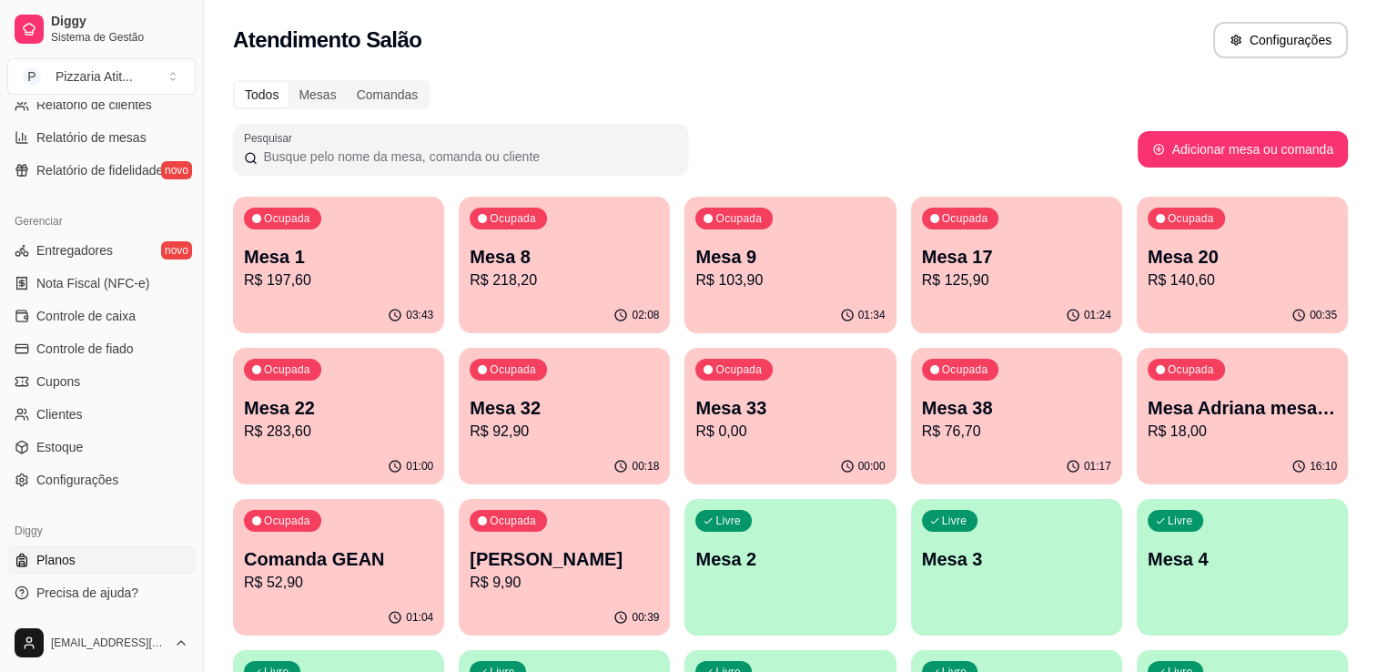
click at [110, 555] on link "Planos" at bounding box center [101, 559] width 188 height 29
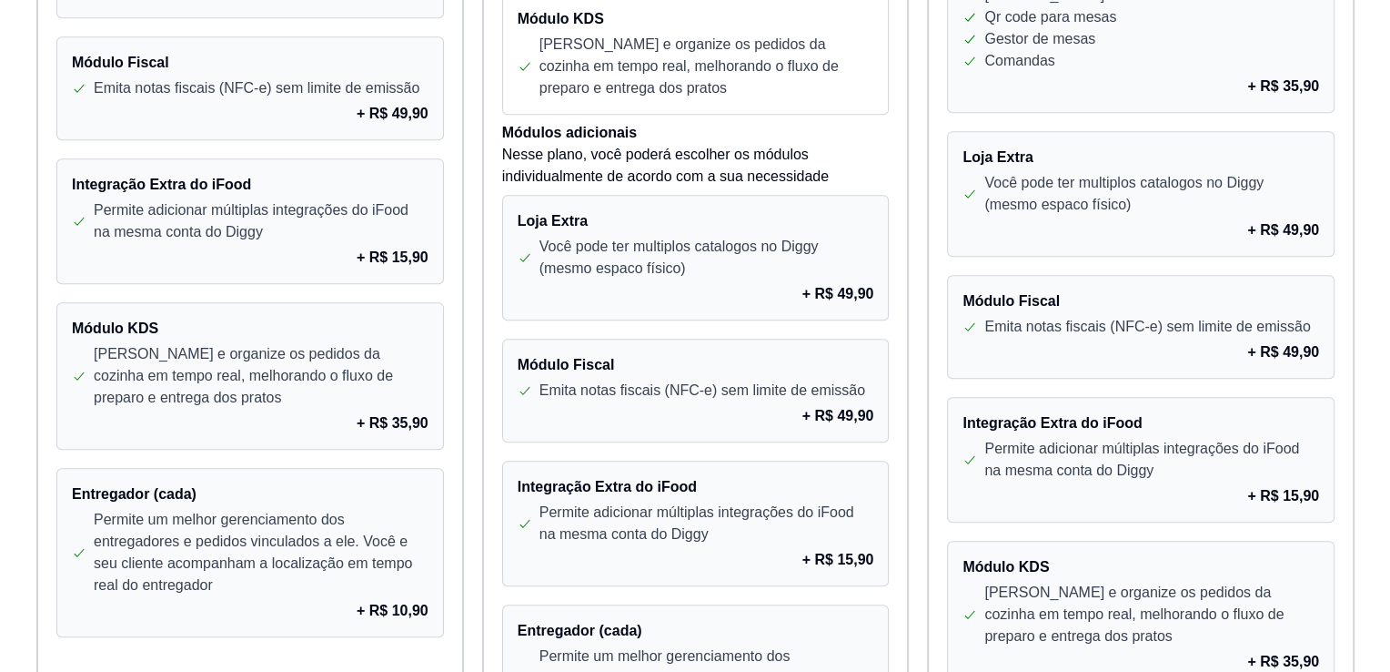
scroll to position [1721, 0]
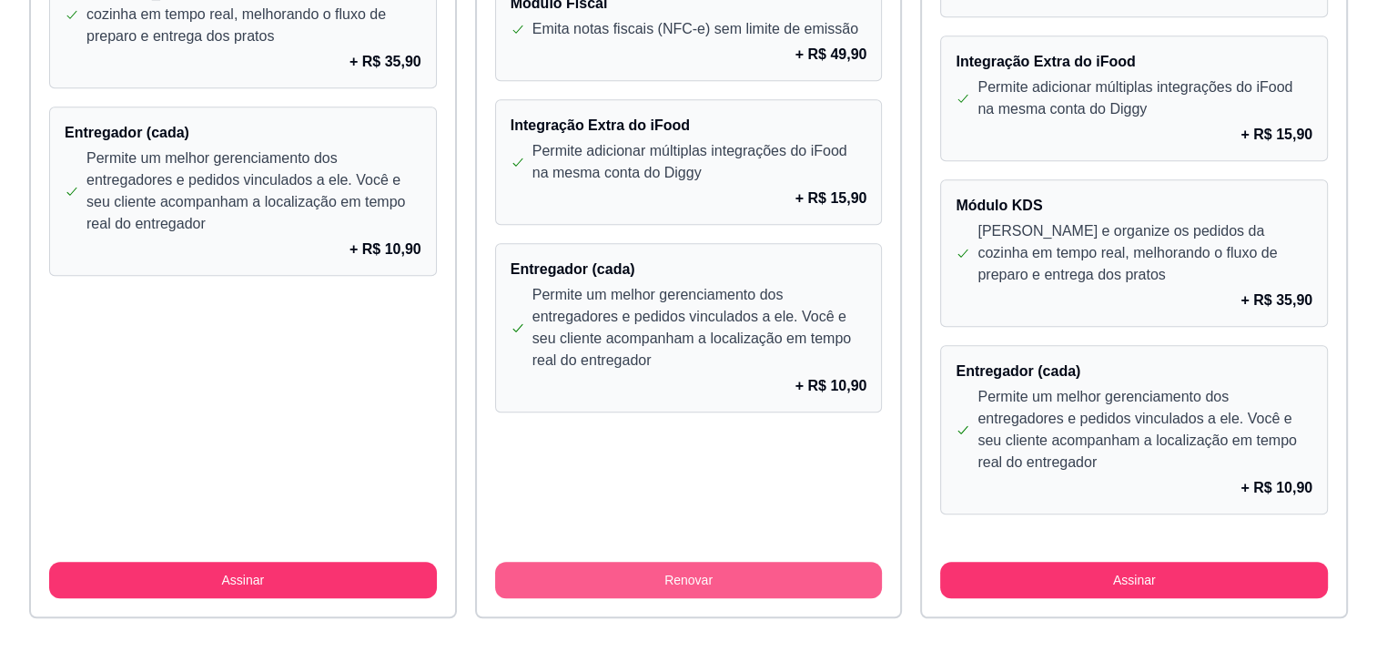
click at [831, 577] on button "Renovar" at bounding box center [689, 579] width 388 height 36
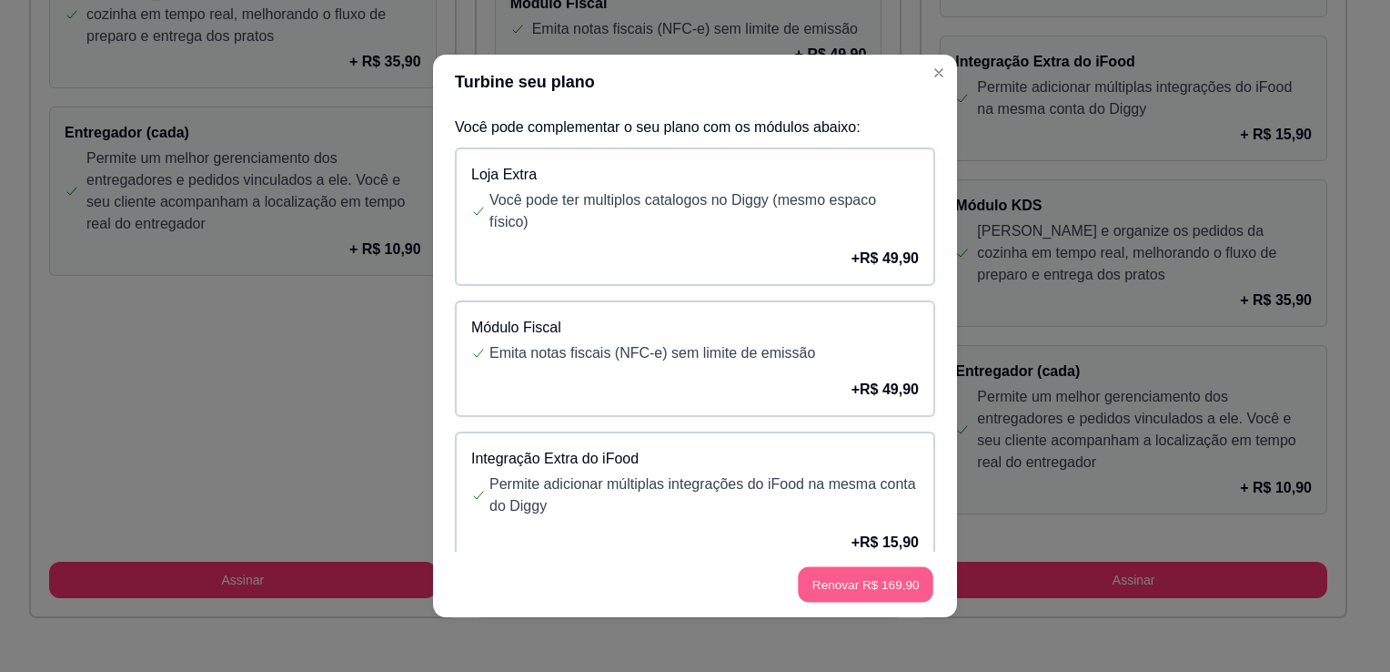
click at [857, 584] on button "Renovar R$ 169,90" at bounding box center [866, 584] width 136 height 35
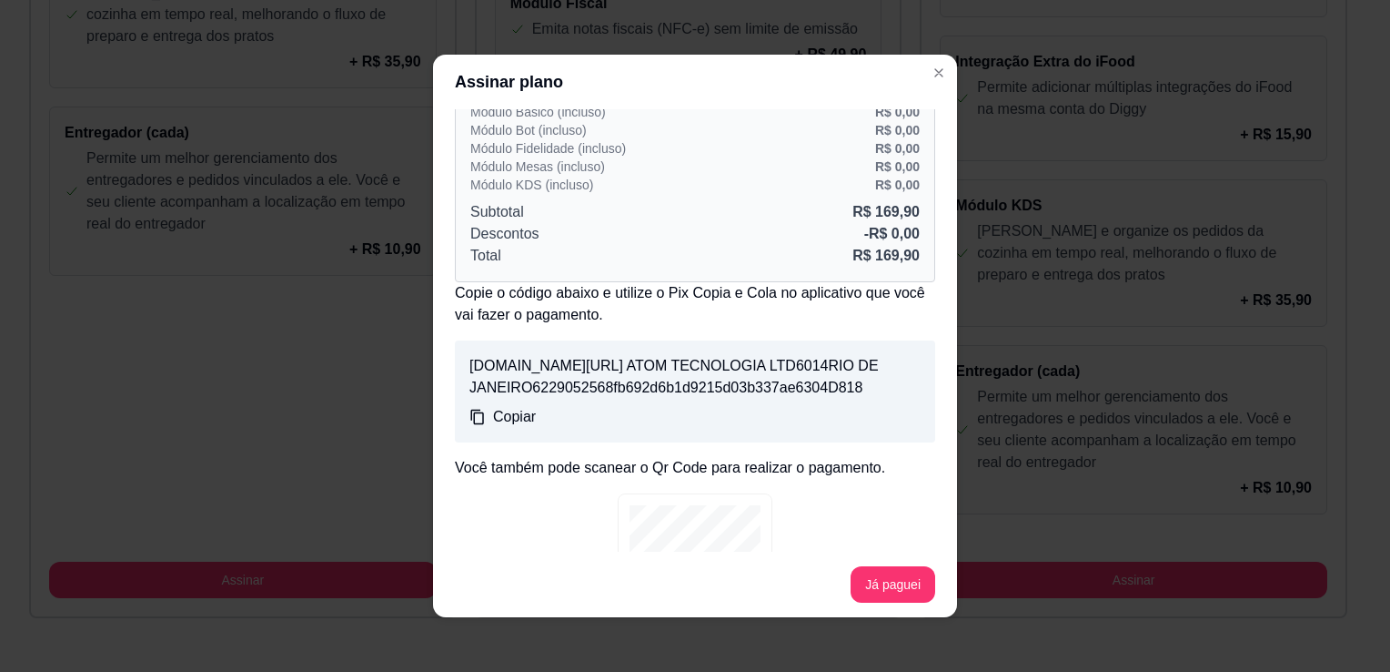
scroll to position [69, 0]
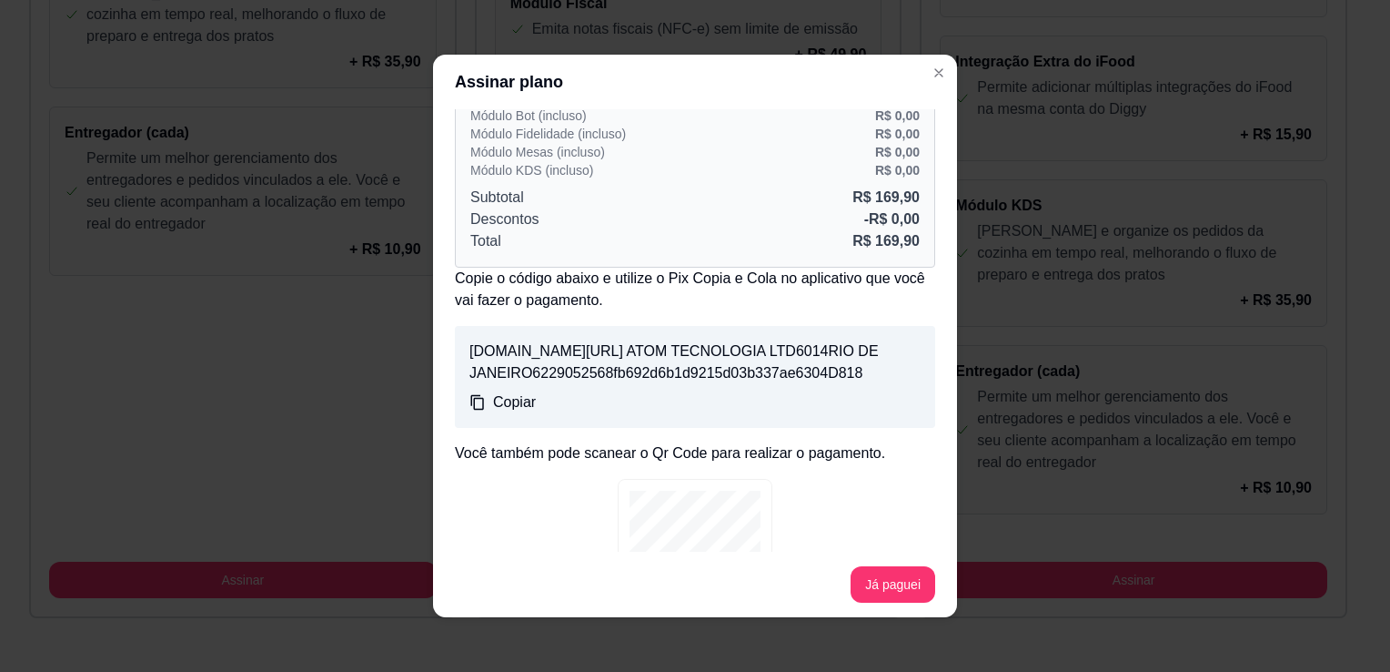
click at [481, 413] on div "Copiar" at bounding box center [503, 402] width 66 height 22
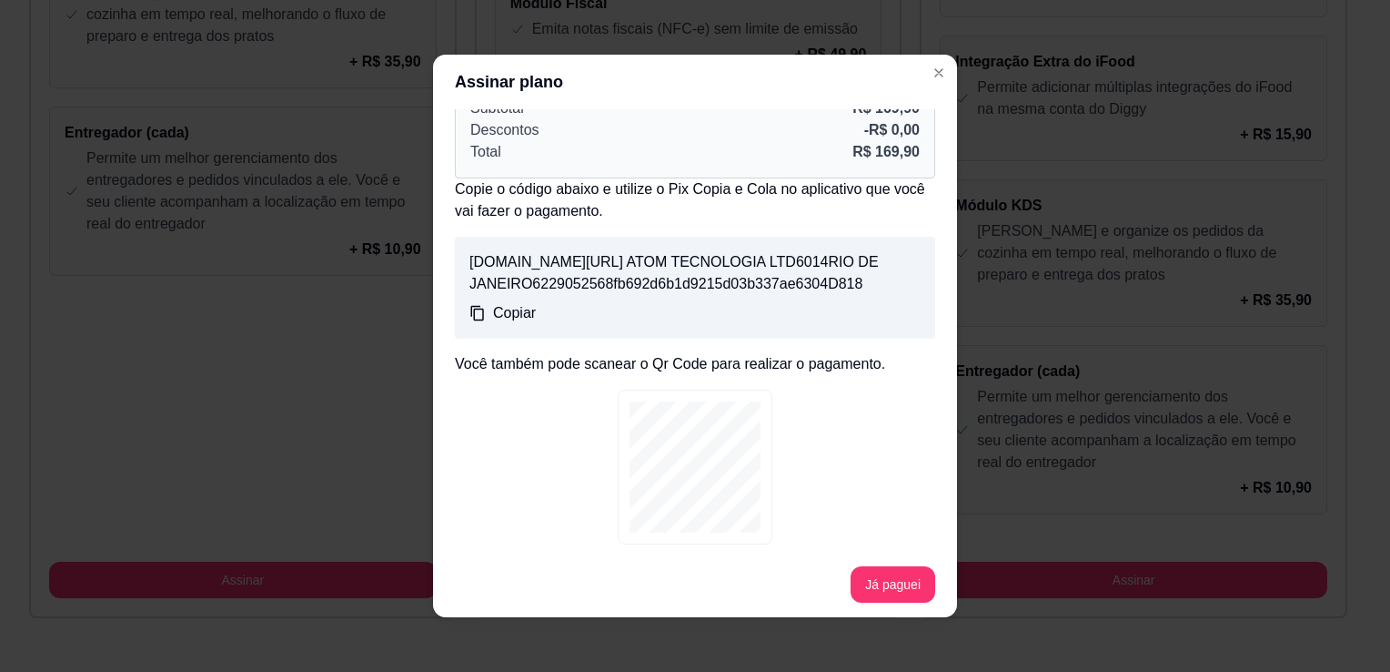
scroll to position [237, 0]
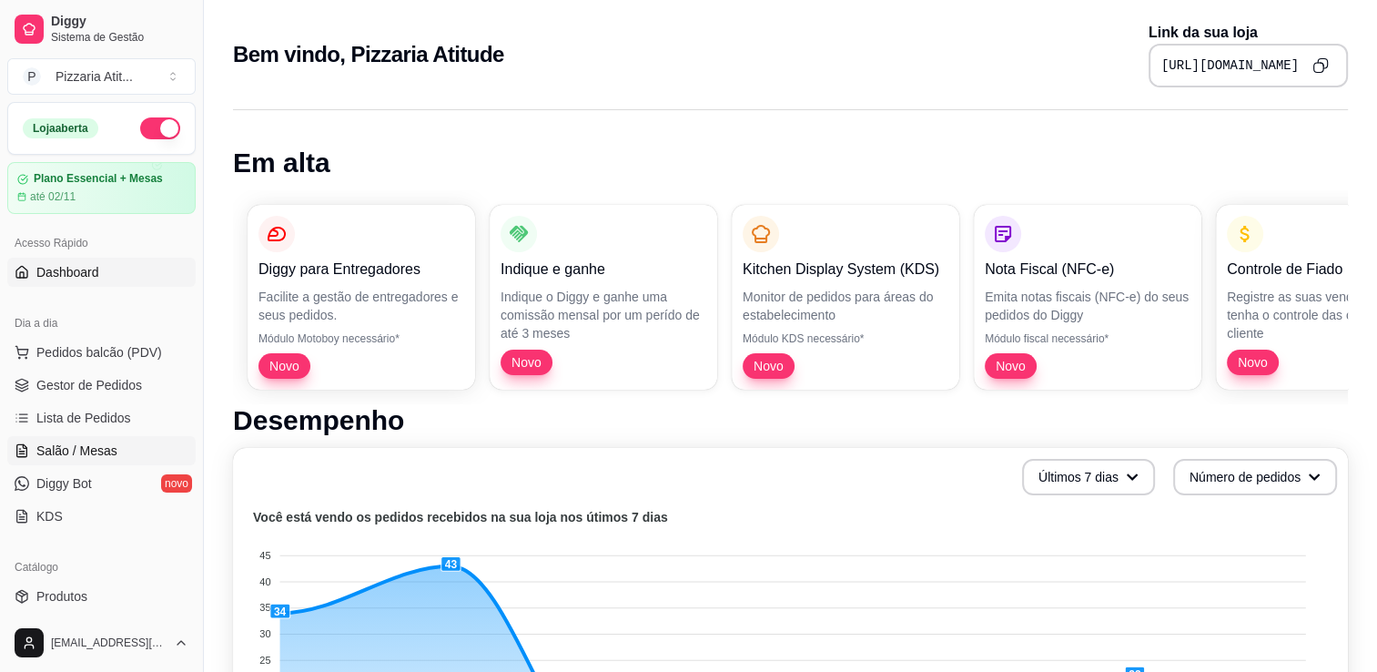
click at [81, 456] on span "Salão / Mesas" at bounding box center [76, 450] width 81 height 18
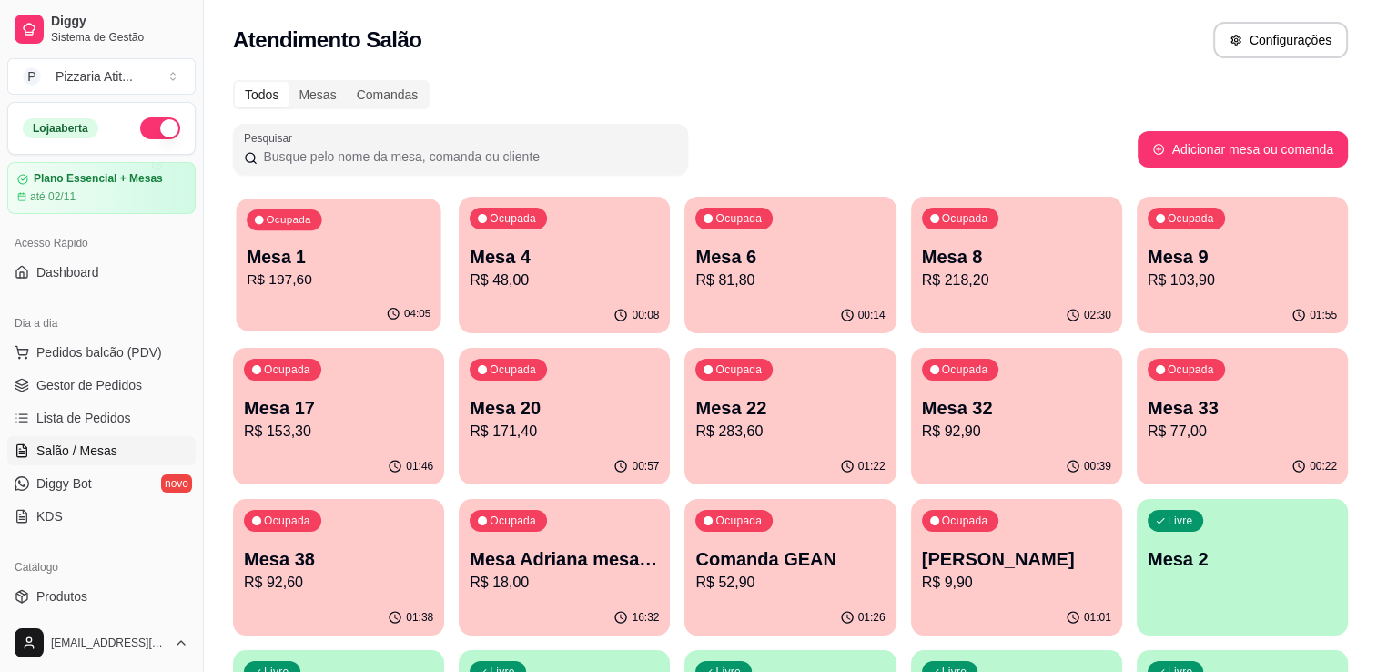
click at [362, 271] on p "R$ 197,60" at bounding box center [339, 279] width 184 height 21
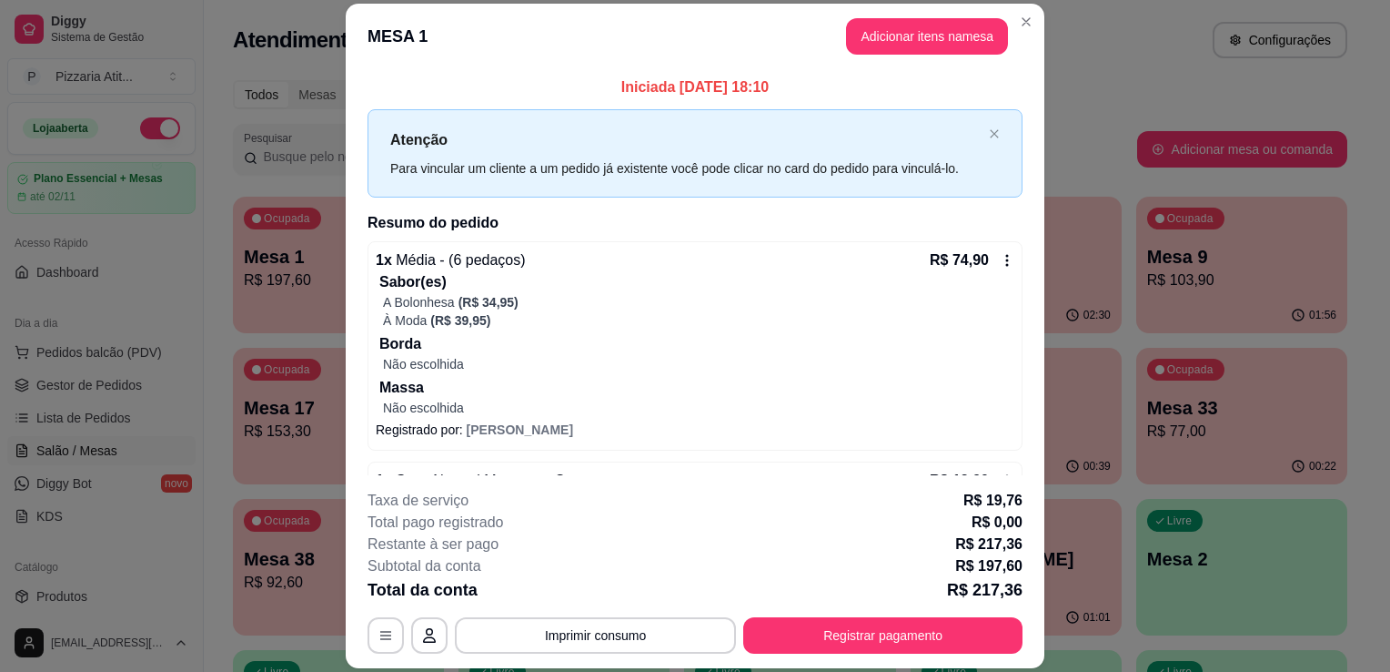
click at [965, 288] on p "Sabor(es)" at bounding box center [696, 282] width 635 height 22
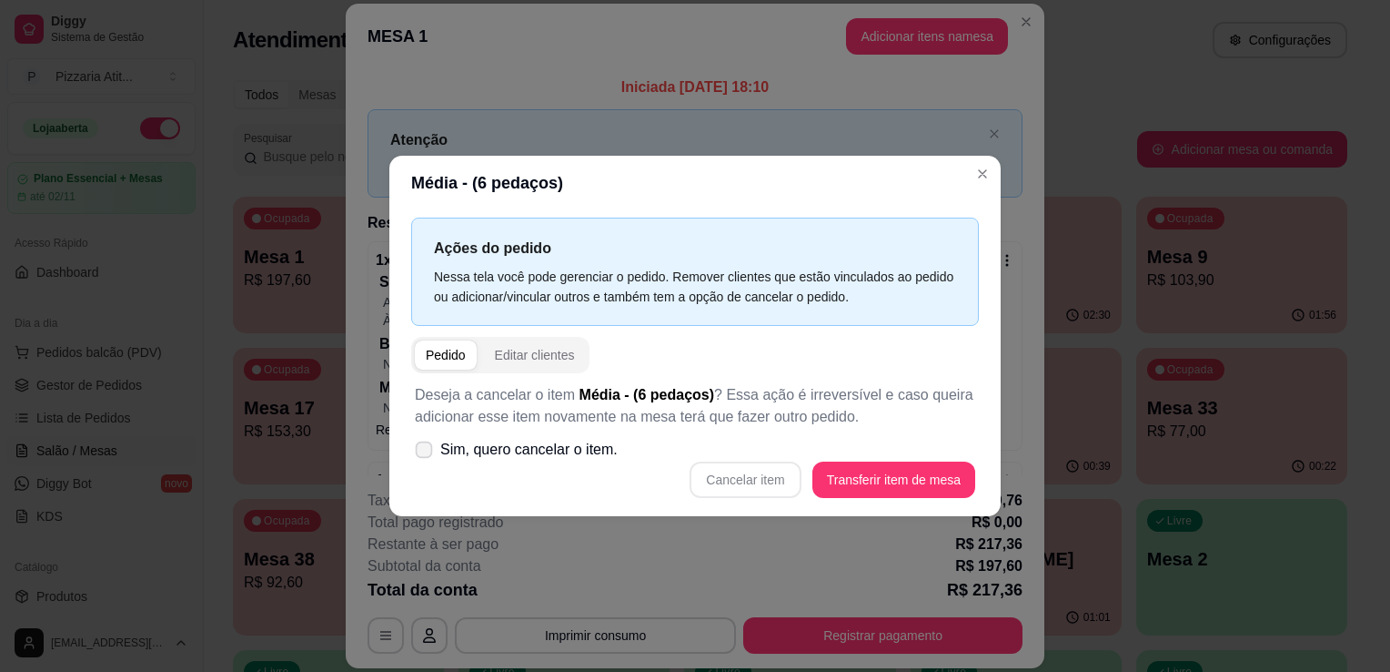
click at [424, 449] on icon at bounding box center [424, 449] width 14 height 10
click at [424, 453] on input "Sim, quero cancelar o item." at bounding box center [420, 459] width 12 height 12
checkbox input "true"
click at [754, 484] on button "Cancelar item" at bounding box center [746, 479] width 108 height 35
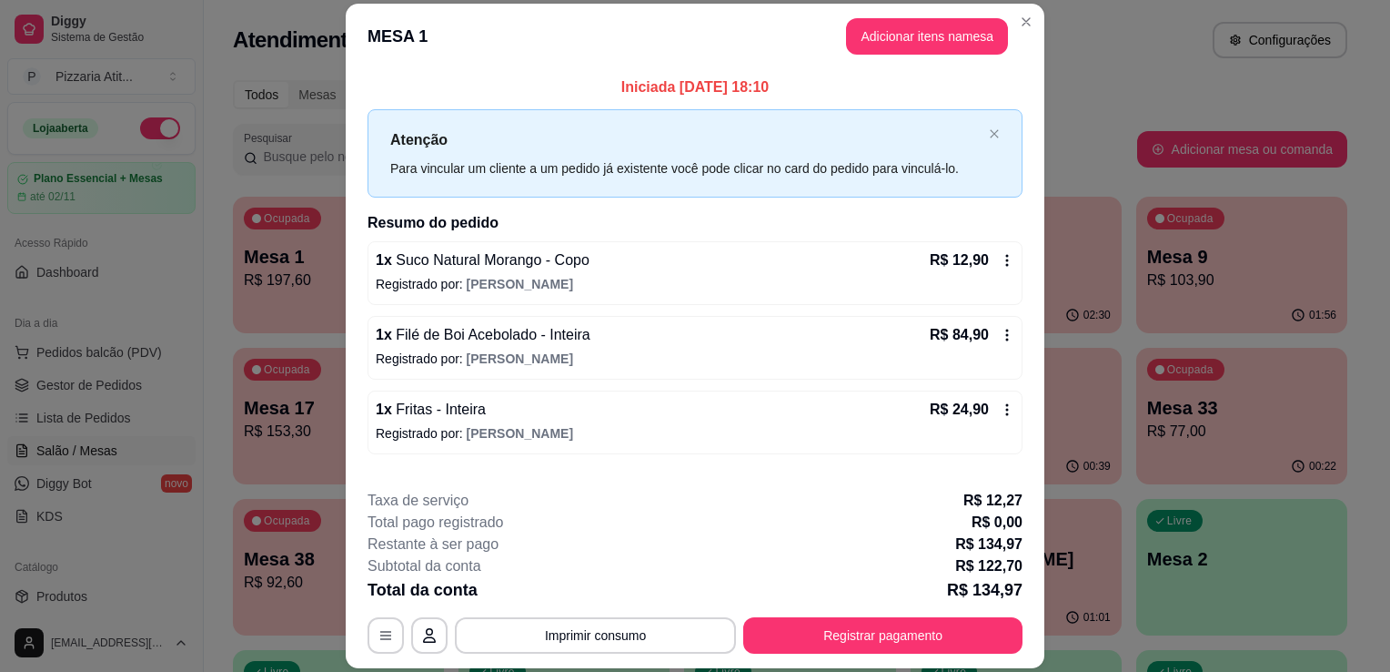
click at [866, 280] on p "Registrado por: [PERSON_NAME]" at bounding box center [695, 284] width 639 height 18
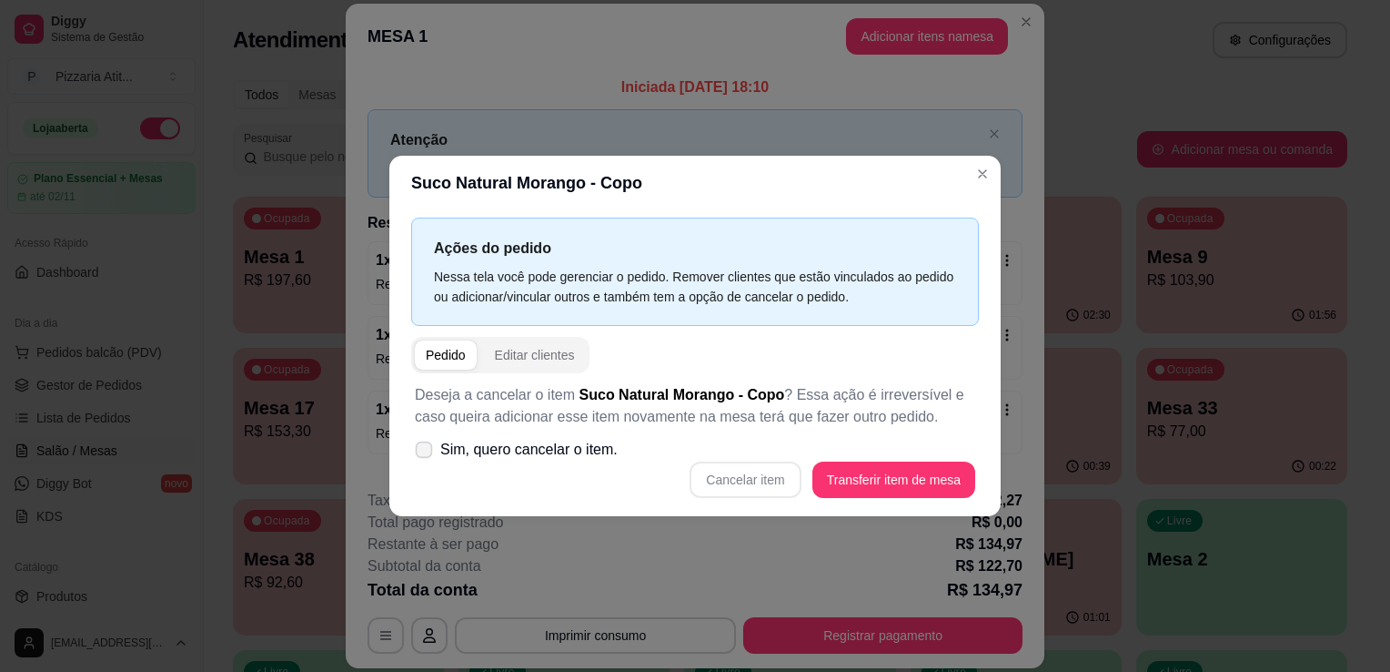
click at [428, 443] on span at bounding box center [424, 449] width 17 height 17
click at [426, 453] on input "Sim, quero cancelar o item." at bounding box center [420, 459] width 12 height 12
checkbox input "true"
click at [760, 468] on button "Cancelar item" at bounding box center [746, 479] width 108 height 35
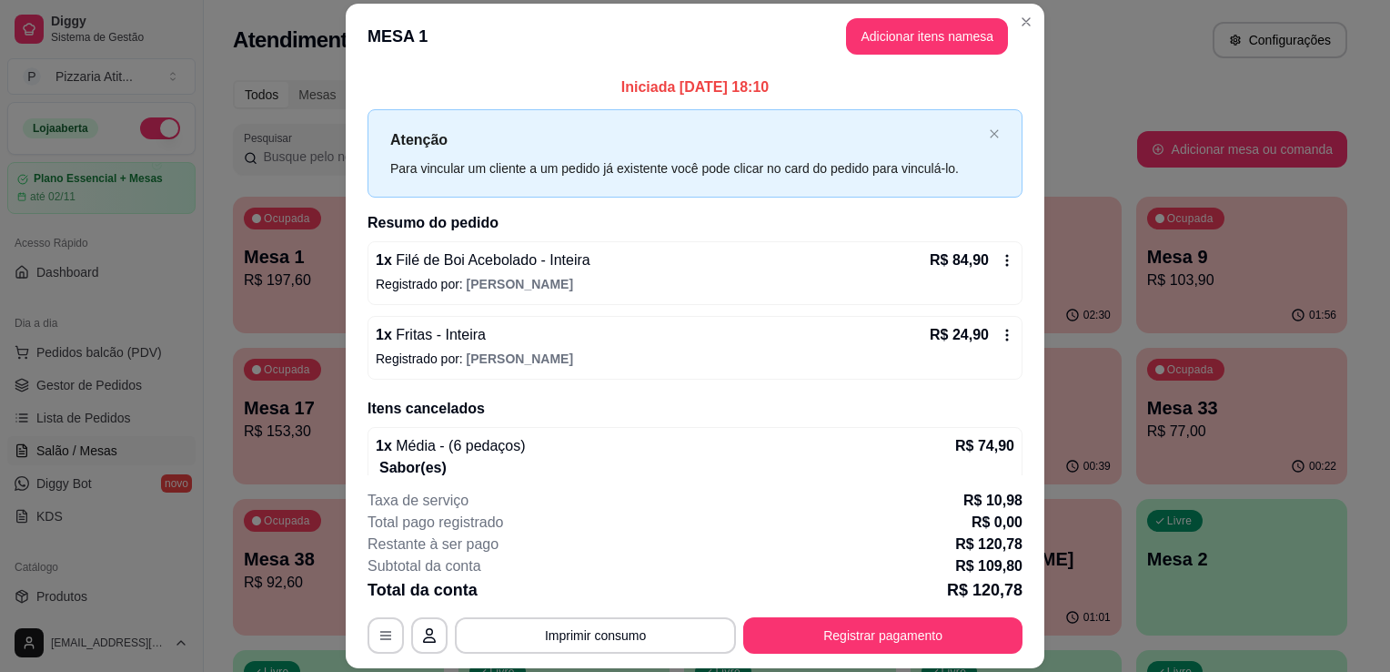
click at [819, 231] on h2 "Resumo do pedido" at bounding box center [695, 223] width 655 height 22
click at [735, 290] on p "Registrado por: [PERSON_NAME]" at bounding box center [695, 284] width 639 height 18
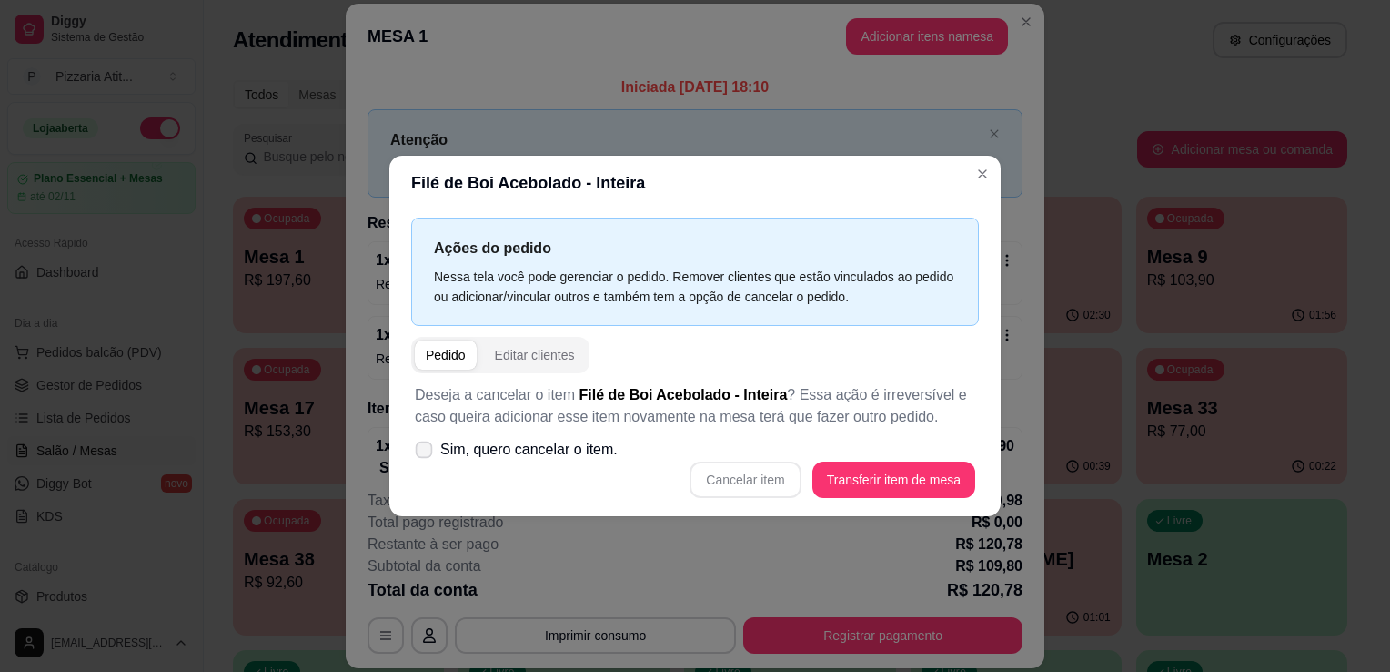
click at [411, 442] on label "Sim, quero cancelar o item." at bounding box center [516, 449] width 217 height 36
click at [414, 453] on input "Sim, quero cancelar o item." at bounding box center [420, 459] width 12 height 12
checkbox input "true"
click at [732, 475] on button "Cancelar item" at bounding box center [746, 479] width 108 height 35
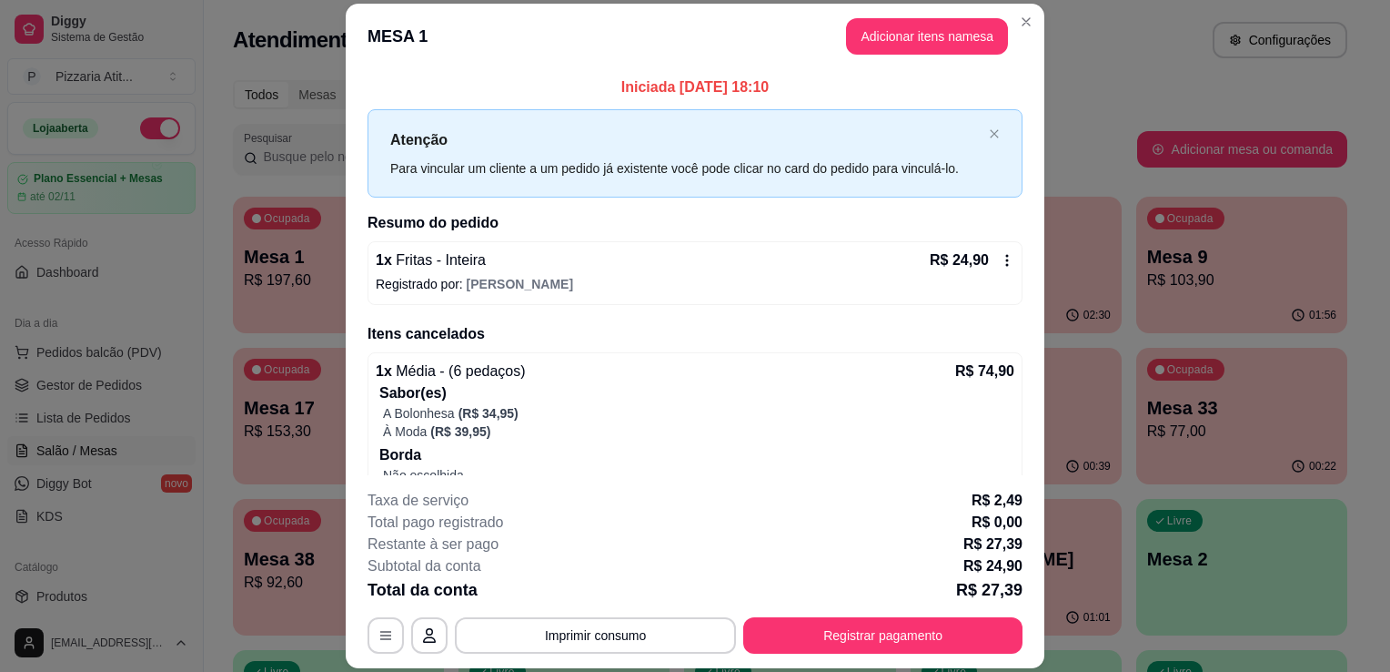
click at [837, 275] on p "Registrado por: [PERSON_NAME]" at bounding box center [695, 284] width 639 height 18
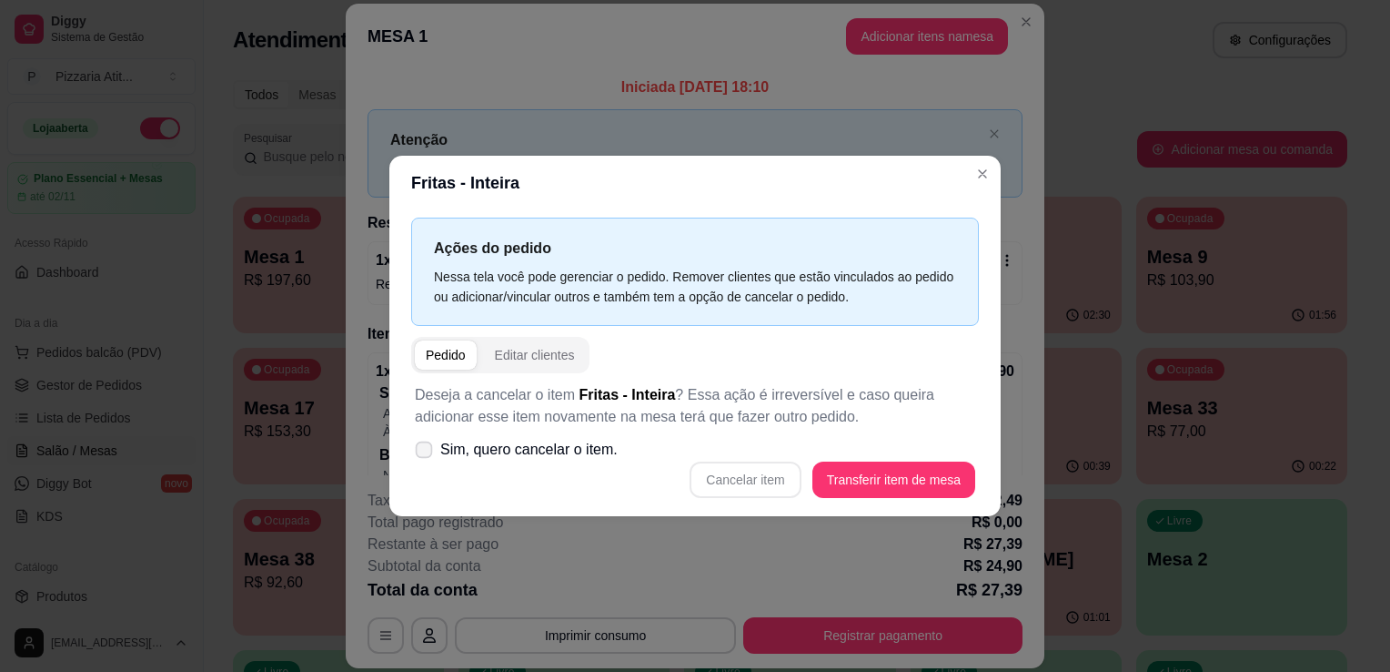
click at [419, 447] on icon at bounding box center [424, 449] width 14 height 10
click at [419, 453] on input "Sim, quero cancelar o item." at bounding box center [420, 459] width 12 height 12
checkbox input "true"
click at [743, 470] on button "Cancelar item" at bounding box center [746, 479] width 108 height 35
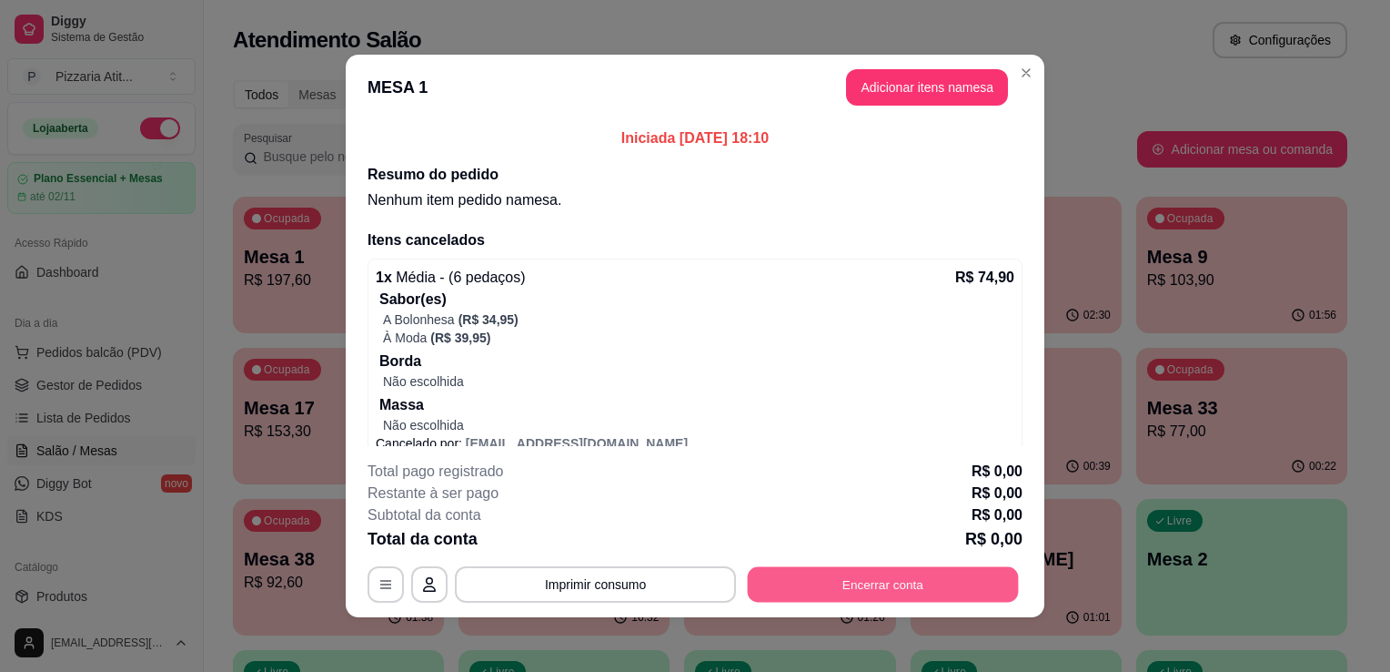
click at [797, 596] on button "Encerrar conta" at bounding box center [883, 584] width 271 height 35
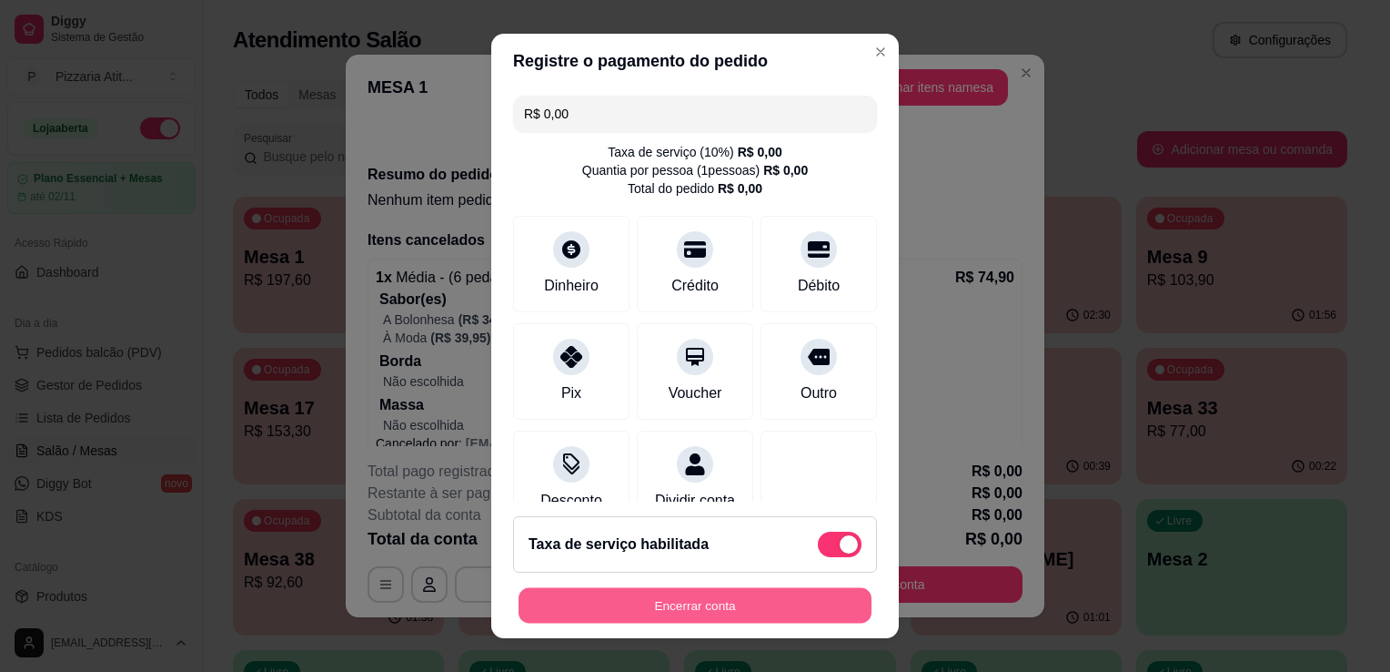
click at [702, 617] on button "Encerrar conta" at bounding box center [695, 605] width 353 height 35
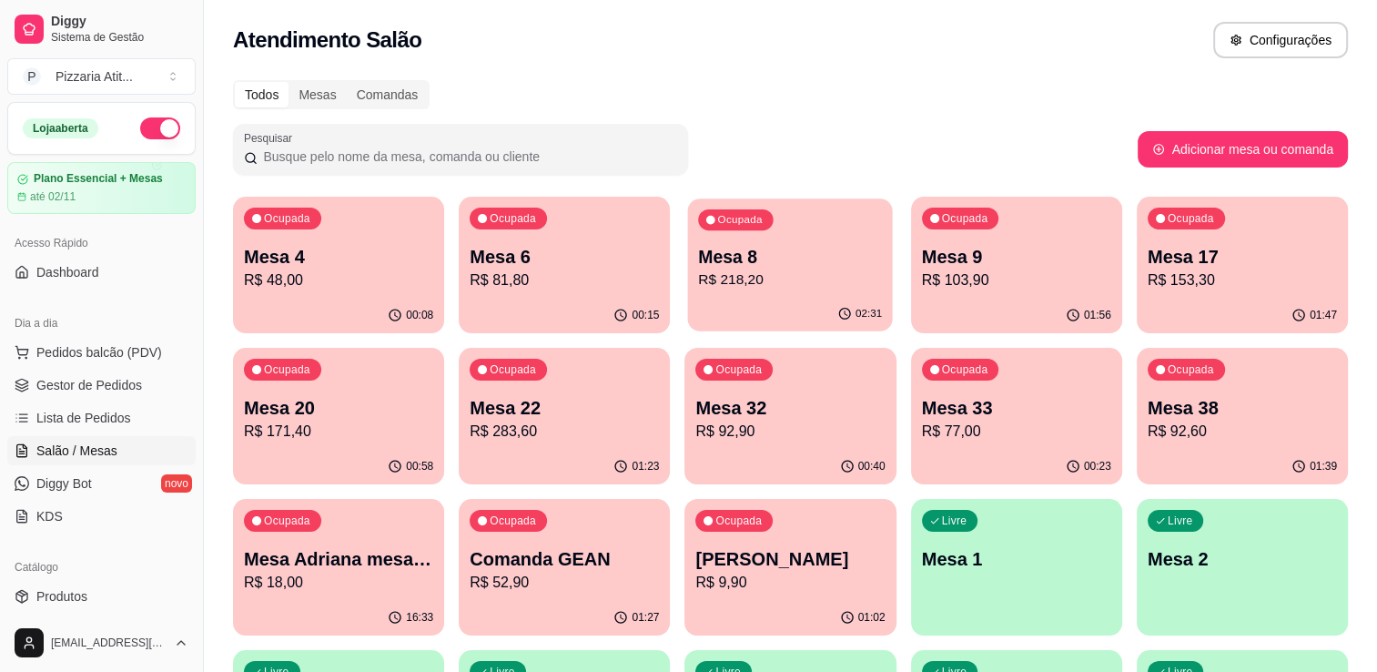
click at [783, 264] on p "Mesa 8" at bounding box center [791, 257] width 184 height 25
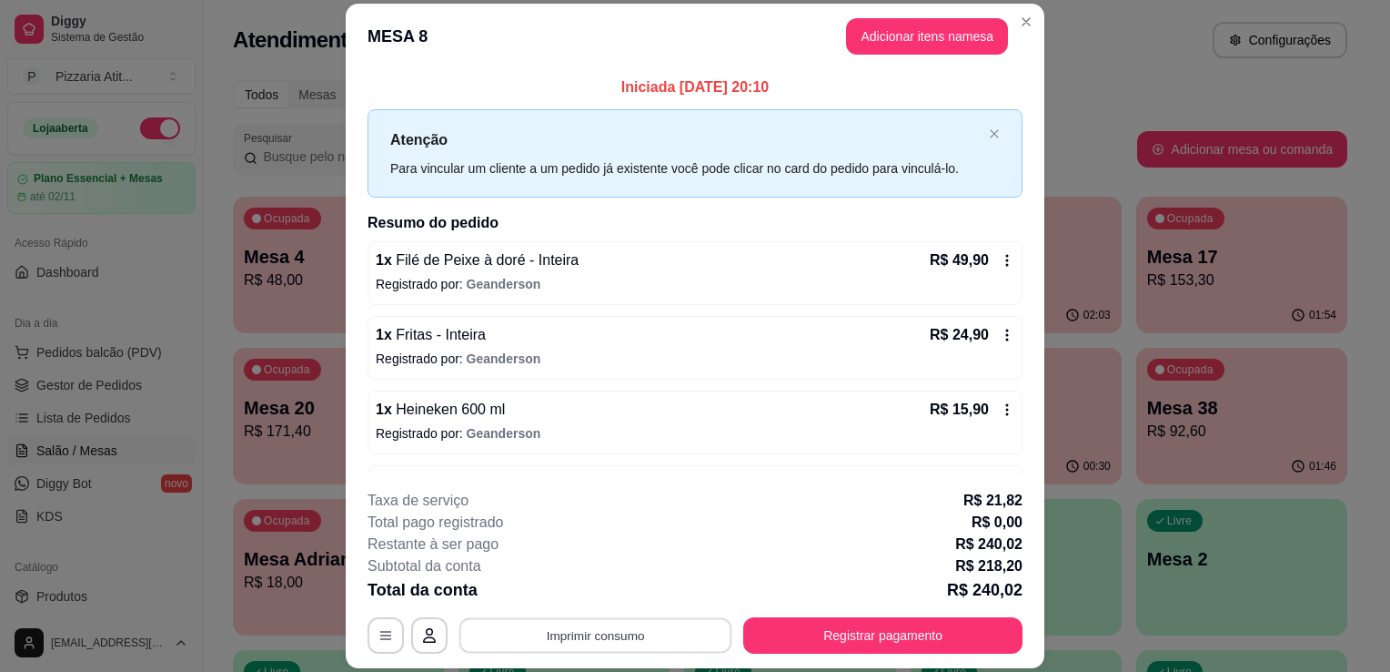
click at [603, 639] on button "Imprimir consumo" at bounding box center [596, 635] width 273 height 35
click at [611, 601] on button "IMPRESSORA" at bounding box center [593, 594] width 127 height 28
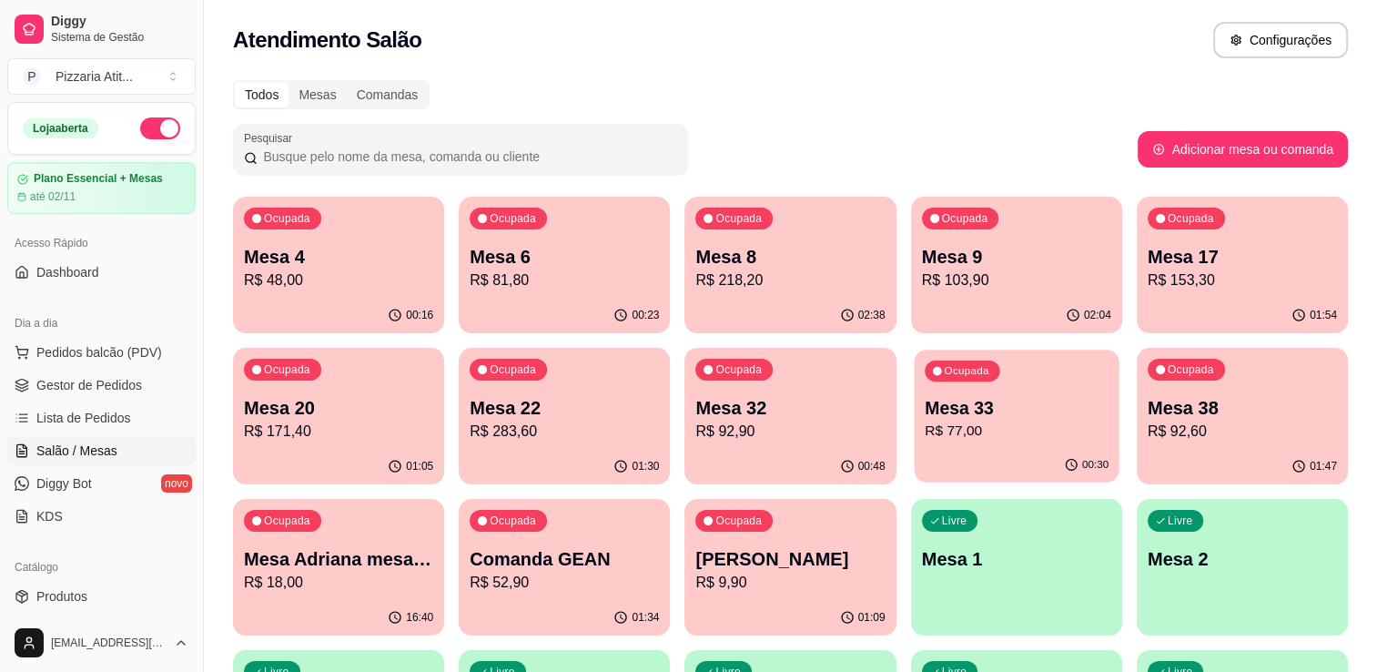
click at [1013, 417] on p "Mesa 33" at bounding box center [1016, 408] width 184 height 25
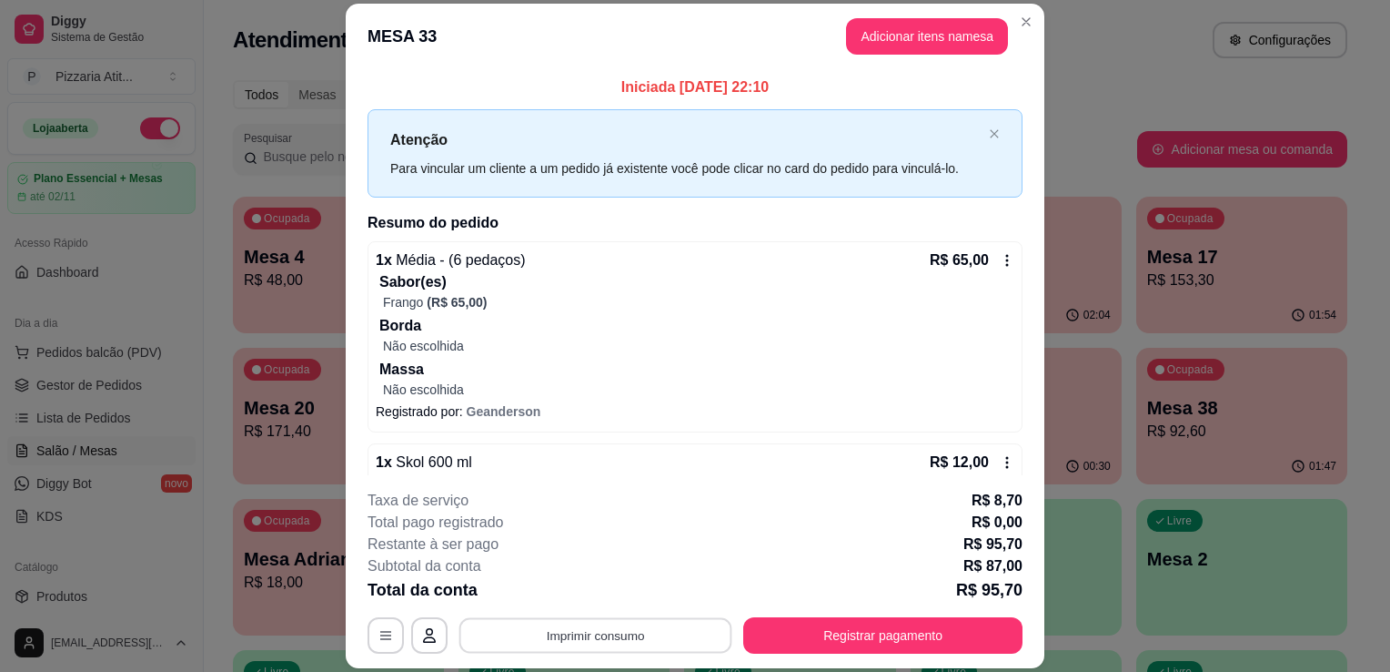
click at [621, 647] on button "Imprimir consumo" at bounding box center [596, 635] width 273 height 35
click at [602, 596] on button "IMPRESSORA" at bounding box center [593, 594] width 127 height 28
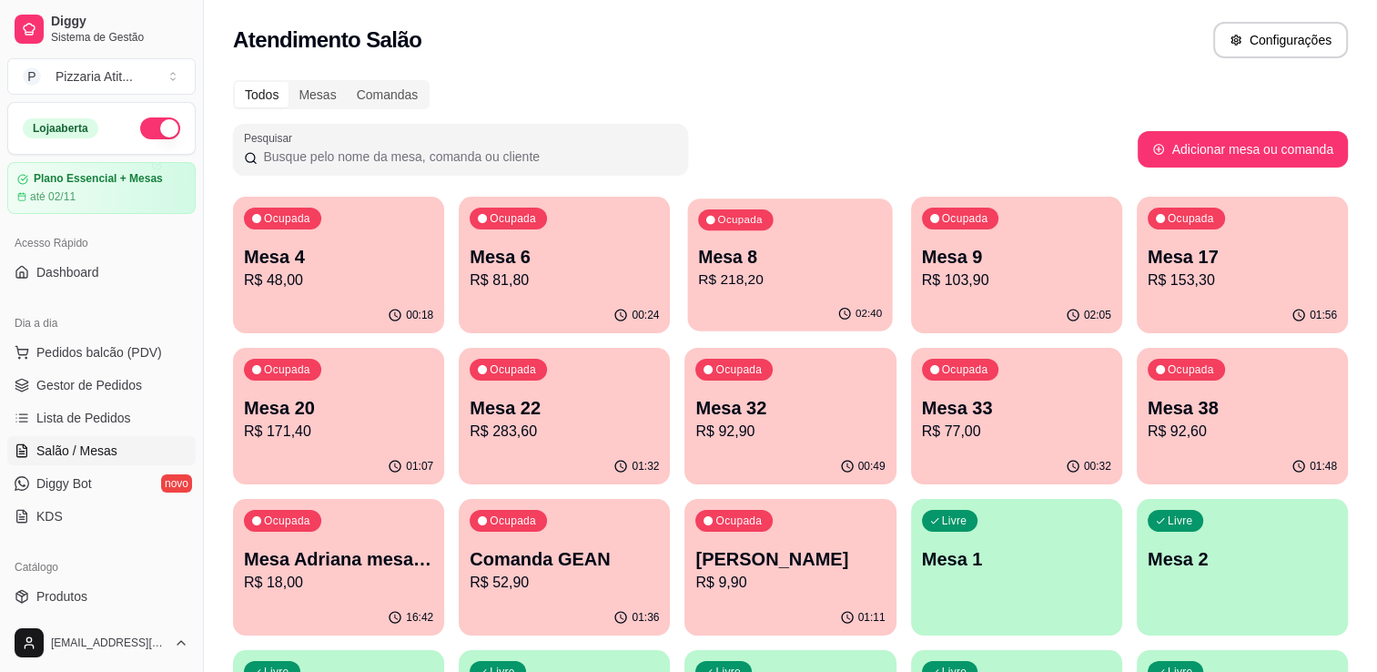
click at [805, 294] on div "Ocupada Mesa 8 R$ 218,20" at bounding box center [790, 247] width 205 height 98
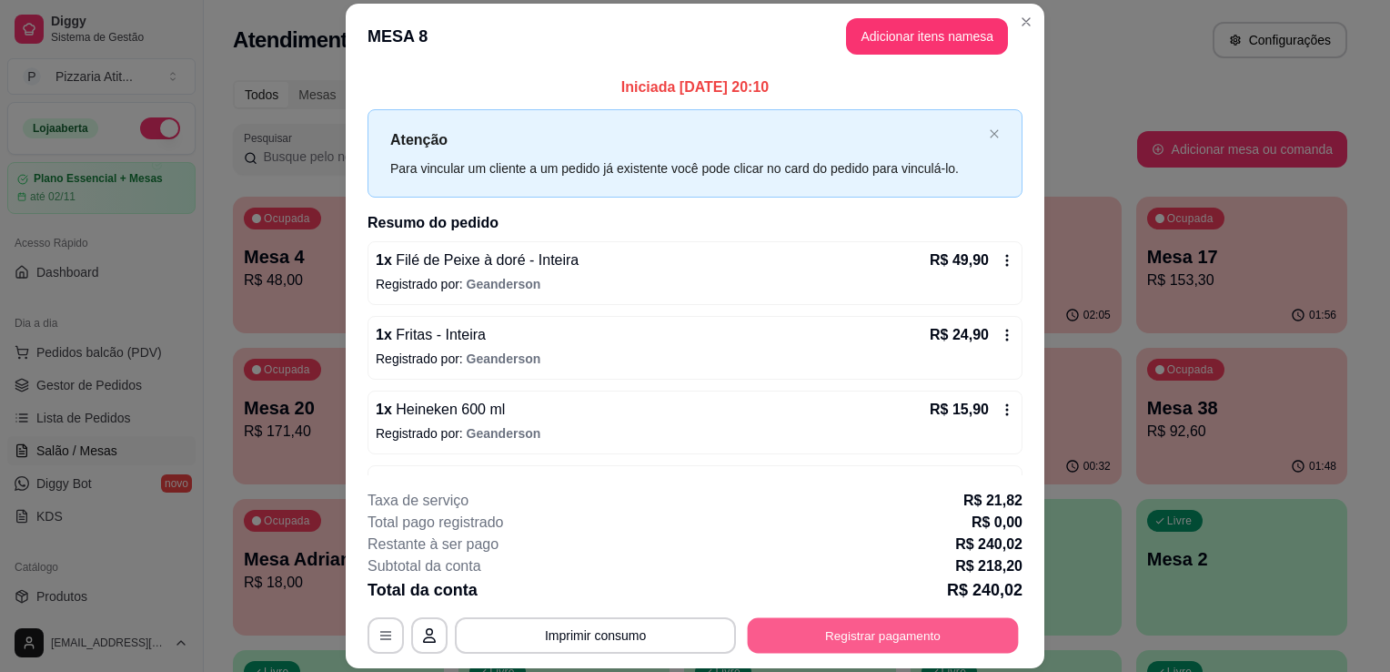
click at [830, 631] on button "Registrar pagamento" at bounding box center [883, 635] width 271 height 35
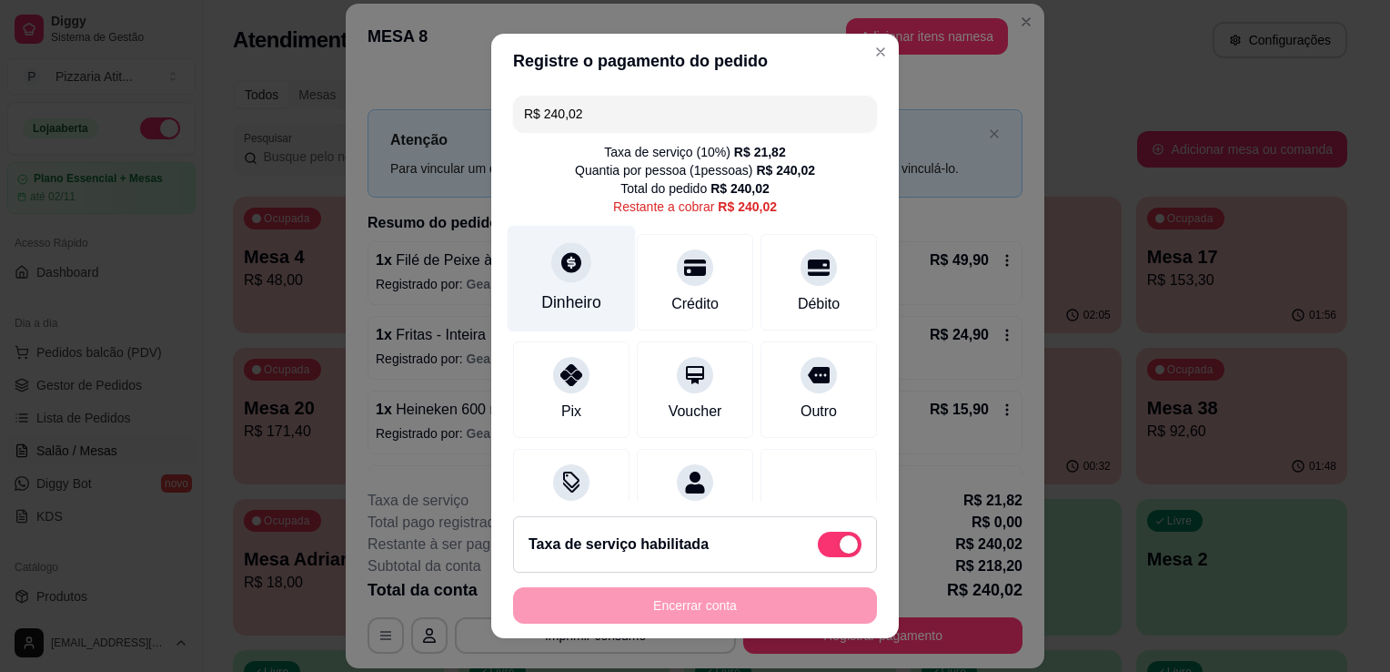
click at [560, 290] on div "Dinheiro" at bounding box center [571, 302] width 60 height 24
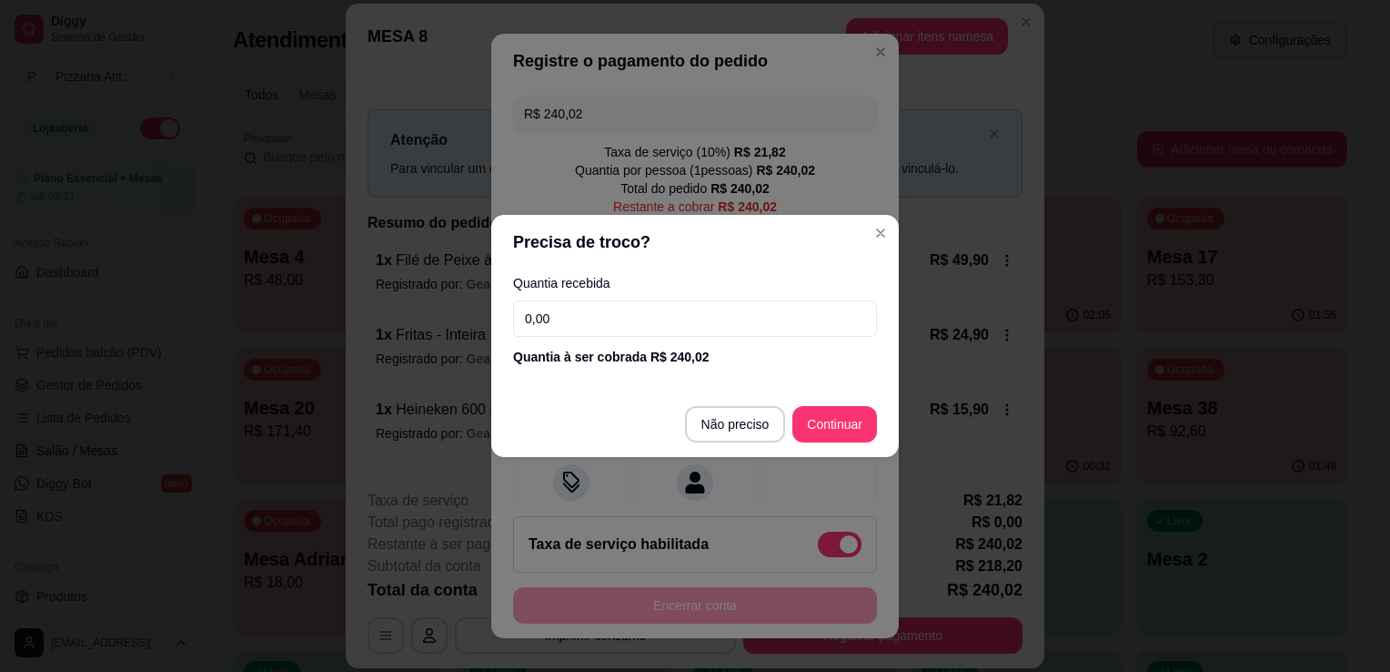
click at [570, 316] on input "0,00" at bounding box center [695, 318] width 364 height 36
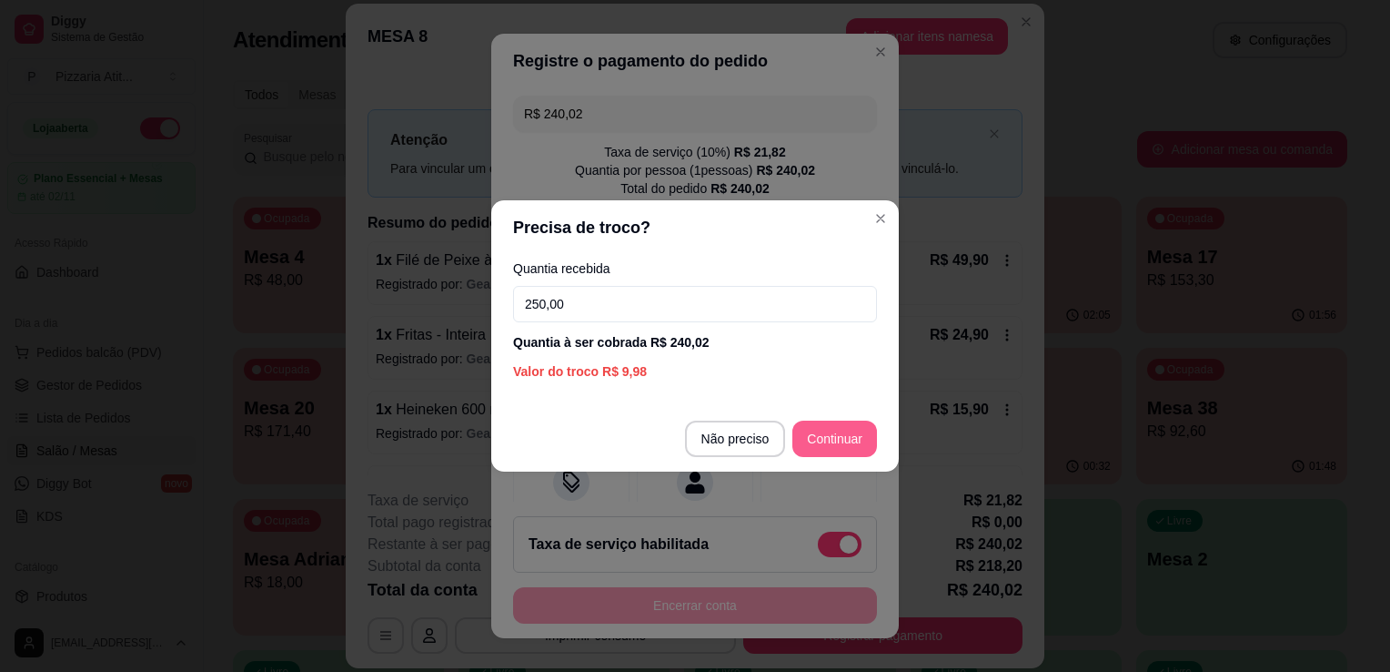
type input "250,00"
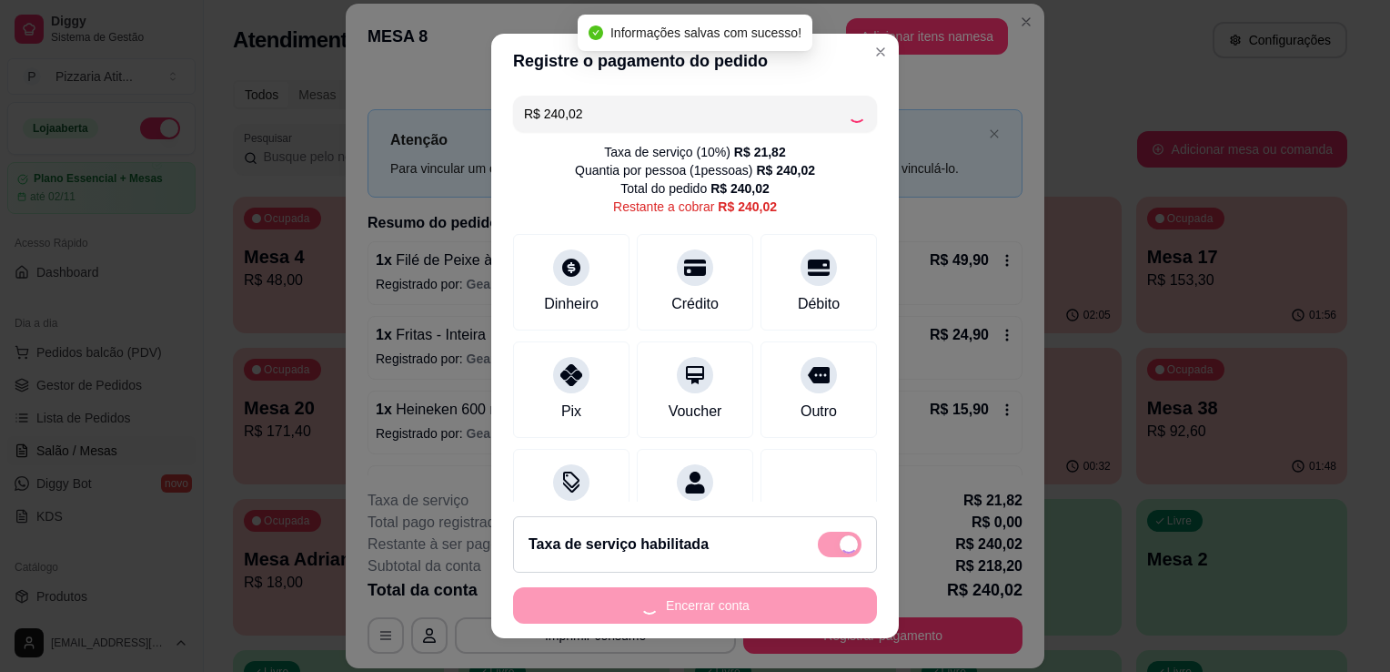
type input "R$ 0,00"
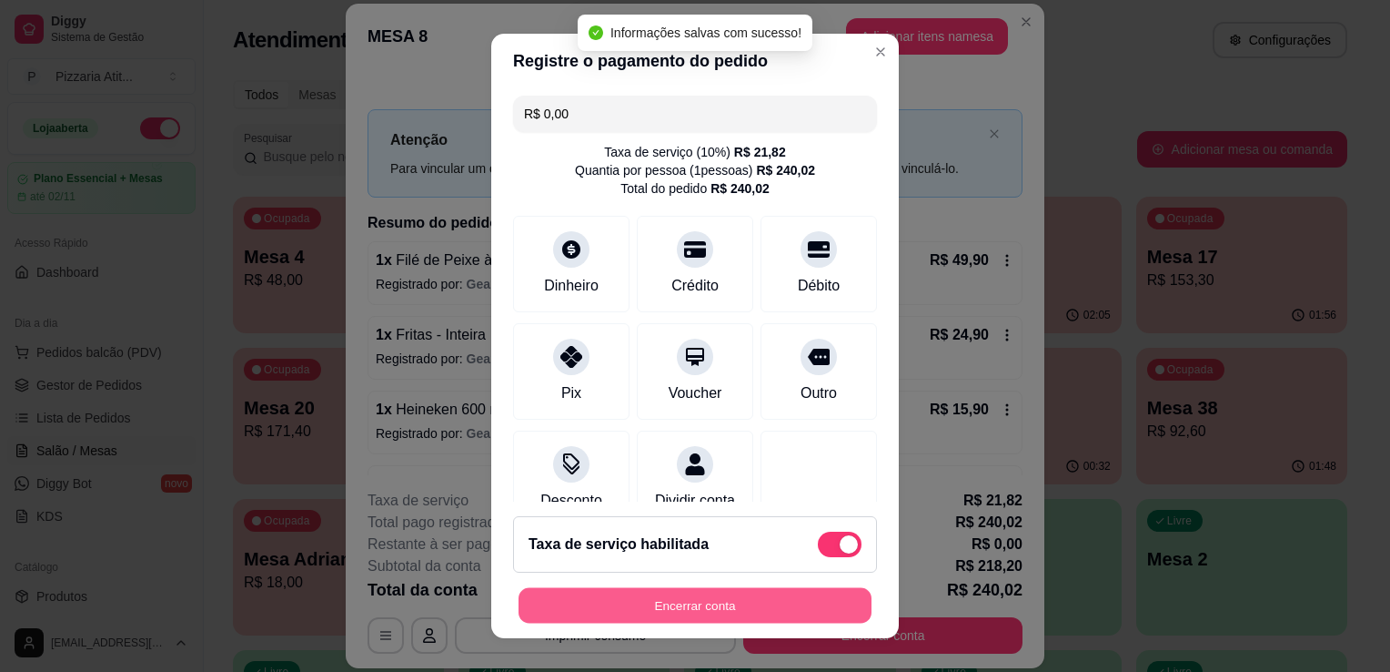
click at [698, 610] on button "Encerrar conta" at bounding box center [695, 605] width 353 height 35
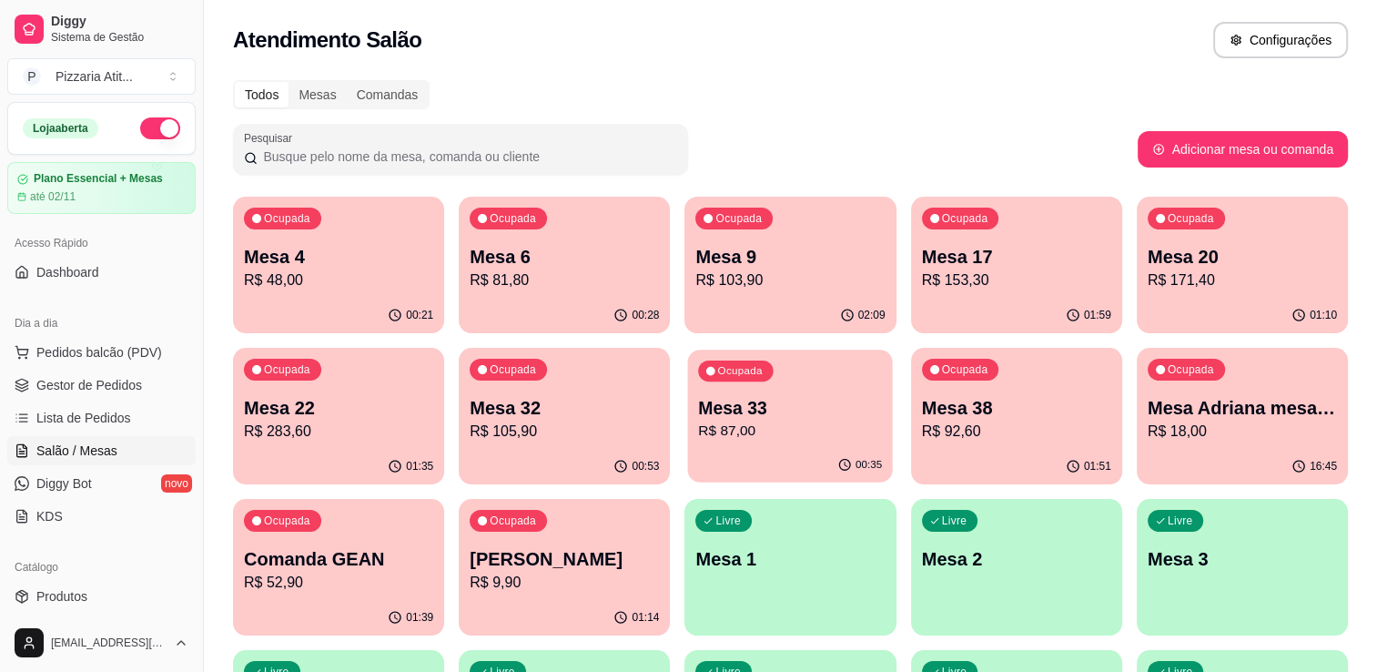
click at [830, 418] on p "Mesa 33" at bounding box center [791, 408] width 184 height 25
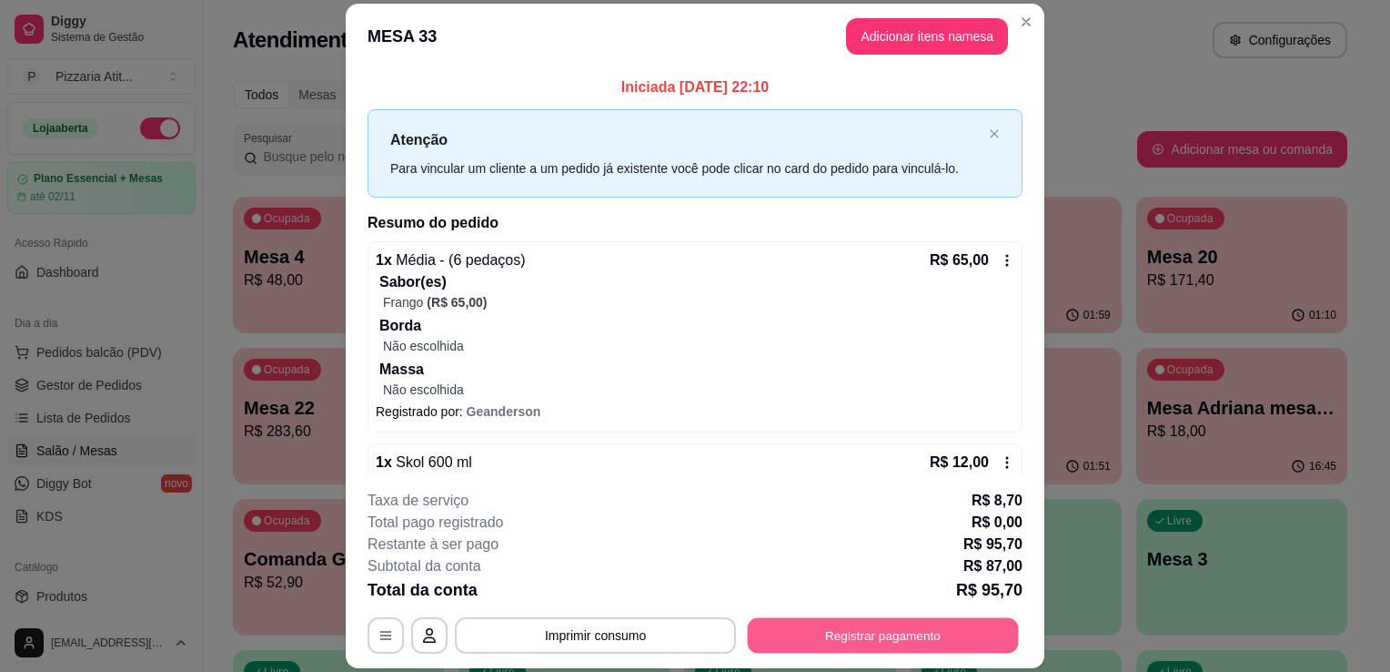
click at [854, 643] on button "Registrar pagamento" at bounding box center [883, 635] width 271 height 35
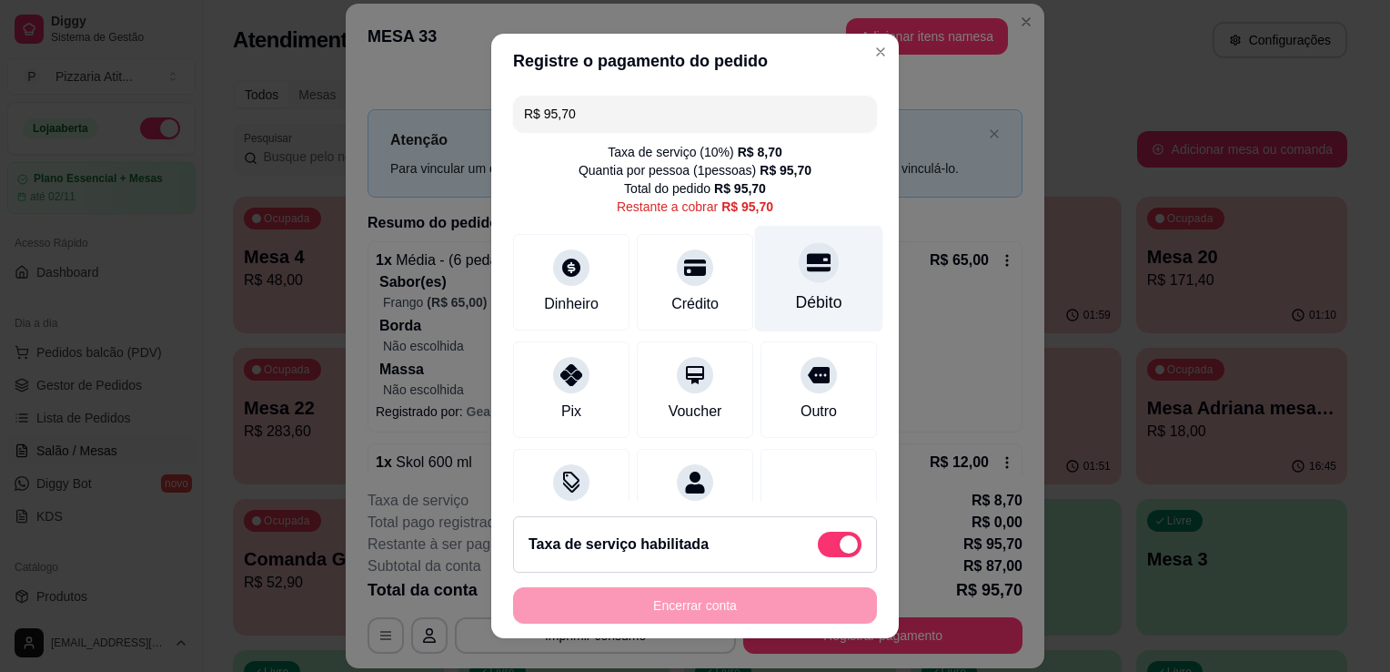
click at [801, 286] on div "Débito" at bounding box center [819, 279] width 128 height 106
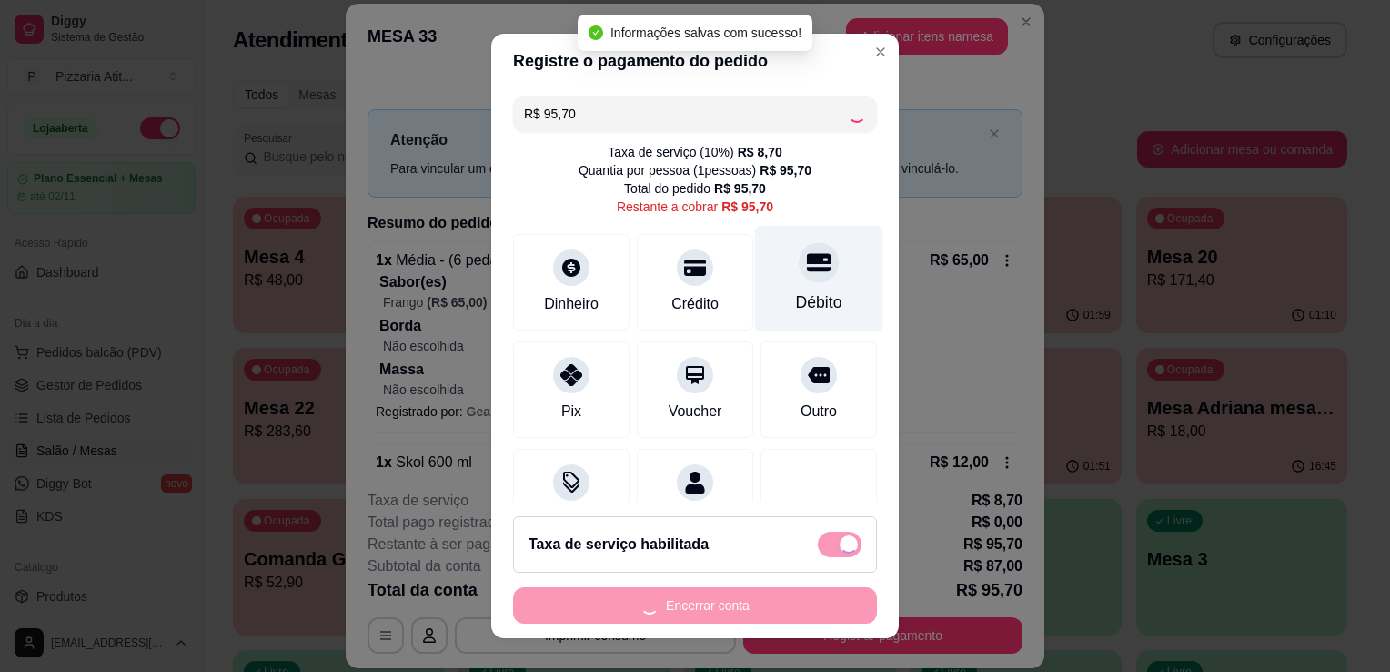
type input "R$ 0,00"
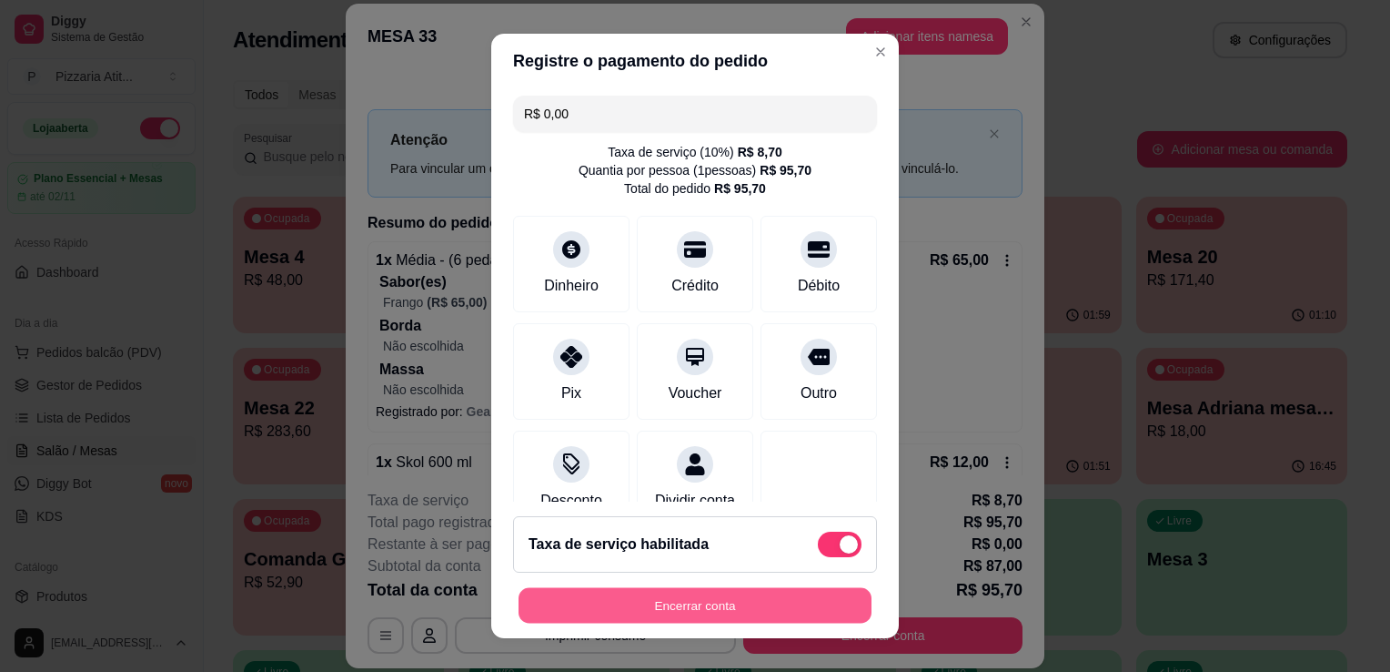
click at [753, 613] on button "Encerrar conta" at bounding box center [695, 605] width 353 height 35
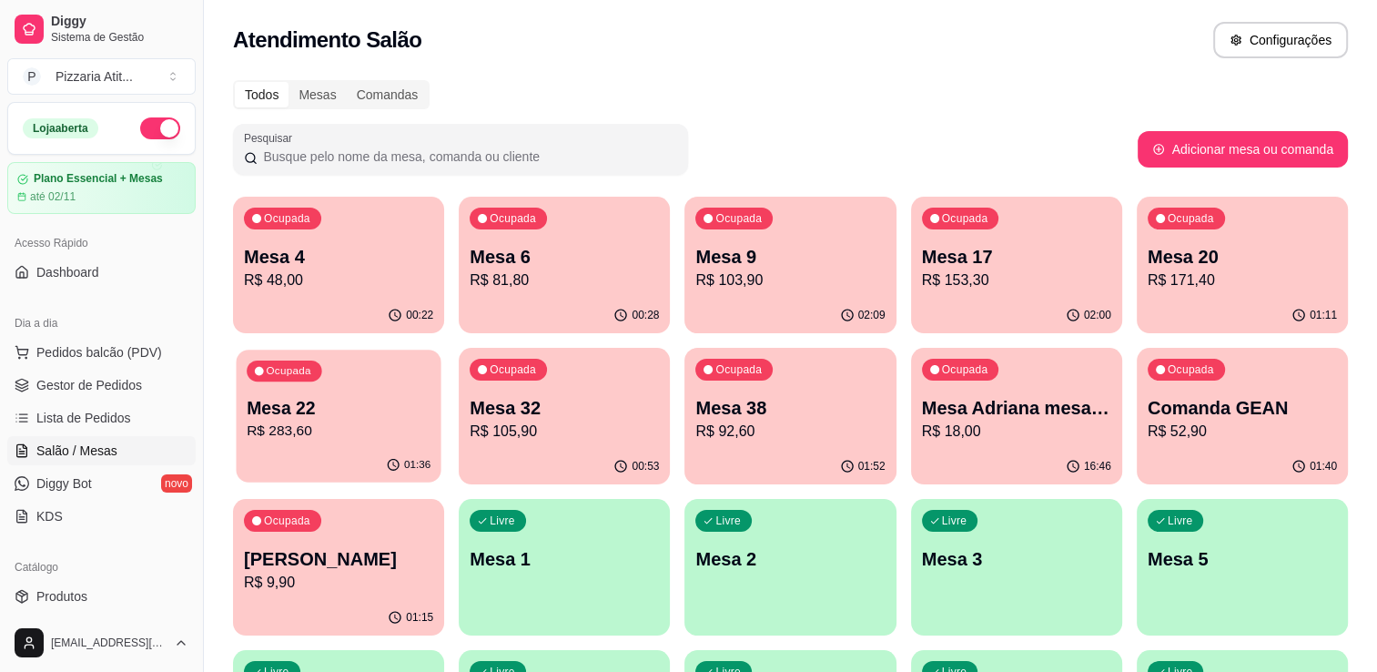
click at [373, 410] on p "Mesa 22" at bounding box center [339, 408] width 184 height 25
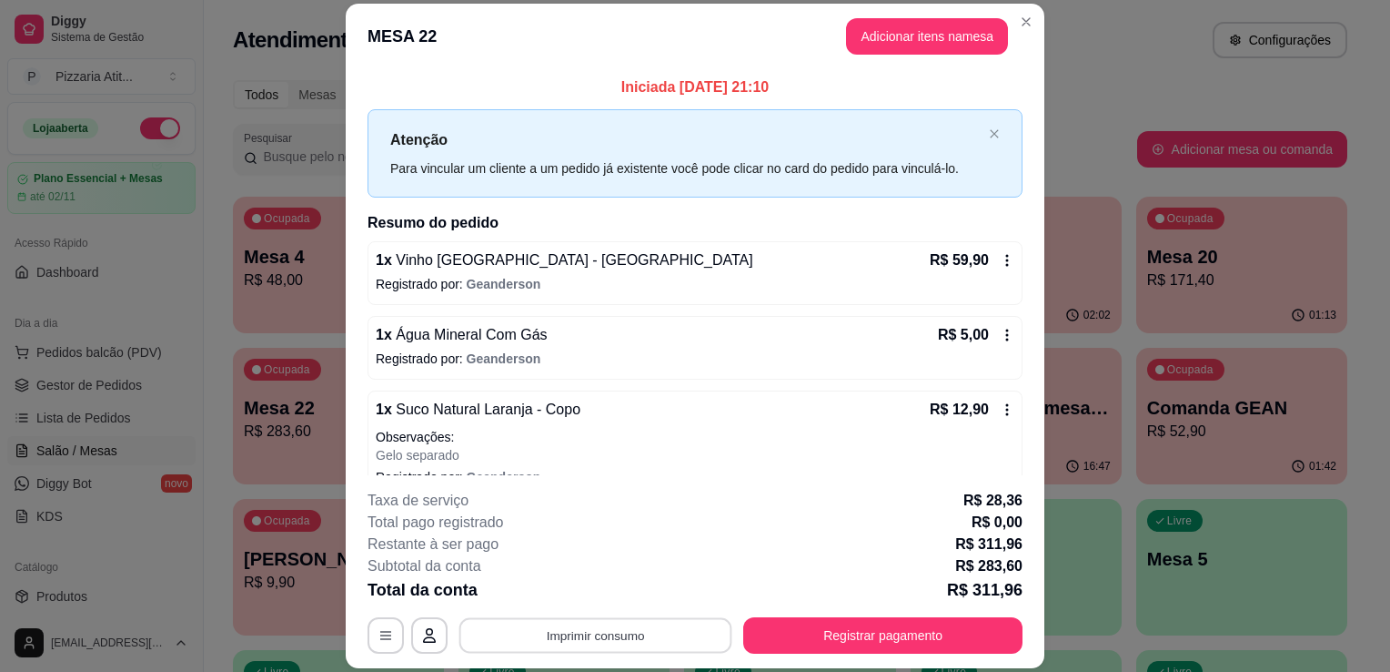
click at [594, 639] on button "Imprimir consumo" at bounding box center [596, 635] width 273 height 35
click at [602, 592] on button "IMPRESSORA" at bounding box center [593, 594] width 127 height 28
click at [784, 639] on button "Registrar pagamento" at bounding box center [883, 635] width 271 height 35
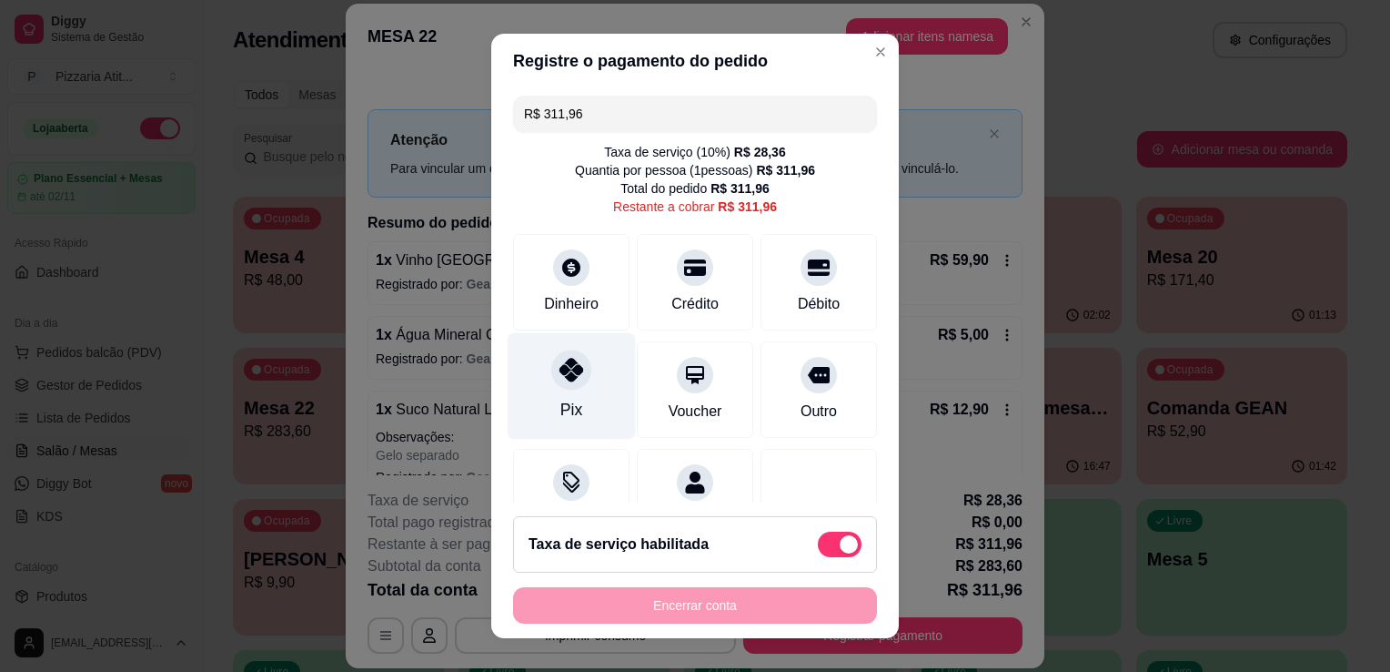
click at [573, 403] on div "Pix" at bounding box center [572, 386] width 128 height 106
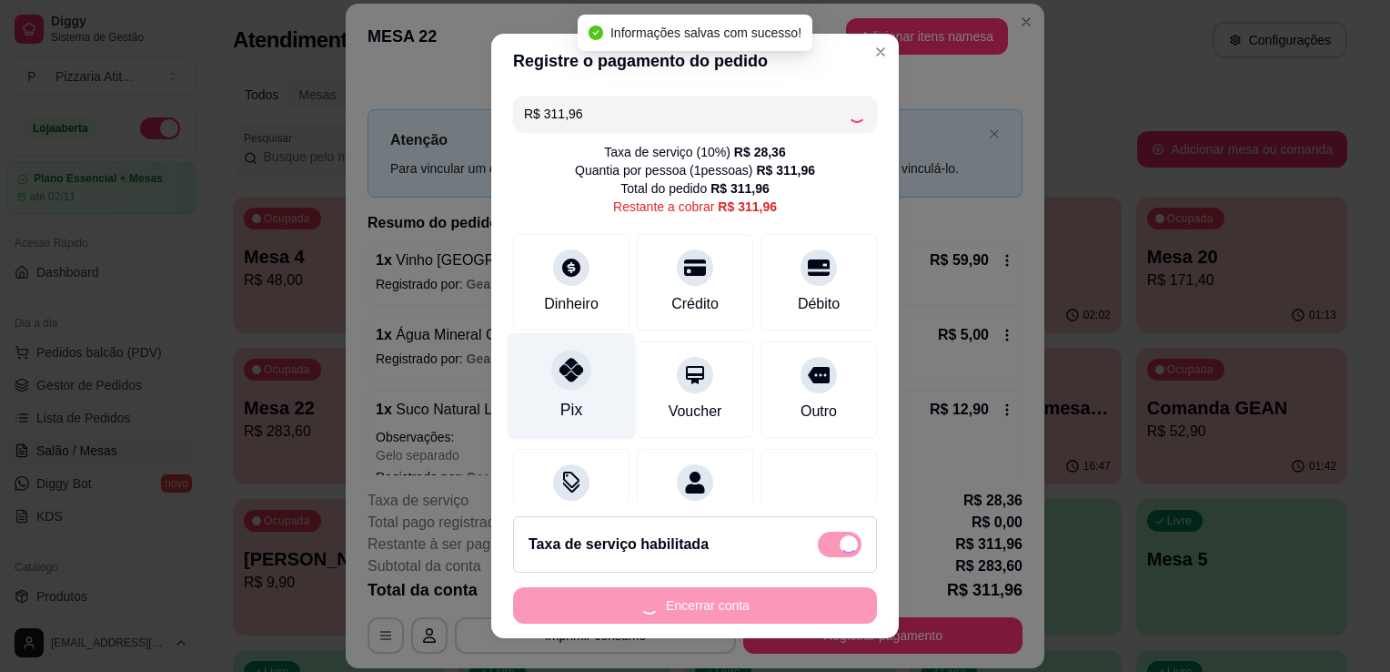
type input "R$ 0,00"
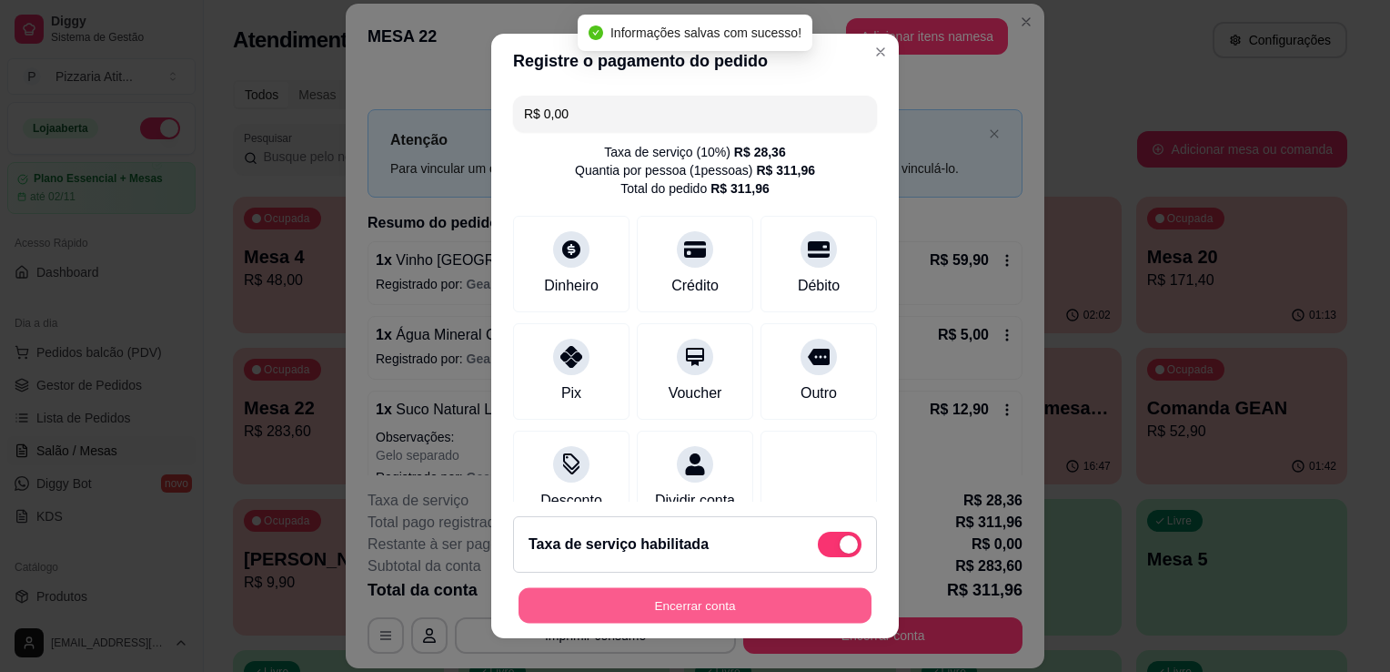
click at [706, 612] on button "Encerrar conta" at bounding box center [695, 605] width 353 height 35
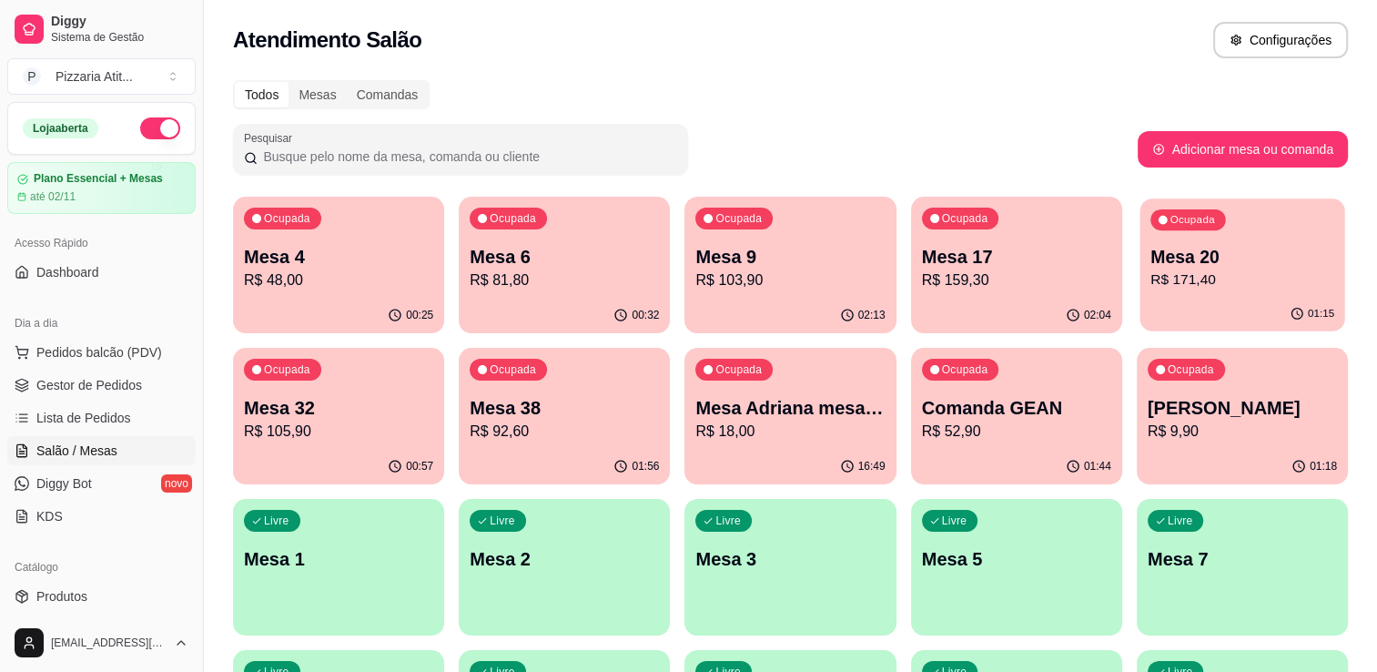
click at [1281, 264] on p "Mesa 20" at bounding box center [1242, 257] width 184 height 25
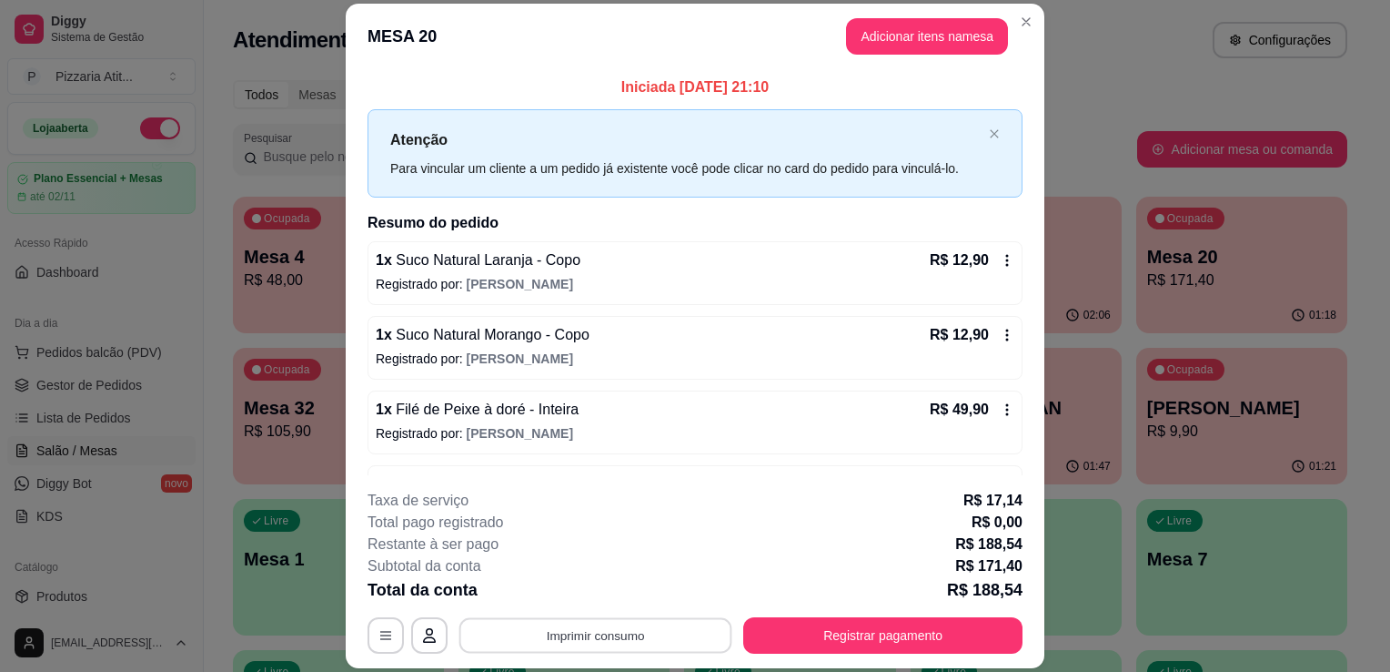
click at [606, 628] on button "Imprimir consumo" at bounding box center [596, 635] width 273 height 35
click at [608, 598] on button "IMPRESSORA" at bounding box center [593, 594] width 127 height 28
click at [871, 625] on button "Registrar pagamento" at bounding box center [883, 635] width 271 height 35
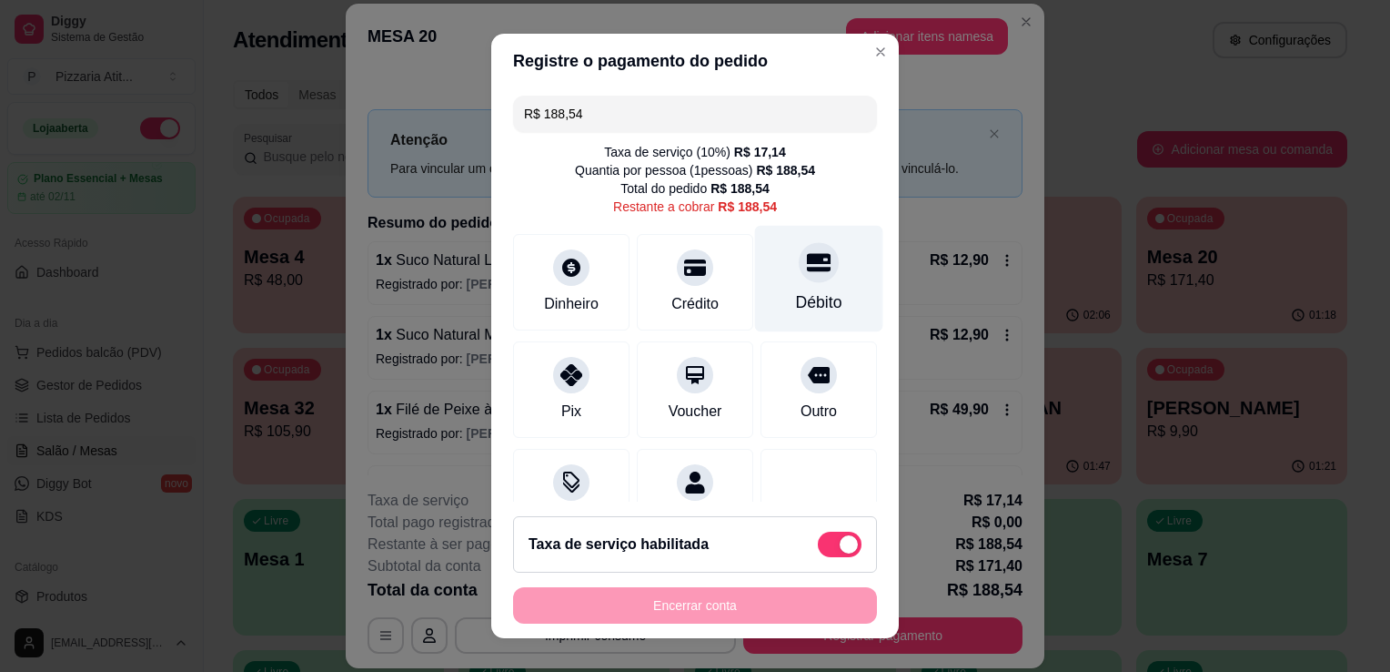
click at [803, 277] on div "Débito" at bounding box center [819, 279] width 128 height 106
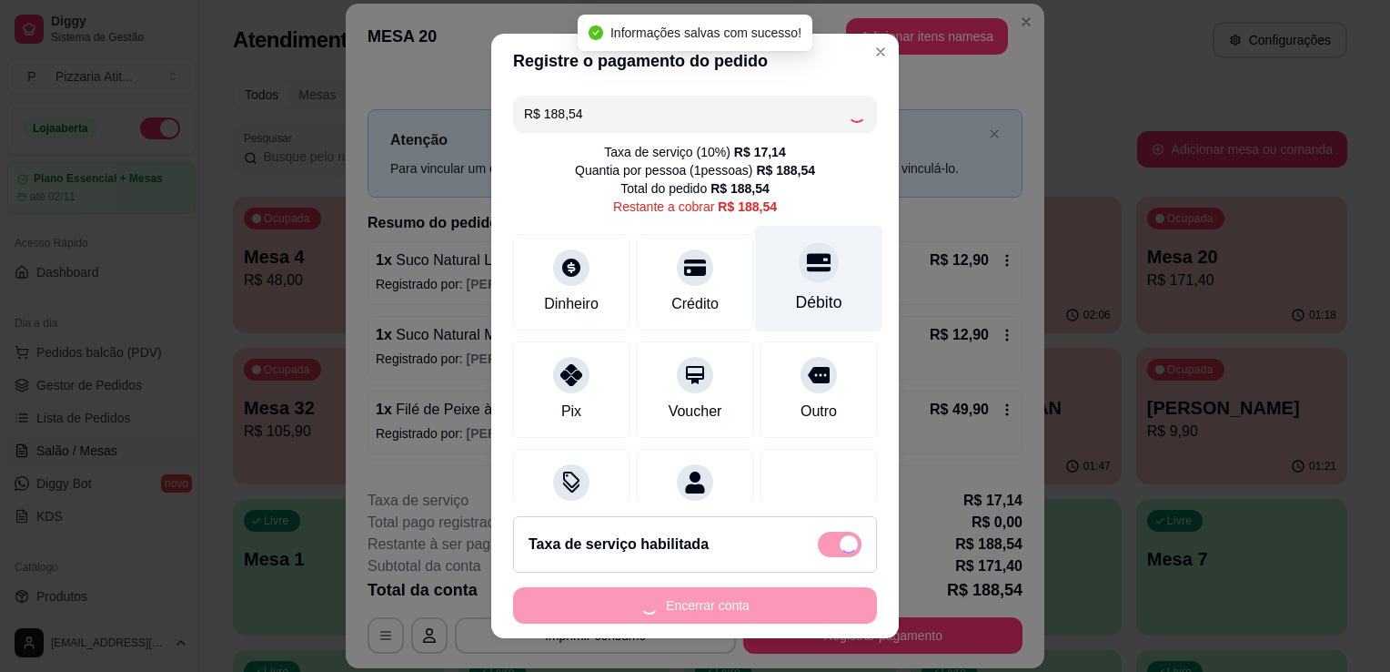
type input "R$ 0,00"
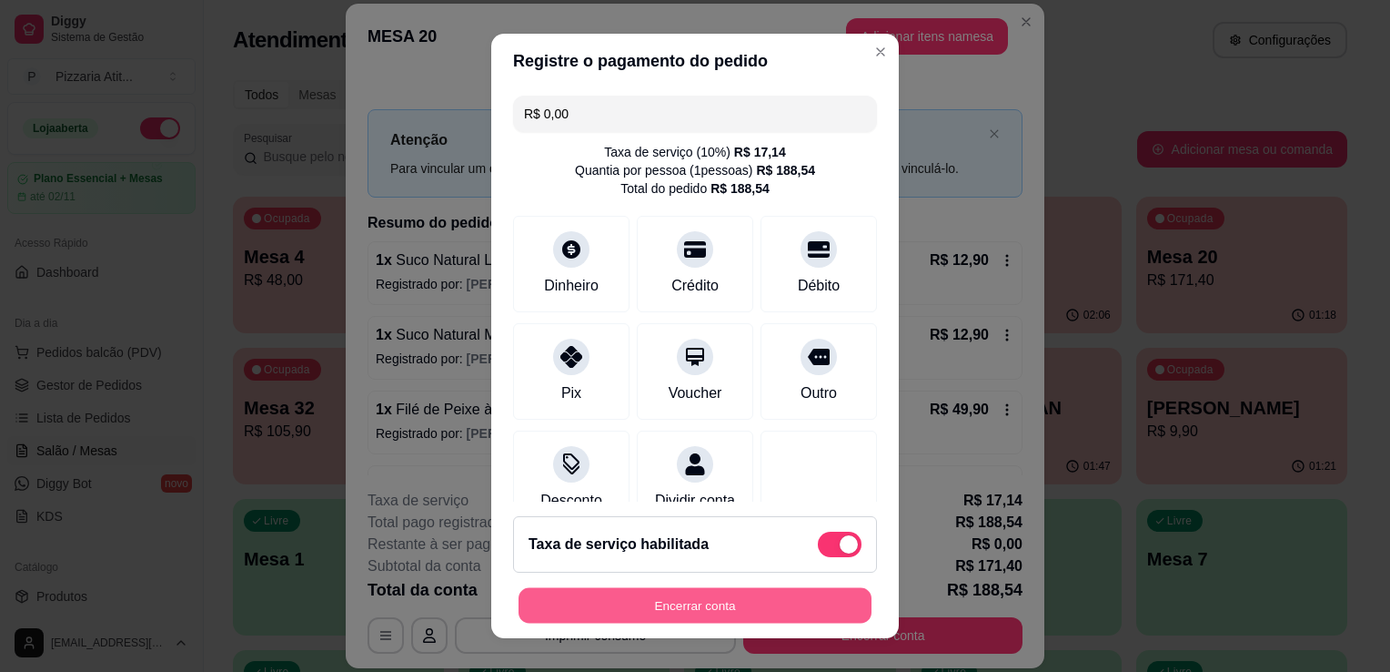
click at [761, 602] on button "Encerrar conta" at bounding box center [695, 605] width 353 height 35
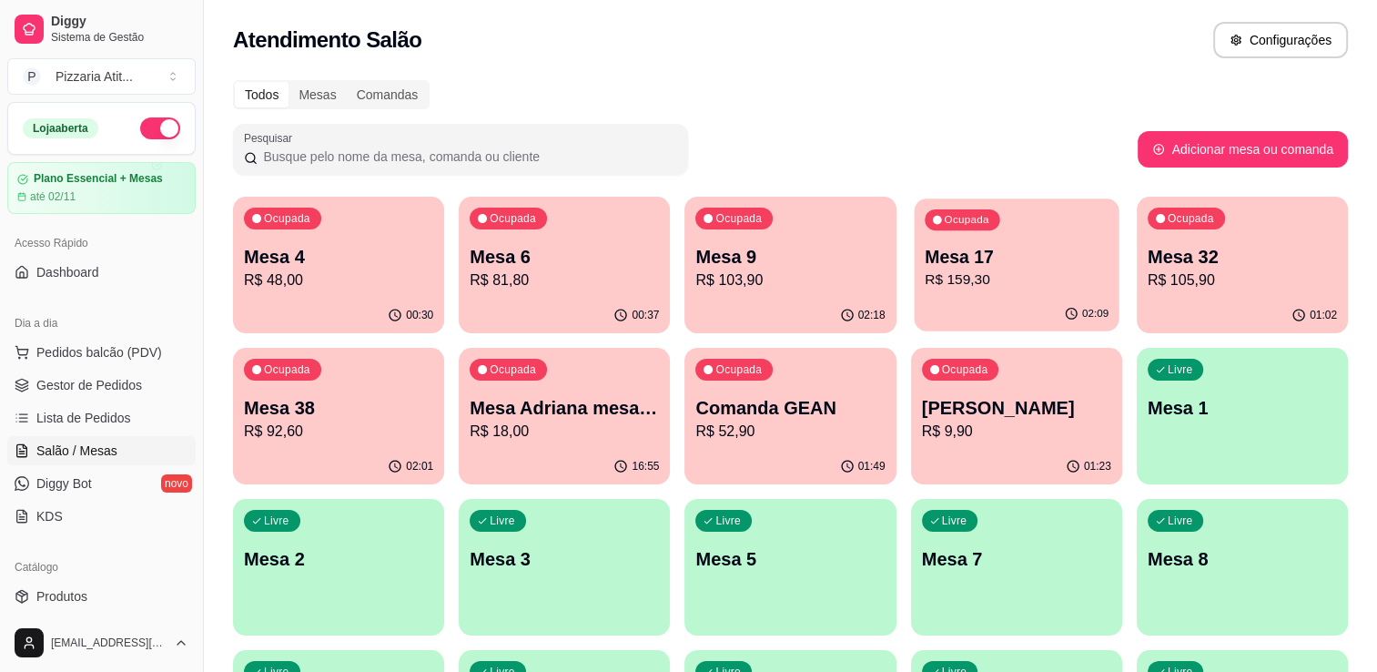
click at [1035, 282] on p "R$ 159,30" at bounding box center [1016, 279] width 184 height 21
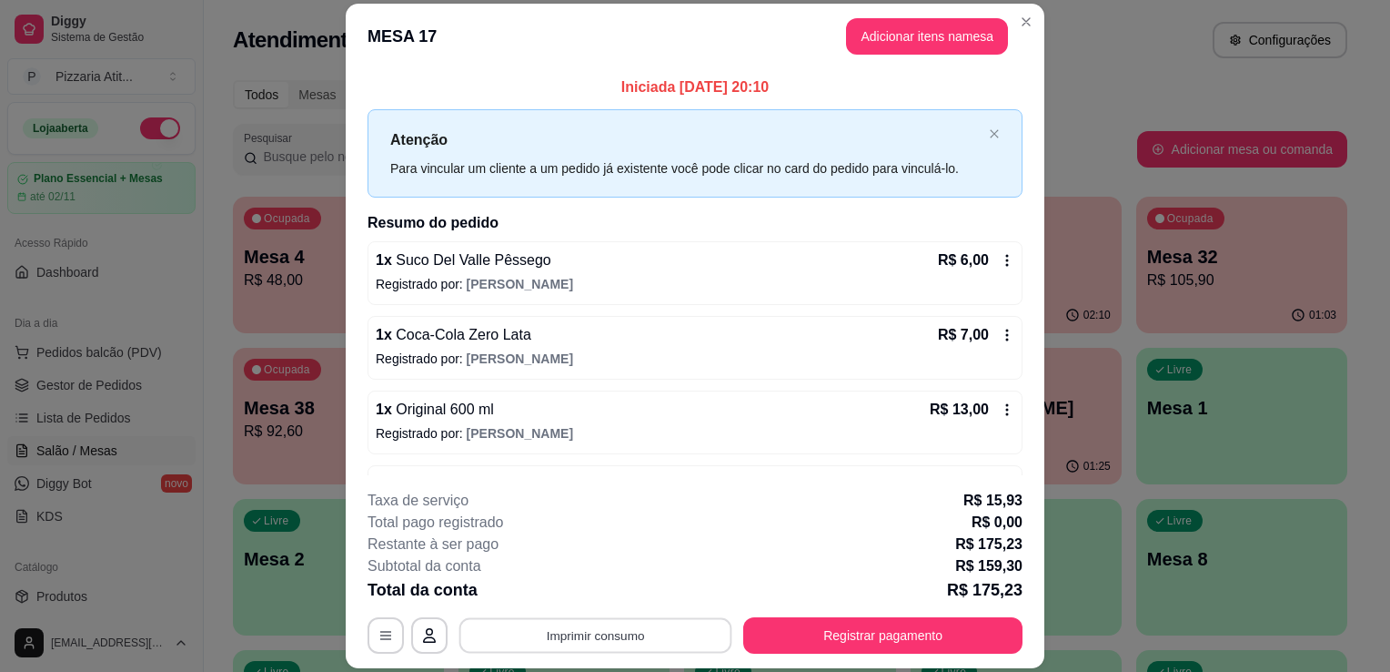
click at [637, 630] on button "Imprimir consumo" at bounding box center [596, 635] width 273 height 35
click at [621, 600] on button "IMPRESSORA" at bounding box center [593, 594] width 127 height 28
click at [839, 635] on button "Registrar pagamento" at bounding box center [883, 635] width 271 height 35
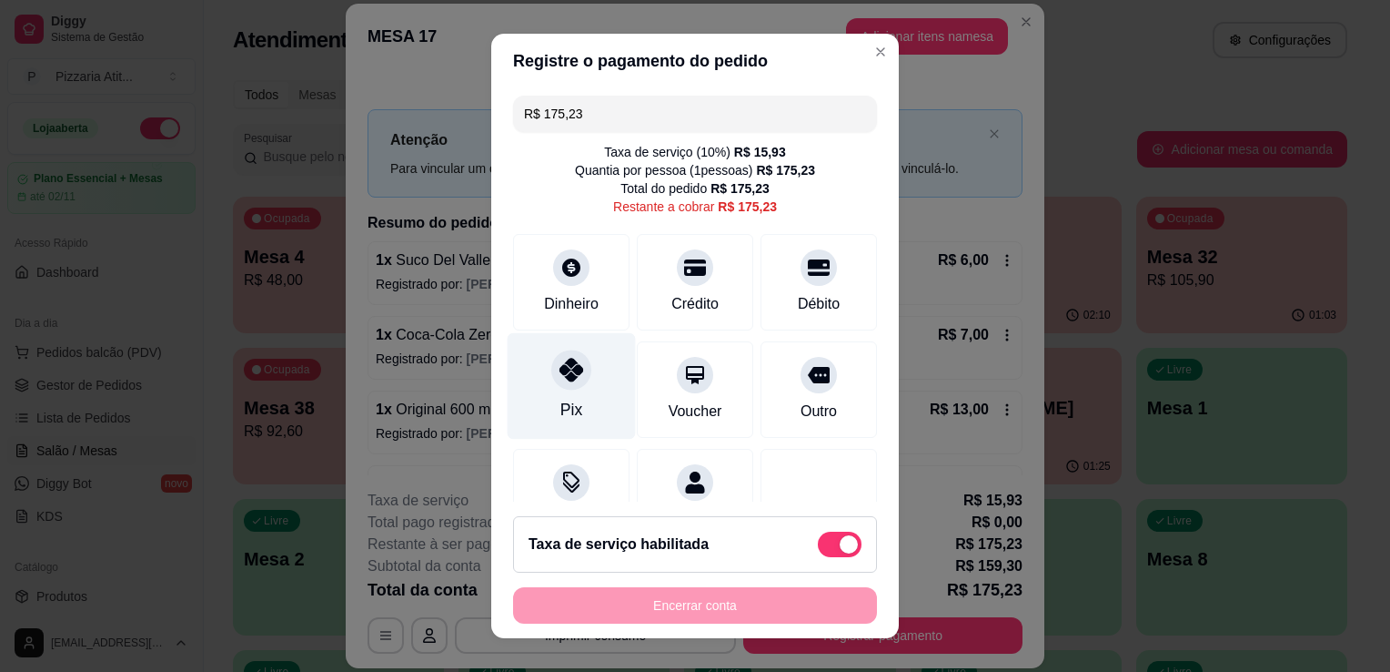
click at [571, 377] on icon at bounding box center [572, 370] width 24 height 24
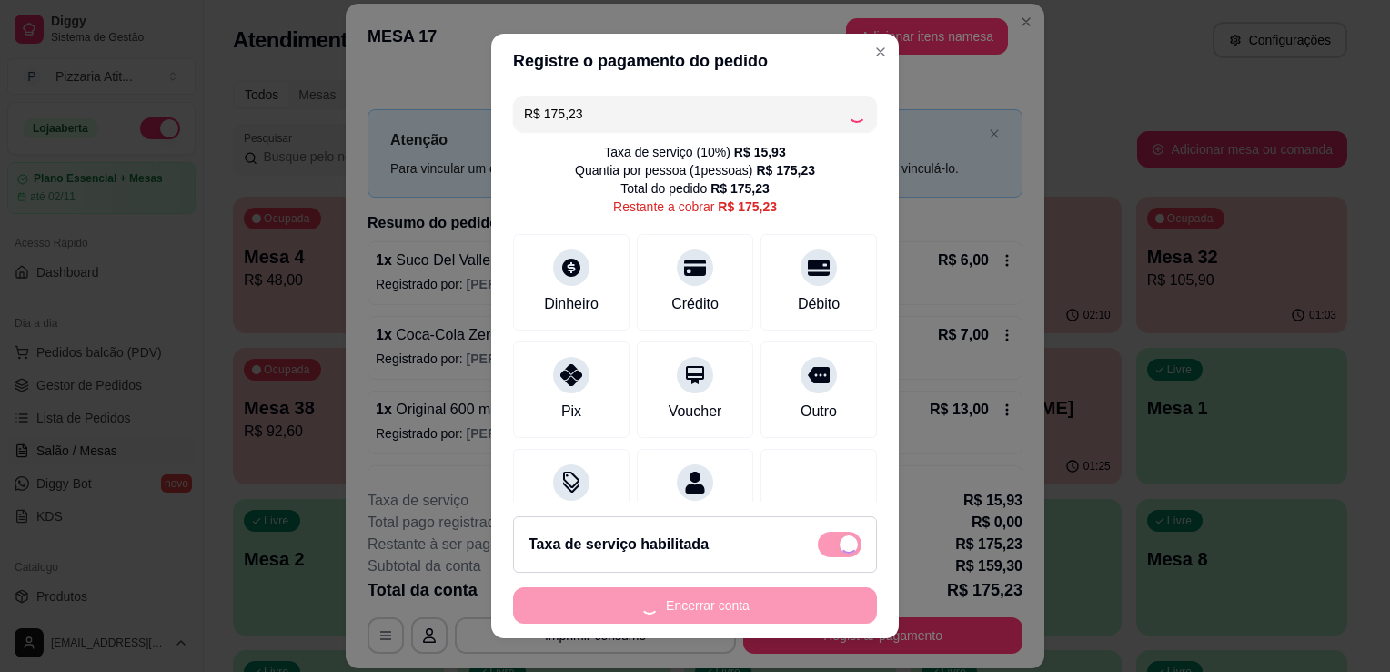
type input "R$ 0,00"
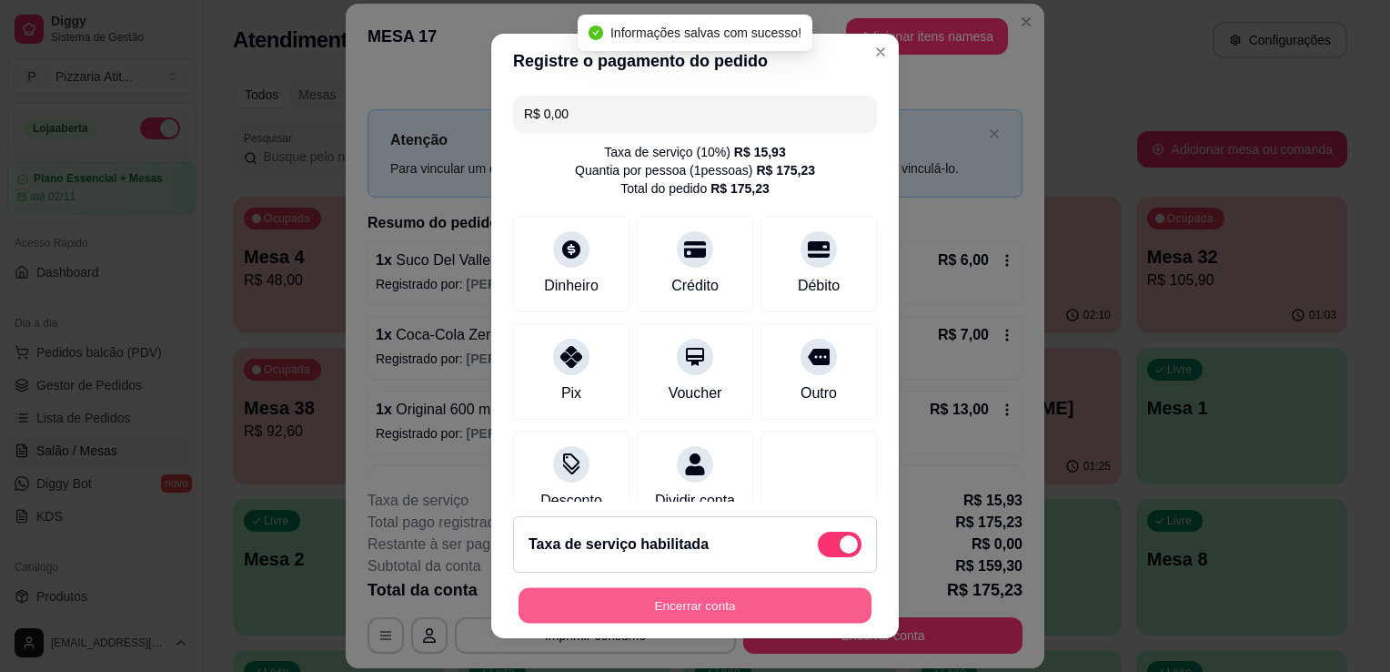
click at [681, 617] on button "Encerrar conta" at bounding box center [695, 605] width 353 height 35
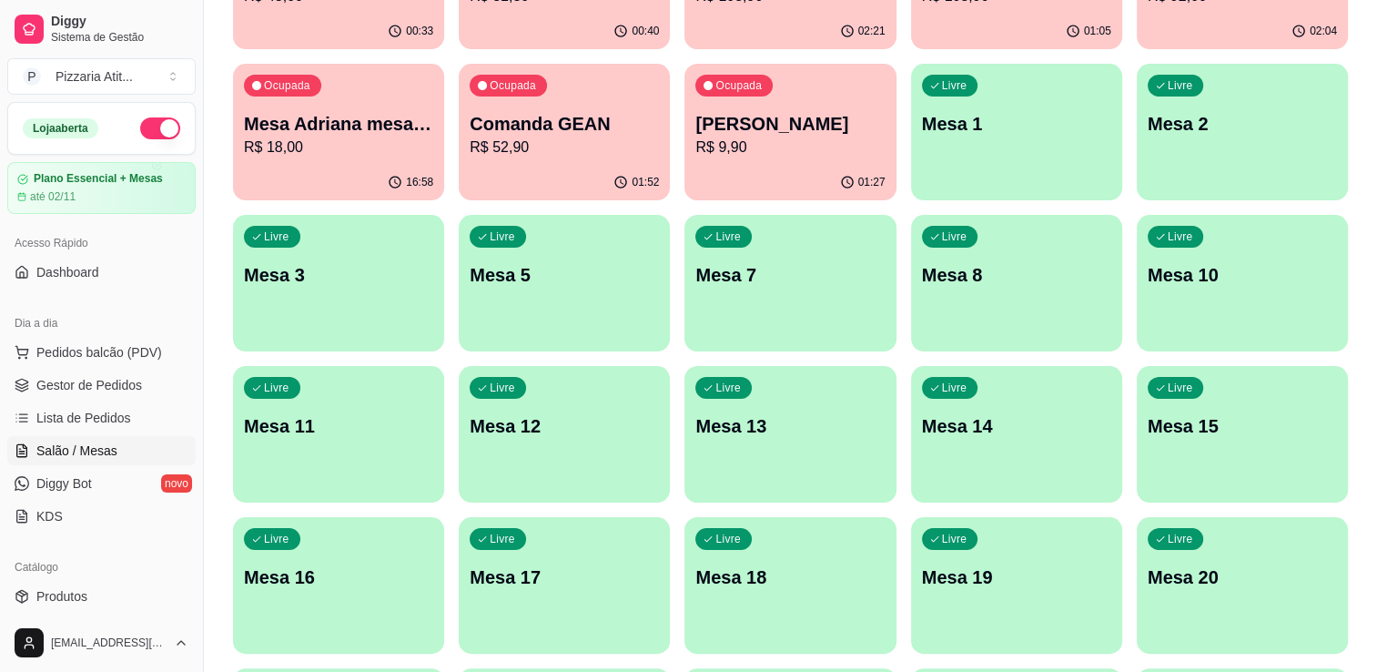
scroll to position [291, 0]
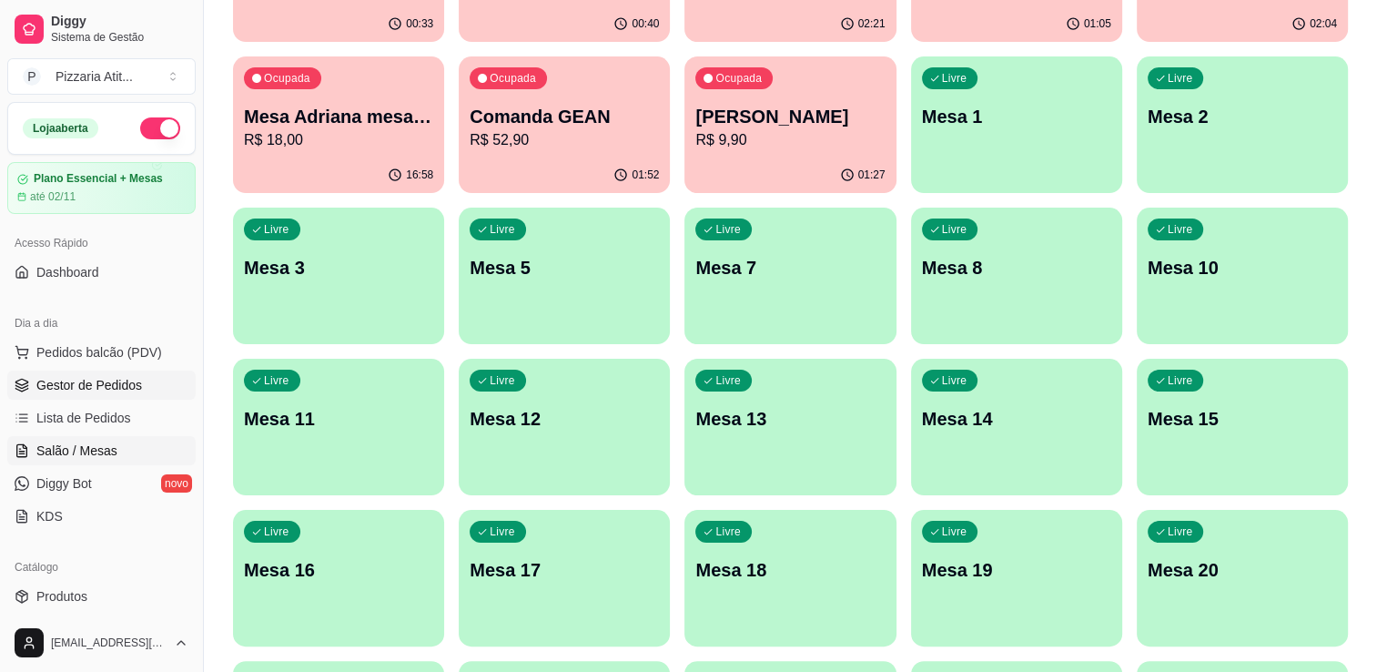
click at [138, 378] on link "Gestor de Pedidos" at bounding box center [101, 384] width 188 height 29
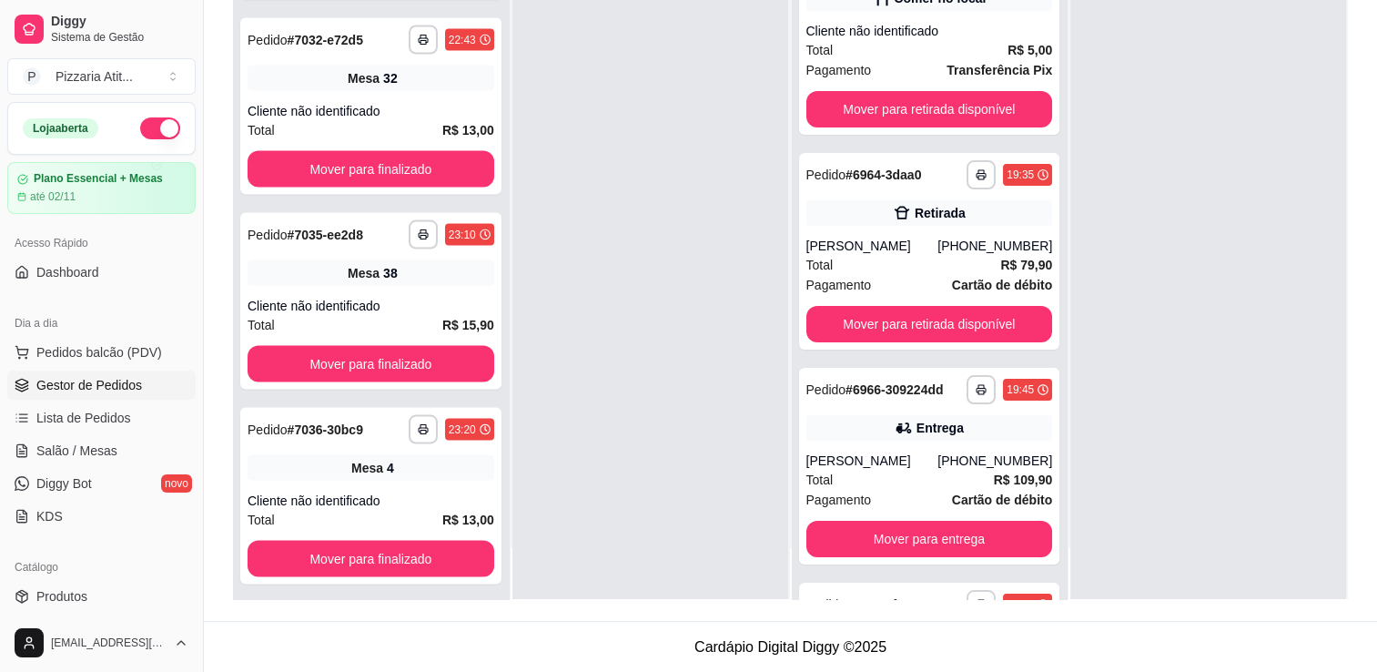
scroll to position [3436, 0]
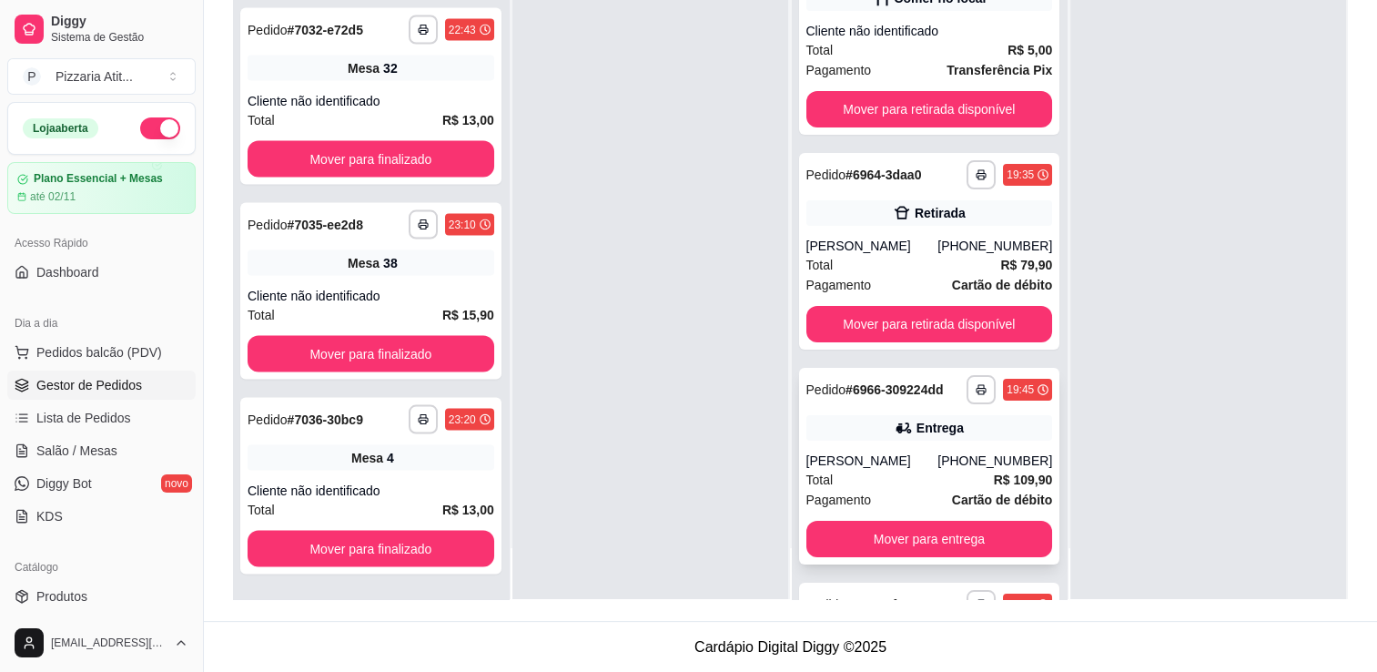
click at [908, 490] on div "Total R$ 109,90" at bounding box center [929, 480] width 247 height 20
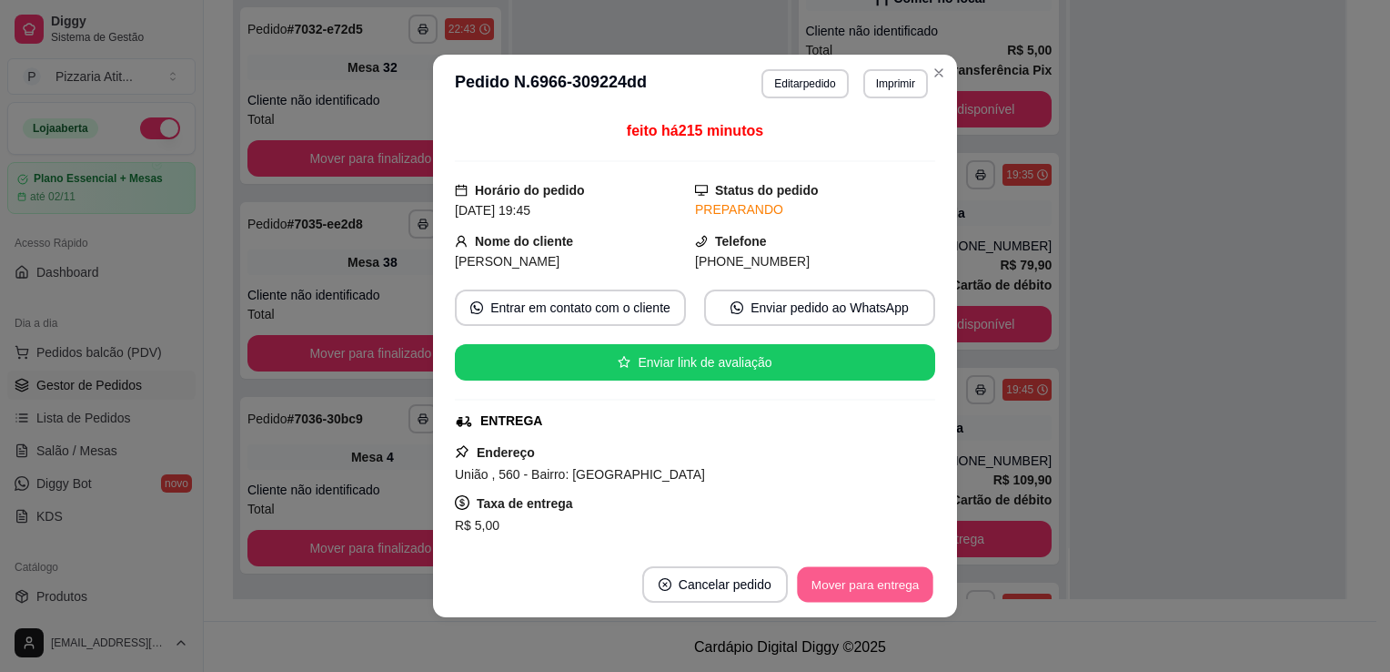
click at [868, 588] on button "Mover para entrega" at bounding box center [865, 584] width 136 height 35
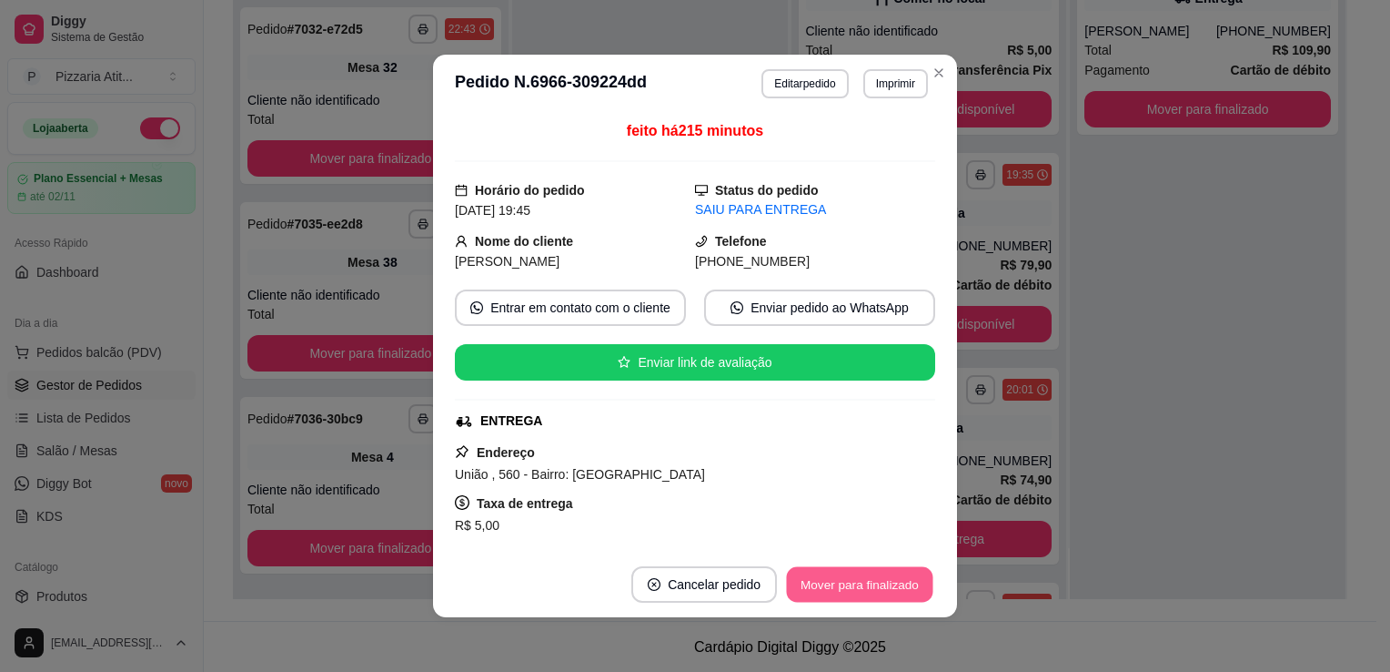
click at [868, 588] on button "Mover para finalizado" at bounding box center [860, 584] width 147 height 35
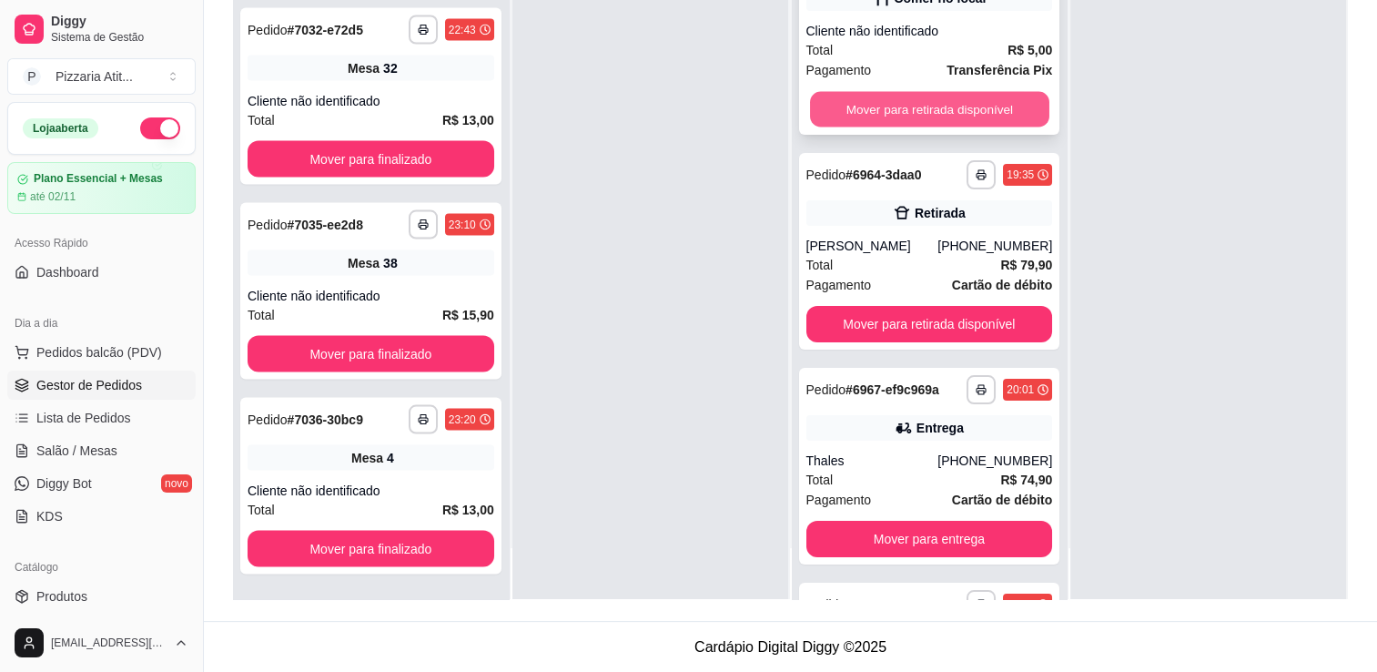
click at [924, 115] on button "Mover para retirada disponível" at bounding box center [929, 109] width 239 height 35
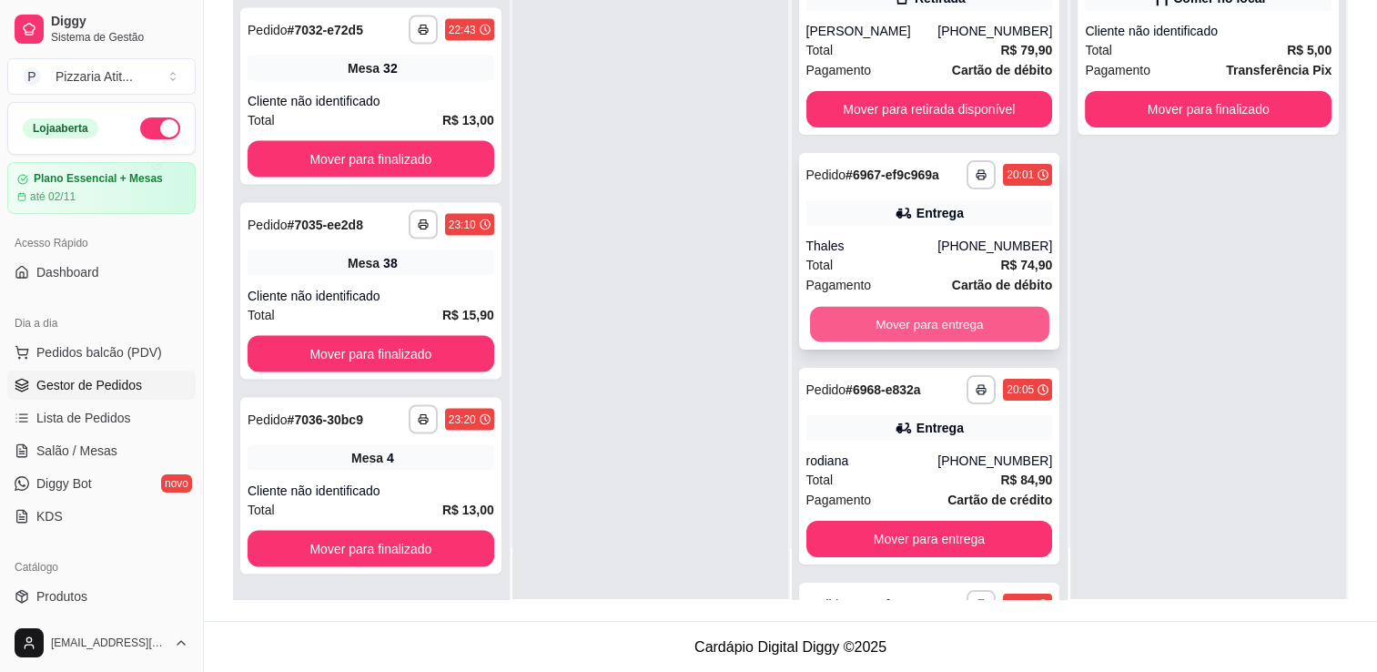
click at [957, 336] on button "Mover para entrega" at bounding box center [929, 324] width 239 height 35
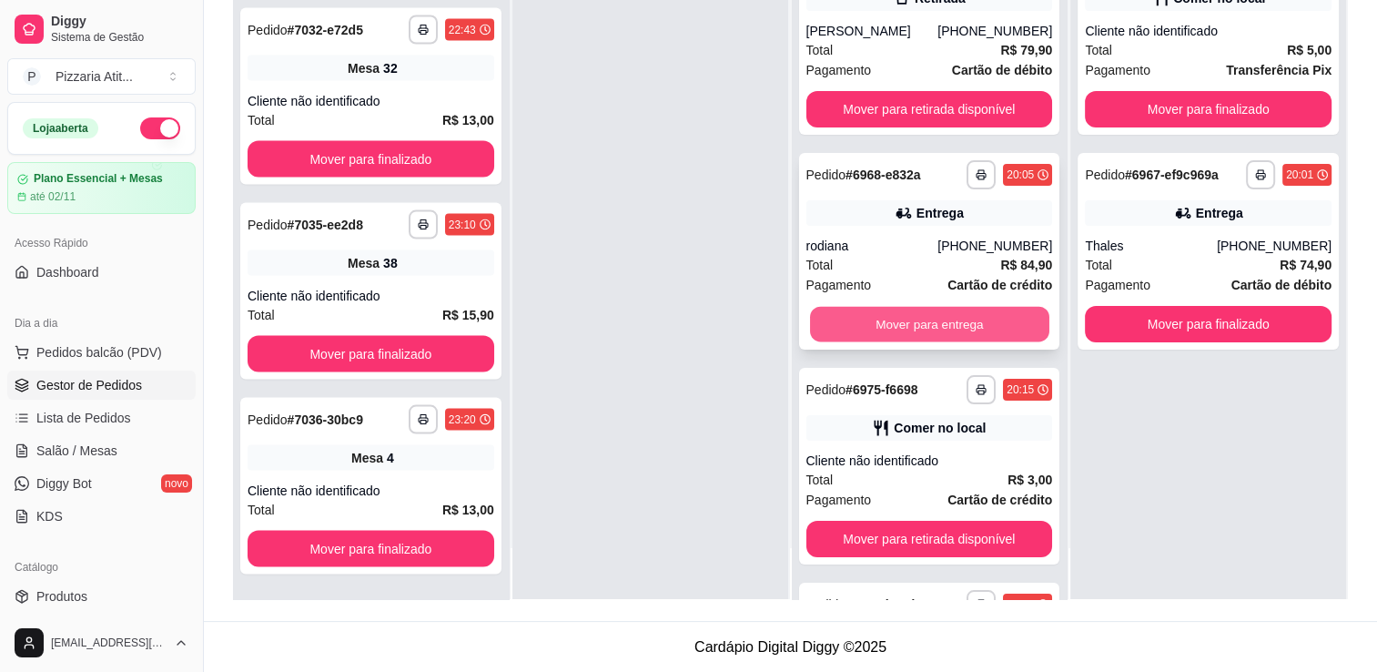
click at [965, 323] on button "Mover para entrega" at bounding box center [929, 324] width 239 height 35
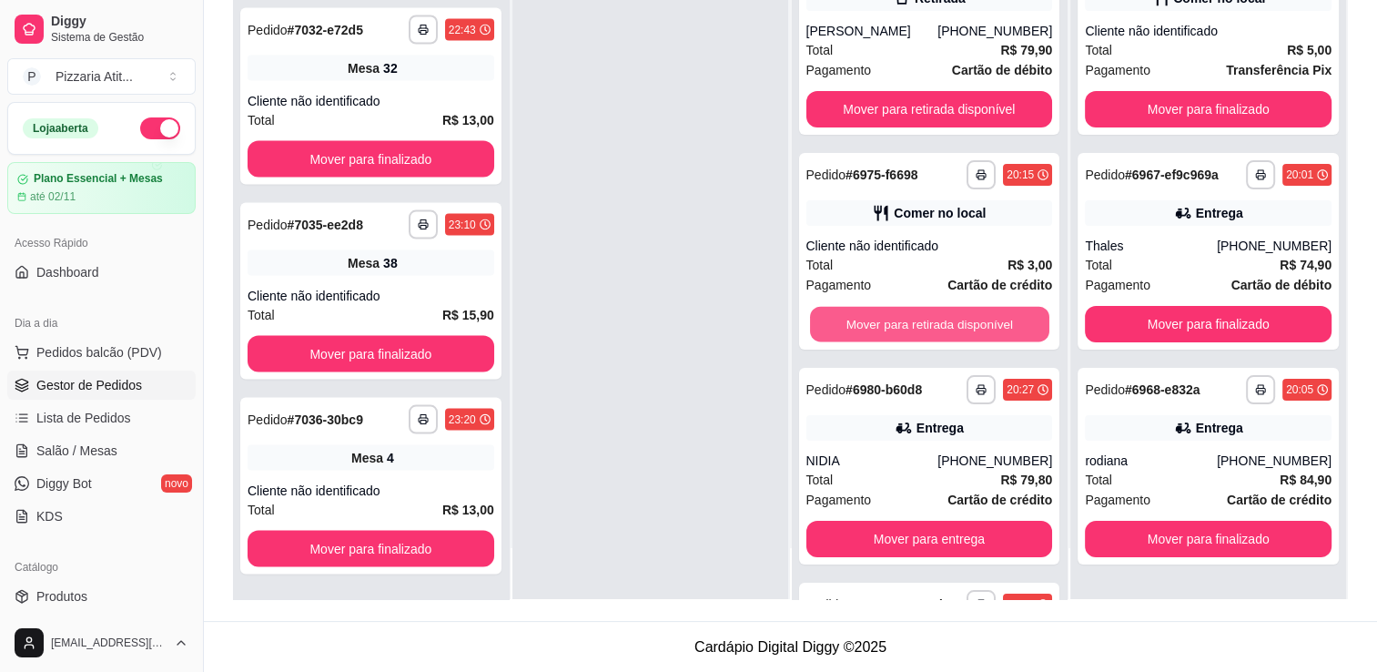
click at [965, 323] on button "Mover para retirada disponível" at bounding box center [929, 324] width 239 height 35
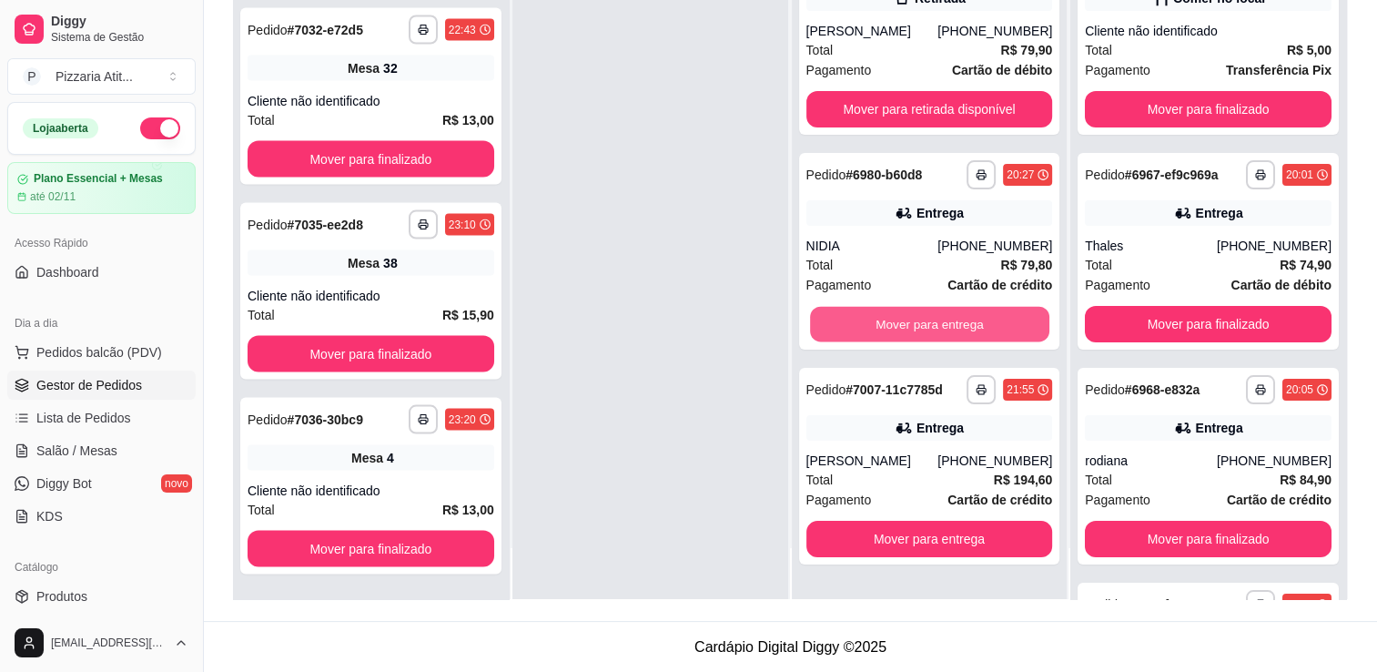
click at [965, 323] on button "Mover para entrega" at bounding box center [929, 324] width 239 height 35
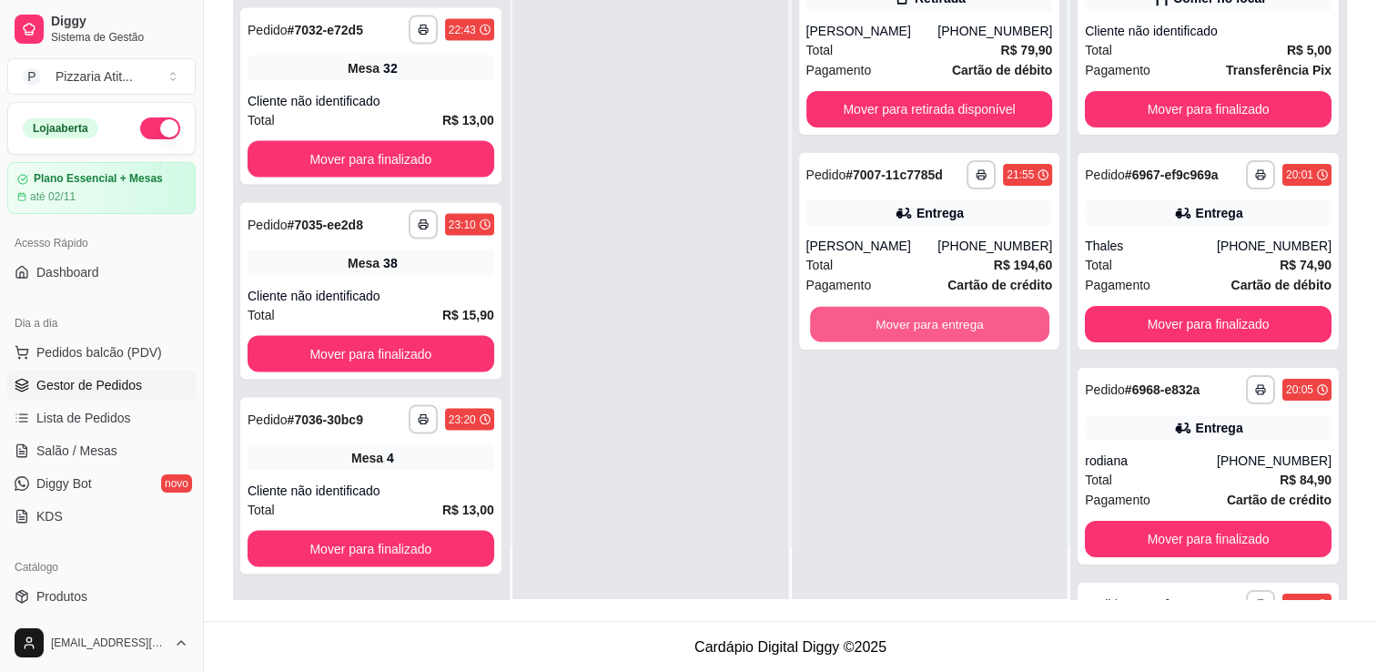
click at [965, 323] on button "Mover para entrega" at bounding box center [929, 324] width 239 height 35
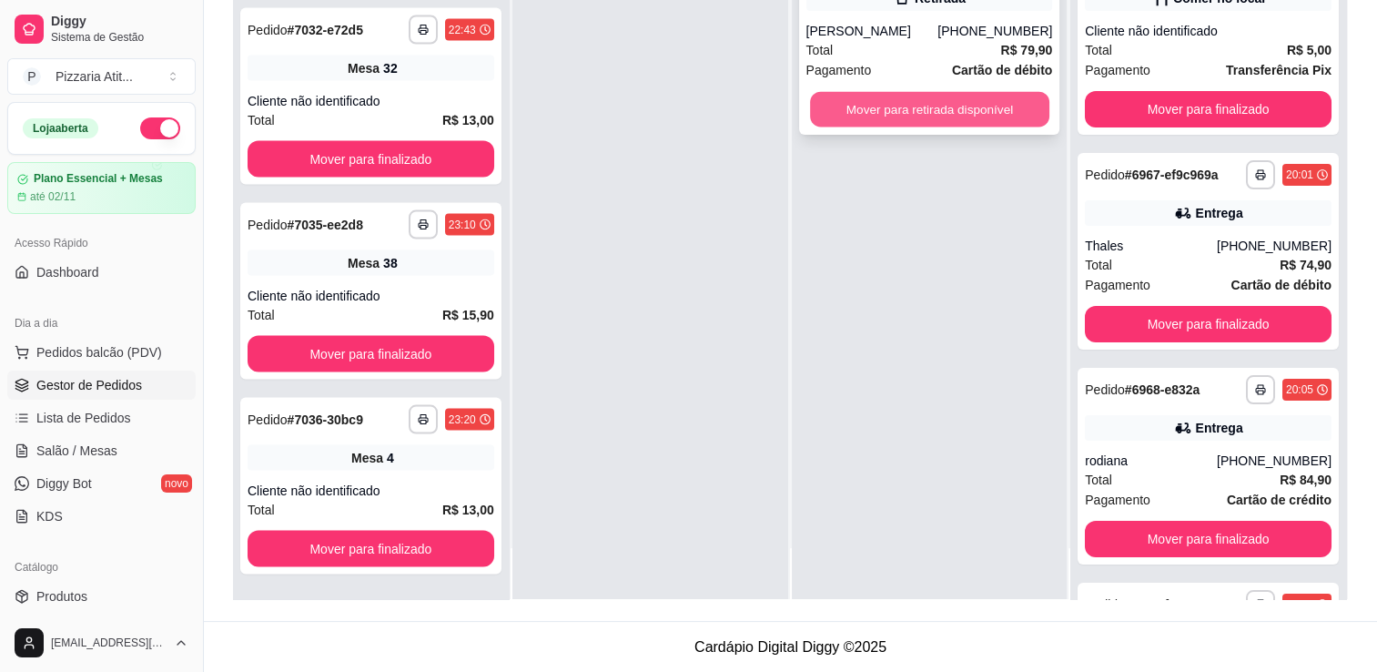
click at [947, 120] on button "Mover para retirada disponível" at bounding box center [929, 109] width 239 height 35
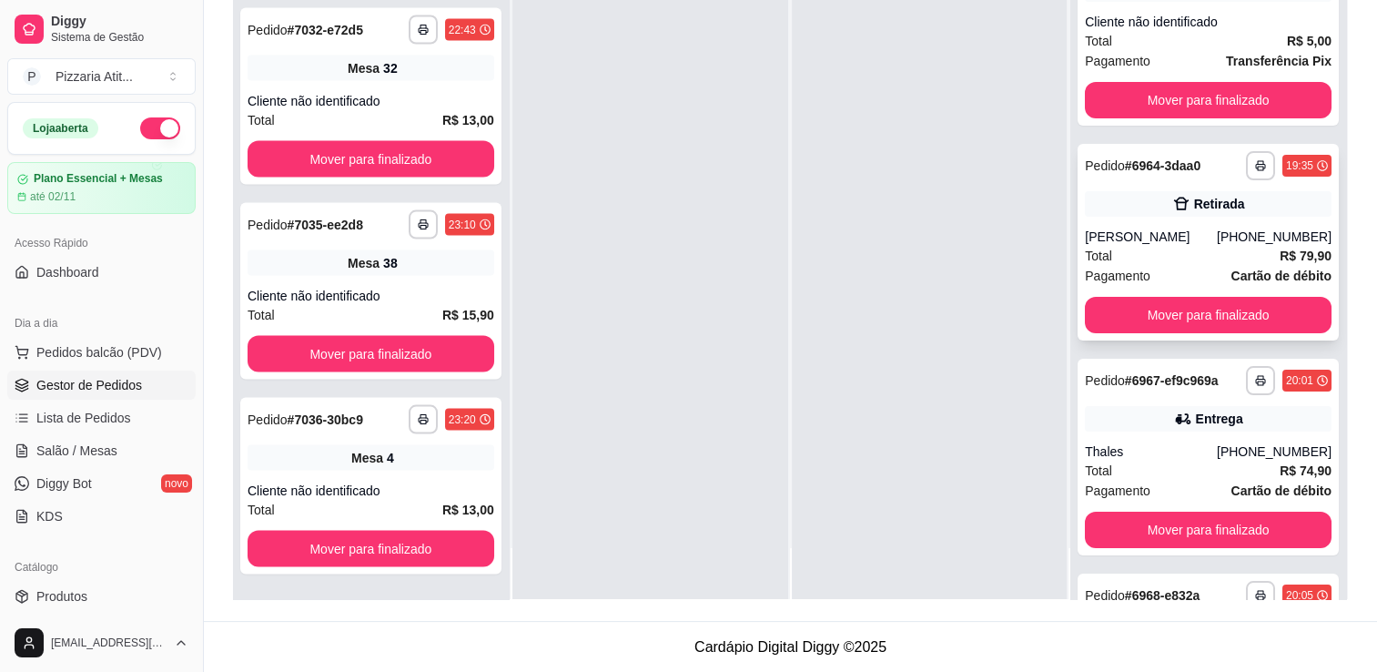
scroll to position [0, 0]
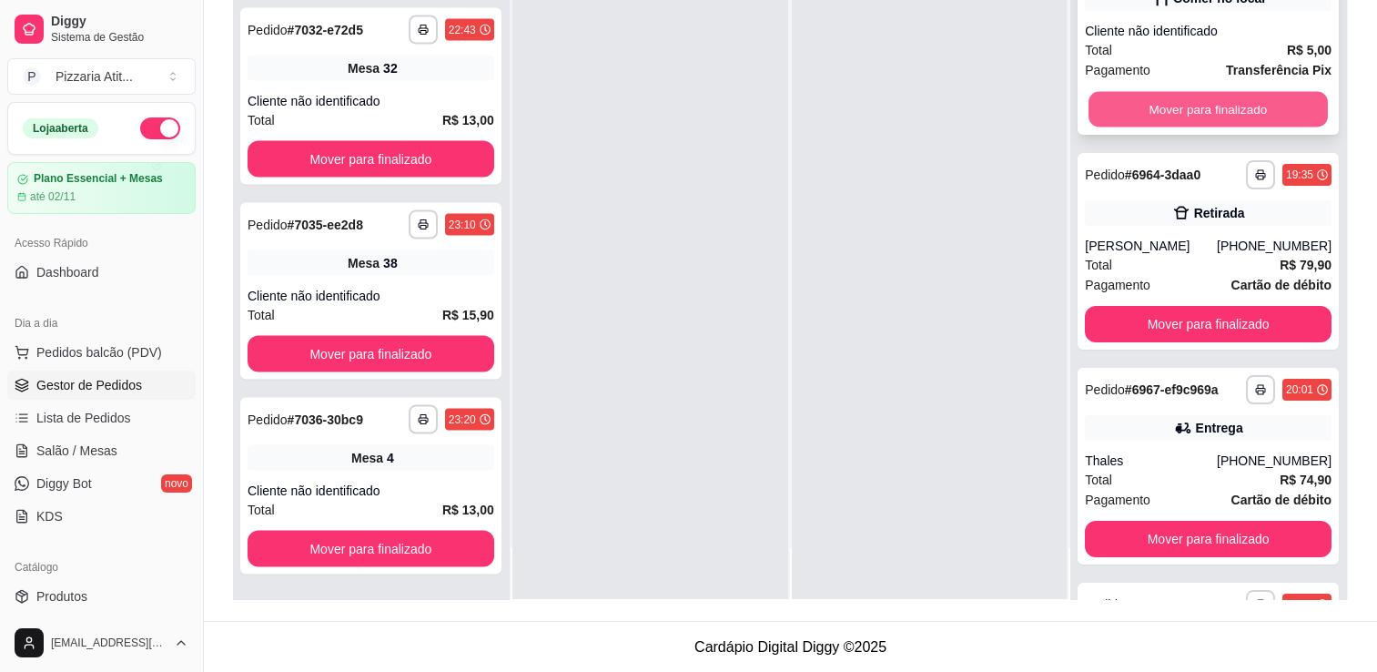
click at [1225, 92] on button "Mover para finalizado" at bounding box center [1207, 109] width 239 height 35
click at [1214, 113] on button "Mover para finalizado" at bounding box center [1207, 109] width 239 height 35
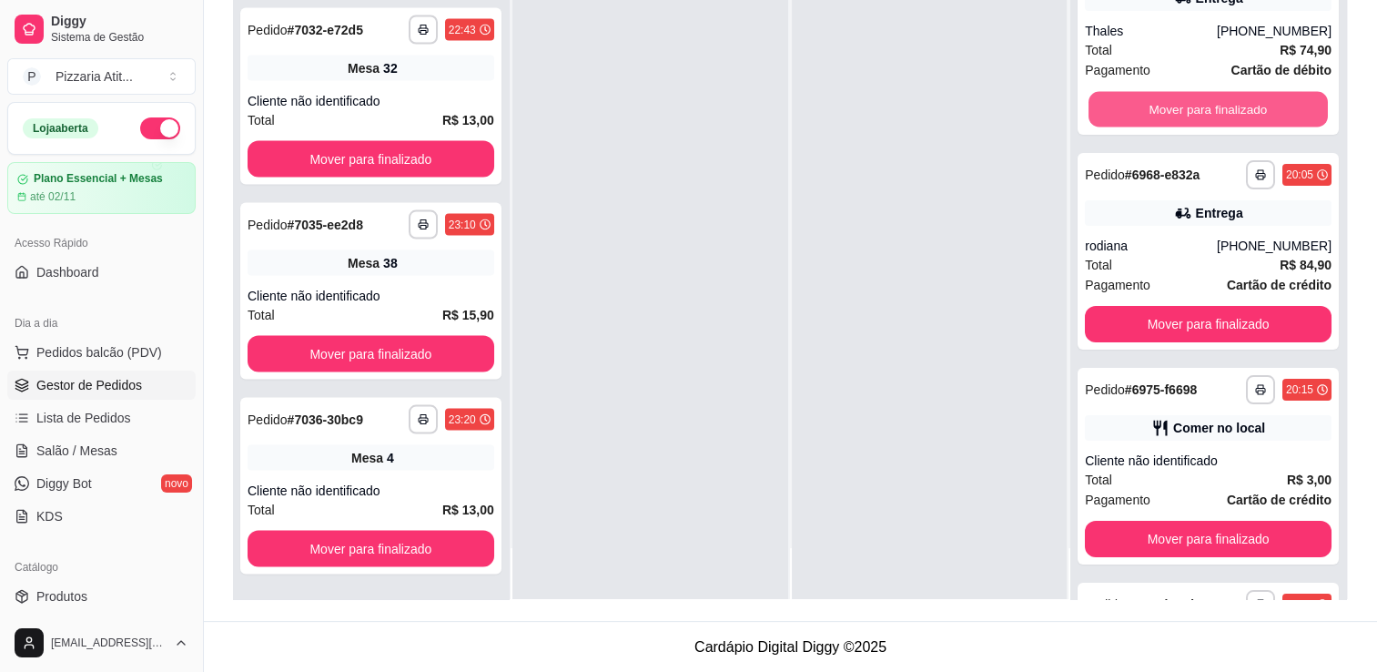
click at [1214, 113] on button "Mover para finalizado" at bounding box center [1207, 109] width 239 height 35
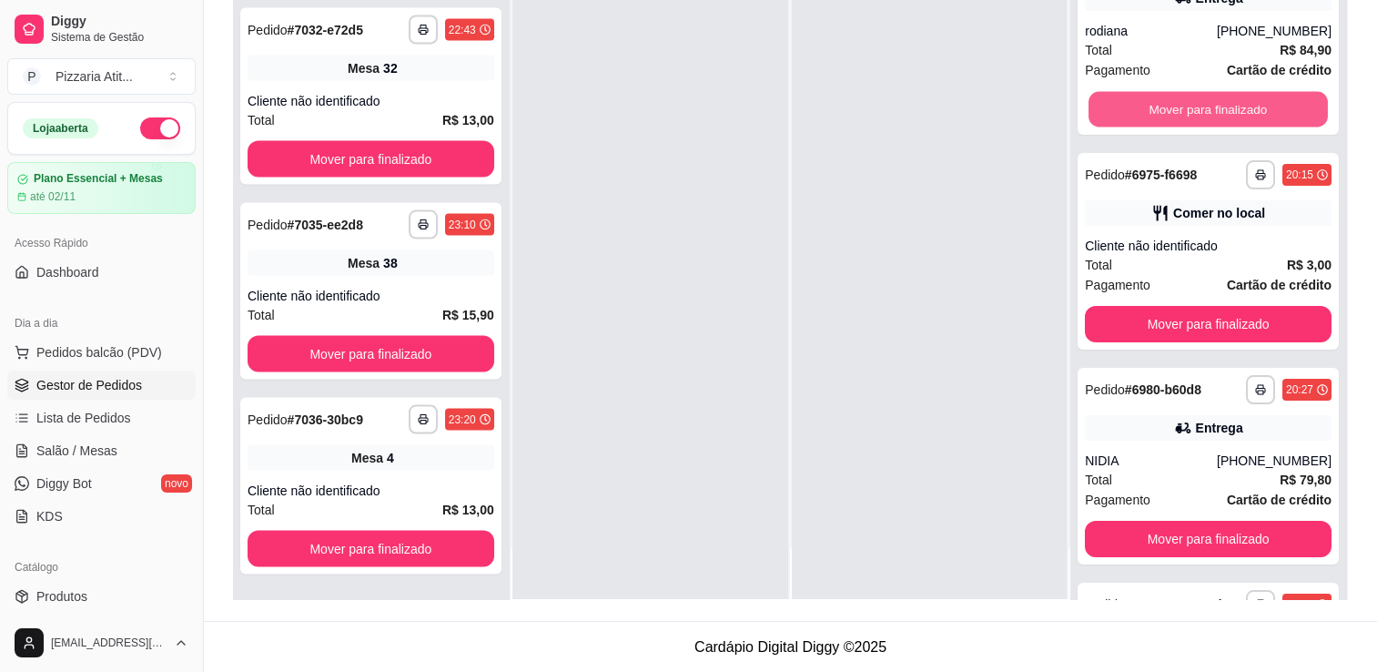
click at [1214, 113] on button "Mover para finalizado" at bounding box center [1207, 109] width 239 height 35
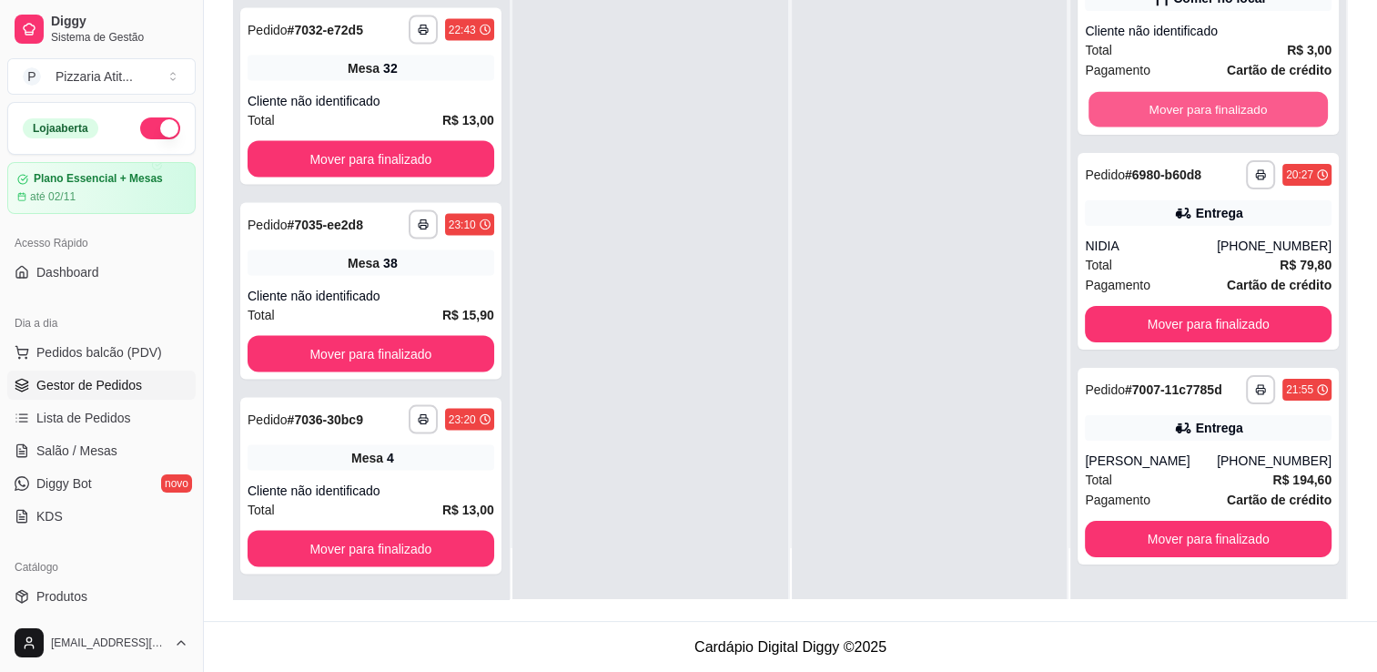
click at [1214, 113] on button "Mover para finalizado" at bounding box center [1207, 109] width 239 height 35
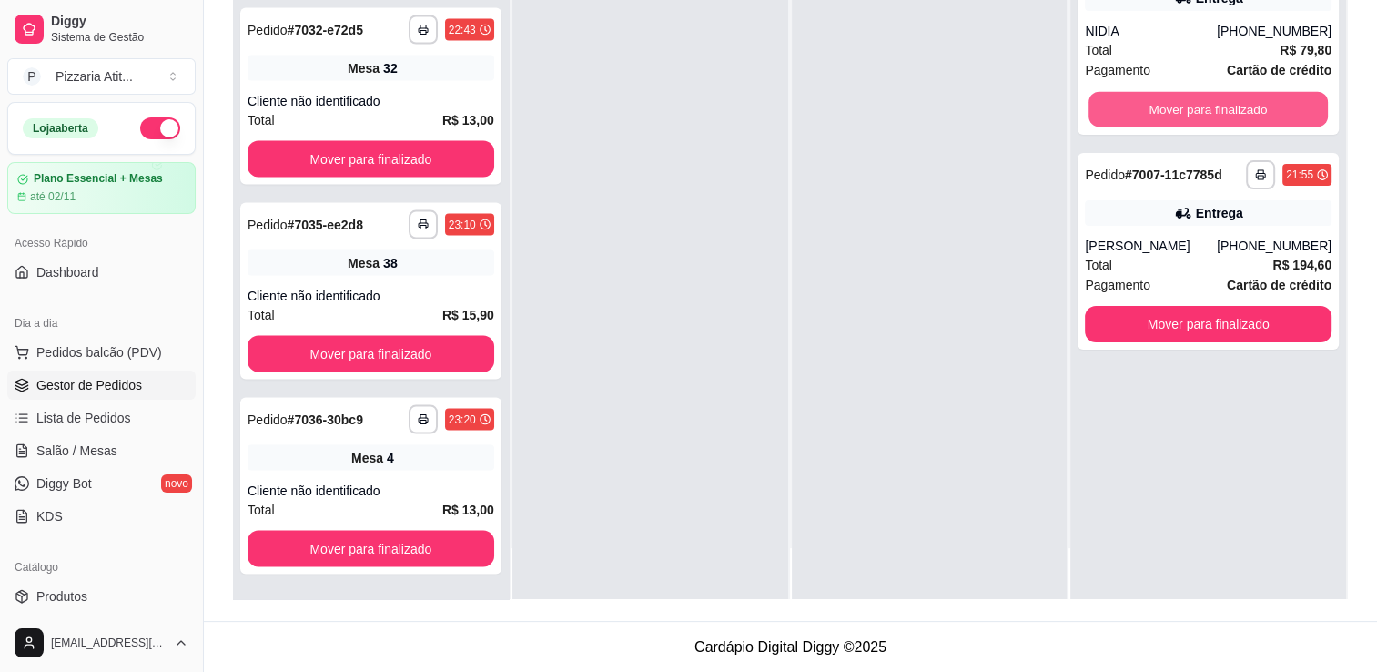
click at [1214, 113] on button "Mover para finalizado" at bounding box center [1207, 109] width 239 height 35
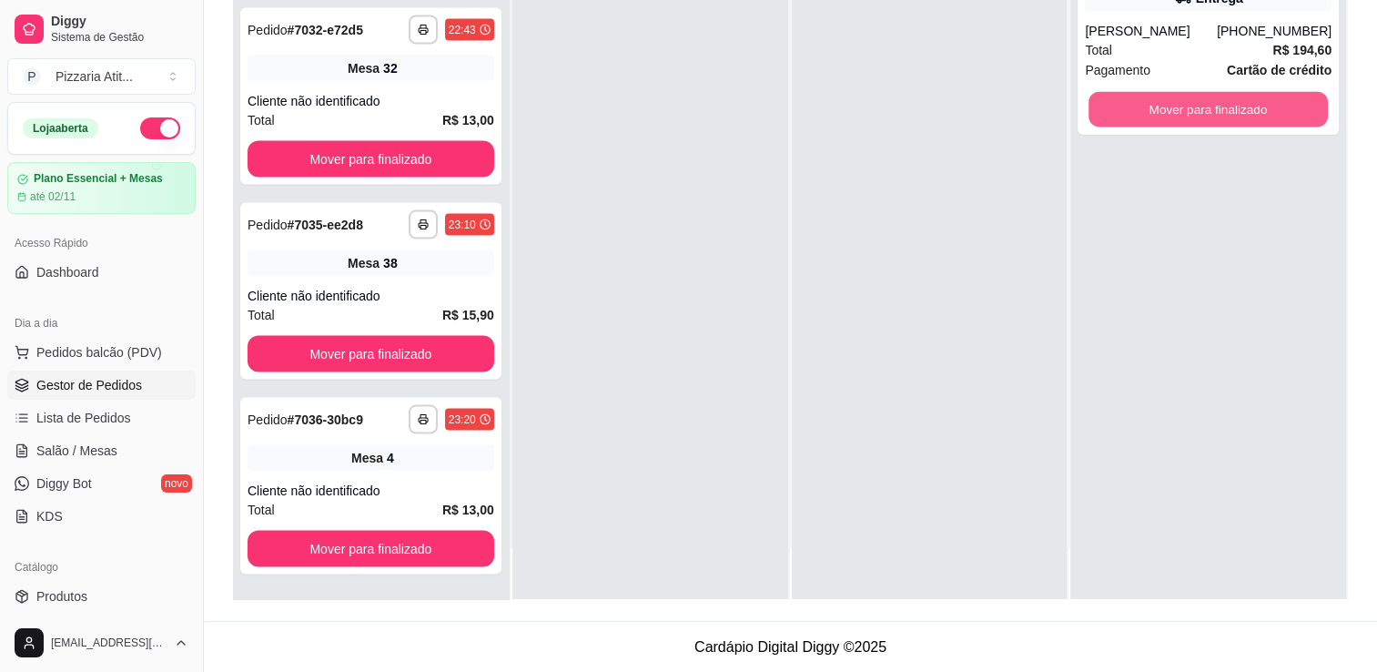
click at [1214, 113] on button "Mover para finalizado" at bounding box center [1207, 109] width 239 height 35
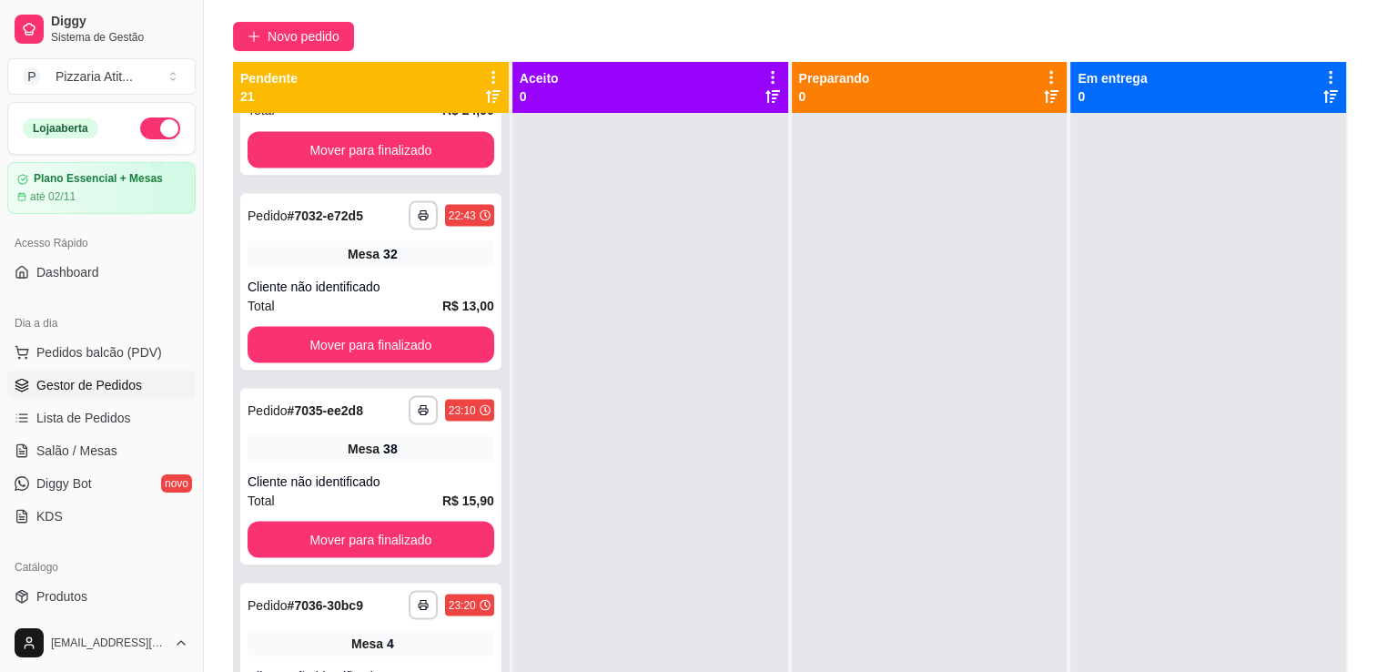
scroll to position [142, 0]
click at [91, 460] on link "Salão / Mesas" at bounding box center [101, 450] width 188 height 29
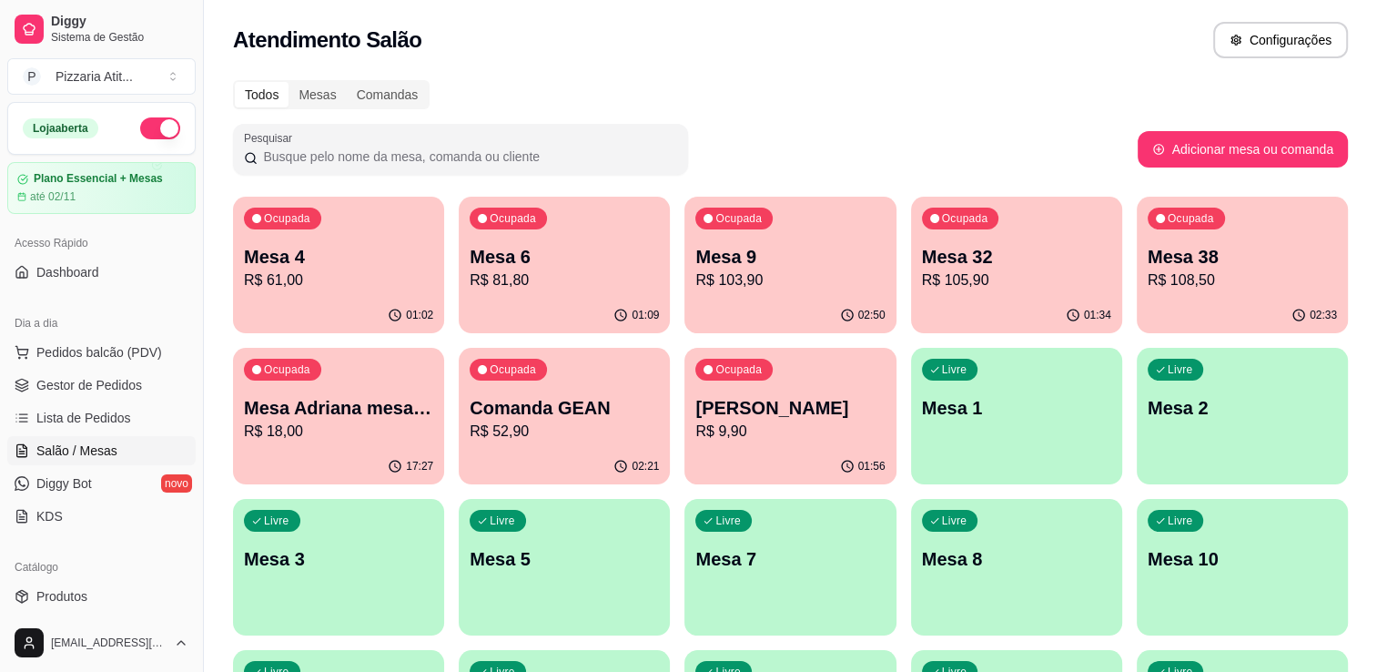
click at [1259, 270] on p "R$ 108,50" at bounding box center [1241, 280] width 189 height 22
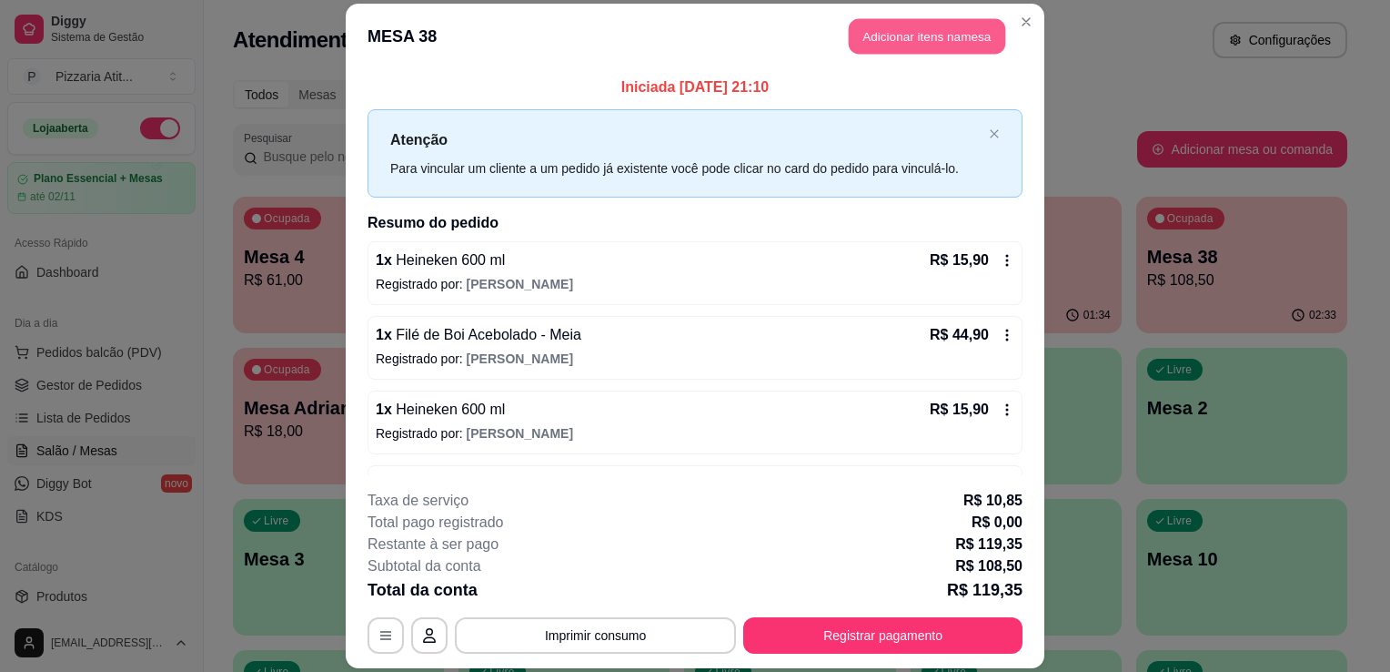
click at [924, 37] on button "Adicionar itens na mesa" at bounding box center [927, 35] width 157 height 35
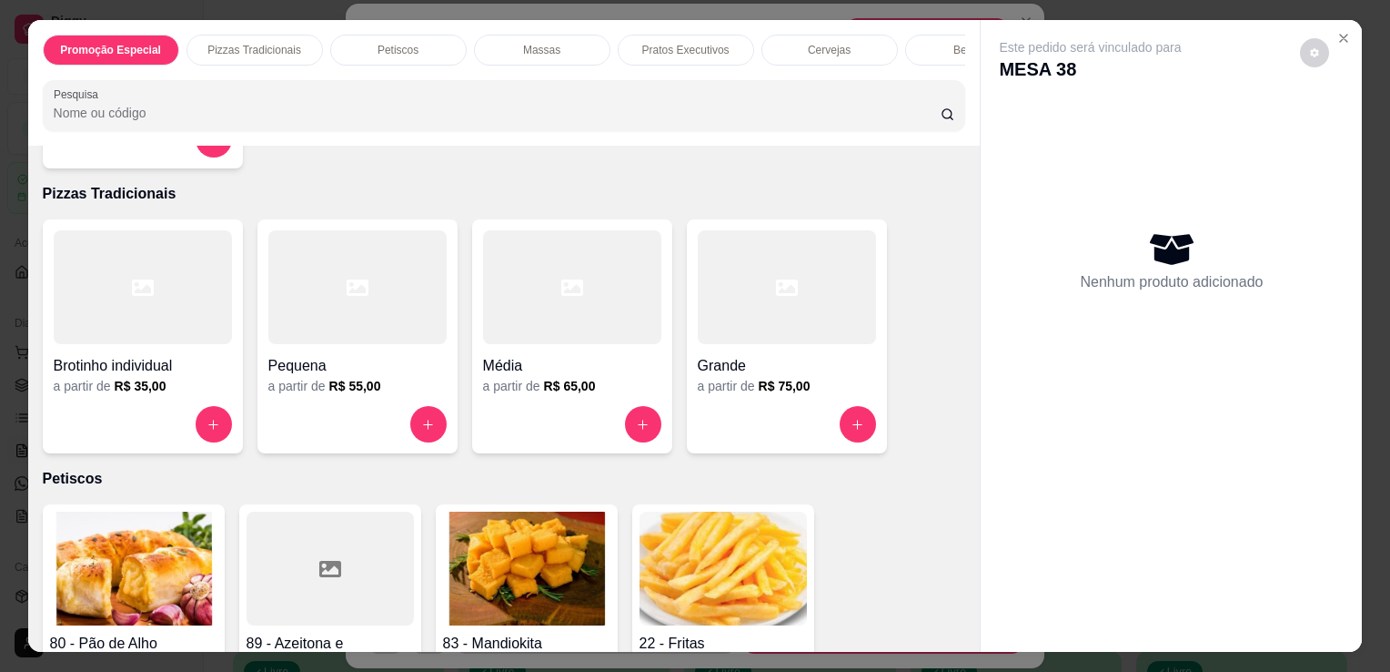
scroll to position [302, 0]
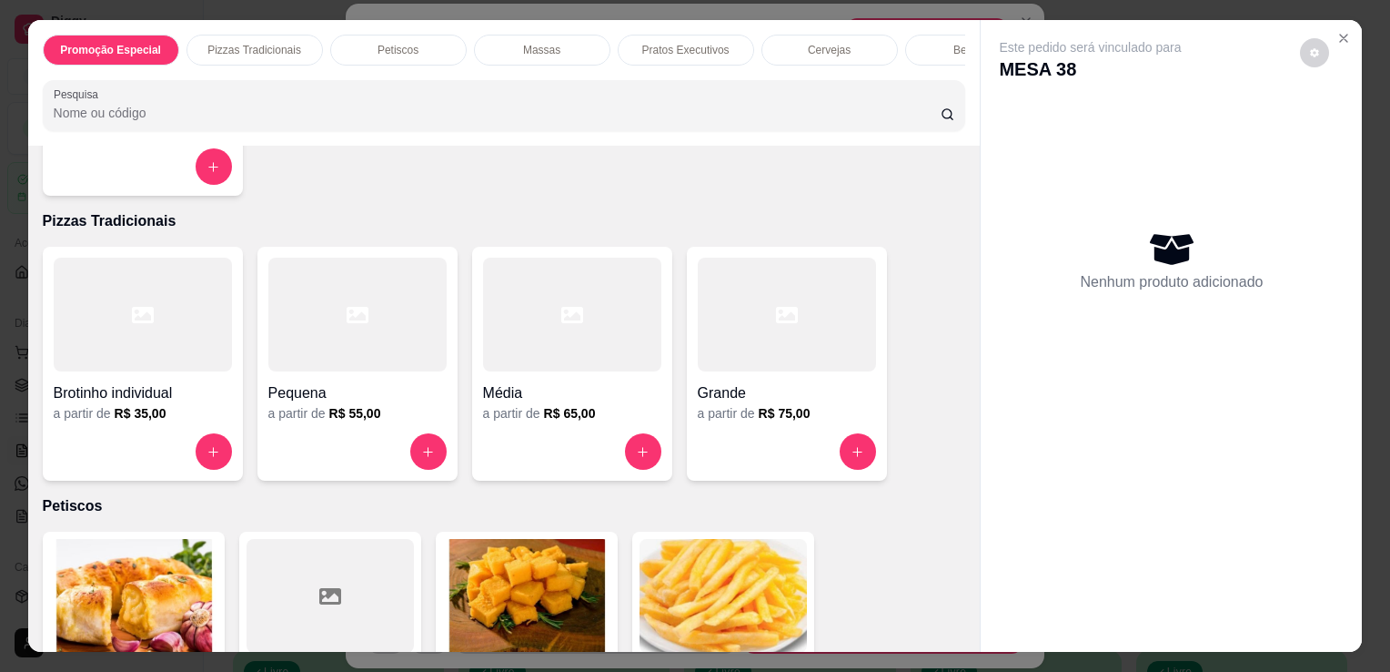
click at [824, 35] on div "Cervejas" at bounding box center [830, 50] width 136 height 31
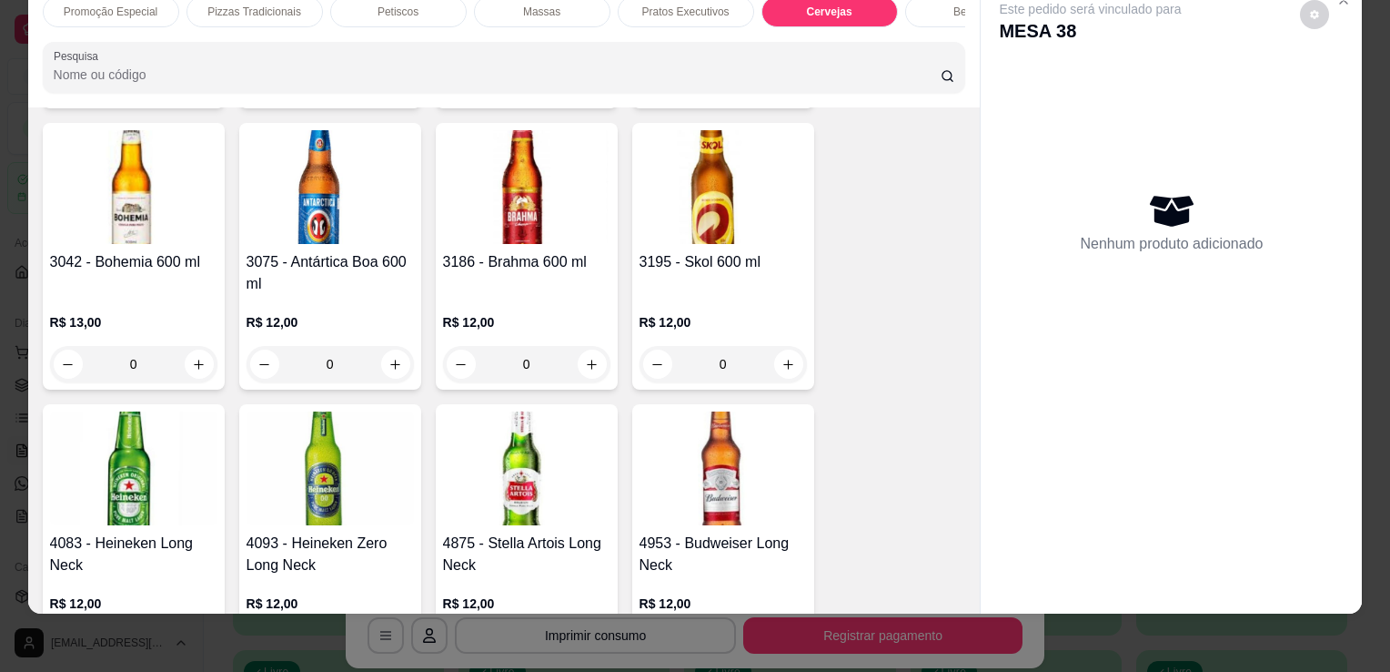
scroll to position [3357, 0]
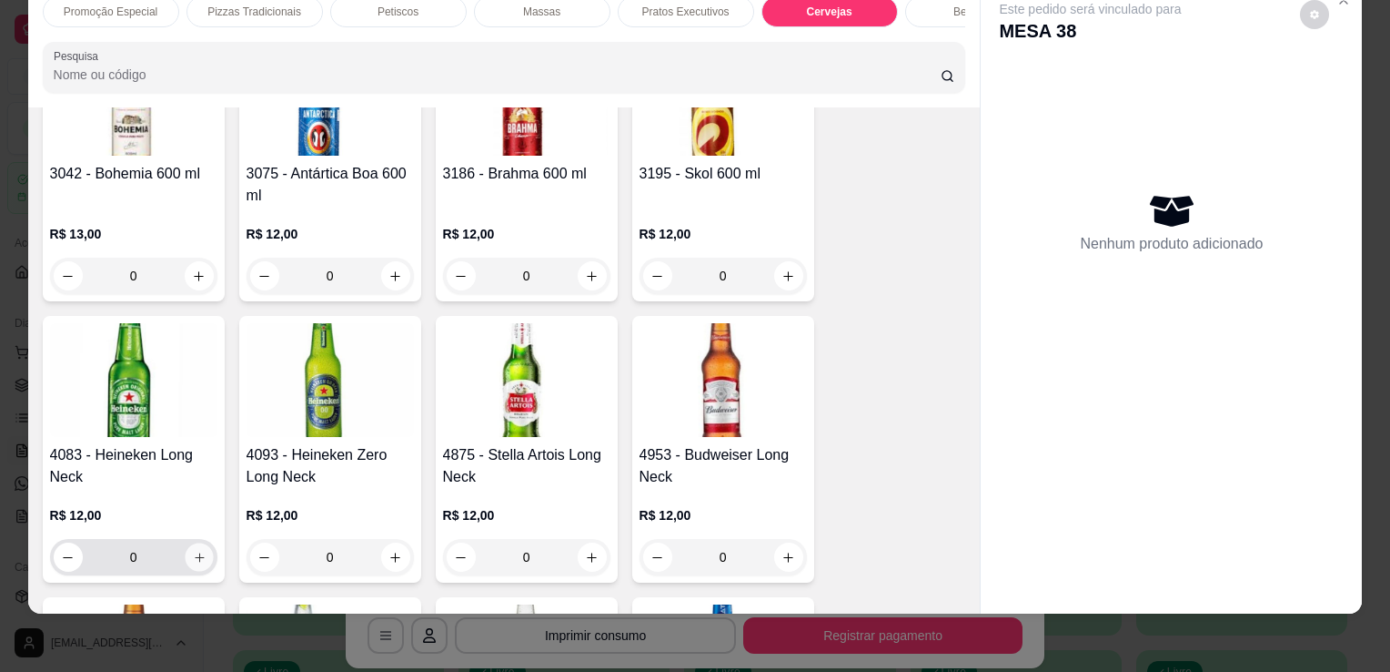
click at [192, 551] on icon "increase-product-quantity" at bounding box center [199, 558] width 14 height 14
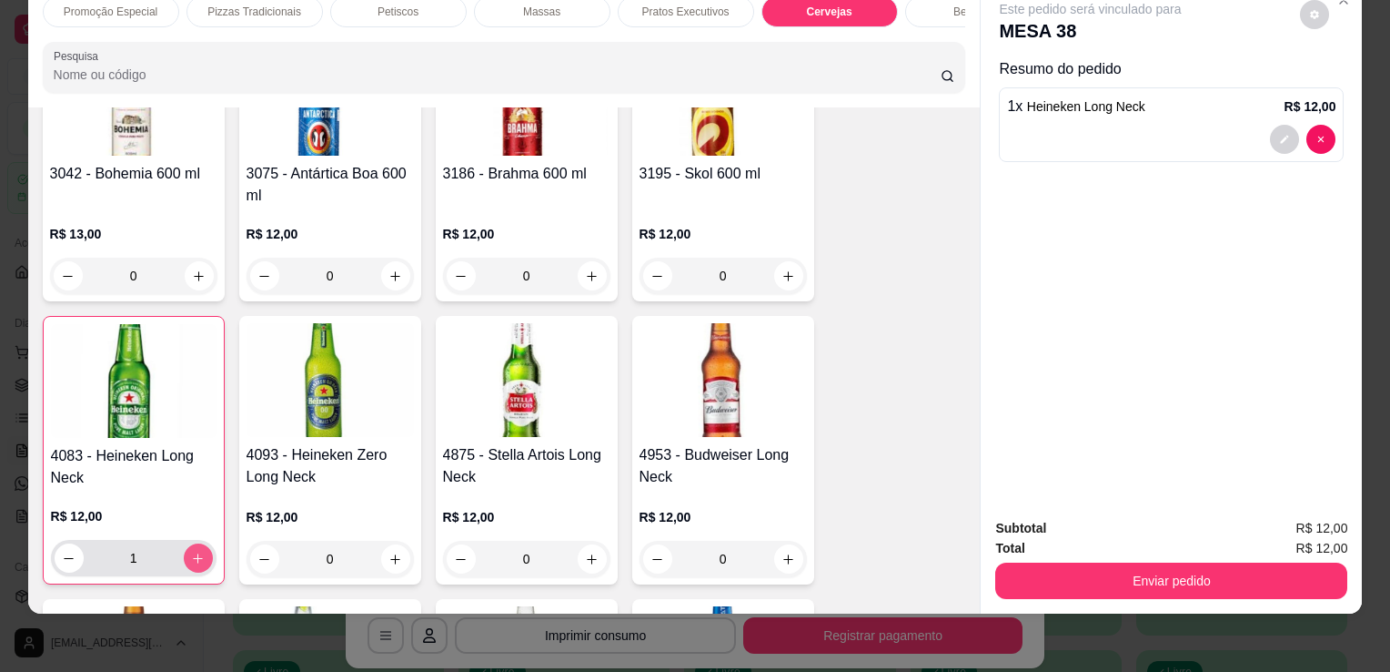
click at [191, 551] on icon "increase-product-quantity" at bounding box center [198, 558] width 14 height 14
type input "2"
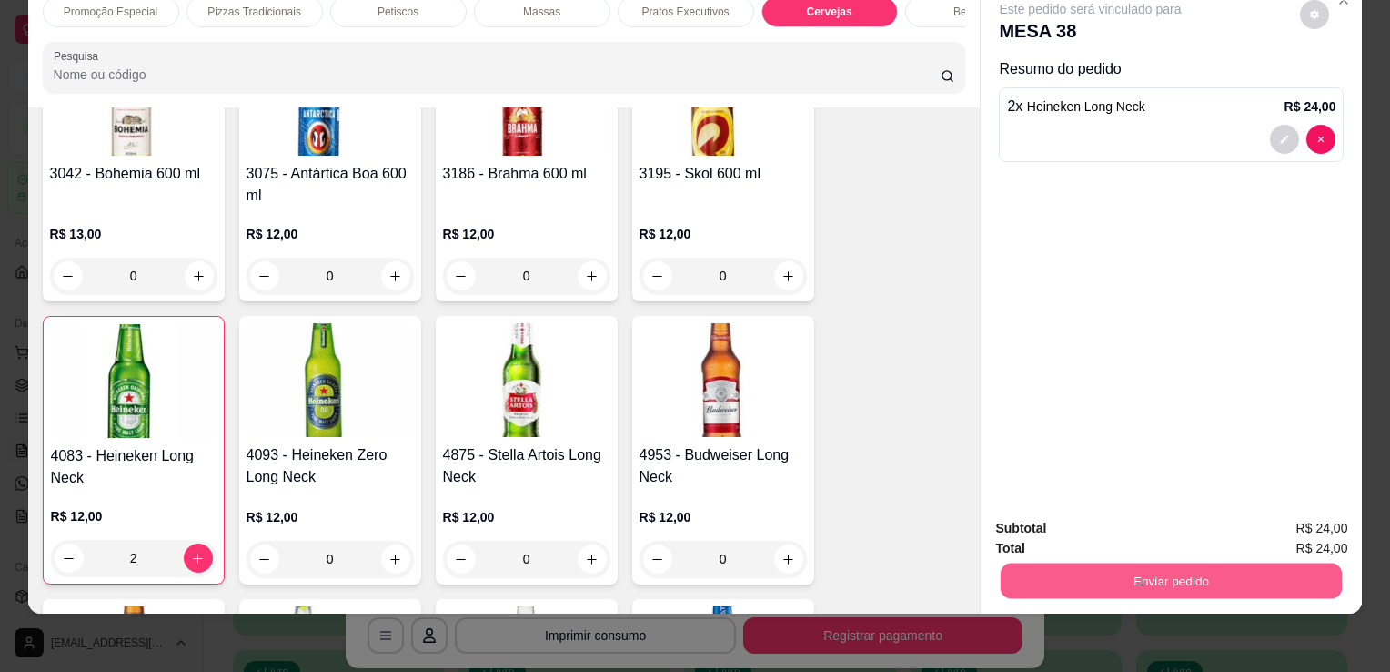
click at [1161, 577] on button "Enviar pedido" at bounding box center [1171, 579] width 341 height 35
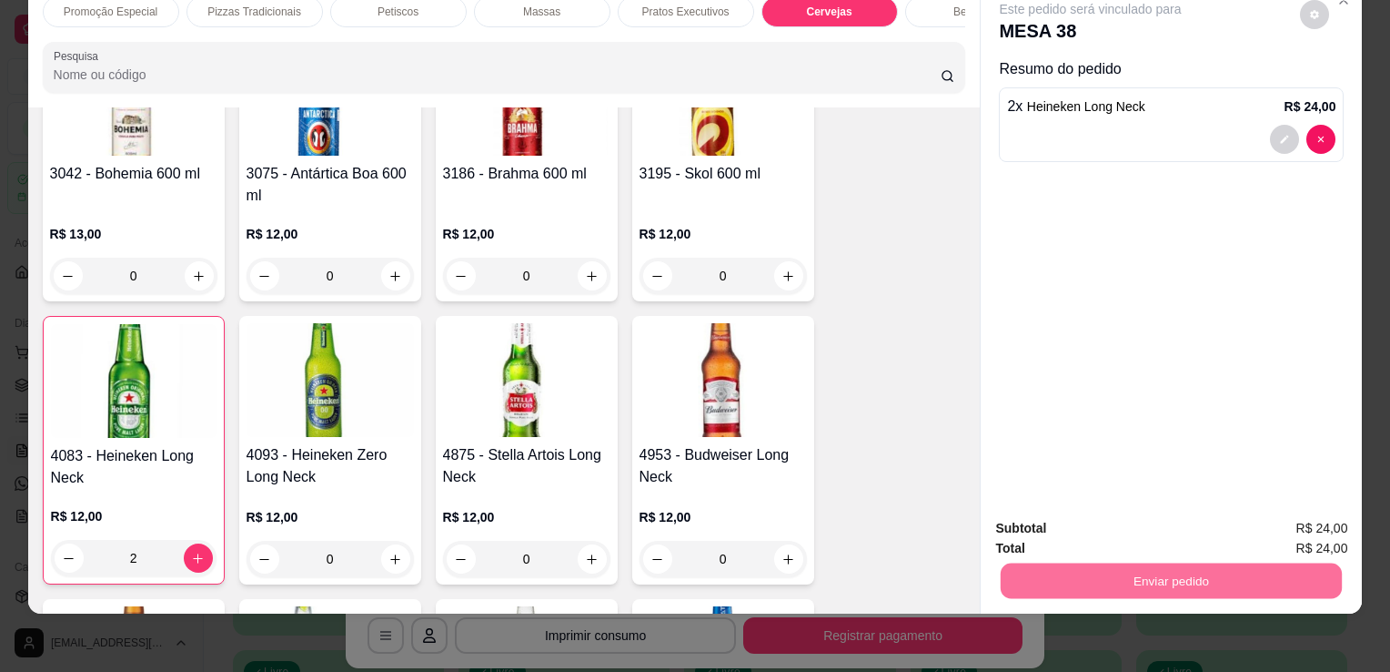
click at [1332, 521] on button "Enviar pedido" at bounding box center [1300, 522] width 103 height 35
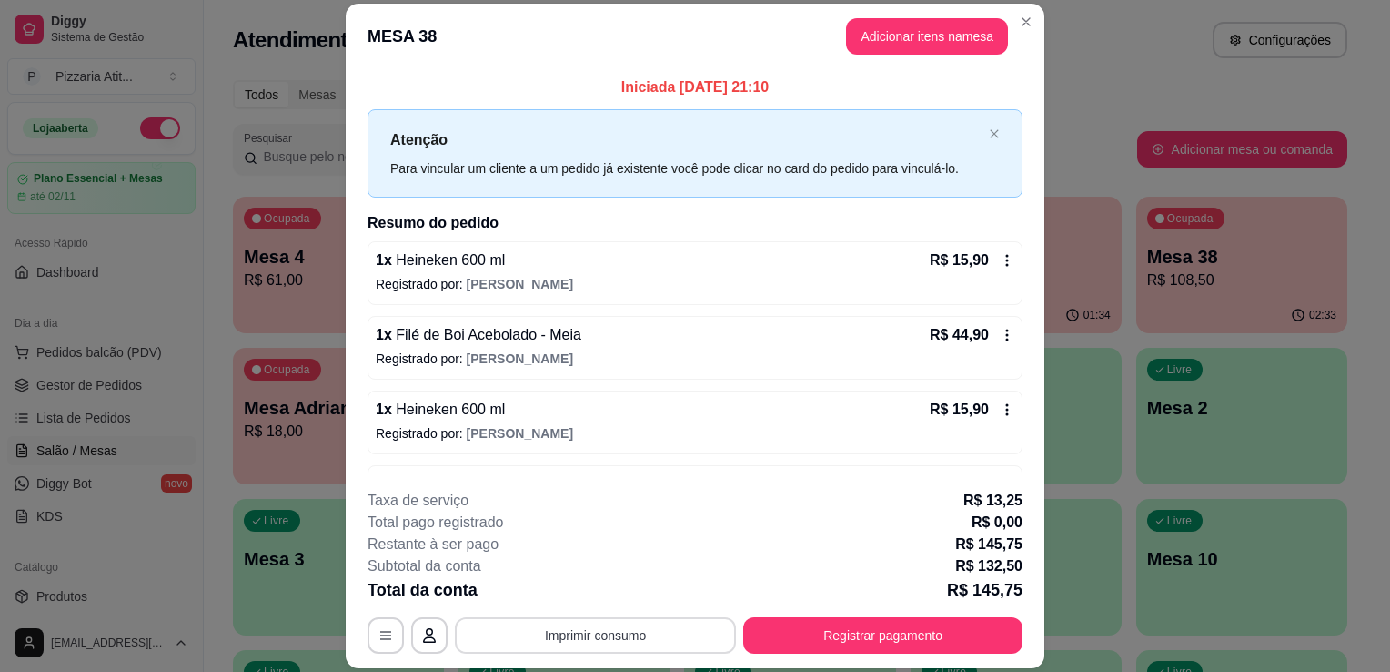
click at [599, 631] on button "Imprimir consumo" at bounding box center [595, 635] width 281 height 36
click at [601, 587] on button "IMPRESSORA" at bounding box center [593, 594] width 127 height 28
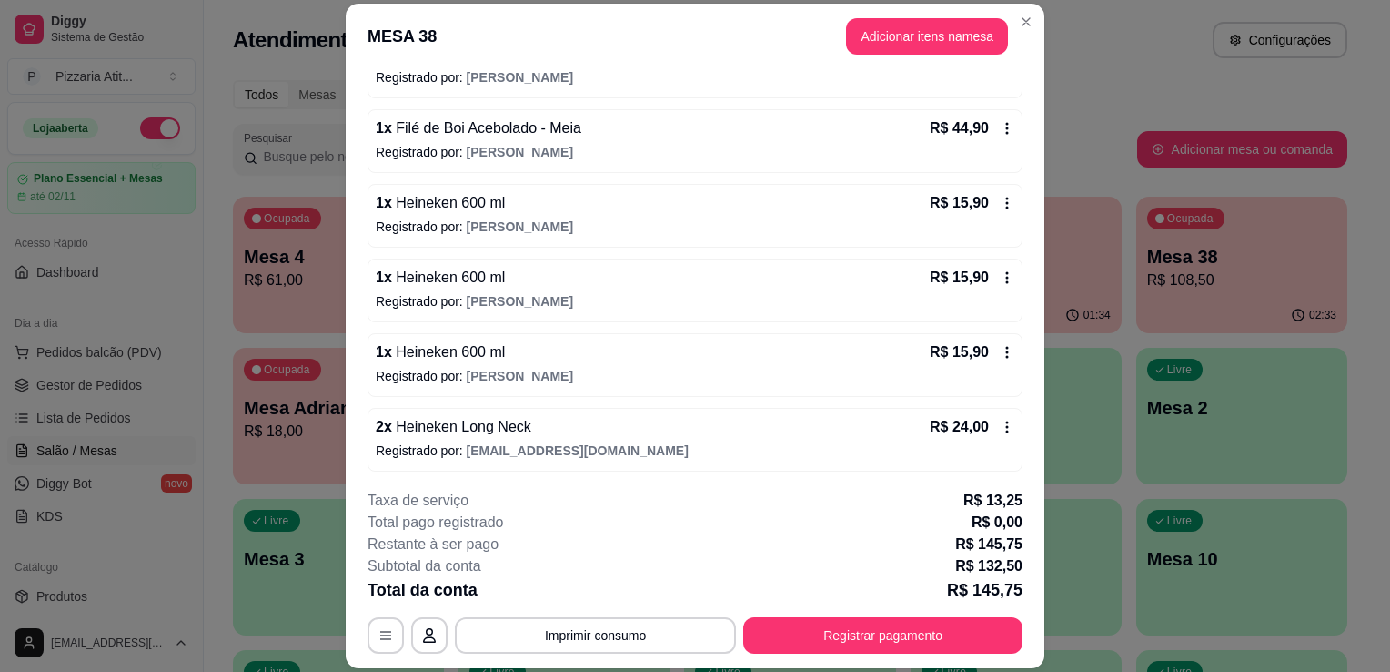
scroll to position [55, 0]
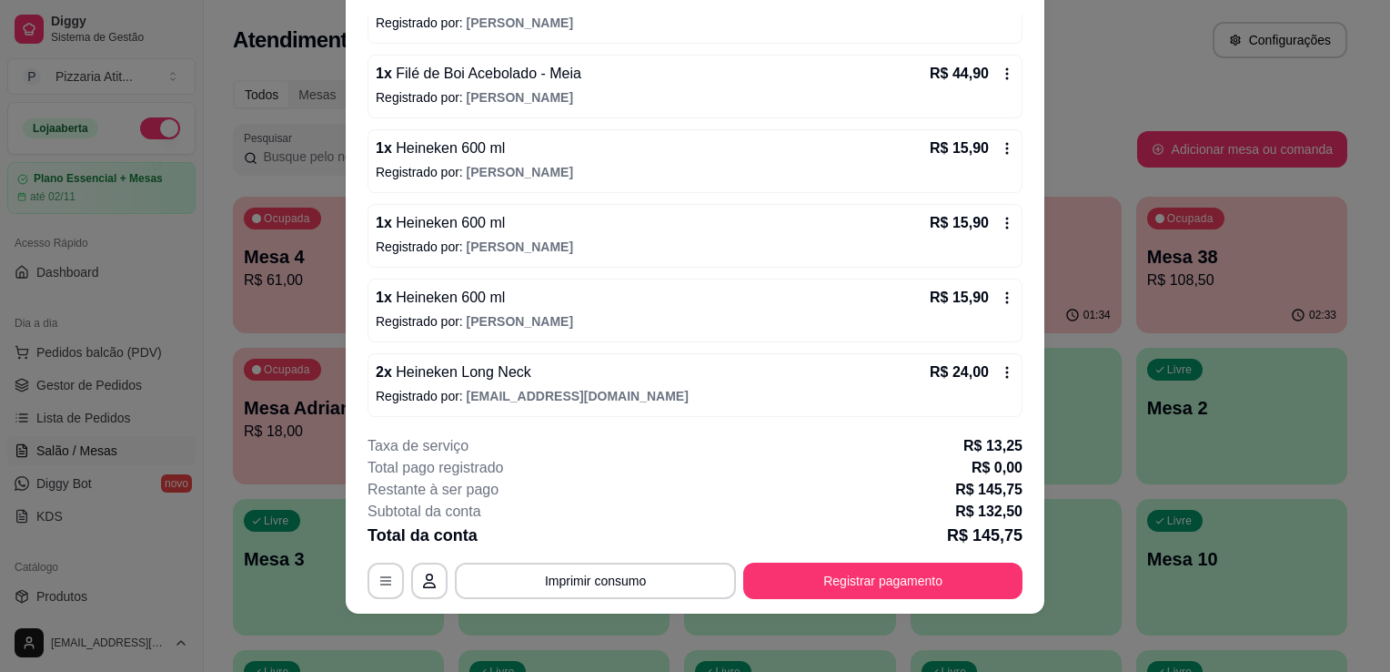
click at [1000, 369] on icon at bounding box center [1007, 372] width 15 height 15
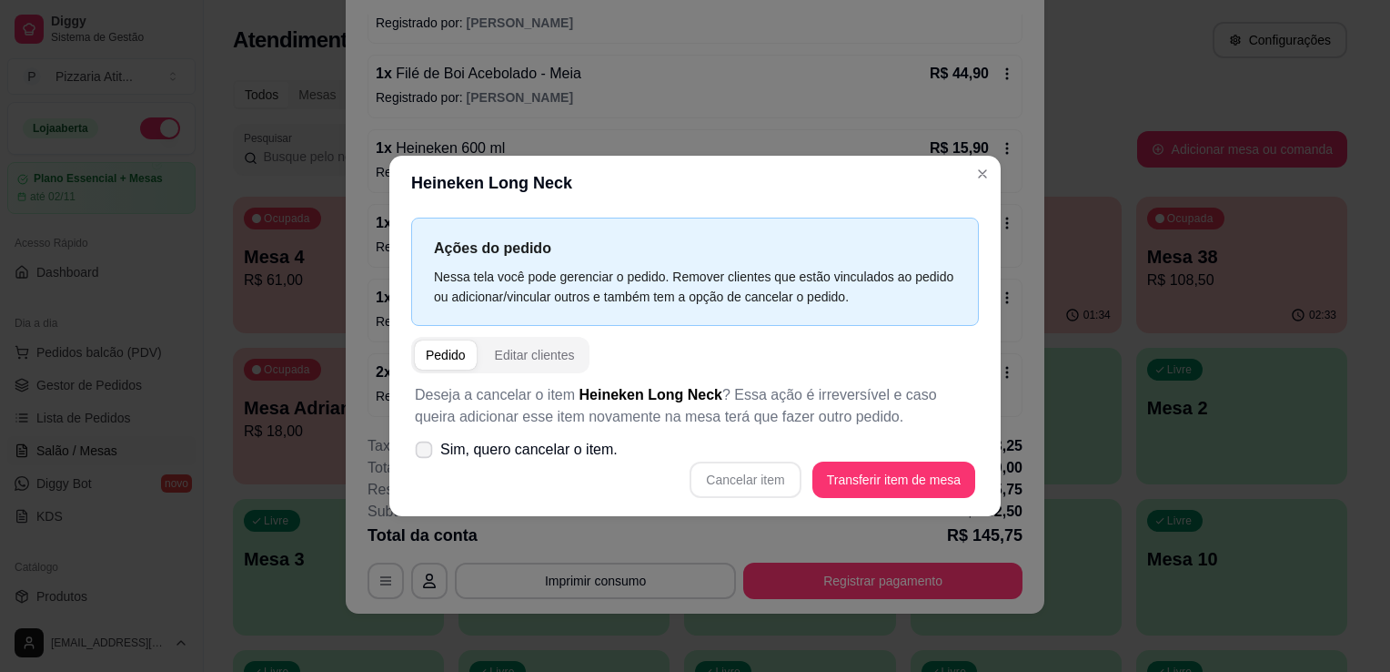
click at [422, 452] on icon at bounding box center [424, 449] width 14 height 10
click at [422, 453] on input "Sim, quero cancelar o item." at bounding box center [420, 459] width 12 height 12
checkbox input "true"
click at [757, 473] on button "Cancelar item" at bounding box center [746, 479] width 108 height 35
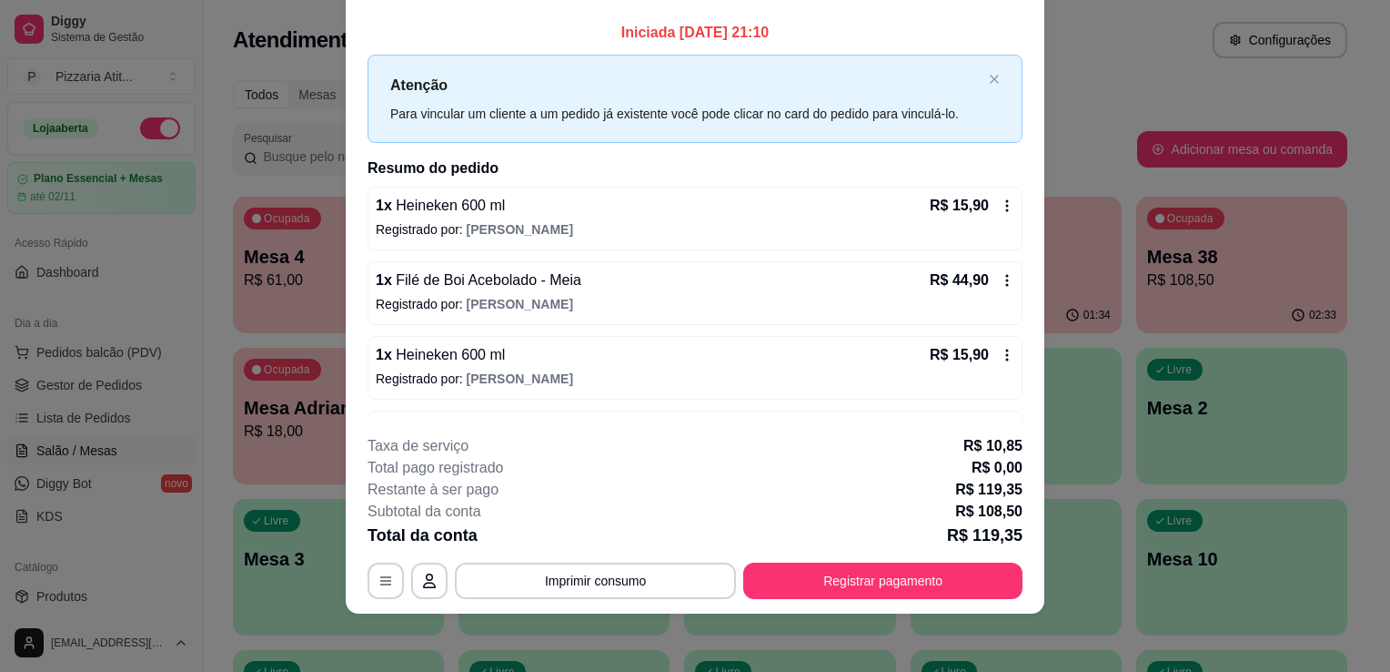
scroll to position [0, 0]
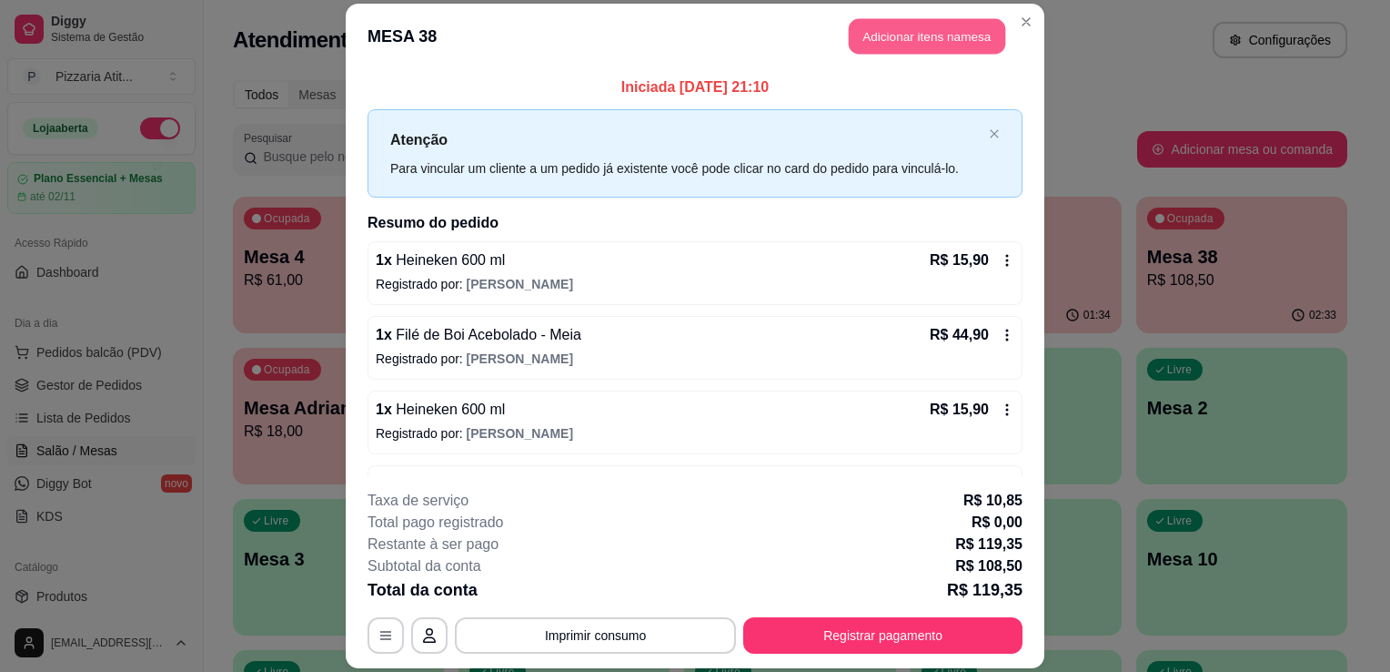
click at [897, 20] on button "Adicionar itens na mesa" at bounding box center [927, 35] width 157 height 35
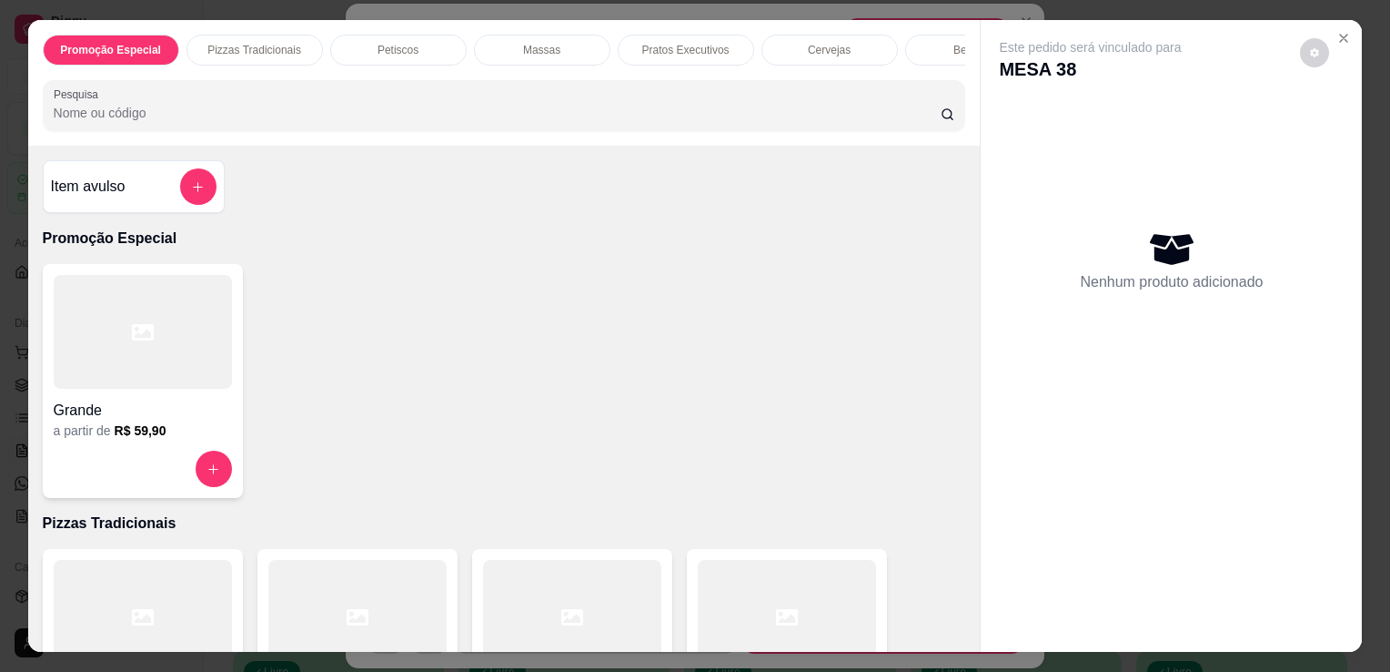
click at [832, 54] on div "Cervejas" at bounding box center [830, 50] width 136 height 31
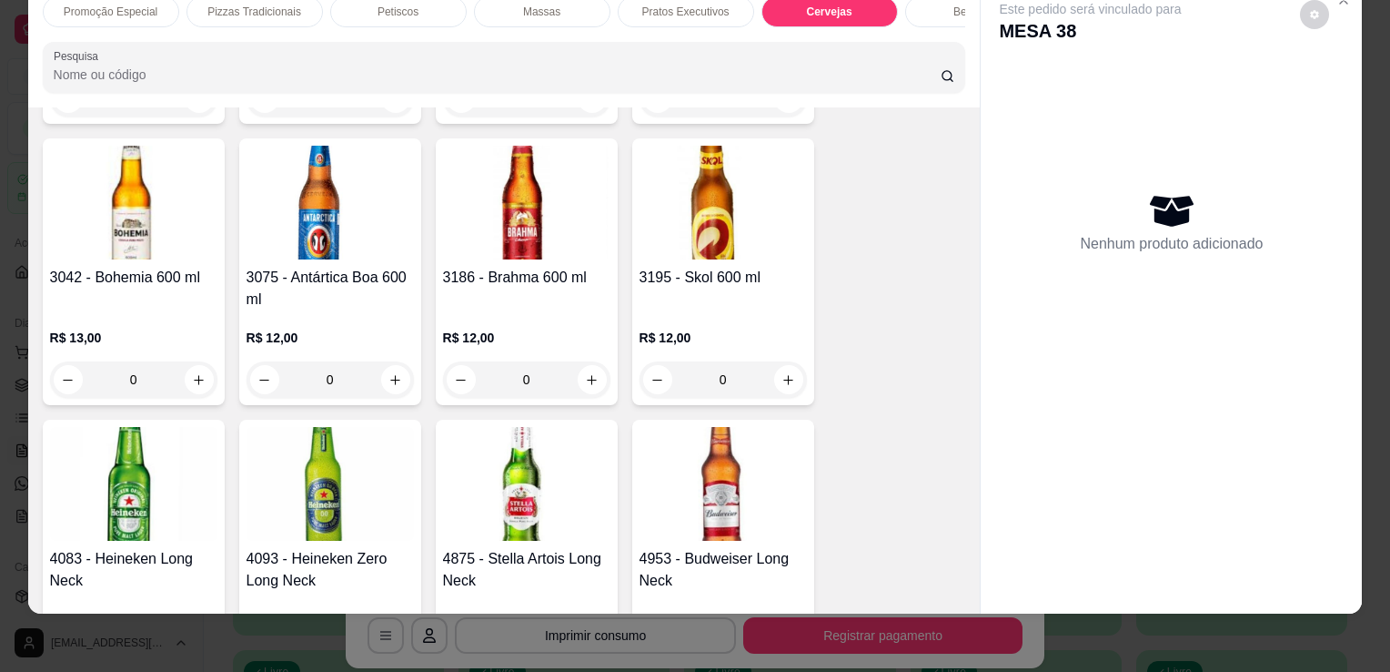
scroll to position [3254, 0]
click at [146, 490] on img at bounding box center [133, 483] width 167 height 114
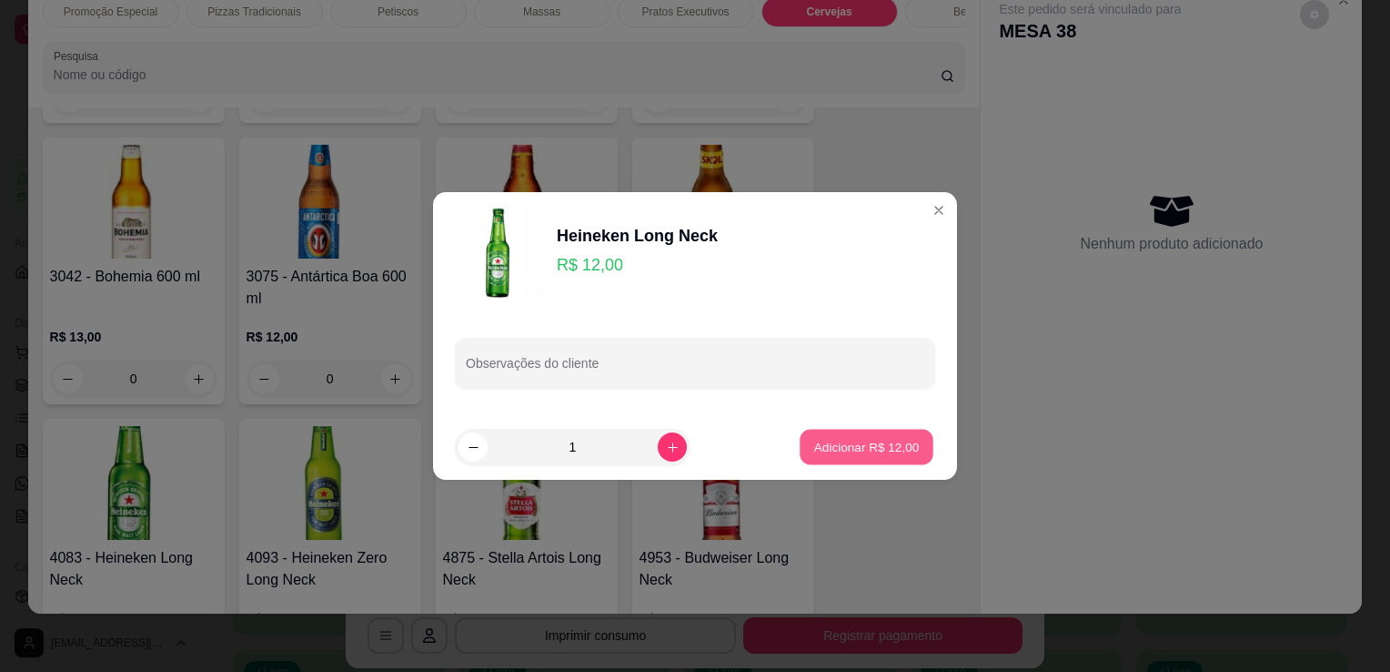
click at [833, 440] on p "Adicionar R$ 12,00" at bounding box center [867, 446] width 106 height 17
type input "1"
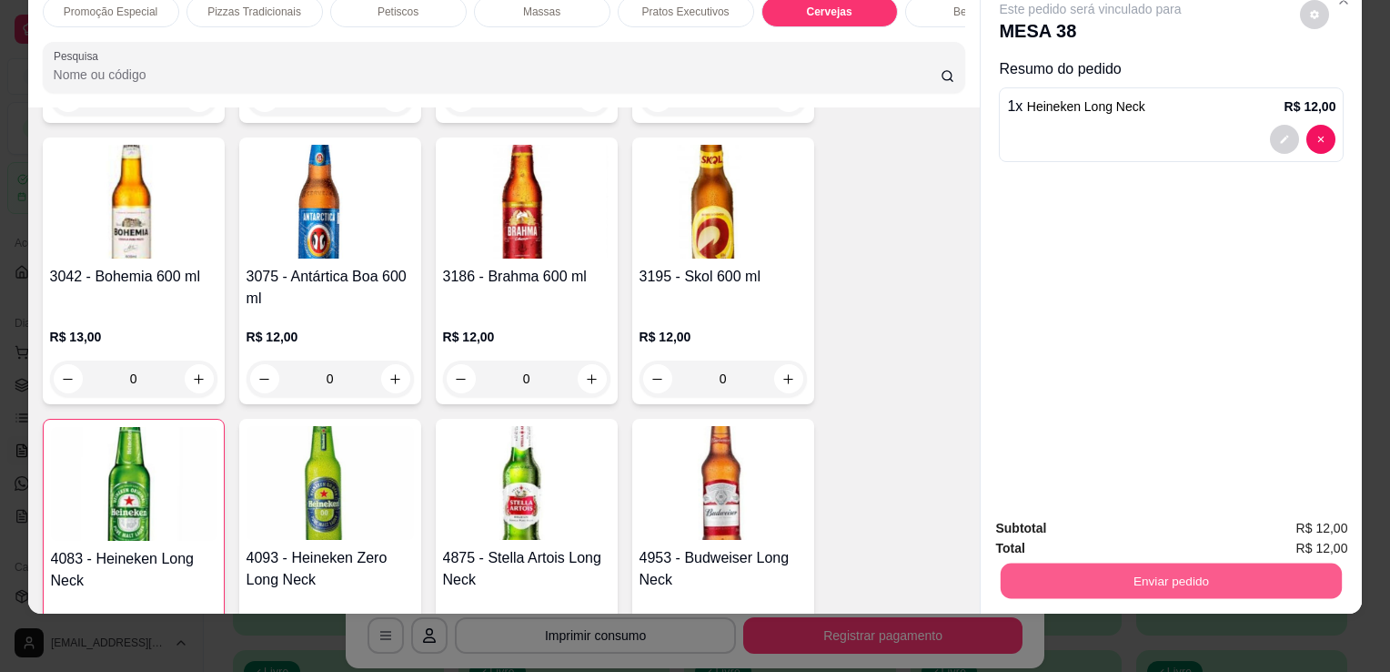
click at [1045, 584] on button "Enviar pedido" at bounding box center [1171, 579] width 341 height 35
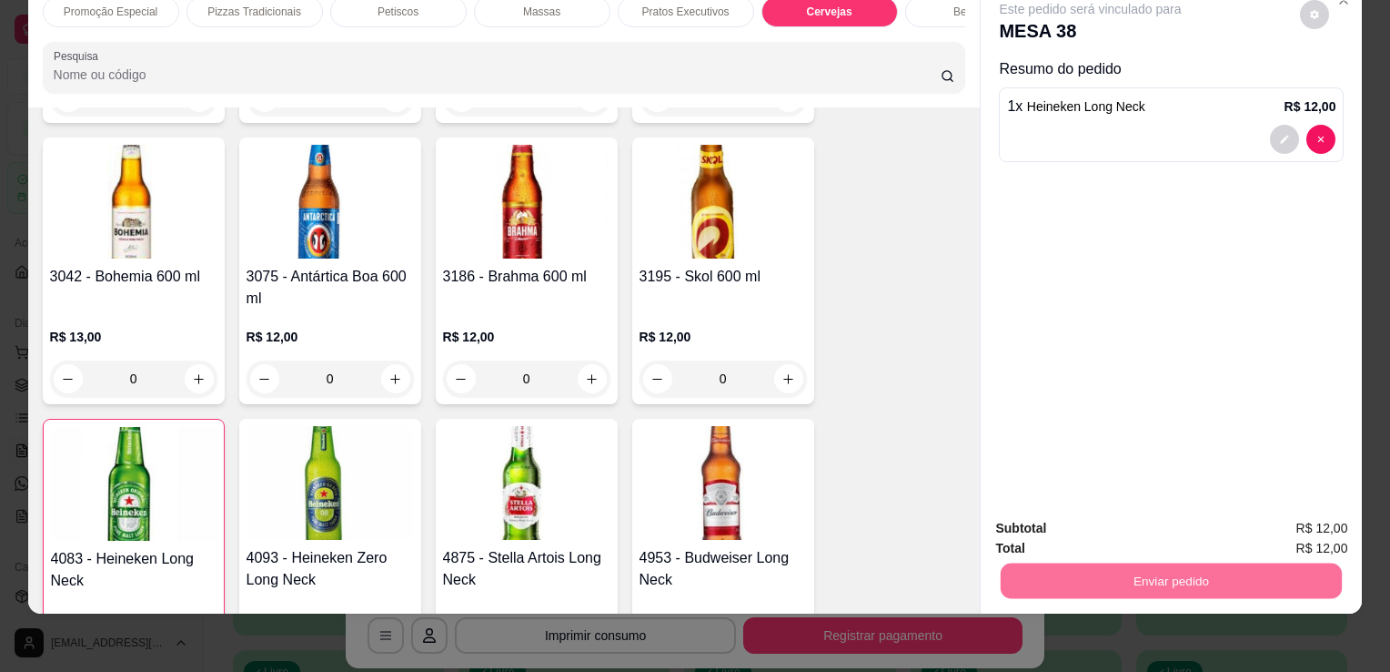
click at [1326, 527] on button "Enviar pedido" at bounding box center [1300, 522] width 100 height 34
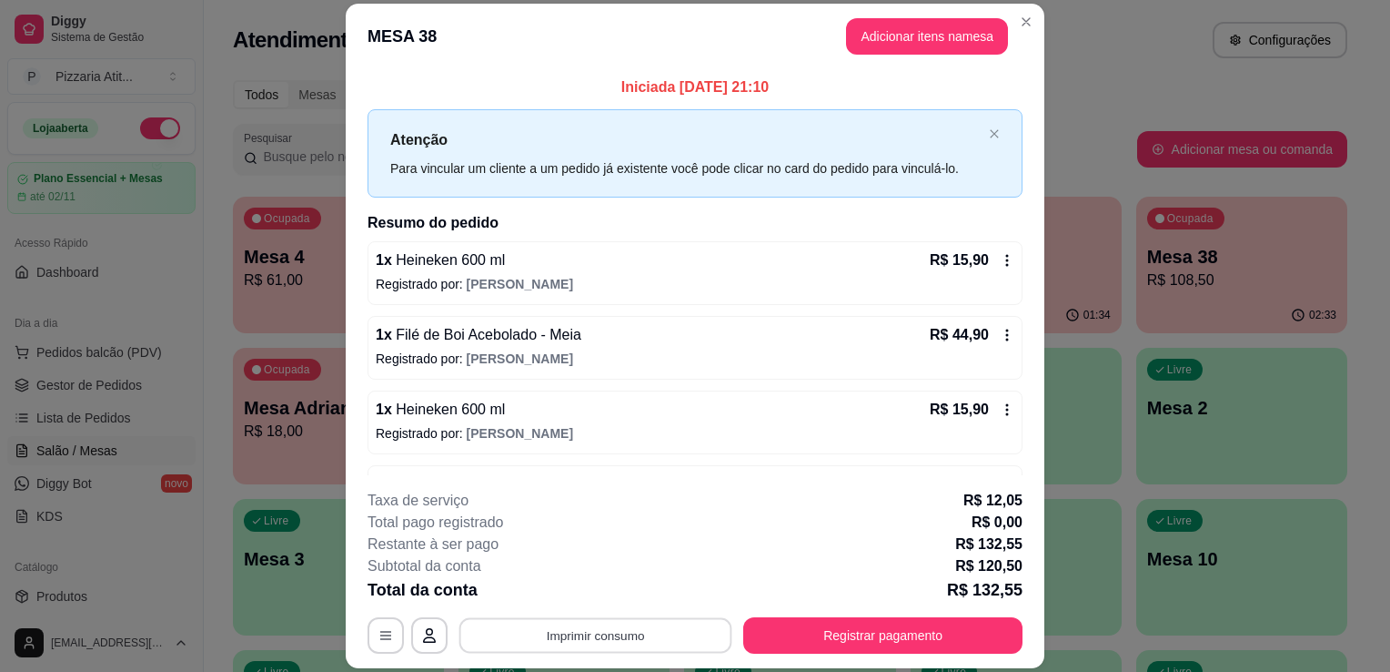
click at [511, 642] on button "Imprimir consumo" at bounding box center [596, 635] width 273 height 35
click at [589, 595] on button "IMPRESSORA" at bounding box center [593, 594] width 127 height 28
click at [596, 645] on button "Imprimir consumo" at bounding box center [596, 635] width 273 height 35
click at [602, 591] on button "IMPRESSORA" at bounding box center [593, 594] width 127 height 28
click at [786, 641] on button "Registrar pagamento" at bounding box center [883, 635] width 271 height 35
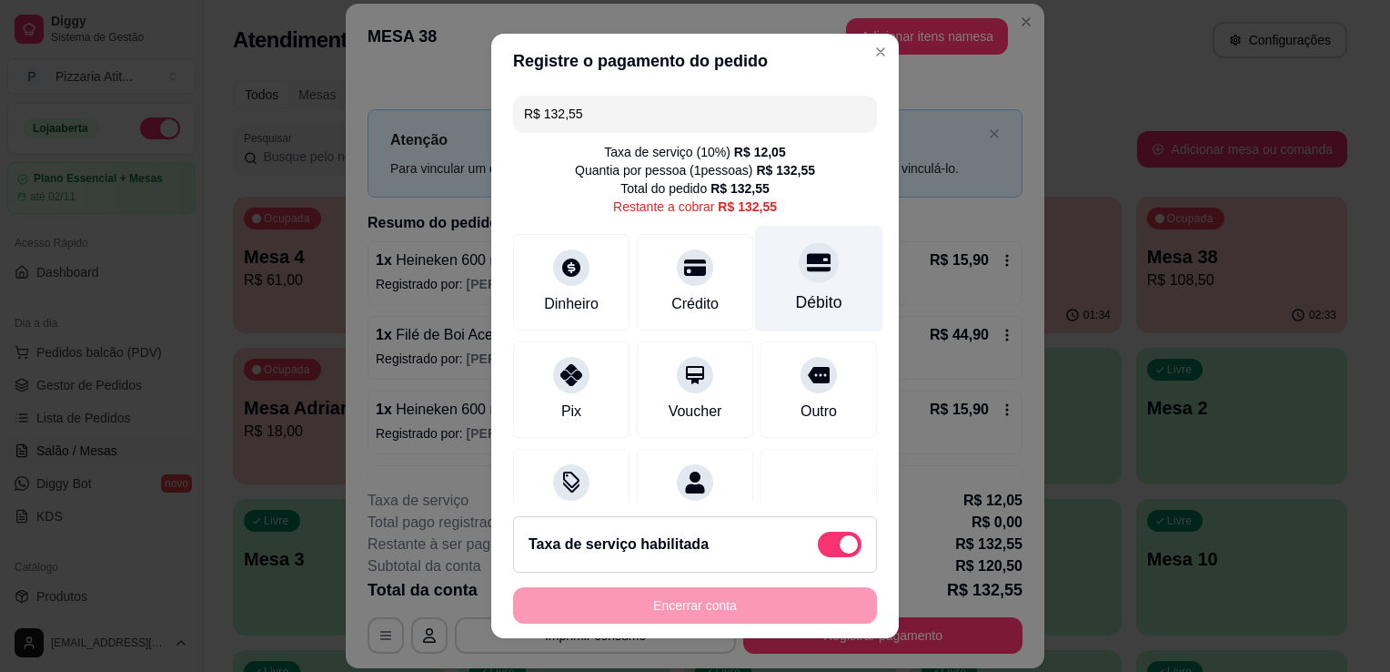
click at [800, 290] on div "Débito" at bounding box center [819, 302] width 46 height 24
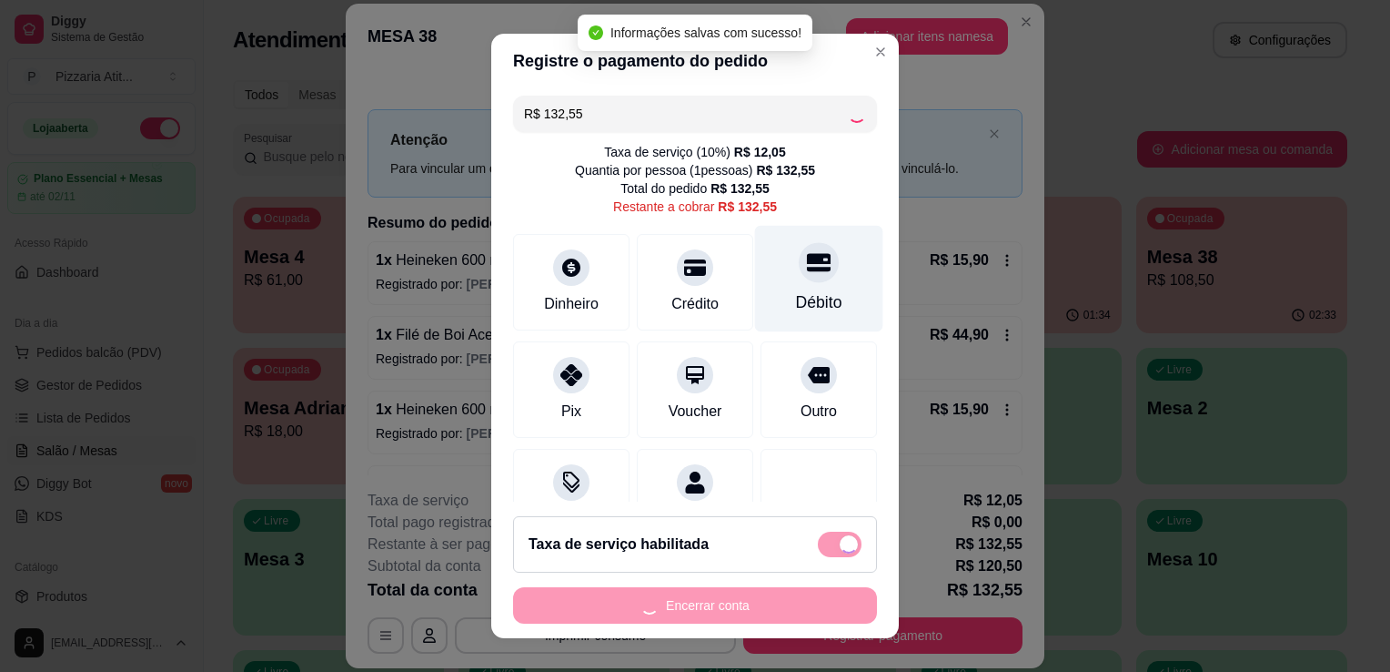
type input "R$ 0,00"
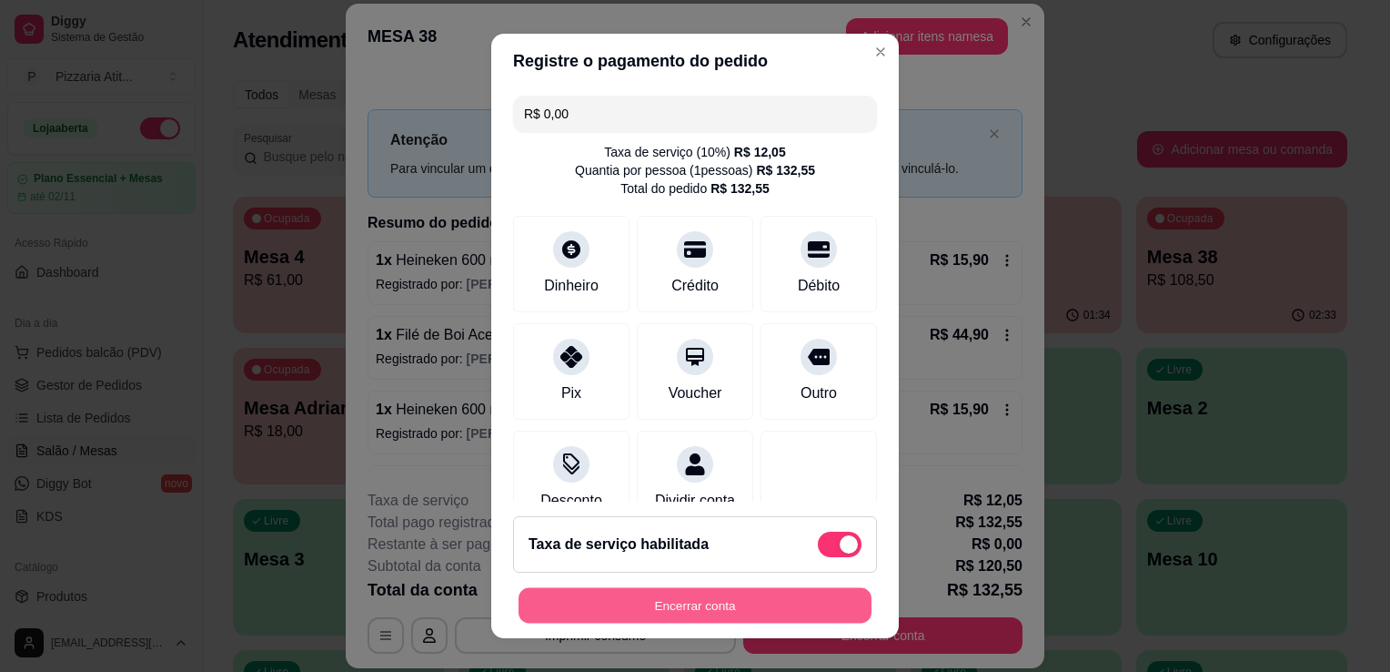
click at [664, 612] on button "Encerrar conta" at bounding box center [695, 605] width 353 height 35
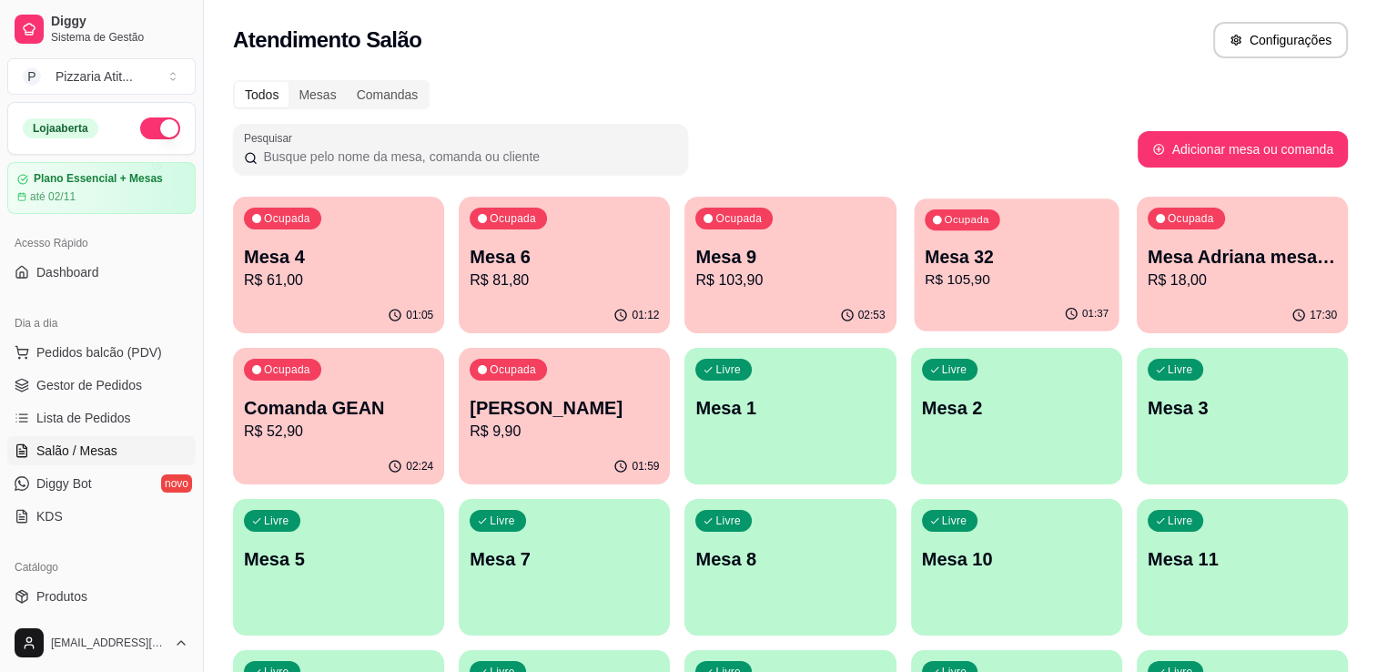
click at [1048, 245] on p "Mesa 32" at bounding box center [1016, 257] width 184 height 25
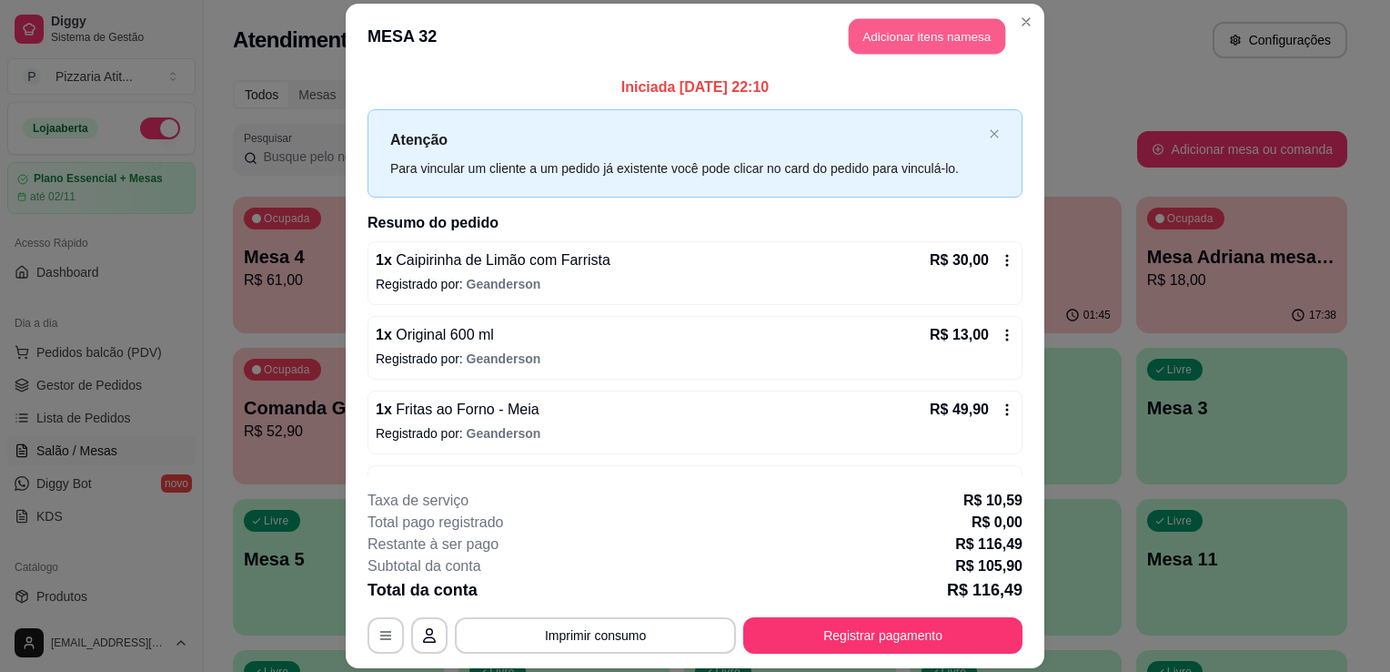
click at [920, 41] on button "Adicionar itens na mesa" at bounding box center [927, 35] width 157 height 35
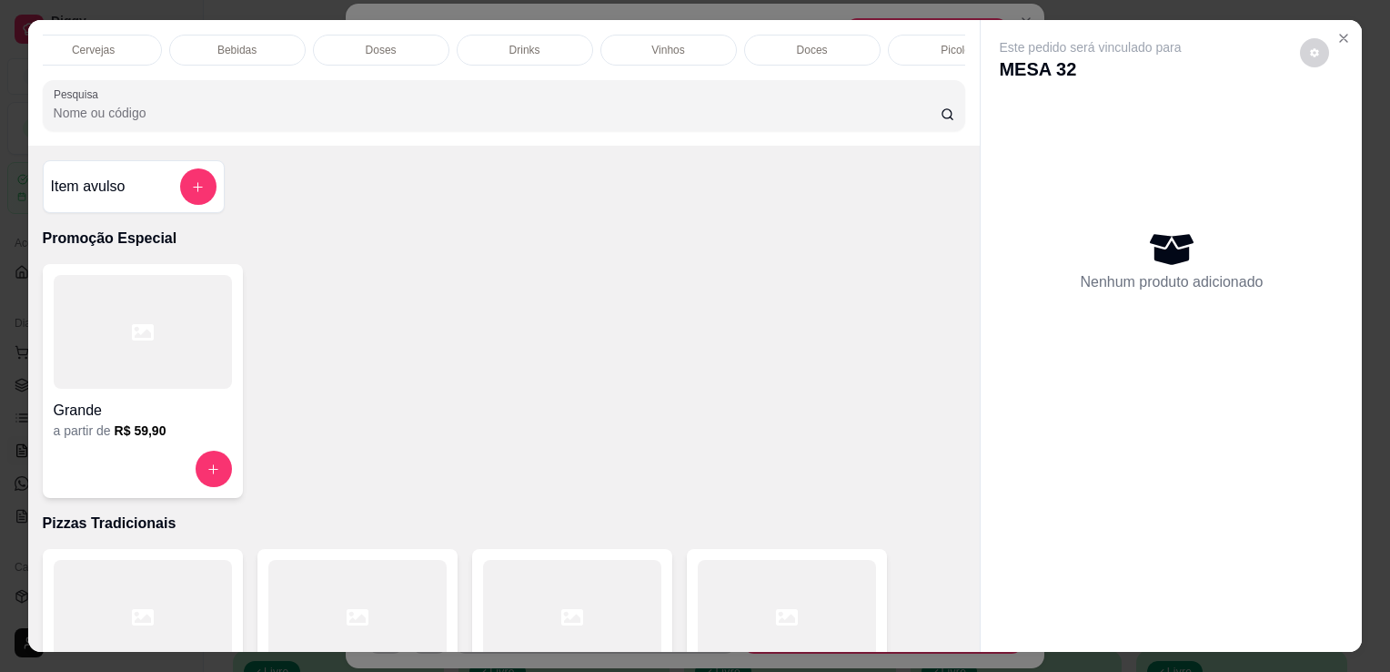
scroll to position [0, 764]
click at [807, 43] on div "Doces" at bounding box center [784, 50] width 136 height 31
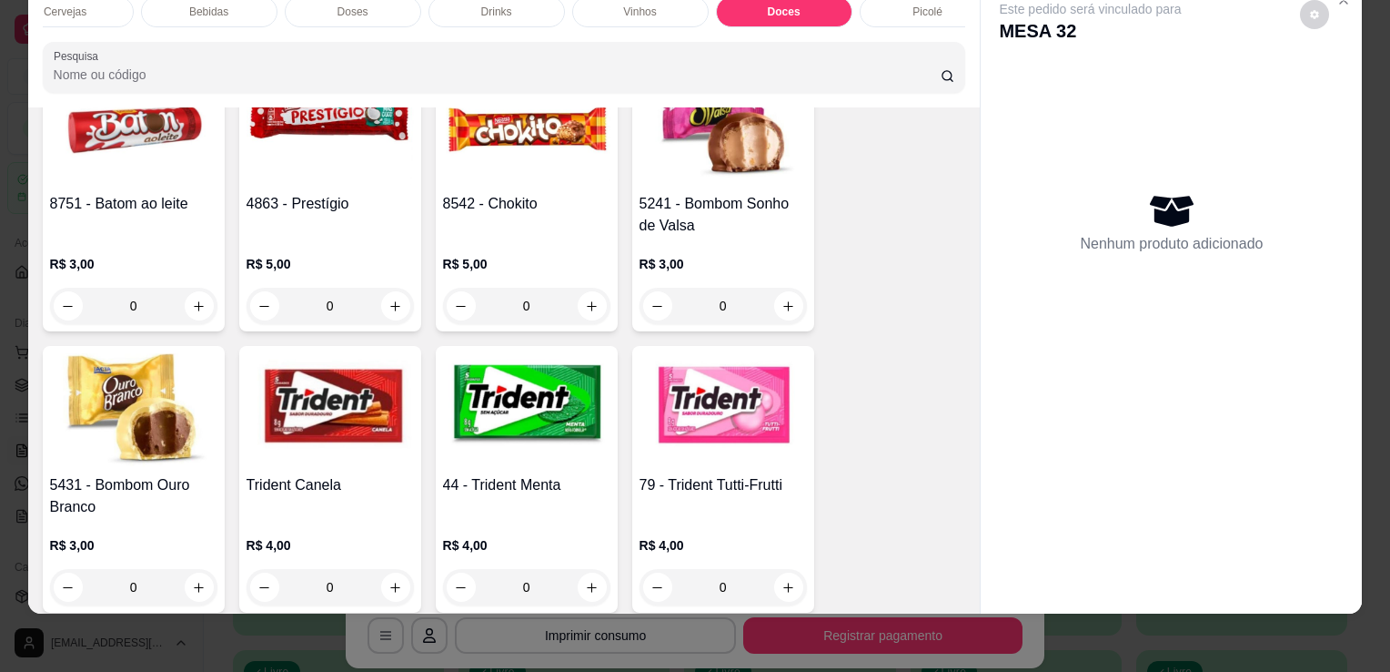
scroll to position [10977, 0]
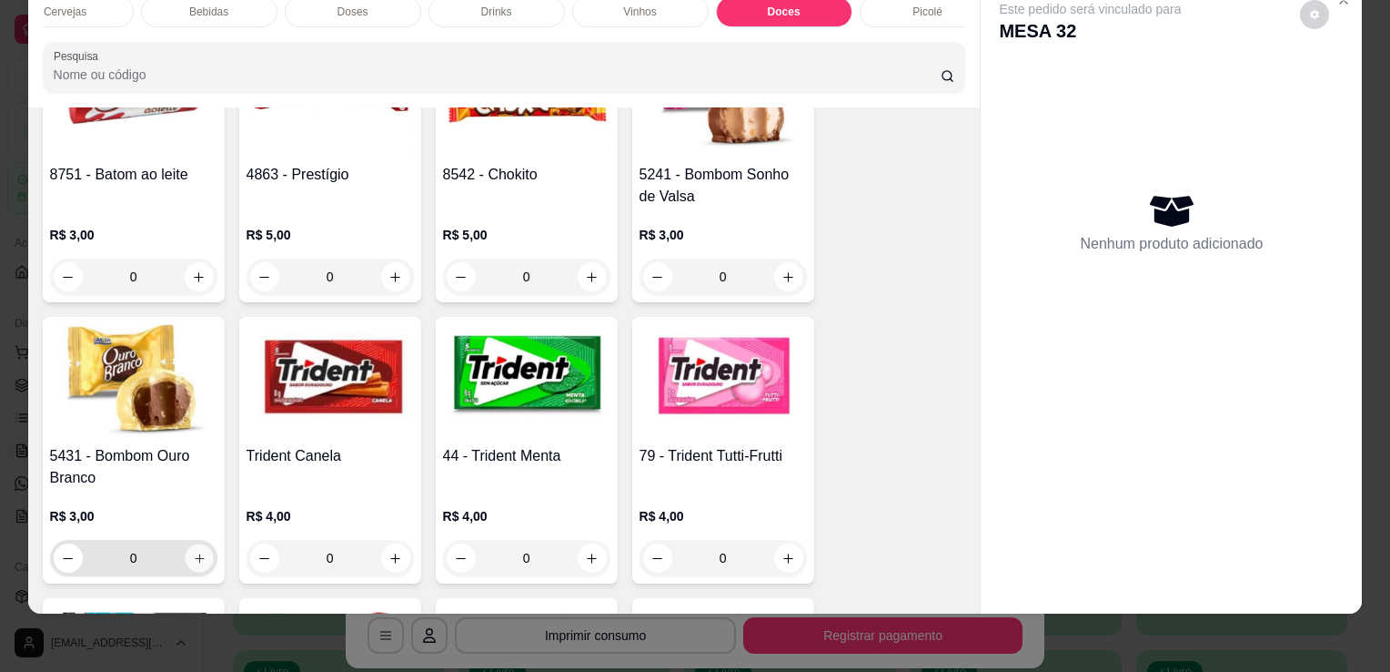
click at [197, 544] on button "increase-product-quantity" at bounding box center [199, 558] width 28 height 28
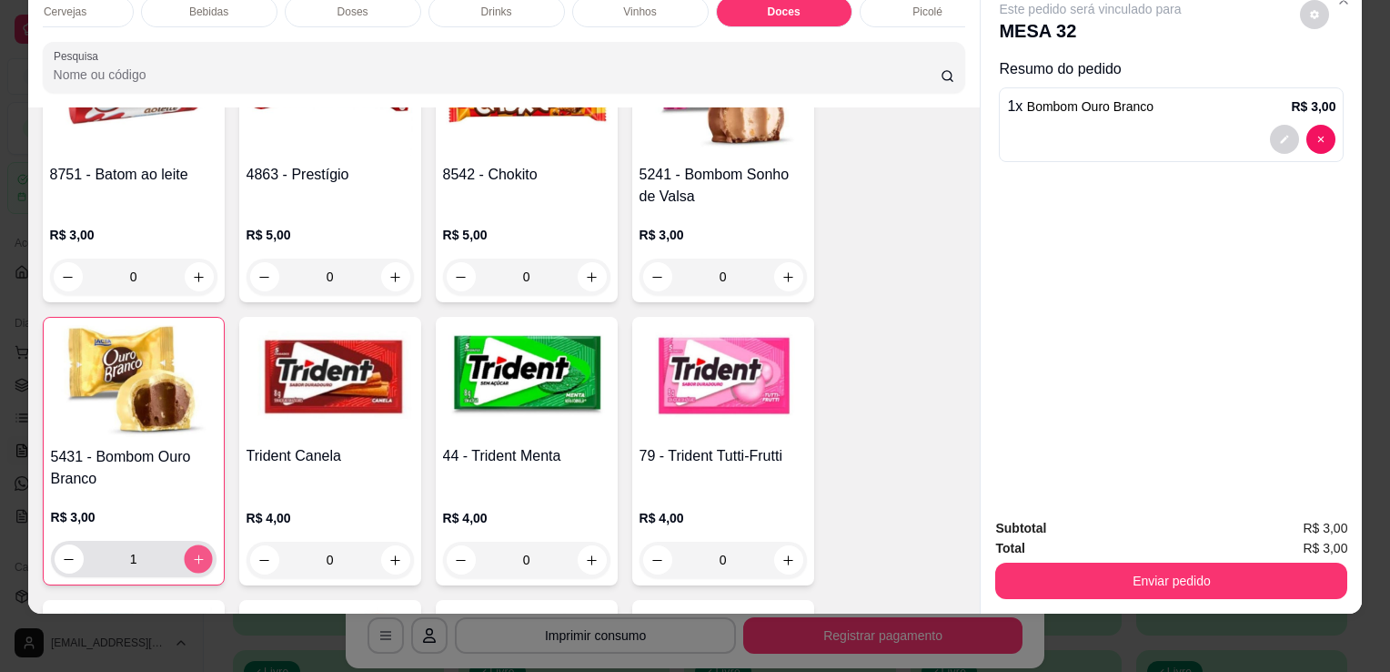
click at [197, 545] on button "increase-product-quantity" at bounding box center [198, 559] width 28 height 28
type input "2"
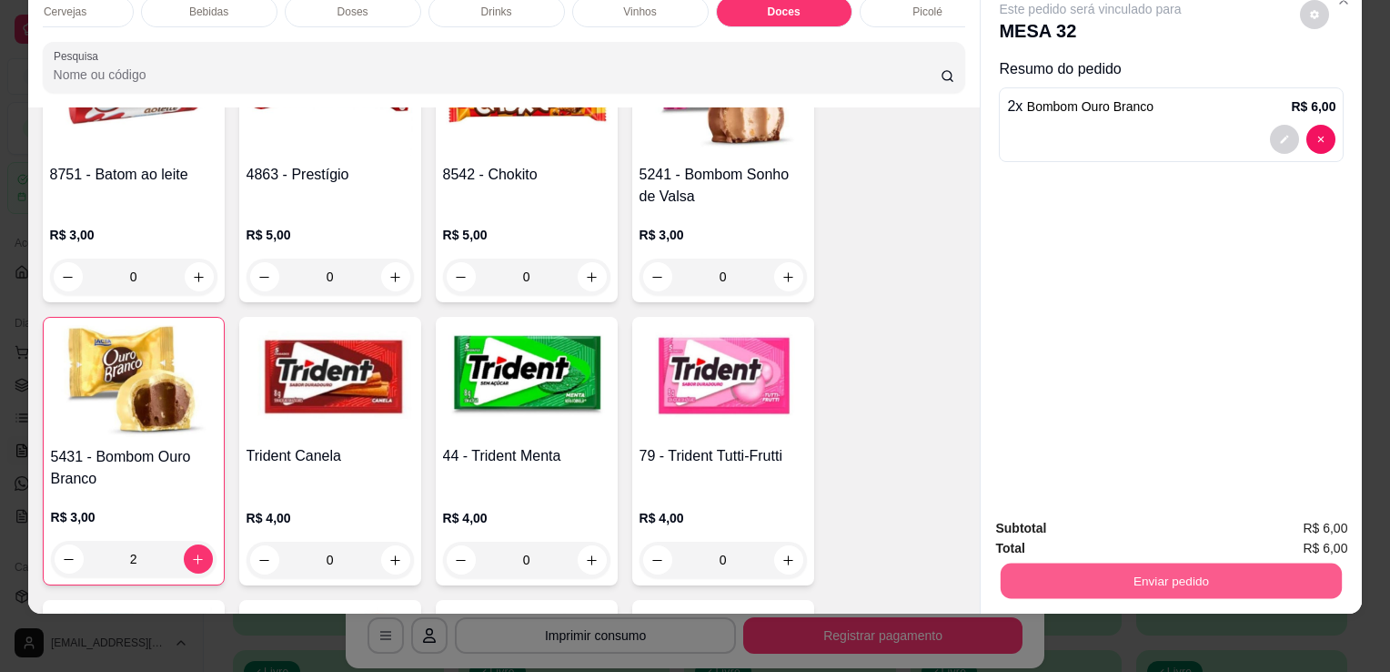
click at [1033, 562] on button "Enviar pedido" at bounding box center [1171, 579] width 341 height 35
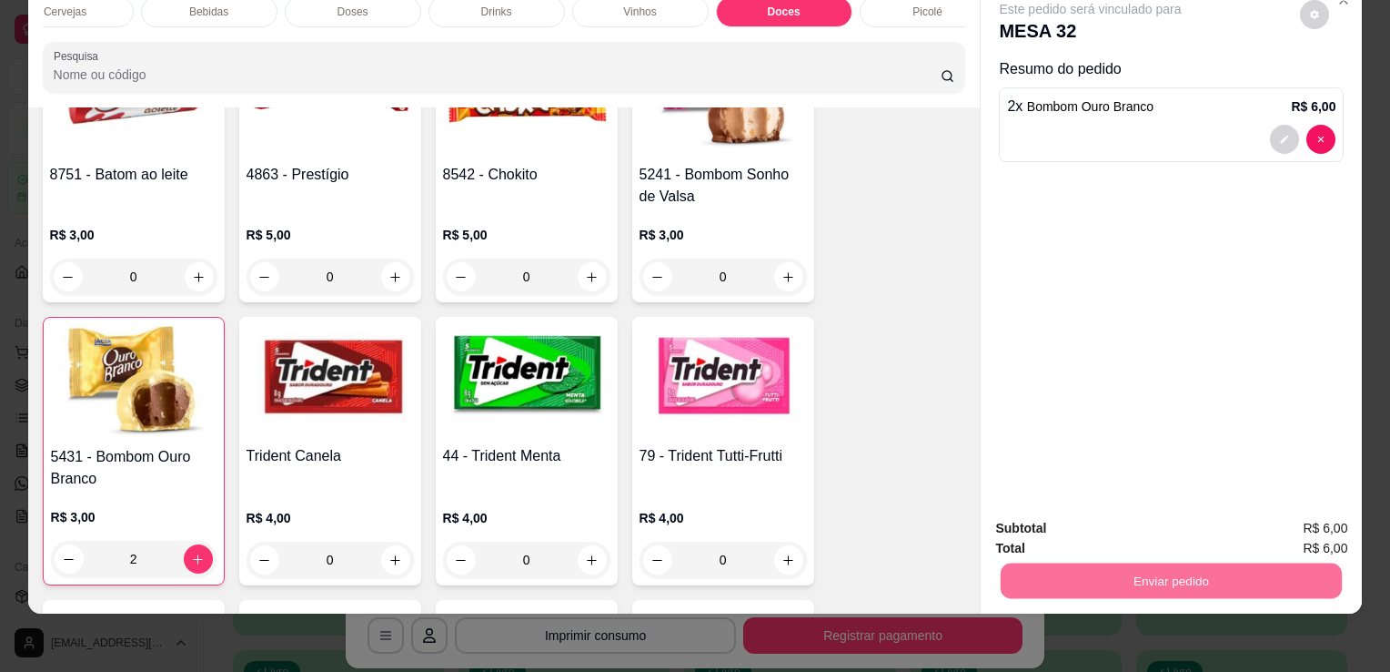
click at [1311, 522] on button "Enviar pedido" at bounding box center [1300, 522] width 100 height 34
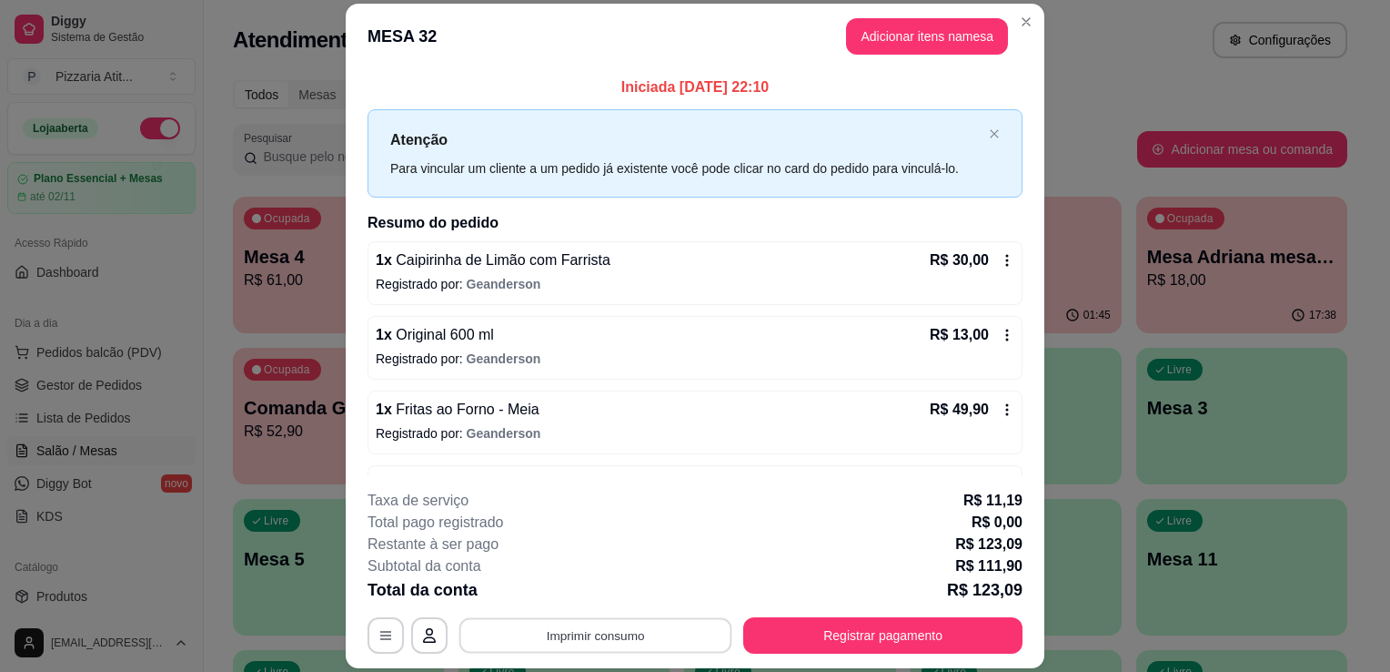
click at [702, 638] on button "Imprimir consumo" at bounding box center [596, 635] width 273 height 35
click at [605, 595] on button "IMPRESSORA" at bounding box center [593, 594] width 127 height 28
click at [820, 624] on button "Registrar pagamento" at bounding box center [882, 635] width 279 height 36
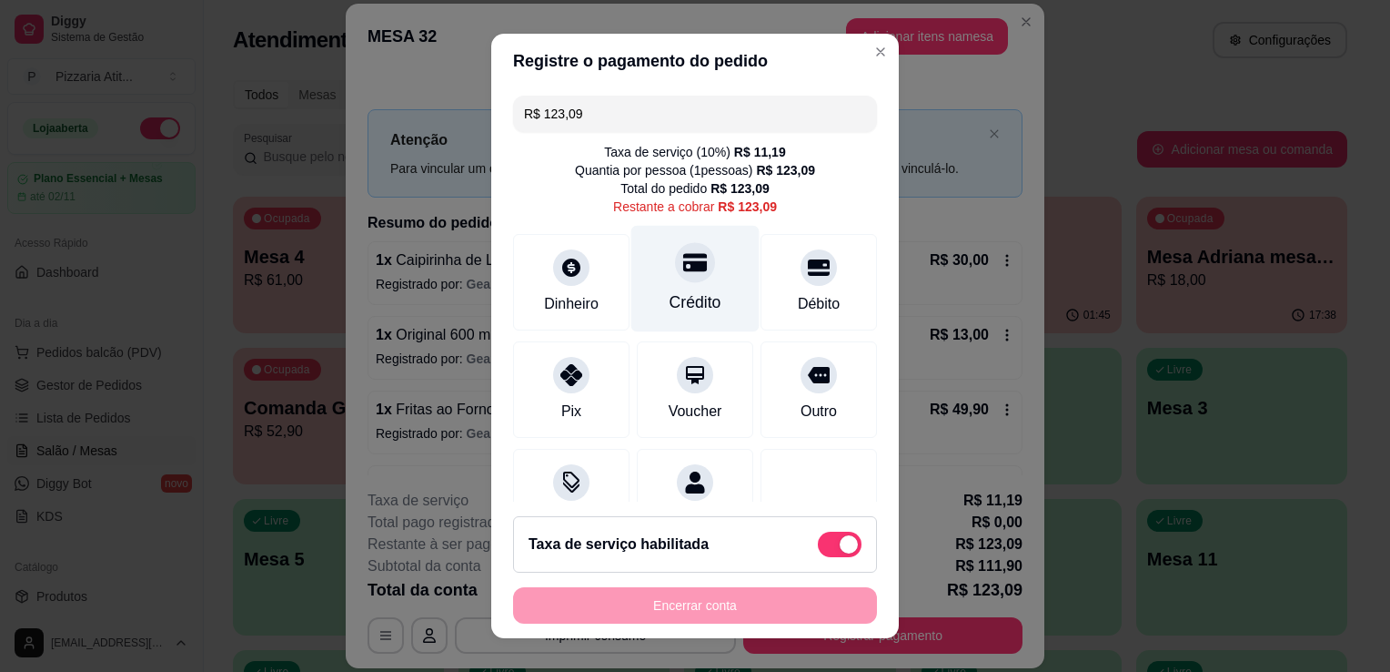
click at [683, 272] on icon at bounding box center [695, 262] width 24 height 24
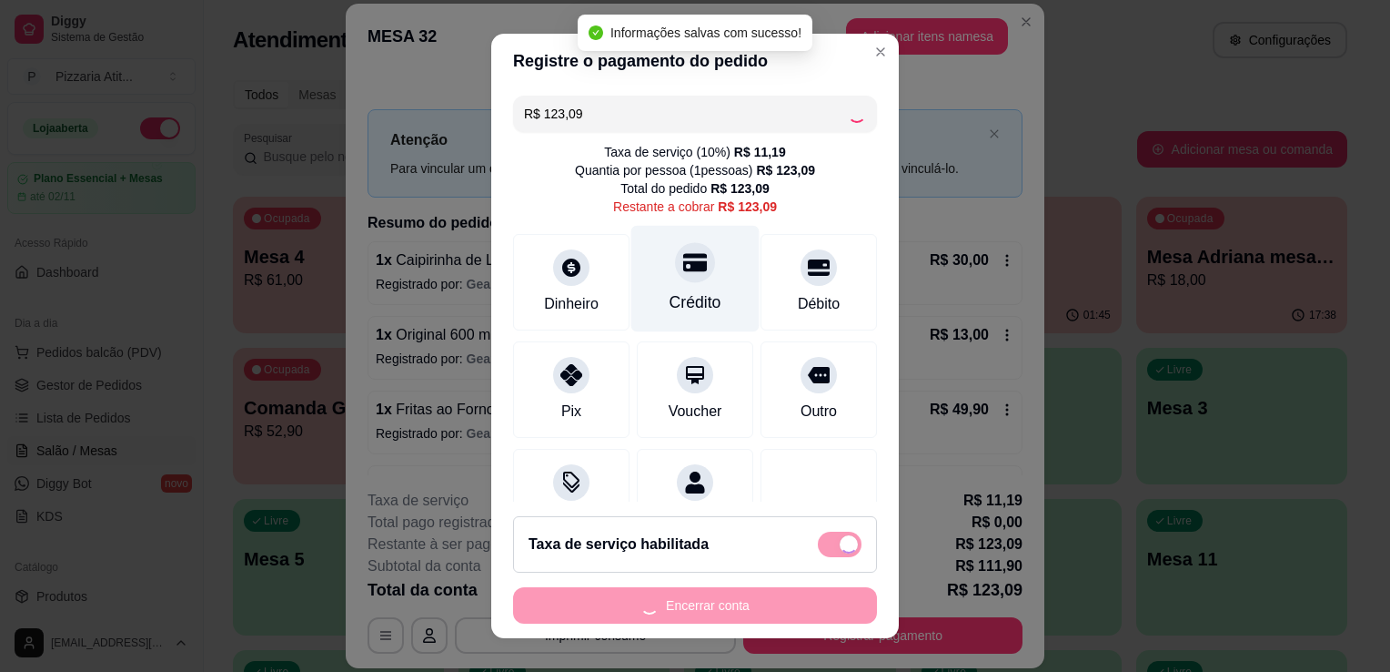
type input "R$ 0,00"
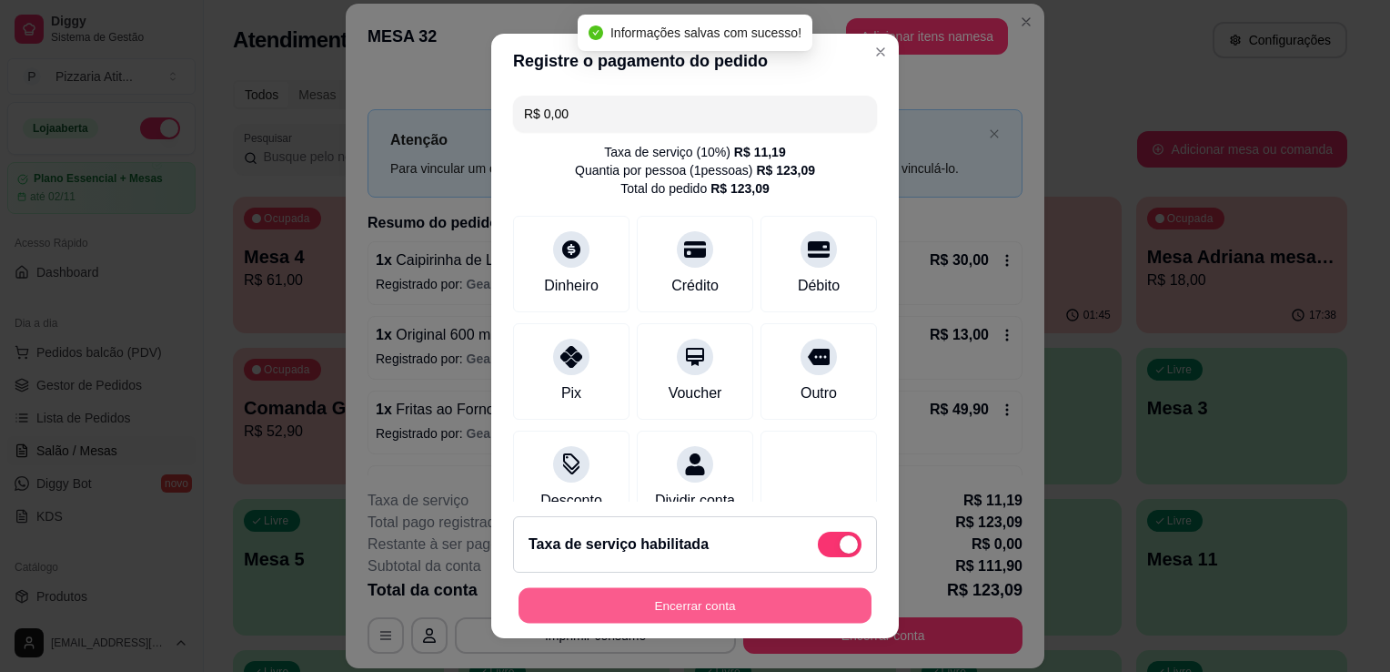
click at [661, 613] on button "Encerrar conta" at bounding box center [695, 605] width 353 height 35
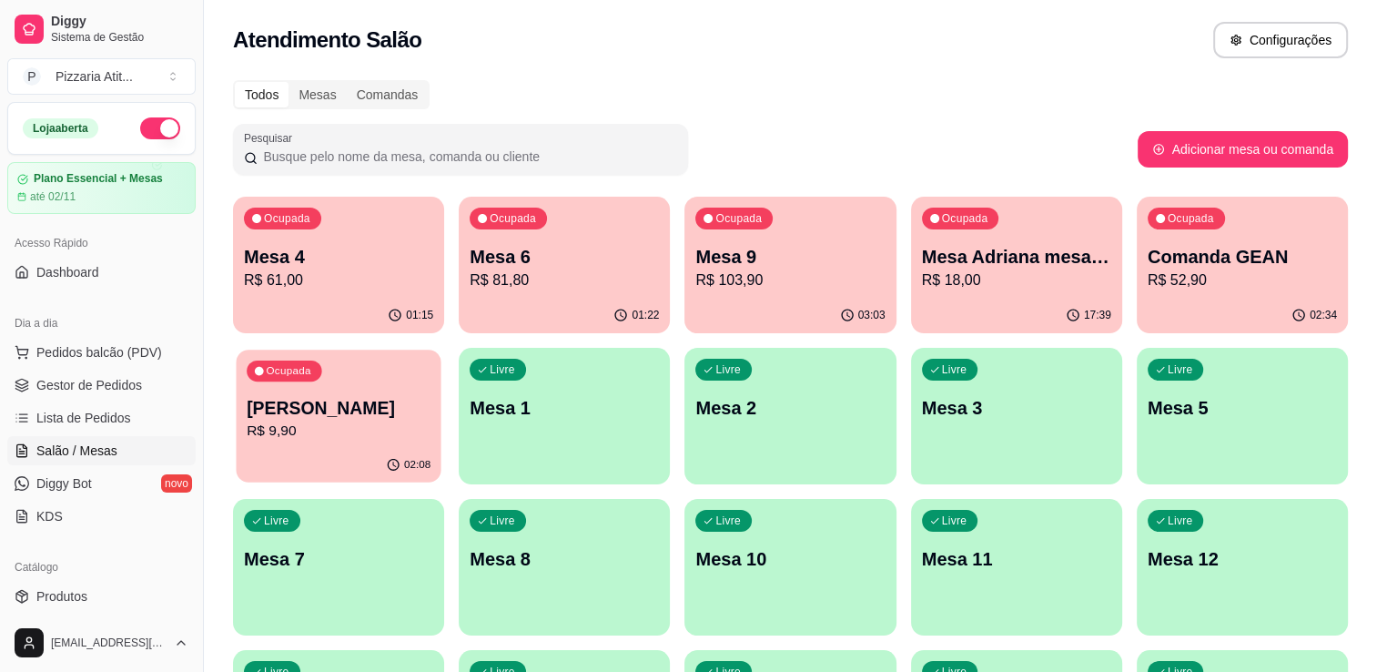
click at [306, 464] on div "02:08" at bounding box center [338, 465] width 205 height 35
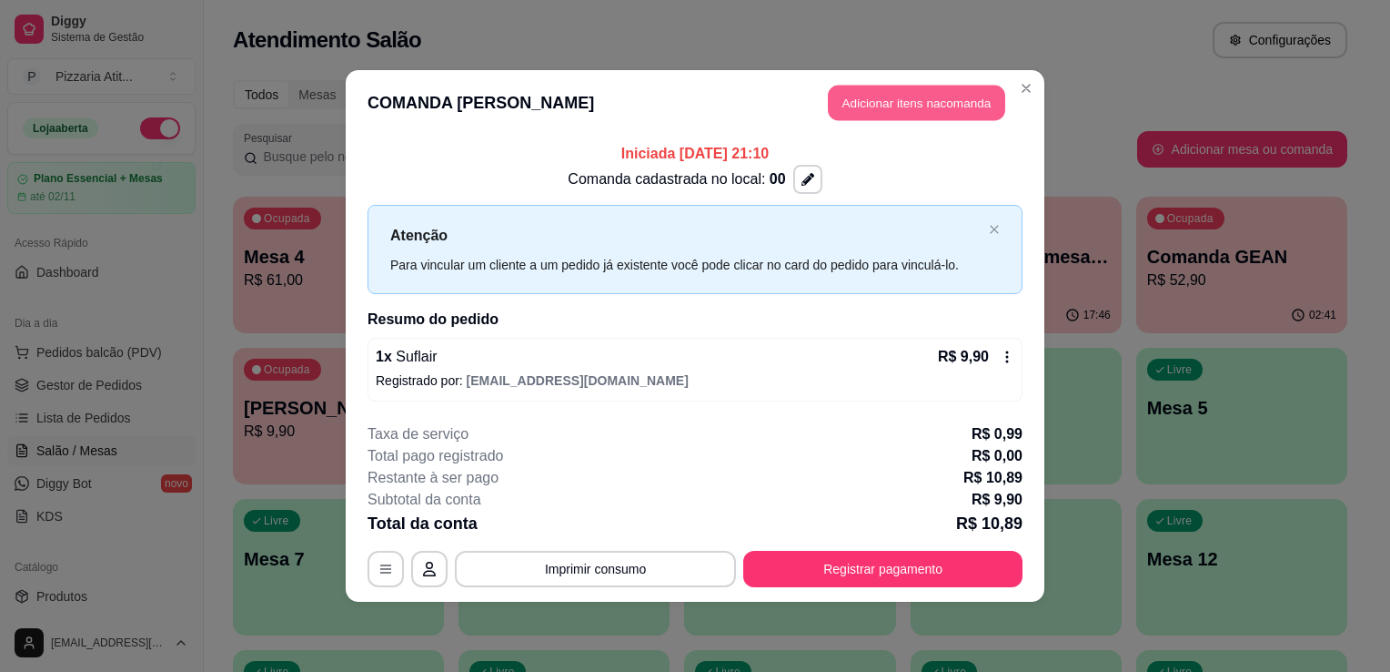
click at [933, 88] on button "Adicionar itens na comanda" at bounding box center [916, 103] width 177 height 35
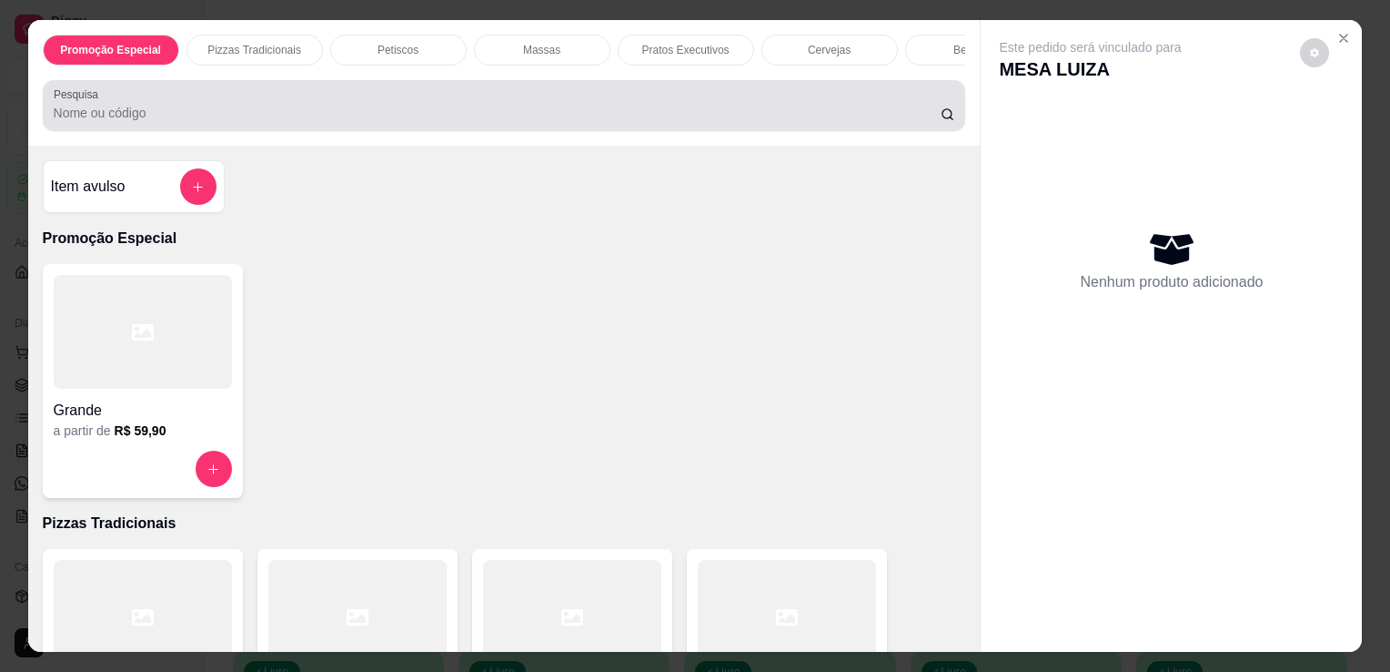
click at [756, 95] on div at bounding box center [505, 105] width 902 height 36
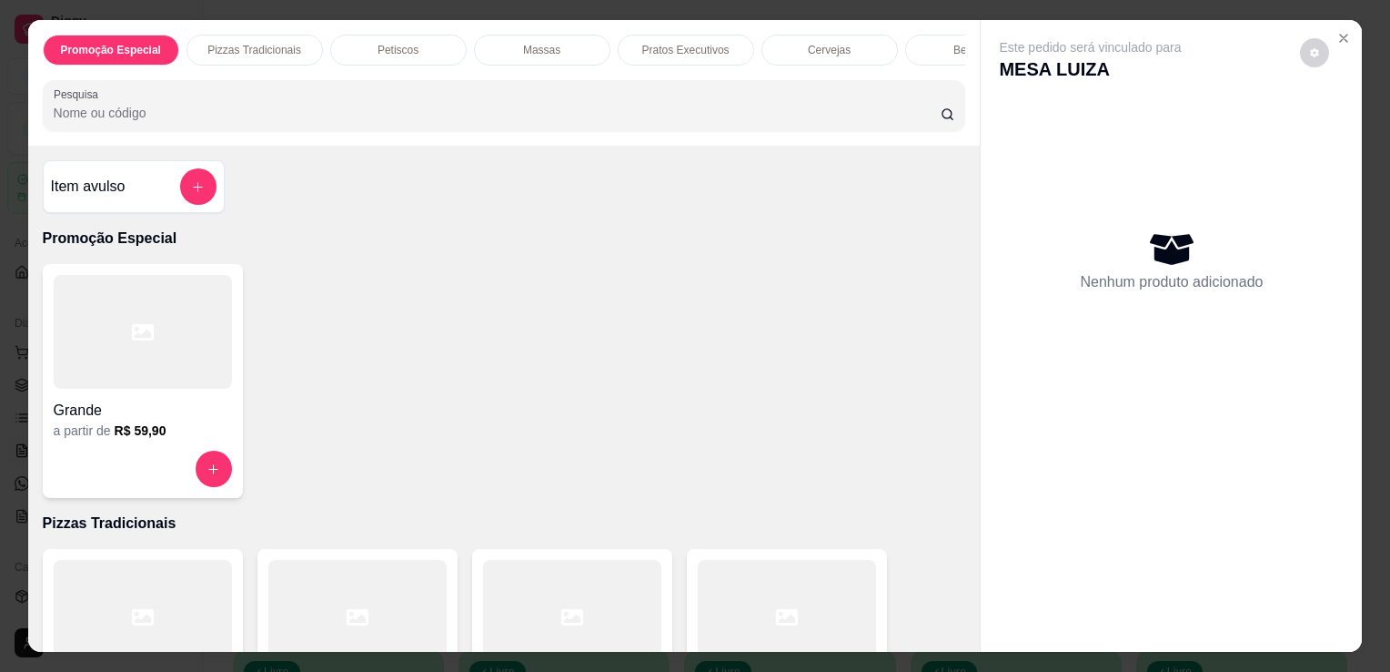
click at [751, 117] on input "Pesquisa" at bounding box center [497, 113] width 887 height 18
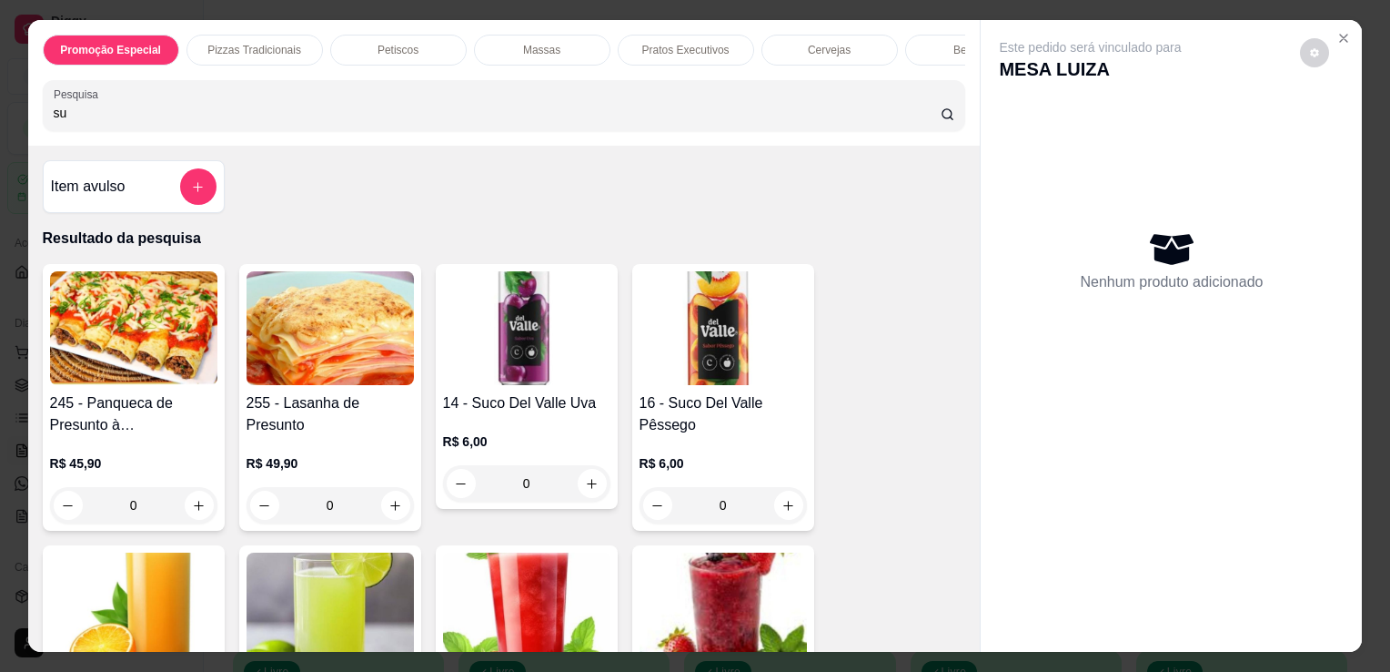
type input "su"
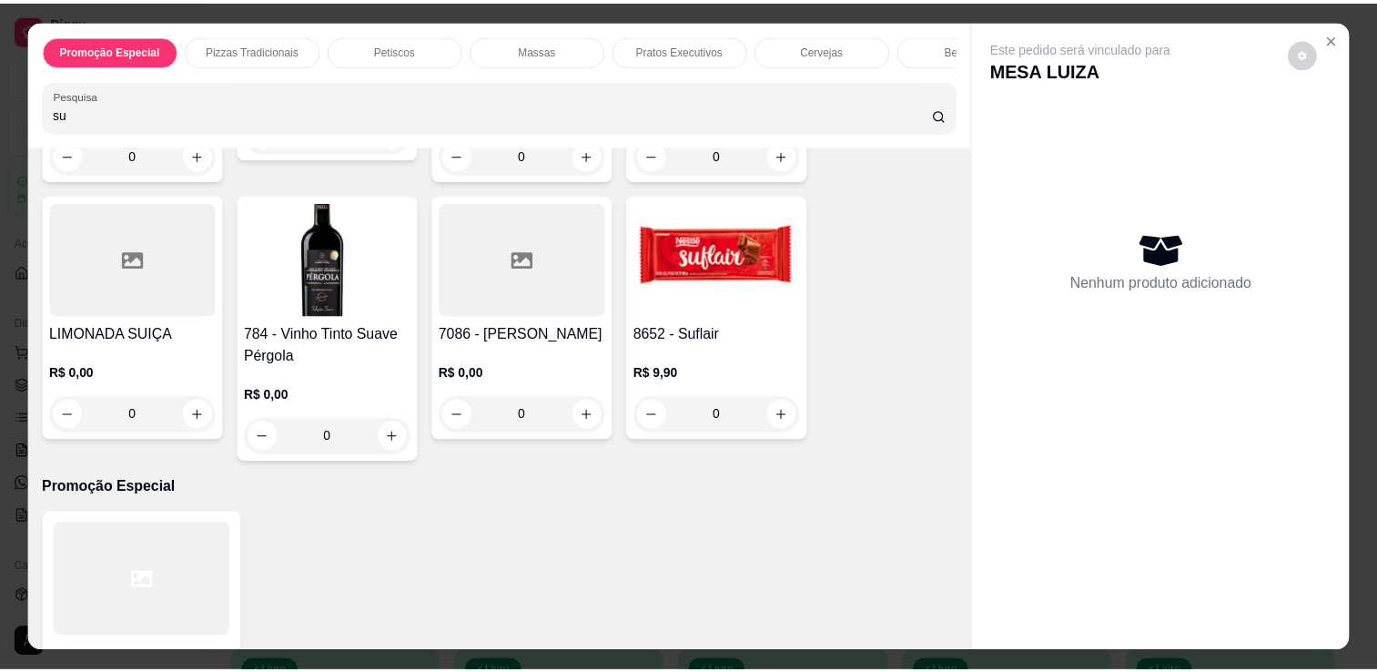
scroll to position [1500, 0]
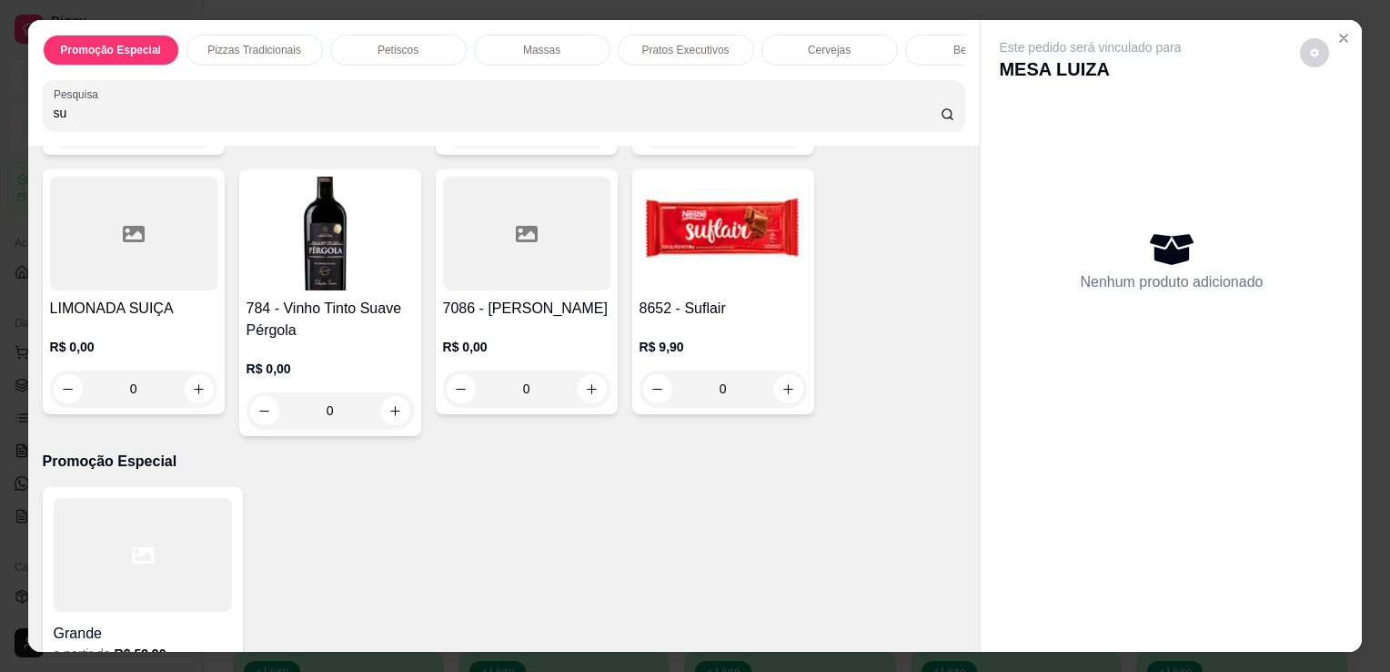
click at [721, 229] on img at bounding box center [723, 234] width 167 height 114
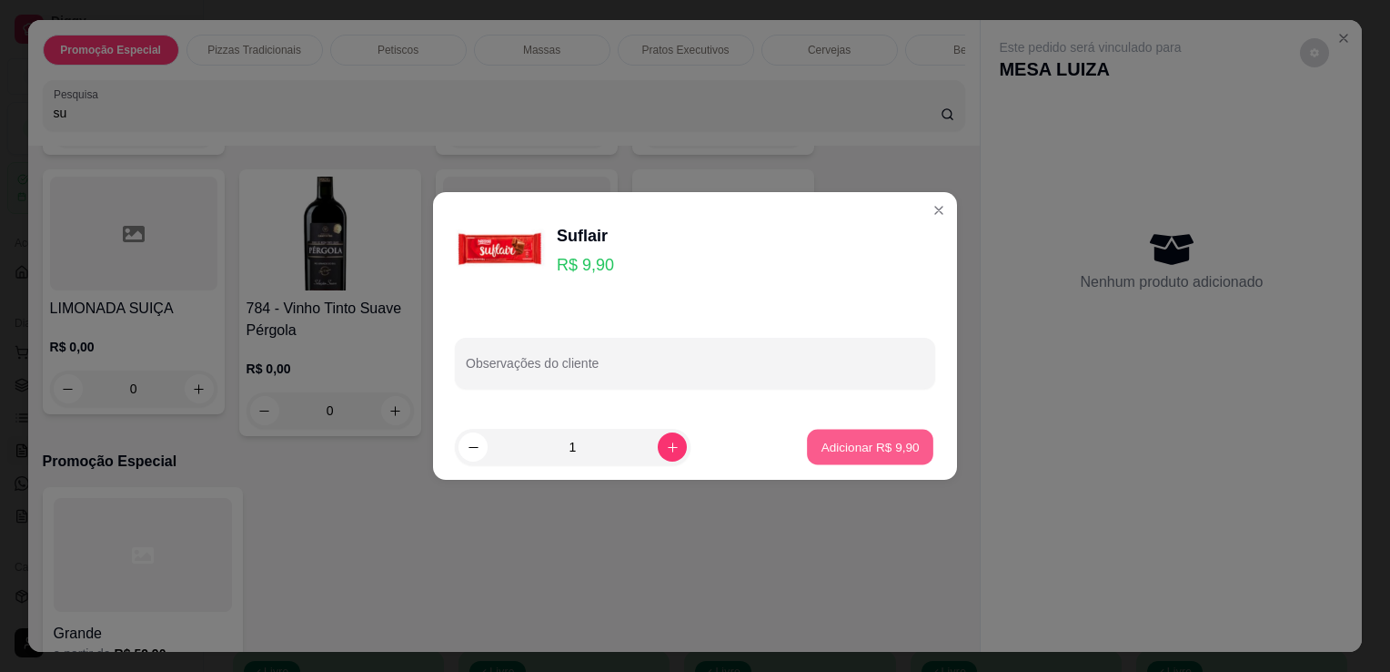
click at [844, 462] on button "Adicionar R$ 9,90" at bounding box center [870, 446] width 126 height 35
type input "1"
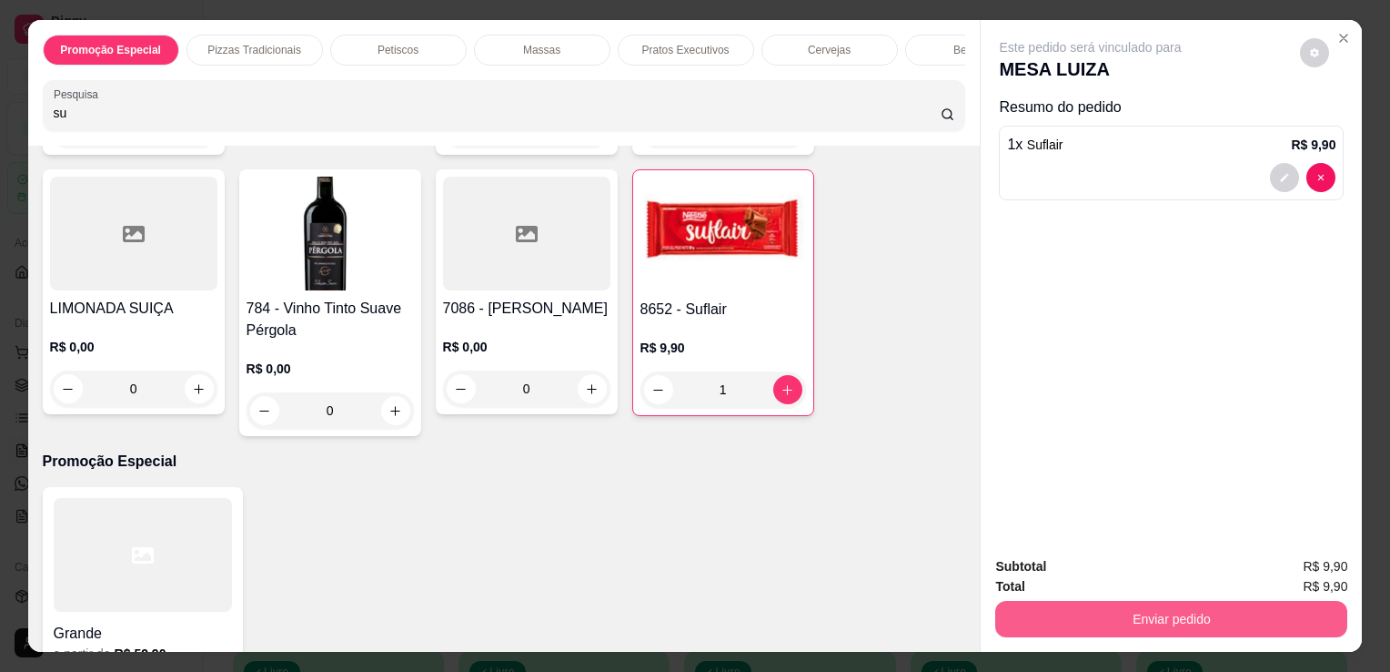
click at [1046, 605] on button "Enviar pedido" at bounding box center [1171, 619] width 352 height 36
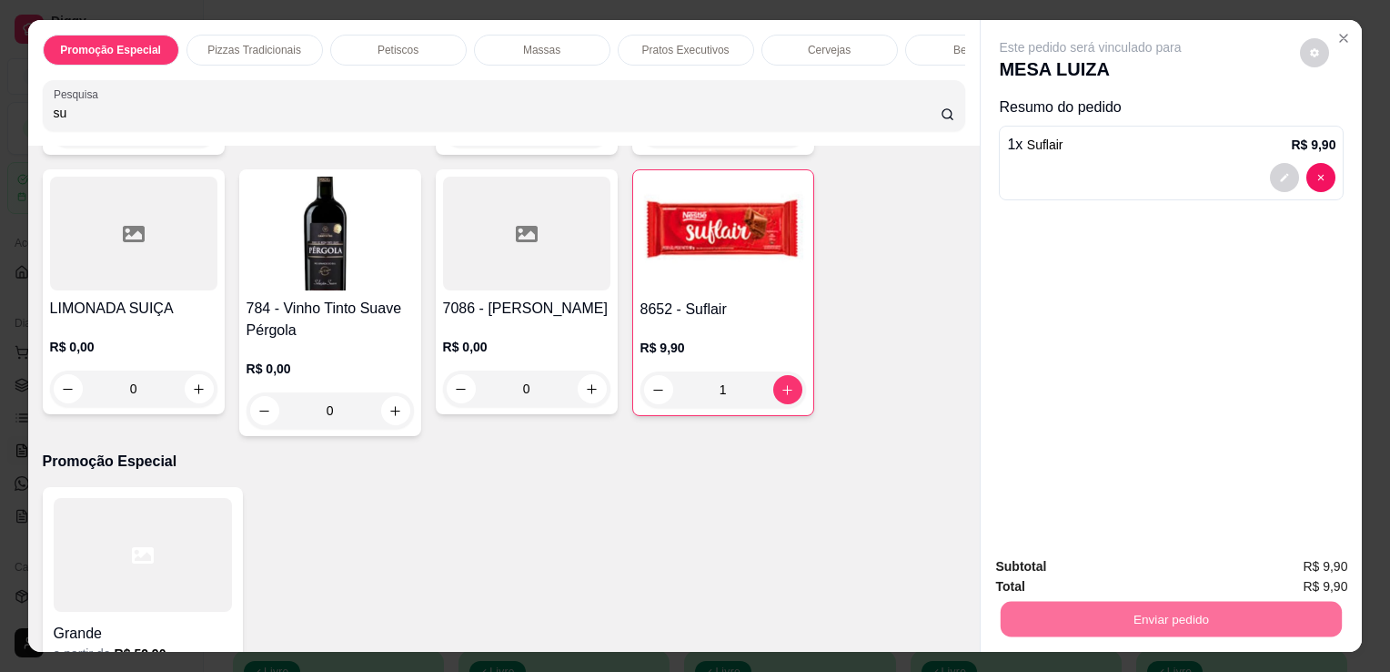
click at [1285, 555] on button "Enviar pedido" at bounding box center [1300, 568] width 100 height 34
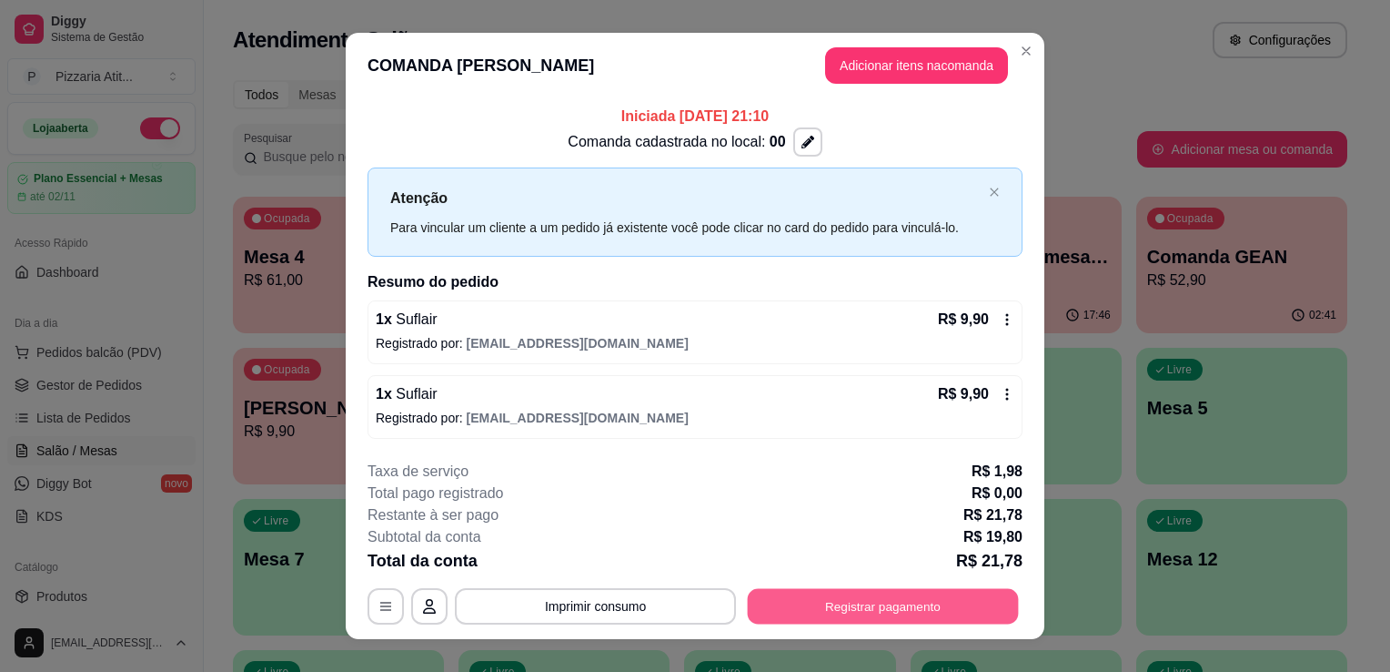
click at [848, 614] on button "Registrar pagamento" at bounding box center [883, 605] width 271 height 35
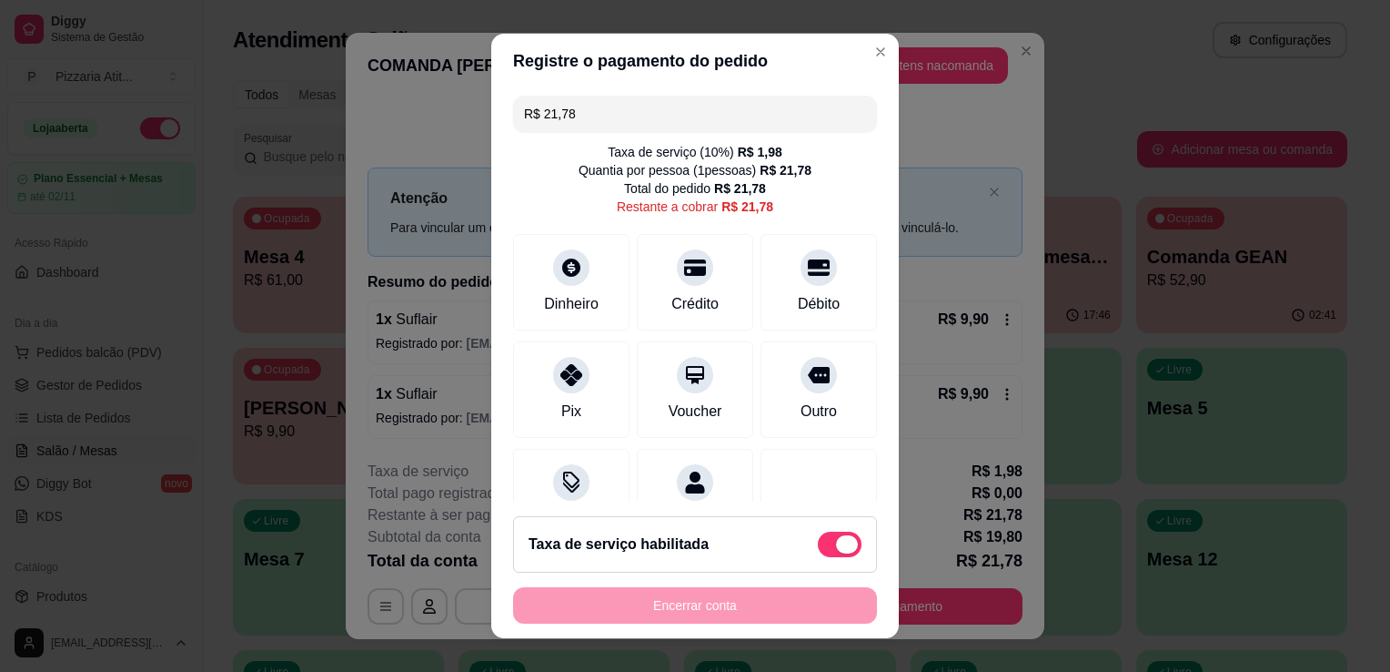
click at [836, 551] on span at bounding box center [847, 544] width 22 height 18
click at [823, 551] on input "checkbox" at bounding box center [823, 554] width 12 height 12
checkbox input "true"
type input "R$ 19,80"
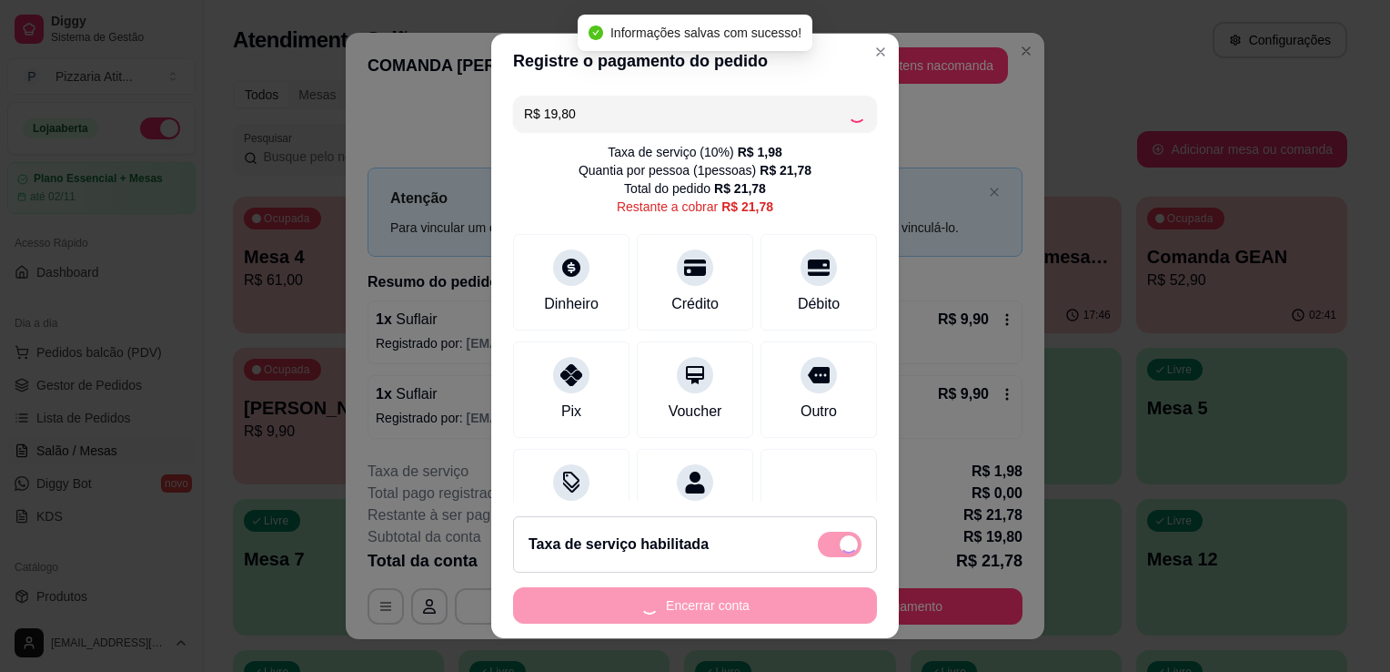
checkbox input "false"
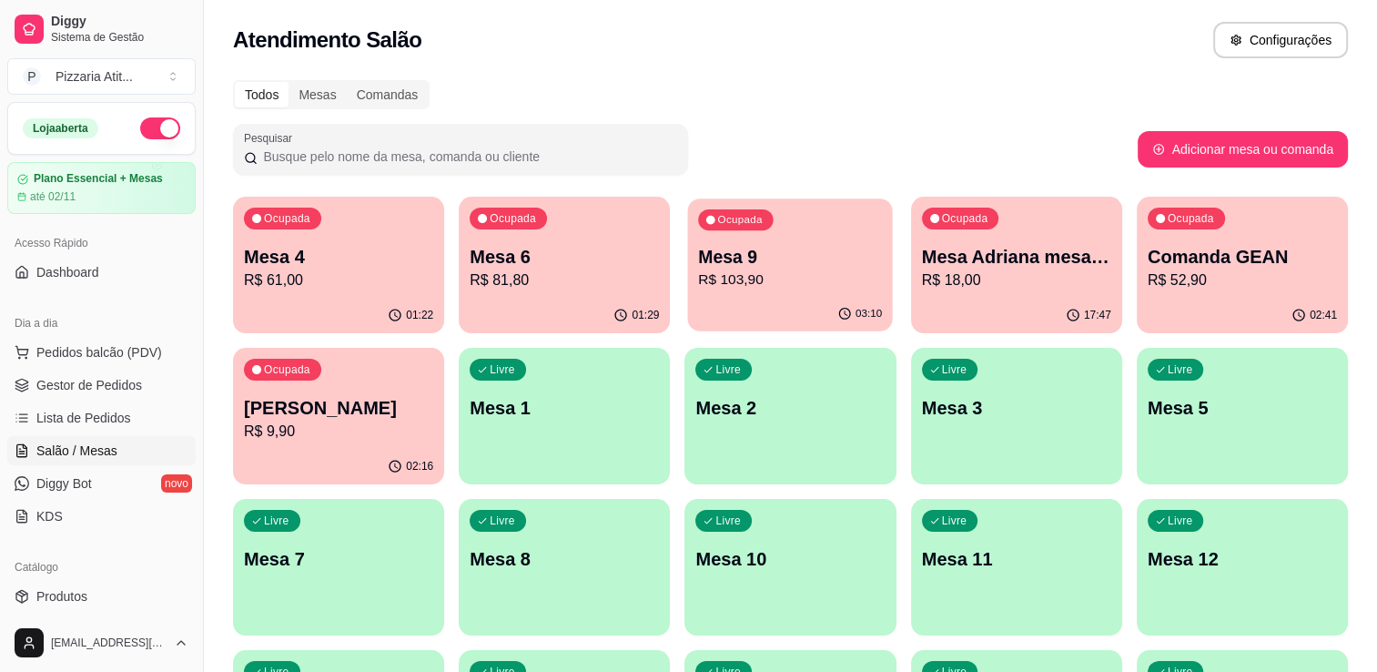
click at [804, 289] on p "R$ 103,90" at bounding box center [791, 279] width 184 height 21
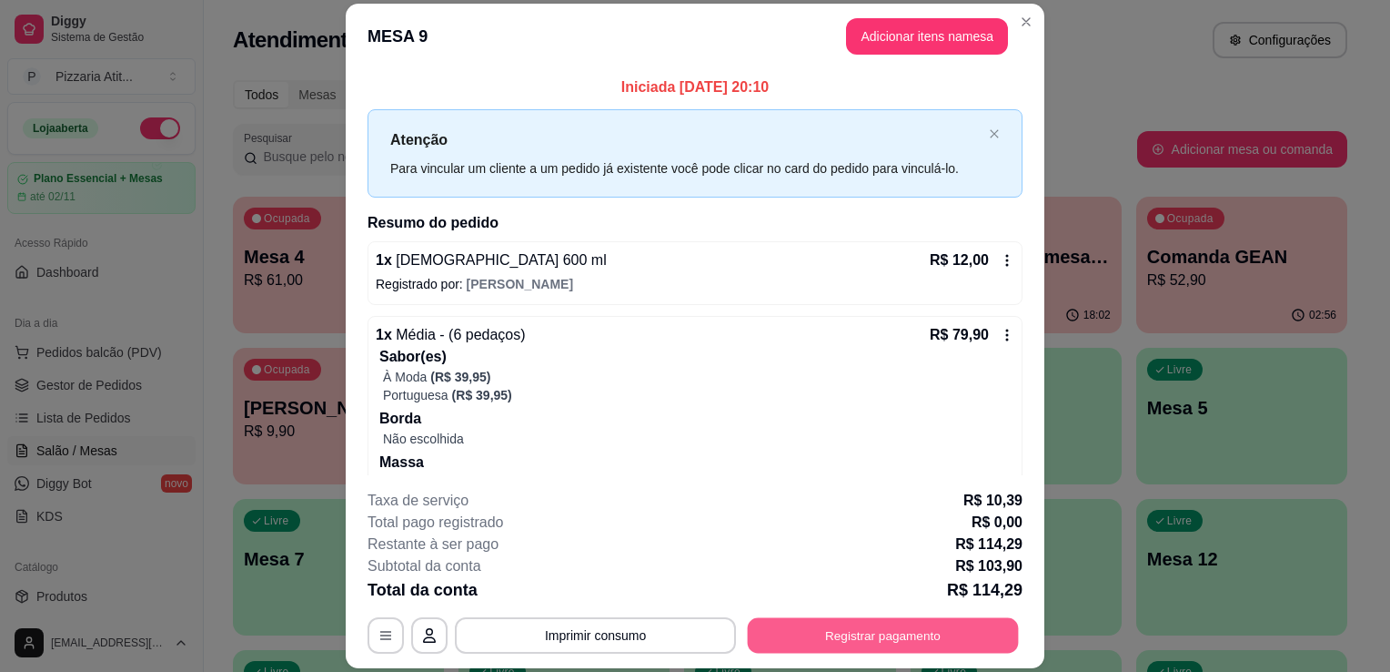
click at [857, 642] on button "Registrar pagamento" at bounding box center [883, 635] width 271 height 35
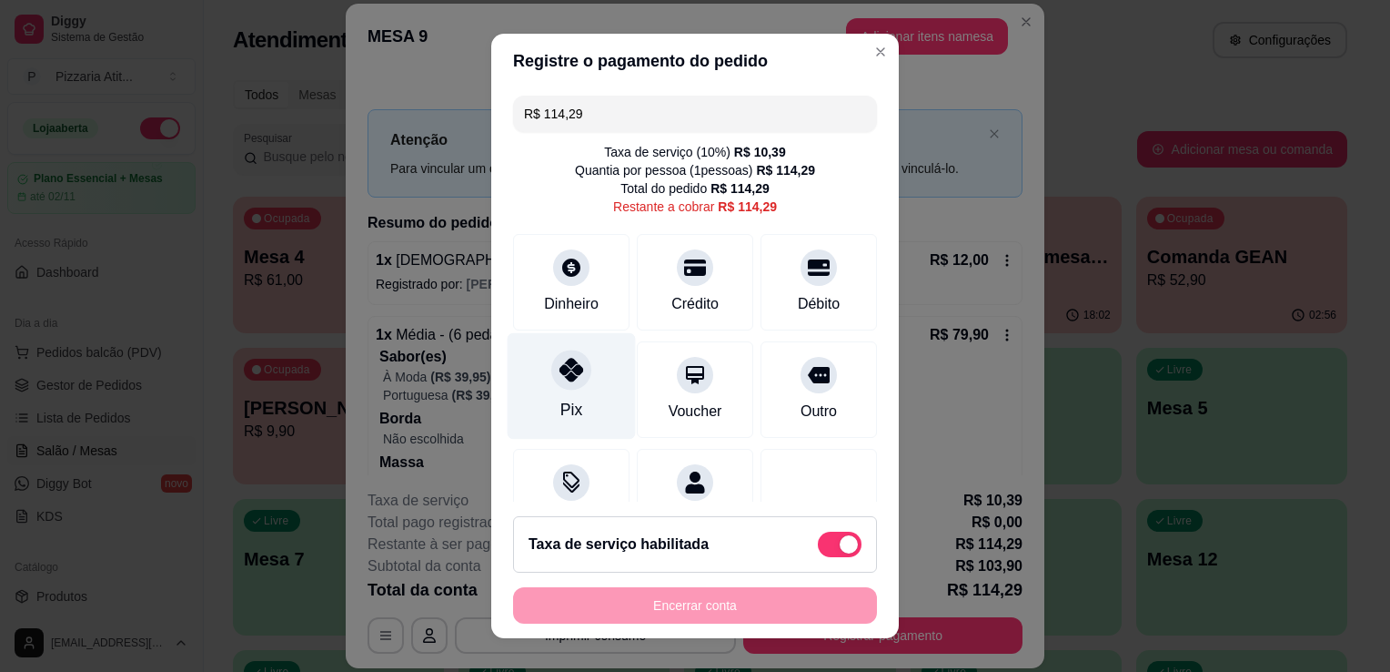
click at [550, 391] on div "Pix" at bounding box center [572, 386] width 128 height 106
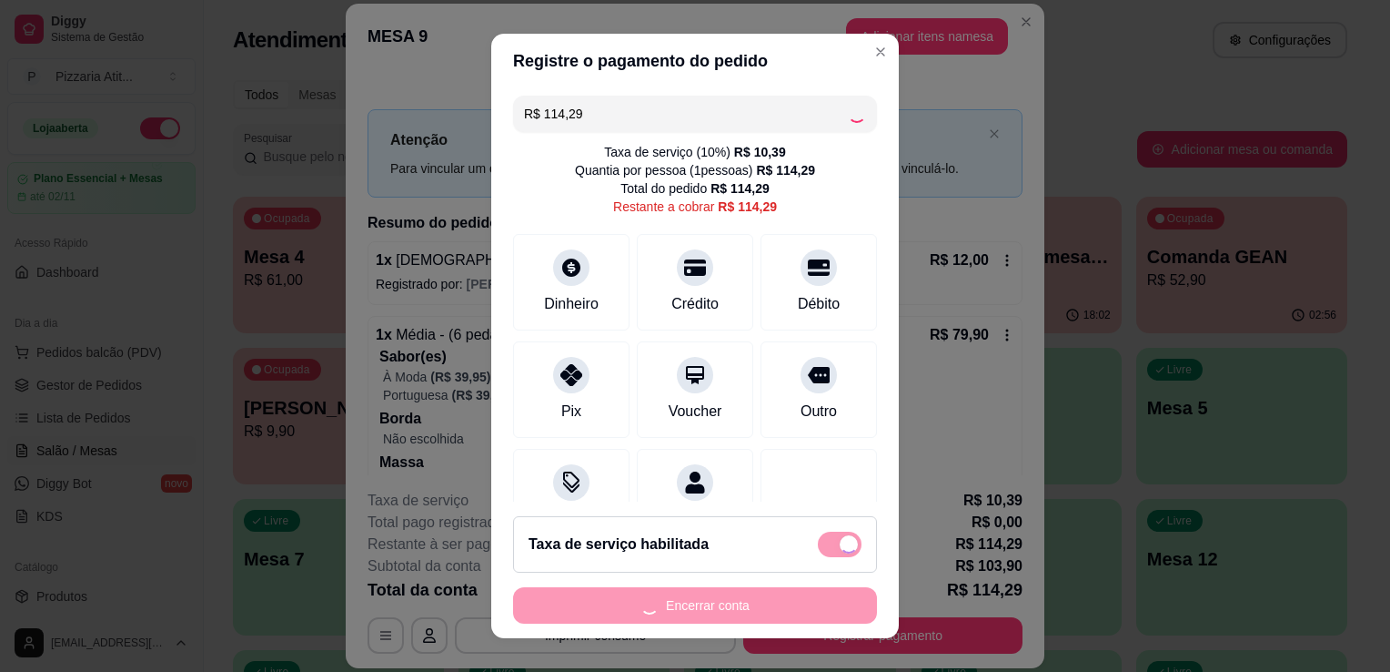
type input "R$ 0,00"
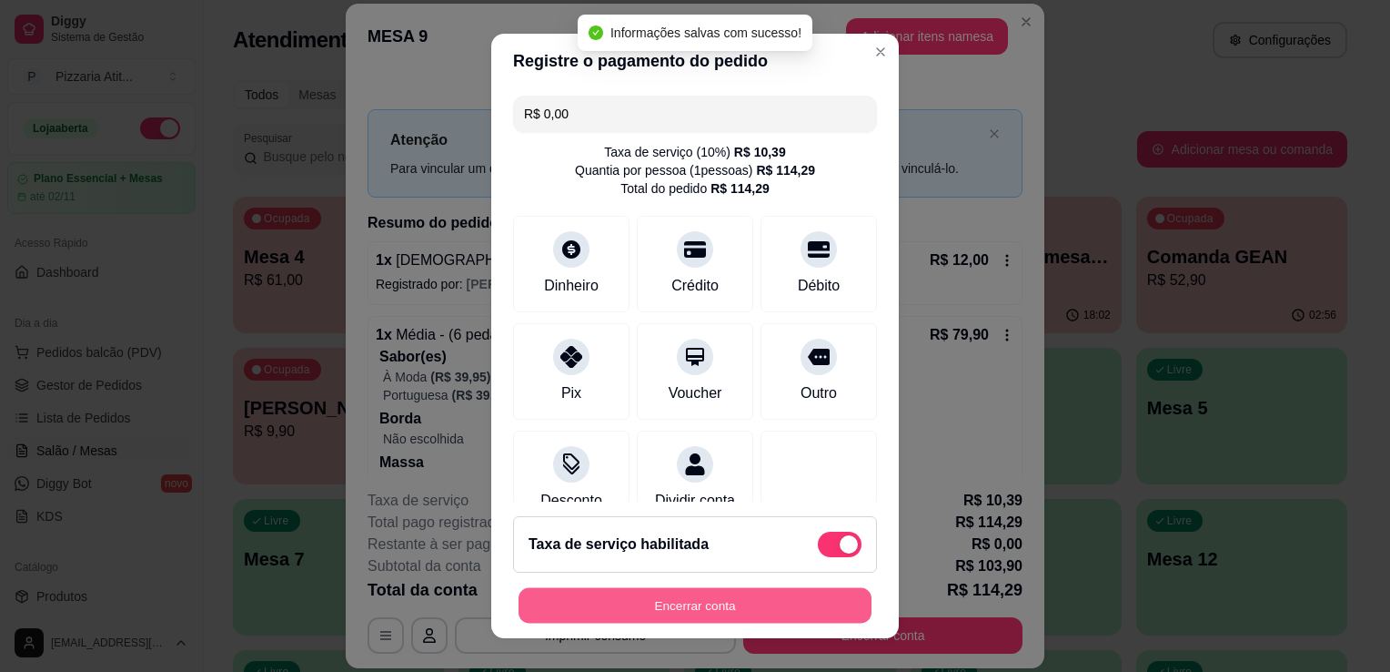
click at [688, 618] on button "Encerrar conta" at bounding box center [695, 605] width 353 height 35
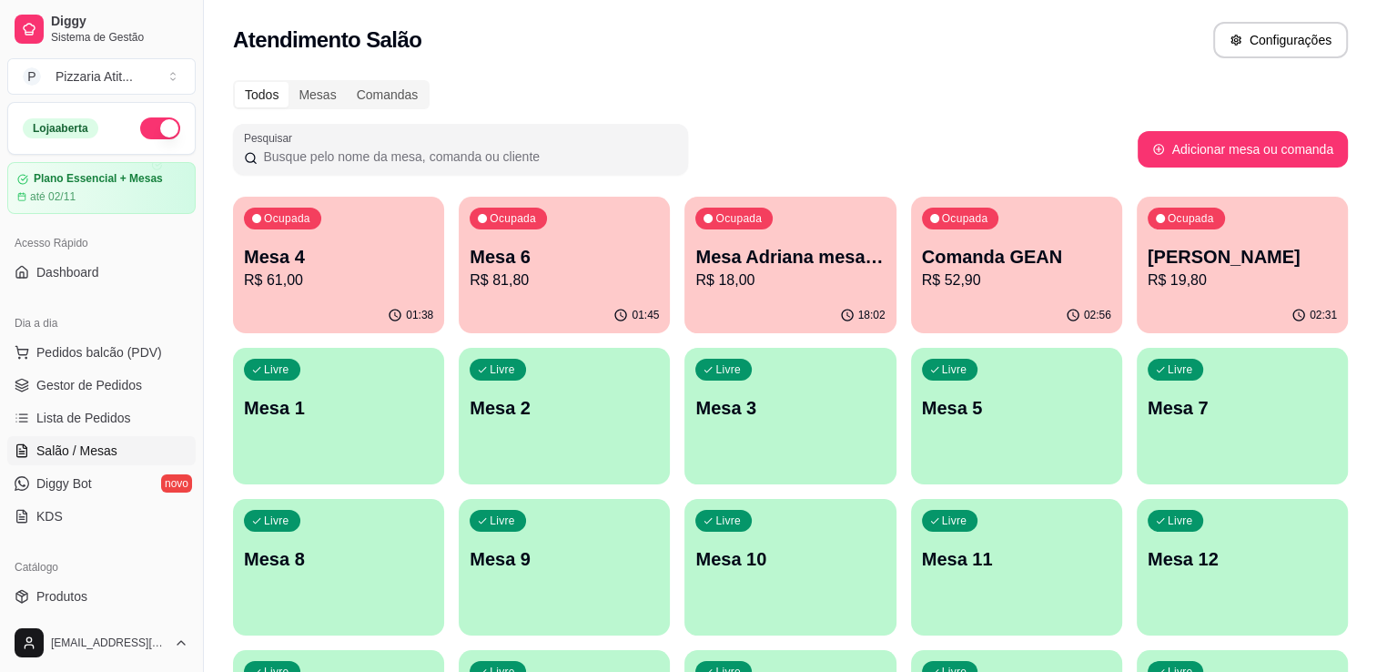
click at [365, 244] on p "Mesa 4" at bounding box center [338, 256] width 189 height 25
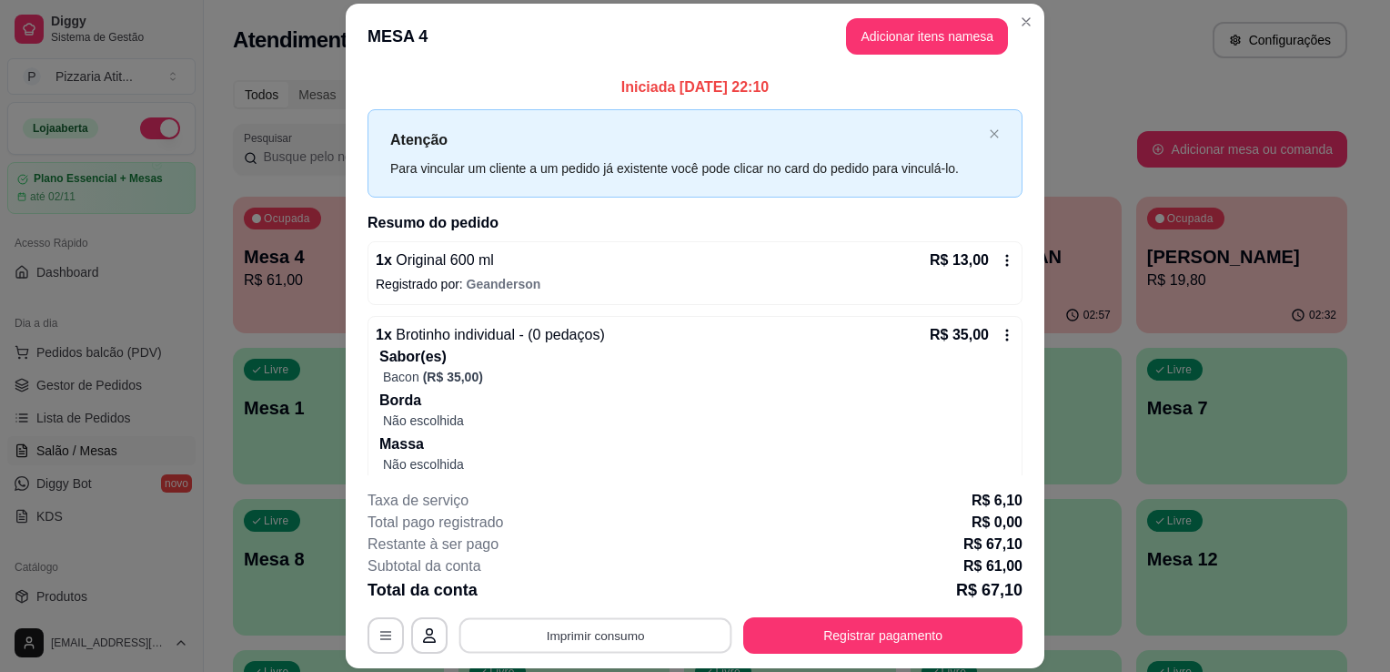
click at [611, 638] on button "Imprimir consumo" at bounding box center [596, 635] width 273 height 35
click at [605, 599] on button "IMPRESSORA" at bounding box center [593, 594] width 127 height 28
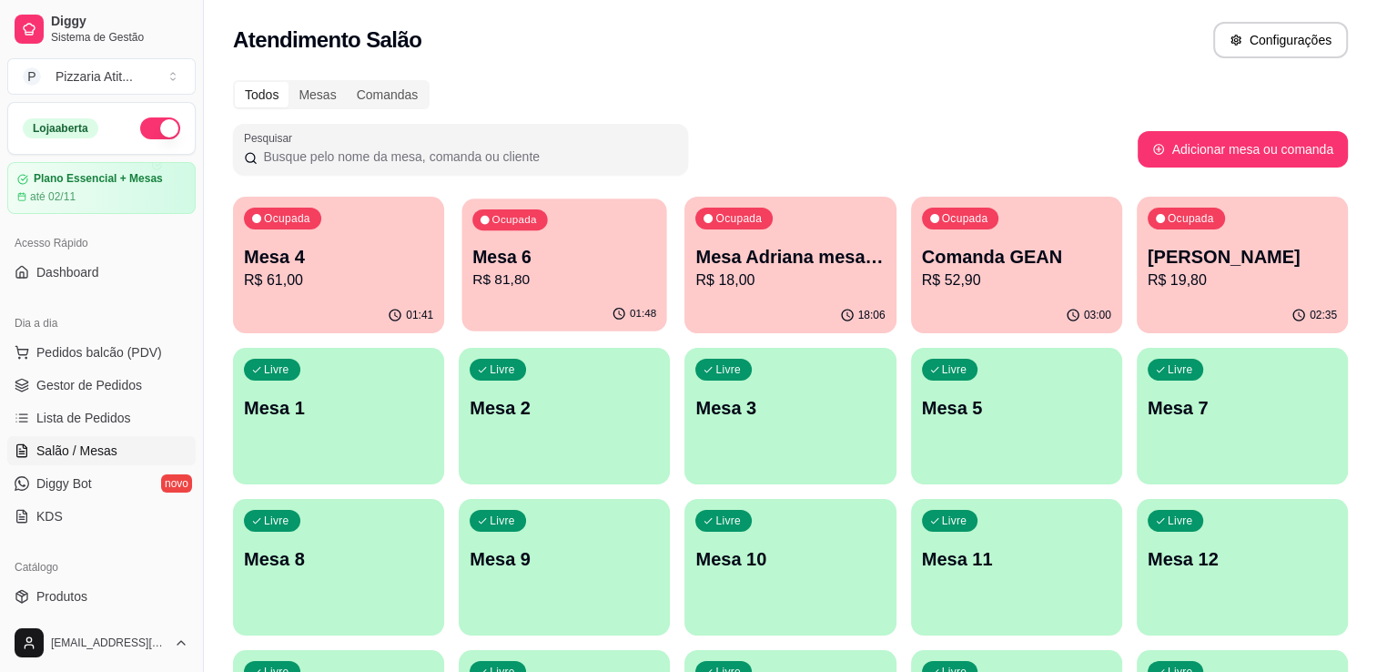
click at [564, 278] on p "R$ 81,80" at bounding box center [564, 279] width 184 height 21
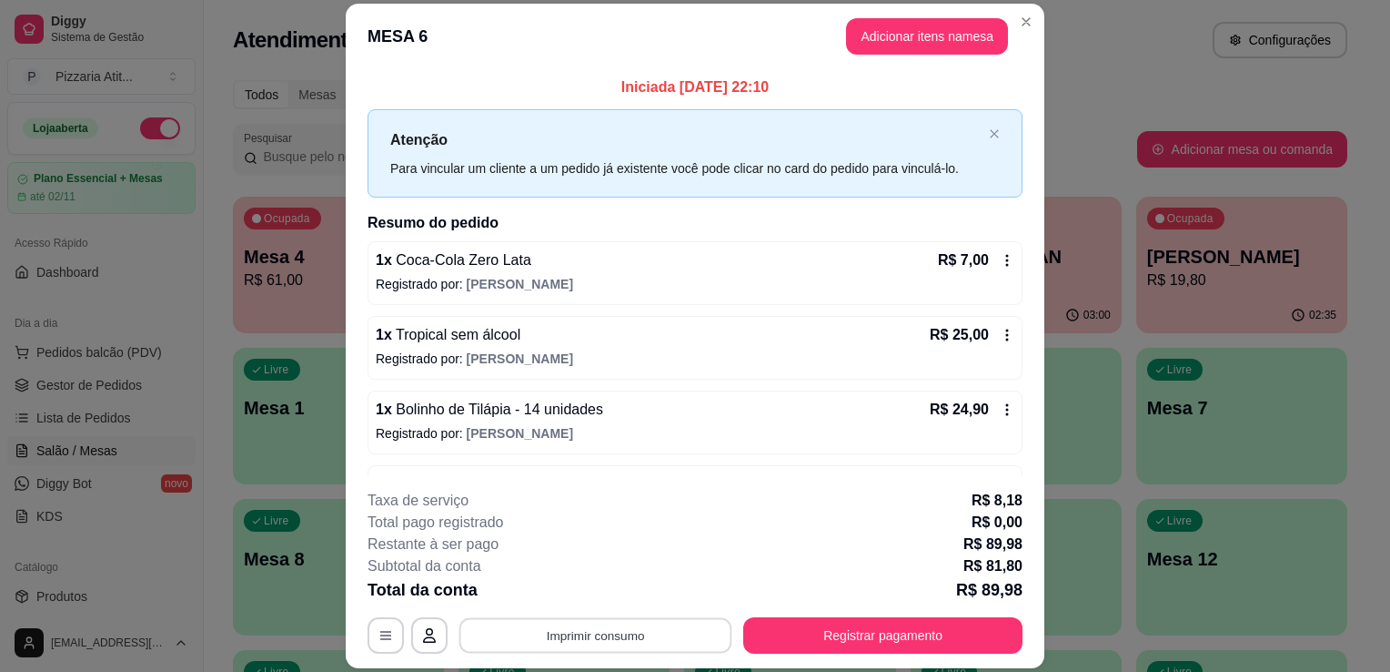
click at [597, 642] on button "Imprimir consumo" at bounding box center [596, 635] width 273 height 35
click at [593, 597] on button "IMPRESSORA" at bounding box center [593, 594] width 127 height 28
click at [807, 621] on button "Registrar pagamento" at bounding box center [883, 635] width 271 height 35
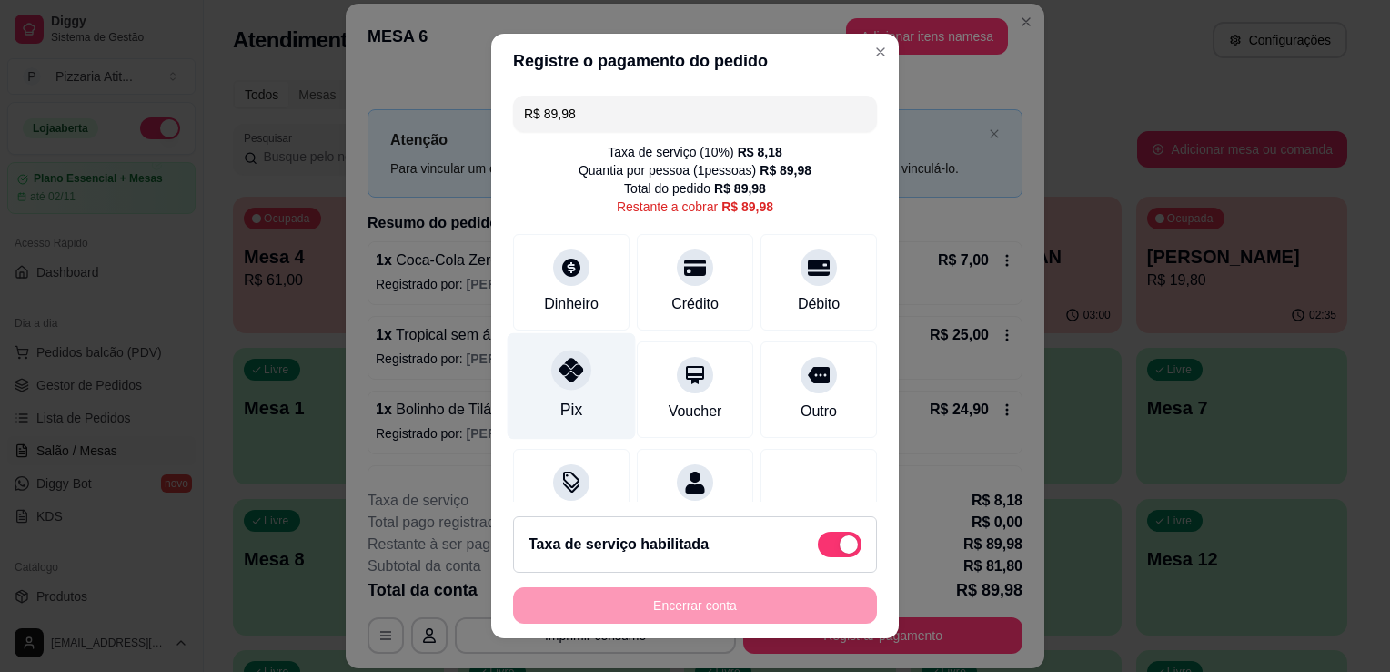
click at [561, 404] on div "Pix" at bounding box center [572, 410] width 22 height 24
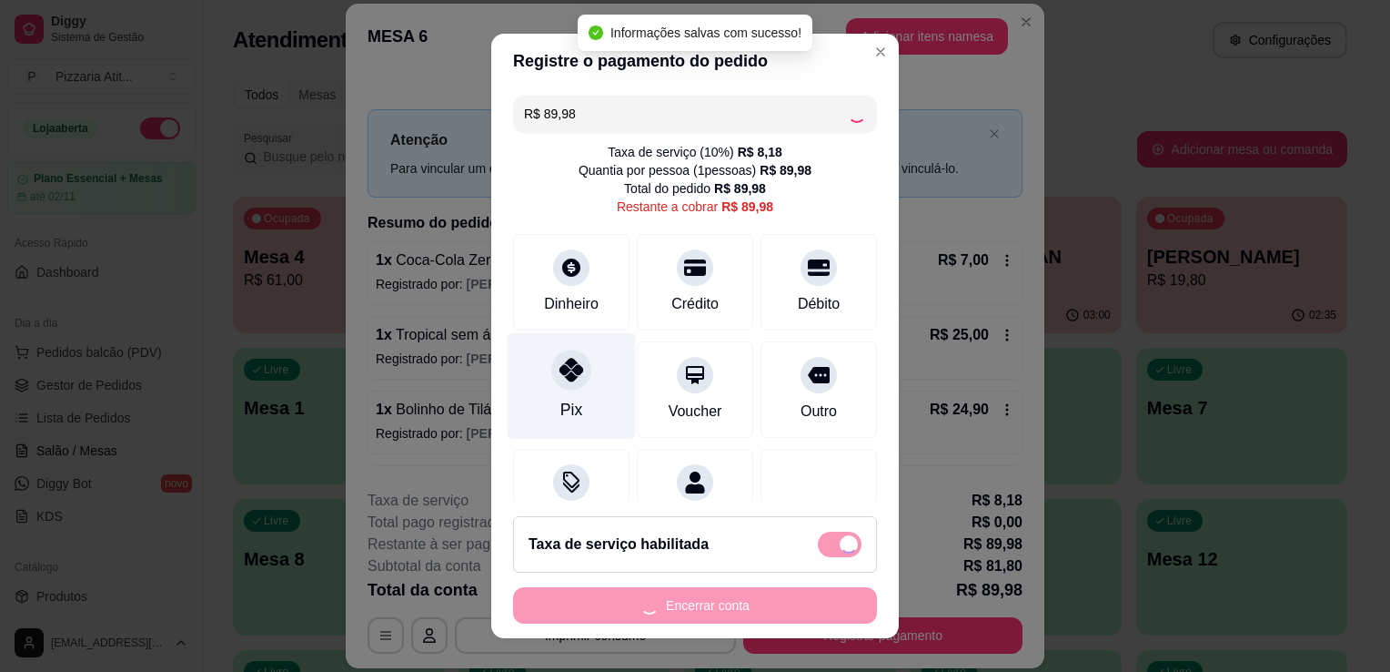
type input "R$ 0,00"
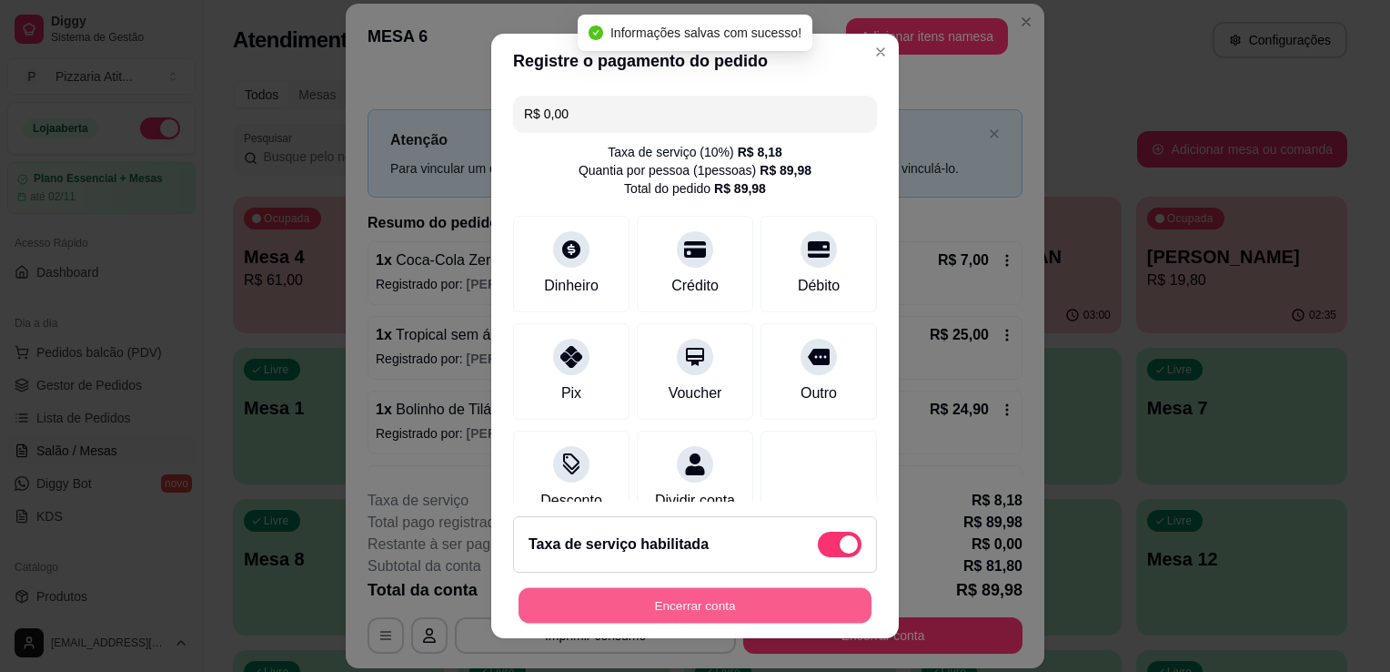
click at [728, 606] on button "Encerrar conta" at bounding box center [695, 605] width 353 height 35
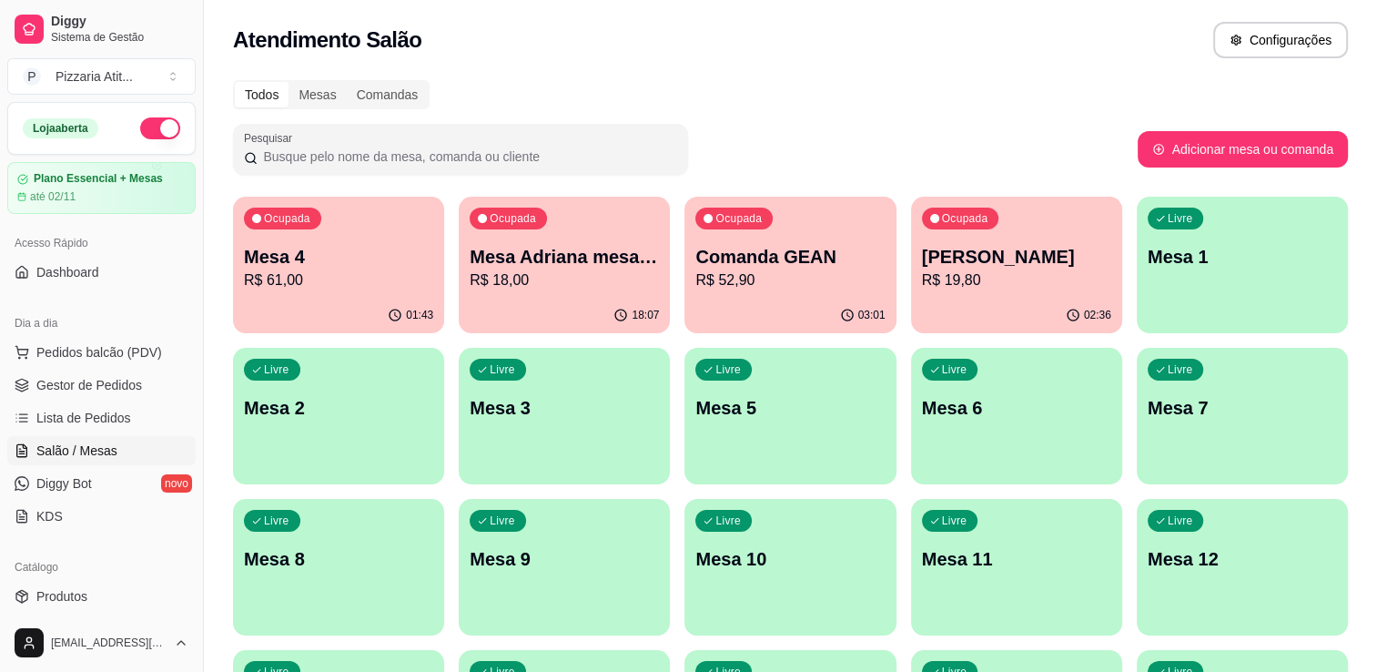
click at [355, 275] on p "R$ 61,00" at bounding box center [338, 280] width 189 height 22
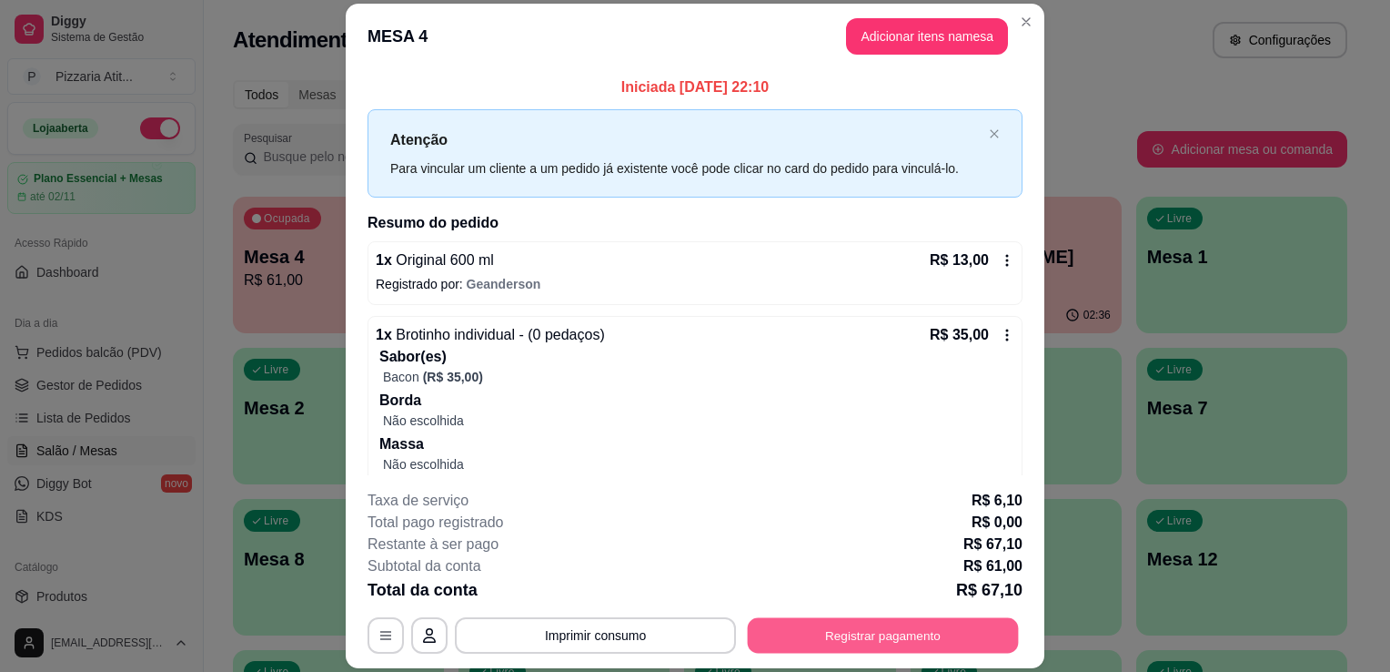
click at [829, 632] on button "Registrar pagamento" at bounding box center [883, 635] width 271 height 35
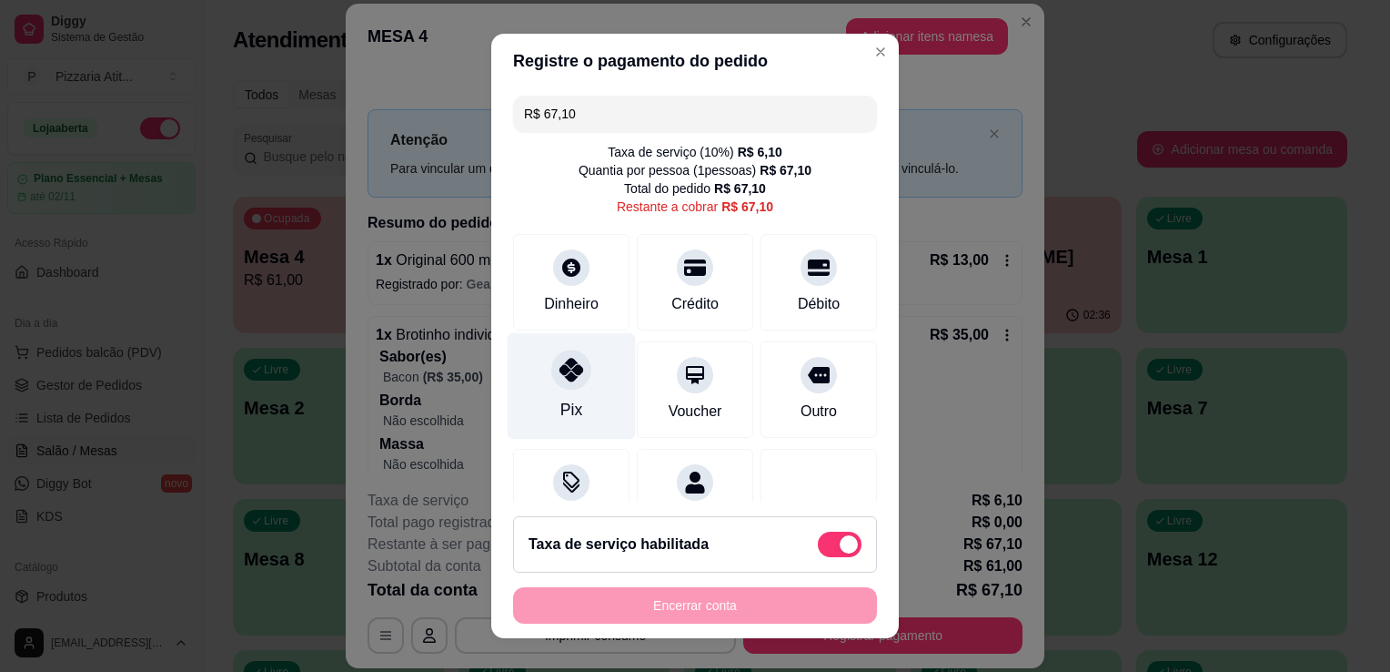
click at [550, 395] on div "Pix" at bounding box center [572, 386] width 128 height 106
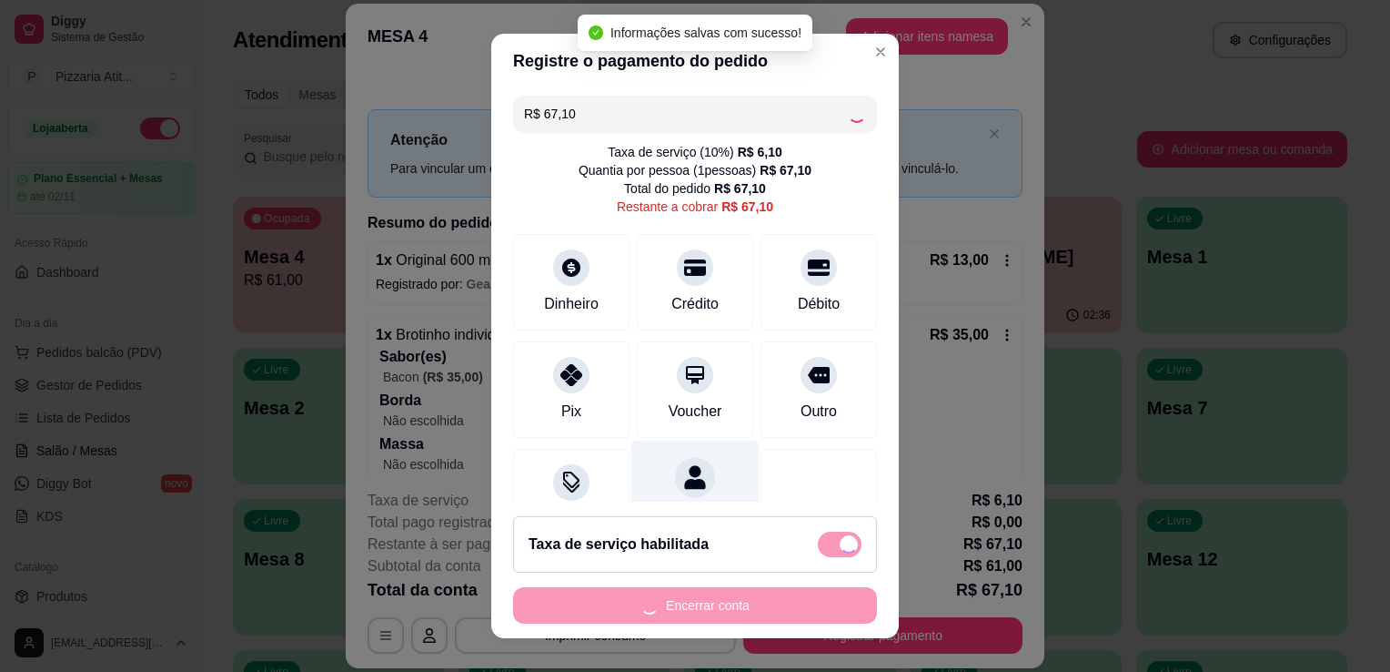
type input "R$ 0,00"
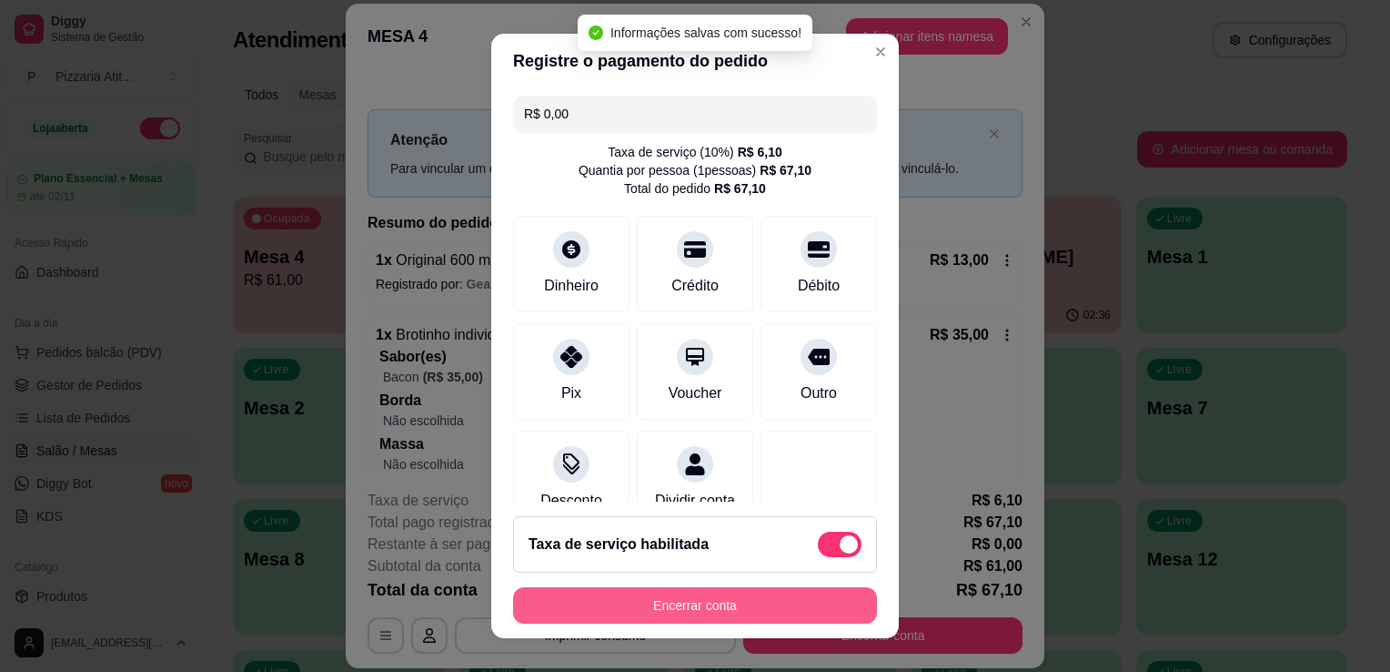
click at [717, 610] on button "Encerrar conta" at bounding box center [695, 605] width 364 height 36
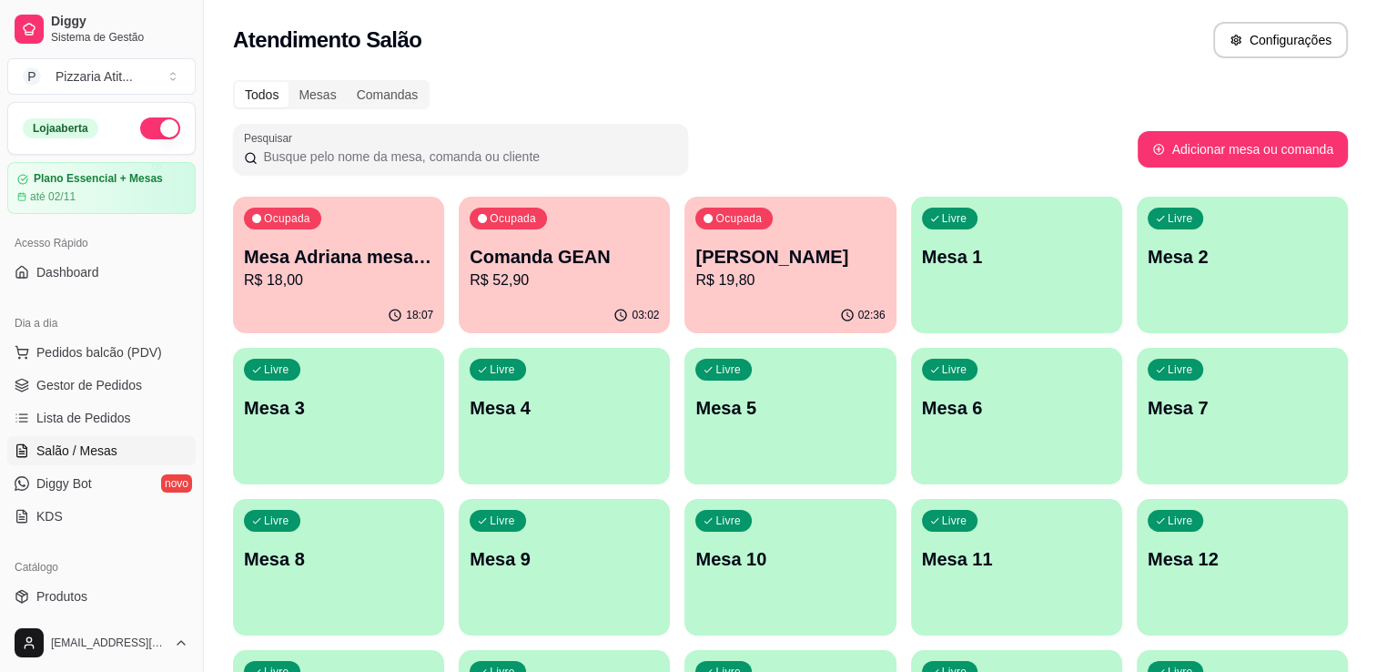
click at [154, 129] on button "button" at bounding box center [160, 128] width 40 height 22
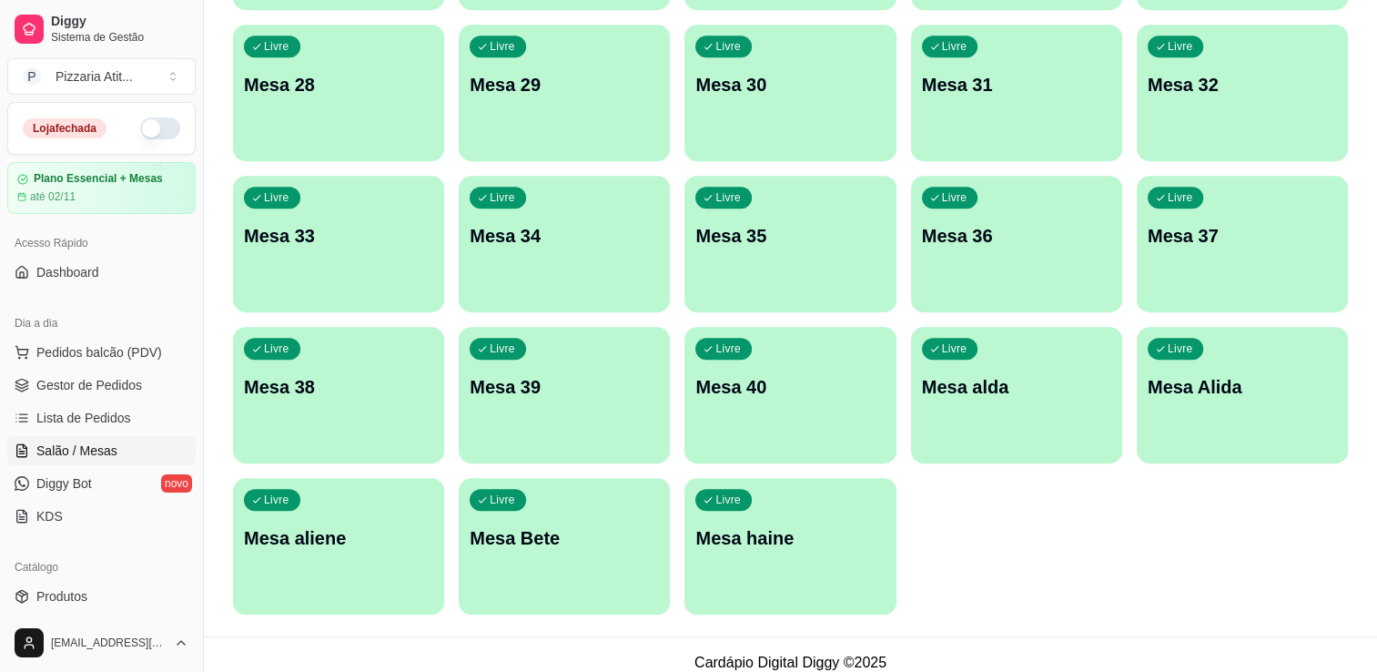
scroll to position [1094, 0]
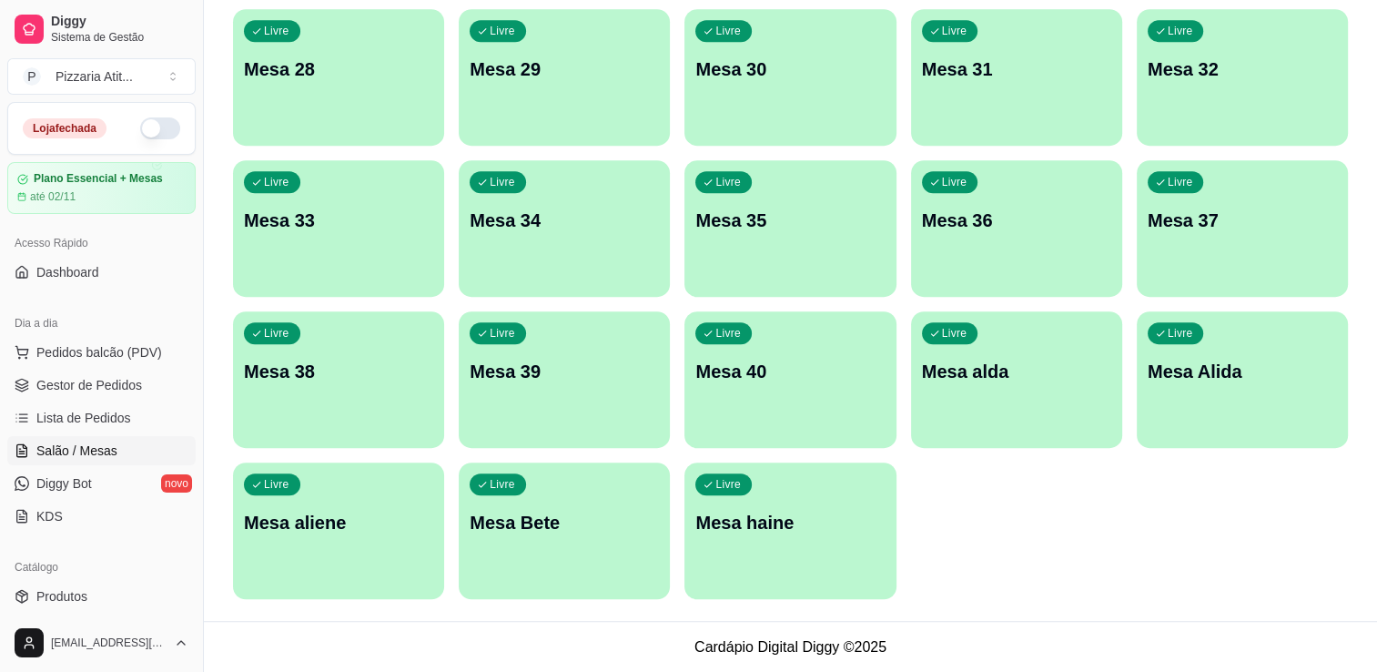
drag, startPoint x: 188, startPoint y: 257, endPoint x: 193, endPoint y: 315, distance: 58.4
click at [193, 315] on div "Loja fechada Plano Essencial + Mesas até 02/11 Acesso Rápido Dashboard Dia a di…" at bounding box center [101, 357] width 203 height 511
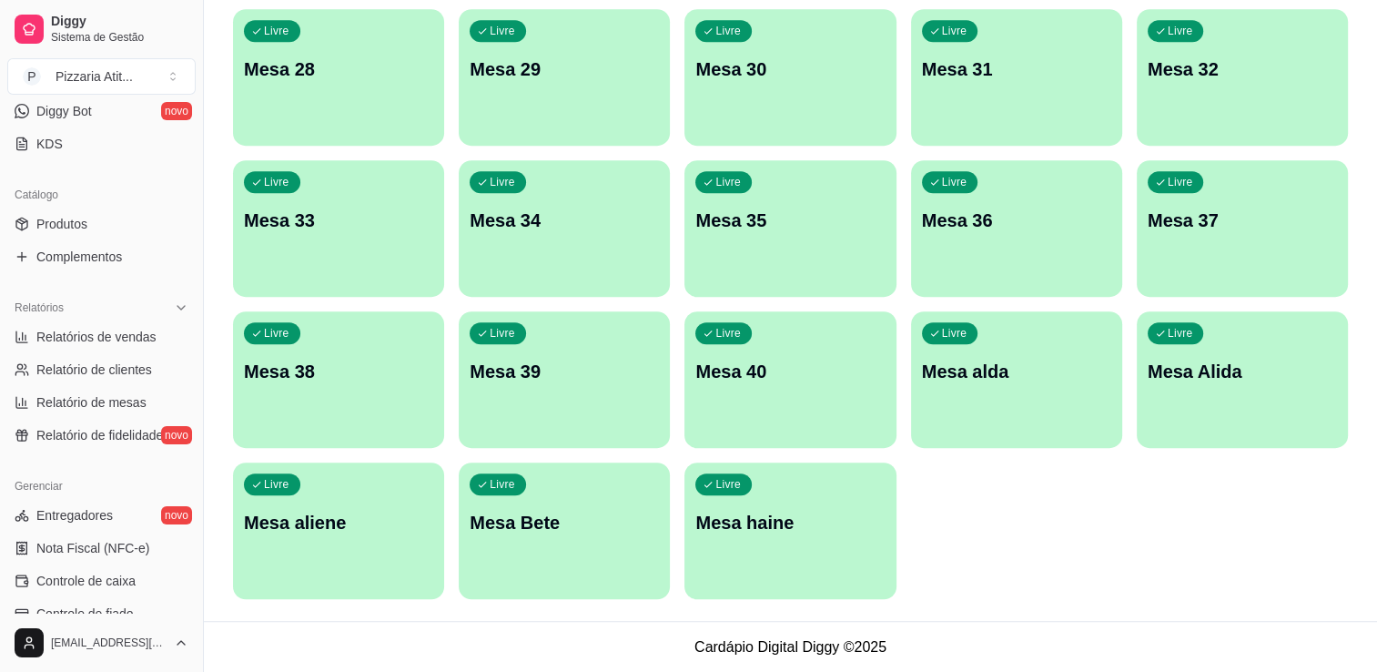
scroll to position [374, 0]
click at [108, 581] on span "Controle de caixa" at bounding box center [85, 579] width 99 height 18
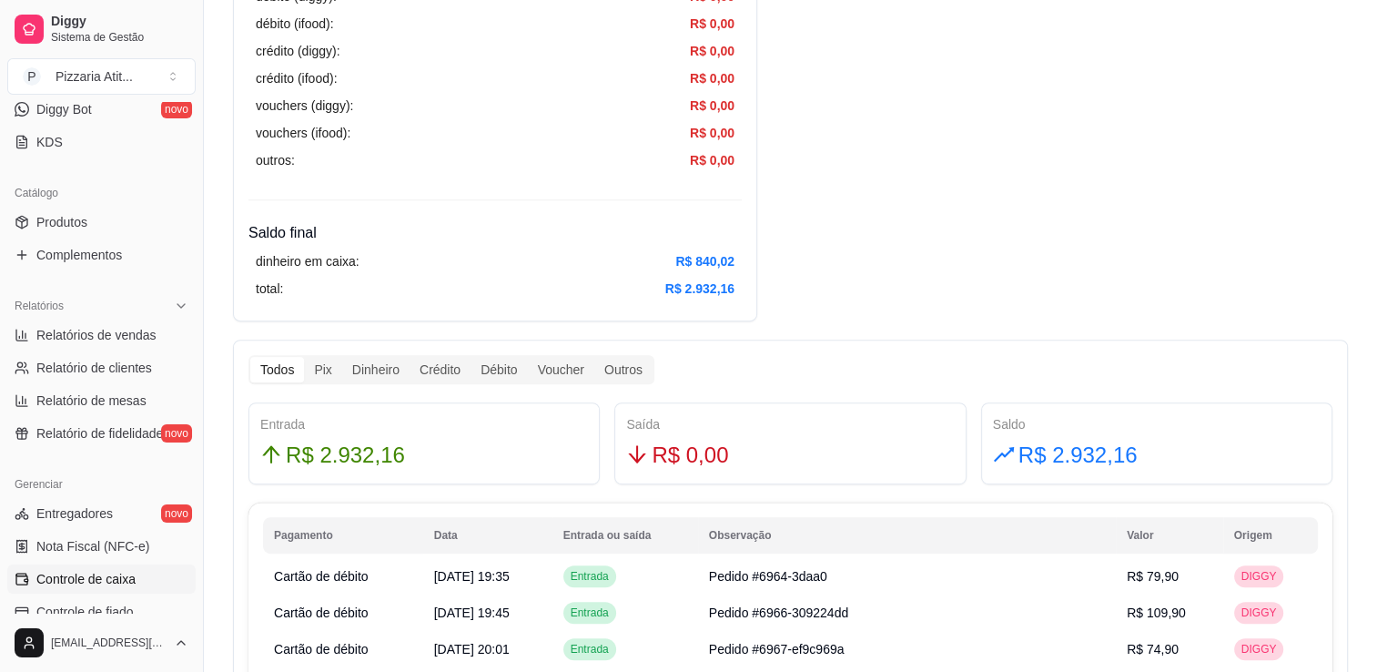
scroll to position [745, 0]
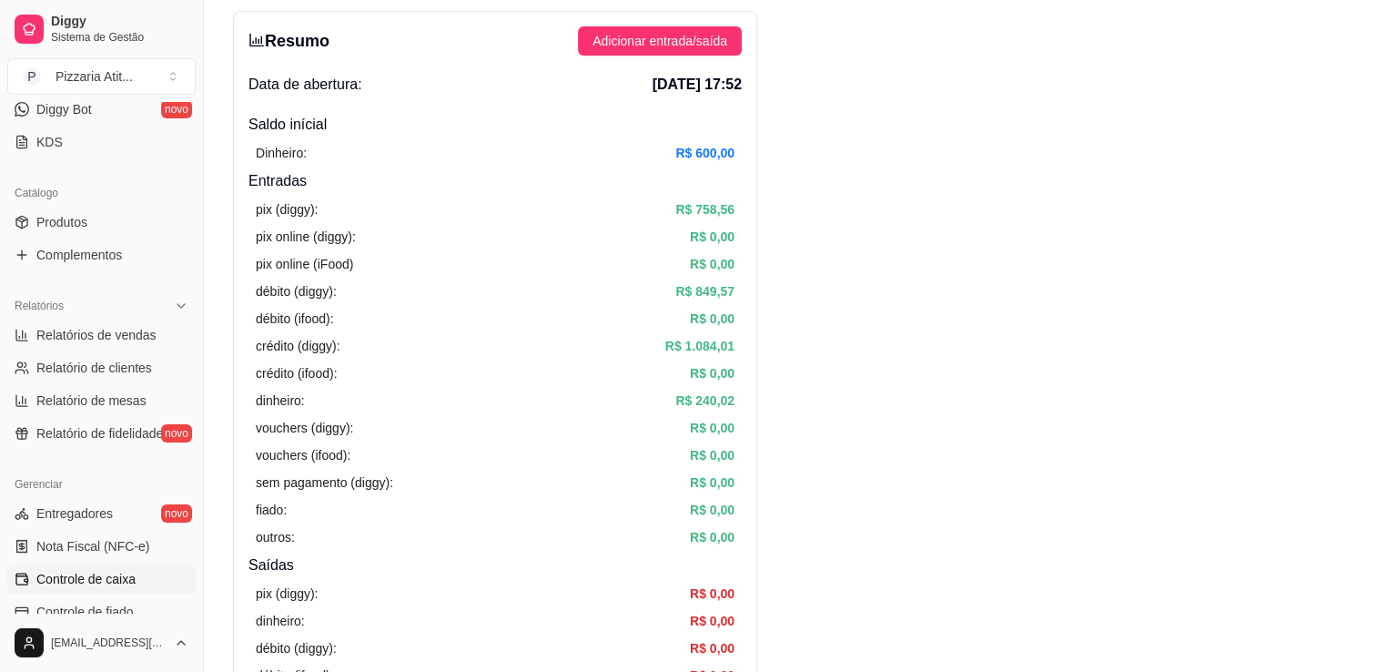
scroll to position [0, 0]
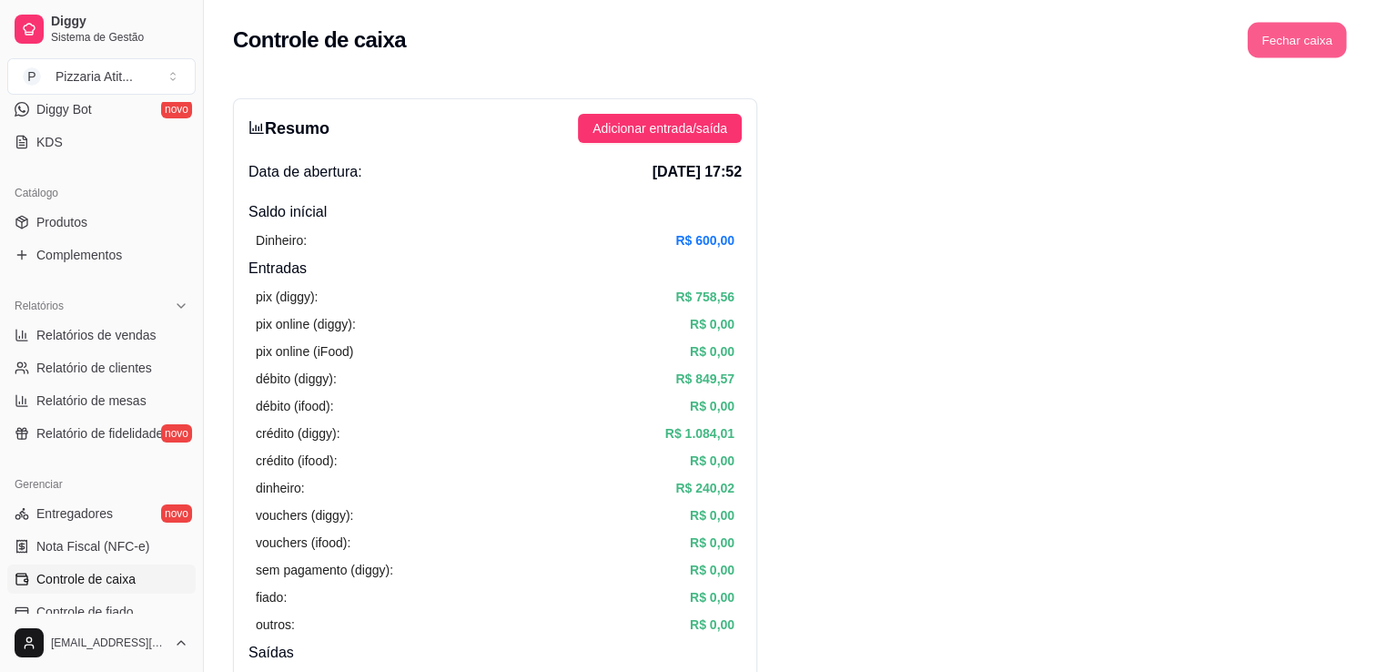
click at [1307, 51] on button "Fechar caixa" at bounding box center [1297, 40] width 99 height 35
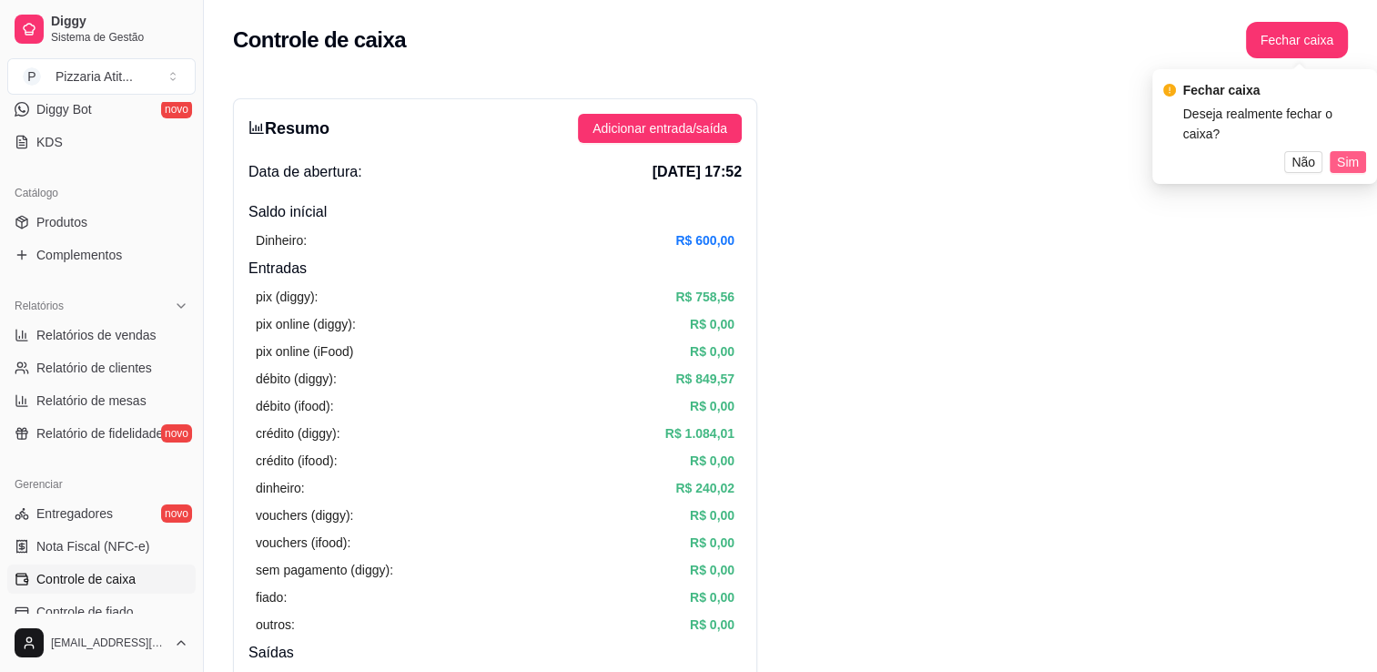
click at [1342, 166] on span "Sim" at bounding box center [1348, 162] width 22 height 20
